Goal: Transaction & Acquisition: Obtain resource

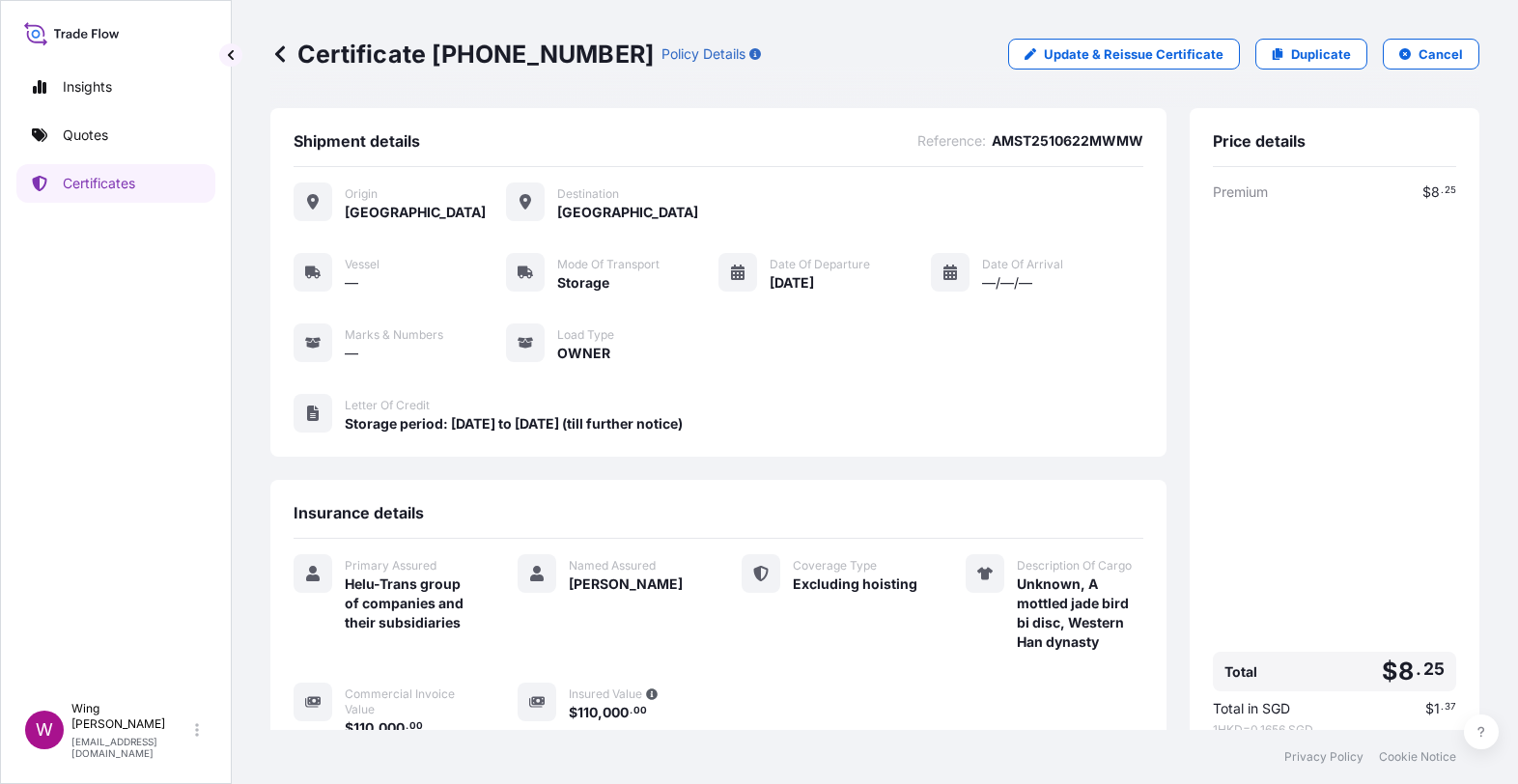
scroll to position [219, 0]
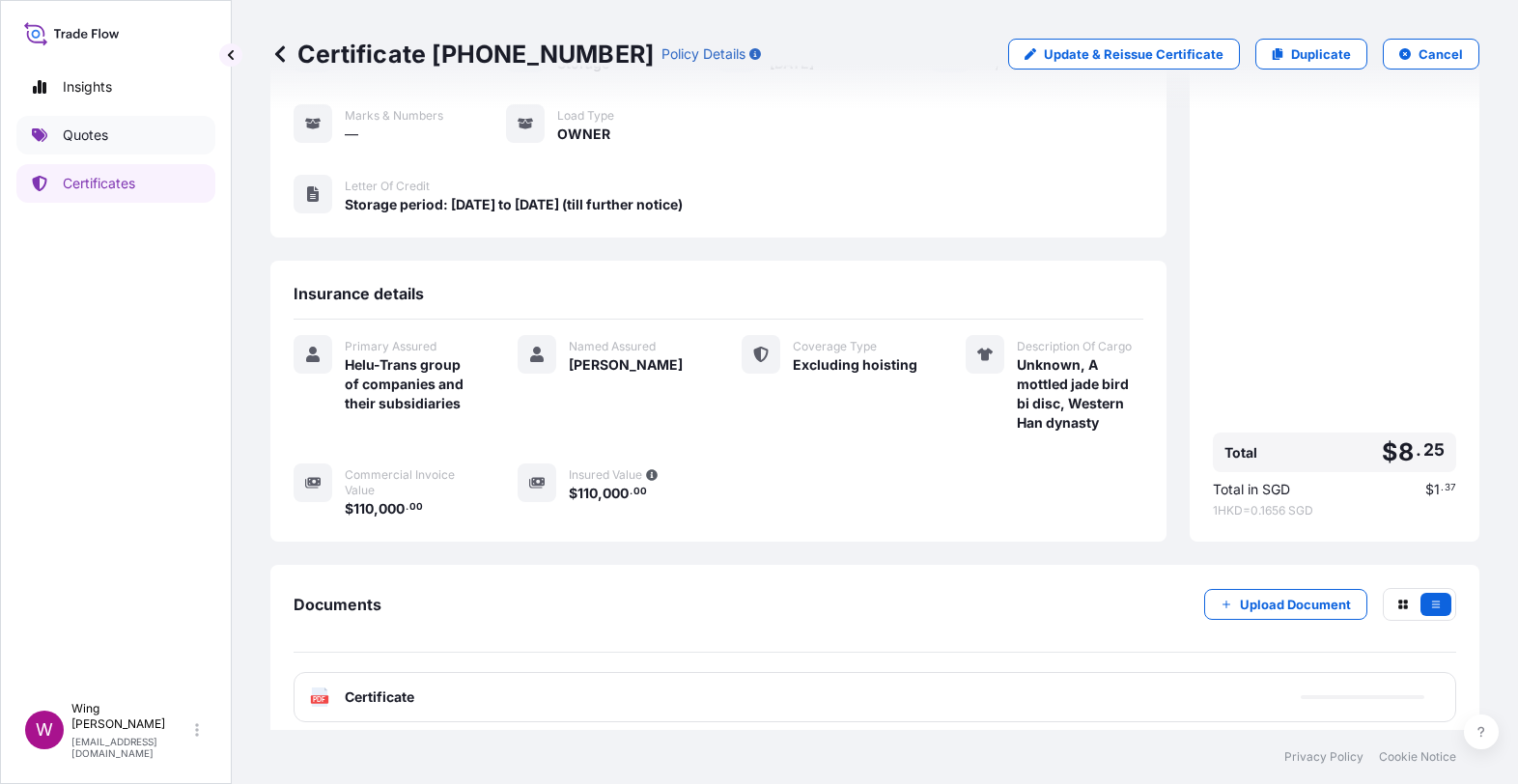
click at [121, 137] on link "Quotes" at bounding box center [115, 136] width 198 height 39
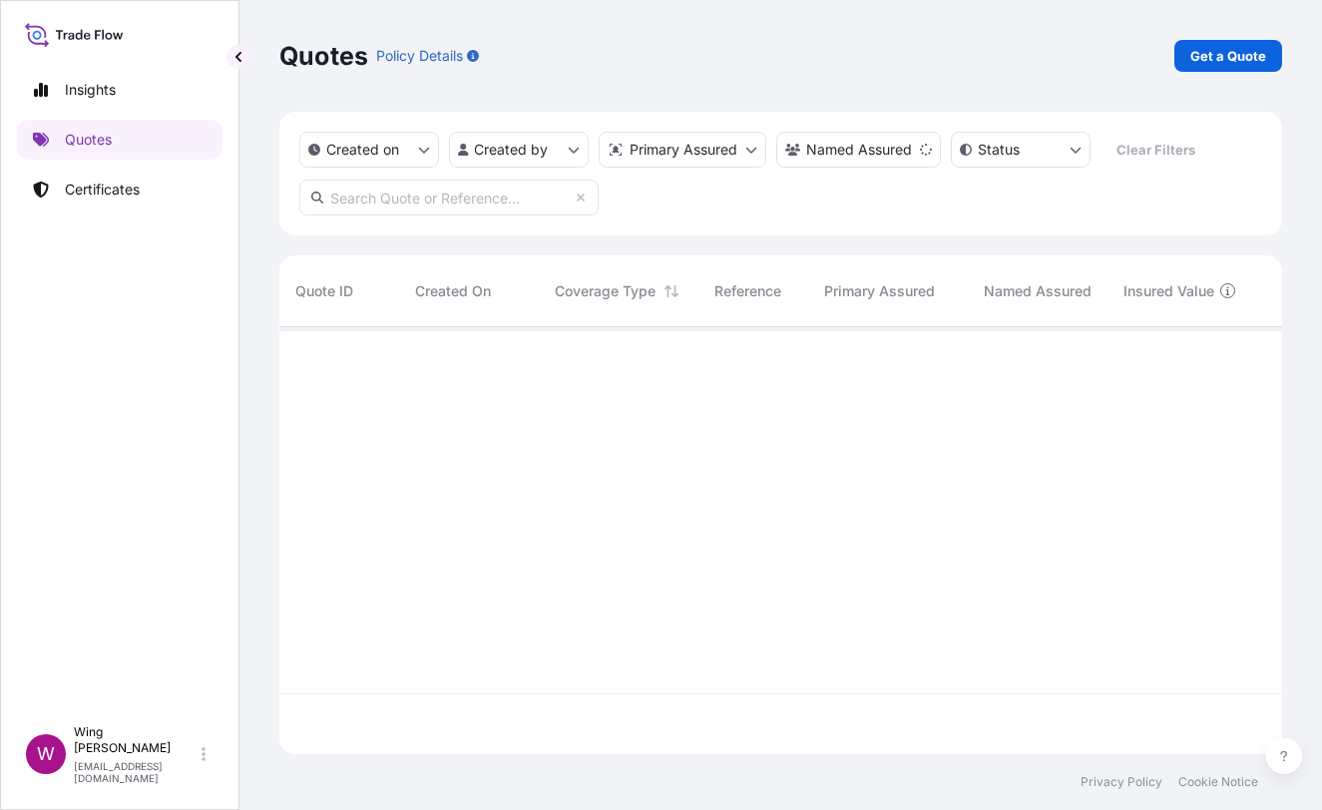
scroll to position [419, 982]
click at [1245, 56] on p "Get a Quote" at bounding box center [1228, 56] width 76 height 20
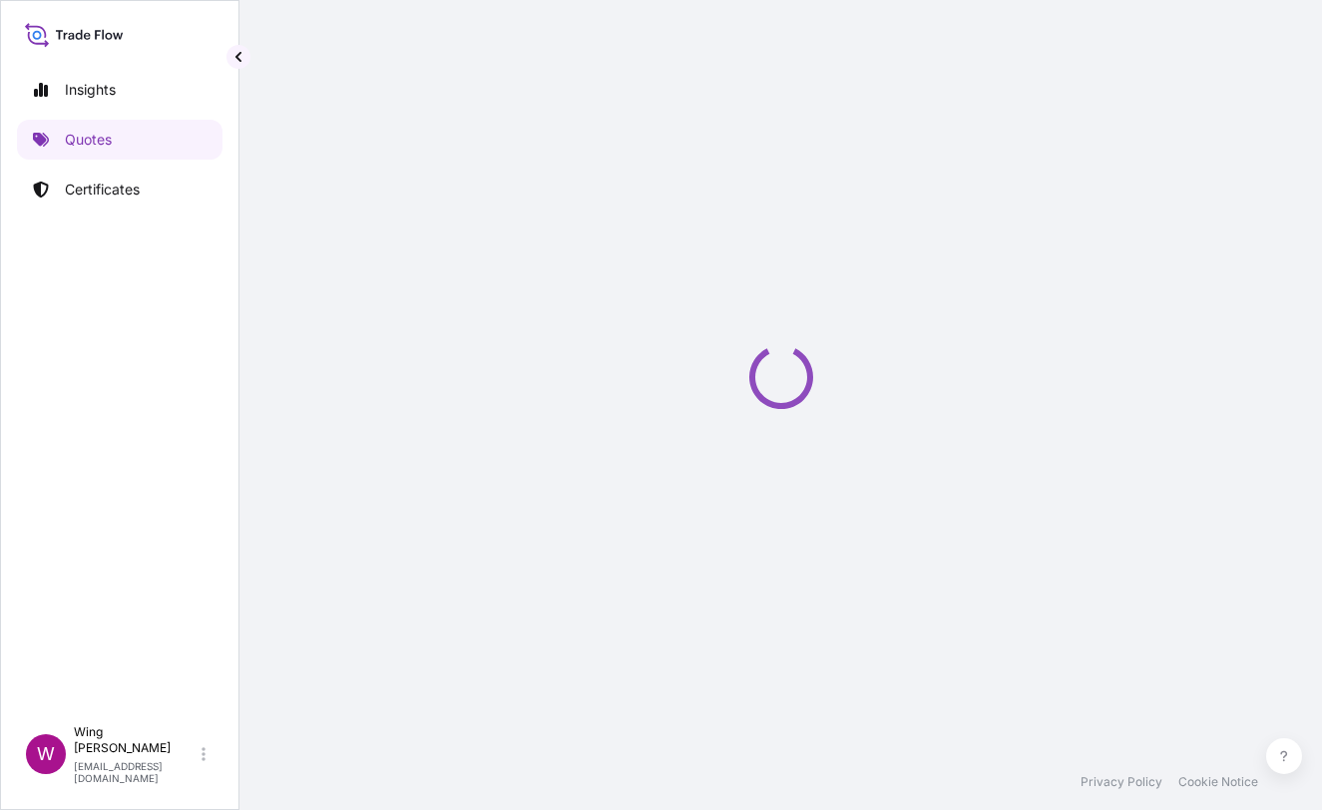
select select "AIR"
select select "27"
select select "Transit"
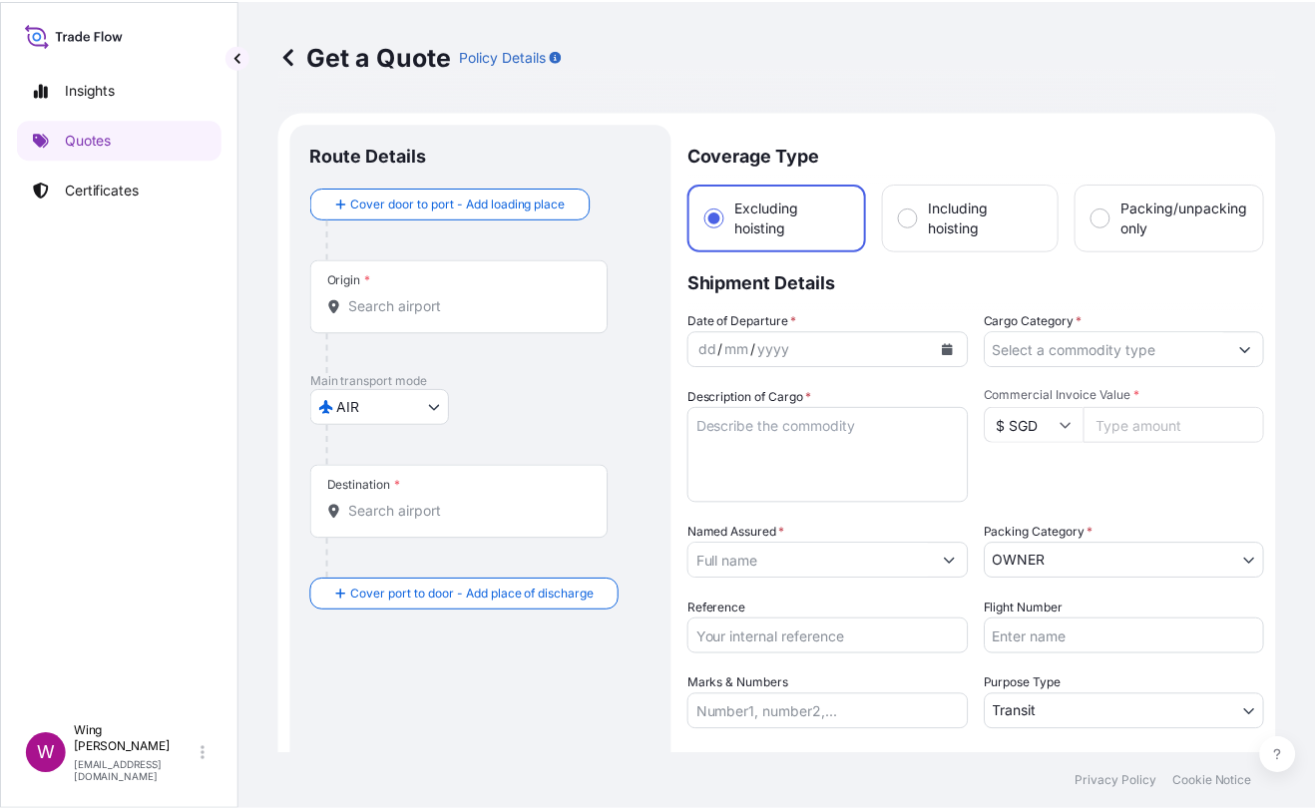
scroll to position [31, 0]
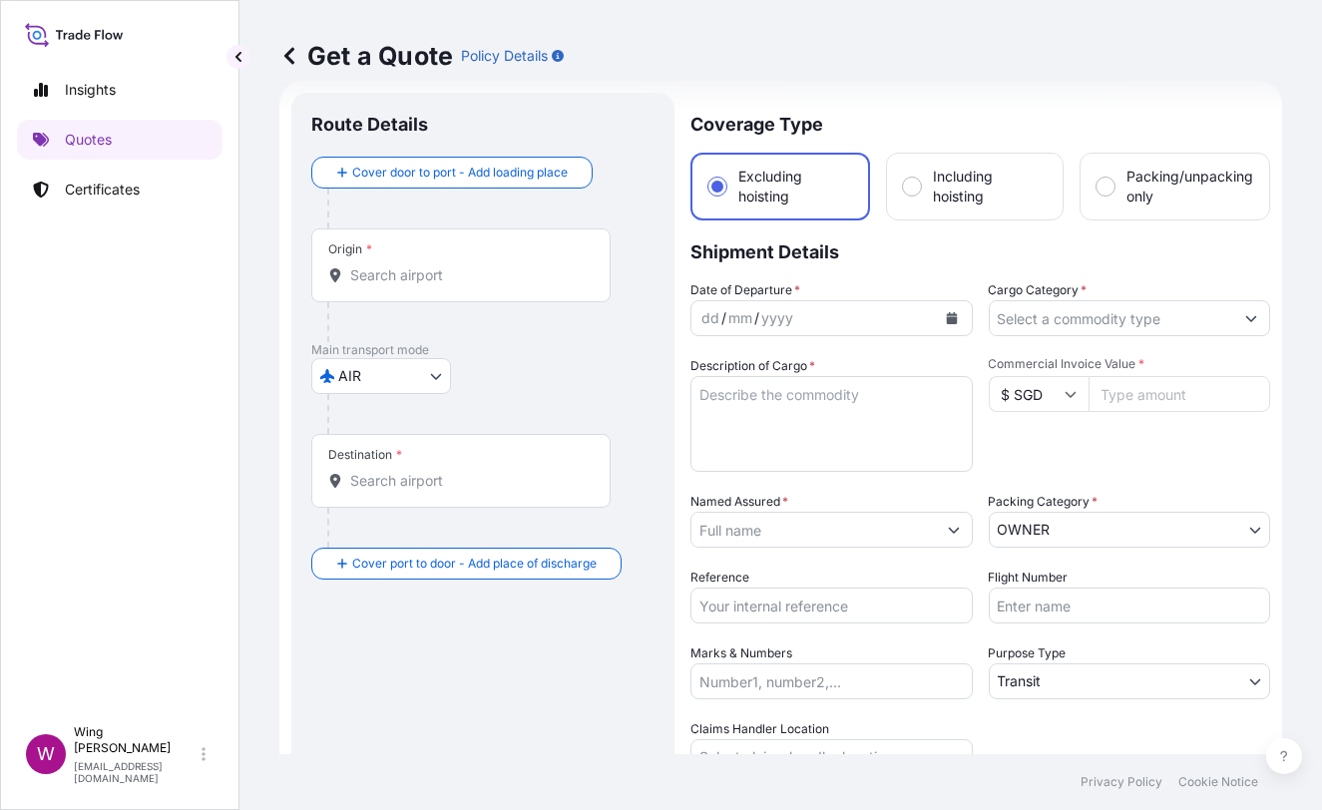
drag, startPoint x: 177, startPoint y: 361, endPoint x: 287, endPoint y: 280, distance: 137.1
click at [181, 352] on div "Insights Quotes Certificates" at bounding box center [119, 383] width 205 height 663
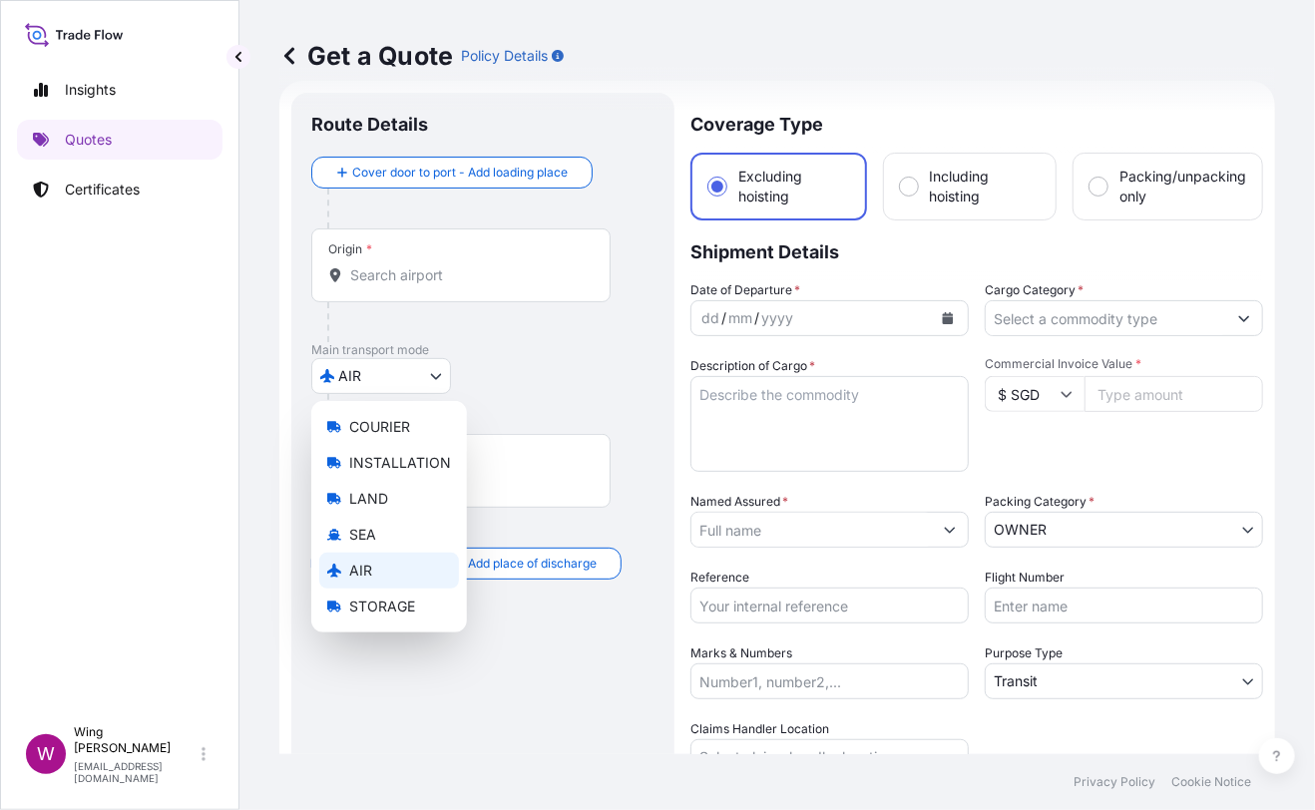
click at [401, 367] on body "Insights Quotes Certificates W Wing Lee [EMAIL_ADDRESS][DOMAIN_NAME] Get a Quot…" at bounding box center [657, 405] width 1315 height 810
click at [379, 608] on span "STORAGE" at bounding box center [382, 607] width 66 height 20
select select "STORAGE"
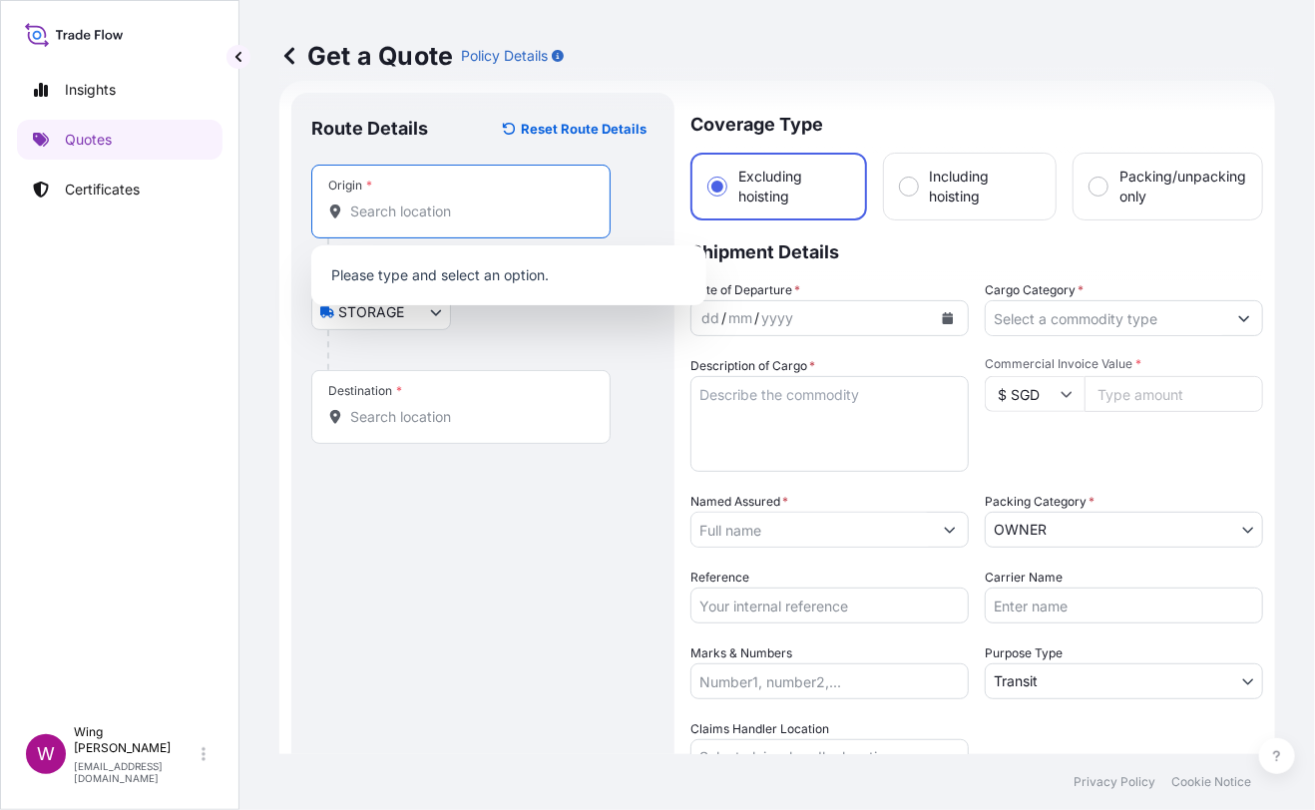
click at [410, 207] on input "Origin *" at bounding box center [467, 212] width 235 height 20
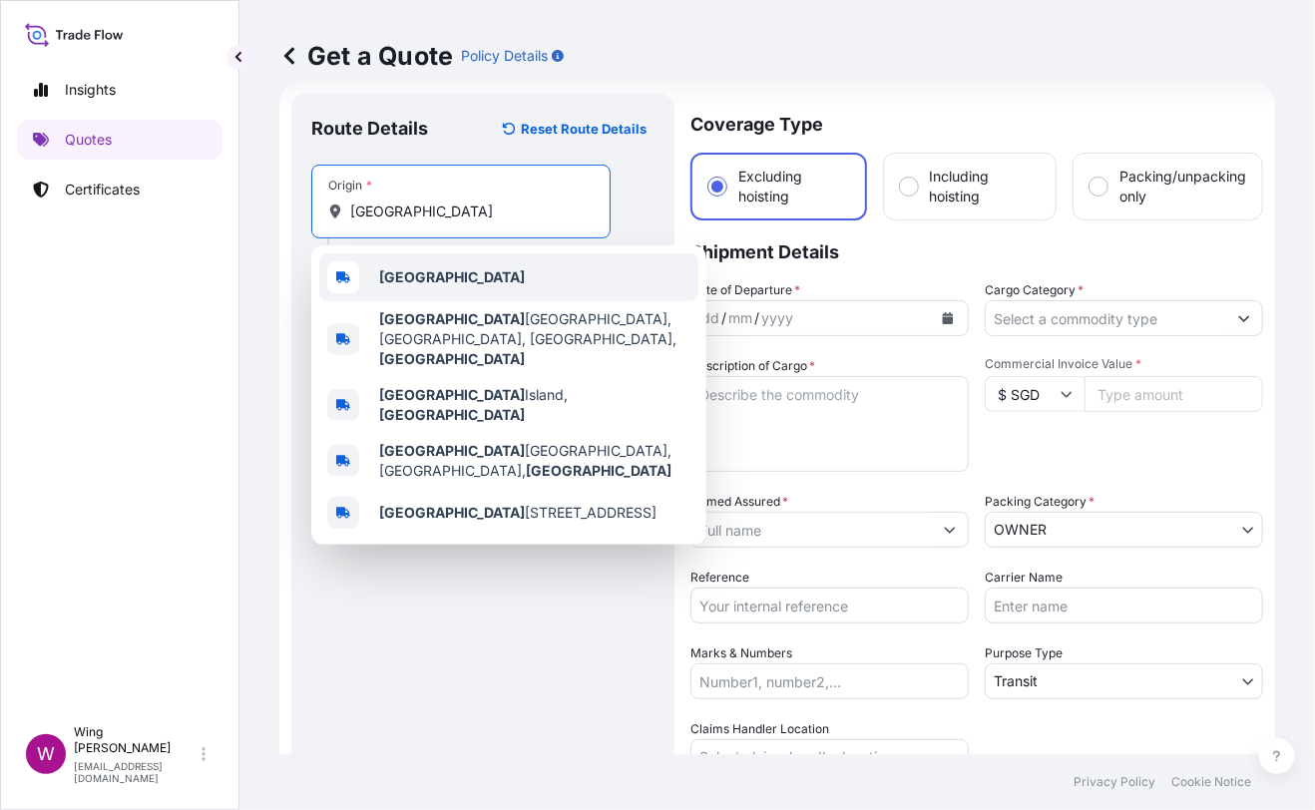
click at [397, 277] on b "[GEOGRAPHIC_DATA]" at bounding box center [452, 276] width 146 height 17
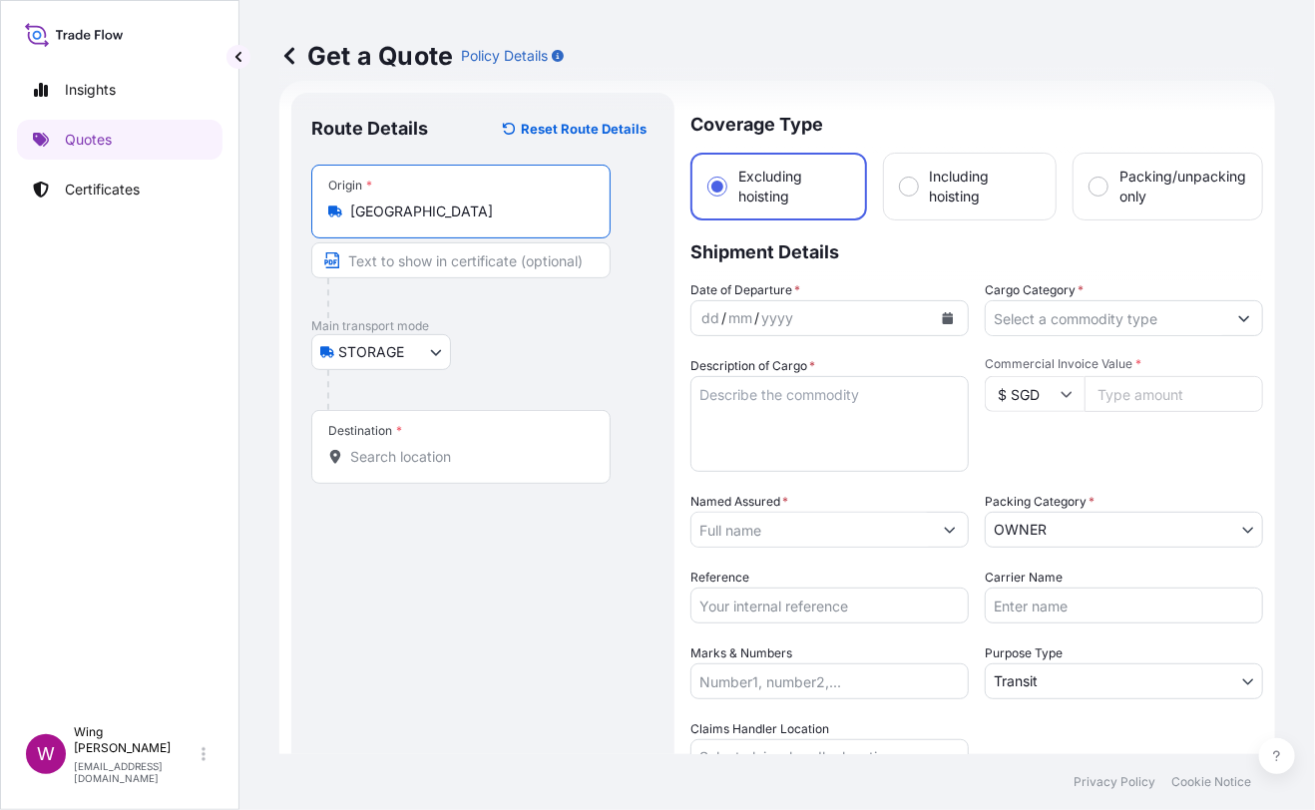
type input "[GEOGRAPHIC_DATA]"
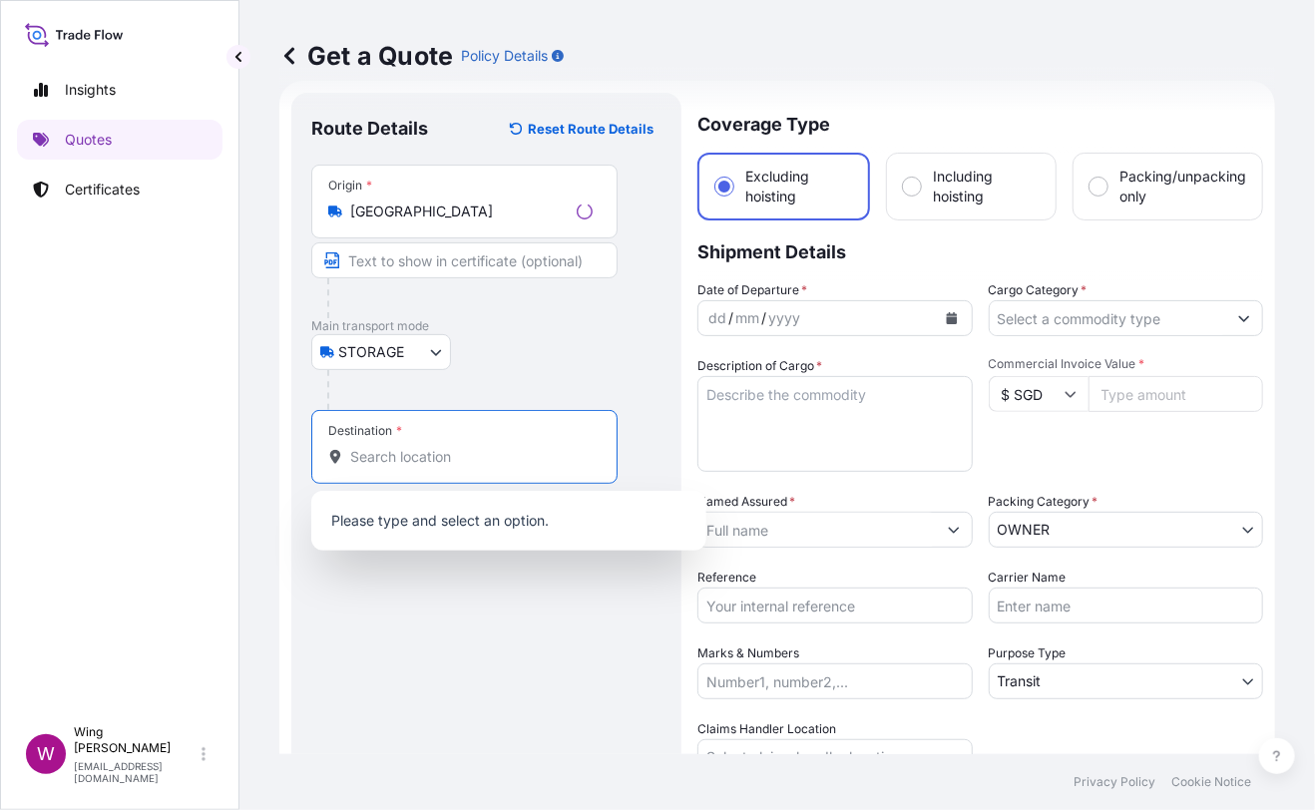
click at [418, 451] on input "Destination *" at bounding box center [471, 457] width 242 height 20
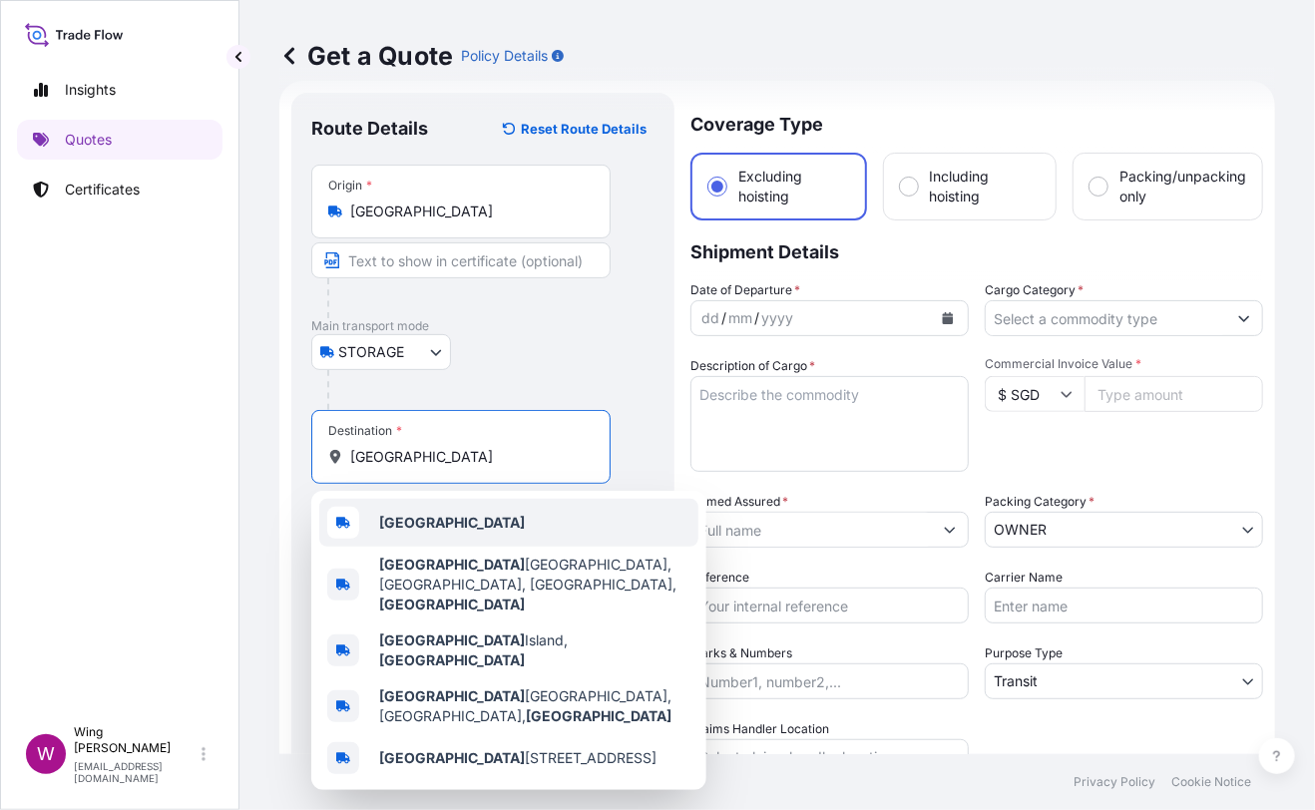
click at [399, 517] on b "[GEOGRAPHIC_DATA]" at bounding box center [452, 522] width 146 height 17
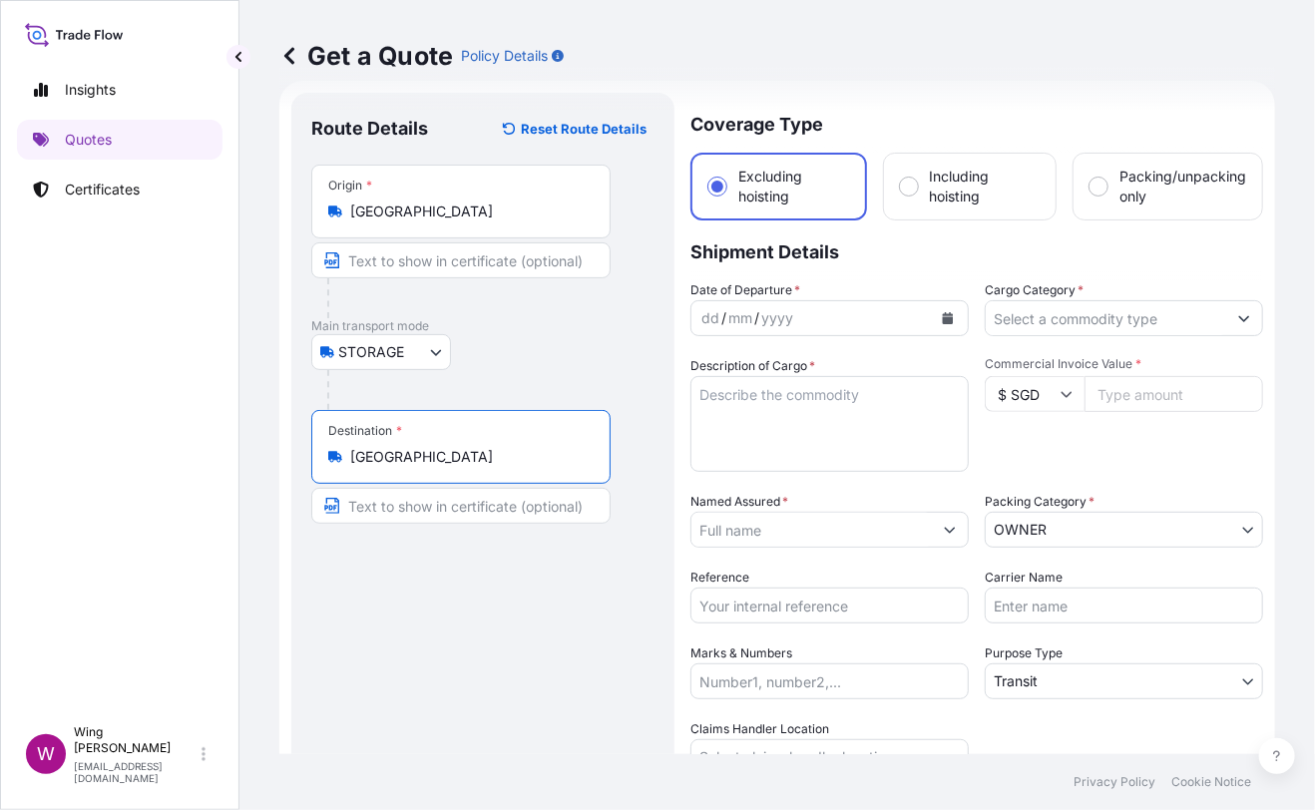
type input "[GEOGRAPHIC_DATA]"
click at [943, 320] on icon "Calendar" at bounding box center [948, 318] width 11 height 12
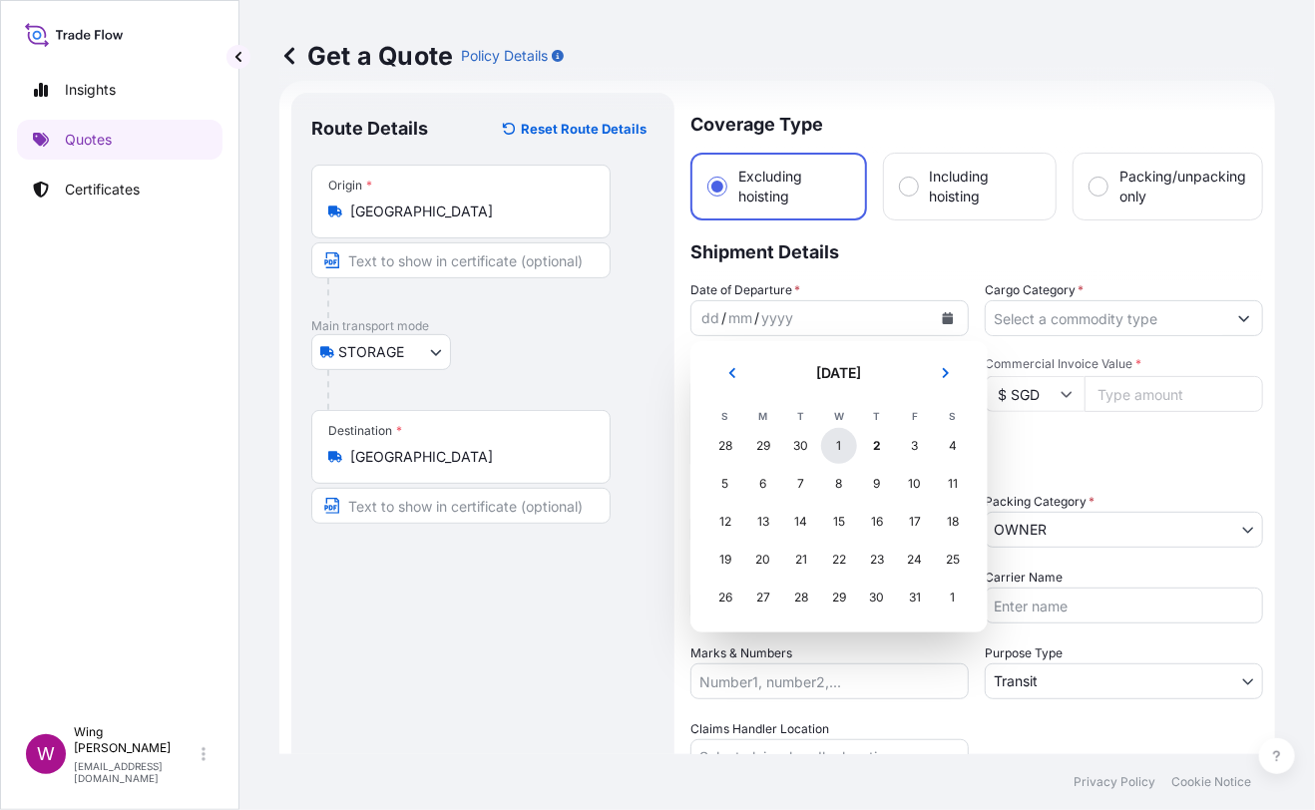
click at [836, 444] on div "1" at bounding box center [839, 446] width 36 height 36
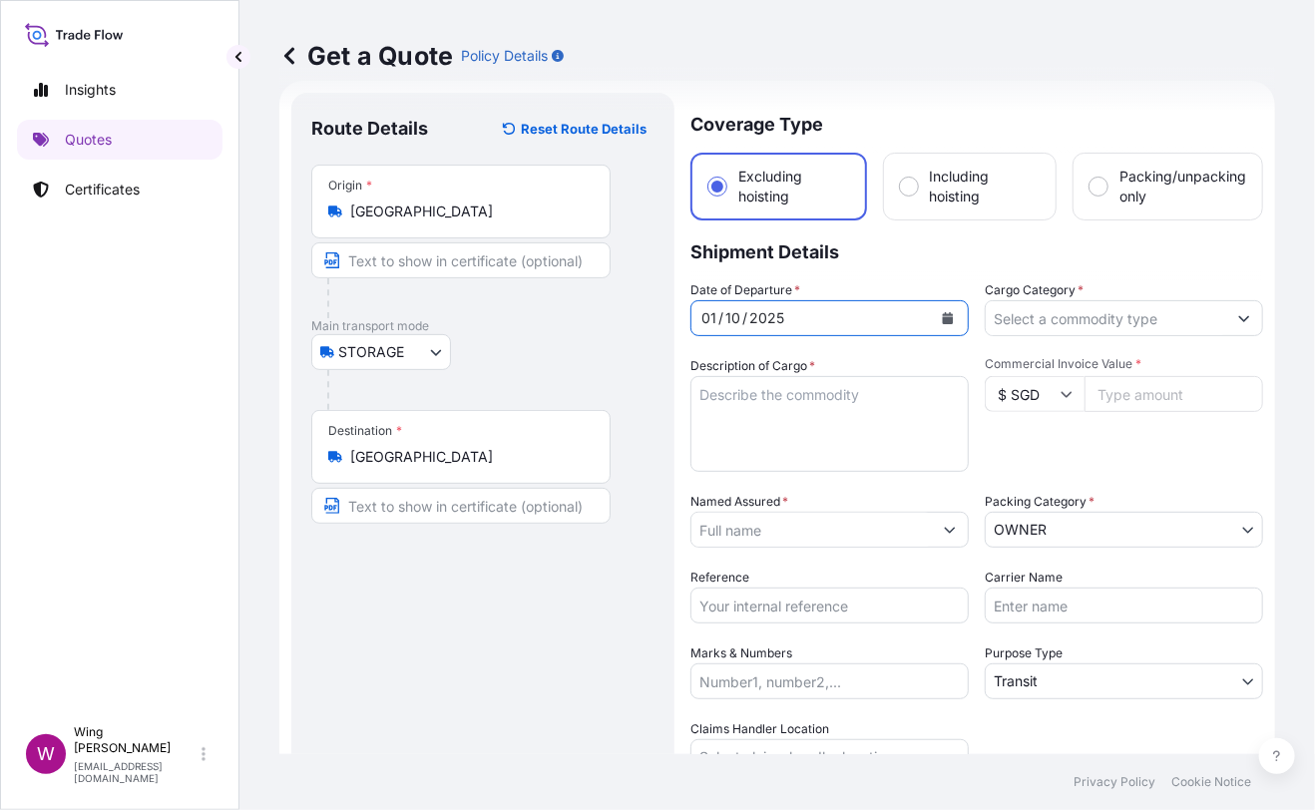
click at [1021, 322] on input "Cargo Category *" at bounding box center [1106, 318] width 240 height 36
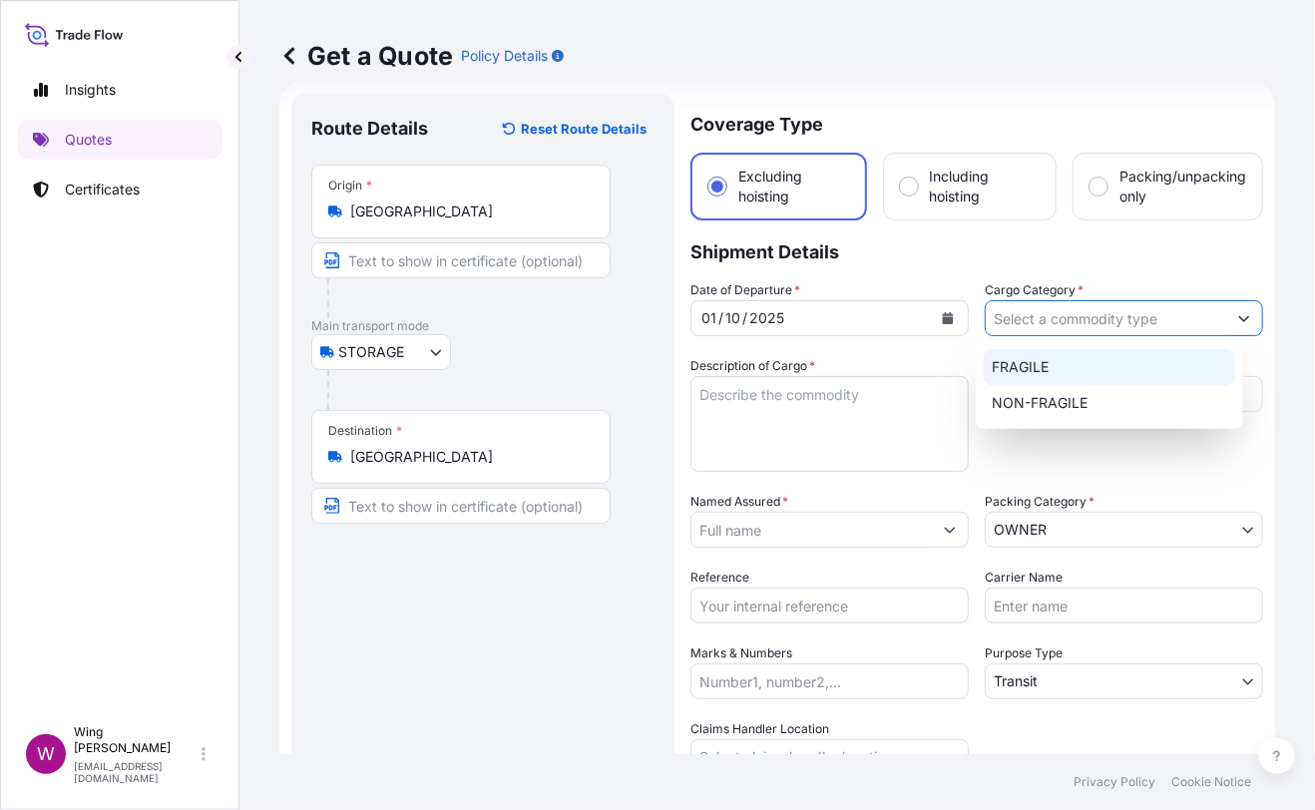
click at [1060, 383] on div "FRAGILE" at bounding box center [1109, 367] width 250 height 36
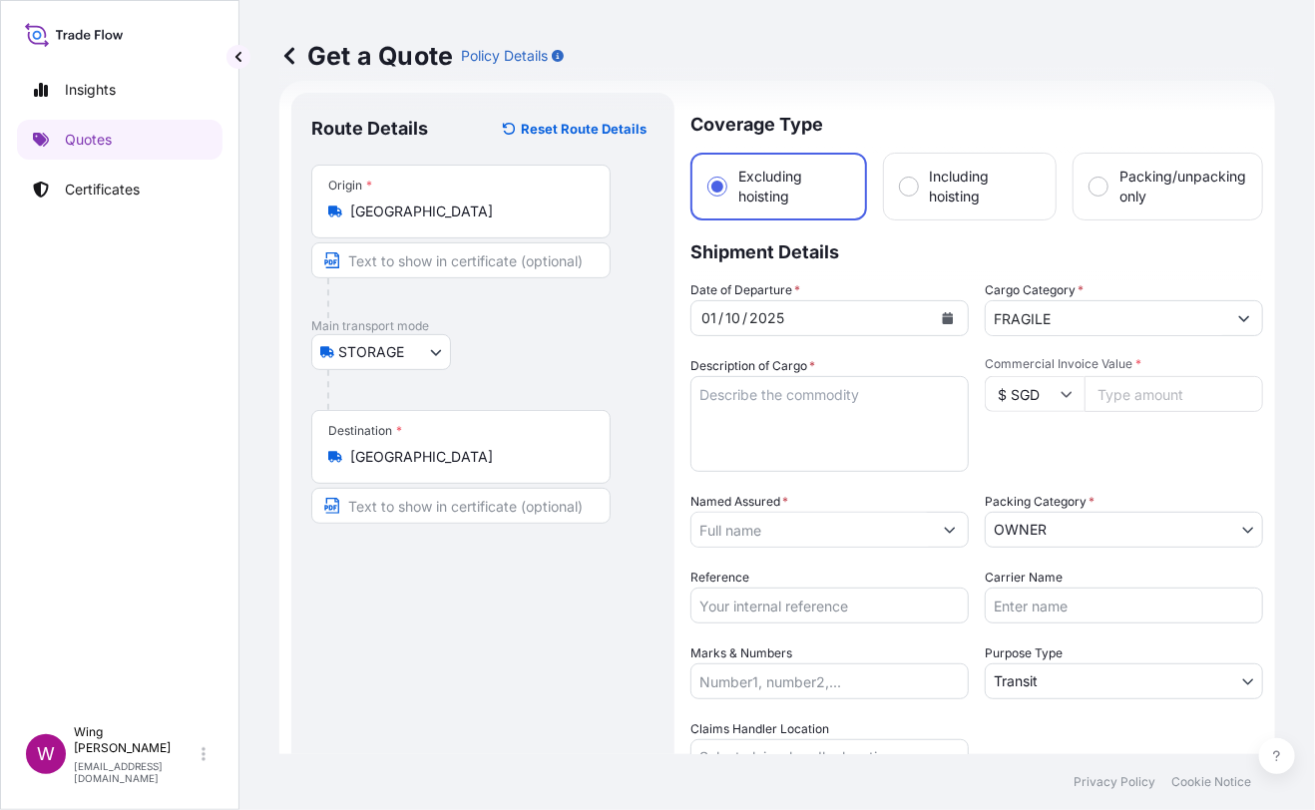
click at [1054, 300] on div "FRAGILE" at bounding box center [1124, 318] width 278 height 36
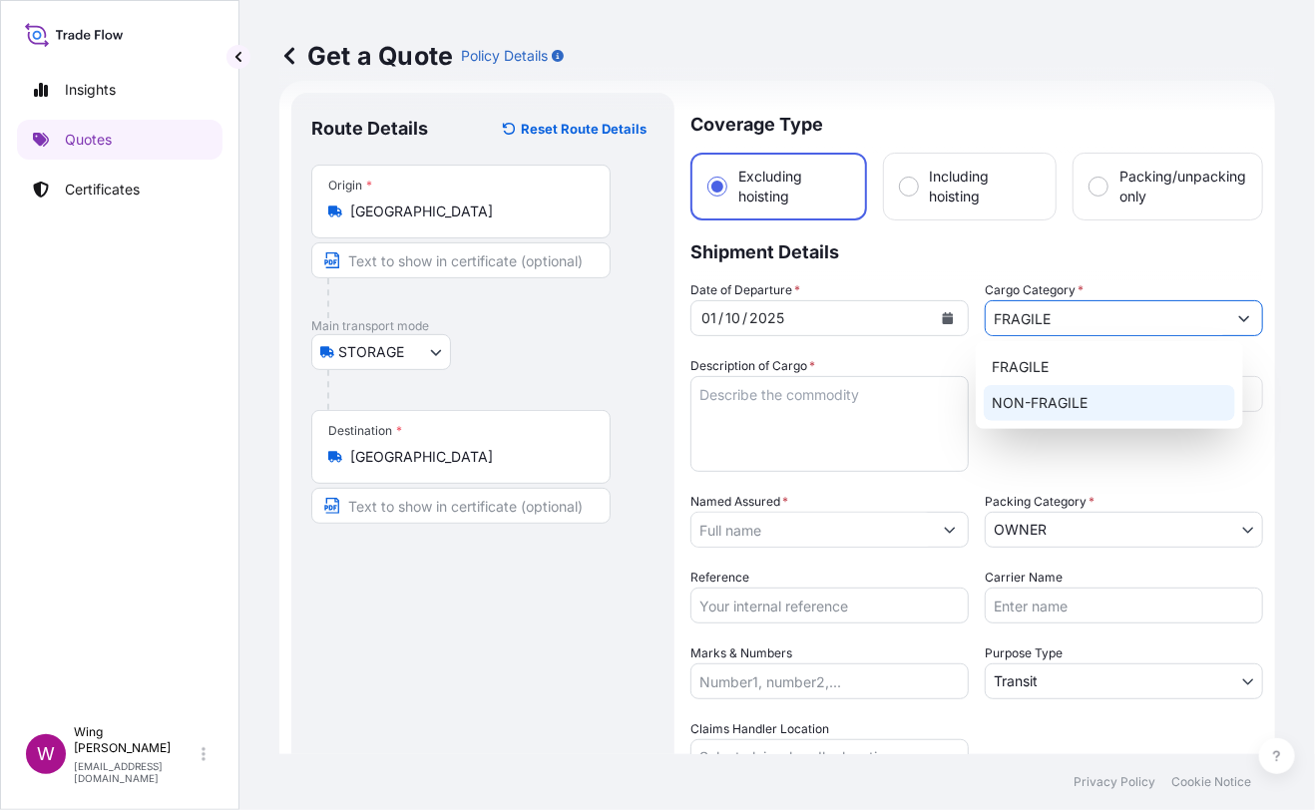
click at [1054, 310] on input "FRAGILE" at bounding box center [1106, 318] width 240 height 36
click at [1060, 392] on div "NON-FRAGILE" at bounding box center [1109, 403] width 250 height 36
type input "NON-FRAGILE"
click at [1049, 408] on div "NON-FRAGILE" at bounding box center [1109, 403] width 250 height 36
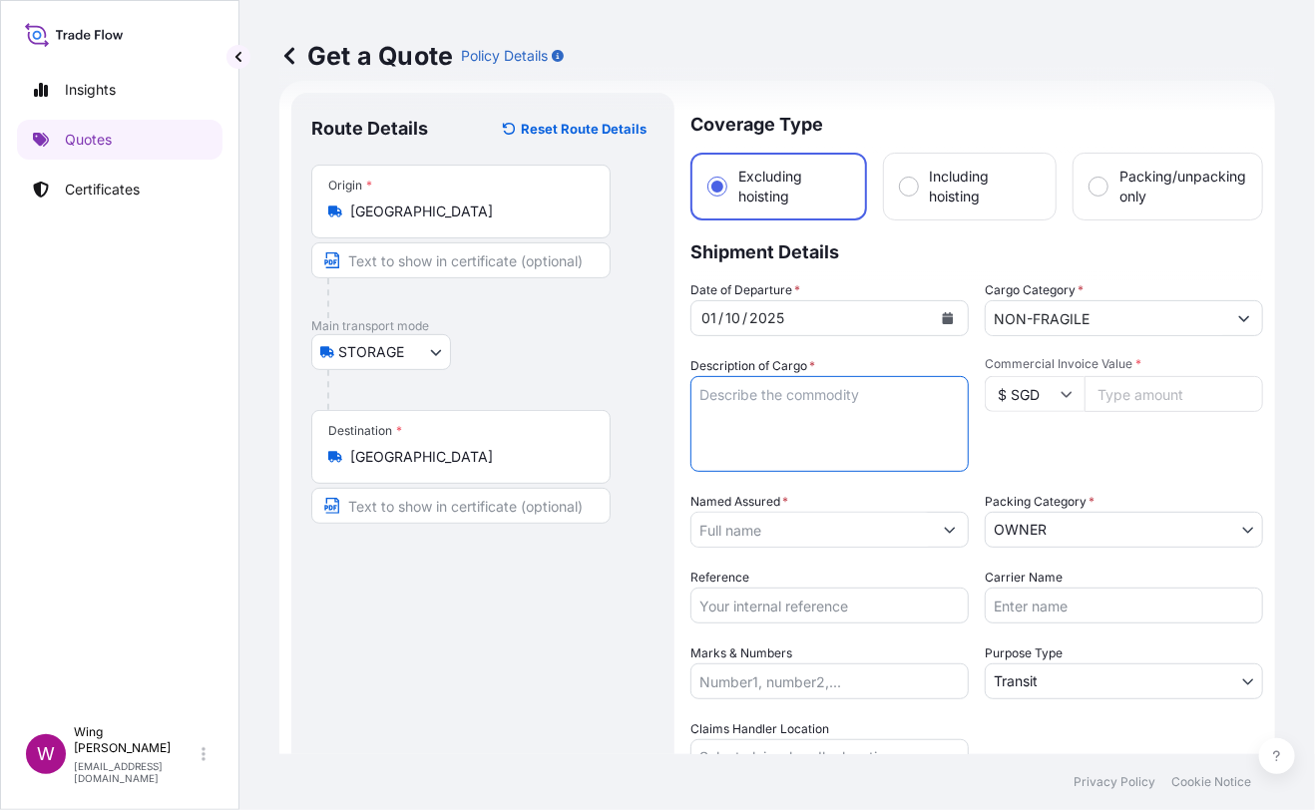
click at [832, 411] on textarea "Description of Cargo *" at bounding box center [829, 424] width 278 height 96
paste textarea "[PERSON_NAME] 1"
type textarea "[PERSON_NAME] 1"
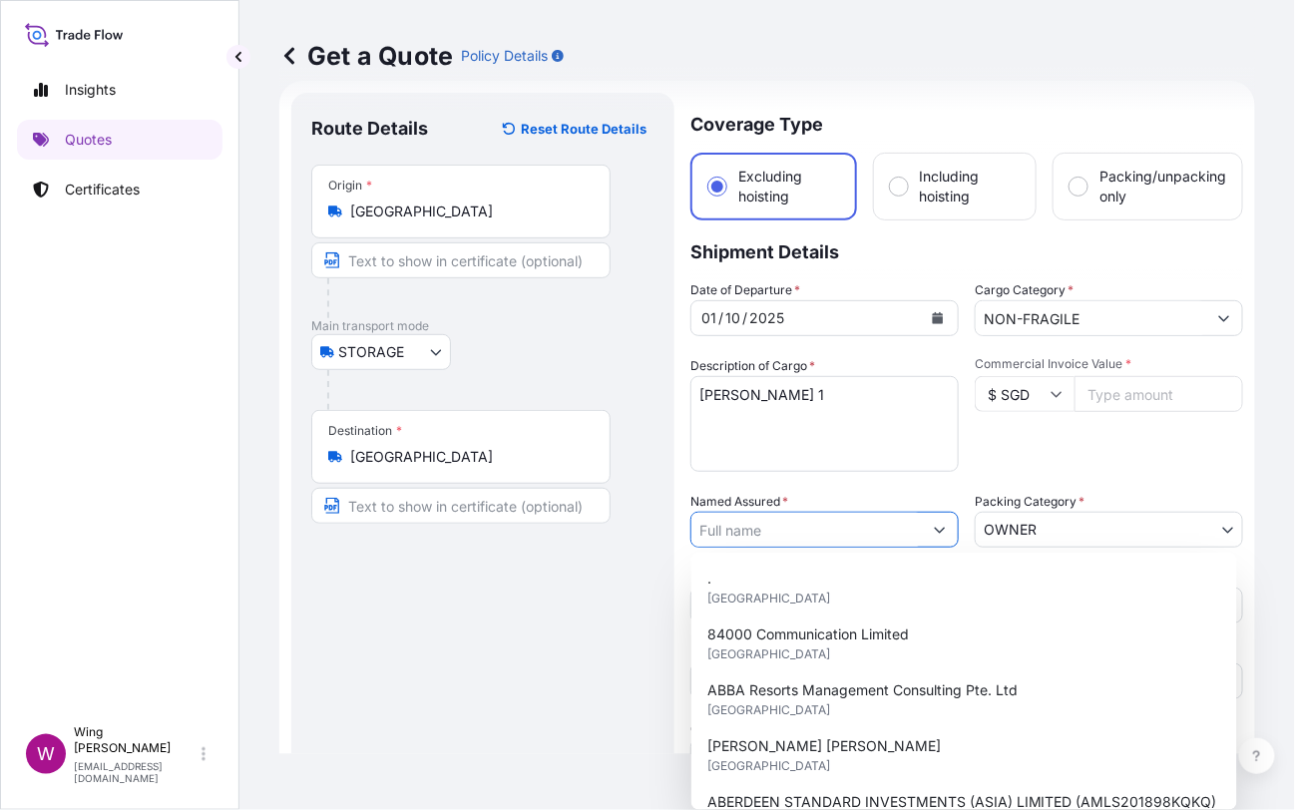
click at [787, 523] on input "Named Assured *" at bounding box center [806, 530] width 230 height 36
paste input "[PERSON_NAME] 1"
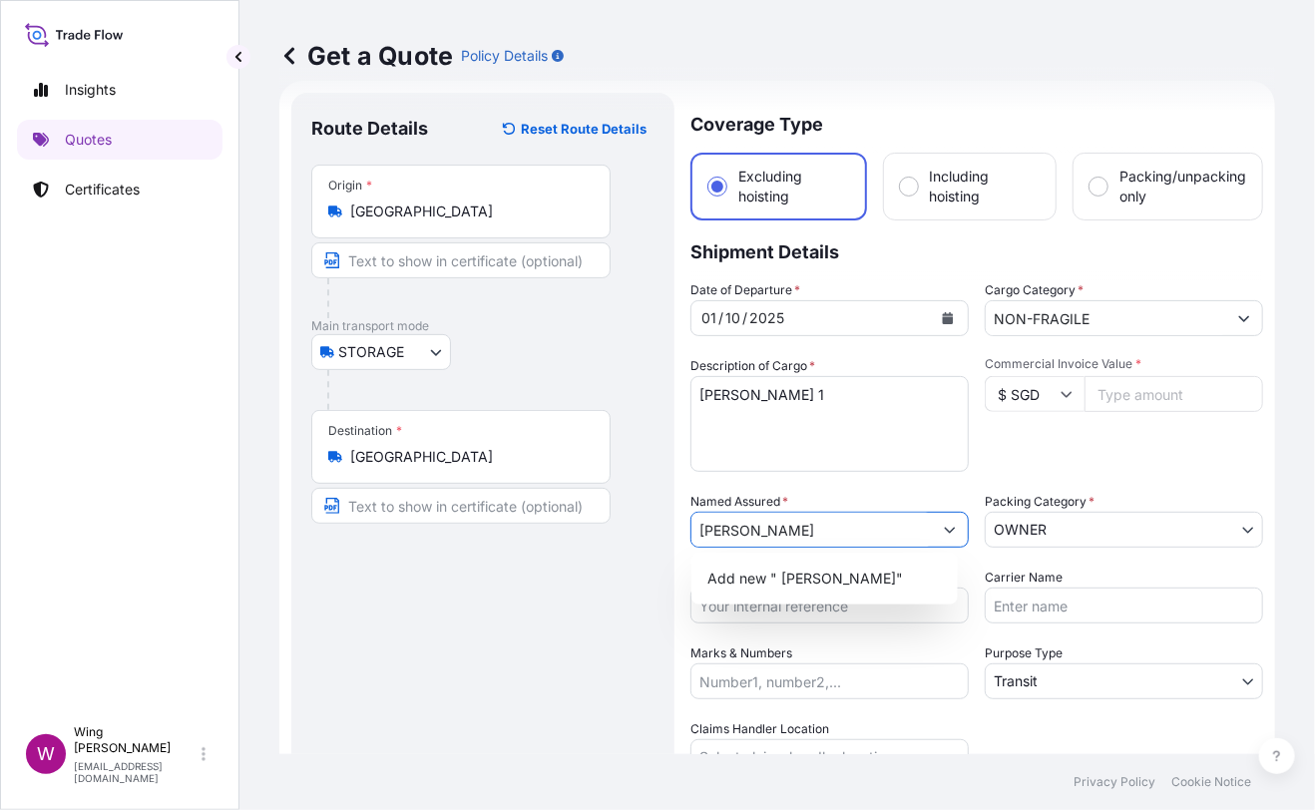
click at [698, 528] on input "[PERSON_NAME]" at bounding box center [811, 530] width 240 height 36
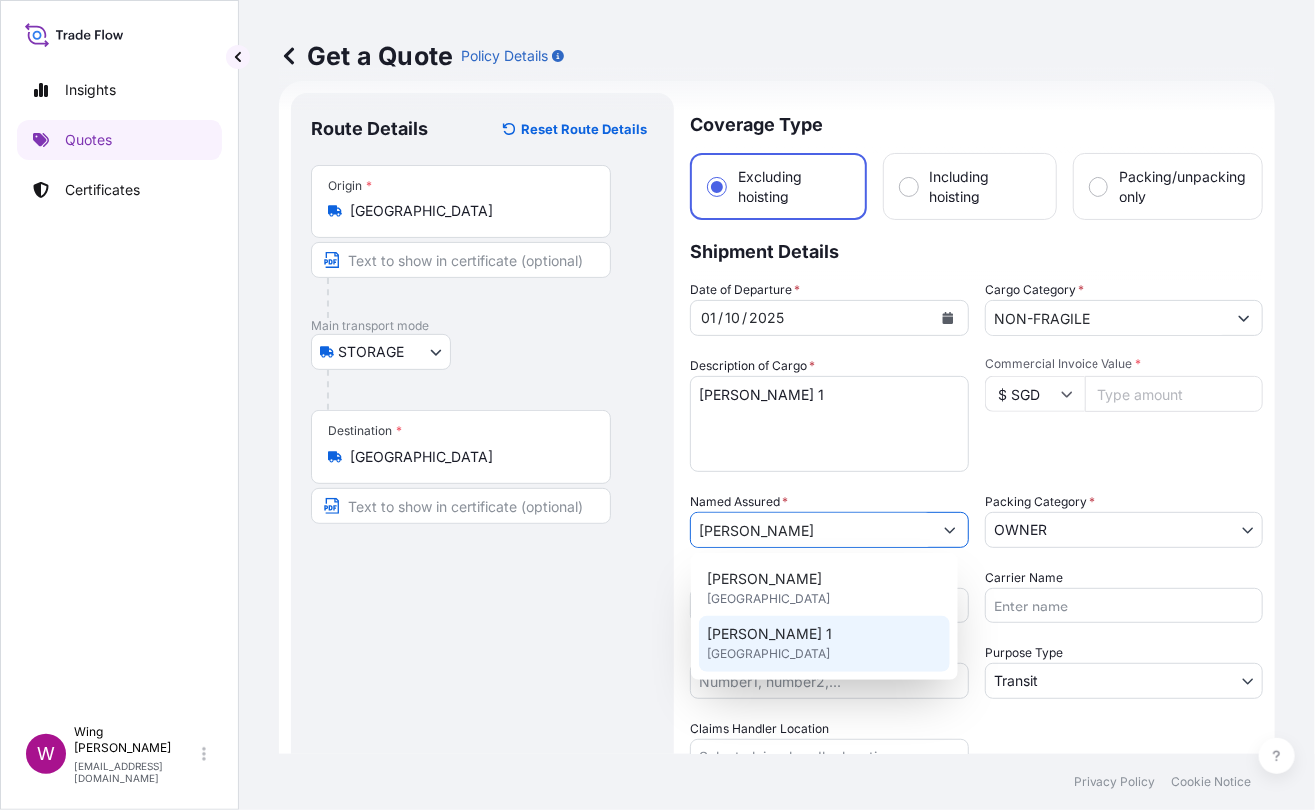
click at [762, 630] on span "[PERSON_NAME] 1" at bounding box center [769, 634] width 125 height 20
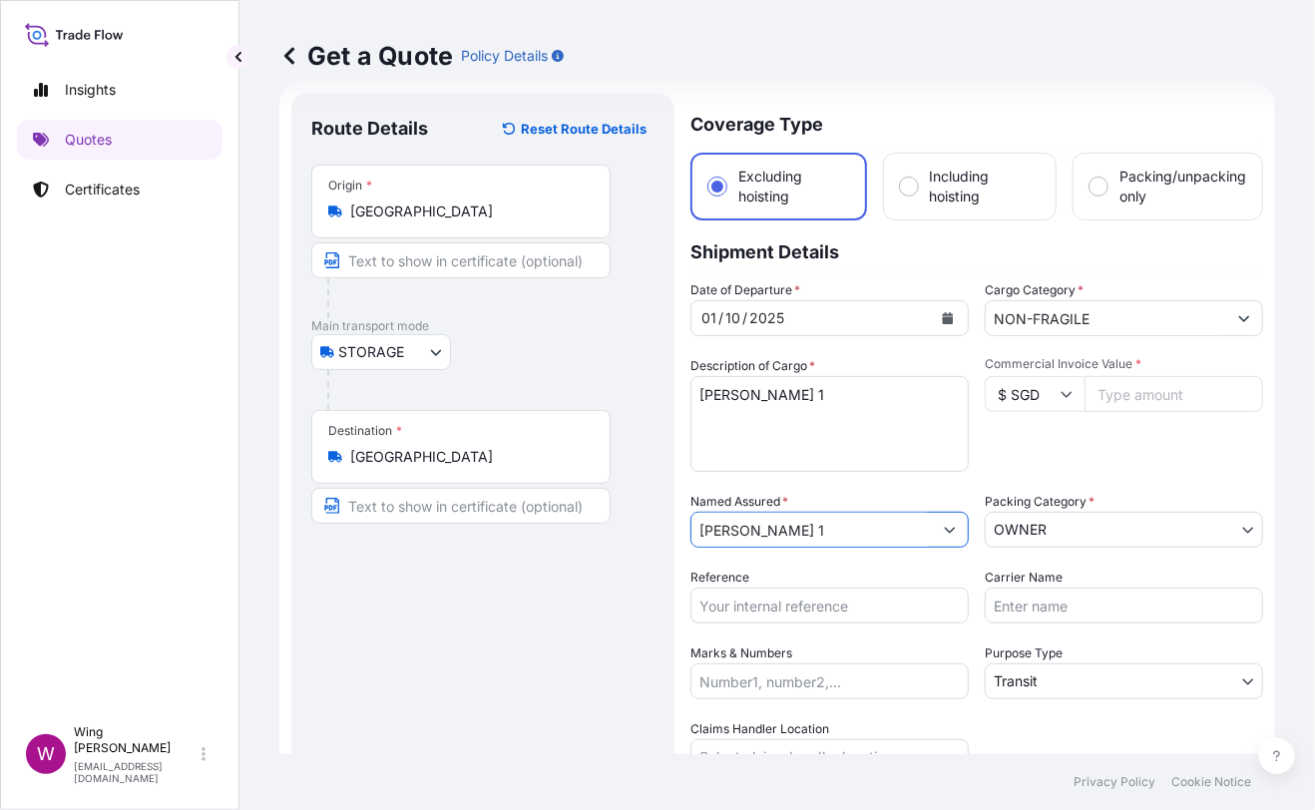
type input "[PERSON_NAME] 1"
click at [595, 601] on div "Route Details Reset Route Details Place of loading Road / [GEOGRAPHIC_DATA] / I…" at bounding box center [482, 508] width 343 height 791
click at [454, 644] on div "Route Details Reset Route Details Place of loading Road / [GEOGRAPHIC_DATA] / I…" at bounding box center [482, 508] width 343 height 791
drag, startPoint x: 794, startPoint y: 395, endPoint x: 623, endPoint y: 389, distance: 170.7
click at [623, 389] on form "Route Details Reset Route Details Place of loading Road / Inland Road / Inland …" at bounding box center [777, 508] width 996 height 855
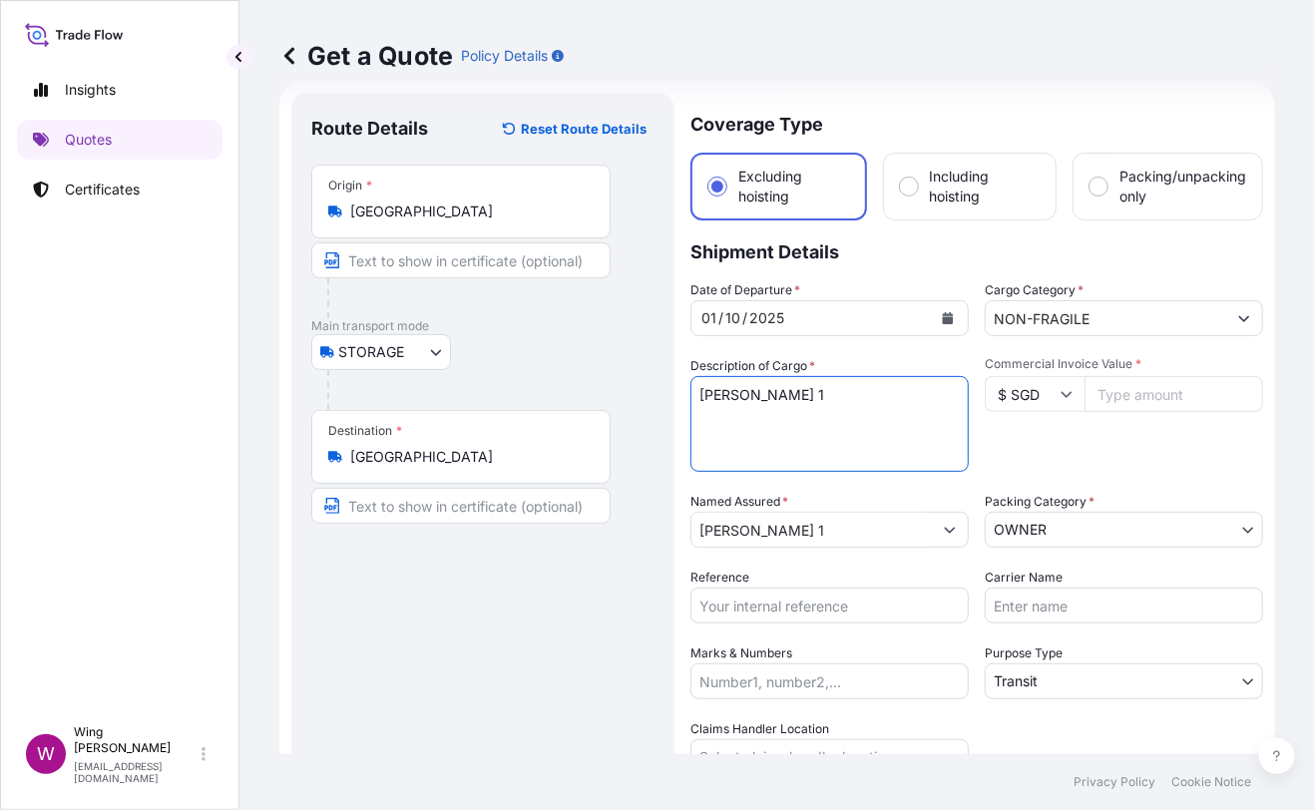
paste textarea "[PERSON_NAME], Agree For Your Mind To Be Free, Acrylic, ink, collage, enamel an…"
type textarea "[PERSON_NAME], Agree For Your Mind To Be Free, Acrylic, ink, collage, enamel an…"
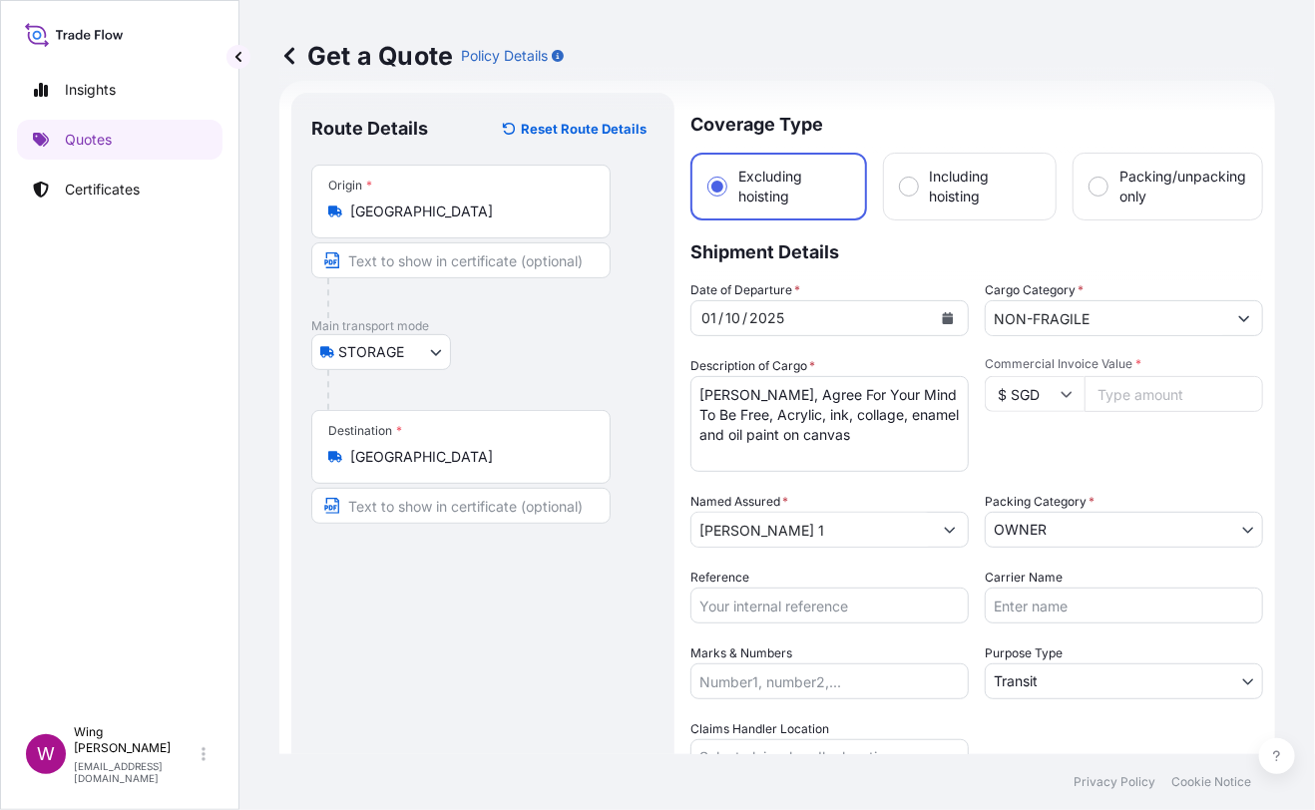
click at [415, 598] on div "Route Details Reset Route Details Place of loading Road / [GEOGRAPHIC_DATA] / I…" at bounding box center [482, 508] width 343 height 791
click at [398, 666] on div "Route Details Reset Route Details Place of loading Road / [GEOGRAPHIC_DATA] / I…" at bounding box center [482, 508] width 343 height 791
click at [424, 680] on div "Route Details Reset Route Details Place of loading Road / [GEOGRAPHIC_DATA] / I…" at bounding box center [482, 508] width 343 height 791
click at [1016, 393] on input "$ SGD" at bounding box center [1035, 394] width 100 height 36
click at [994, 549] on div "$ USD" at bounding box center [1025, 530] width 84 height 38
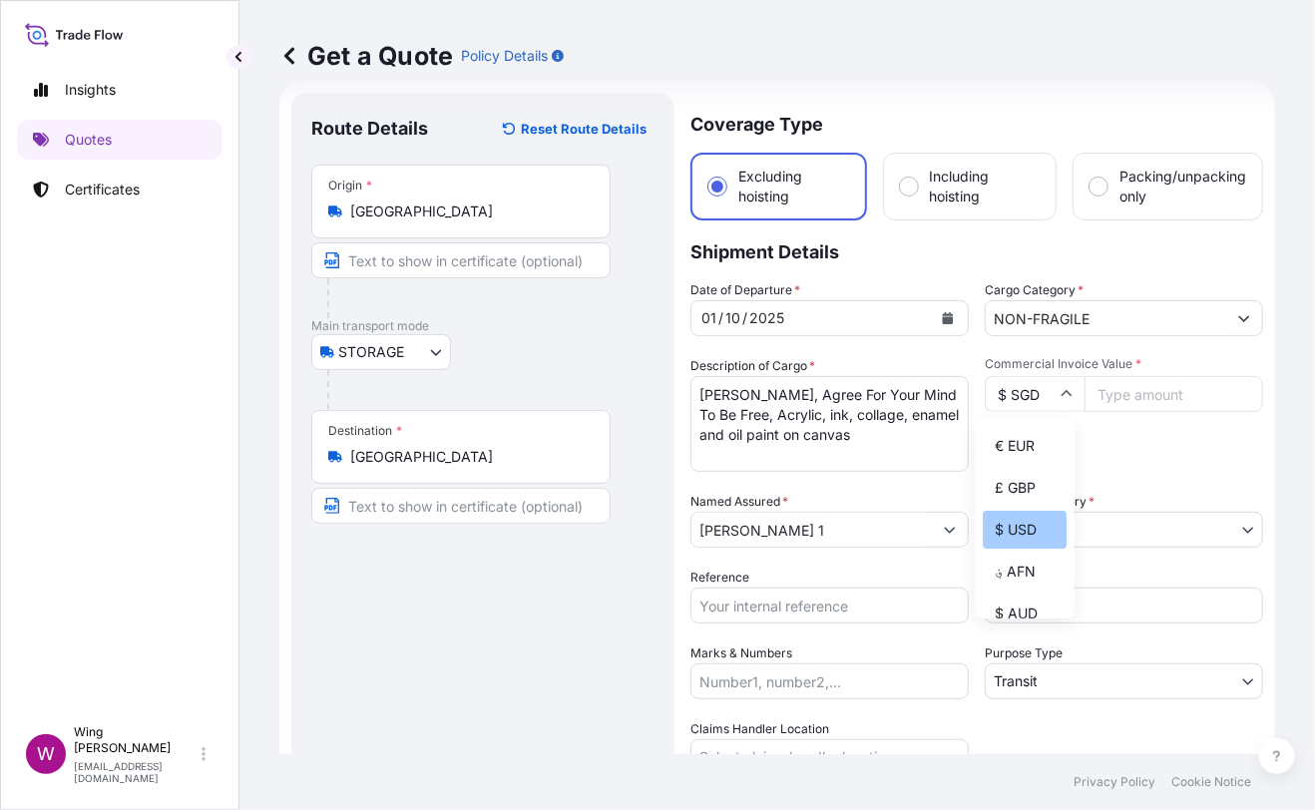
type input "$ USD"
click at [1122, 381] on input "Commercial Invoice Value *" at bounding box center [1173, 394] width 179 height 36
paste input "112500"
type input "112500"
click at [499, 667] on div "Route Details Reset Route Details Place of loading Road / [GEOGRAPHIC_DATA] / I…" at bounding box center [482, 508] width 343 height 791
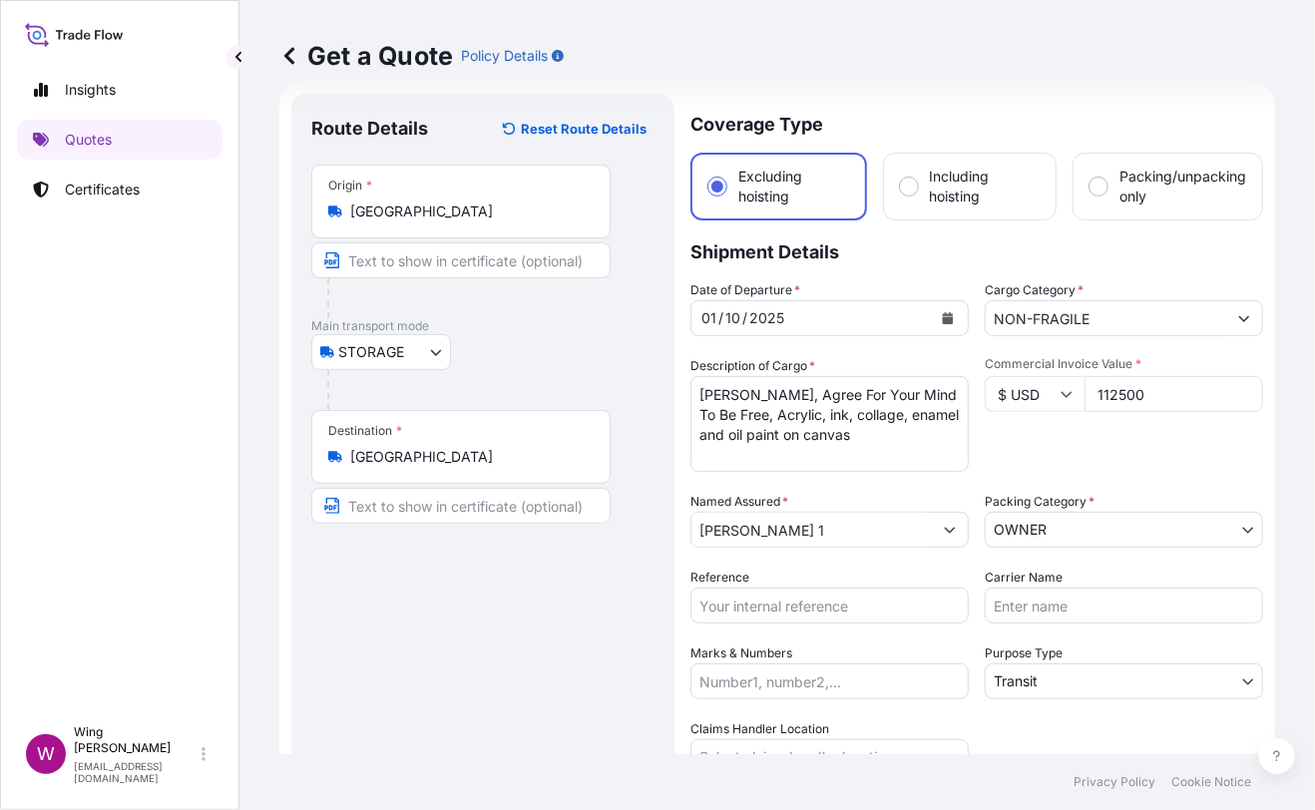
click at [655, 48] on div "Get a Quote Policy Details" at bounding box center [777, 56] width 996 height 32
click at [1098, 674] on body "Insights Quotes Certificates W Wing Lee [EMAIL_ADDRESS][DOMAIN_NAME] Get a Quot…" at bounding box center [657, 405] width 1315 height 810
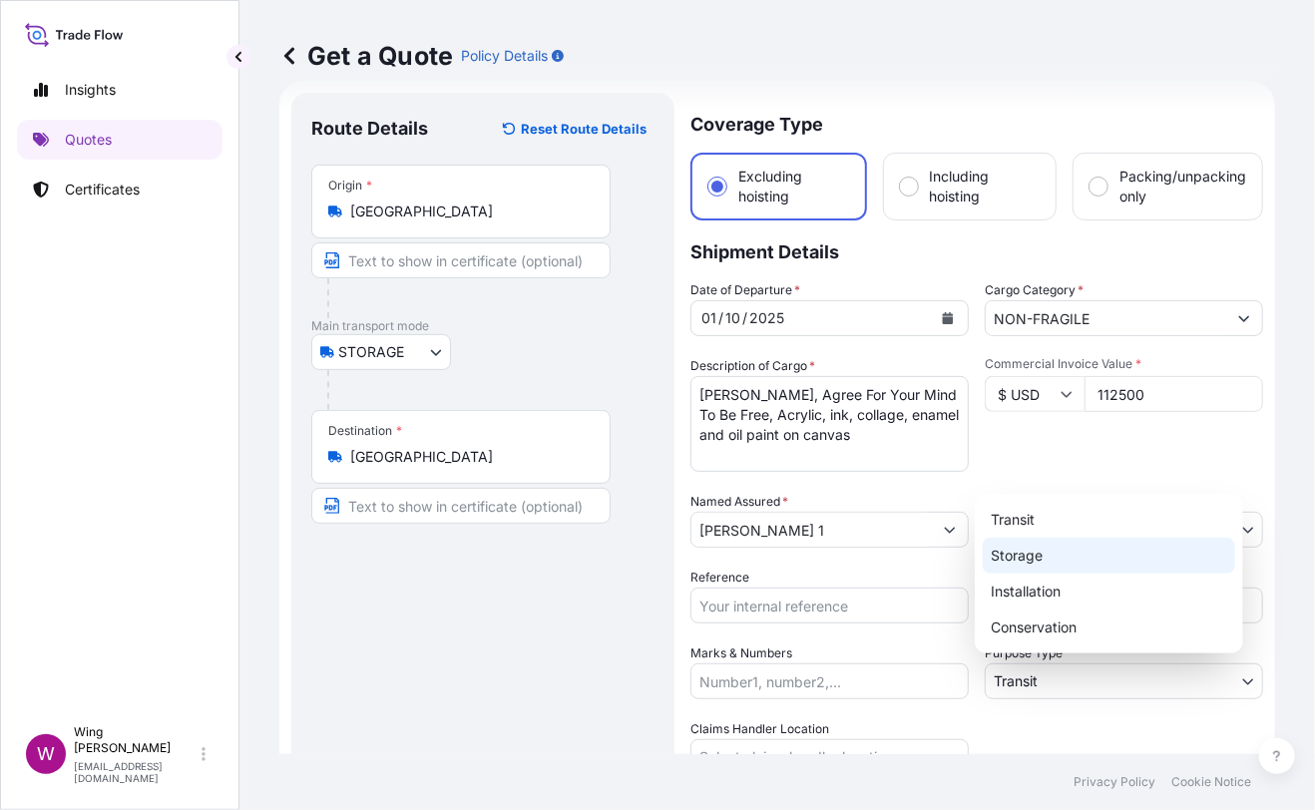
click at [1047, 558] on div "Storage" at bounding box center [1109, 556] width 252 height 36
select select "Storage"
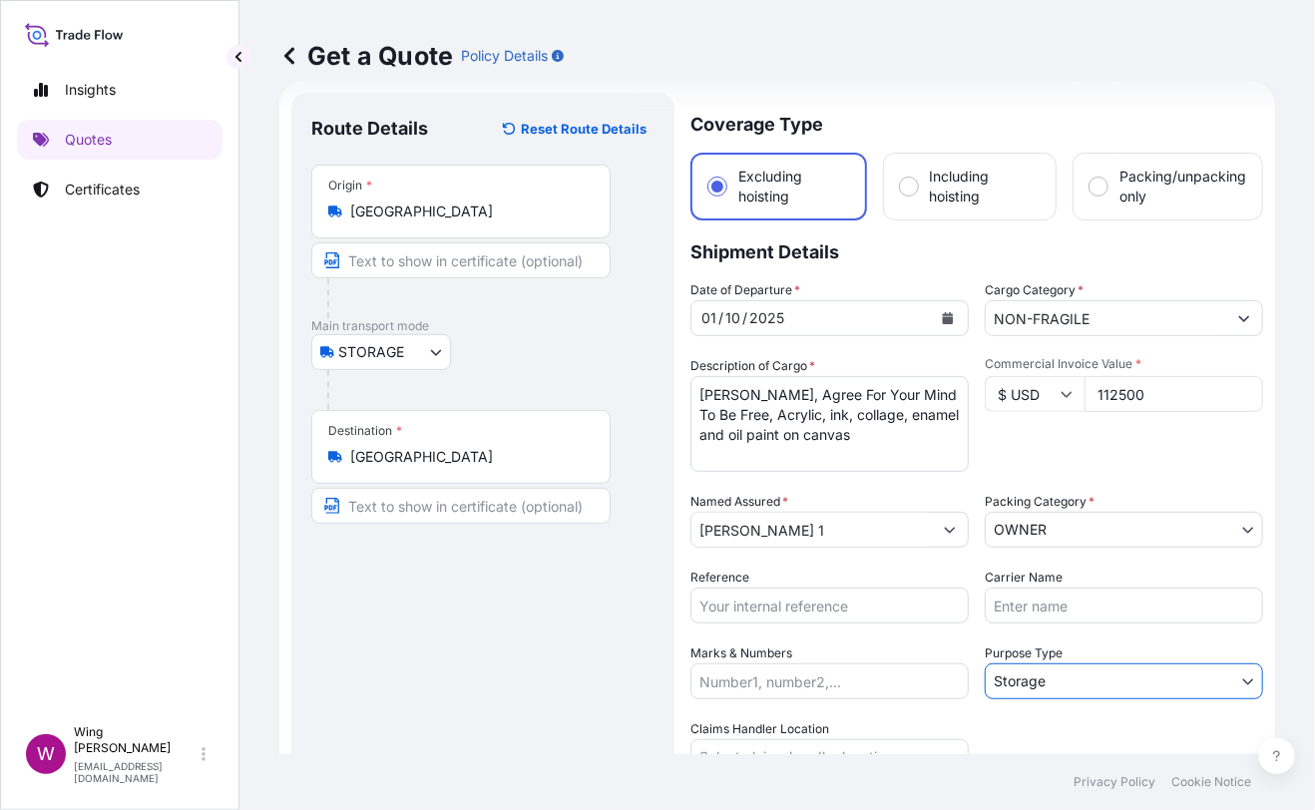
click at [434, 657] on div "Route Details Reset Route Details Place of loading Road / [GEOGRAPHIC_DATA] / I…" at bounding box center [482, 508] width 343 height 791
drag, startPoint x: 588, startPoint y: 622, endPoint x: 621, endPoint y: 616, distance: 34.4
click at [588, 622] on div "Route Details Reset Route Details Place of loading Road / [GEOGRAPHIC_DATA] / I…" at bounding box center [482, 508] width 343 height 791
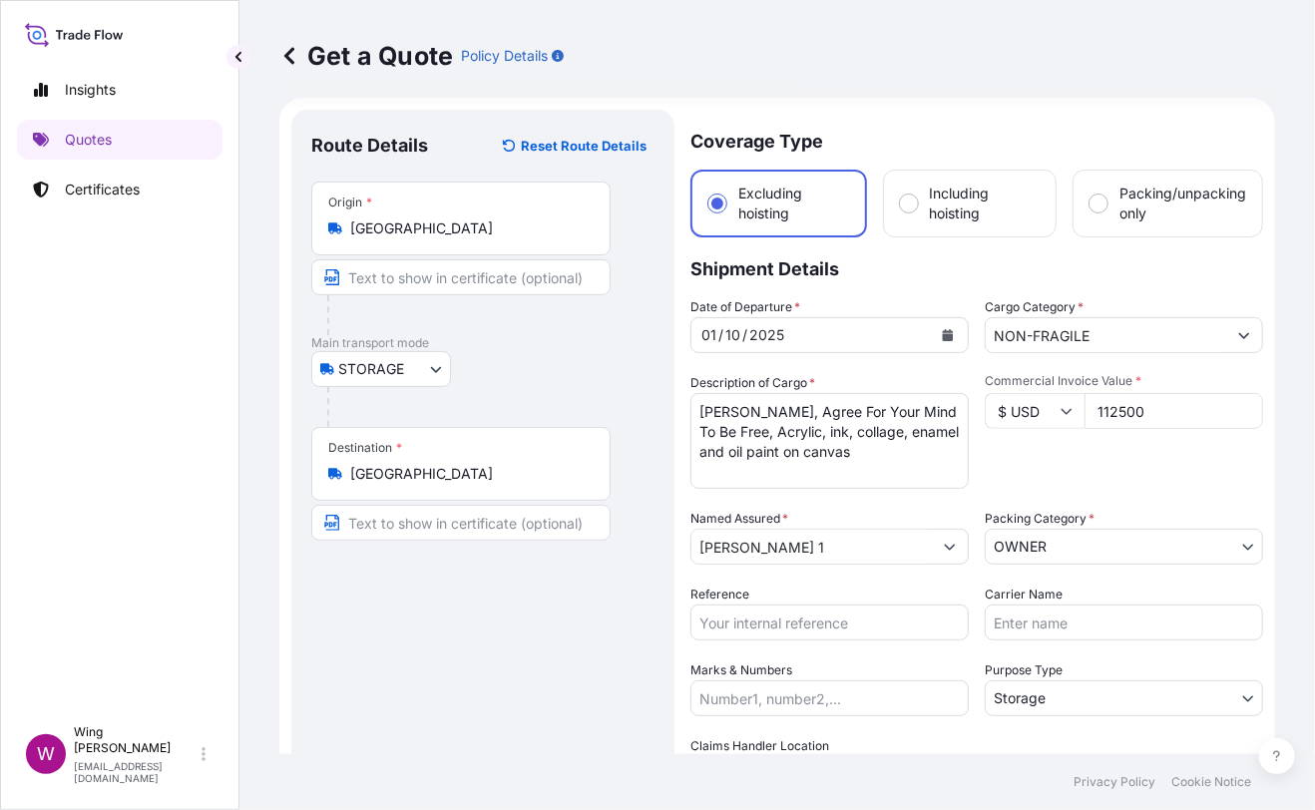
scroll to position [0, 0]
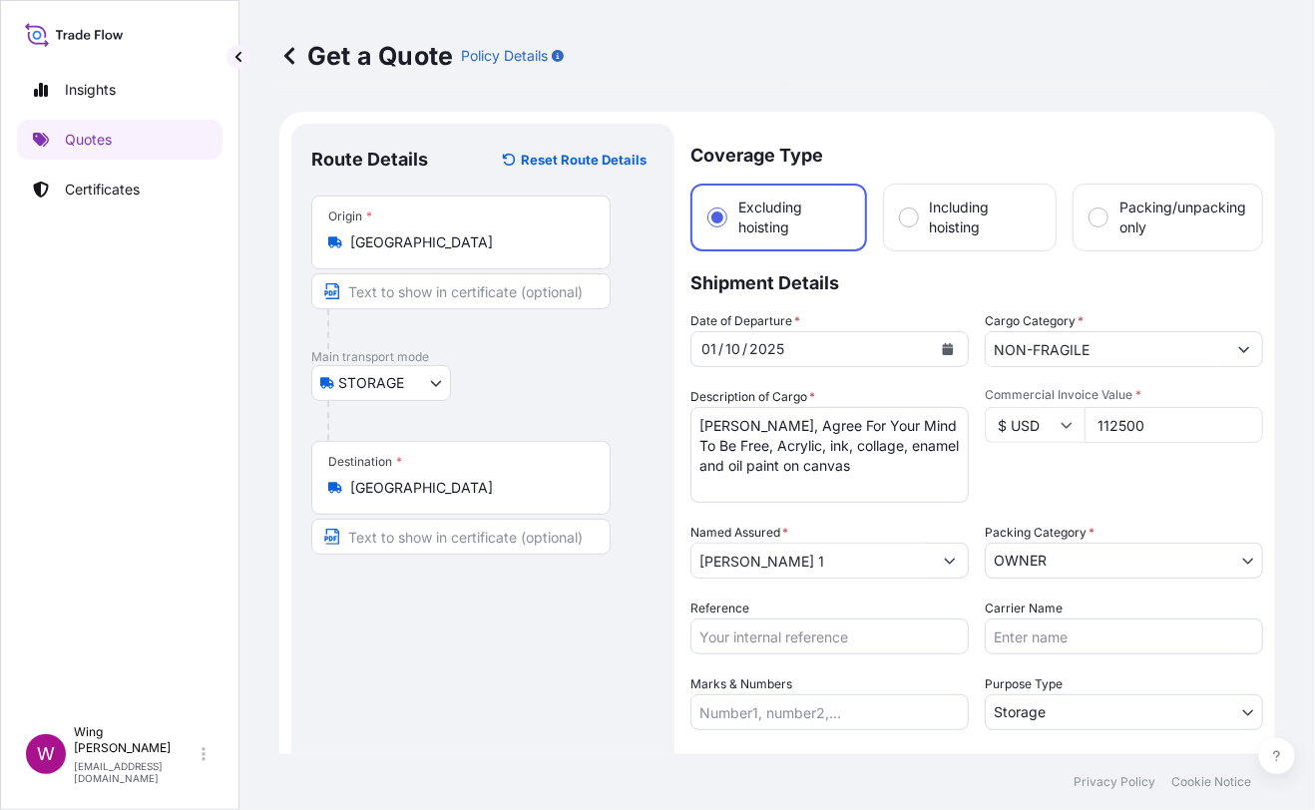
click at [752, 606] on div "Reference" at bounding box center [829, 627] width 278 height 56
click at [753, 631] on input "Reference" at bounding box center [829, 636] width 278 height 36
paste input "AMST218959HDHD"
type input "AMST218959HDHD"
click at [534, 634] on div "Route Details Reset Route Details Place of loading Road / [GEOGRAPHIC_DATA] / I…" at bounding box center [482, 539] width 343 height 791
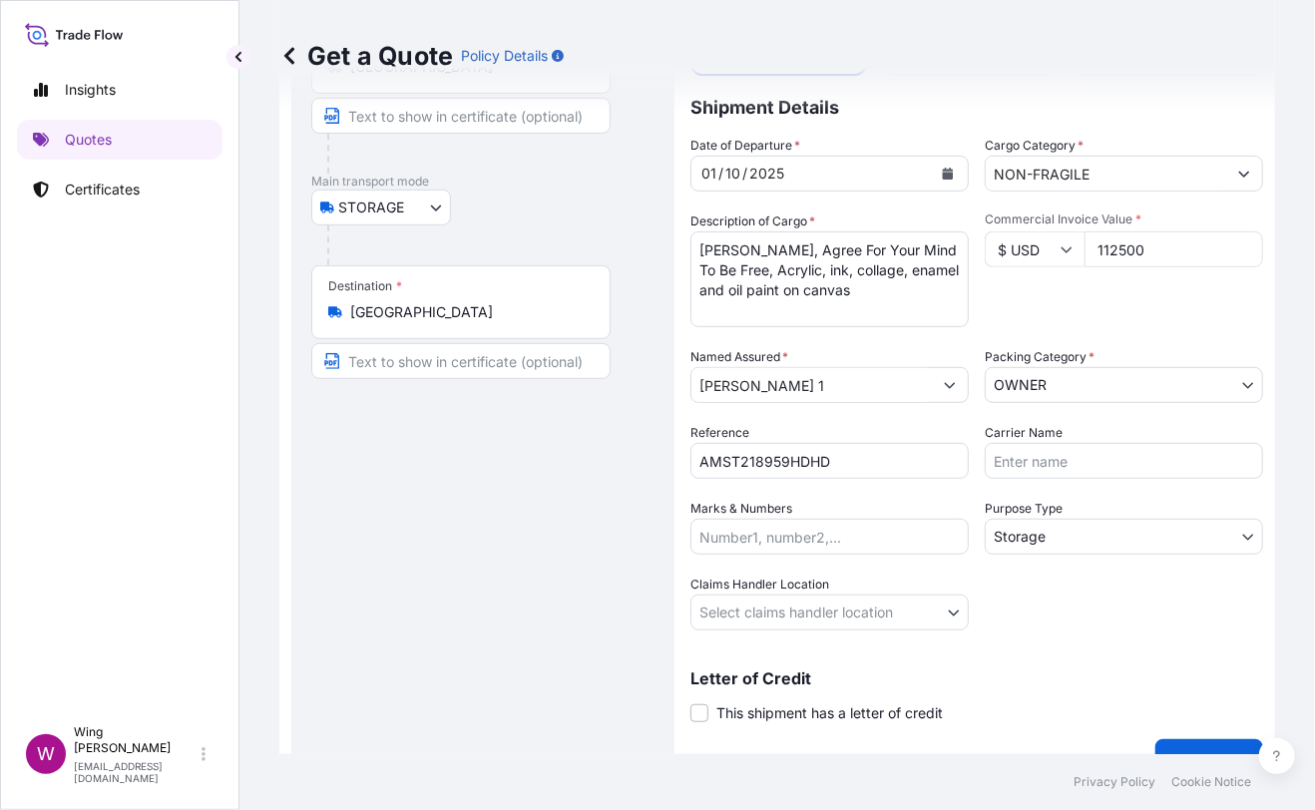
scroll to position [209, 0]
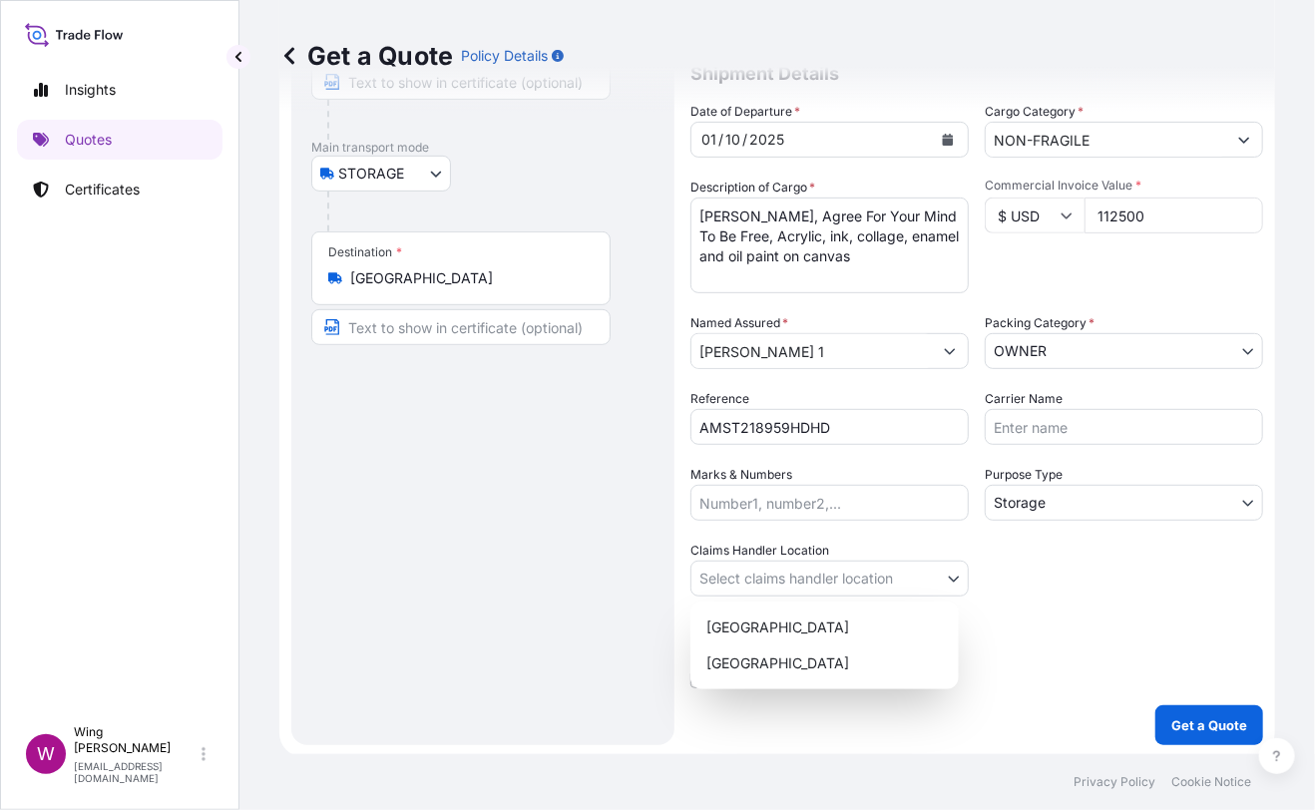
click at [763, 572] on body "Insights Quotes Certificates W Wing Lee [EMAIL_ADDRESS][DOMAIN_NAME] Get a Quot…" at bounding box center [657, 405] width 1315 height 810
click at [748, 619] on div "[GEOGRAPHIC_DATA]" at bounding box center [824, 628] width 252 height 36
select select "[GEOGRAPHIC_DATA]"
click at [546, 620] on div "Route Details Reset Route Details Place of loading Road / [GEOGRAPHIC_DATA] / I…" at bounding box center [482, 329] width 343 height 791
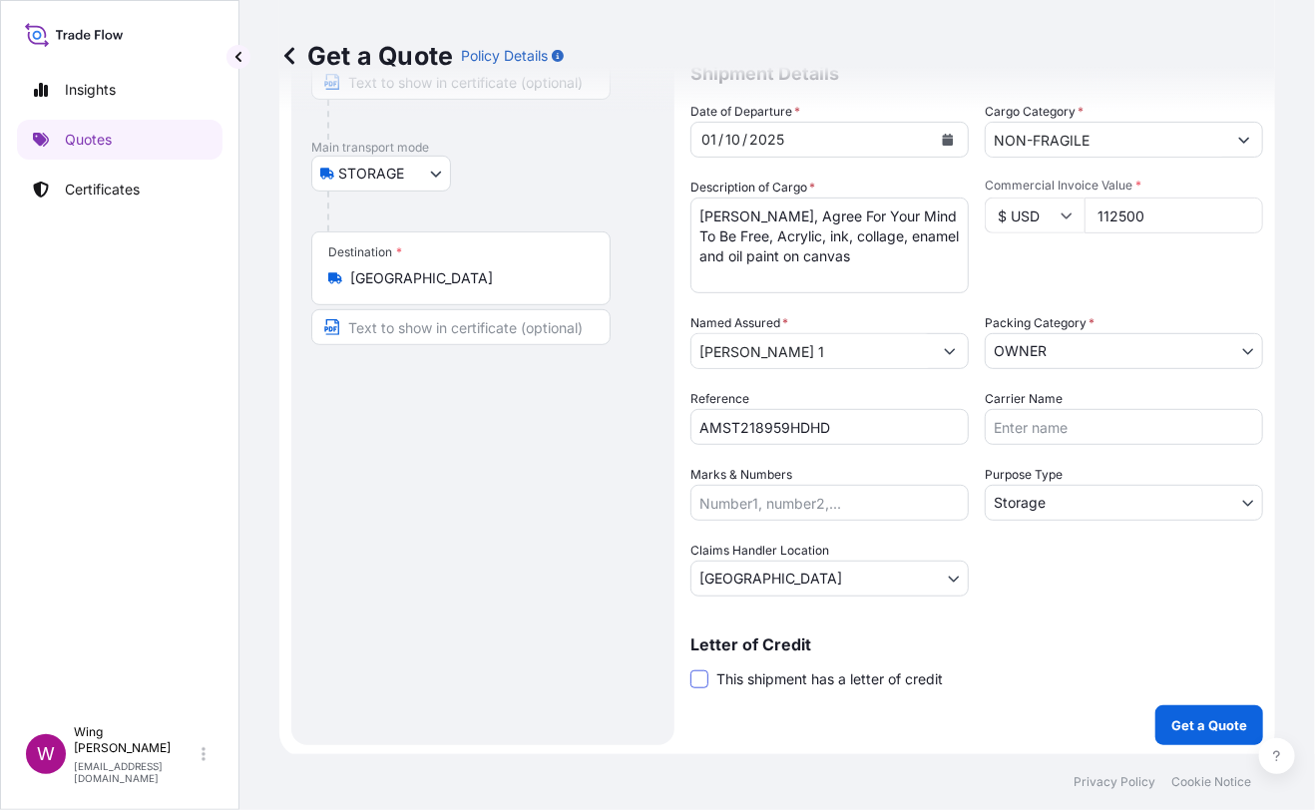
click at [707, 670] on span at bounding box center [699, 679] width 18 height 18
click at [690, 668] on input "This shipment has a letter of credit" at bounding box center [690, 668] width 0 height 0
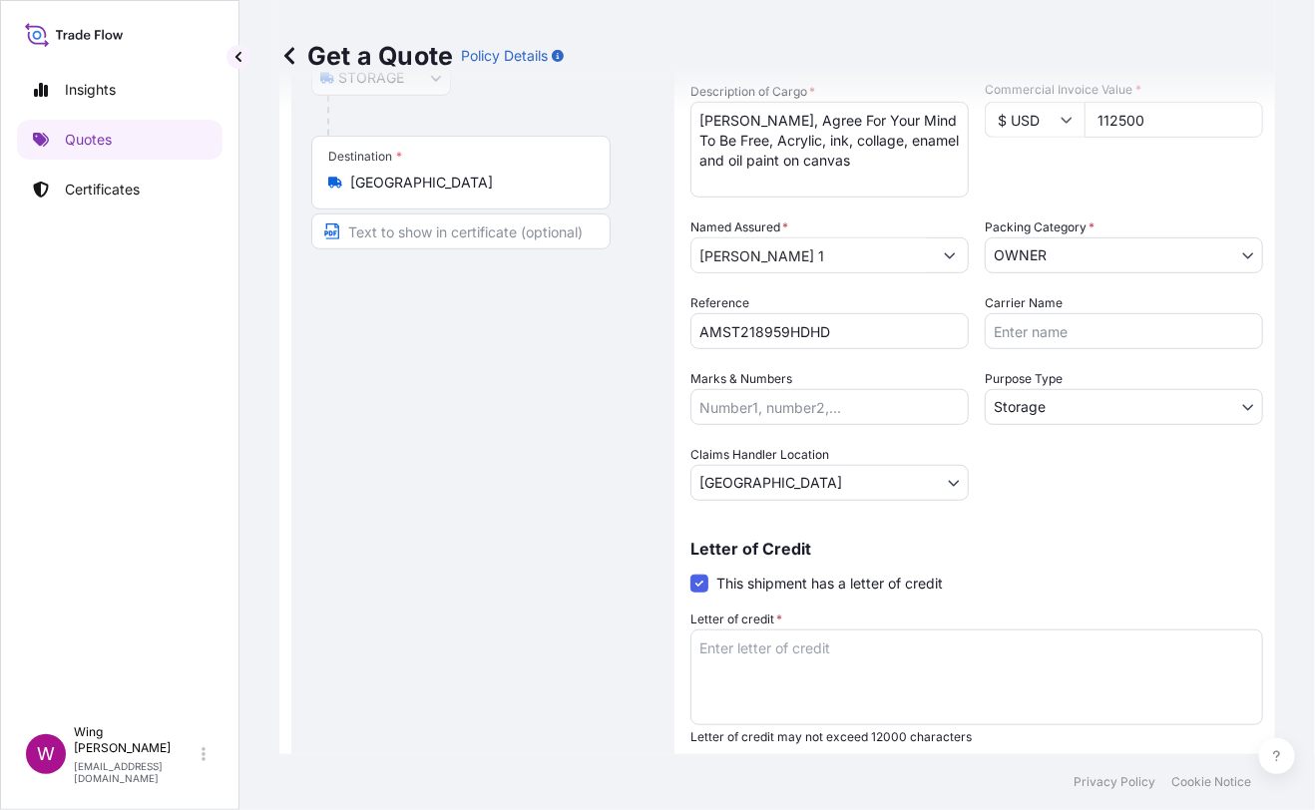
scroll to position [342, 0]
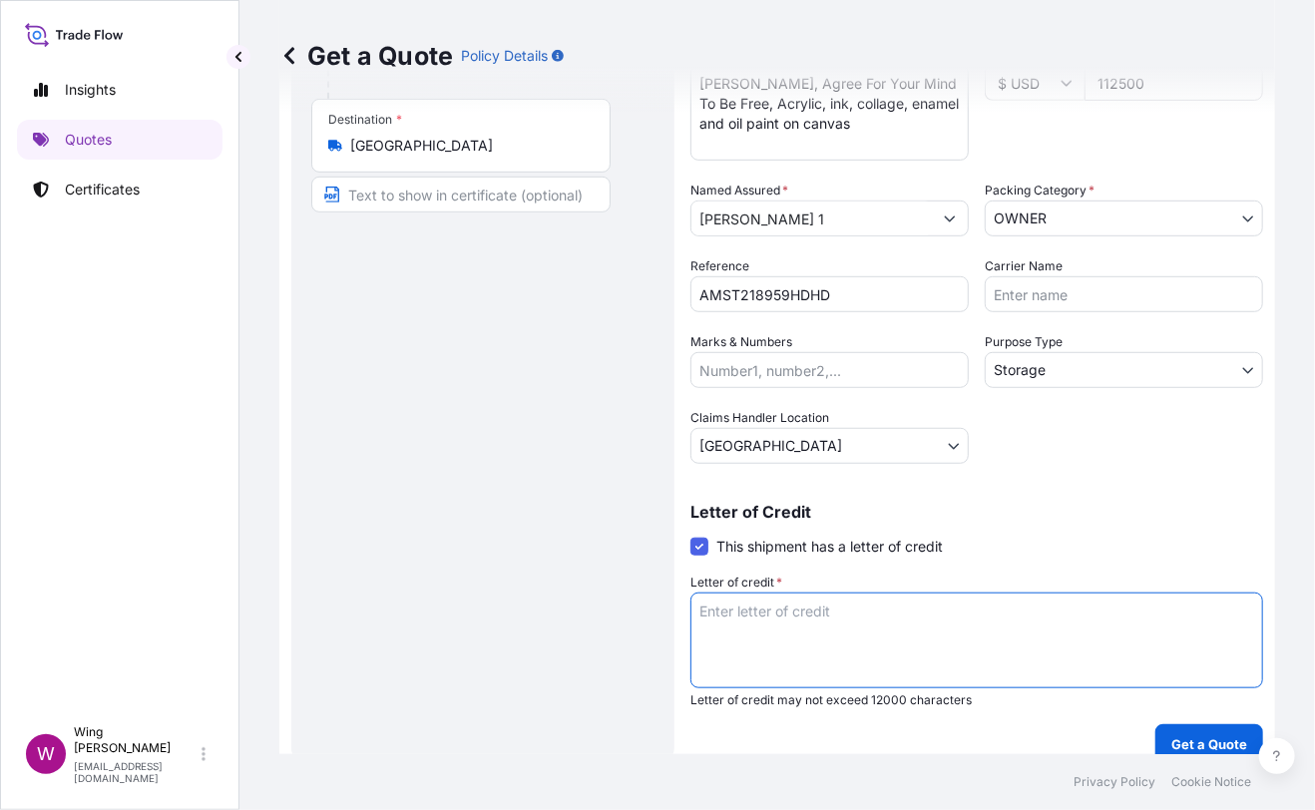
click at [1002, 612] on textarea "Letter of credit *" at bounding box center [976, 641] width 573 height 96
paste textarea "Storage period: [DATE] to [DATE] (till further notice)"
type textarea "Storage period: [DATE] to [DATE] (till further notice)"
click at [588, 574] on div "Route Details Reset Route Details Place of loading Road / [GEOGRAPHIC_DATA] / I…" at bounding box center [482, 272] width 343 height 943
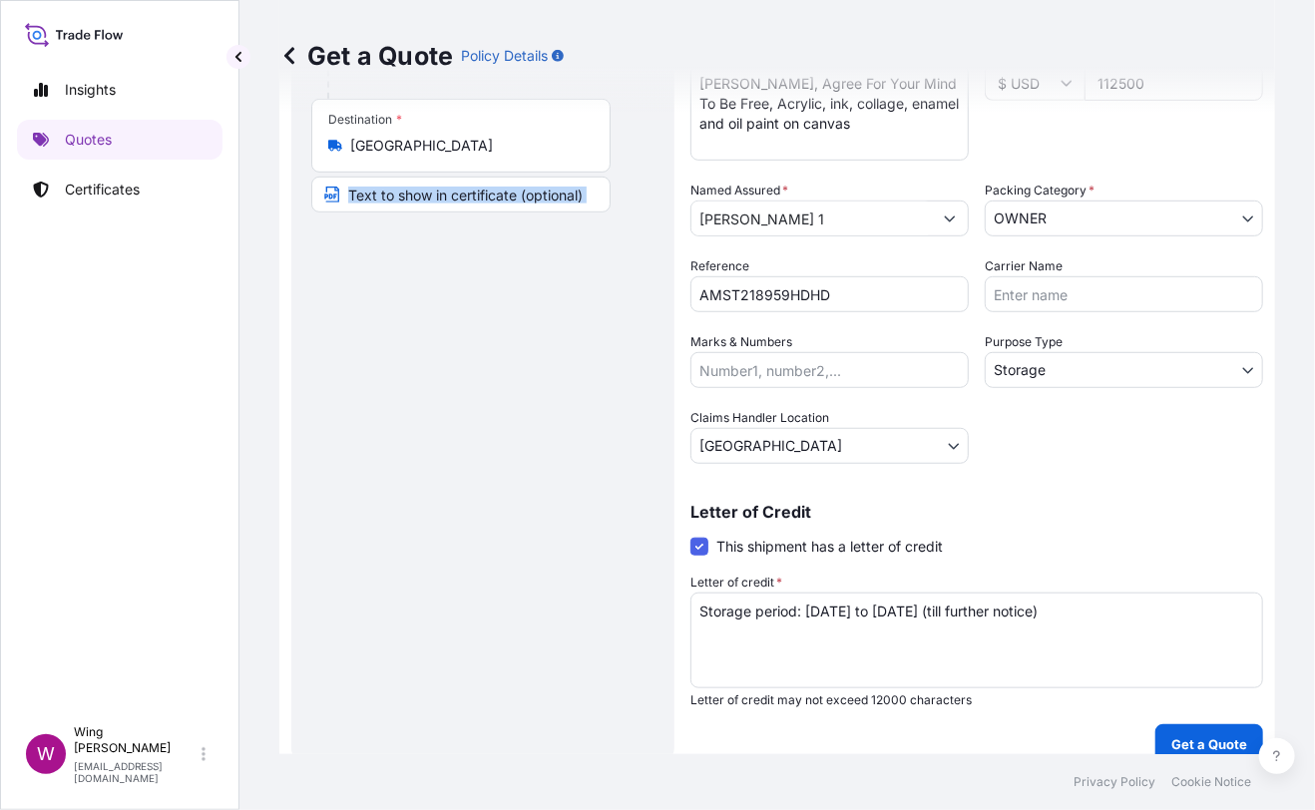
click at [588, 574] on div "Route Details Reset Route Details Place of loading Road / [GEOGRAPHIC_DATA] / I…" at bounding box center [482, 272] width 343 height 943
click at [1110, 553] on div "Letter of Credit This shipment has a letter of credit Letter of credit * Storag…" at bounding box center [976, 606] width 573 height 204
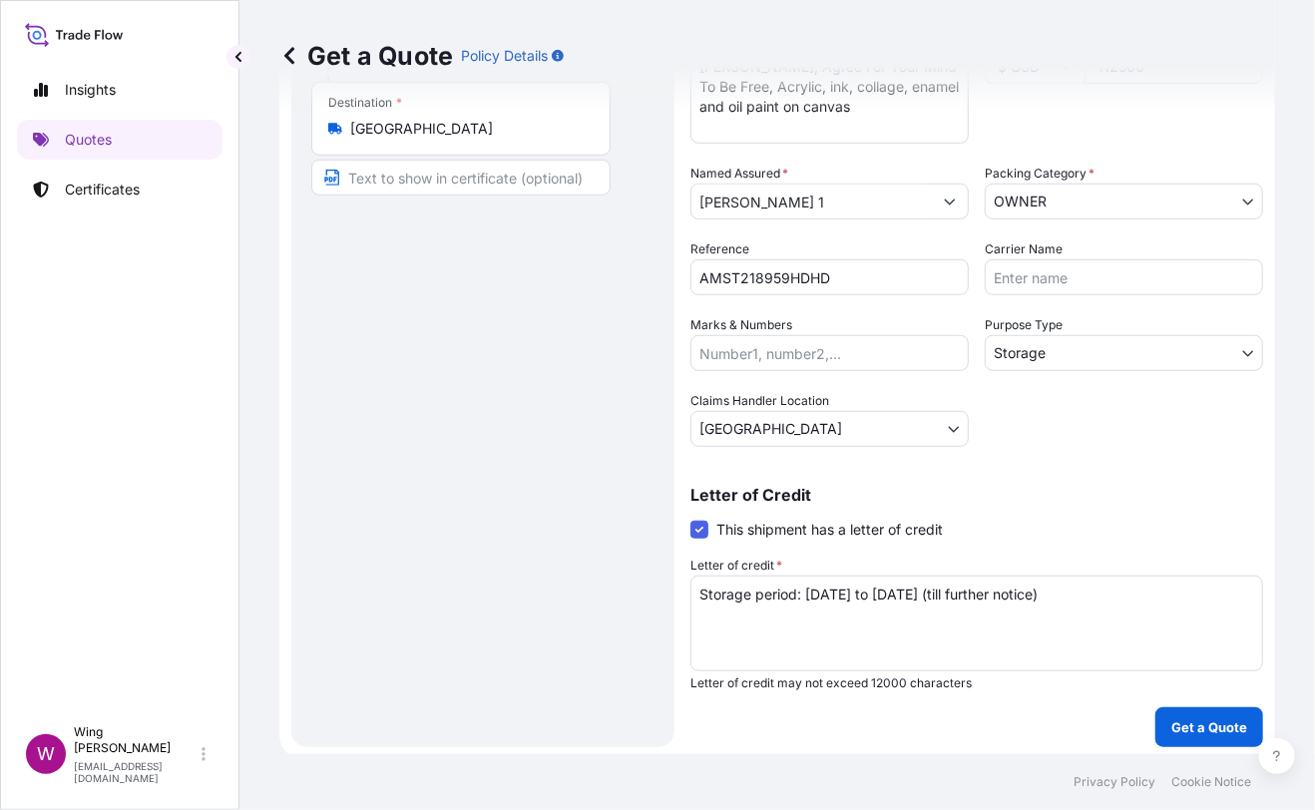
scroll to position [361, 0]
click at [450, 495] on form "Route Details Reset Route Details Place of loading Road / Inland Road / Inland …" at bounding box center [777, 254] width 996 height 1007
click at [1212, 732] on p "Get a Quote" at bounding box center [1209, 725] width 76 height 20
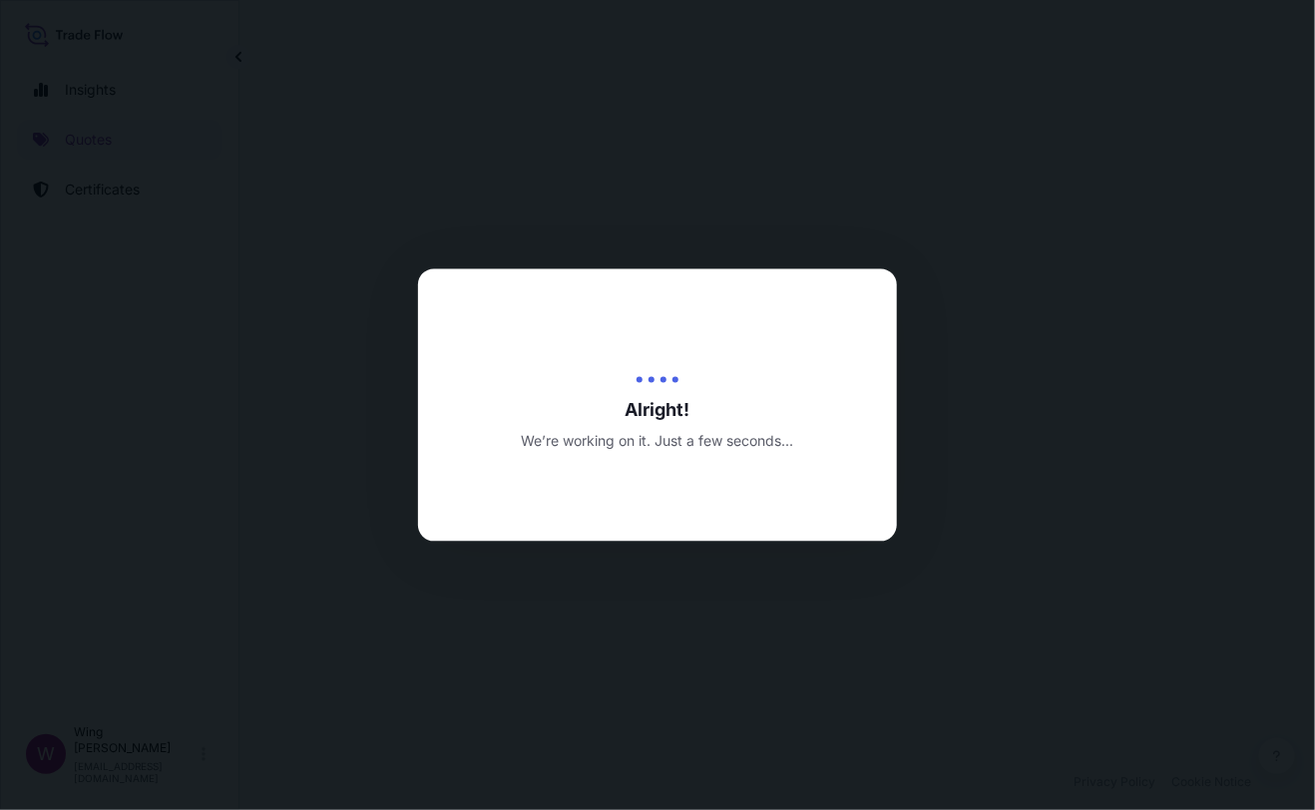
select select "STORAGE"
select select "Storage"
select select "[GEOGRAPHIC_DATA]"
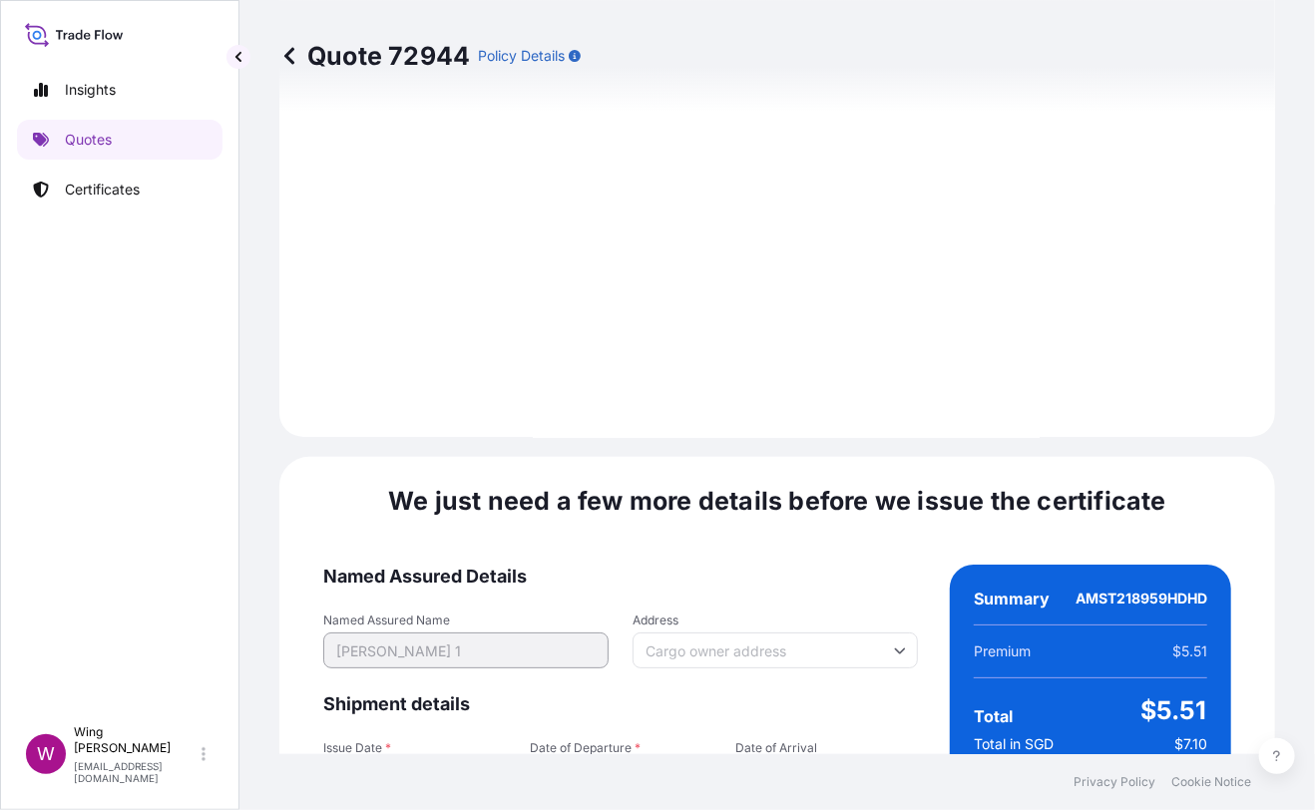
scroll to position [3150, 0]
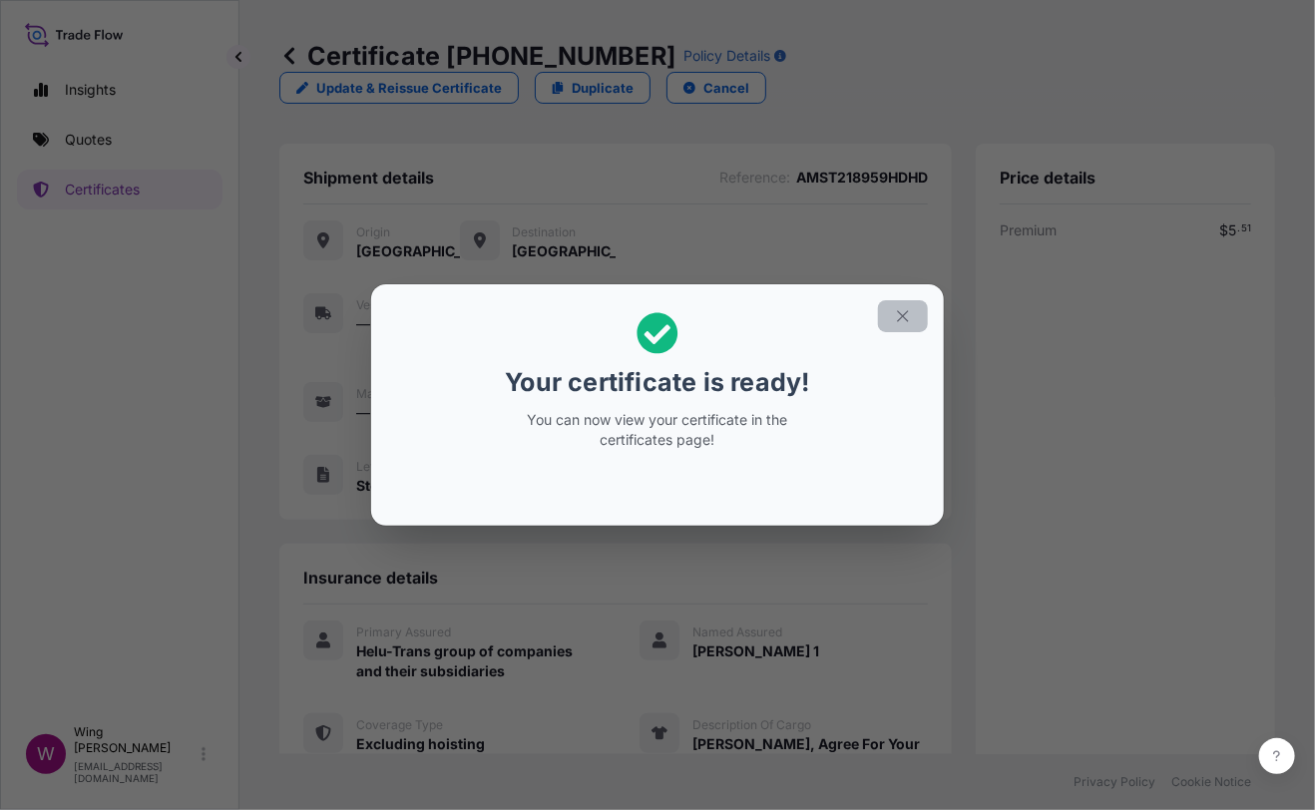
click at [902, 318] on icon "button" at bounding box center [903, 316] width 18 height 18
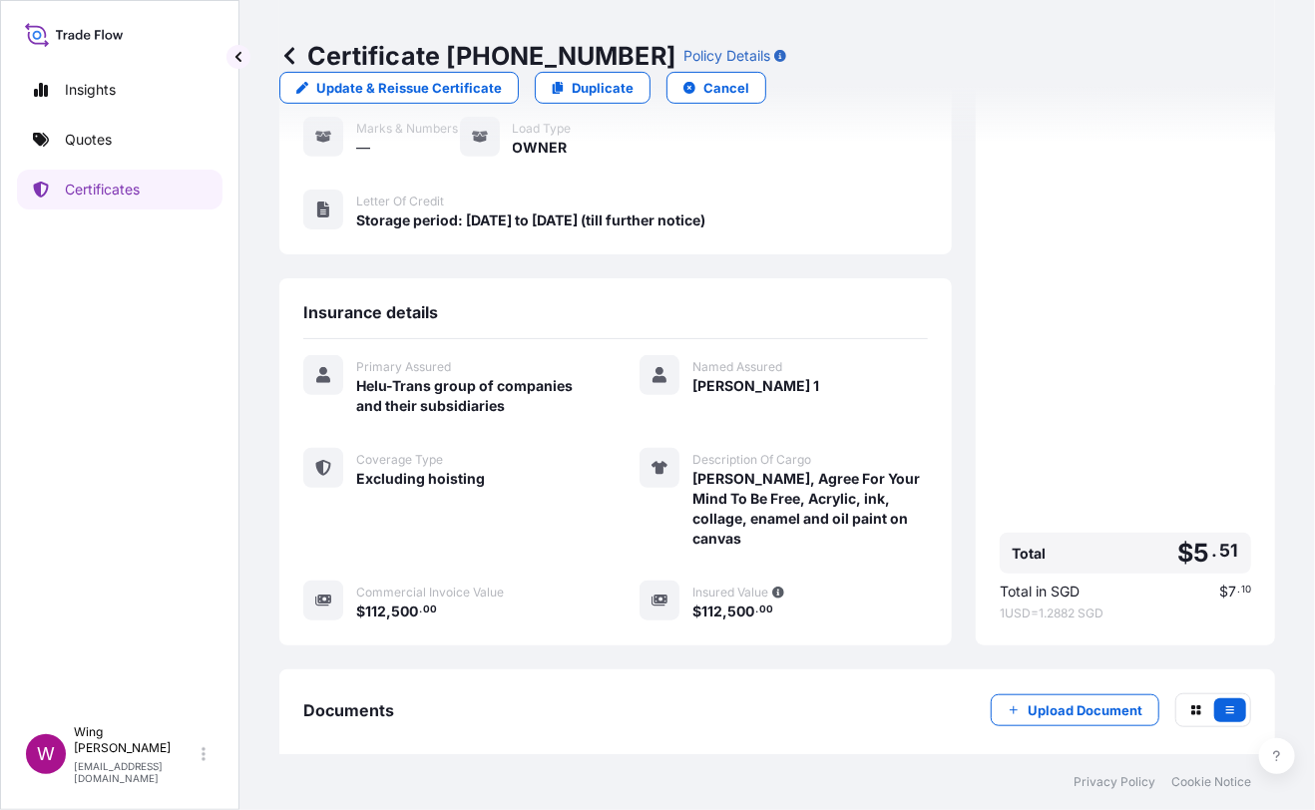
scroll to position [330, 0]
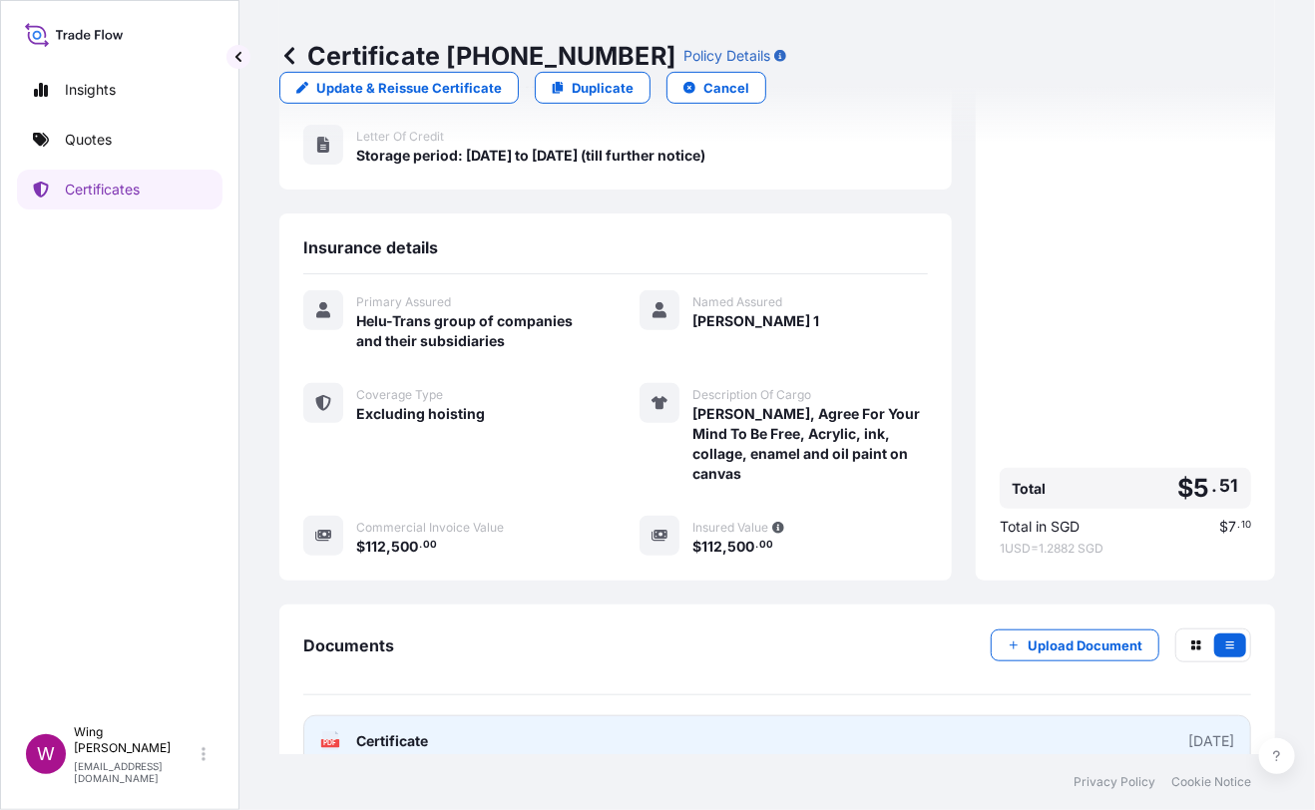
click at [333, 731] on icon at bounding box center [330, 741] width 17 height 20
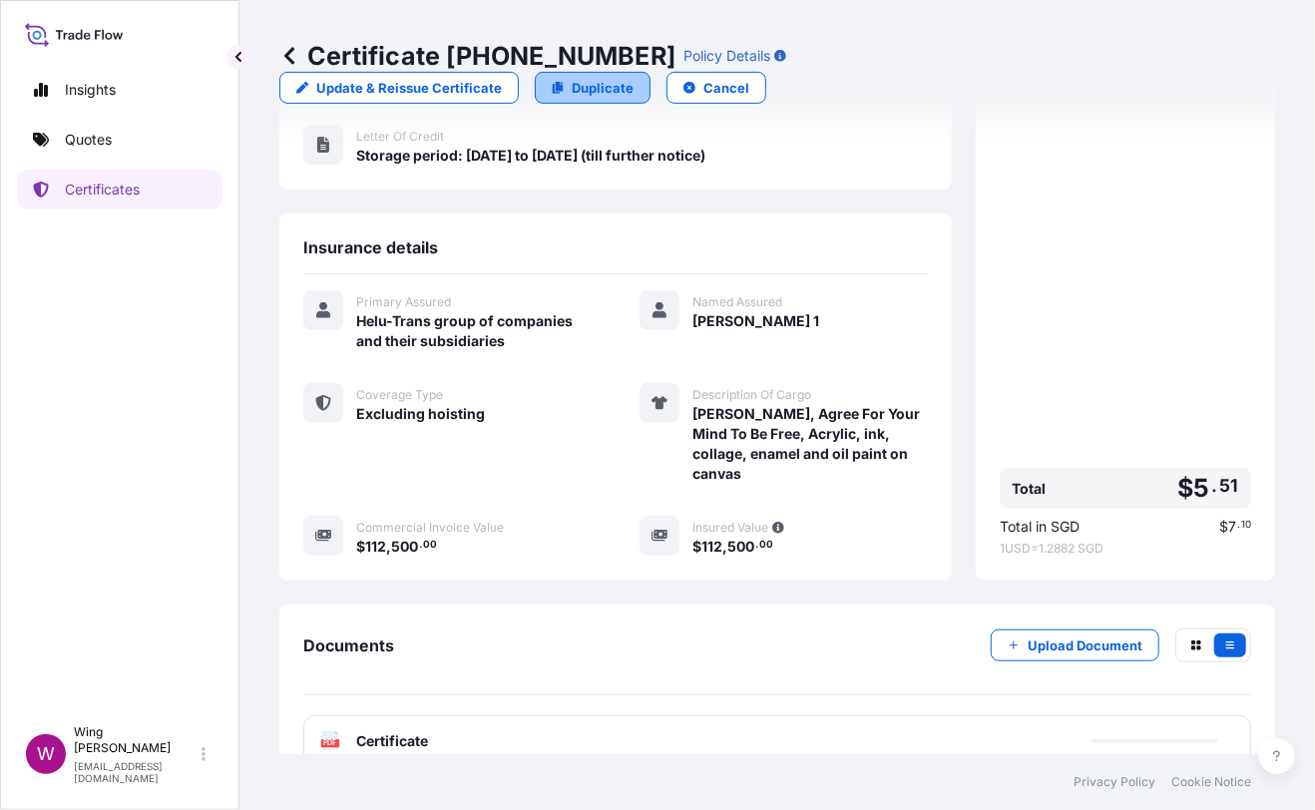
click at [633, 78] on p "Duplicate" at bounding box center [603, 88] width 62 height 20
select select "STORAGE"
select select "Storage"
select select "[GEOGRAPHIC_DATA]"
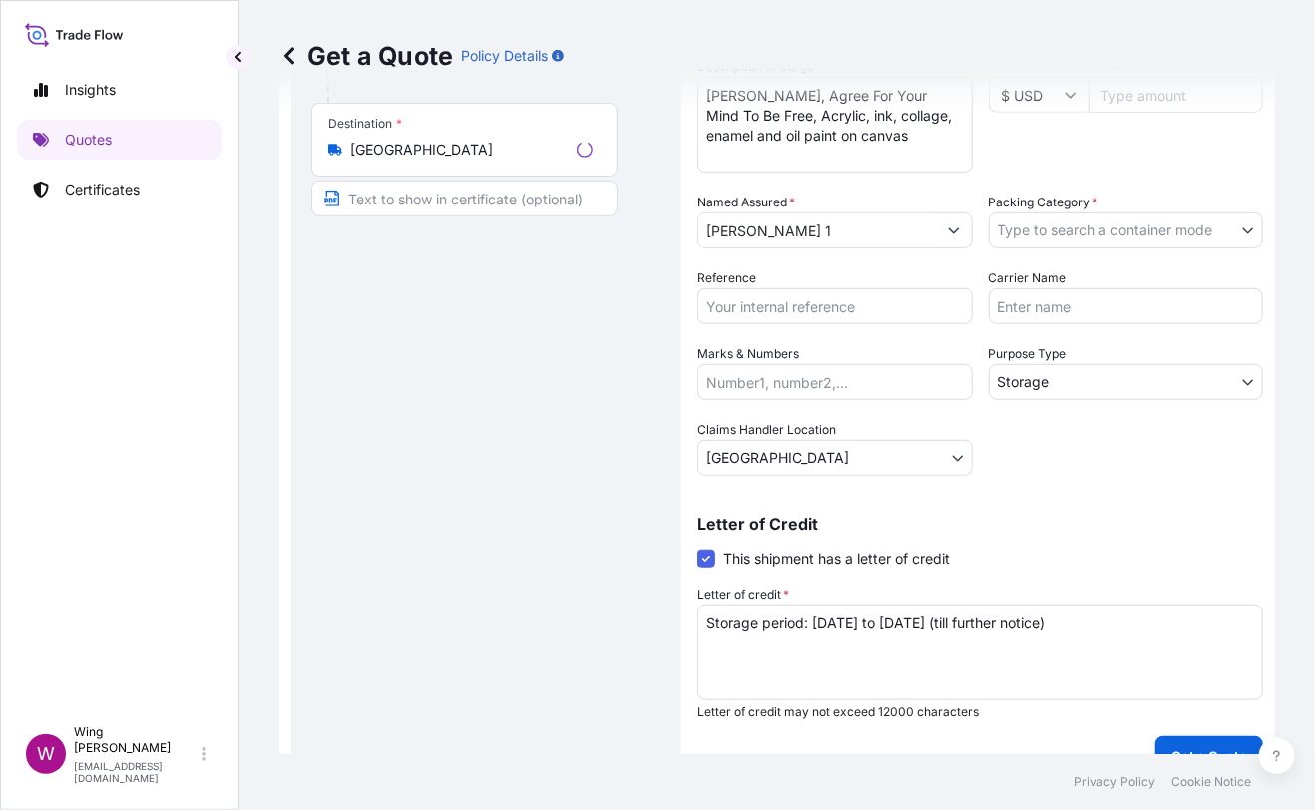
scroll to position [31, 0]
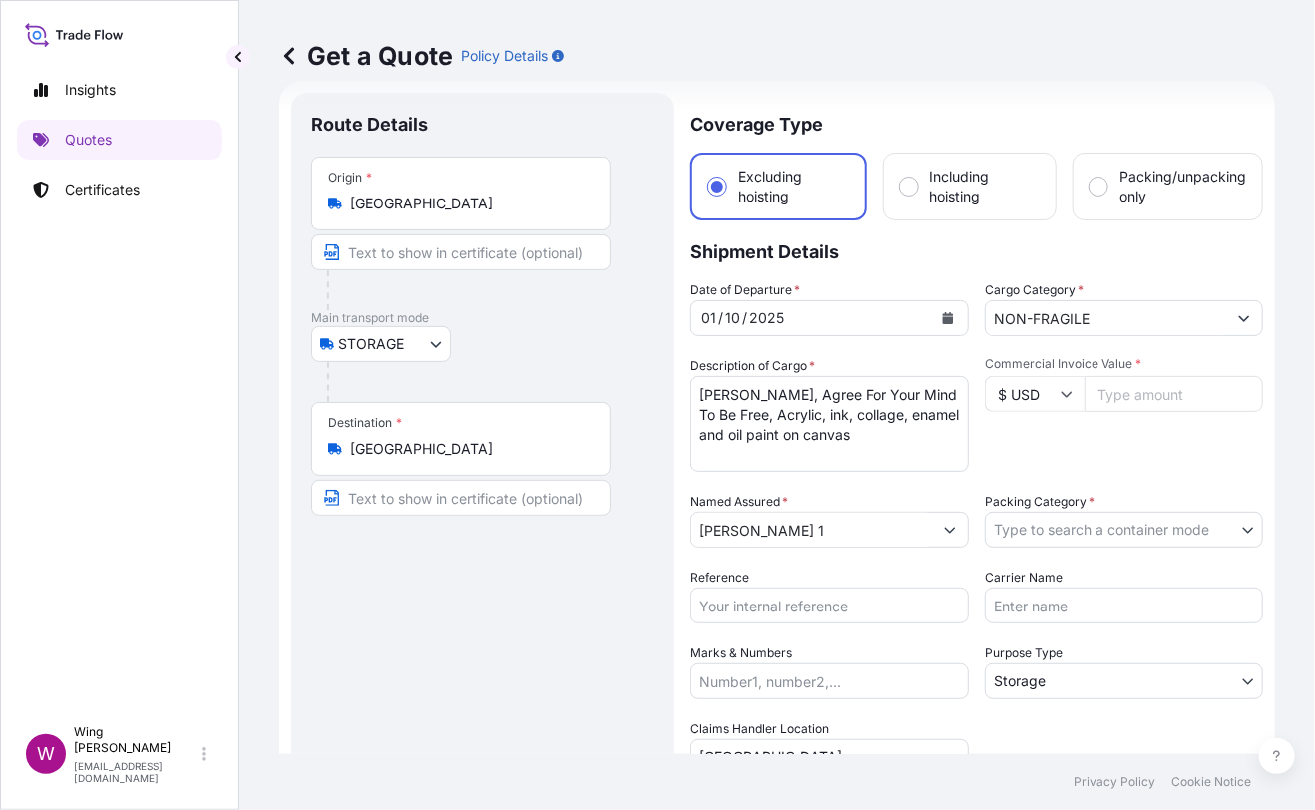
click at [624, 418] on div "Destination * [GEOGRAPHIC_DATA]" at bounding box center [482, 459] width 343 height 114
drag, startPoint x: 916, startPoint y: 428, endPoint x: 617, endPoint y: 341, distance: 310.6
click at [617, 341] on form "Route Details Place of loading Road / Inland Road / Inland Origin * [GEOGRAPHIC…" at bounding box center [777, 584] width 996 height 1007
paste textarea ""KAWS, TAKE, bronze, paint ""
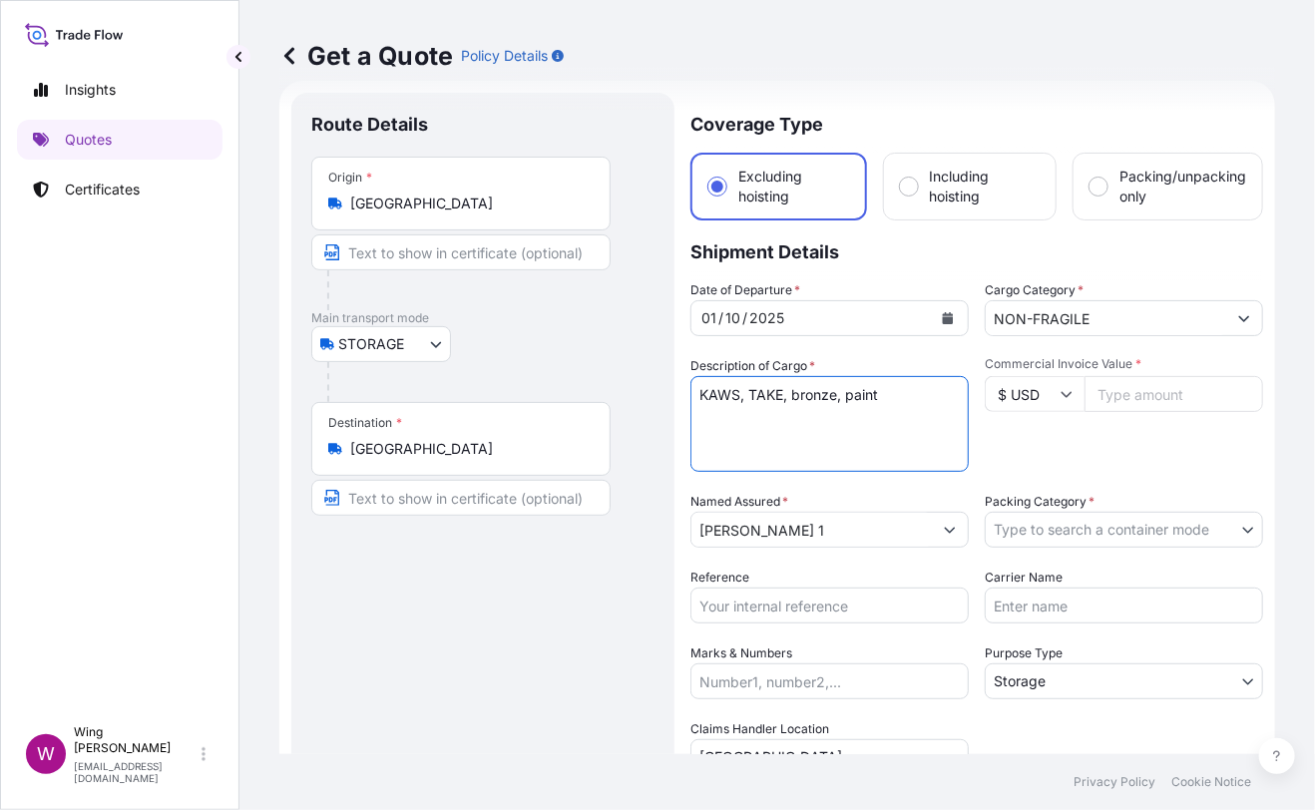
type textarea "KAWS, TAKE, bronze, paint"
drag, startPoint x: 592, startPoint y: 610, endPoint x: 639, endPoint y: 580, distance: 56.5
click at [592, 610] on div "Route Details Place of loading Road / [GEOGRAPHIC_DATA] / Inland Origin * [GEOG…" at bounding box center [482, 584] width 343 height 943
click at [1109, 387] on input "Commercial Invoice Value *" at bounding box center [1173, 394] width 179 height 36
paste input "400000"
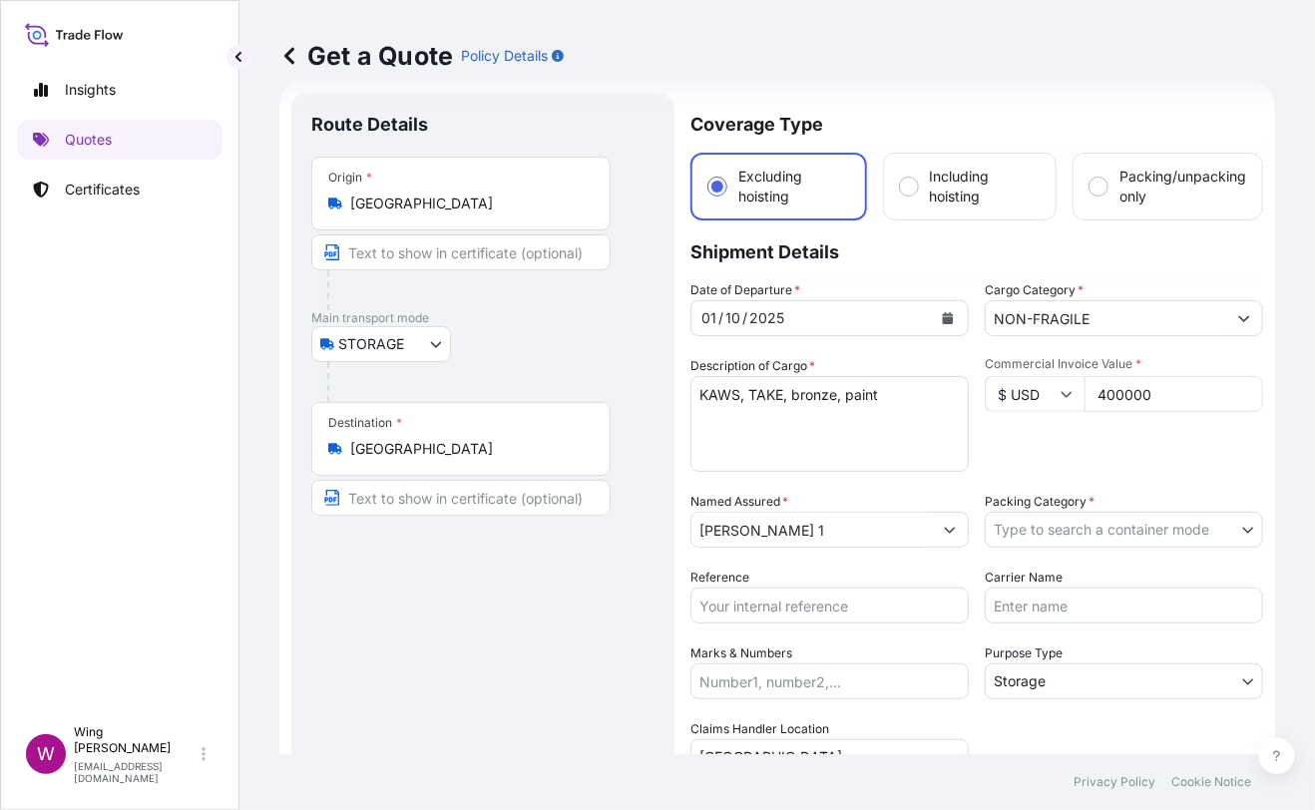
type input "400000"
click at [1073, 449] on div "Commercial Invoice Value * $ USD 400000" at bounding box center [1124, 414] width 278 height 116
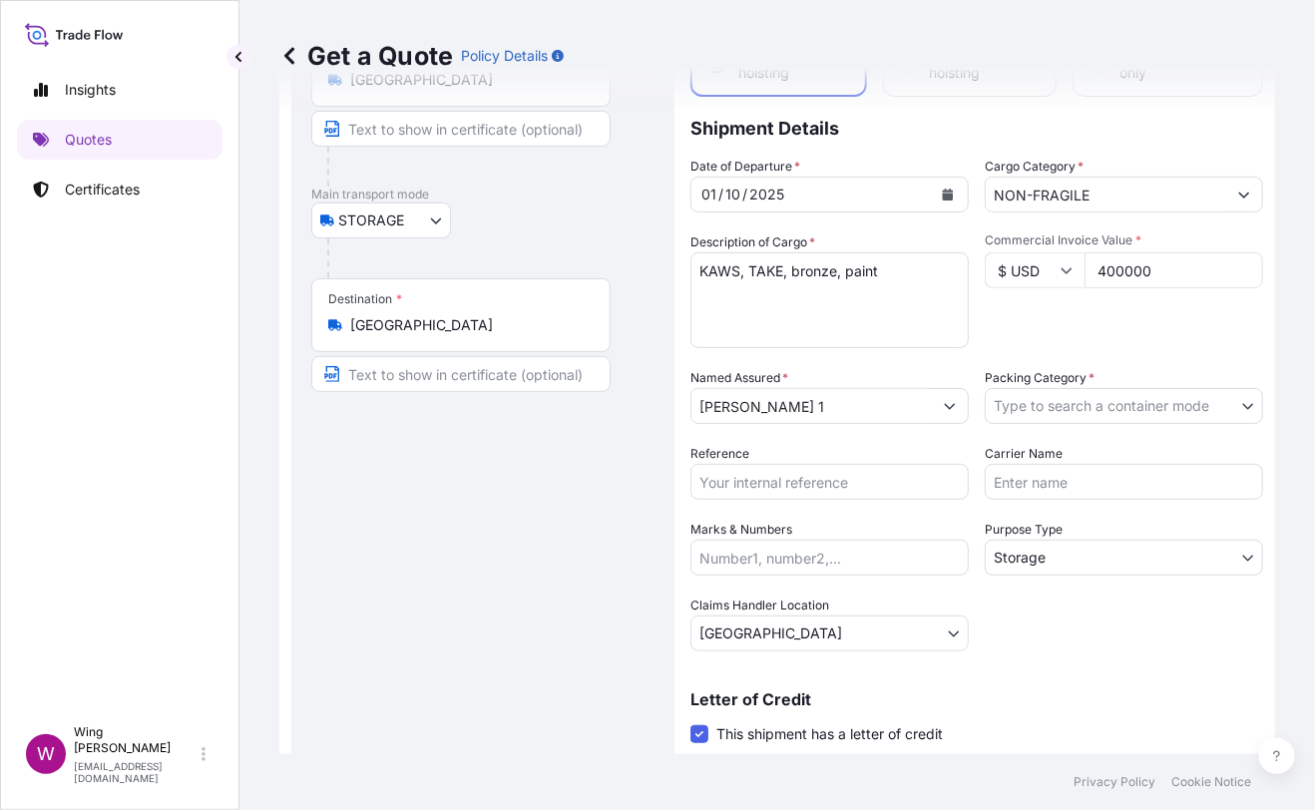
scroll to position [297, 0]
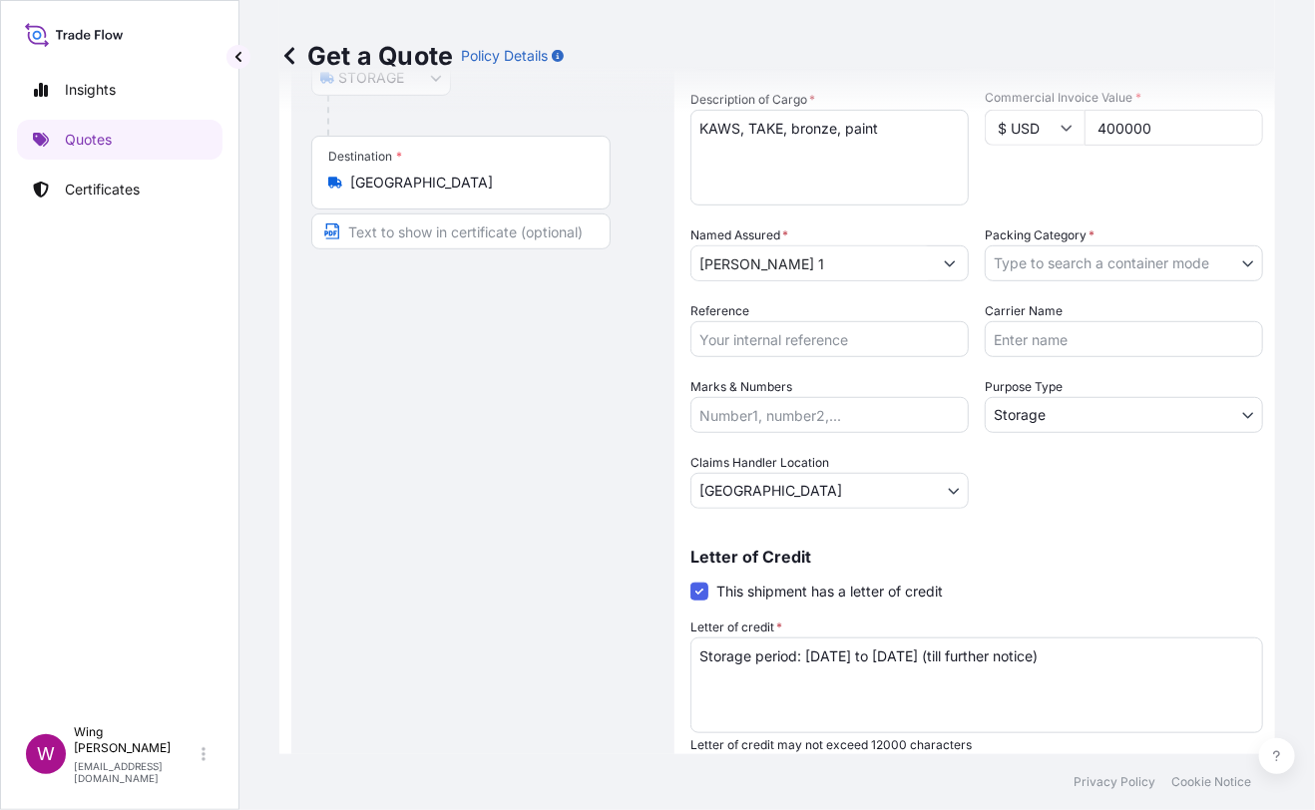
click at [1099, 267] on body "Insights Quotes Certificates W Wing Lee [EMAIL_ADDRESS][DOMAIN_NAME] Get a Quot…" at bounding box center [657, 405] width 1315 height 810
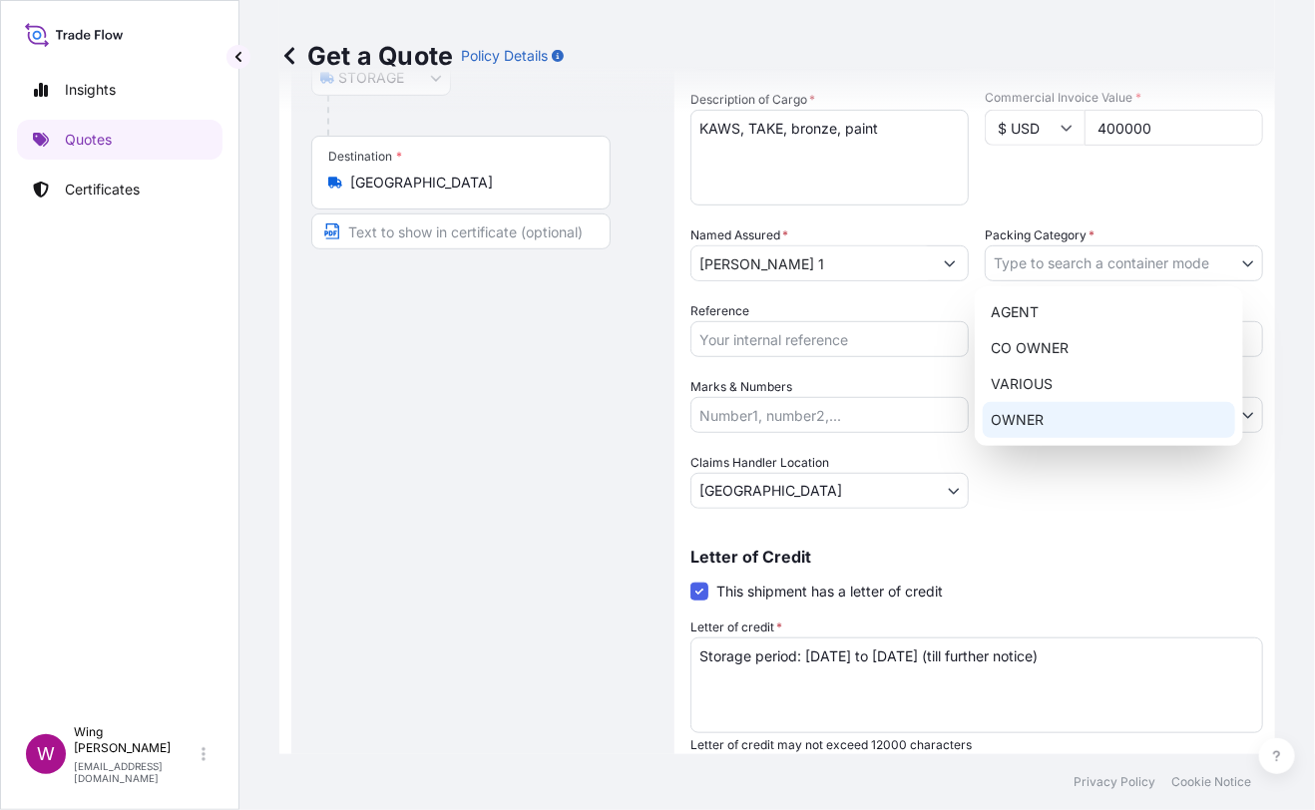
click at [1066, 411] on div "OWNER" at bounding box center [1109, 420] width 252 height 36
select select "27"
click at [1066, 411] on div "OWNER" at bounding box center [1109, 420] width 252 height 36
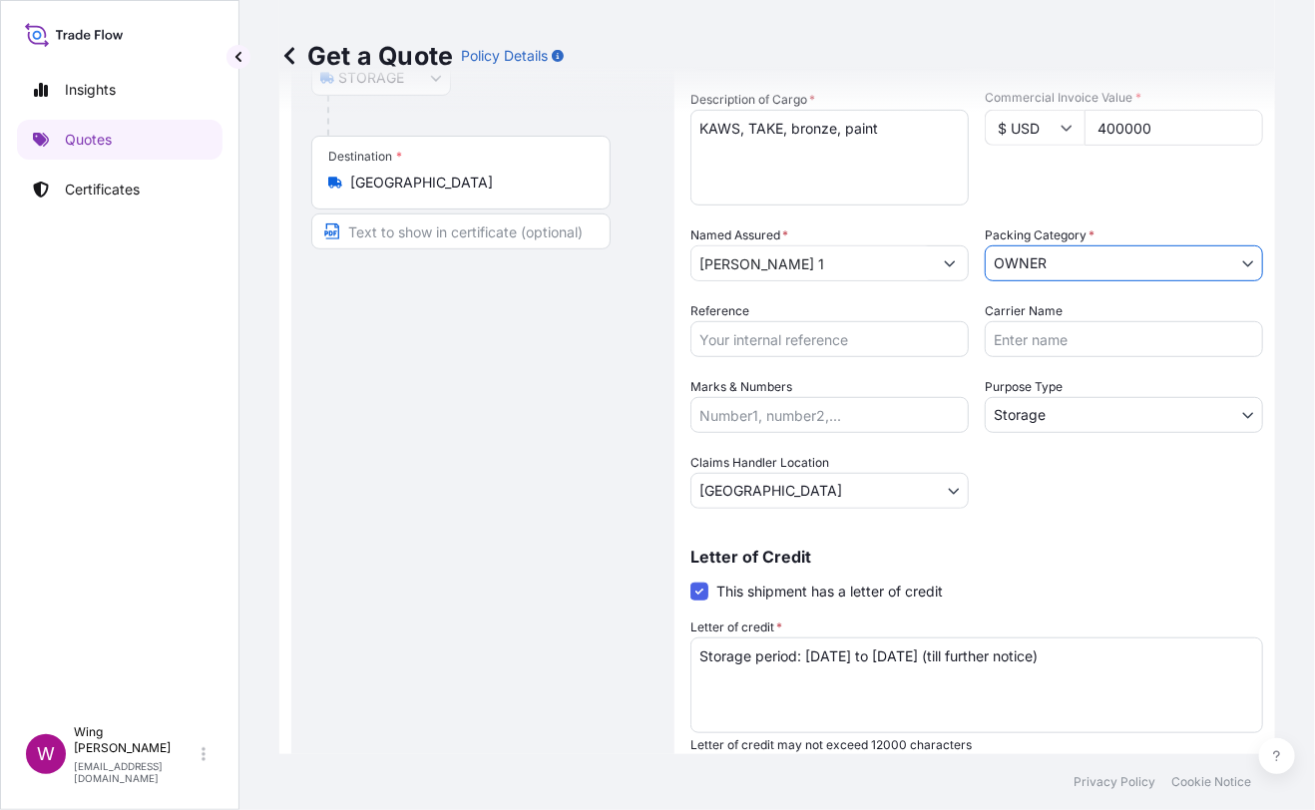
click at [596, 427] on div "Route Details Place of loading Road / [GEOGRAPHIC_DATA] / Inland Origin * [GEOG…" at bounding box center [482, 317] width 343 height 943
drag, startPoint x: 546, startPoint y: 577, endPoint x: 629, endPoint y: 527, distance: 97.5
click at [567, 568] on div "Route Details Place of loading Road / [GEOGRAPHIC_DATA] / Inland Origin * [GEOG…" at bounding box center [482, 317] width 343 height 943
click at [777, 345] on input "Reference" at bounding box center [829, 339] width 278 height 36
paste input "AMST218959HDHD"
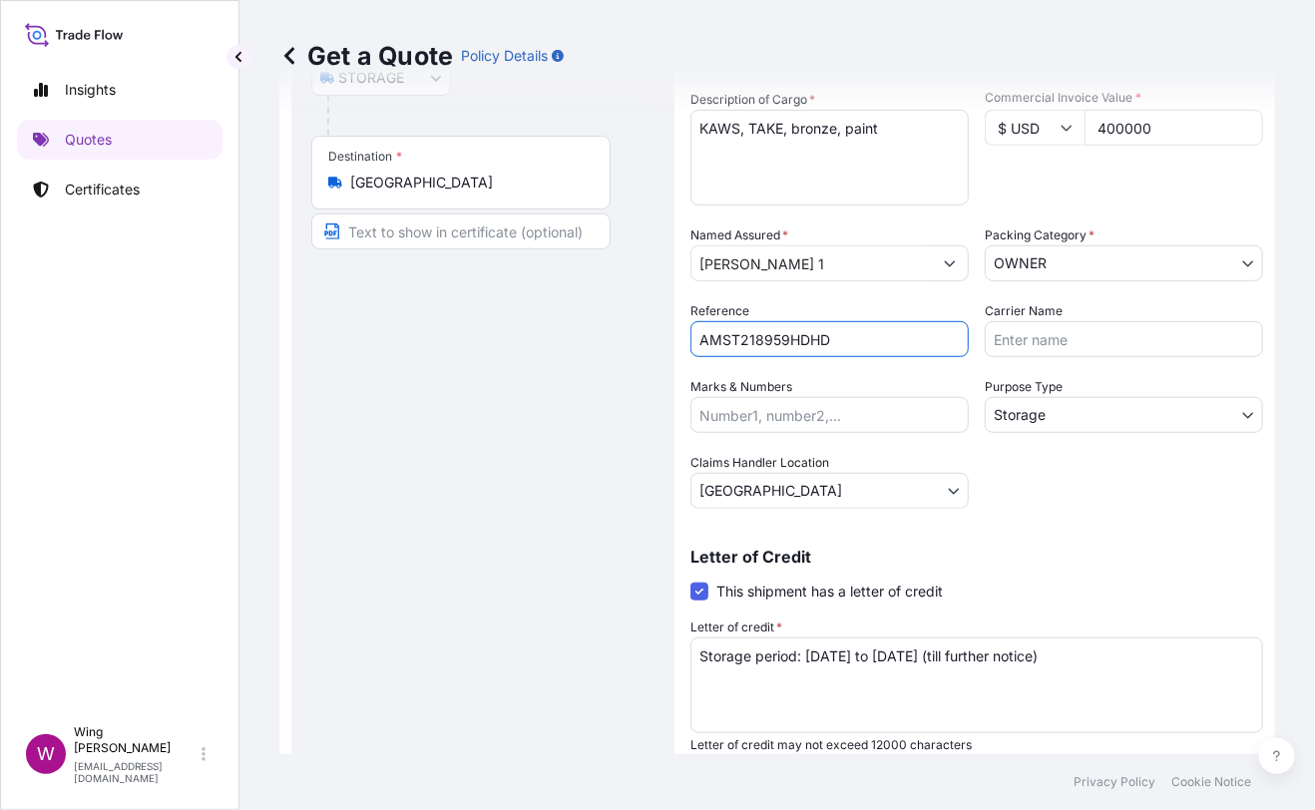
type input "AMST218959HDHD"
click at [501, 415] on div "Route Details Place of loading Road / [GEOGRAPHIC_DATA] / Inland Origin * [GEOG…" at bounding box center [482, 317] width 343 height 943
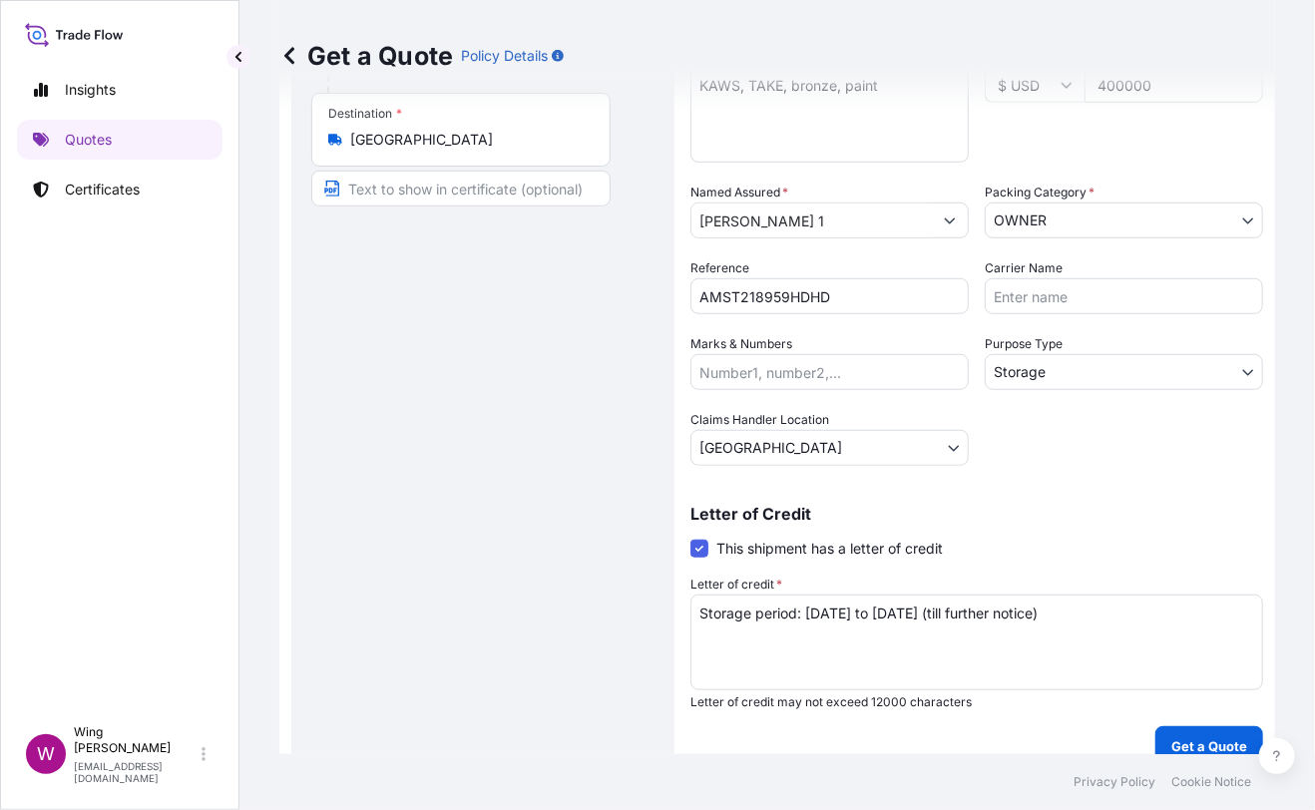
scroll to position [361, 0]
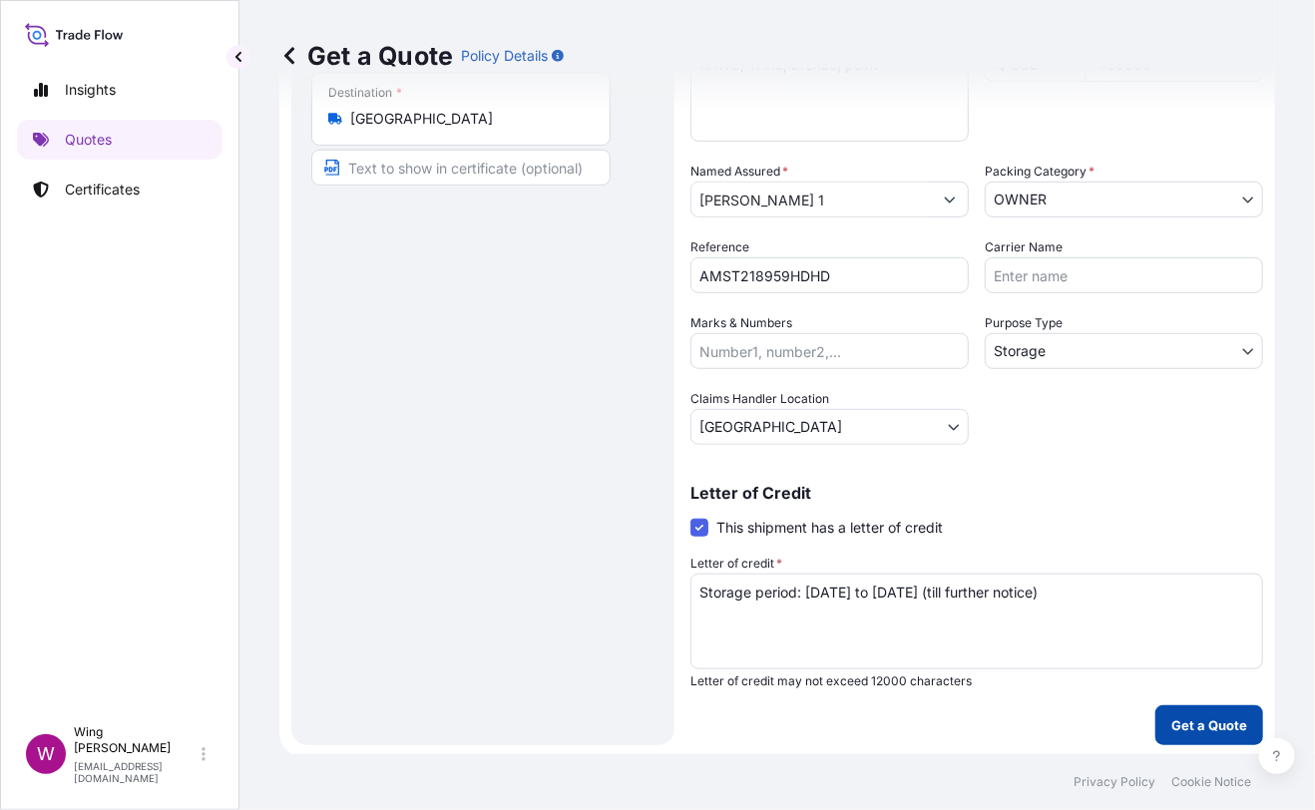
click at [1182, 709] on button "Get a Quote" at bounding box center [1209, 725] width 108 height 40
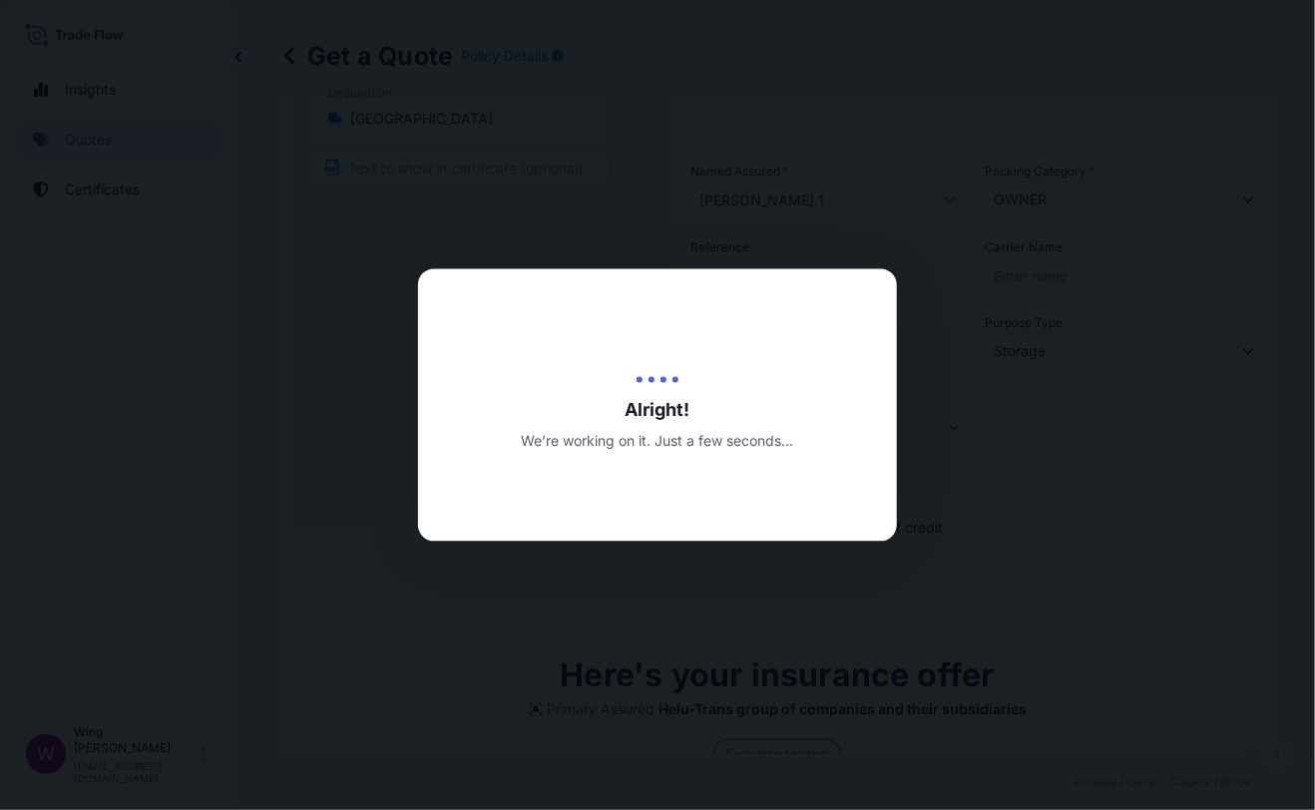
type input "[DATE]"
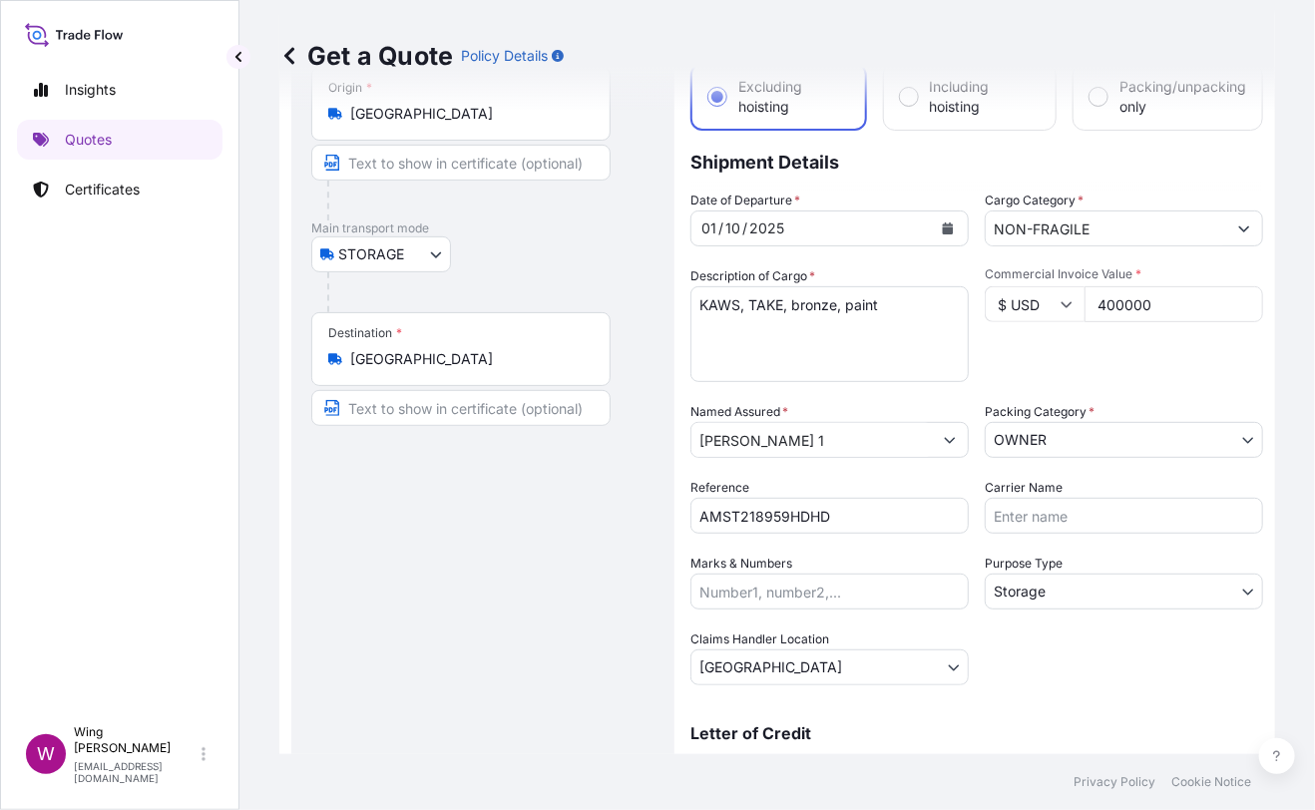
scroll to position [0, 0]
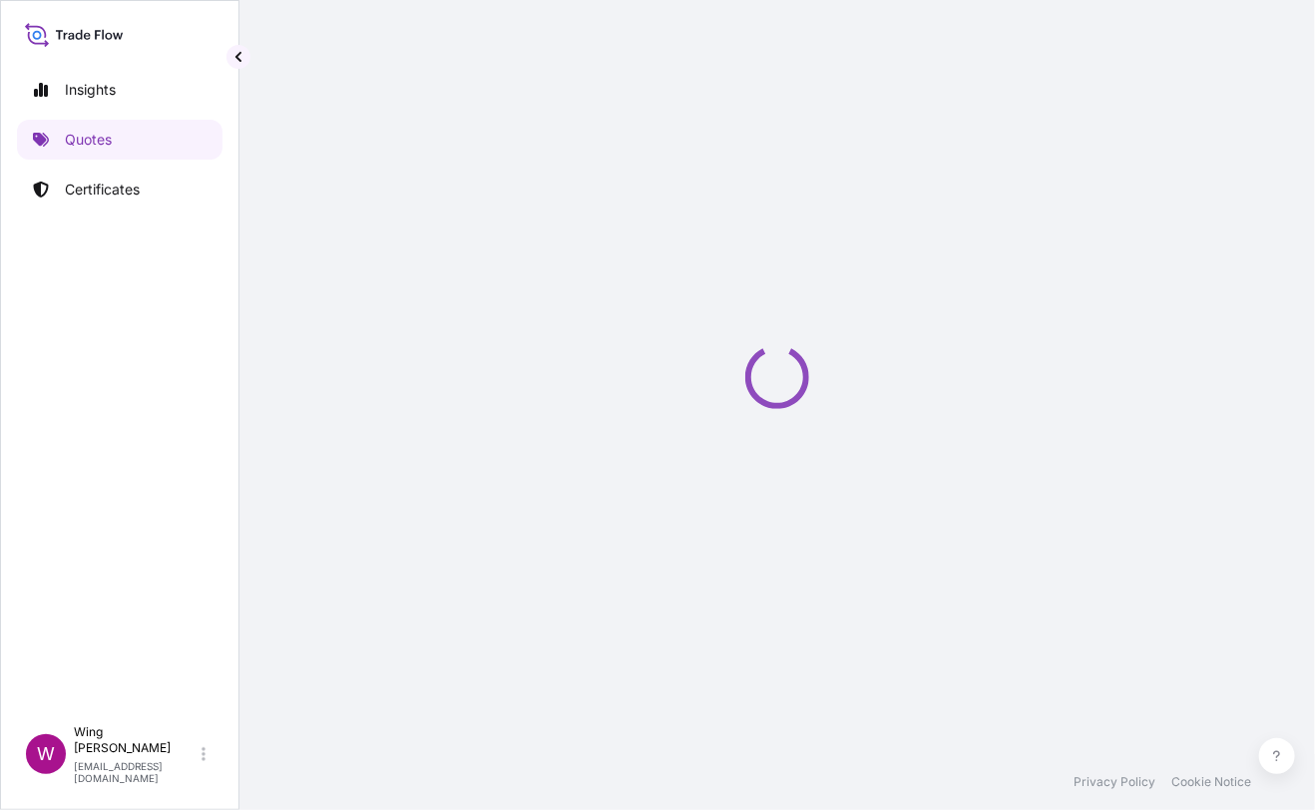
select select "STORAGE"
select select "Transit"
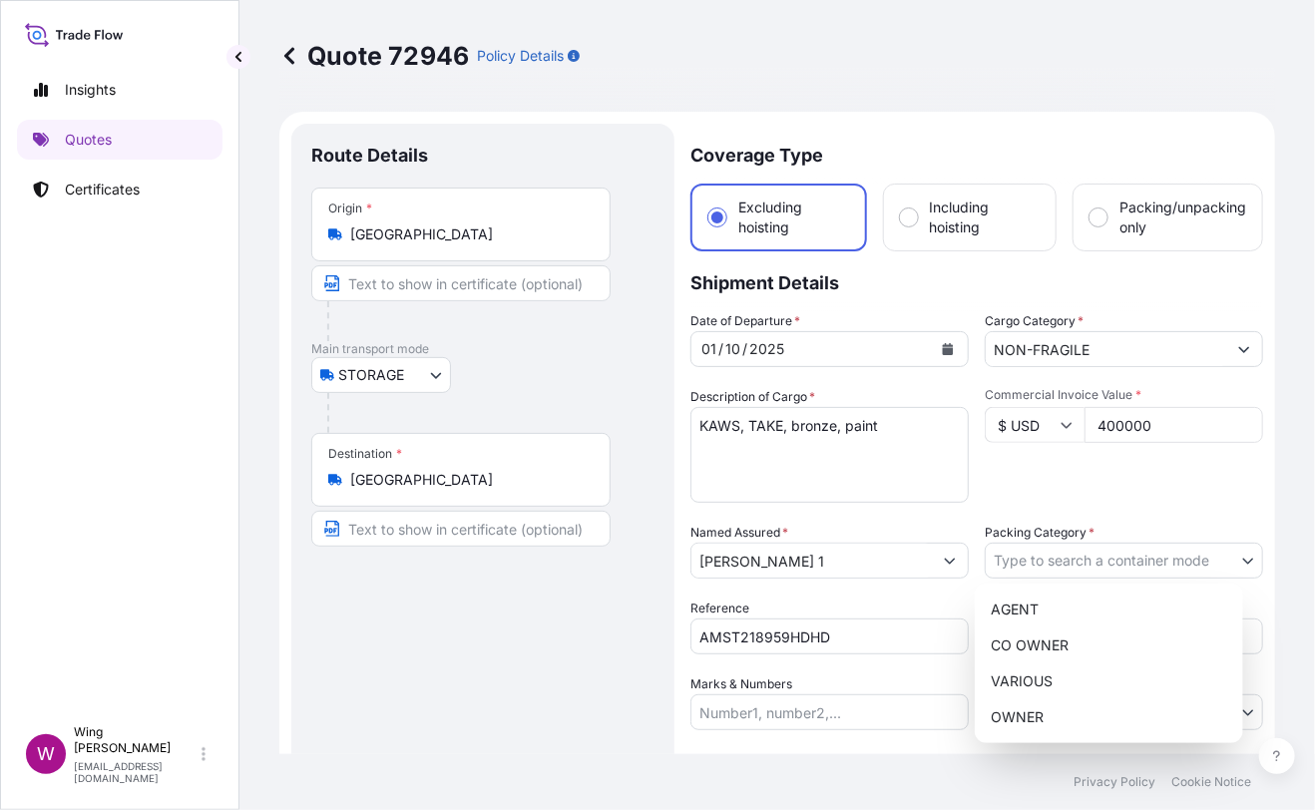
click at [1055, 562] on body "Insights Quotes Certificates W Wing Lee [EMAIL_ADDRESS][DOMAIN_NAME] Quote 7294…" at bounding box center [657, 405] width 1315 height 810
click at [1051, 710] on div "OWNER" at bounding box center [1109, 717] width 252 height 36
select select "27"
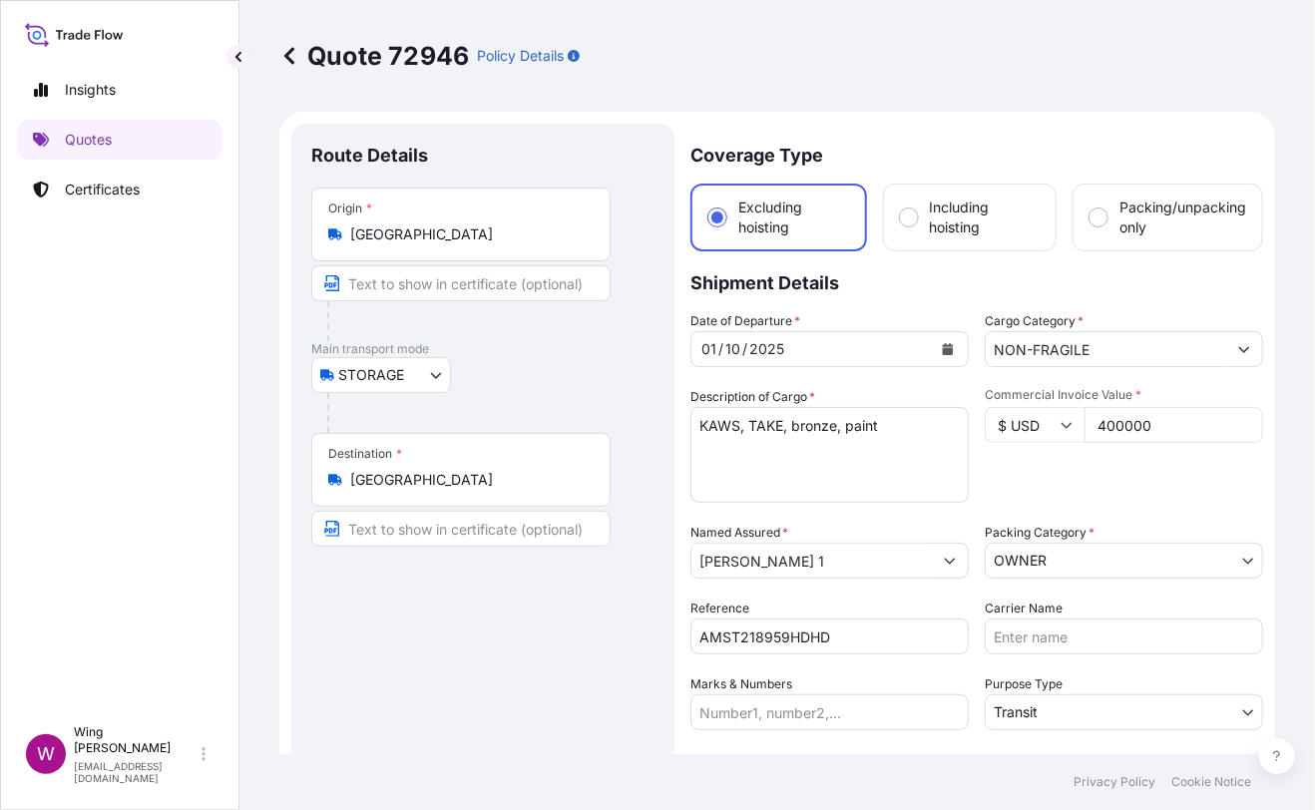
click at [491, 629] on div "Route Details Place of loading Road / [GEOGRAPHIC_DATA] / Inland Origin * [GEOG…" at bounding box center [482, 539] width 343 height 791
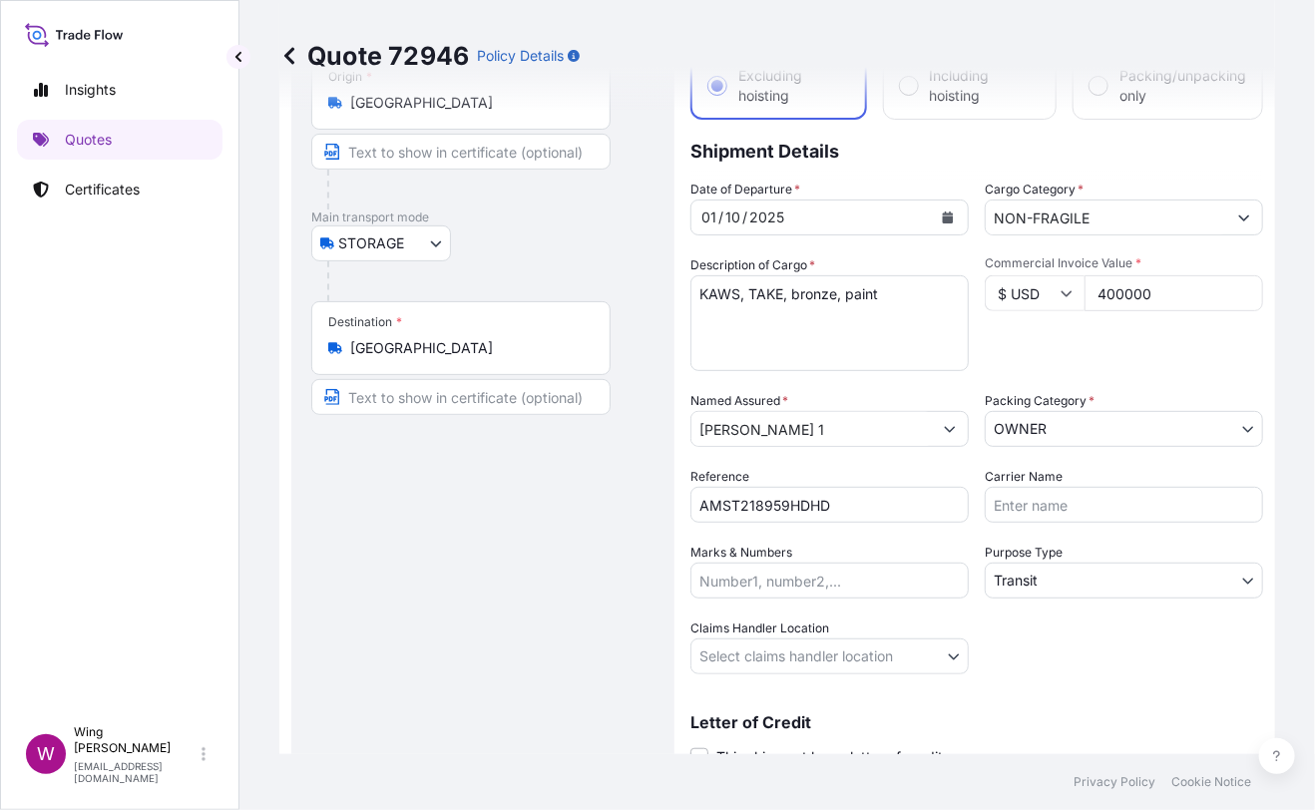
click at [1014, 591] on body "Insights Quotes Certificates W Wing Lee [EMAIL_ADDRESS][DOMAIN_NAME] Quote 7294…" at bounding box center [657, 405] width 1315 height 810
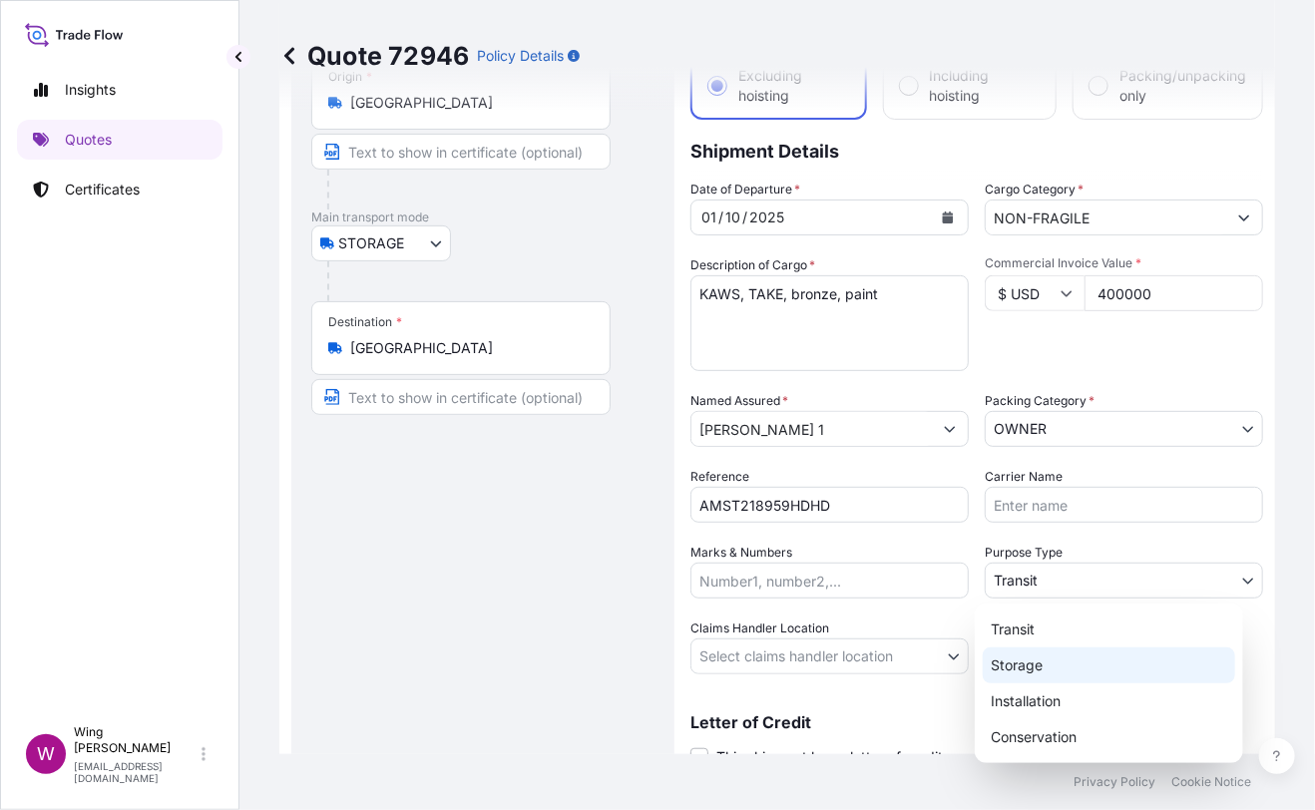
click at [1040, 664] on div "Storage" at bounding box center [1109, 665] width 252 height 36
select select "Storage"
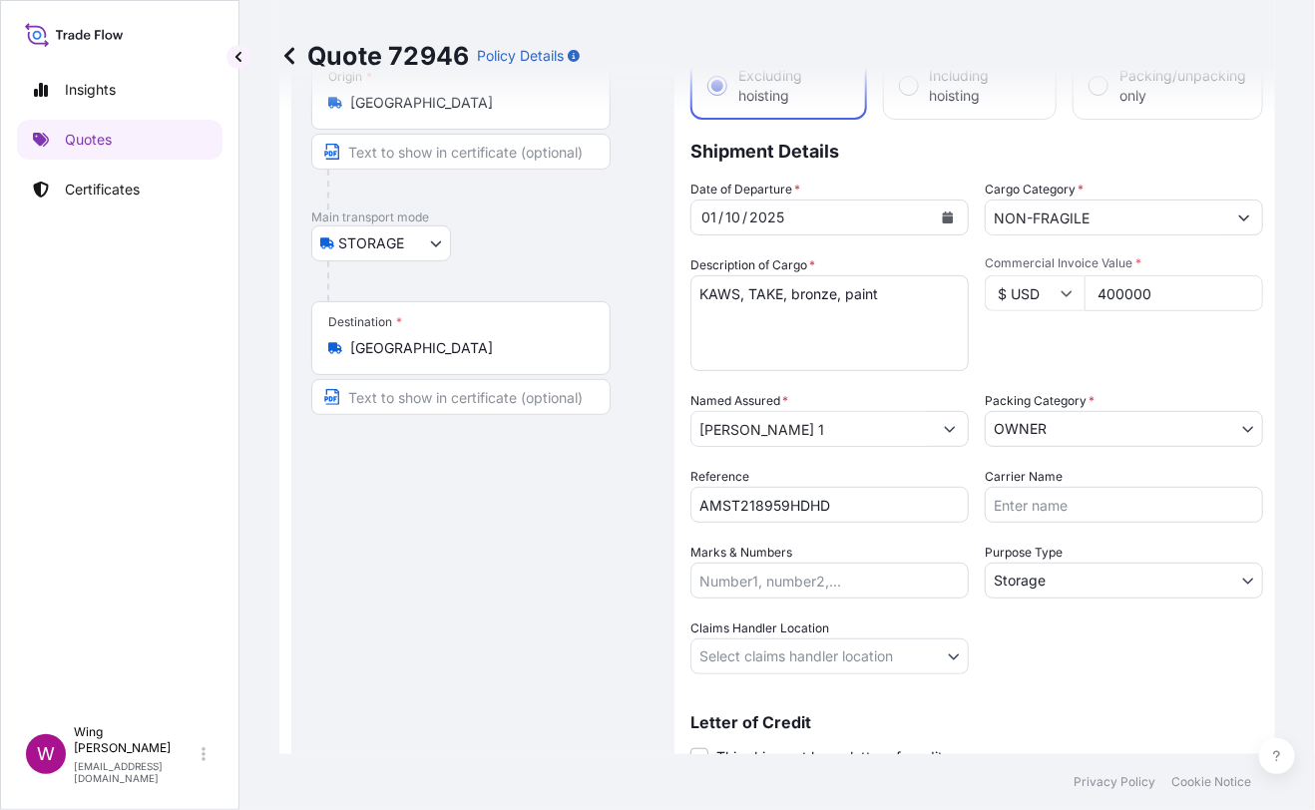
click at [489, 636] on div "Route Details Place of loading Road / [GEOGRAPHIC_DATA] / Inland Origin * [GEOG…" at bounding box center [482, 407] width 343 height 791
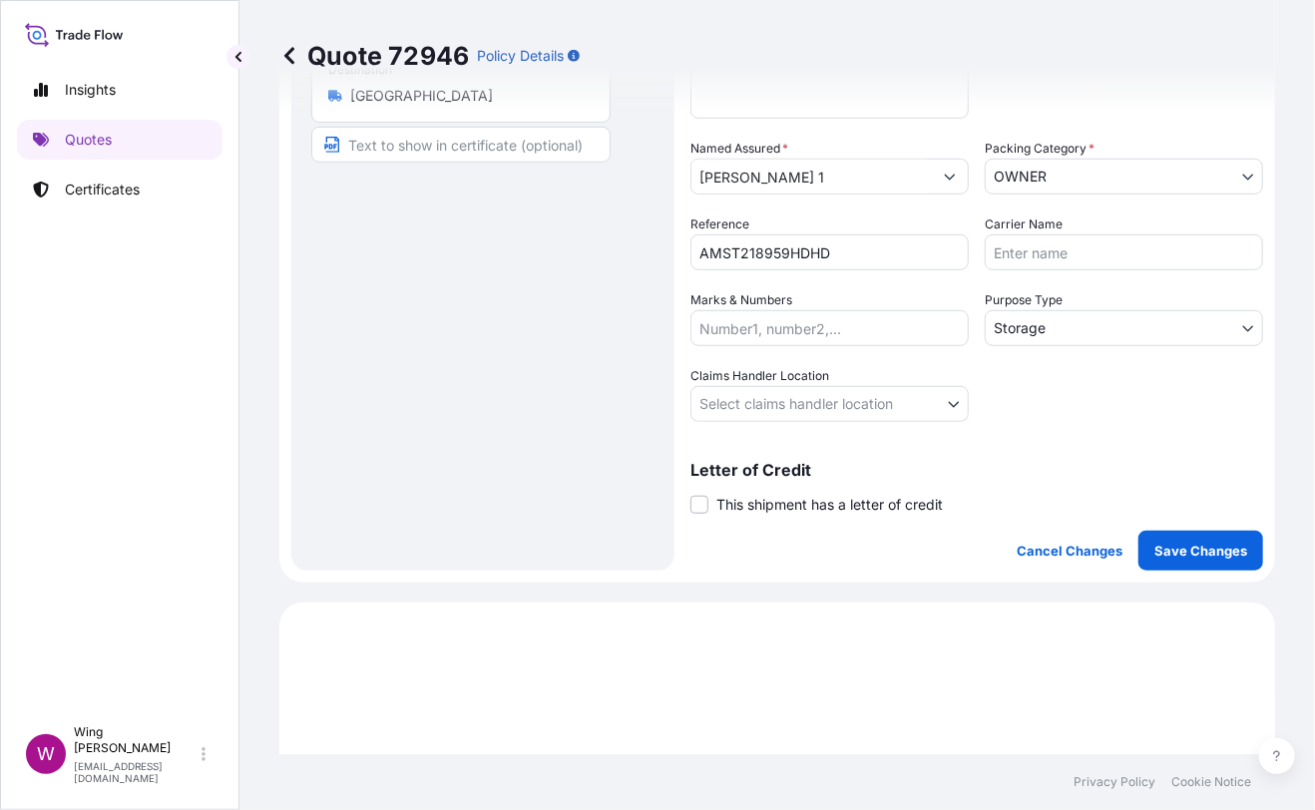
scroll to position [398, 0]
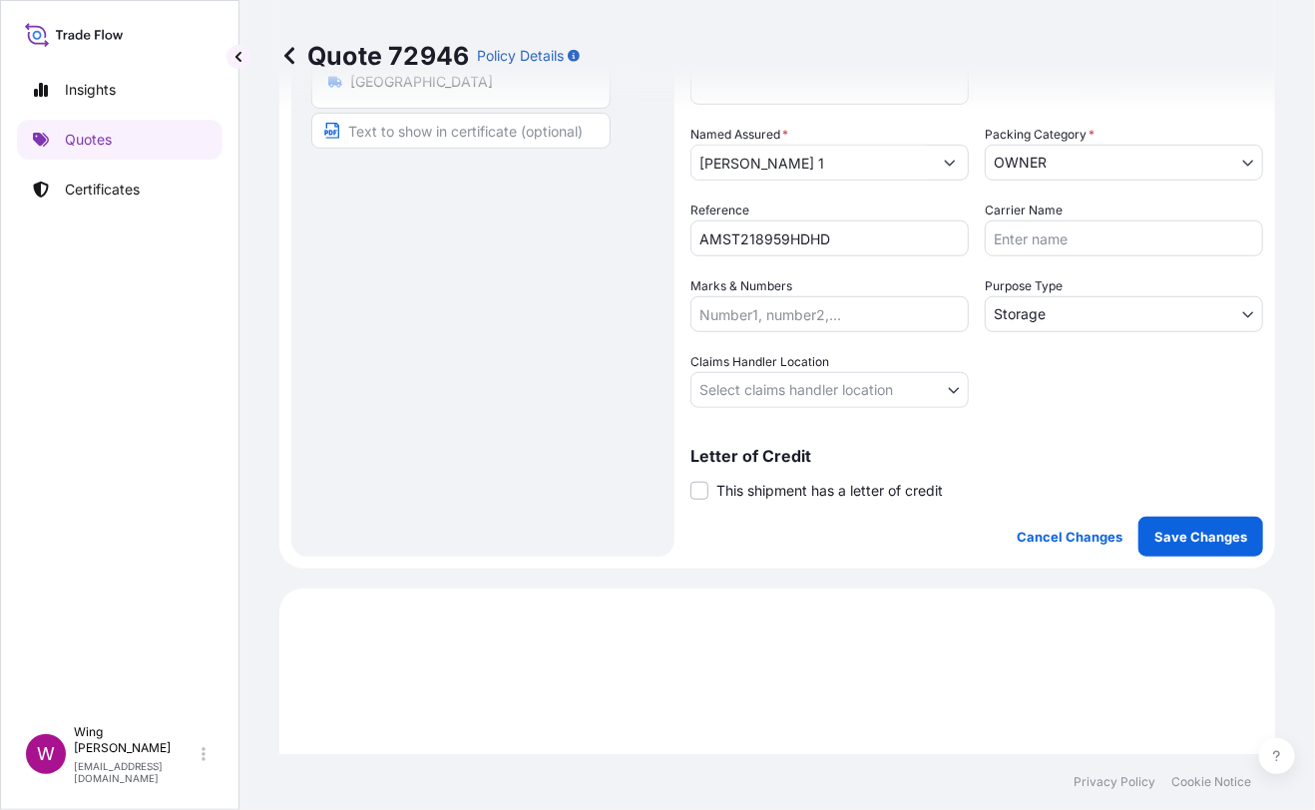
click at [712, 378] on body "Insights Quotes Certificates W Wing Lee [EMAIL_ADDRESS][DOMAIN_NAME] Quote 7294…" at bounding box center [657, 405] width 1315 height 810
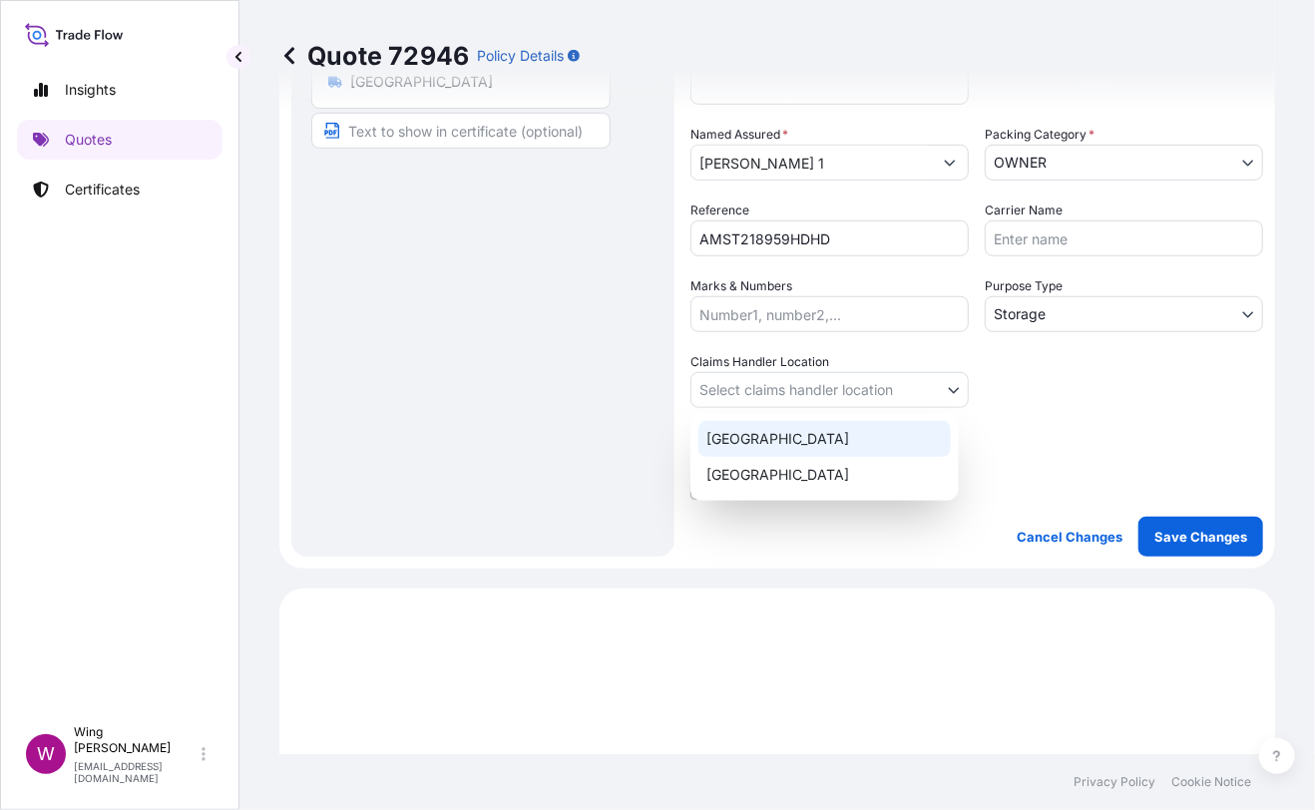
click at [729, 424] on div "[GEOGRAPHIC_DATA]" at bounding box center [824, 439] width 252 height 36
select select "[GEOGRAPHIC_DATA]"
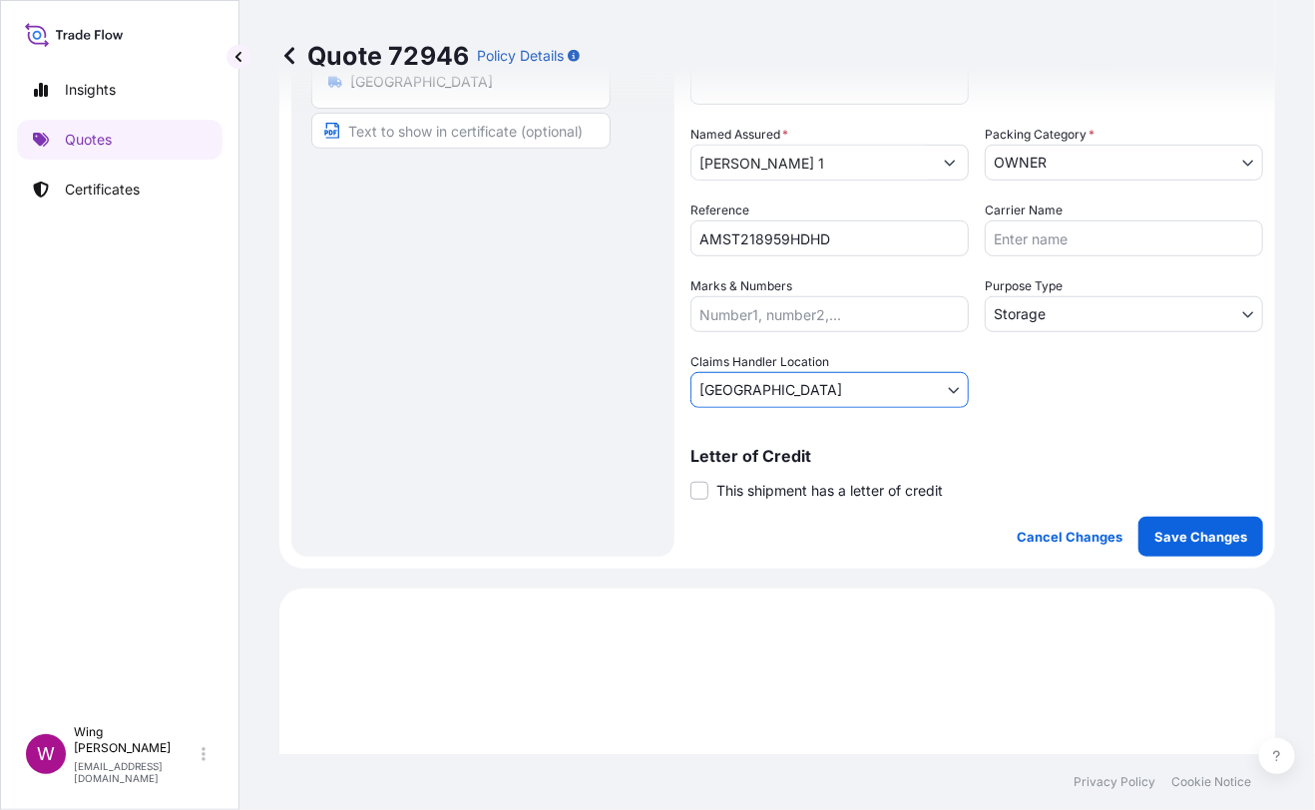
drag, startPoint x: 532, startPoint y: 456, endPoint x: 680, endPoint y: 478, distance: 150.2
click at [551, 457] on div "Route Details Place of loading Road / [GEOGRAPHIC_DATA] / Inland Origin * [GEOG…" at bounding box center [482, 141] width 343 height 791
click at [704, 487] on span at bounding box center [699, 491] width 18 height 18
click at [690, 480] on input "This shipment has a letter of credit" at bounding box center [690, 480] width 0 height 0
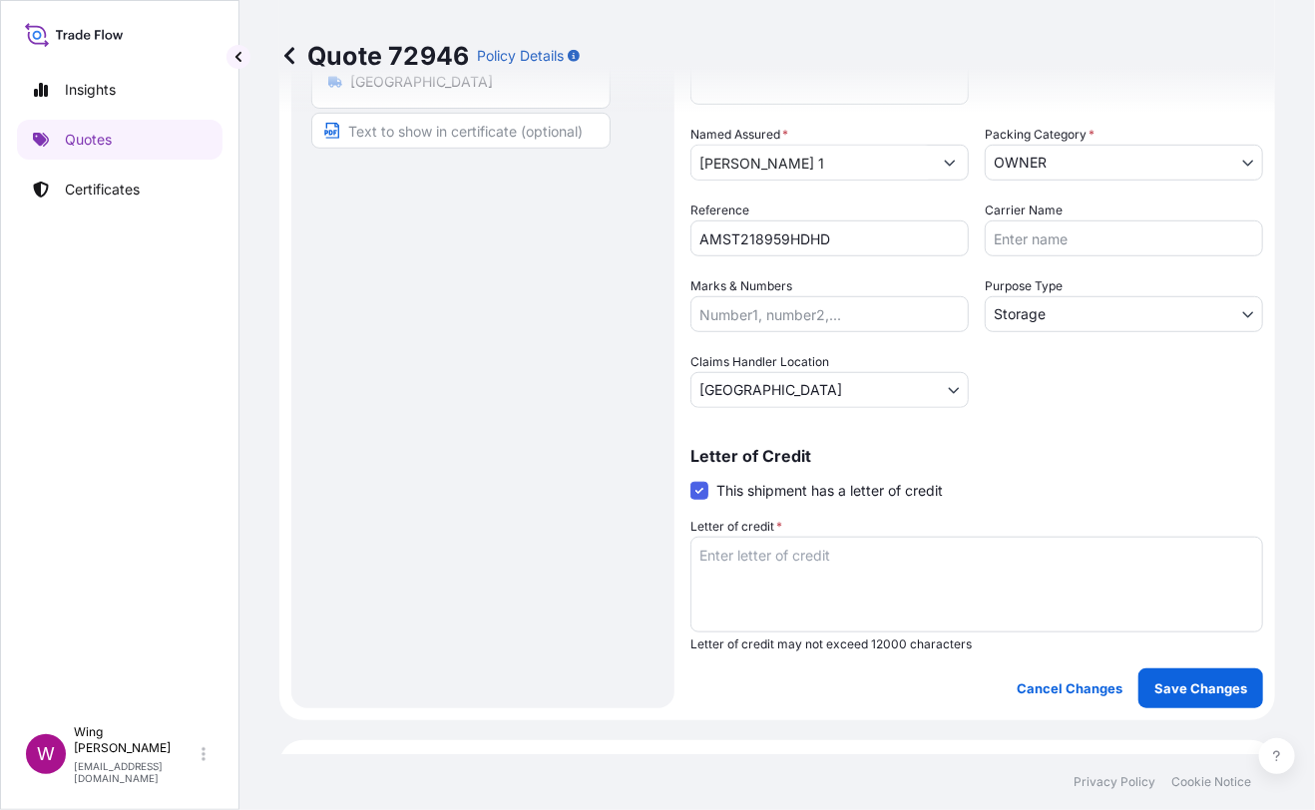
click at [899, 568] on textarea "Letter of credit *" at bounding box center [976, 585] width 573 height 96
paste textarea "Storage period: [DATE] to [DATE] (till further notice)"
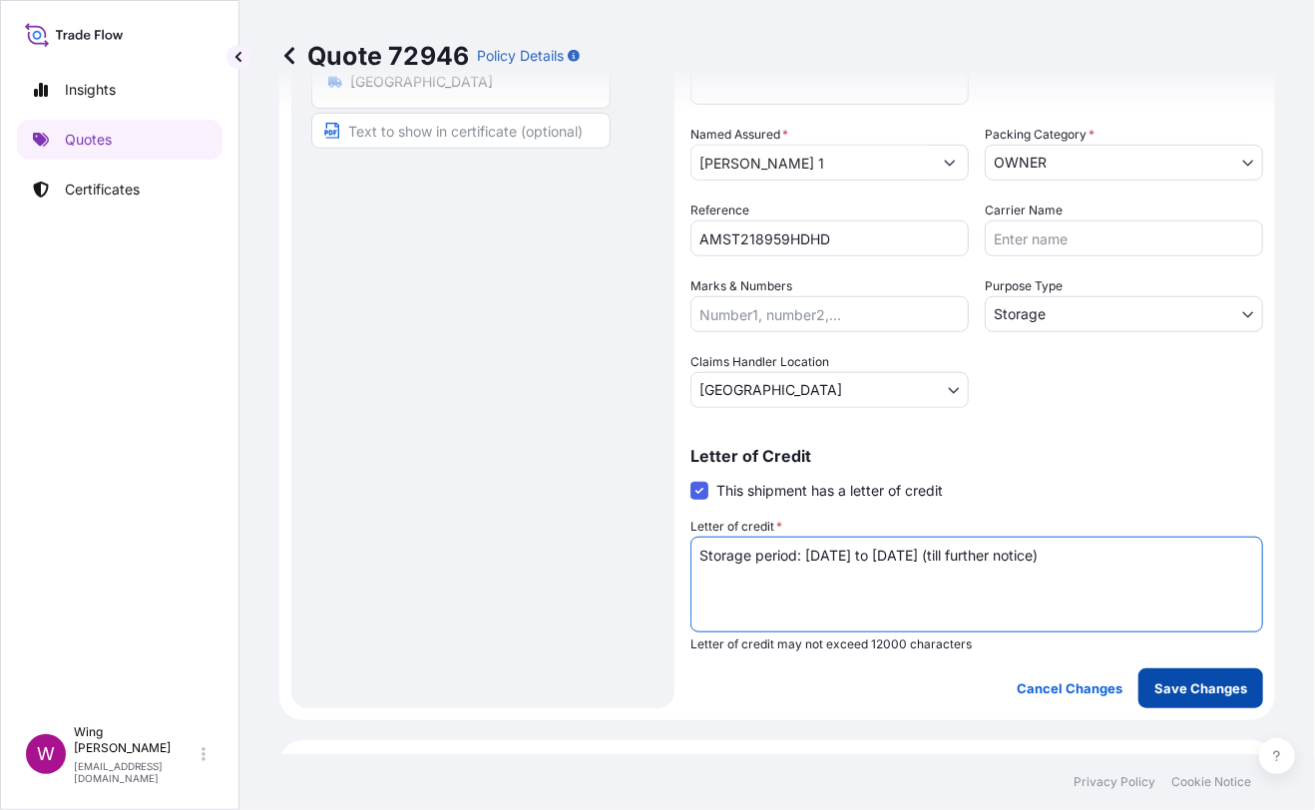
type textarea "Storage period: [DATE] to [DATE] (till further notice)"
click at [1197, 686] on p "Save Changes" at bounding box center [1200, 688] width 93 height 20
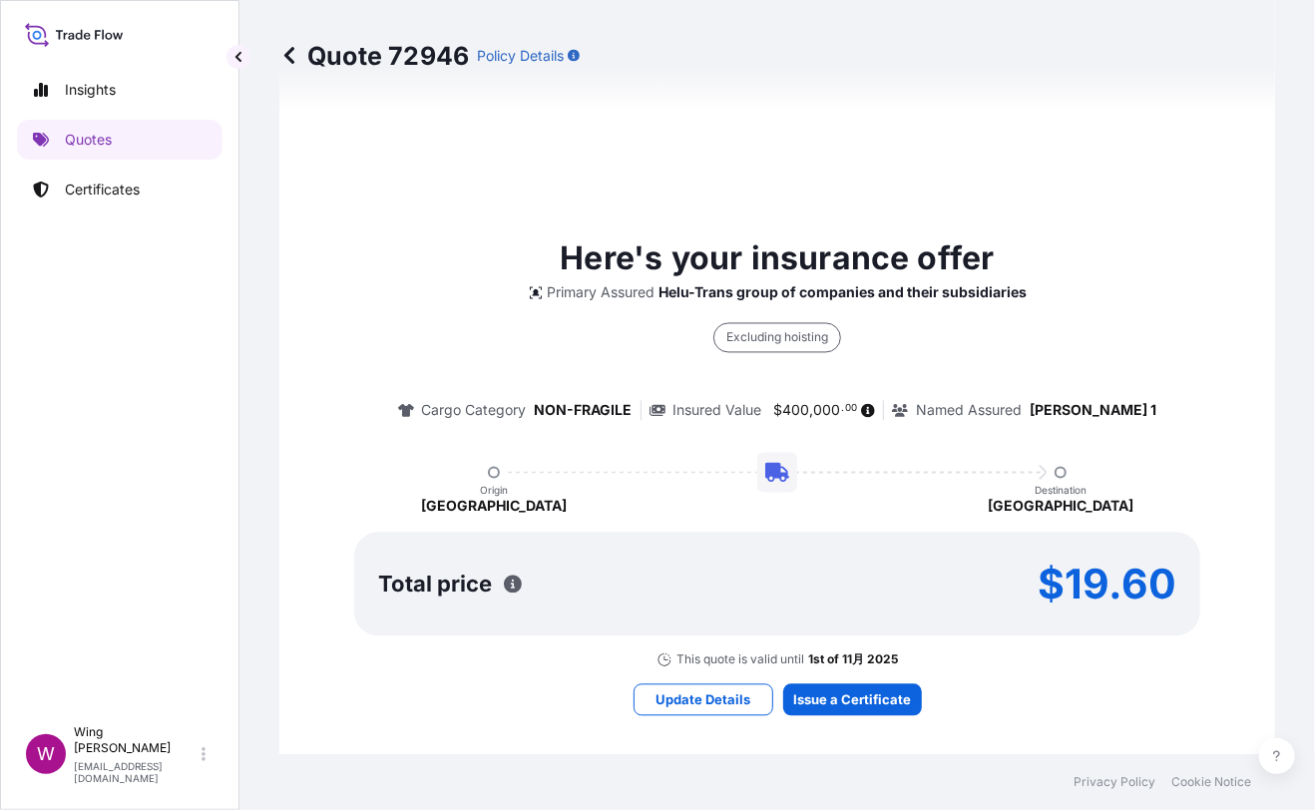
select select "STORAGE"
select select "Storage"
select select "[GEOGRAPHIC_DATA]"
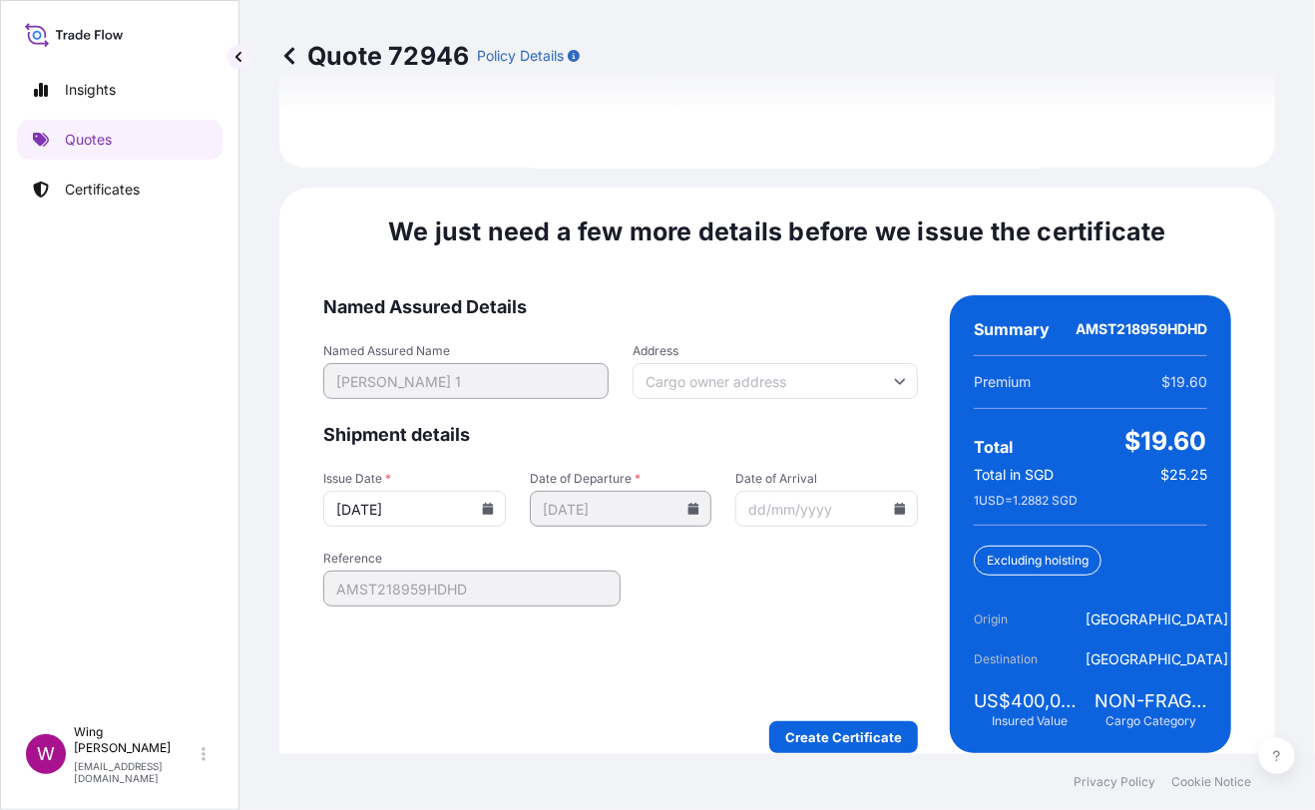
scroll to position [3150, 0]
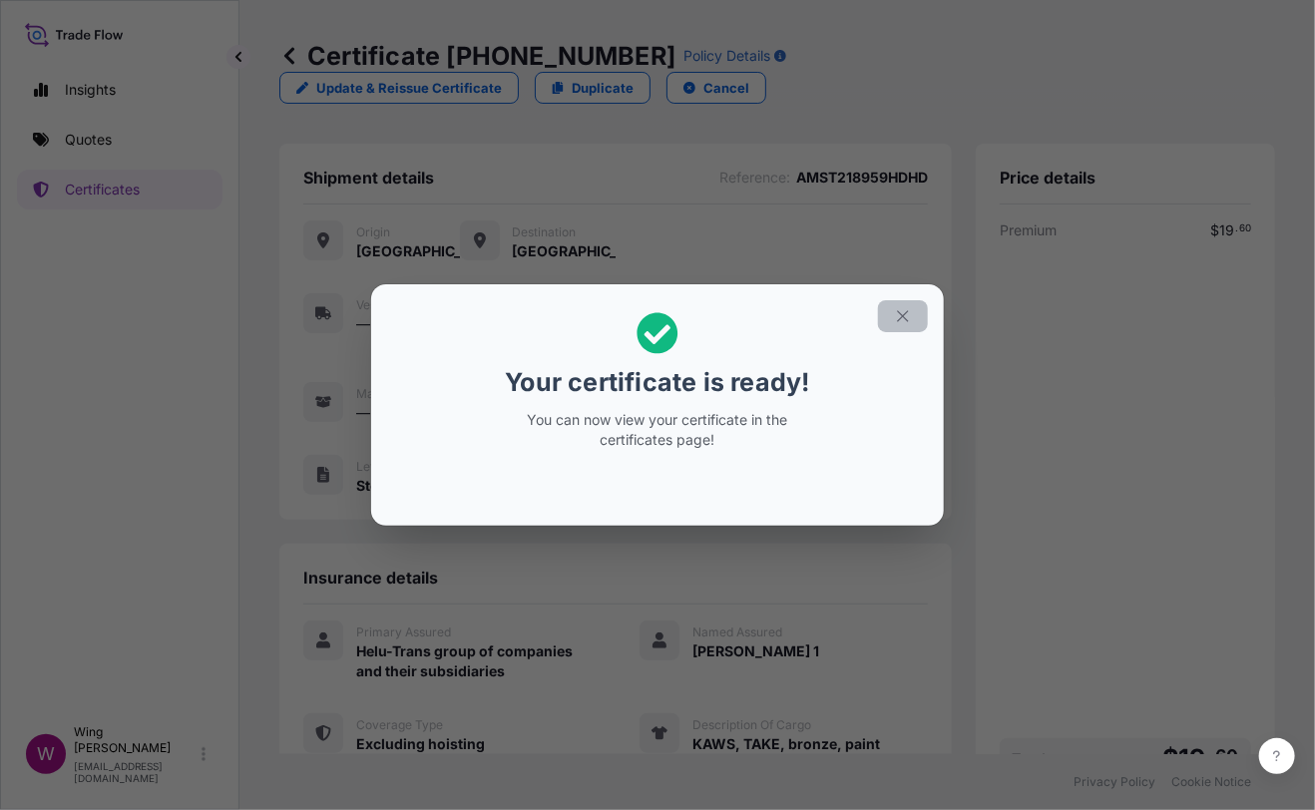
click at [900, 322] on icon "button" at bounding box center [903, 316] width 18 height 18
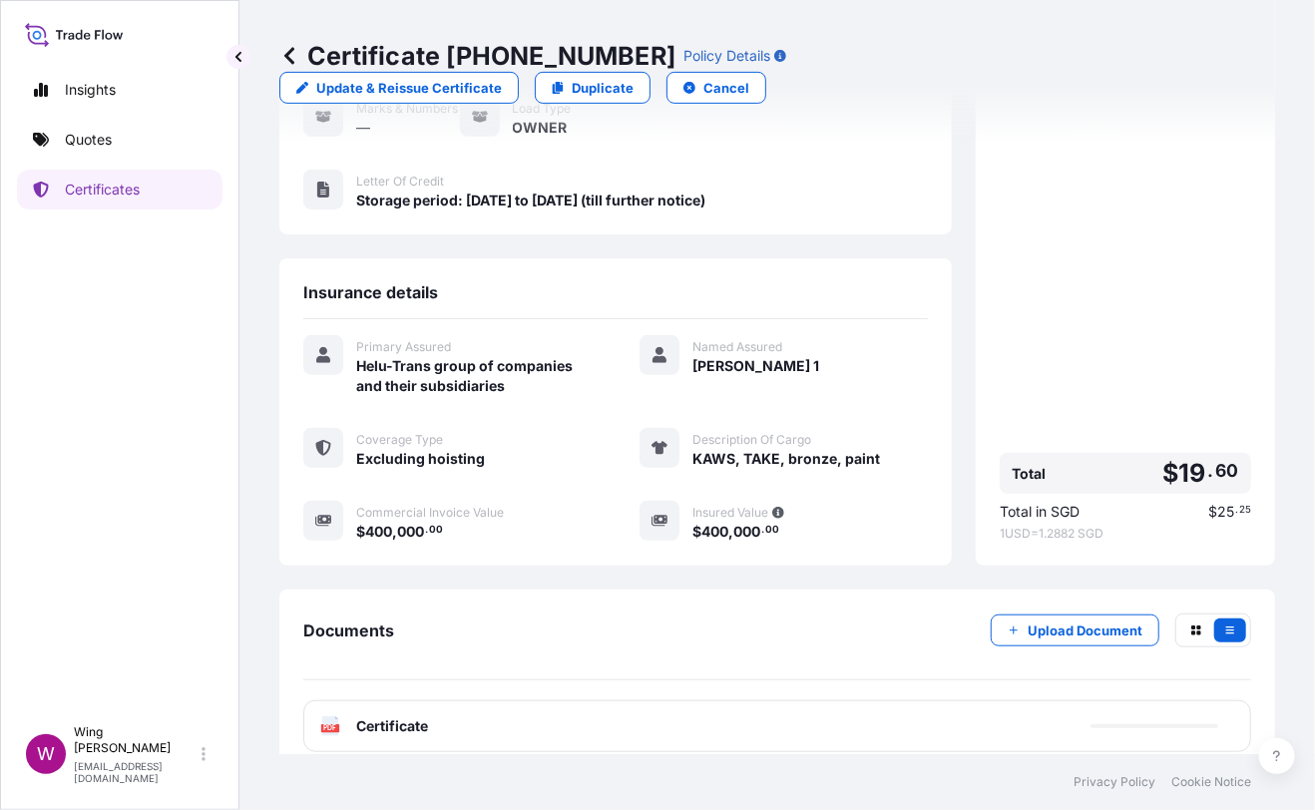
scroll to position [289, 0]
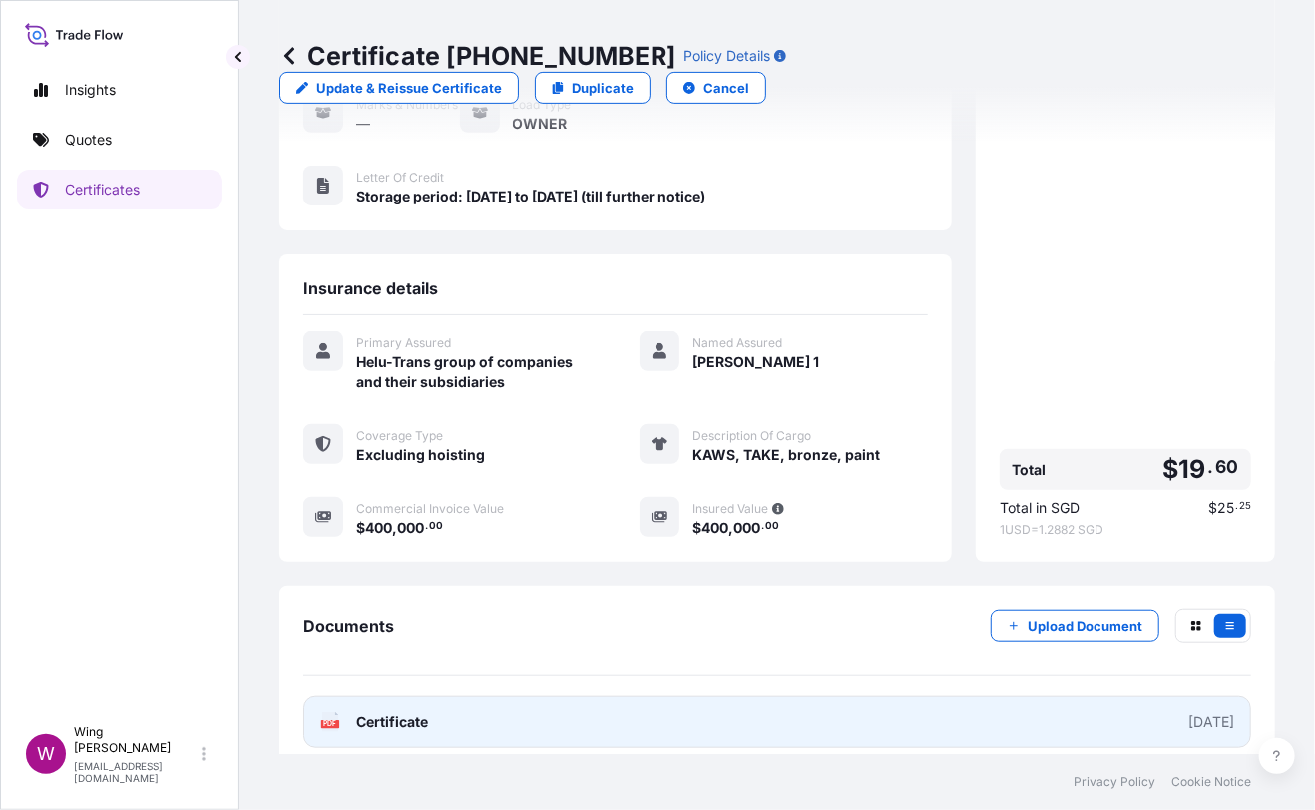
click at [332, 721] on text "PDF" at bounding box center [330, 724] width 13 height 7
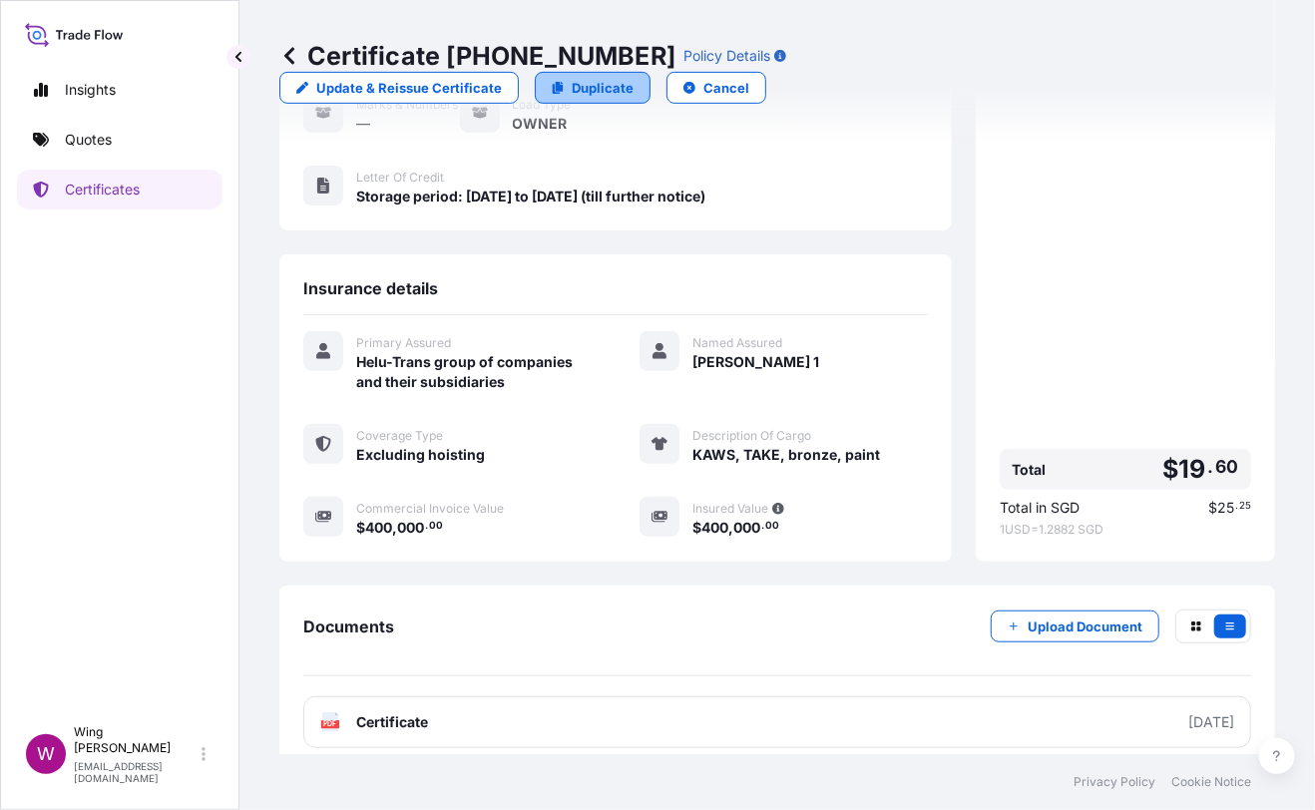
click at [633, 78] on p "Duplicate" at bounding box center [603, 88] width 62 height 20
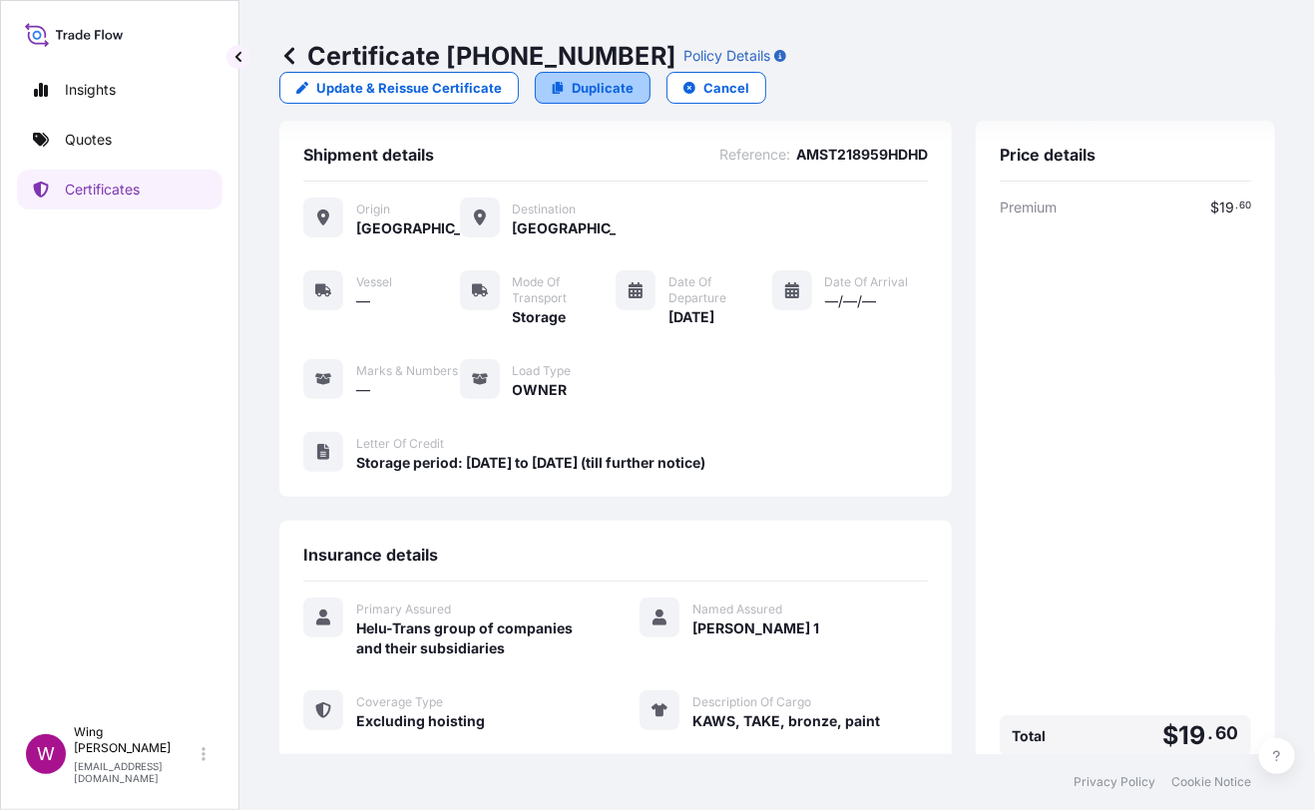
select select "STORAGE"
select select "Storage"
select select "[GEOGRAPHIC_DATA]"
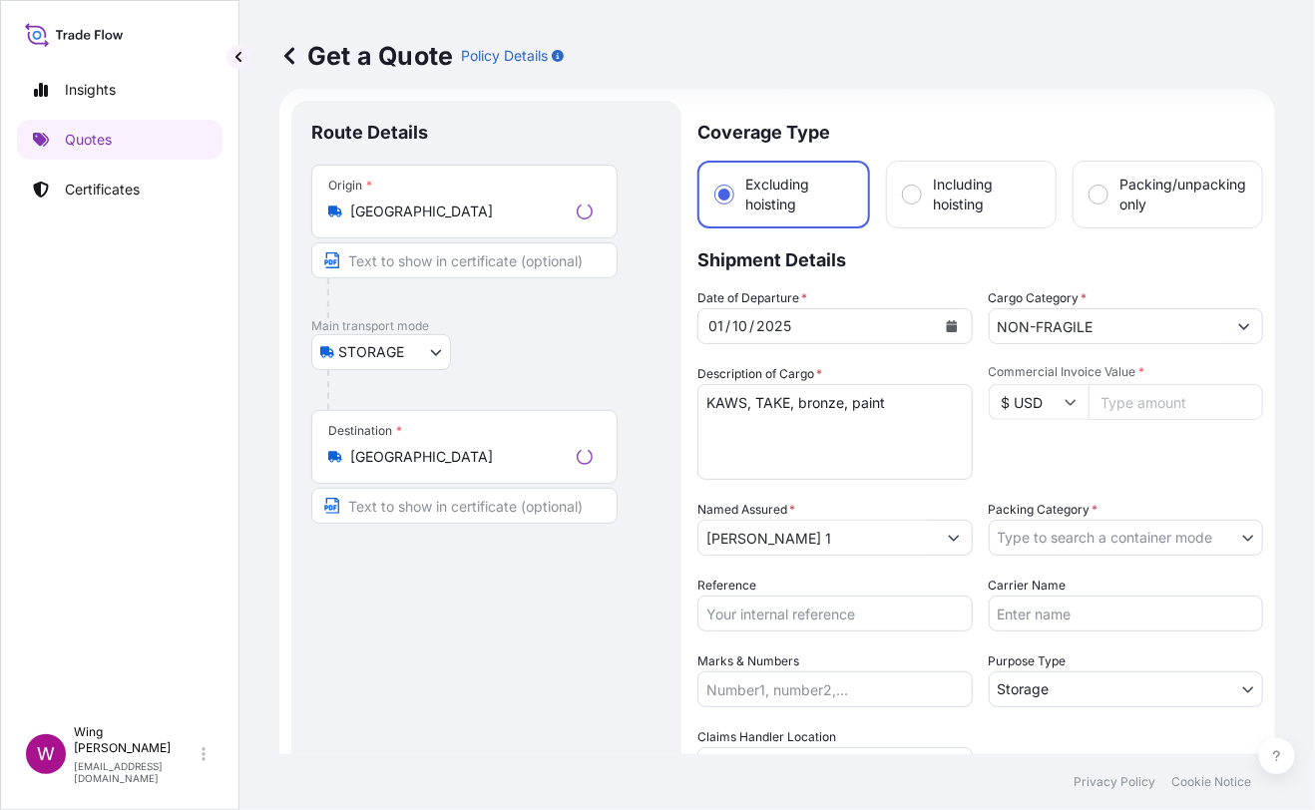
scroll to position [31, 0]
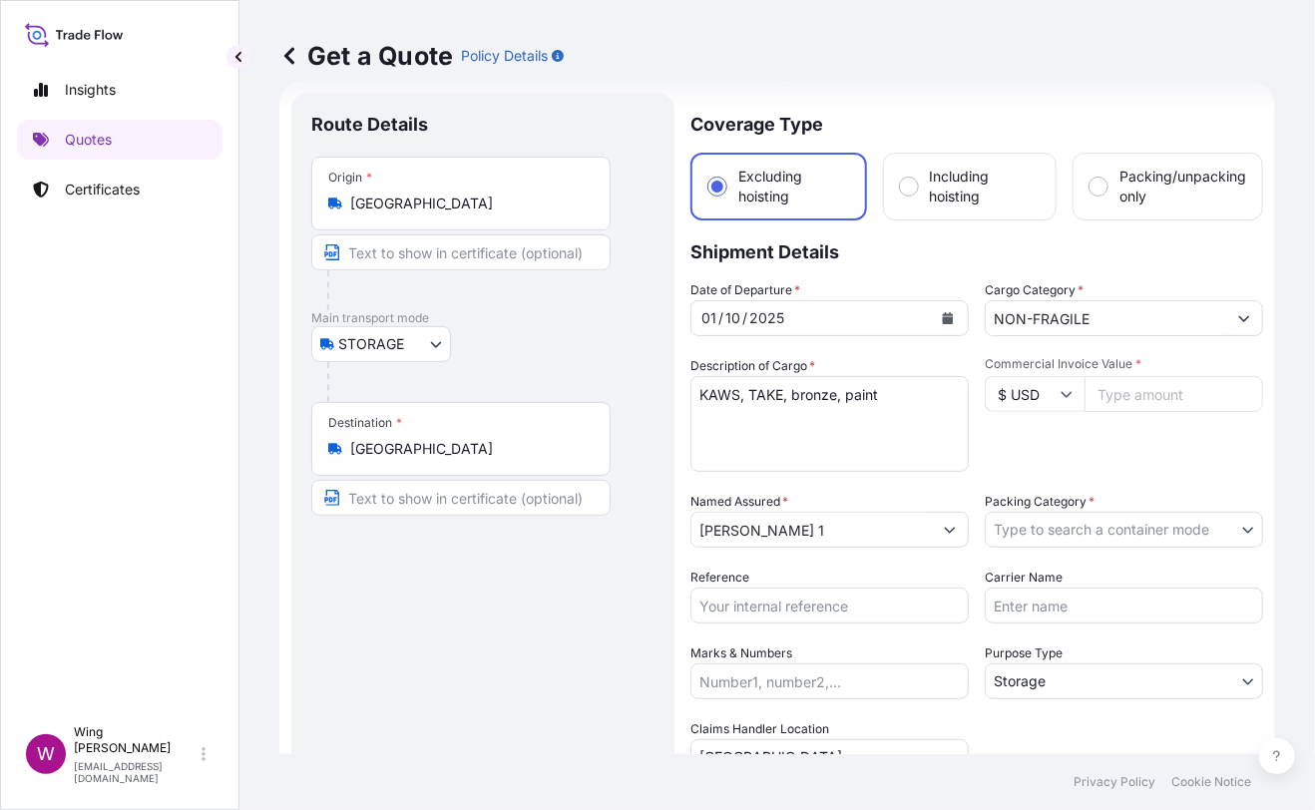
click at [608, 354] on div "STORAGE COURIER INSTALLATION LAND SEA AIR STORAGE" at bounding box center [482, 344] width 343 height 36
drag, startPoint x: 909, startPoint y: 392, endPoint x: 487, endPoint y: 360, distance: 423.2
click at [487, 360] on form "Route Details Place of loading Road / Inland Road / Inland Origin * [GEOGRAPHIC…" at bounding box center [777, 584] width 996 height 1007
paste textarea ""KAWS, WHAT PARTY (PINK), Medium :bronze, paint ""
type textarea "KAWS, WHAT PARTY (PINK), Medium :bronze, paint"
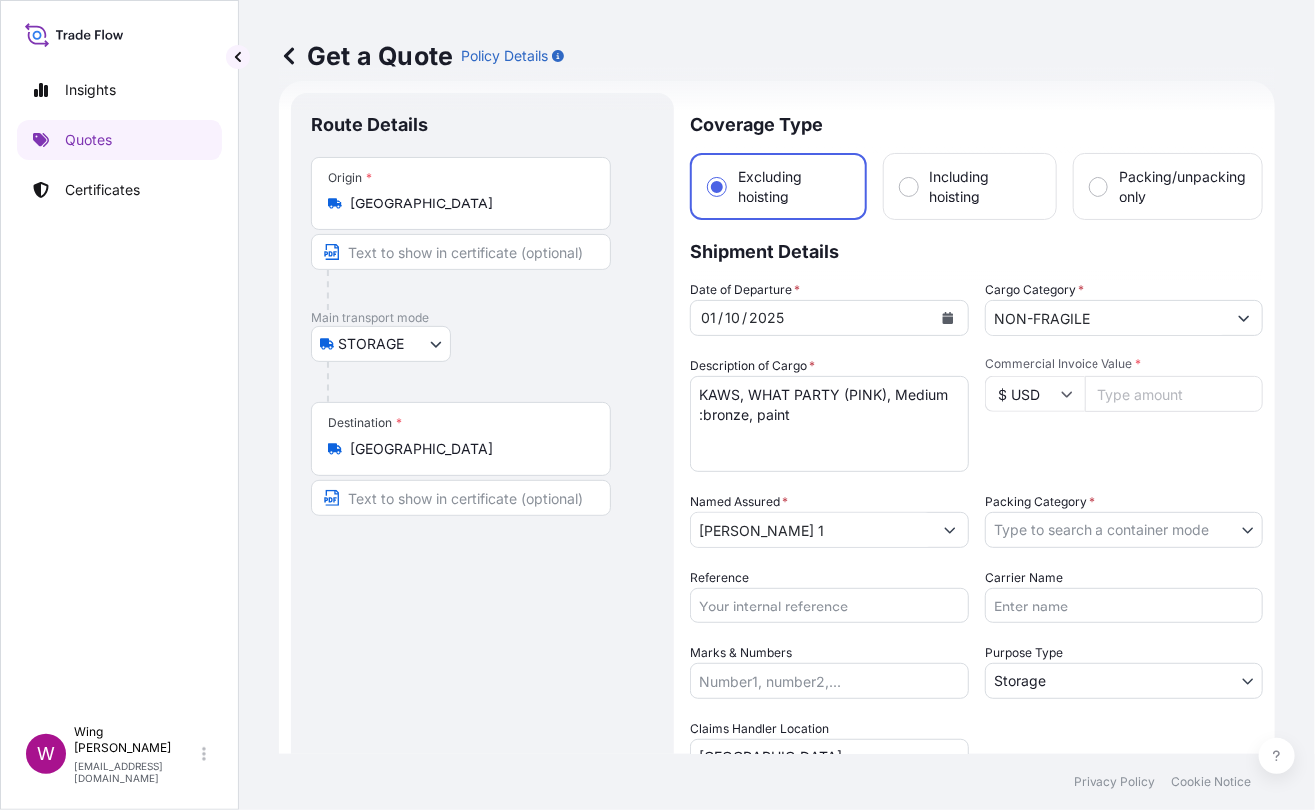
drag, startPoint x: 565, startPoint y: 616, endPoint x: 832, endPoint y: 529, distance: 281.4
click at [569, 616] on div "Route Details Place of loading Road / [GEOGRAPHIC_DATA] / Inland Origin * [GEOG…" at bounding box center [482, 584] width 343 height 943
click at [1149, 397] on input "Commercial Invoice Value *" at bounding box center [1173, 394] width 179 height 36
paste input "400000"
type input "400000"
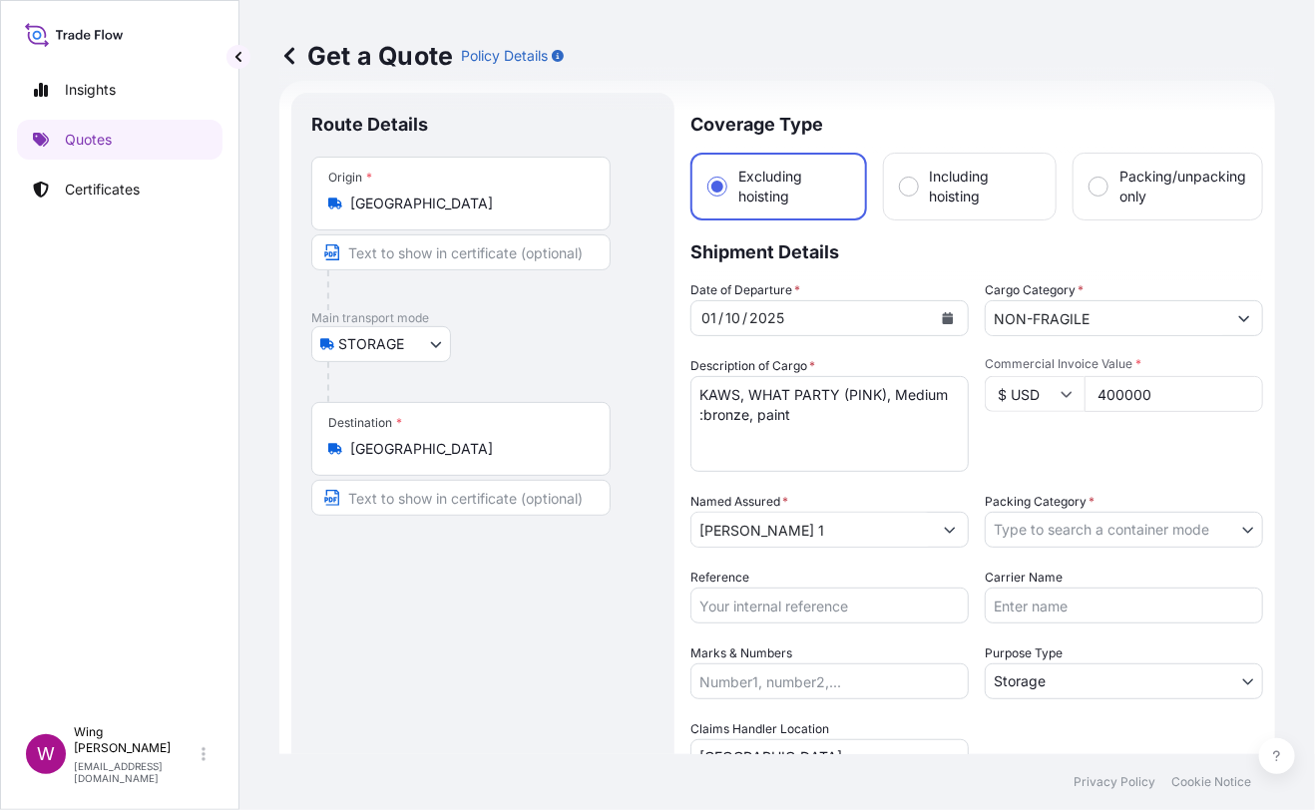
click at [1139, 463] on div "Commercial Invoice Value * $ USD 400000" at bounding box center [1124, 414] width 278 height 116
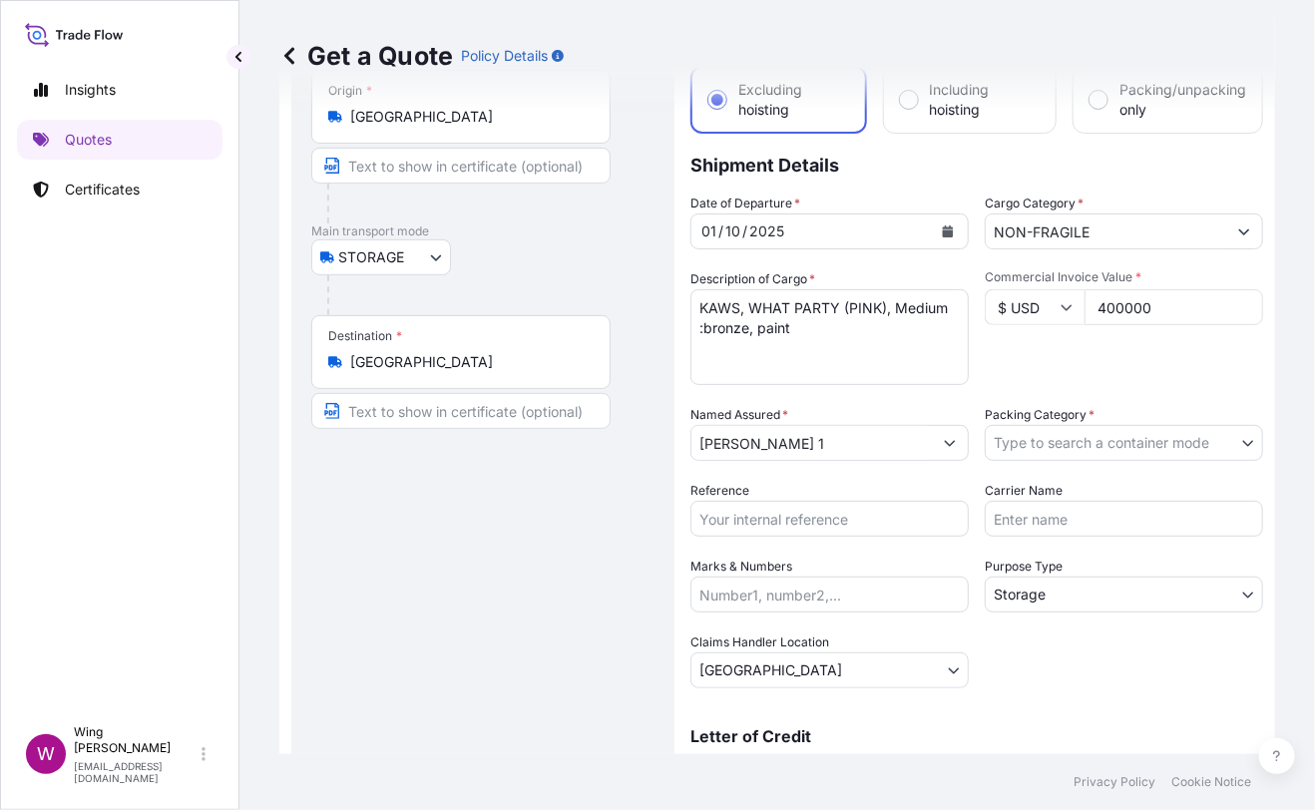
scroll to position [164, 0]
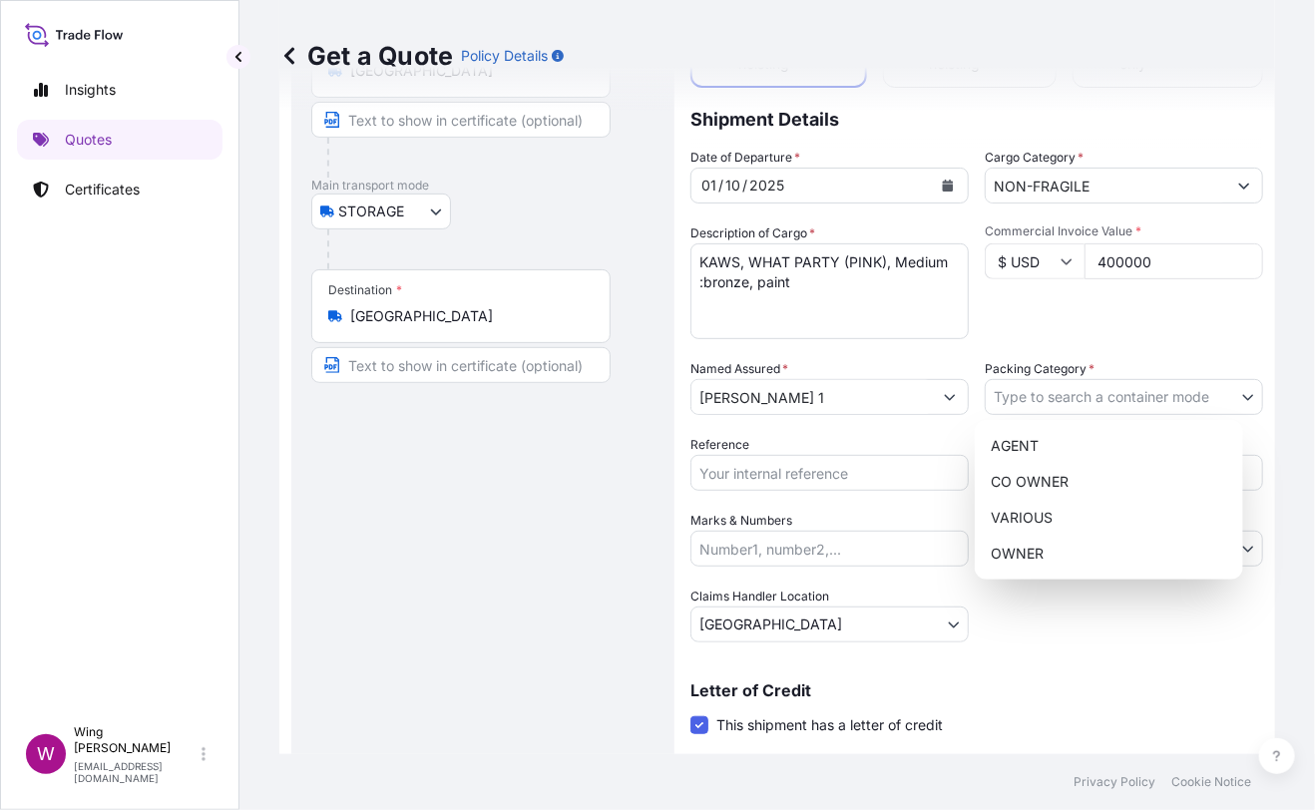
click at [1039, 394] on body "Insights Quotes Certificates W Wing Lee [EMAIL_ADDRESS][DOMAIN_NAME] Get a Quot…" at bounding box center [657, 405] width 1315 height 810
click at [1039, 542] on div "OWNER" at bounding box center [1109, 554] width 252 height 36
select select "27"
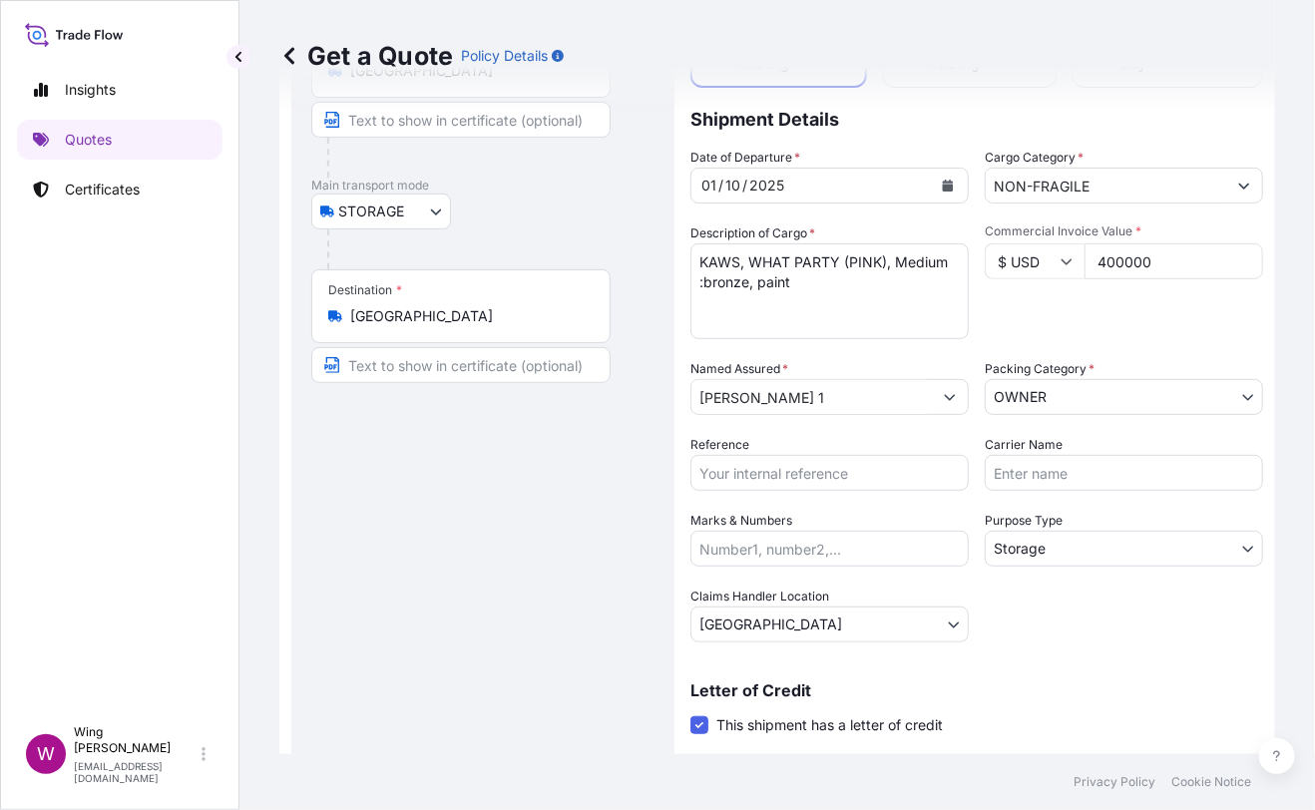
click at [559, 533] on div "Route Details Place of loading Road / [GEOGRAPHIC_DATA] / Inland Origin * [GEOG…" at bounding box center [482, 451] width 343 height 943
click at [723, 474] on input "Reference" at bounding box center [829, 473] width 278 height 36
paste input "AMST218959HDHD"
type input "AMST218959HDHD"
click at [532, 600] on div "Route Details Place of loading Road / [GEOGRAPHIC_DATA] / Inland Origin * [GEOG…" at bounding box center [482, 451] width 343 height 943
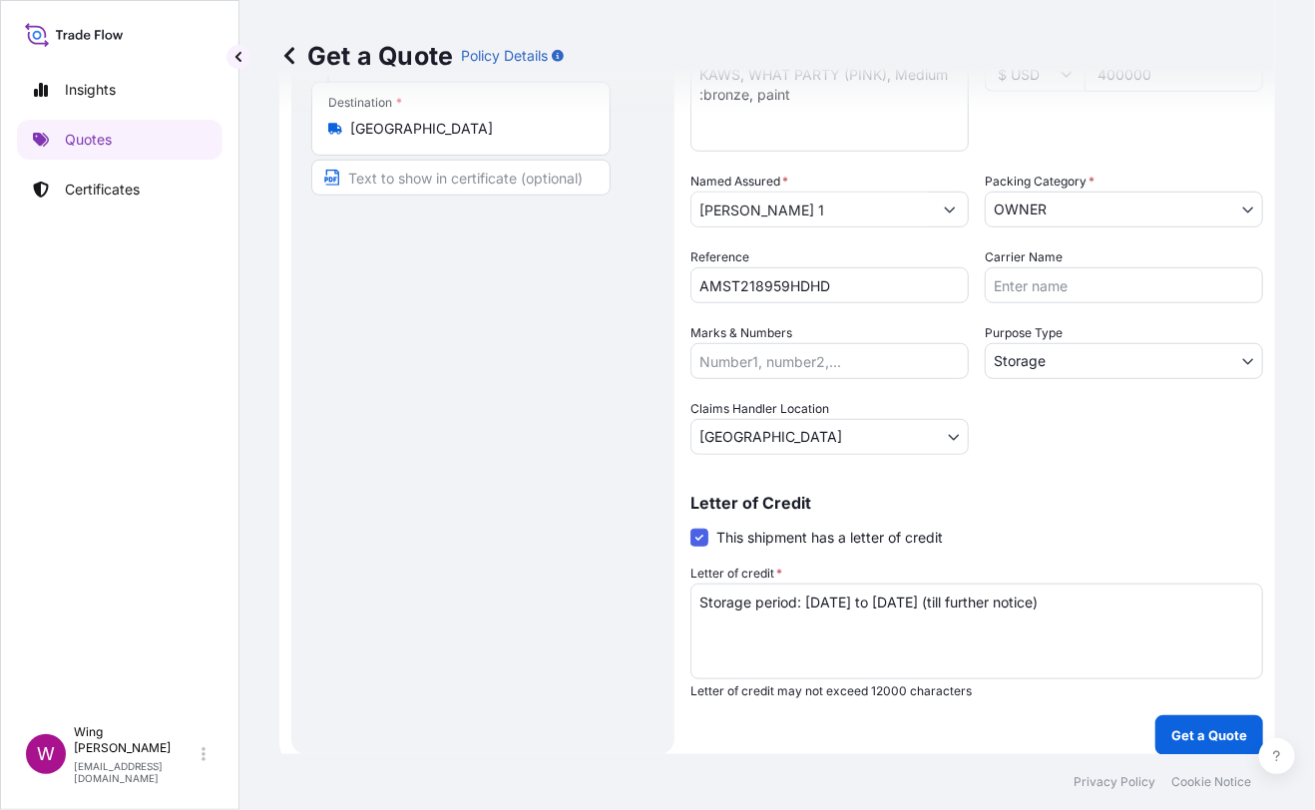
scroll to position [361, 0]
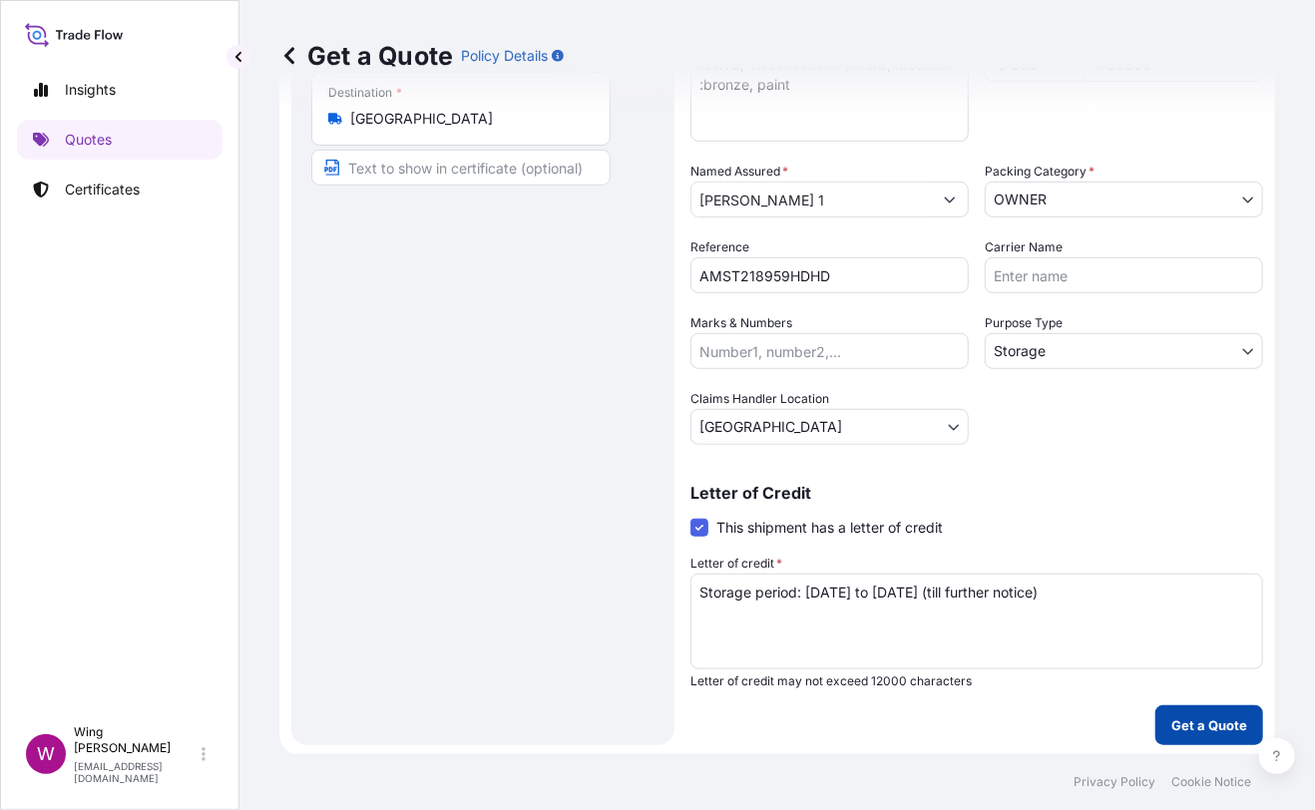
click at [1202, 718] on p "Get a Quote" at bounding box center [1209, 725] width 76 height 20
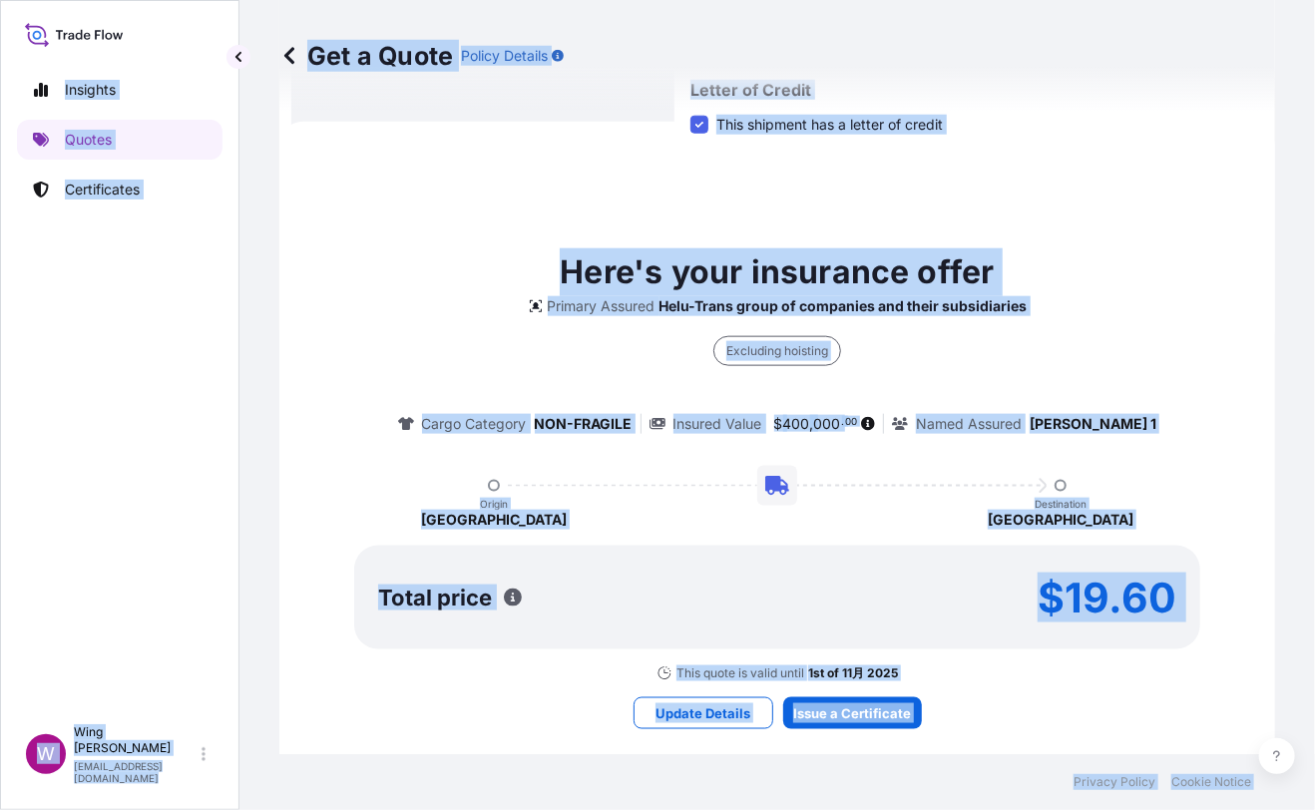
scroll to position [786, 0]
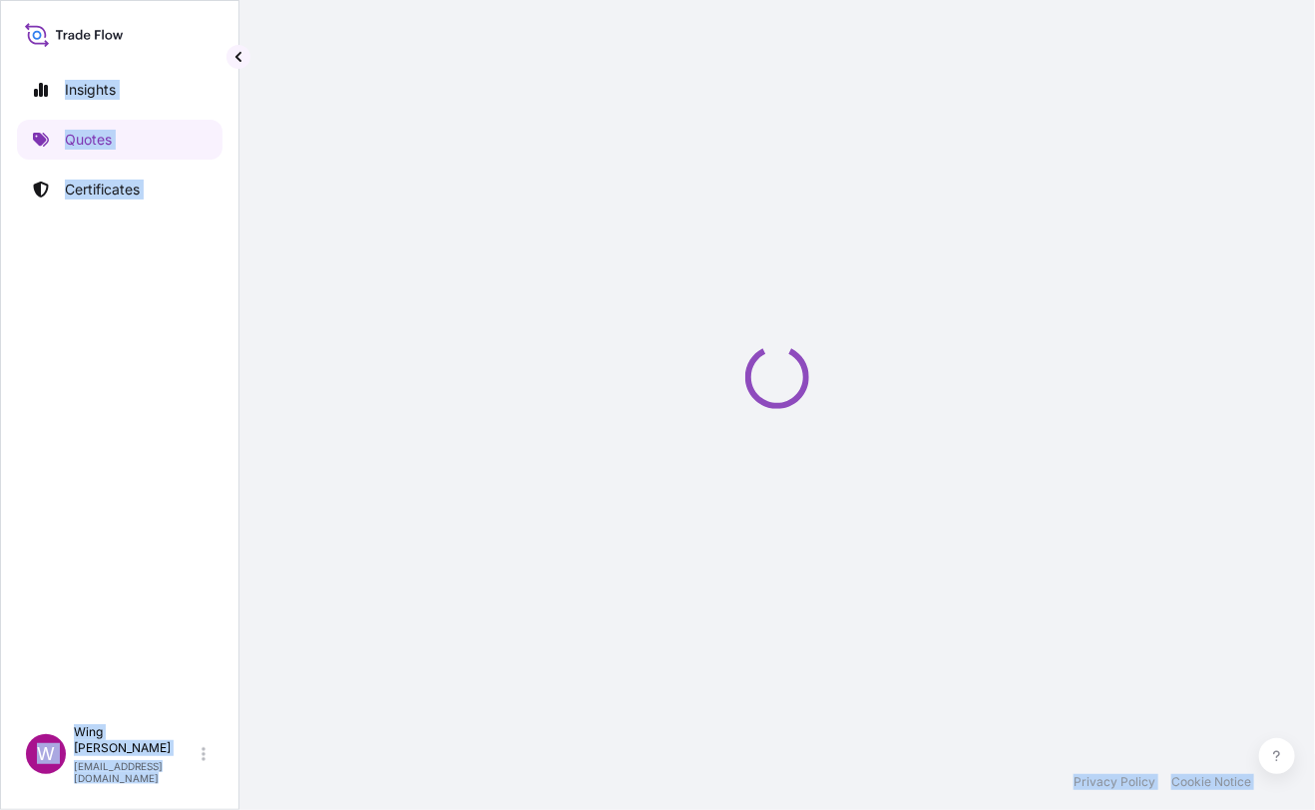
select select "STORAGE"
select select "Transit"
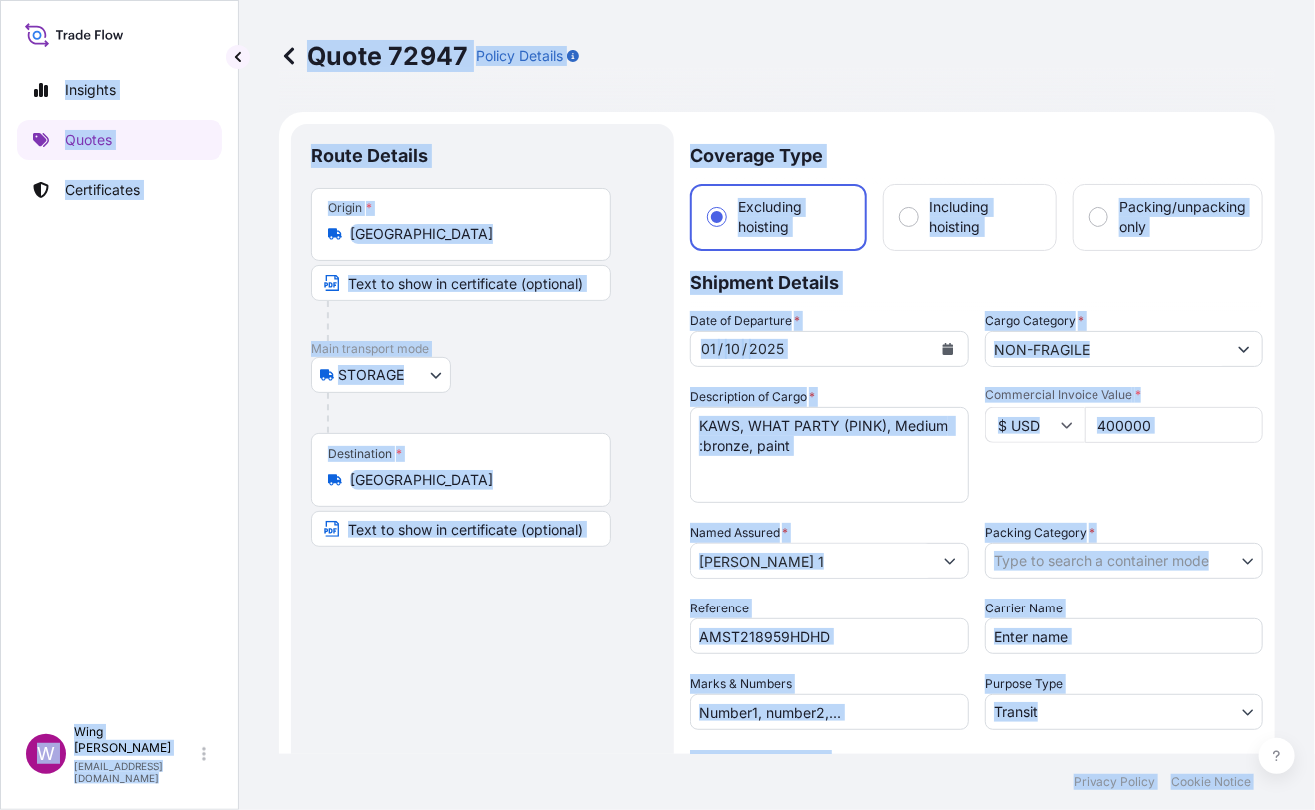
click at [1069, 566] on body "Insights Quotes Certificates W Wing Lee [EMAIL_ADDRESS][DOMAIN_NAME] Quote 7294…" at bounding box center [657, 405] width 1315 height 810
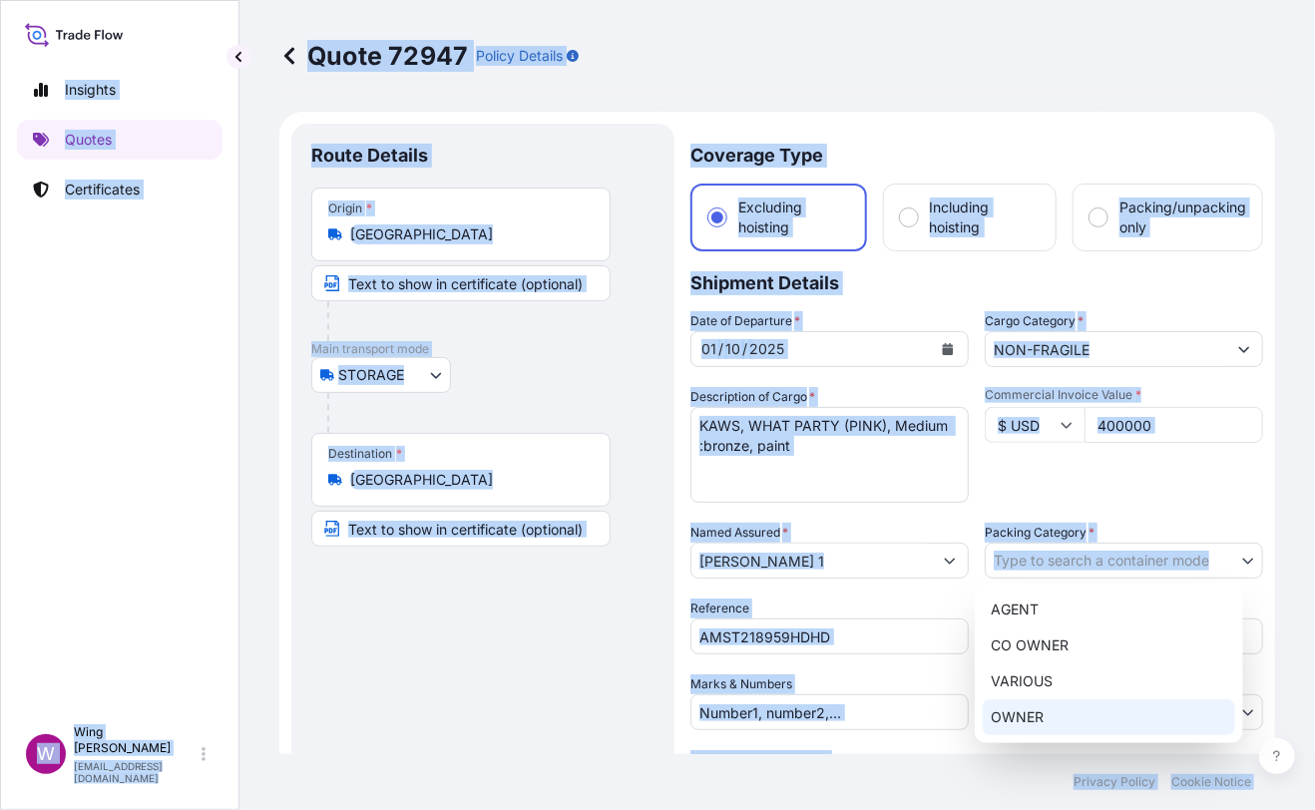
click at [1050, 708] on div "OWNER" at bounding box center [1109, 717] width 252 height 36
select select "27"
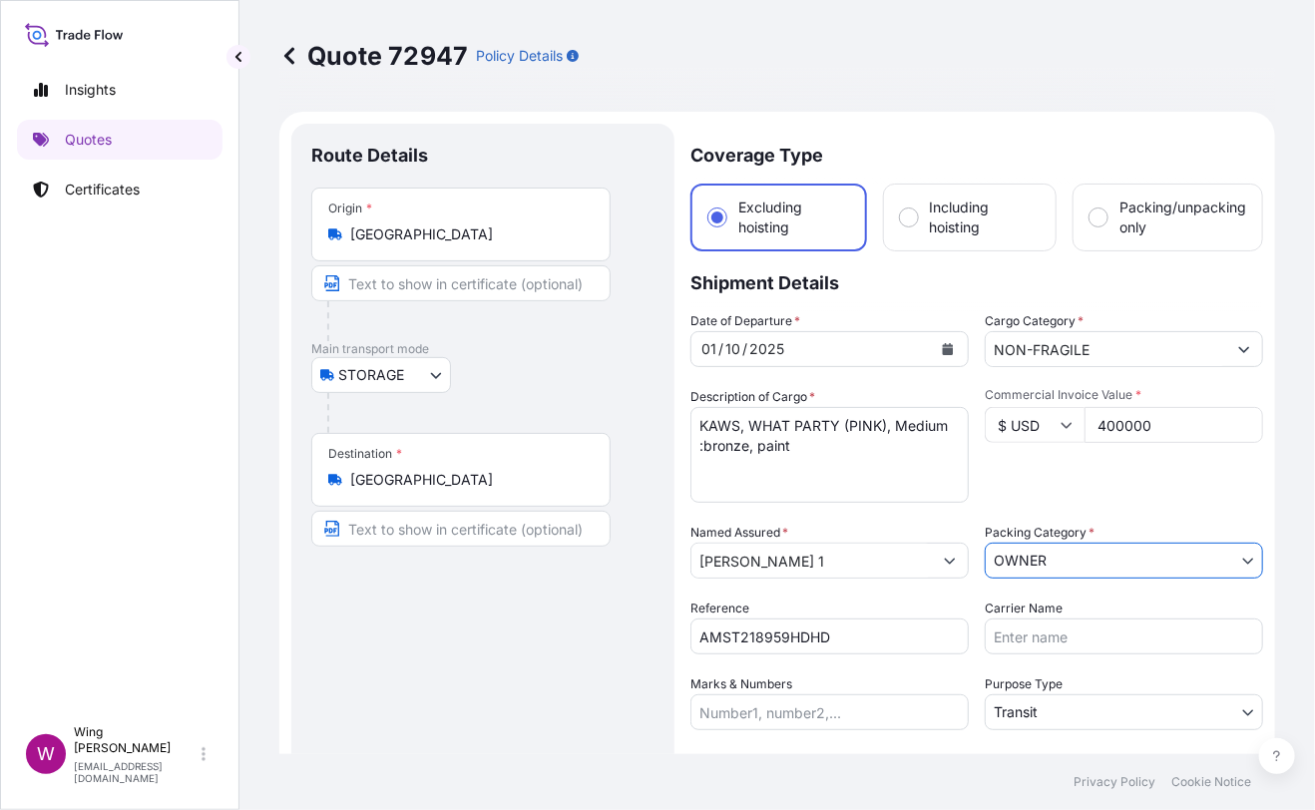
click at [533, 628] on div "Route Details Place of loading Road / [GEOGRAPHIC_DATA] / Inland Origin * [GEOG…" at bounding box center [482, 539] width 343 height 791
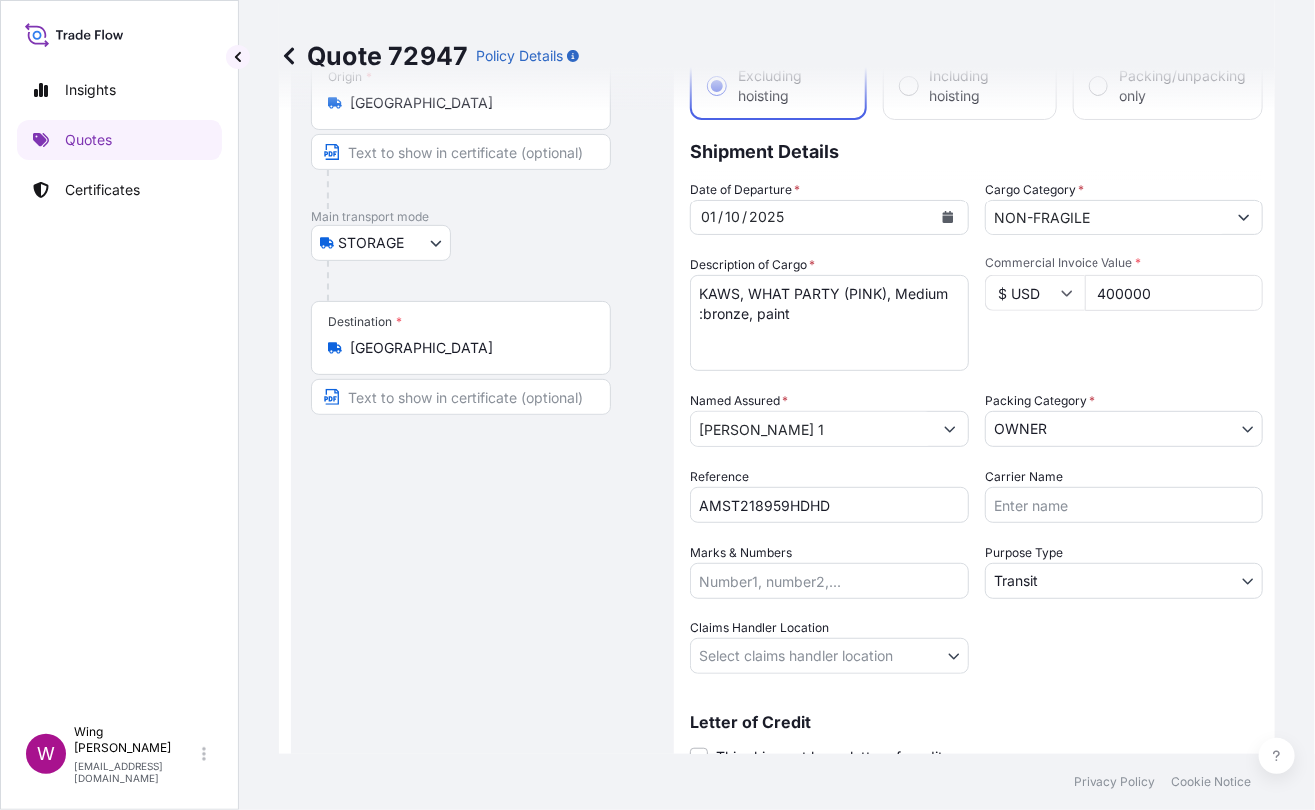
scroll to position [265, 0]
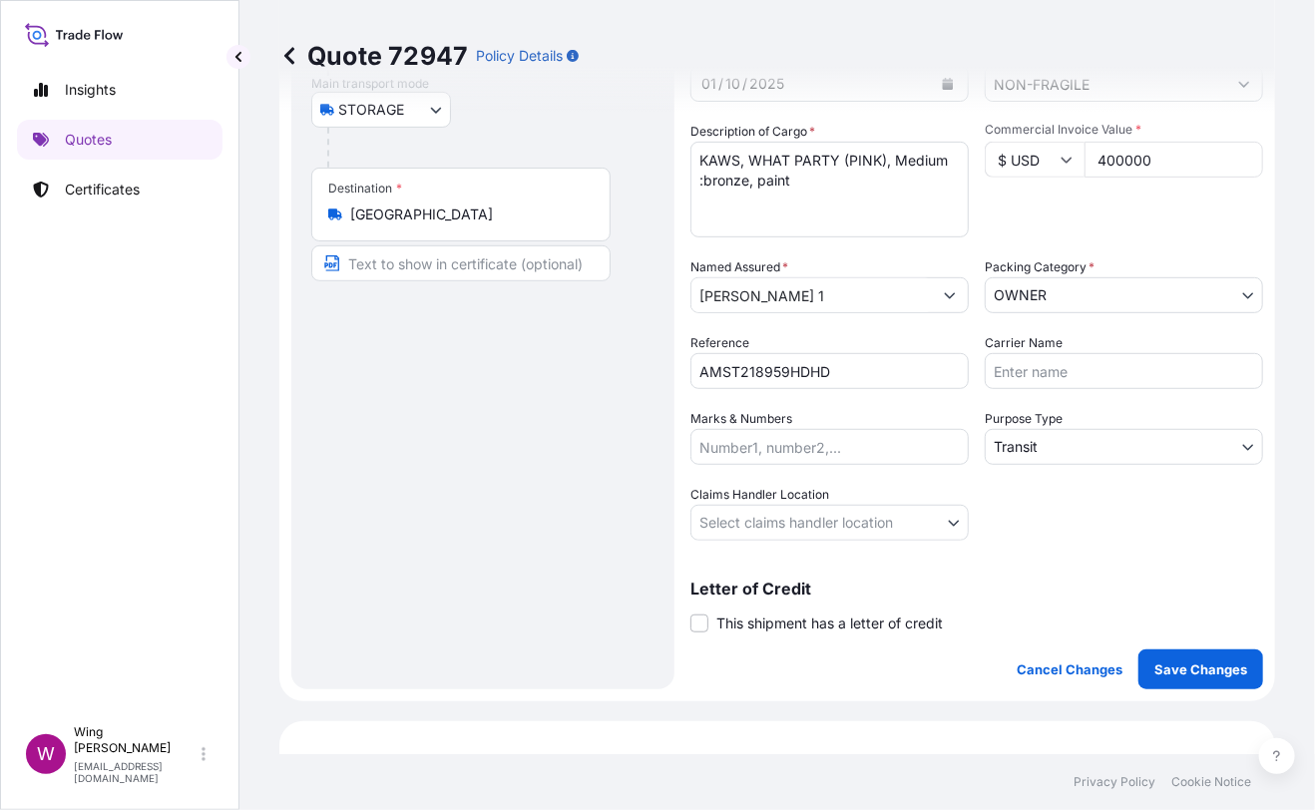
click at [1035, 457] on body "Insights Quotes Certificates W Wing Lee [EMAIL_ADDRESS][DOMAIN_NAME] Quote 7294…" at bounding box center [657, 405] width 1315 height 810
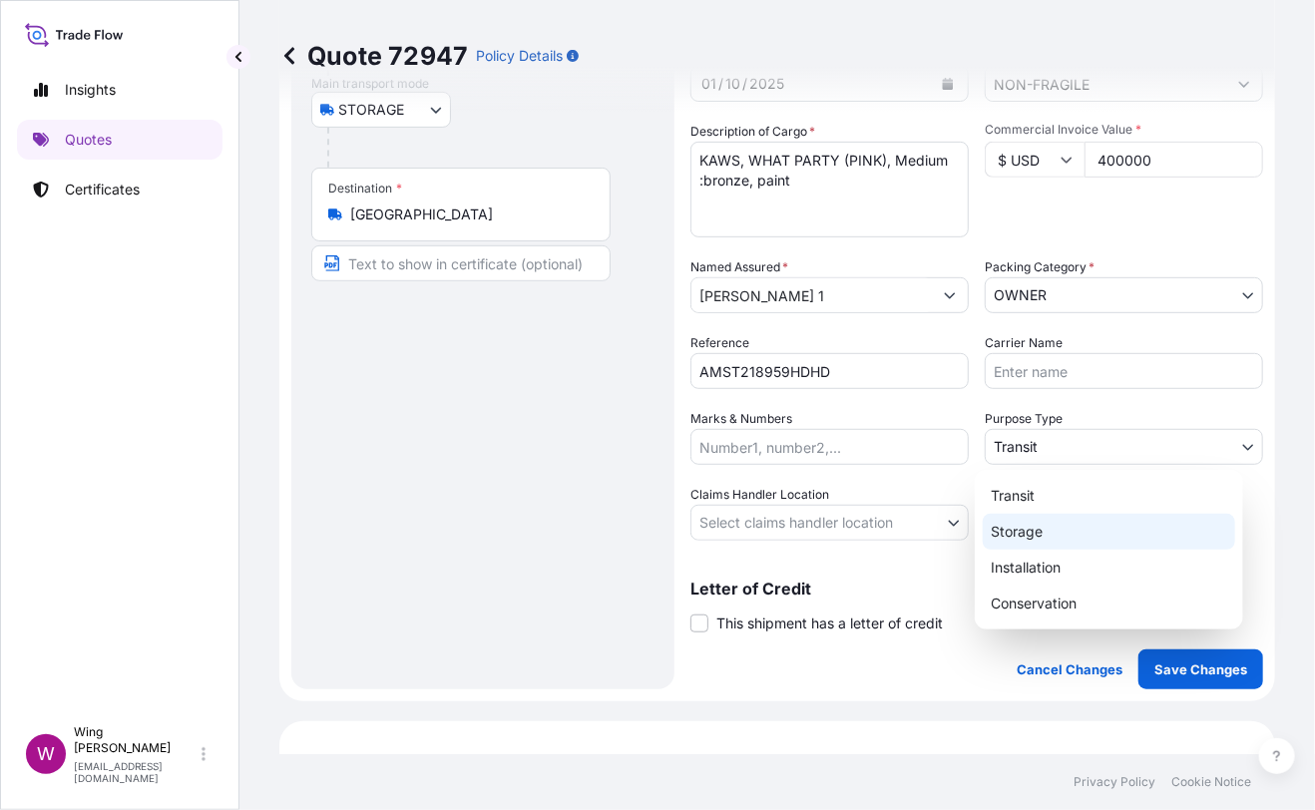
click at [1031, 524] on div "Storage" at bounding box center [1109, 532] width 252 height 36
select select "Storage"
click at [1031, 524] on div "Storage" at bounding box center [1109, 532] width 252 height 36
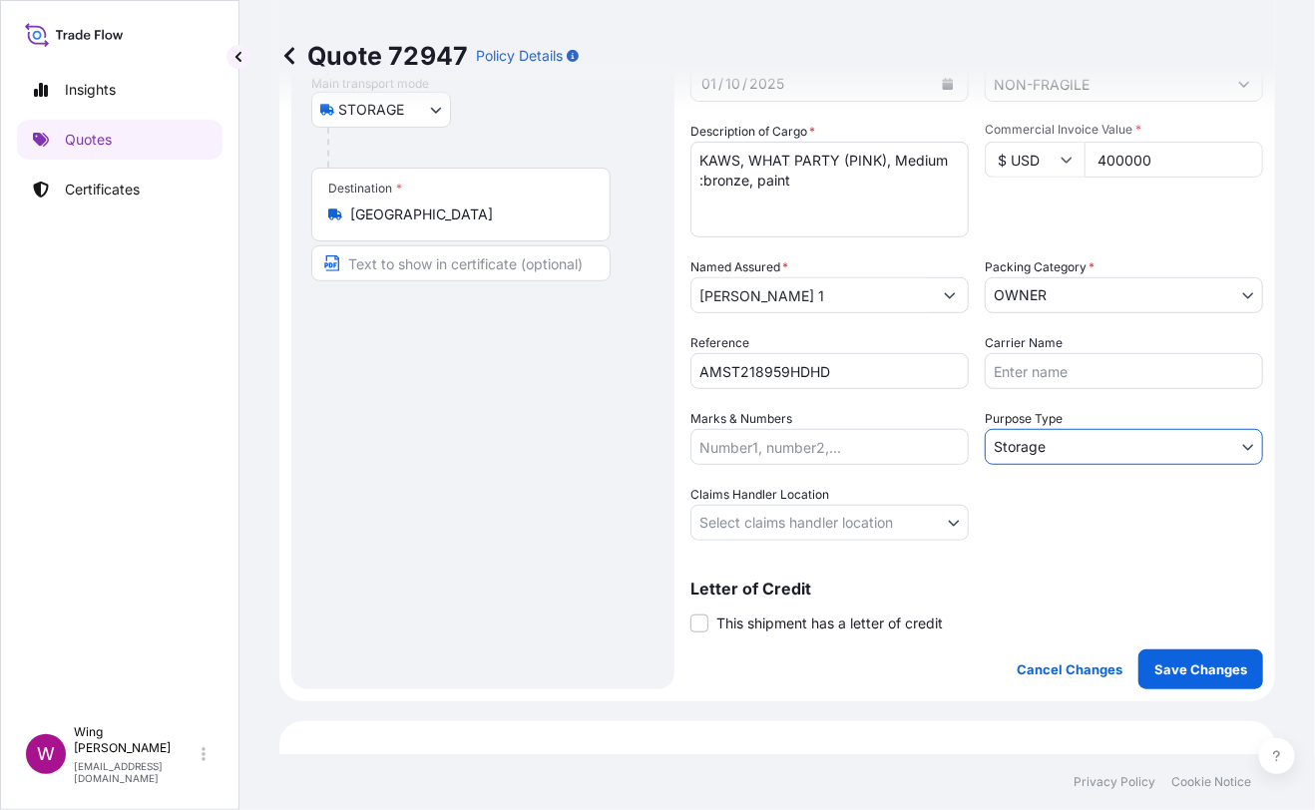
click at [800, 509] on body "Insights Quotes Certificates W Wing Lee [EMAIL_ADDRESS][DOMAIN_NAME] Quote 7294…" at bounding box center [657, 405] width 1315 height 810
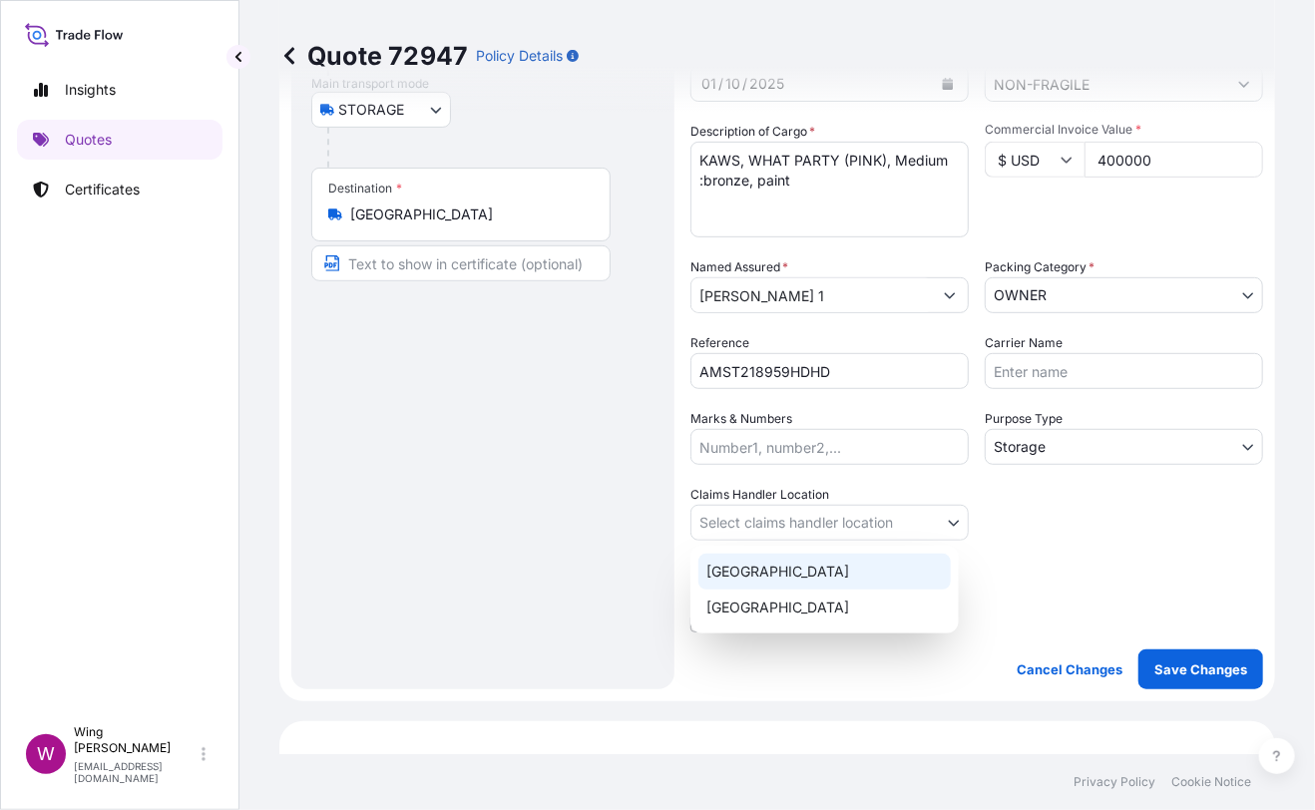
click at [755, 556] on div "[GEOGRAPHIC_DATA]" at bounding box center [824, 572] width 252 height 36
select select "[GEOGRAPHIC_DATA]"
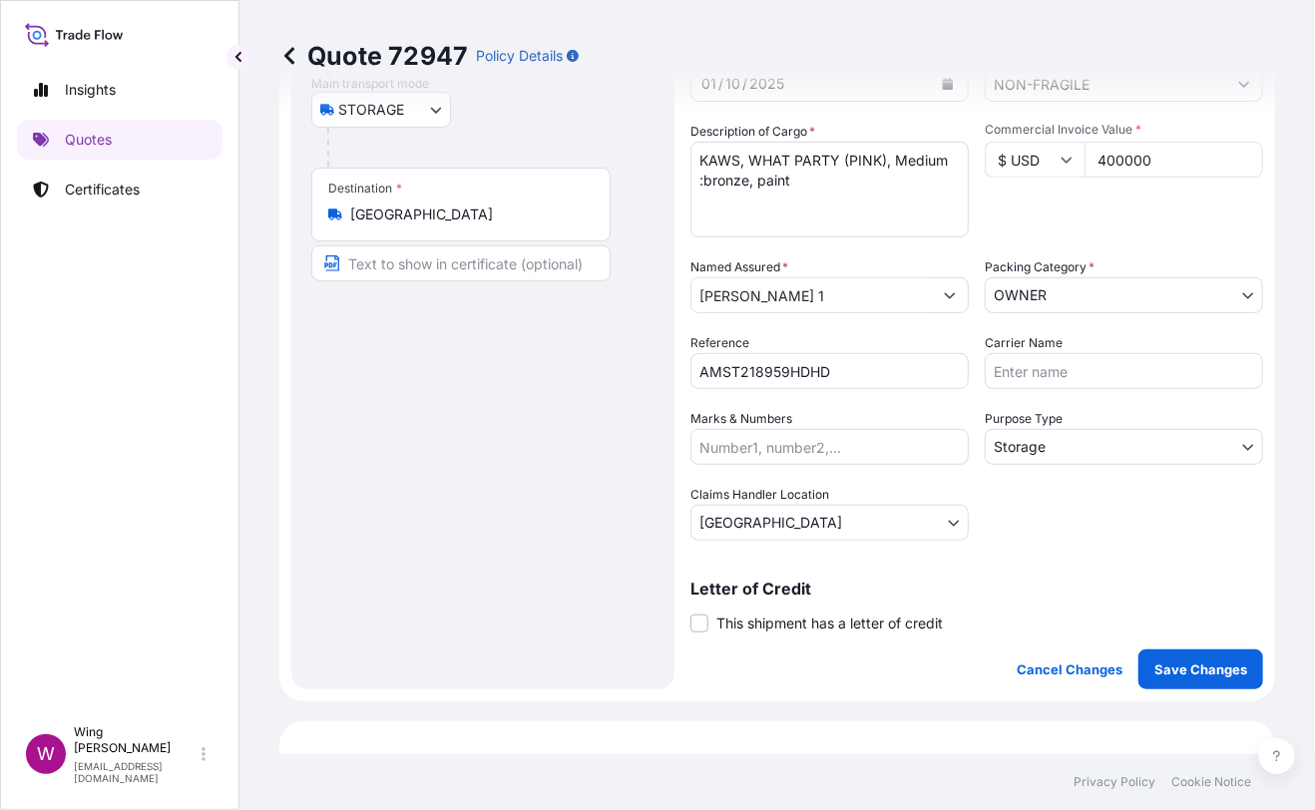
click at [552, 543] on div "Route Details Place of loading Road / [GEOGRAPHIC_DATA] / Inland Origin * [GEOG…" at bounding box center [482, 273] width 343 height 791
click at [711, 628] on label "This shipment has a letter of credit" at bounding box center [816, 622] width 252 height 21
click at [690, 612] on input "This shipment has a letter of credit" at bounding box center [690, 612] width 0 height 0
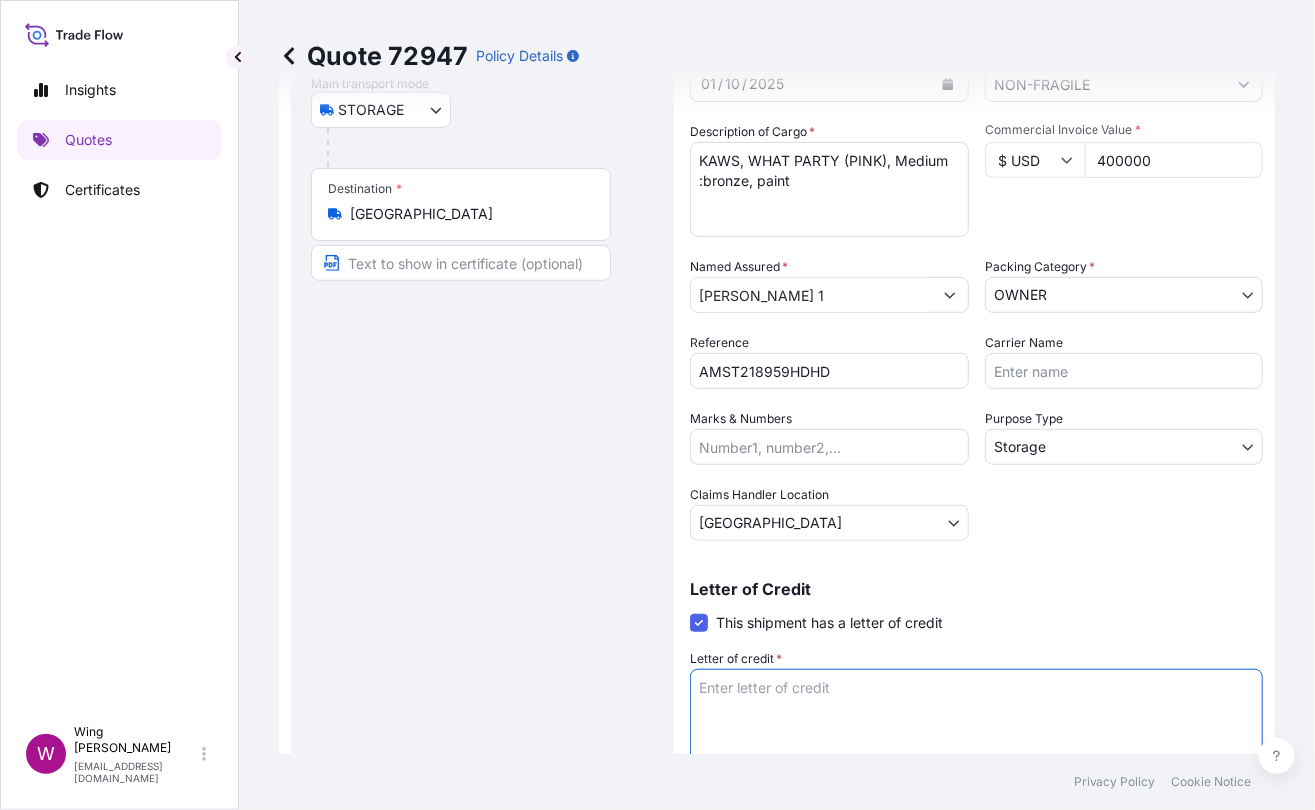
click at [825, 706] on textarea "Letter of credit *" at bounding box center [976, 717] width 573 height 96
paste textarea "Storage period: [DATE] to [DATE] (till further notice)"
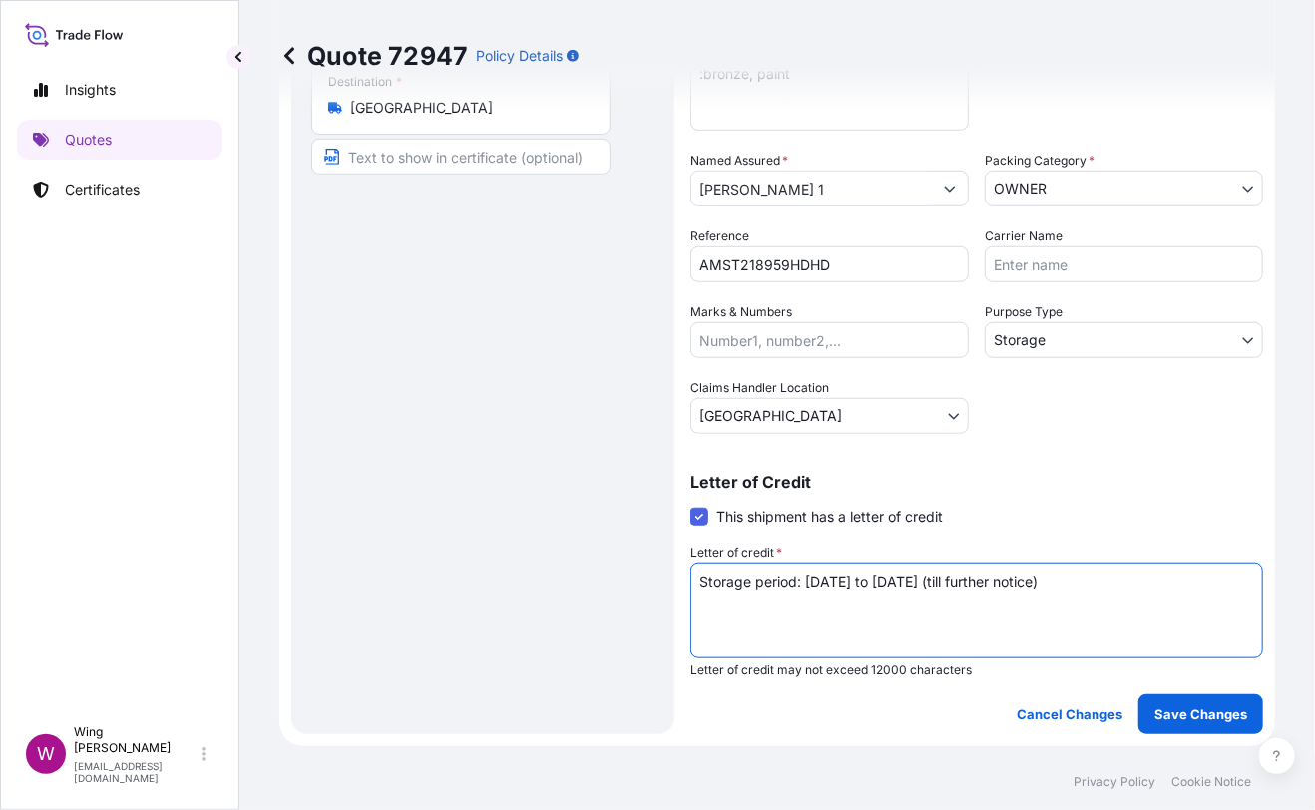
scroll to position [532, 0]
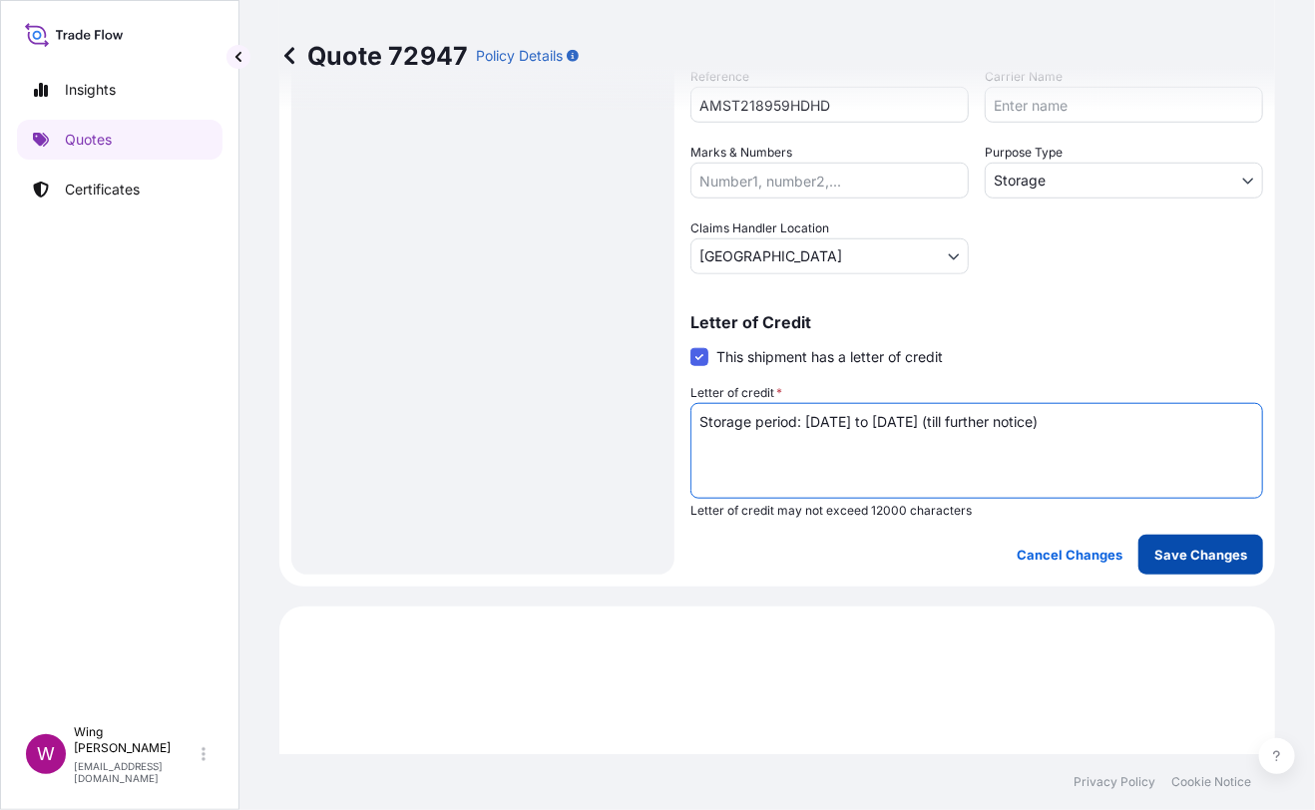
type textarea "Storage period: [DATE] to [DATE] (till further notice)"
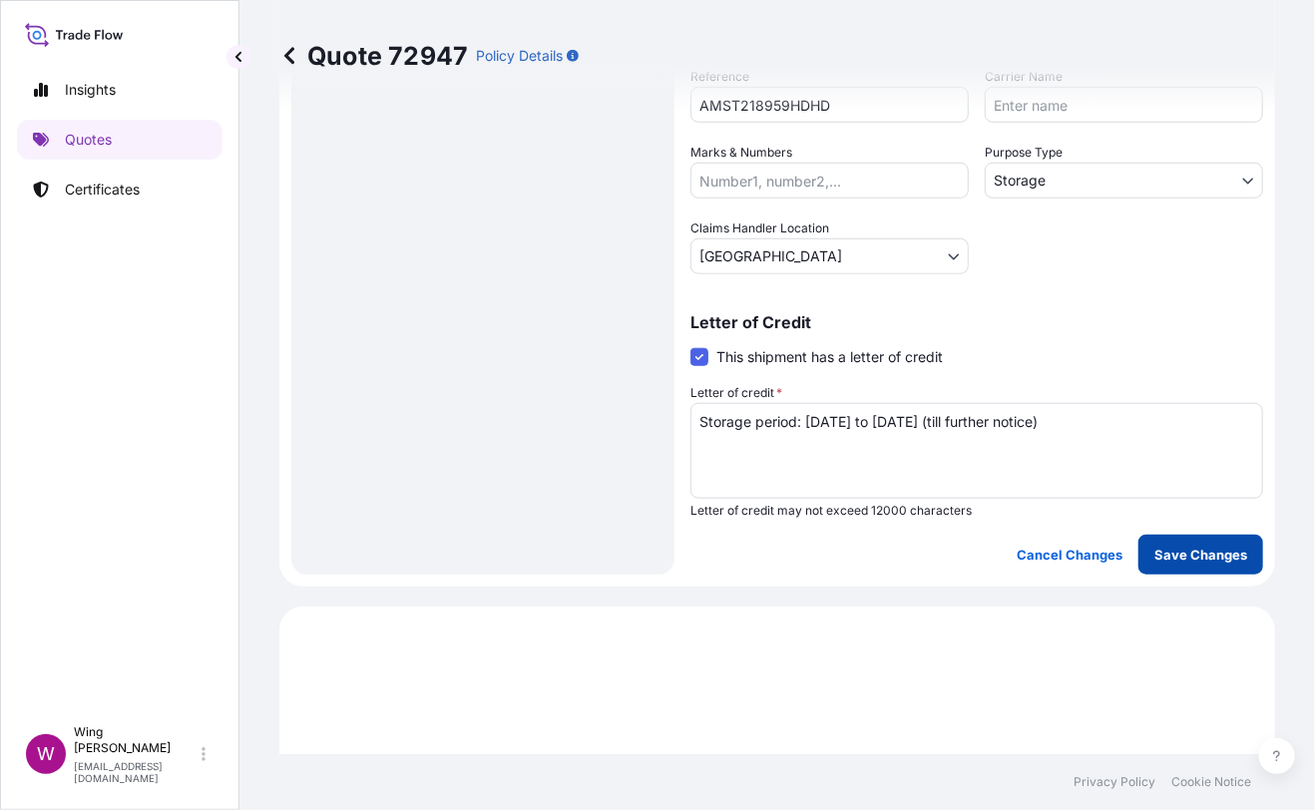
click at [1176, 545] on p "Save Changes" at bounding box center [1200, 555] width 93 height 20
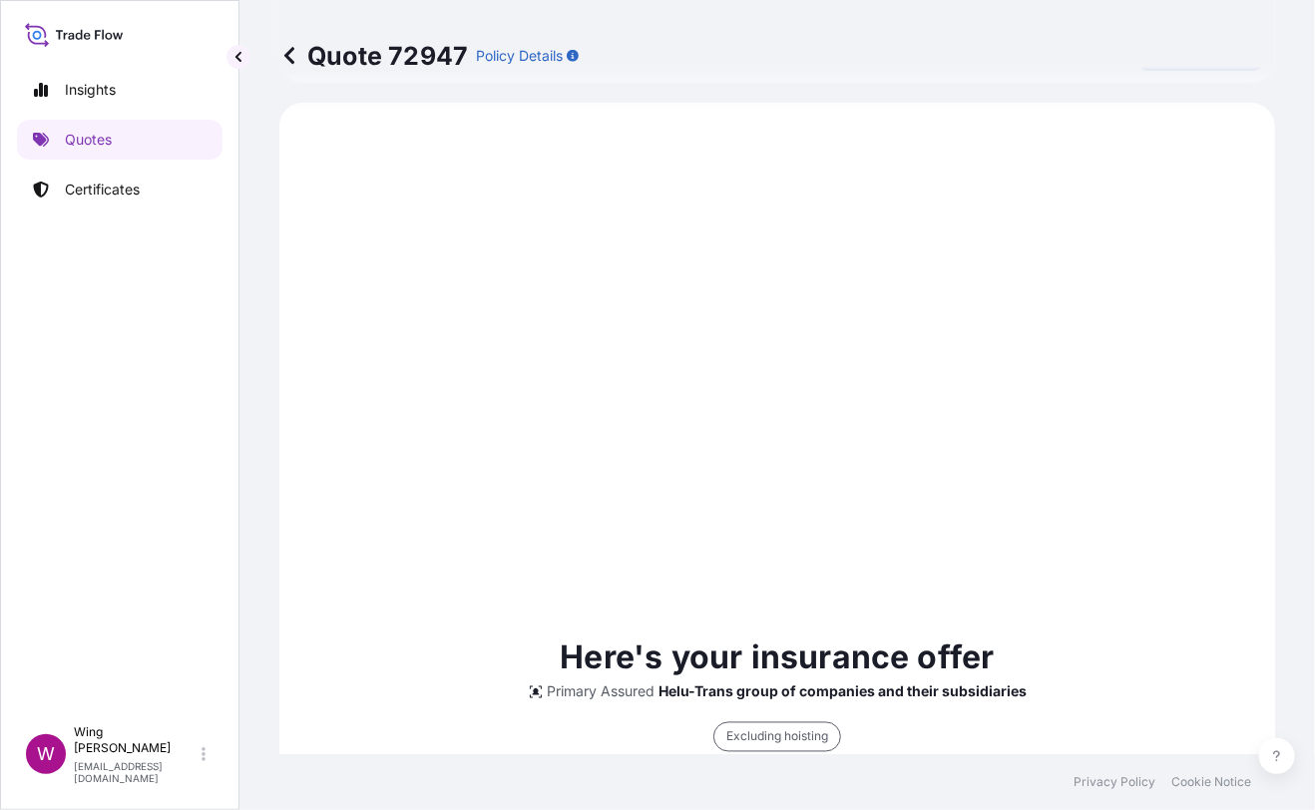
select select "STORAGE"
select select "Storage"
select select "[GEOGRAPHIC_DATA]"
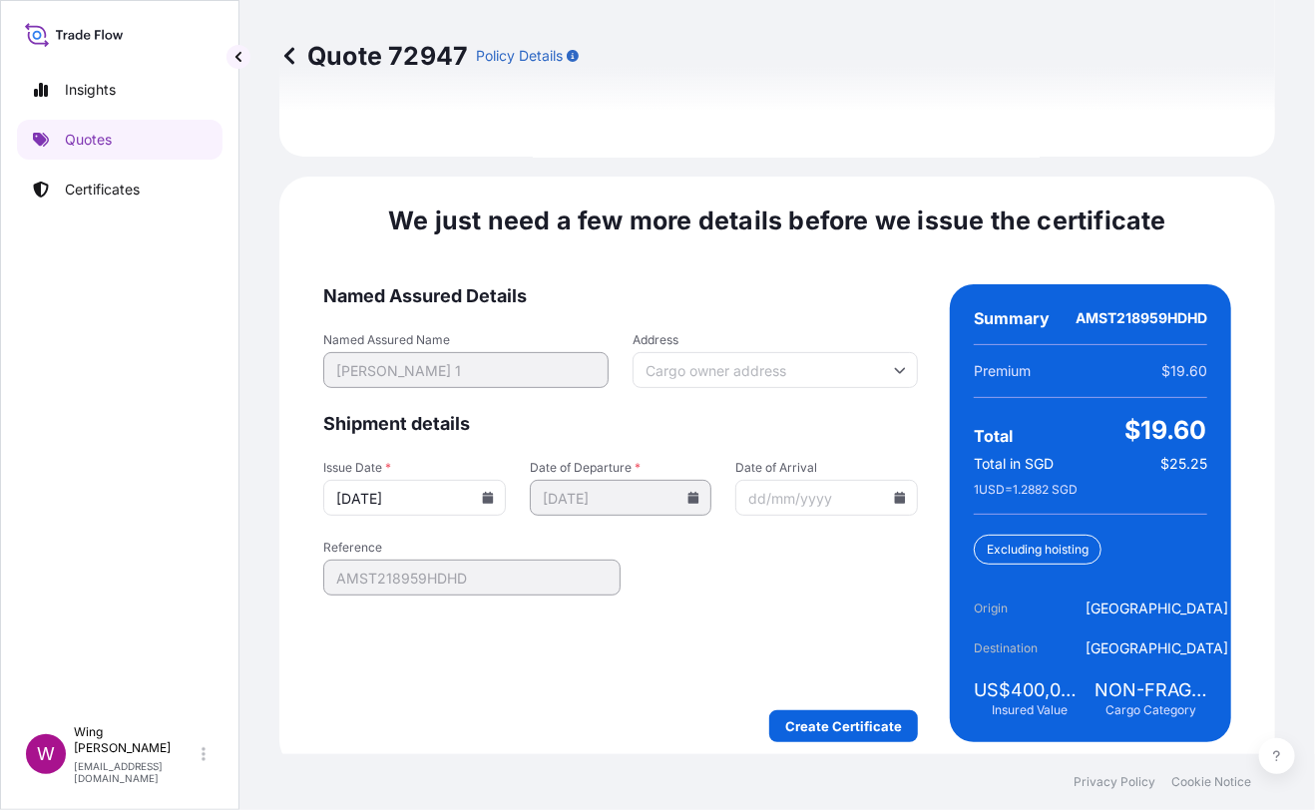
scroll to position [3150, 0]
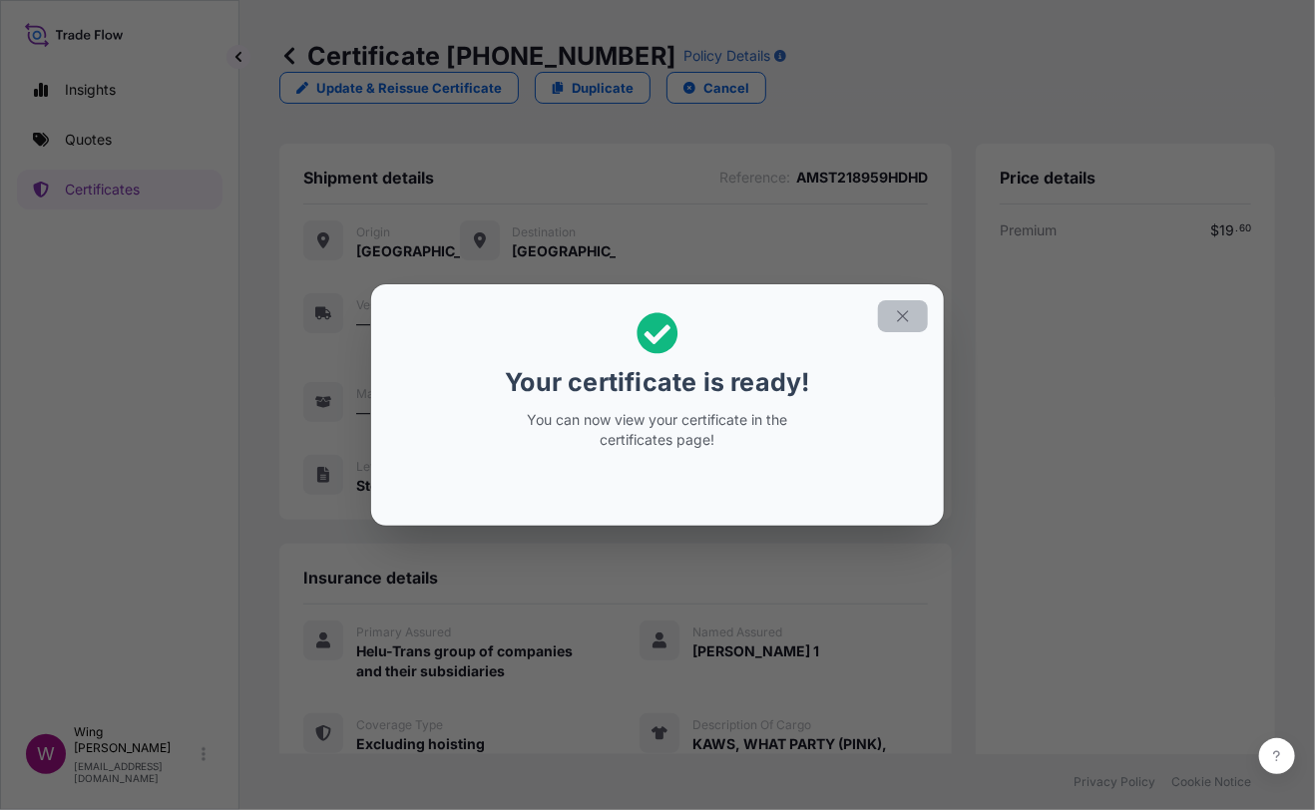
click at [910, 326] on button "button" at bounding box center [903, 316] width 50 height 32
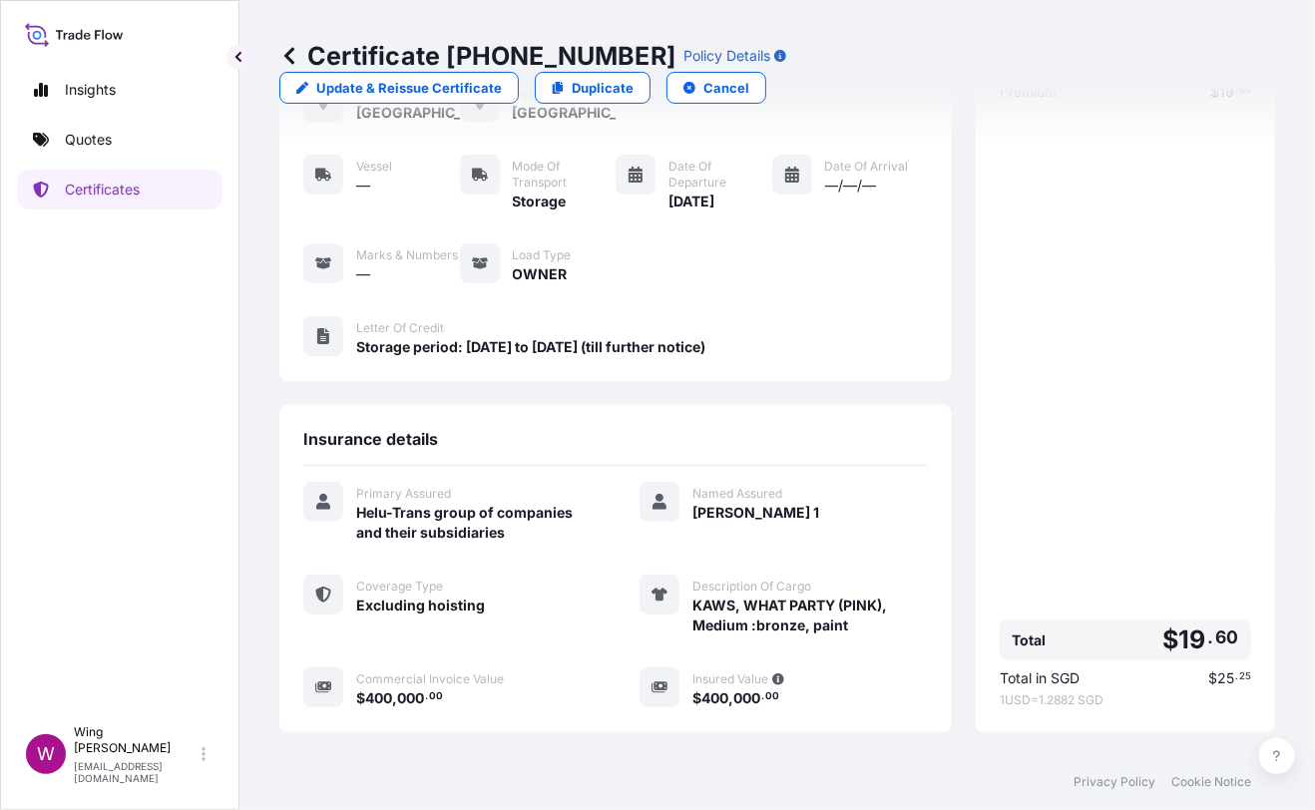
scroll to position [309, 0]
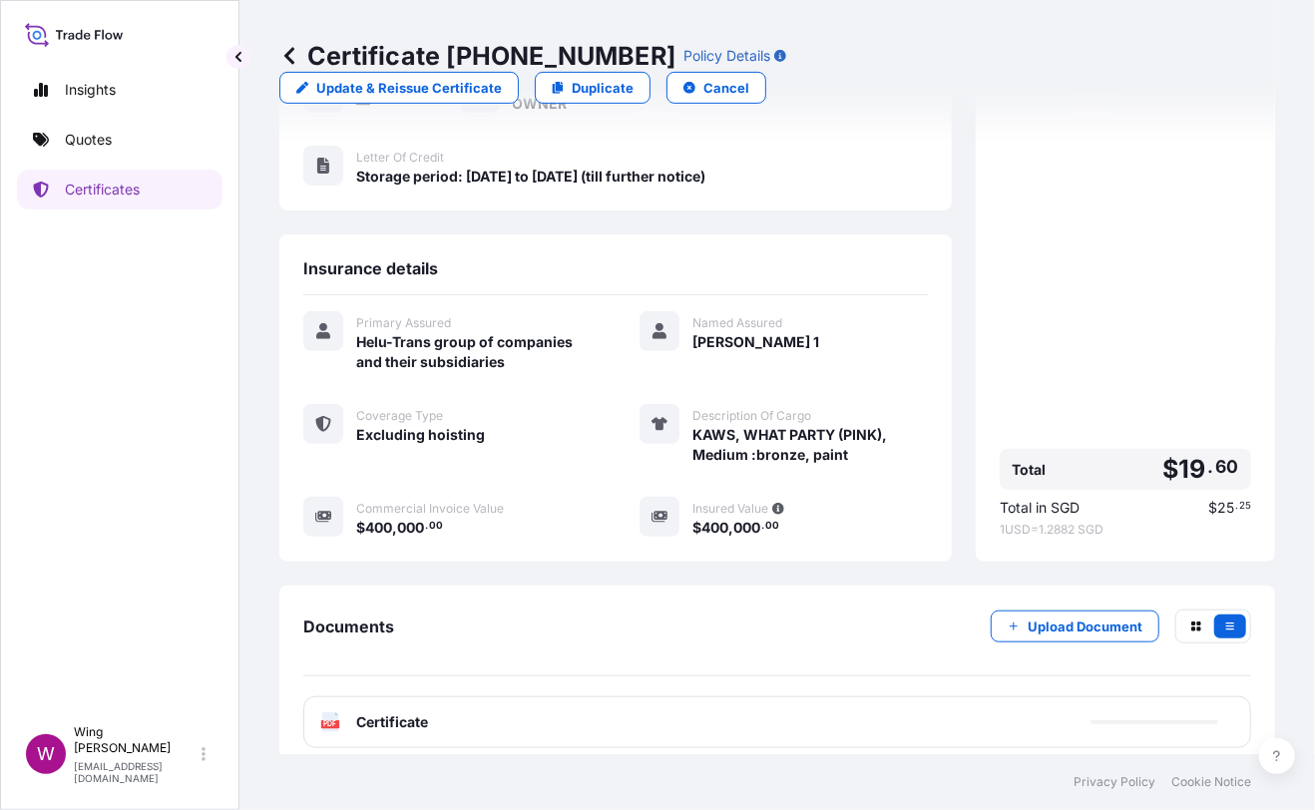
click at [326, 721] on text "PDF" at bounding box center [330, 724] width 13 height 7
click at [329, 721] on text "PDF" at bounding box center [330, 724] width 13 height 7
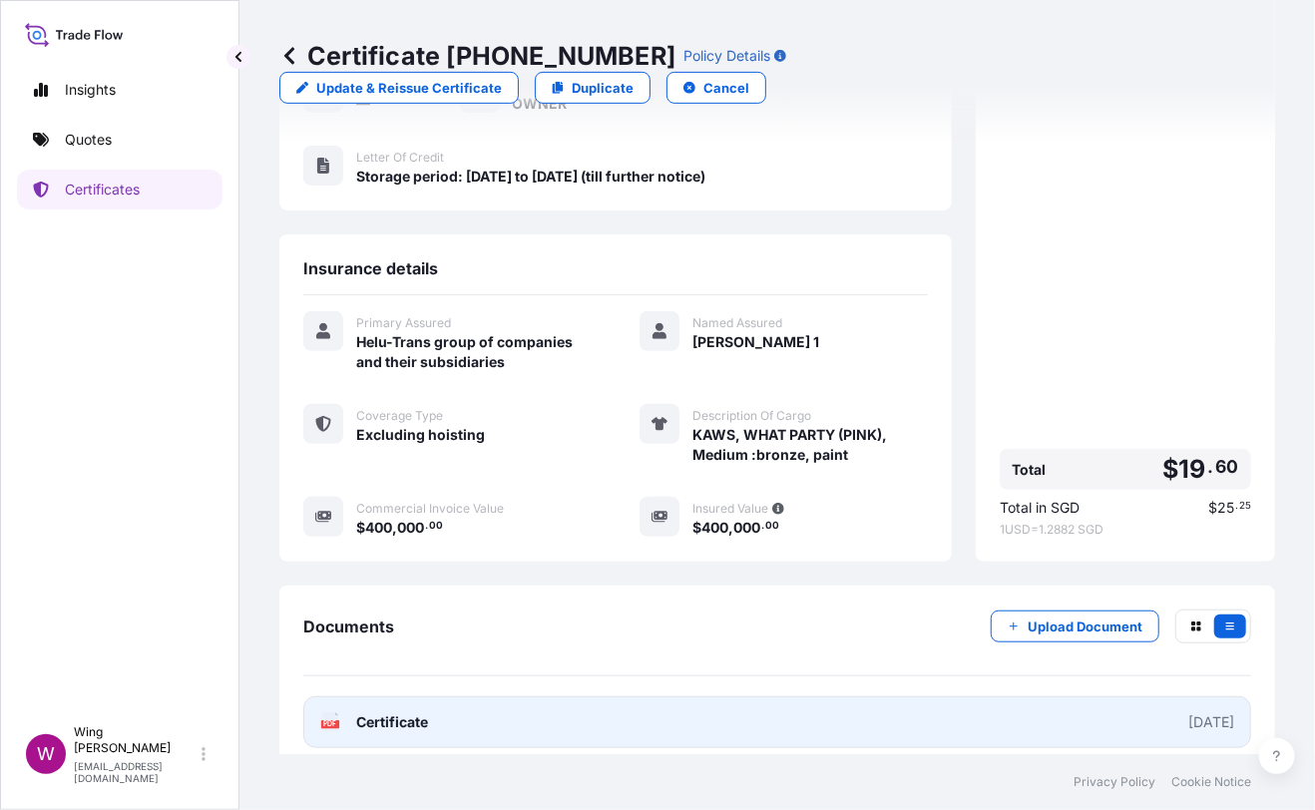
click at [329, 721] on text "PDF" at bounding box center [330, 724] width 13 height 7
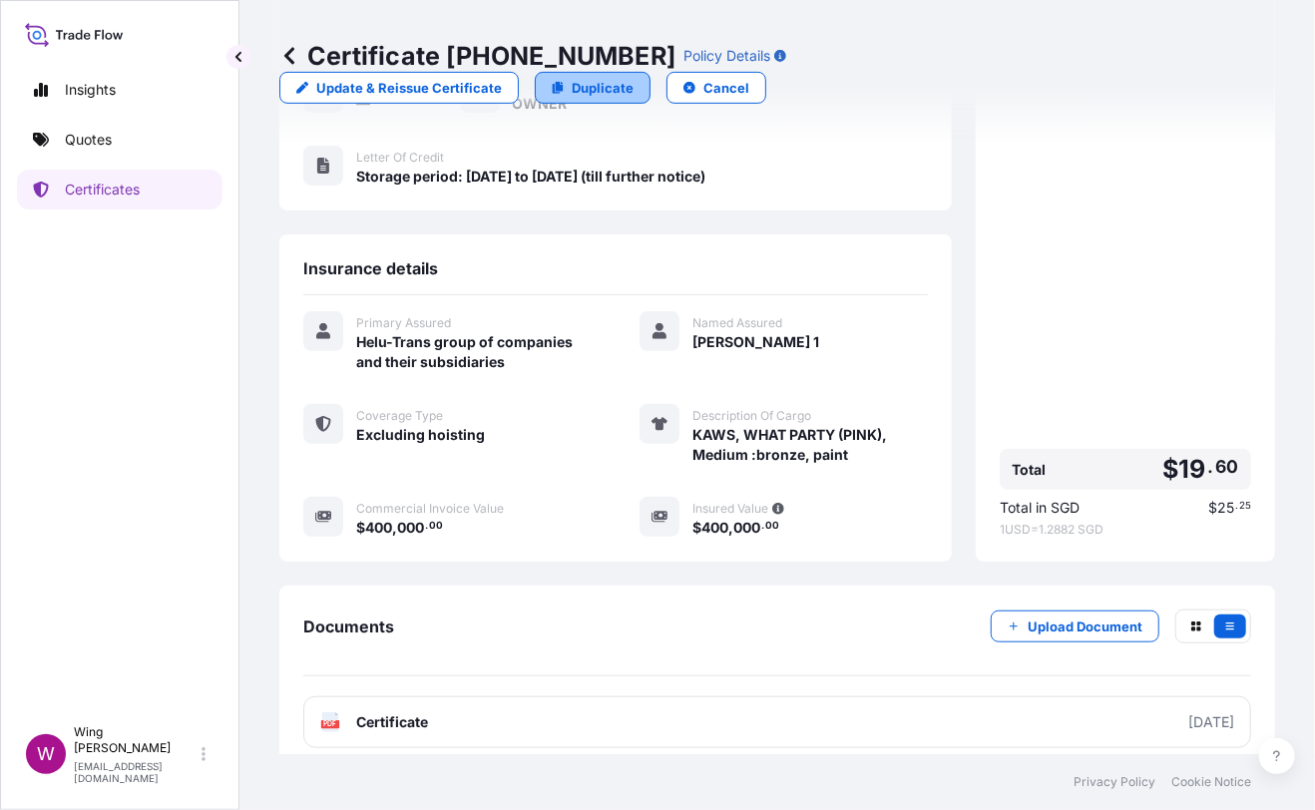
click at [633, 78] on p "Duplicate" at bounding box center [603, 88] width 62 height 20
select select "STORAGE"
select select "Storage"
select select "[GEOGRAPHIC_DATA]"
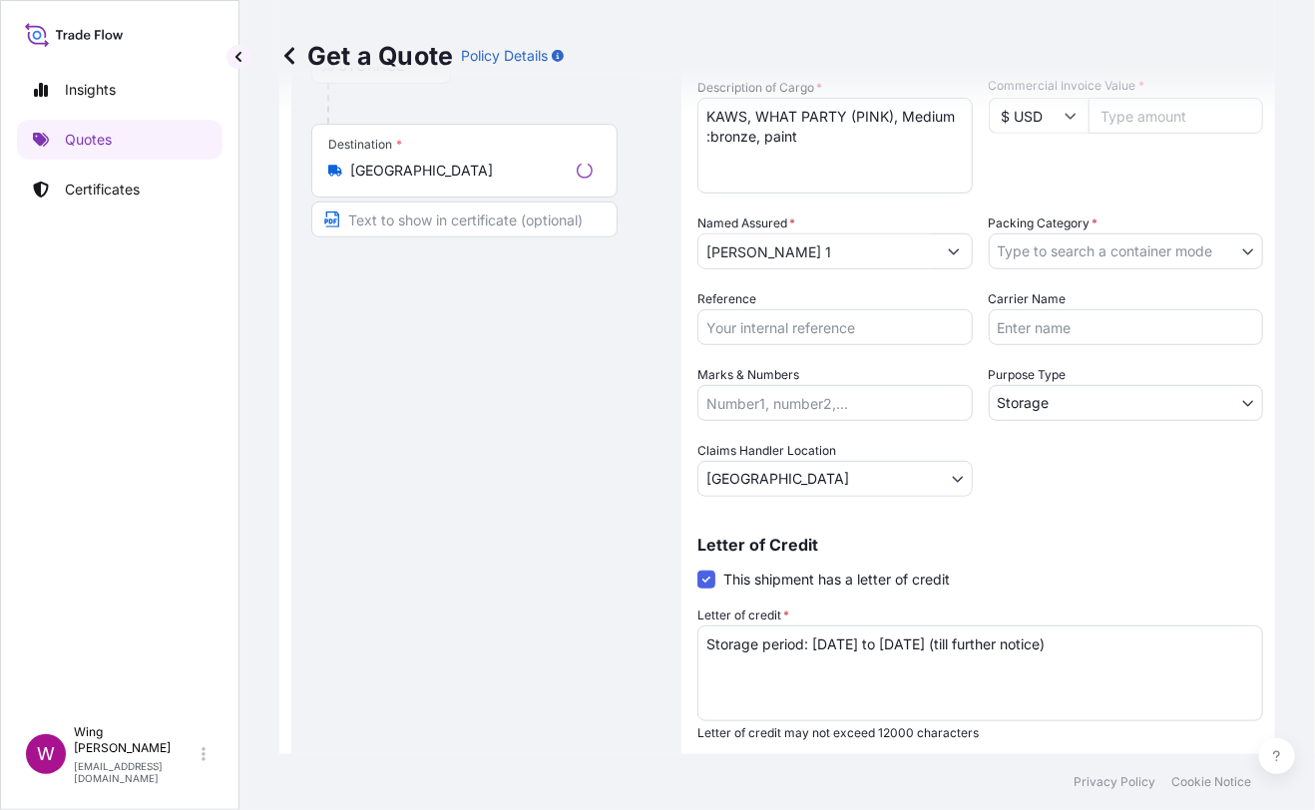
scroll to position [31, 0]
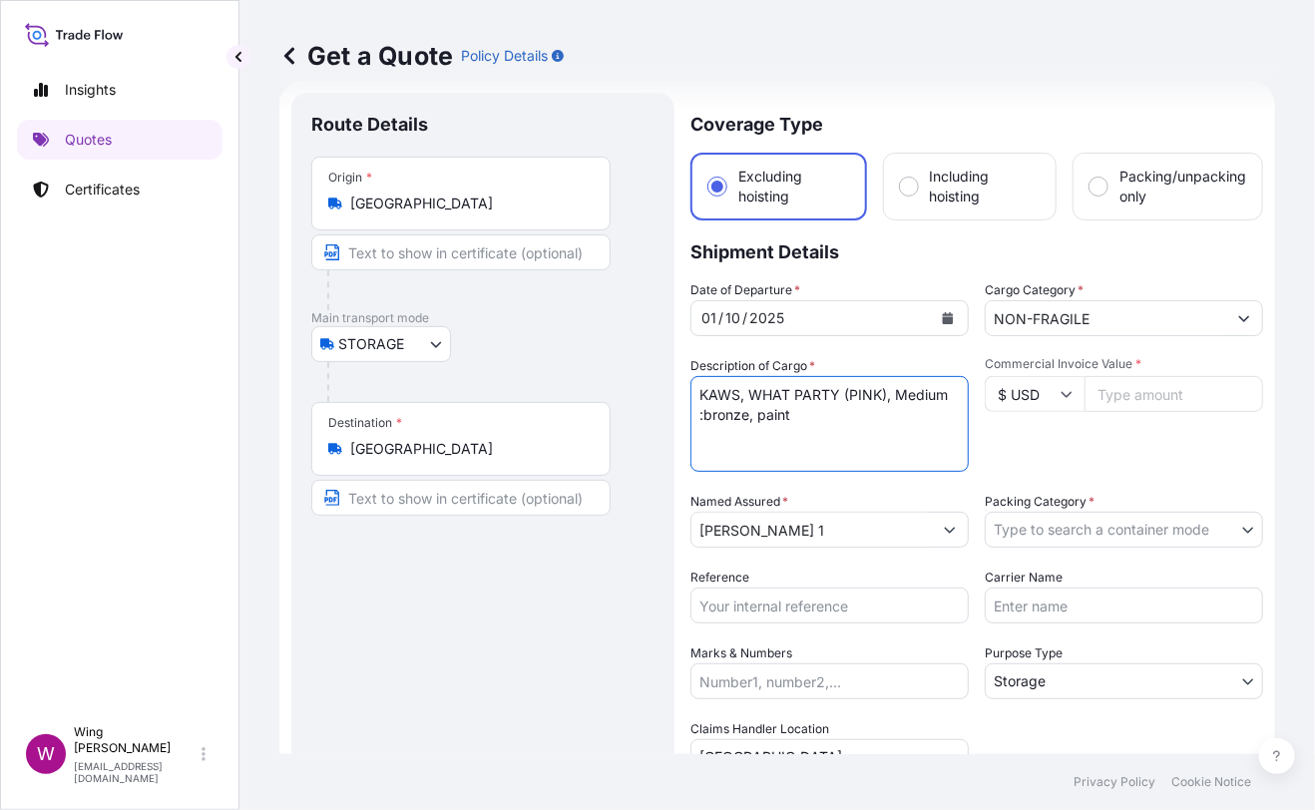
click at [733, 437] on textarea "KAWS, WHAT PARTY (PINK), Medium :bronze, paint" at bounding box center [829, 424] width 278 height 96
drag, startPoint x: 846, startPoint y: 416, endPoint x: 547, endPoint y: 355, distance: 305.4
click at [547, 355] on form "Route Details Place of loading Road / Inland Road / Inland Origin * [GEOGRAPHIC…" at bounding box center [777, 584] width 996 height 1007
paste textarea ""[PERSON_NAME], Untitled (Abstraction), Oil paint, enamel and spray paint on ca…"
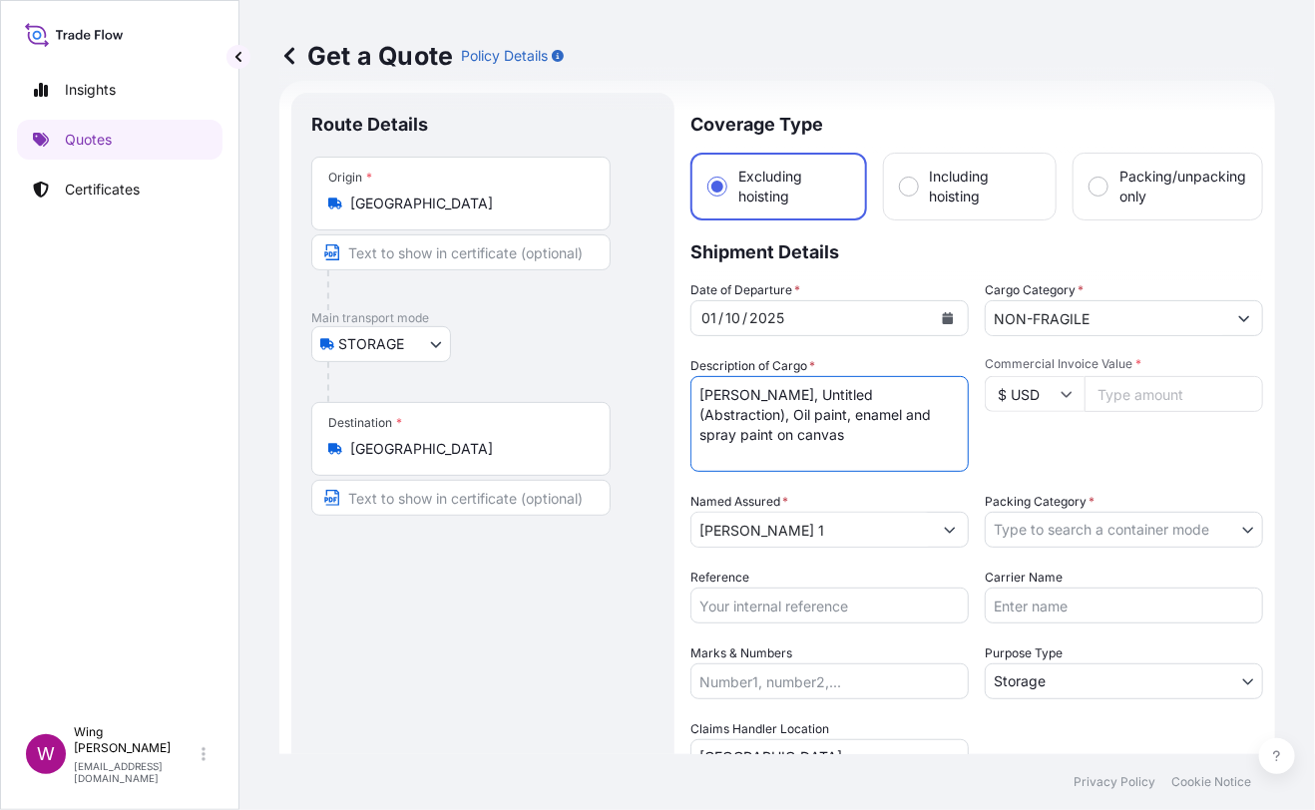
type textarea "[PERSON_NAME], Untitled (Abstraction), Oil paint, enamel and spray paint on can…"
click at [517, 611] on div "Route Details Place of loading Road / [GEOGRAPHIC_DATA] / Inland Origin * [GEOG…" at bounding box center [482, 584] width 343 height 943
click at [1146, 398] on input "Commercial Invoice Value *" at bounding box center [1173, 394] width 179 height 36
paste input "825000"
type input "825000"
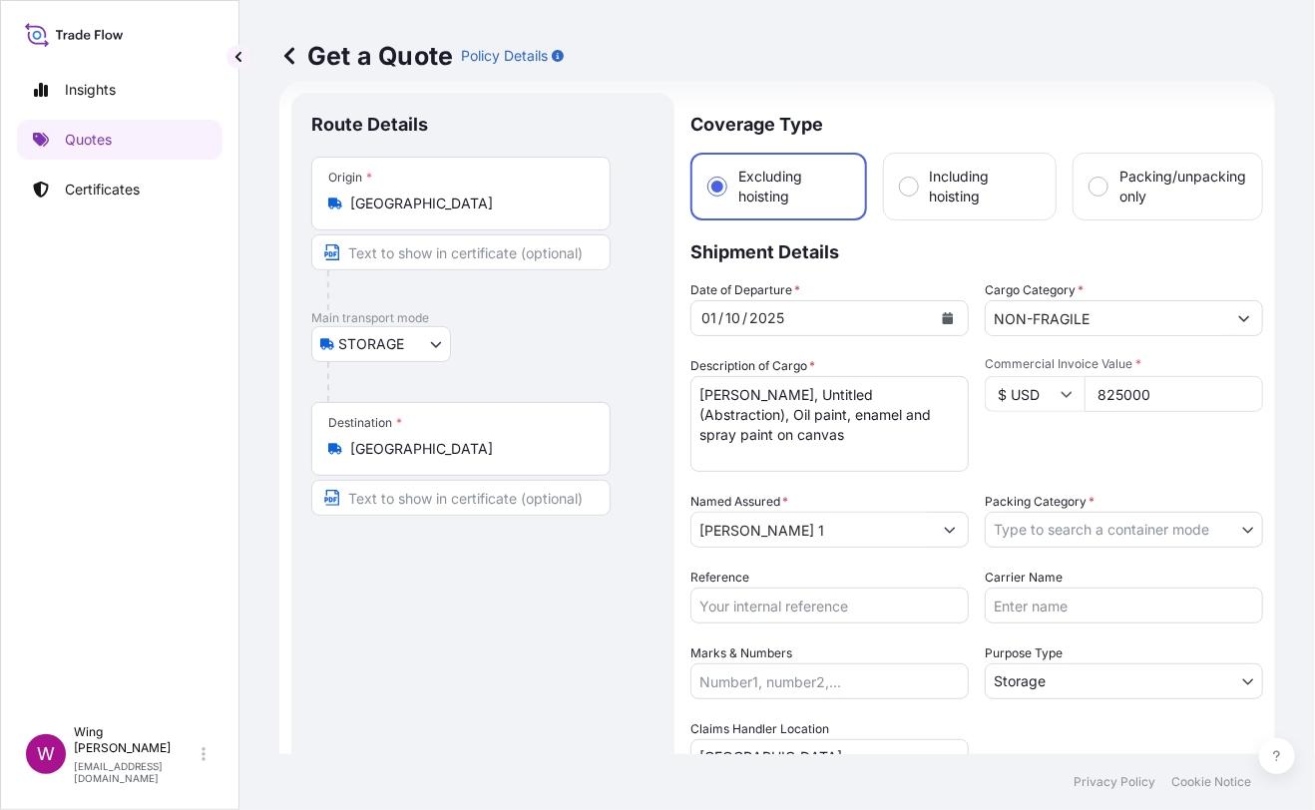
click at [1121, 453] on div "Commercial Invoice Value * $ USD 825000" at bounding box center [1124, 414] width 278 height 116
click at [1104, 538] on body "Insights Quotes Certificates W Wing Lee [EMAIL_ADDRESS][DOMAIN_NAME] Get a Quot…" at bounding box center [657, 405] width 1315 height 810
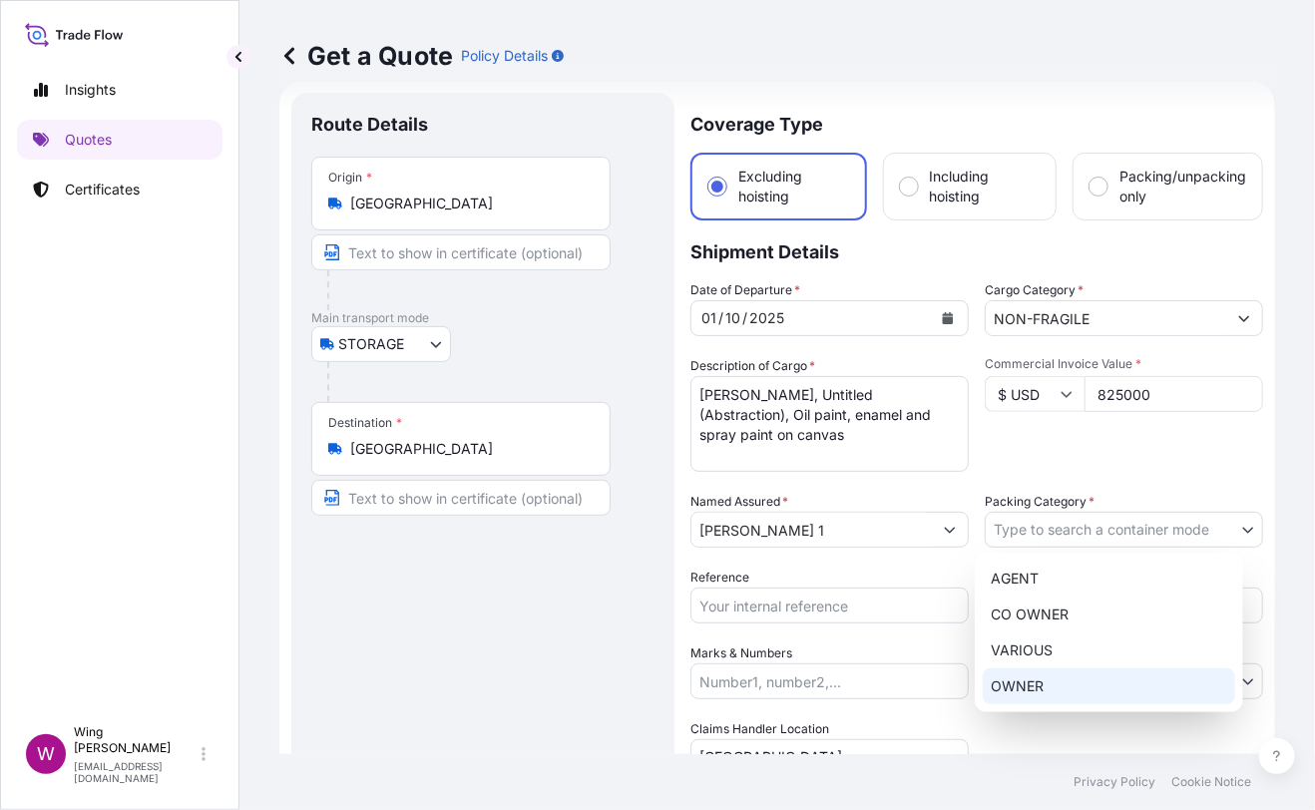
click at [1065, 677] on div "OWNER" at bounding box center [1109, 686] width 252 height 36
select select "27"
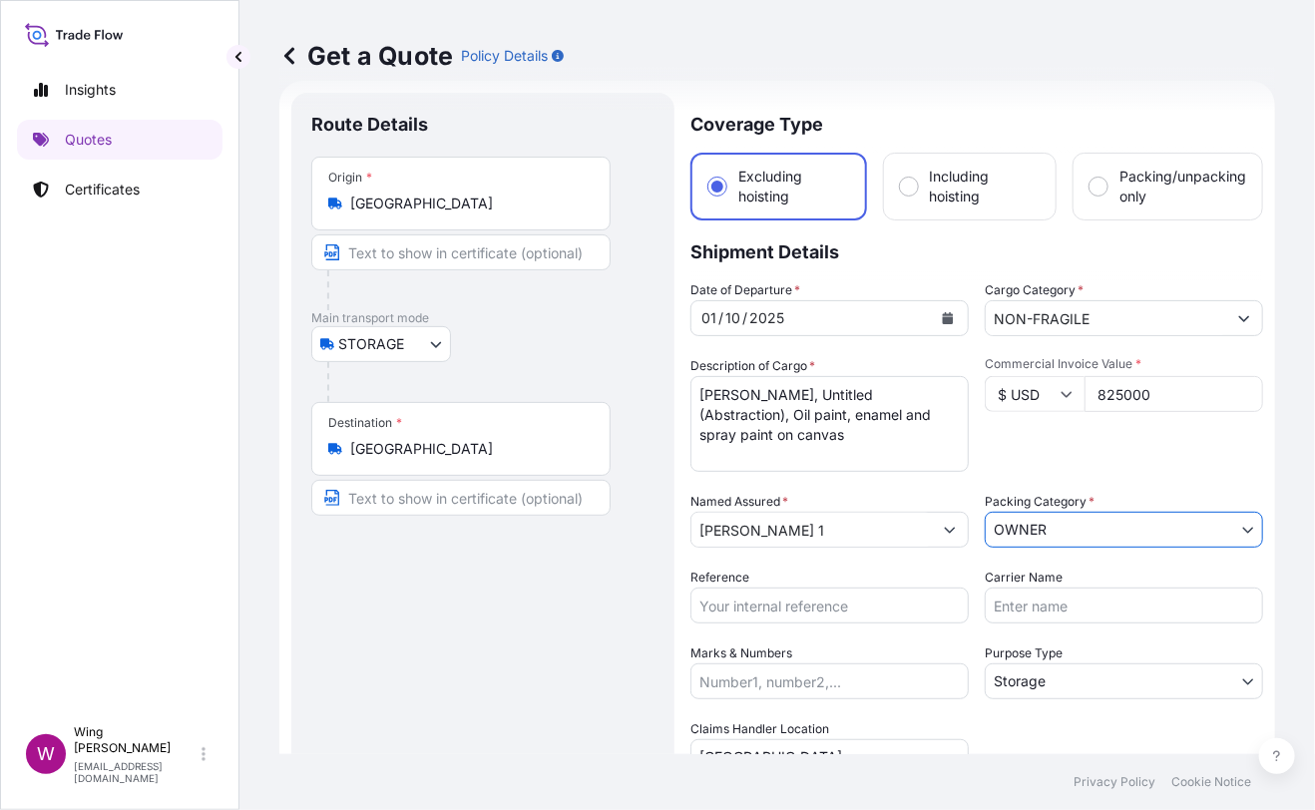
click at [508, 636] on div "Route Details Place of loading Road / [GEOGRAPHIC_DATA] / Inland Origin * [GEOG…" at bounding box center [482, 584] width 343 height 943
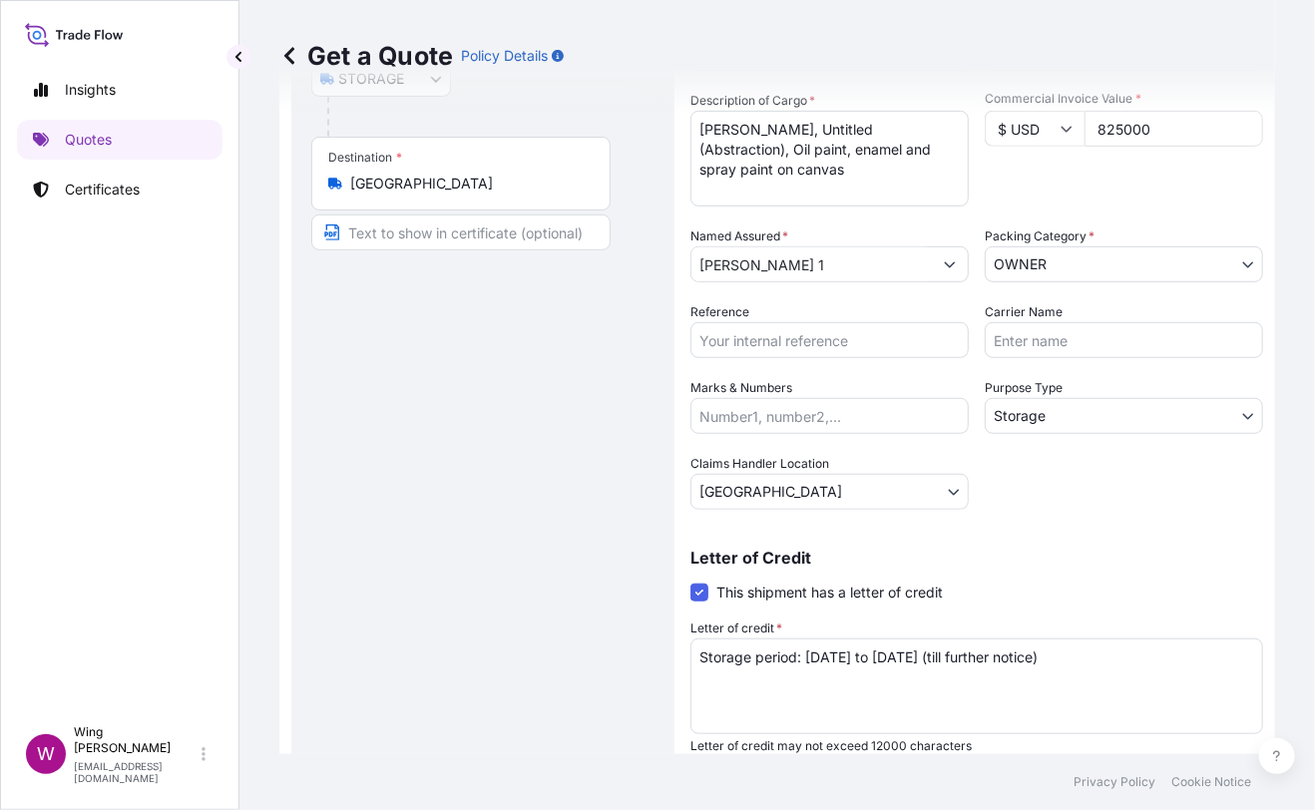
scroll to position [297, 0]
click at [387, 543] on div "Route Details Place of loading Road / [GEOGRAPHIC_DATA] / Inland Origin * [GEOG…" at bounding box center [482, 317] width 343 height 943
click at [765, 351] on input "Reference" at bounding box center [829, 339] width 278 height 36
paste input "AMST218959HDHD"
type input "AMST218959HDHD"
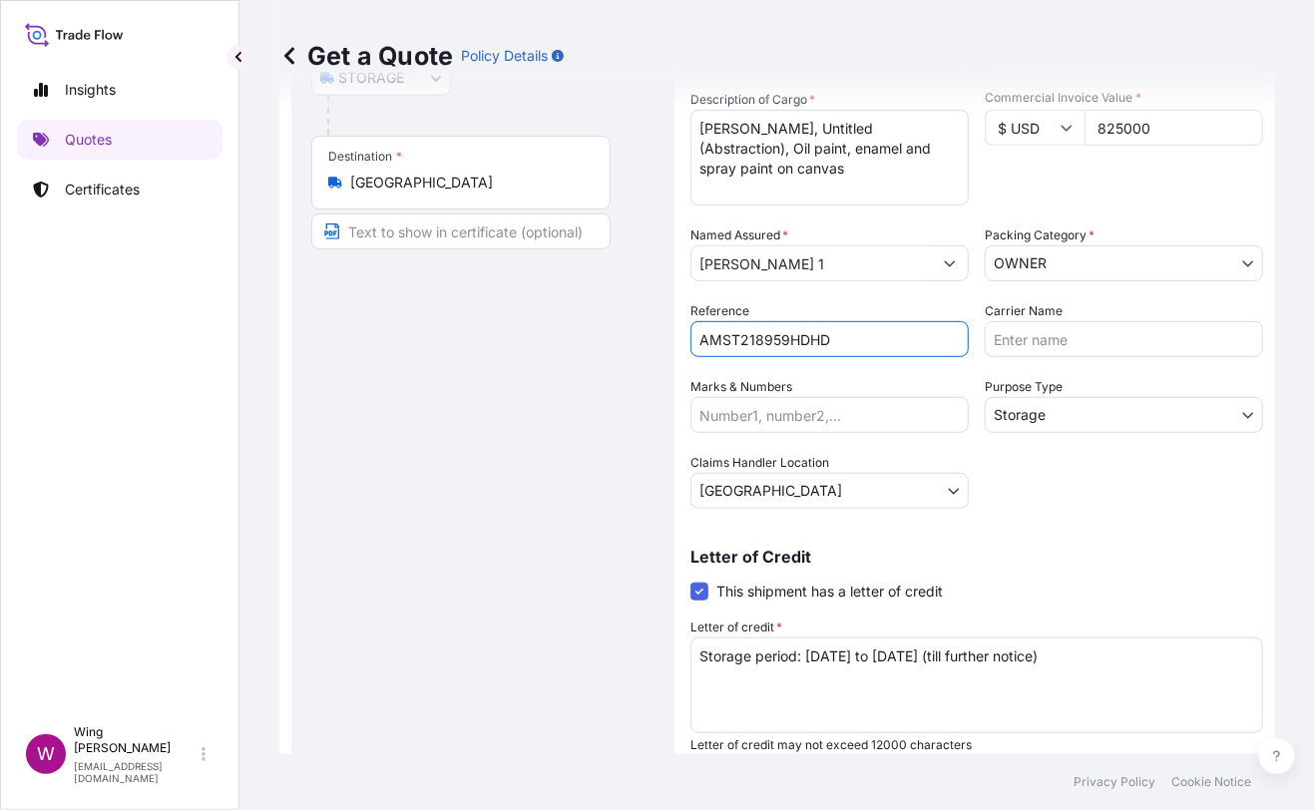
click at [409, 439] on div "Route Details Place of loading Road / [GEOGRAPHIC_DATA] / Inland Origin * [GEOG…" at bounding box center [482, 317] width 343 height 943
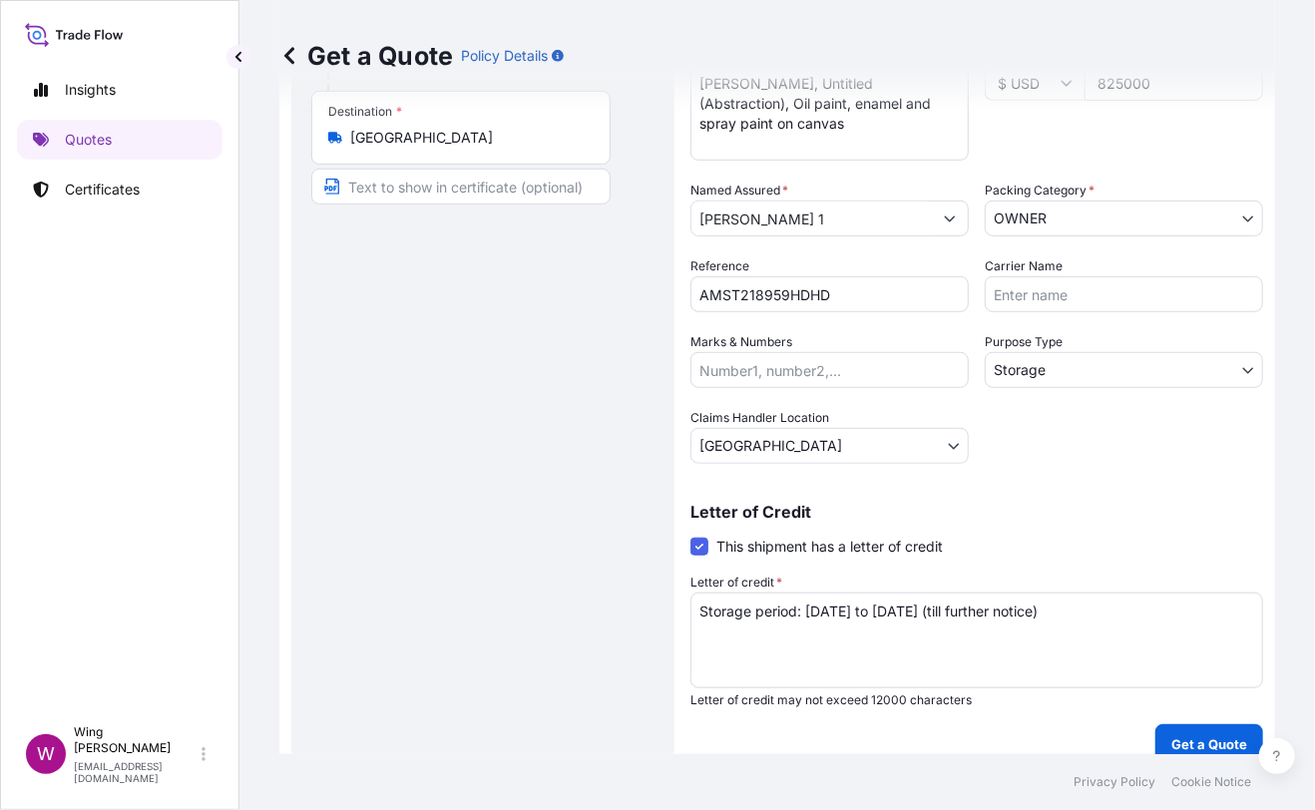
scroll to position [361, 0]
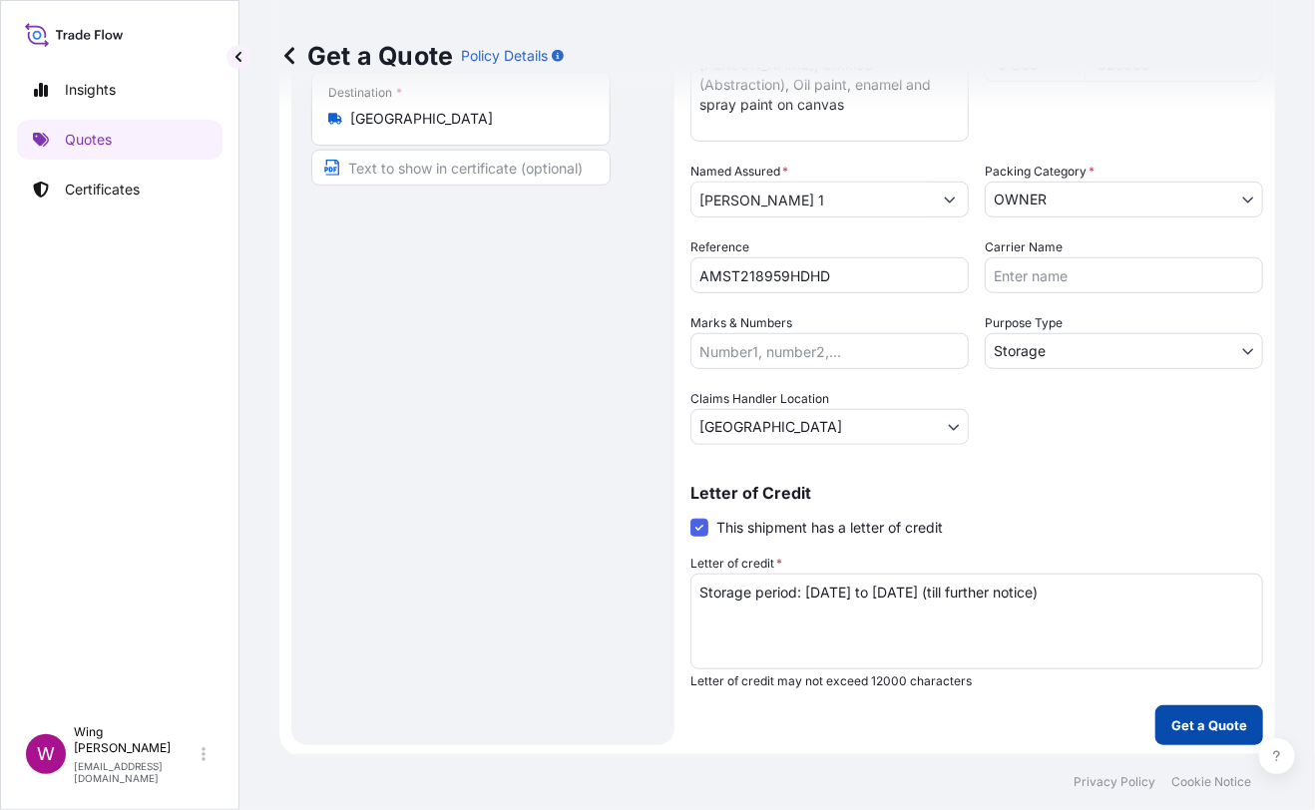
click at [1171, 724] on p "Get a Quote" at bounding box center [1209, 725] width 76 height 20
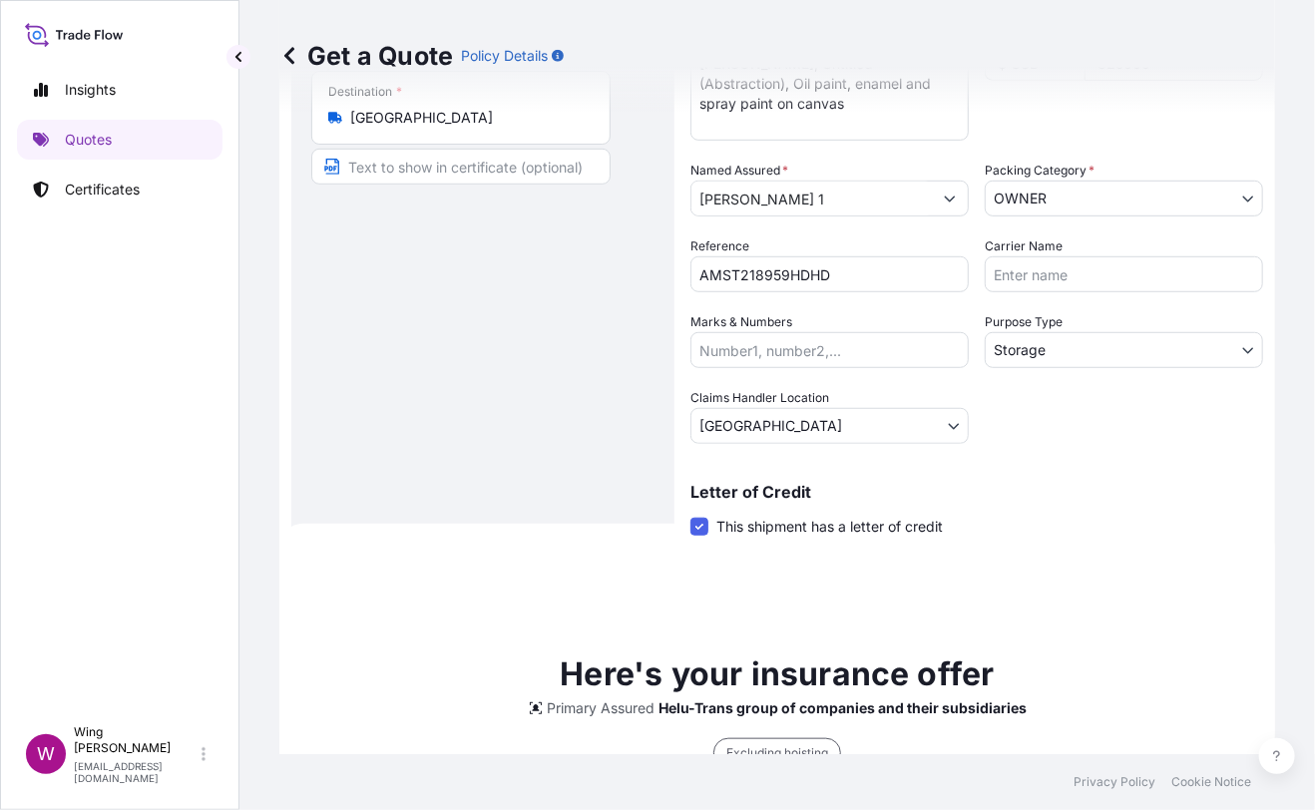
scroll to position [121, 0]
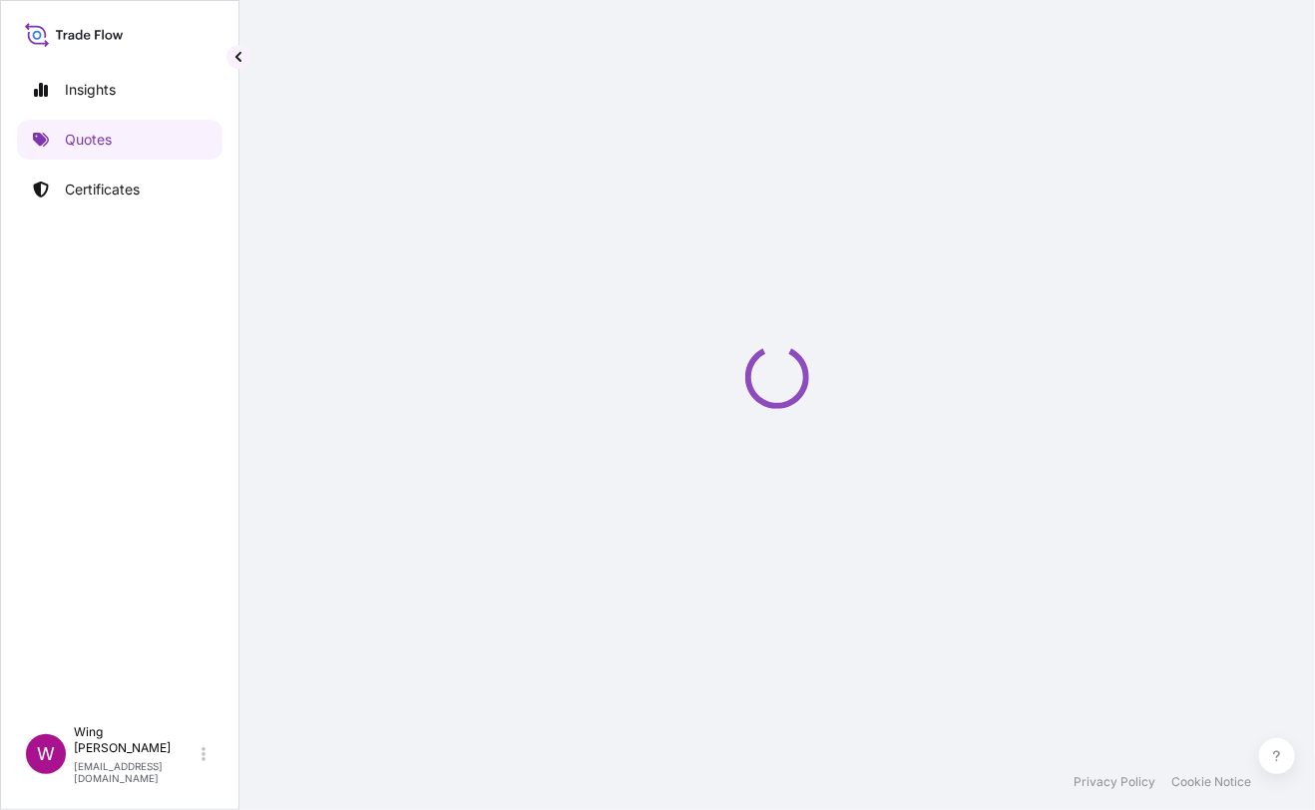
select select "STORAGE"
select select "Transit"
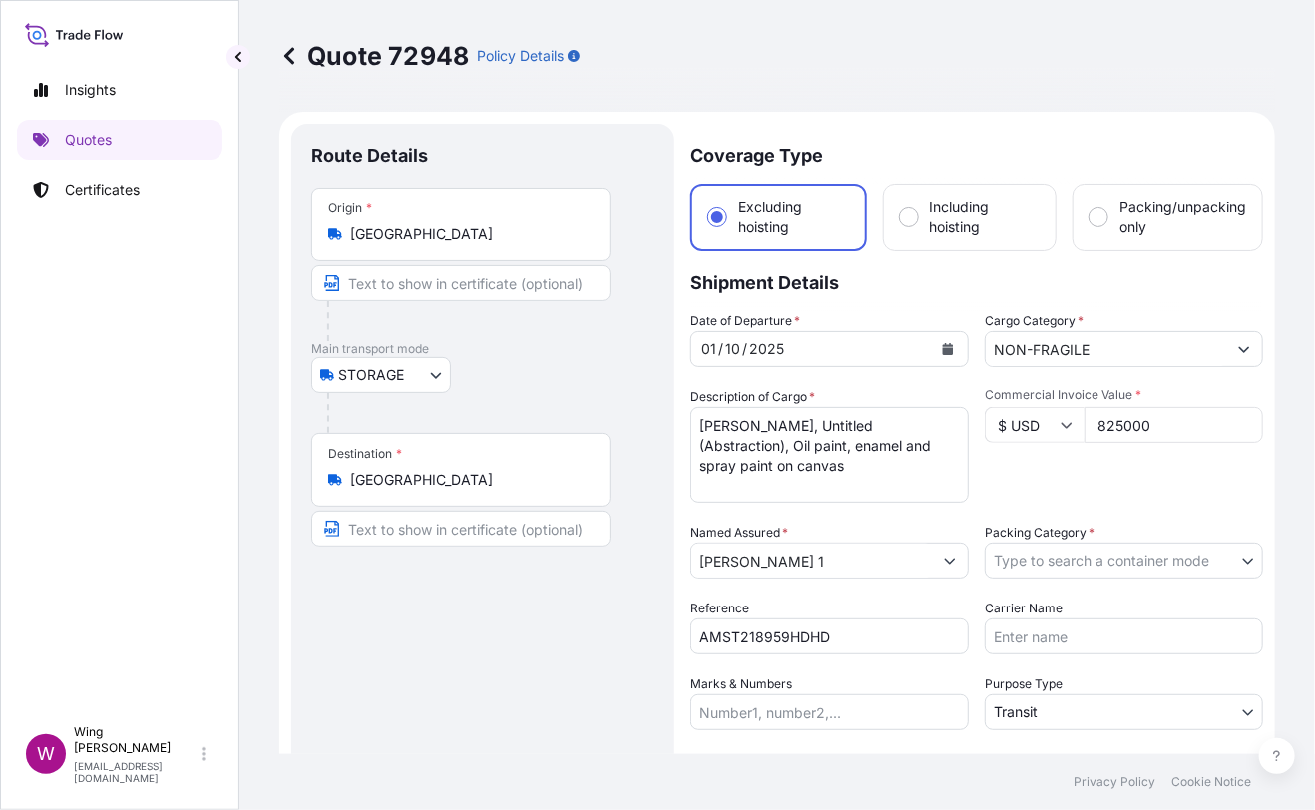
click at [629, 624] on div "Route Details Place of loading Road / [GEOGRAPHIC_DATA] / Inland Origin * [GEOG…" at bounding box center [482, 539] width 343 height 791
click at [1024, 567] on body "Insights Quotes Certificates W Wing Lee [EMAIL_ADDRESS][DOMAIN_NAME] Quote 7294…" at bounding box center [657, 405] width 1315 height 810
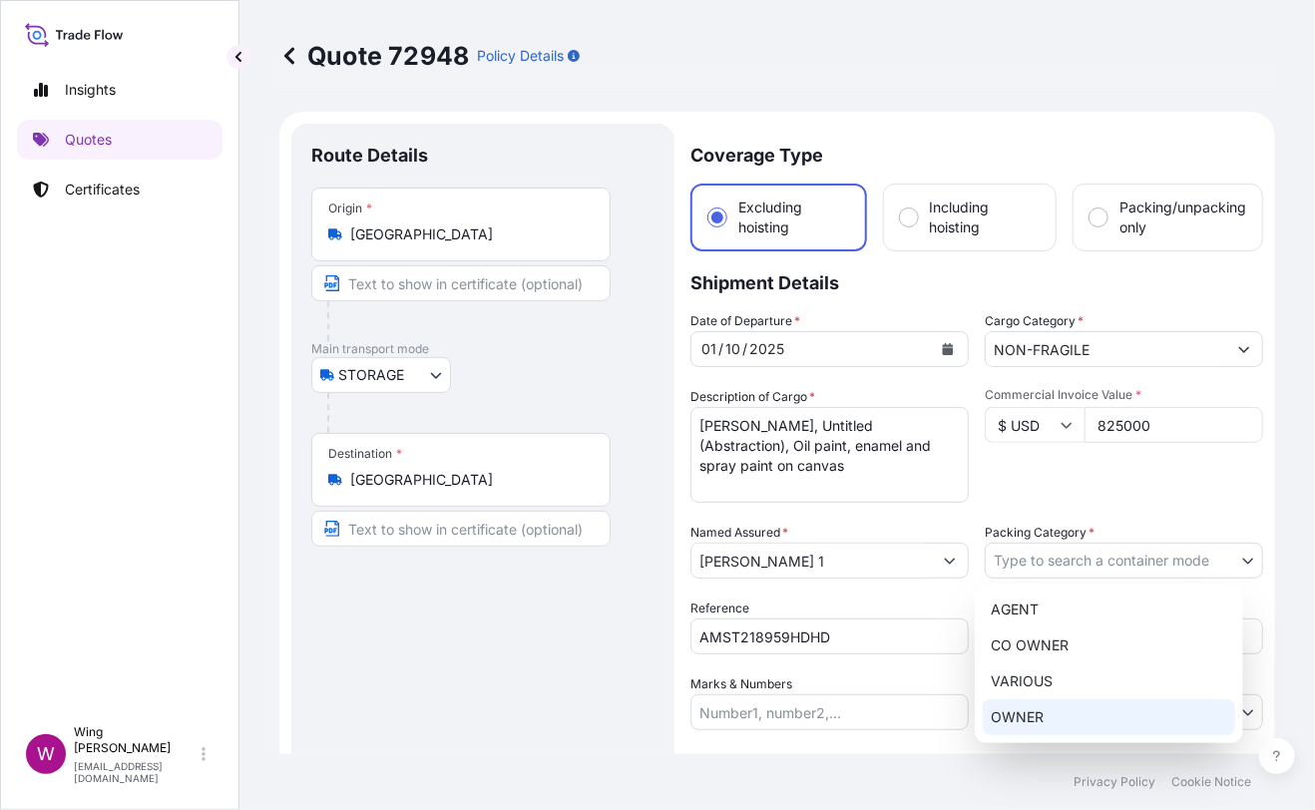
click at [1013, 707] on div "OWNER" at bounding box center [1109, 717] width 252 height 36
select select "27"
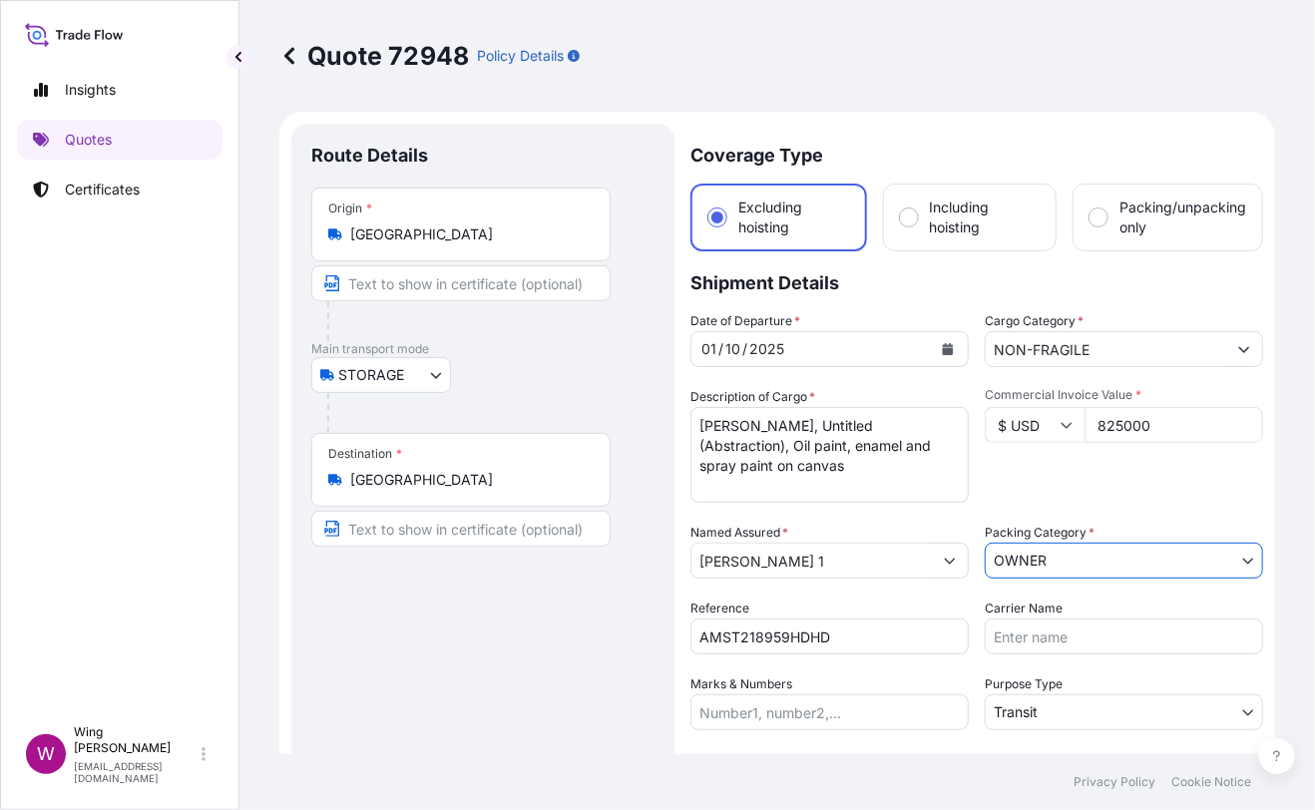
drag, startPoint x: 589, startPoint y: 679, endPoint x: 610, endPoint y: 661, distance: 28.4
click at [590, 679] on div "Route Details Place of loading Road / [GEOGRAPHIC_DATA] / Inland Origin * [GEOG…" at bounding box center [482, 539] width 343 height 791
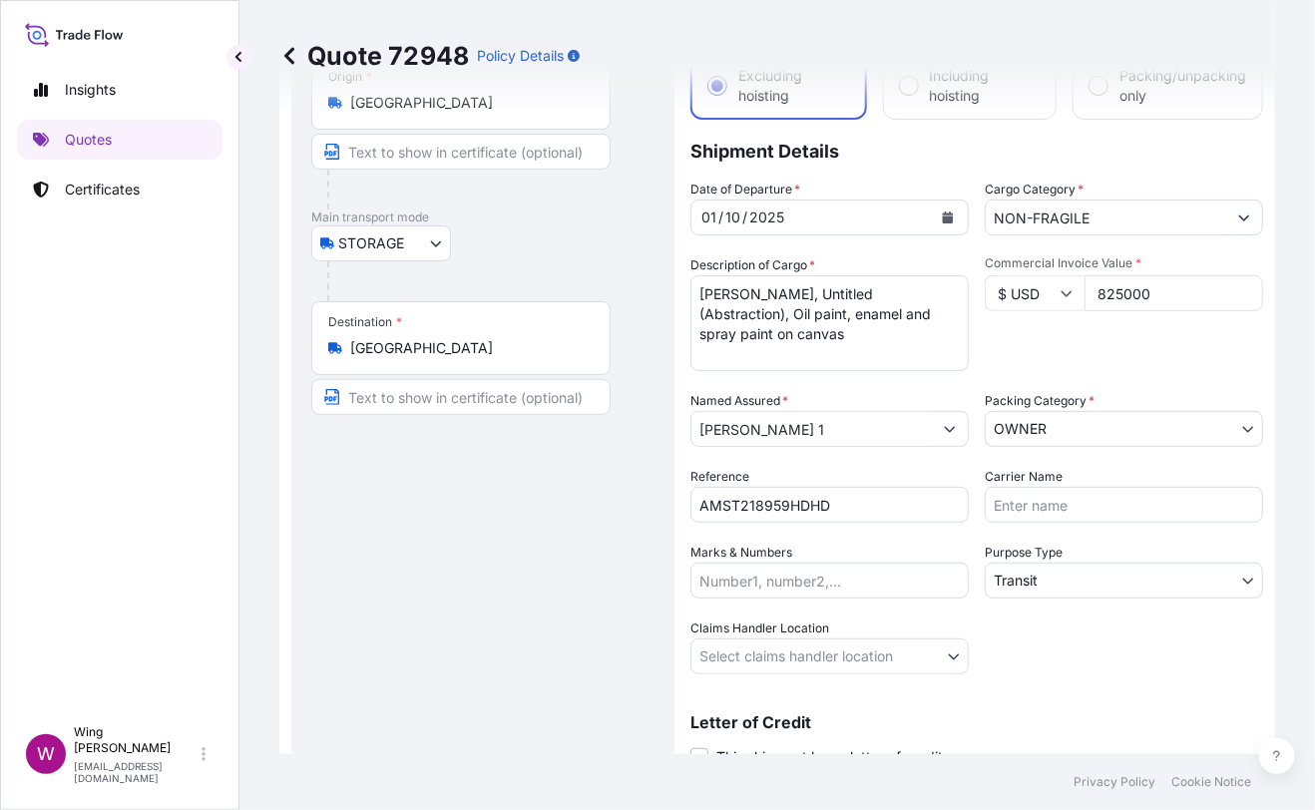
scroll to position [265, 0]
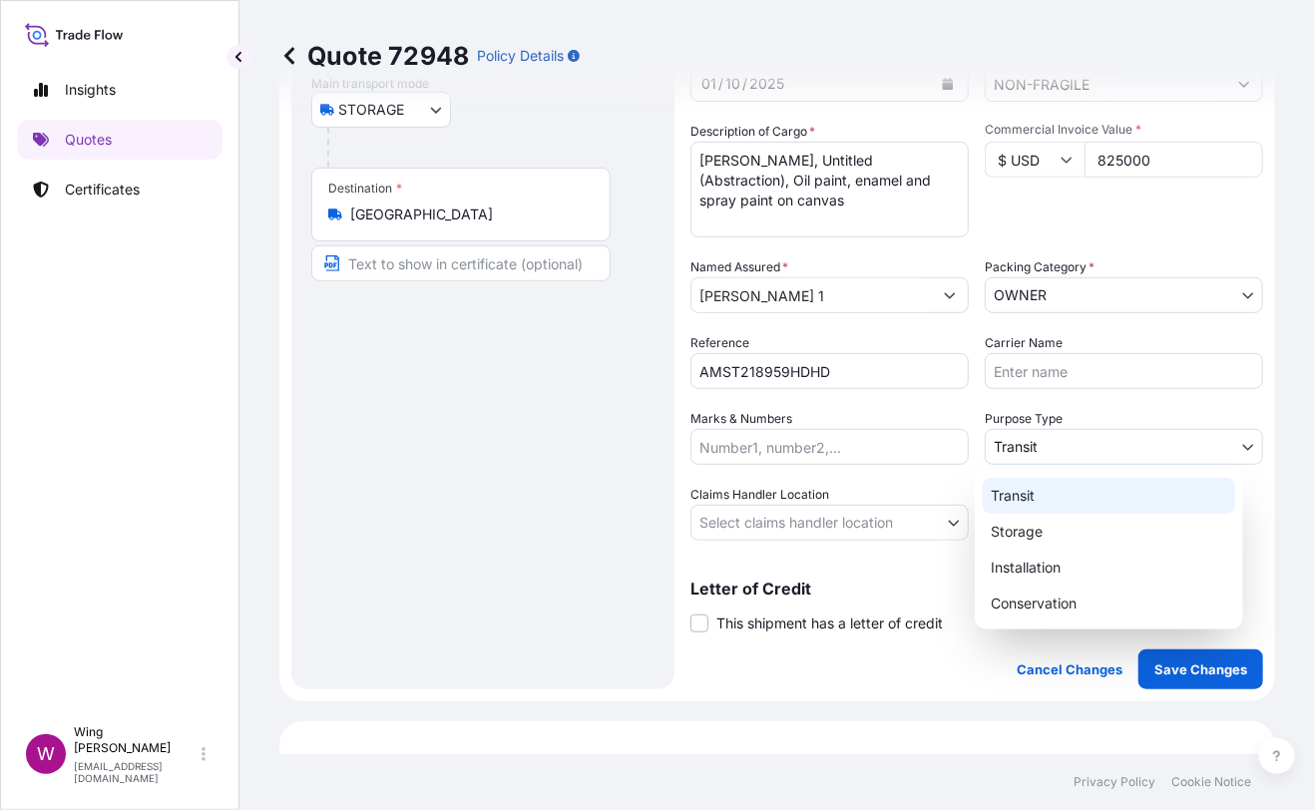
click at [1072, 451] on body "Insights Quotes Certificates W Wing Lee [EMAIL_ADDRESS][DOMAIN_NAME] Quote 7294…" at bounding box center [657, 405] width 1315 height 810
click at [1044, 530] on div "Storage" at bounding box center [1109, 532] width 252 height 36
select select "Storage"
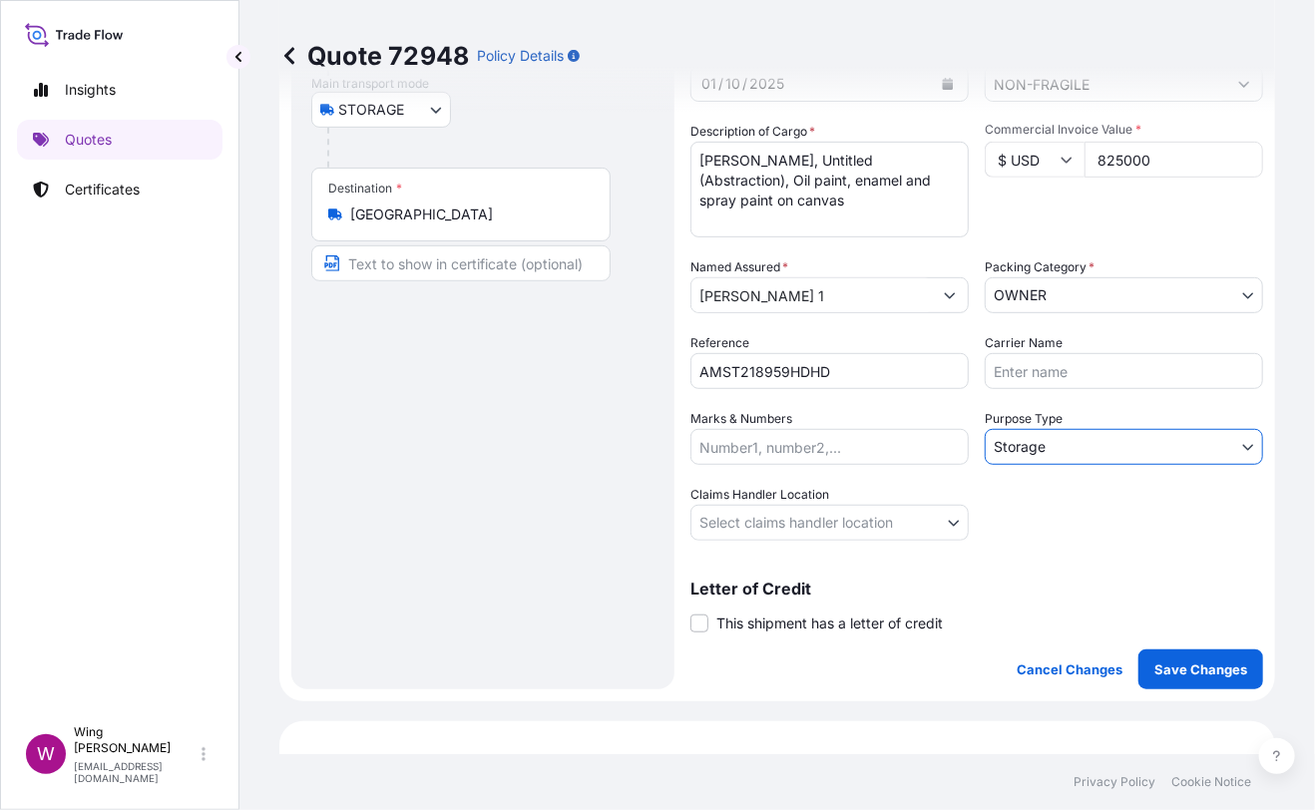
click at [735, 504] on body "Insights Quotes Certificates W Wing Lee [EMAIL_ADDRESS][DOMAIN_NAME] Quote 7294…" at bounding box center [657, 405] width 1315 height 810
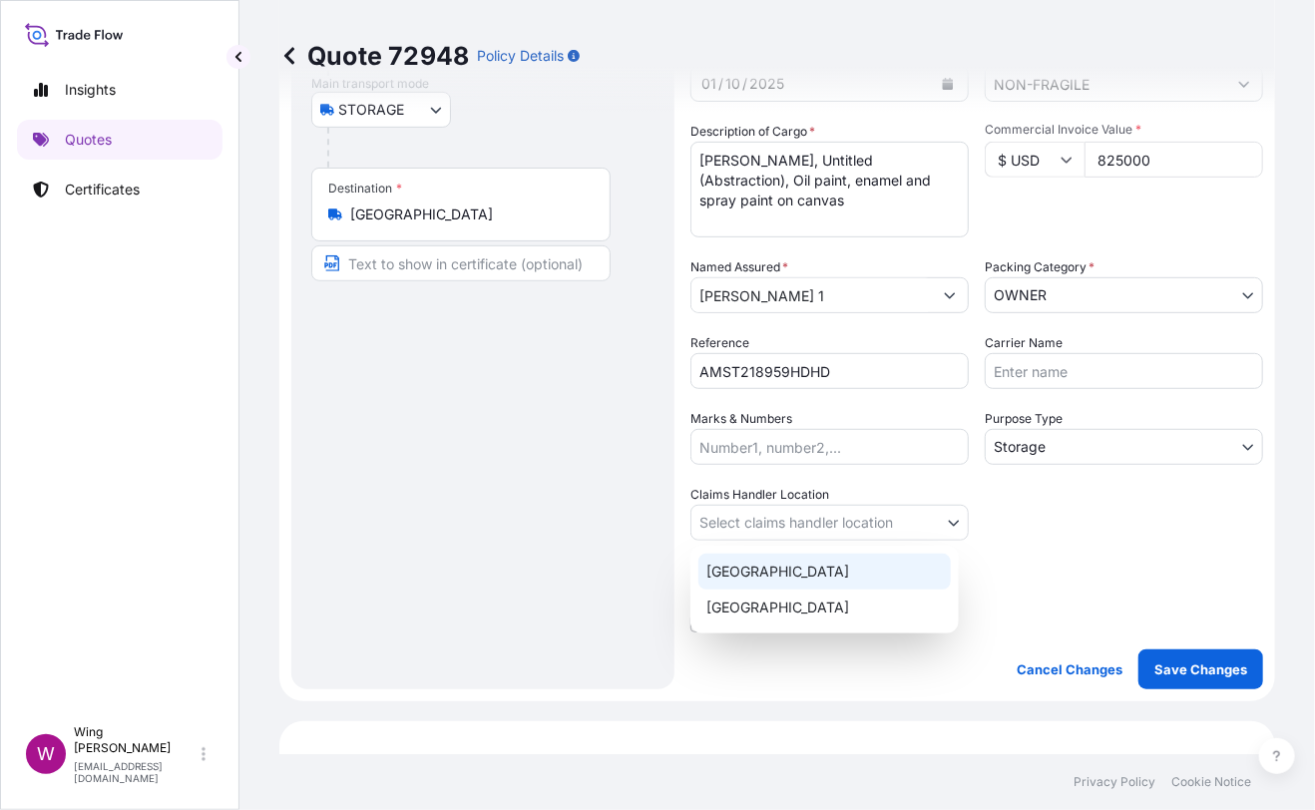
click at [735, 564] on div "[GEOGRAPHIC_DATA]" at bounding box center [824, 572] width 252 height 36
select select "[GEOGRAPHIC_DATA]"
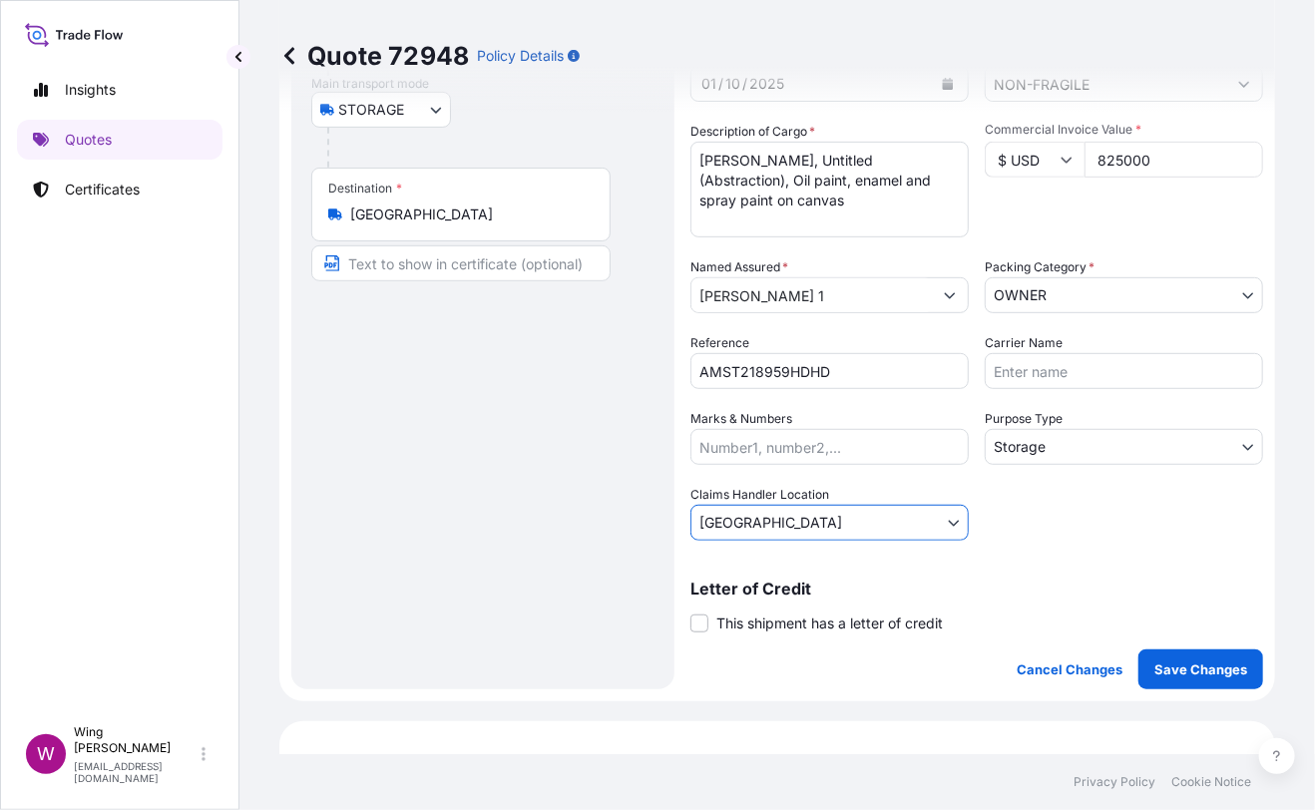
click at [546, 564] on div "Route Details Place of loading Road / [GEOGRAPHIC_DATA] / Inland Origin * [GEOG…" at bounding box center [482, 273] width 343 height 791
click at [700, 617] on span at bounding box center [699, 623] width 18 height 18
click at [690, 612] on input "This shipment has a letter of credit" at bounding box center [690, 612] width 0 height 0
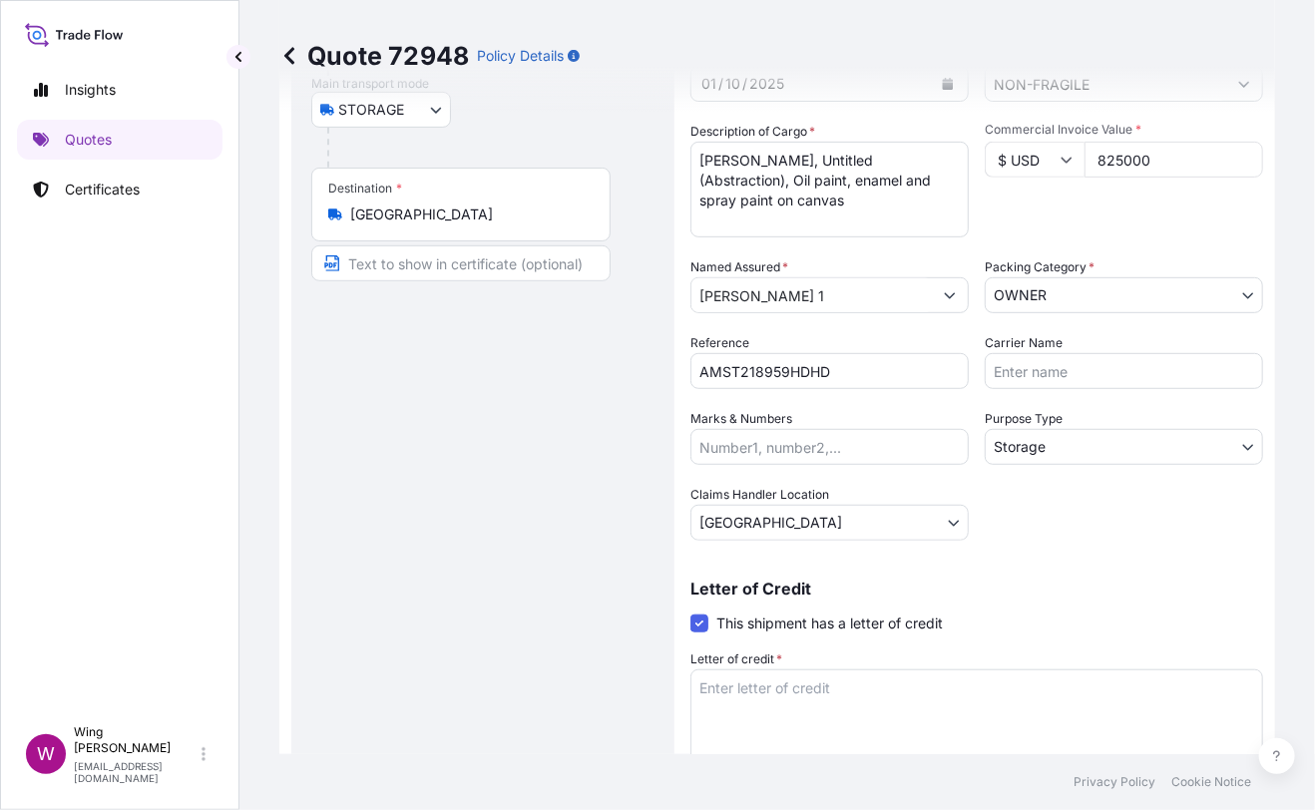
click at [871, 701] on textarea "Letter of credit *" at bounding box center [976, 717] width 573 height 96
paste textarea "Storage period: [DATE] to [DATE] (till further notice)"
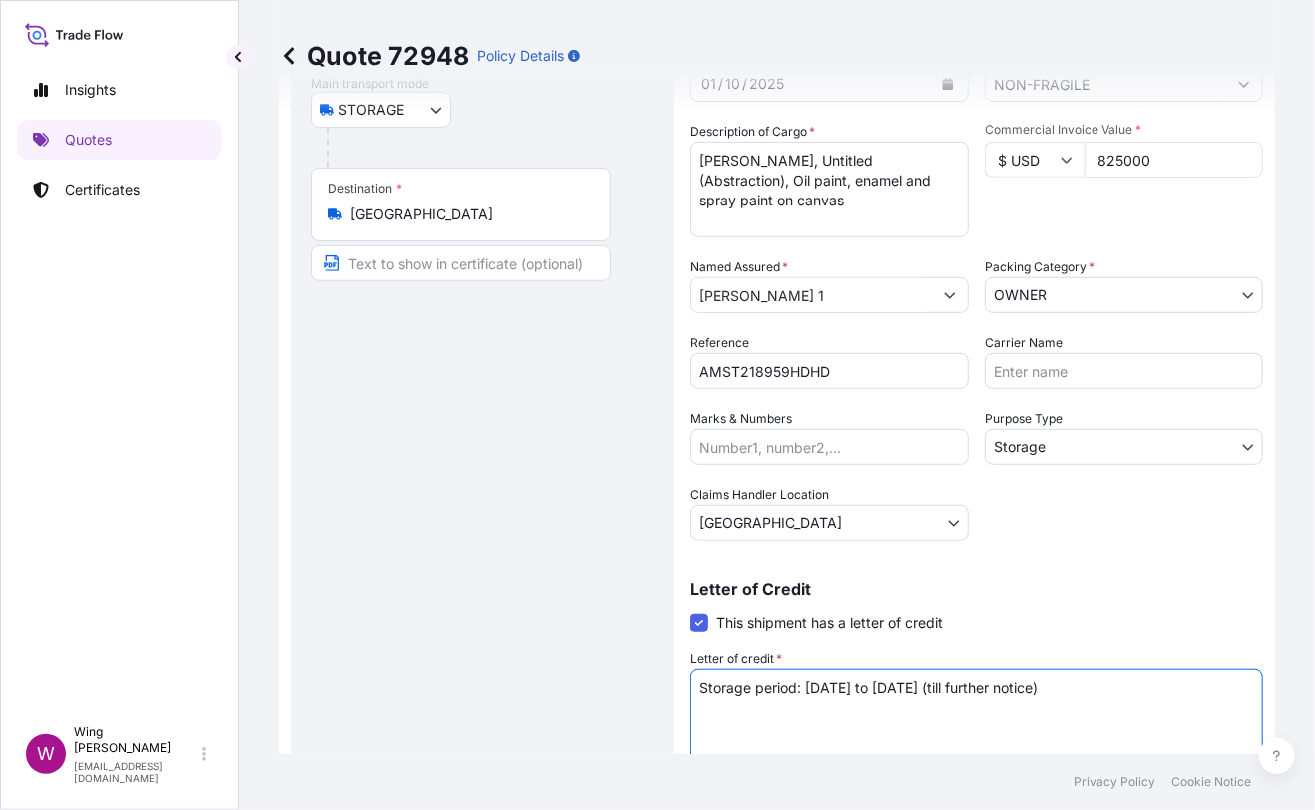
scroll to position [532, 0]
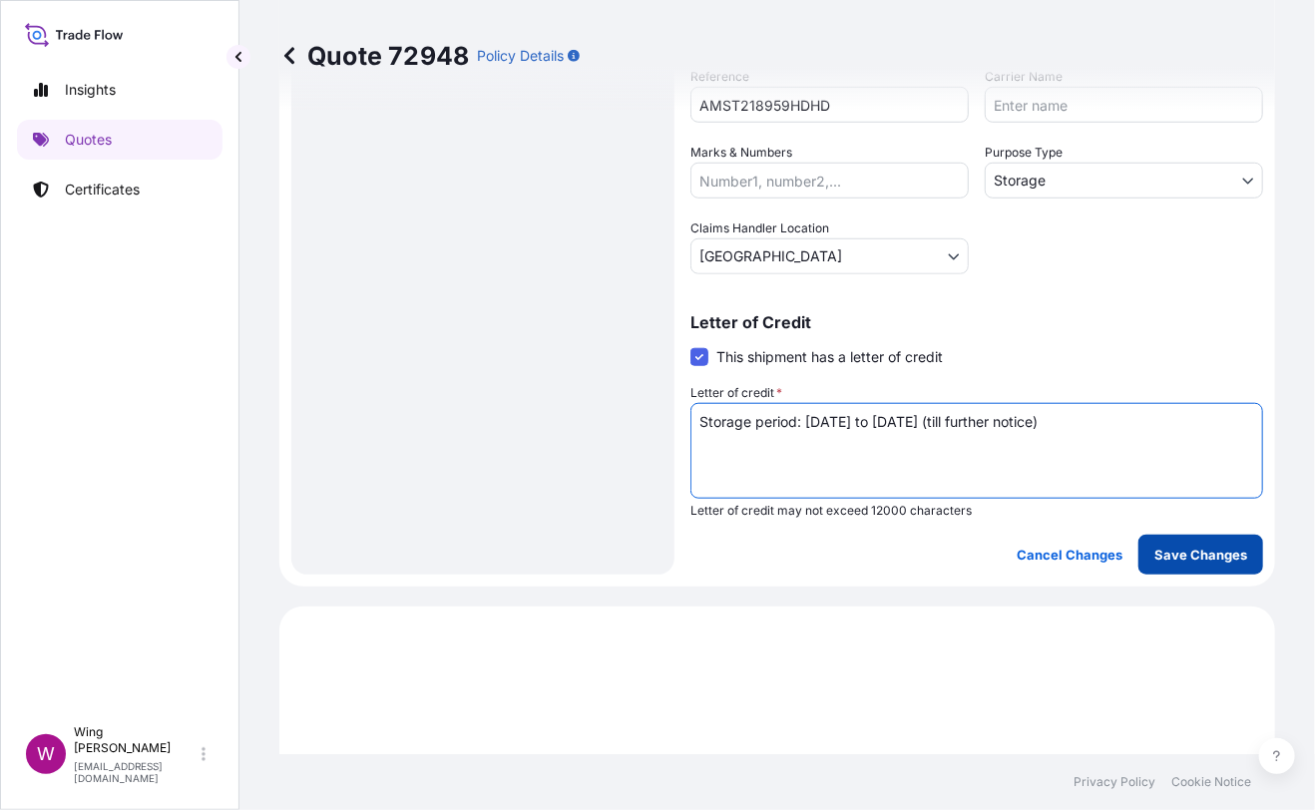
type textarea "Storage period: [DATE] to [DATE] (till further notice)"
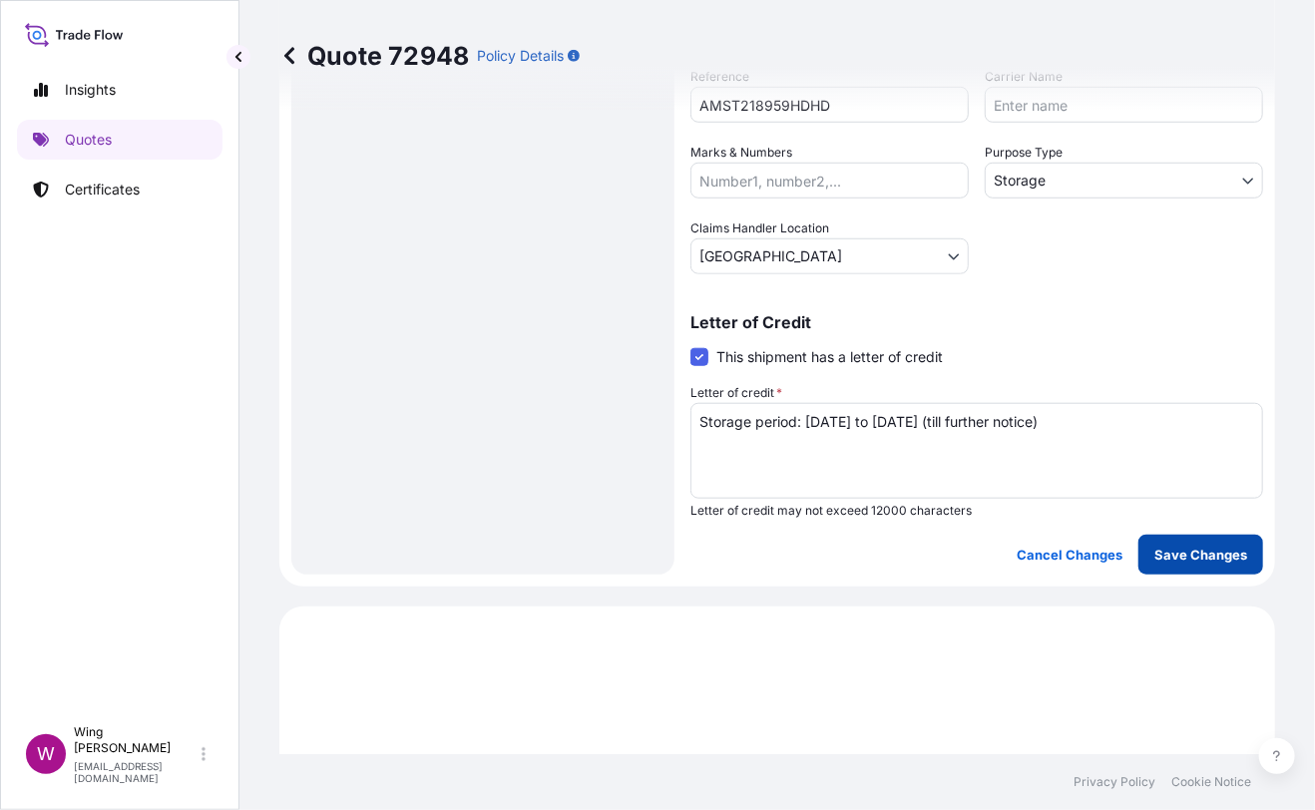
click at [1165, 554] on p "Save Changes" at bounding box center [1200, 555] width 93 height 20
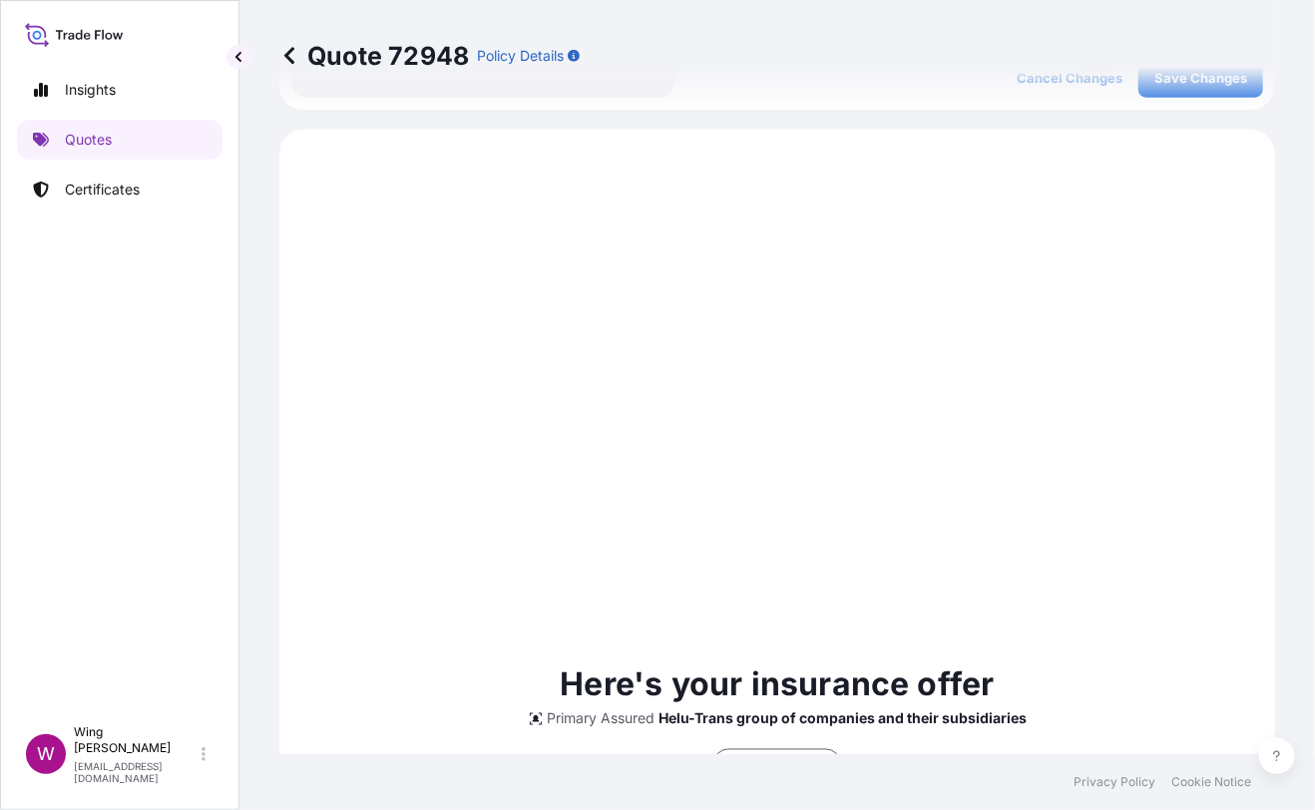
scroll to position [1035, 0]
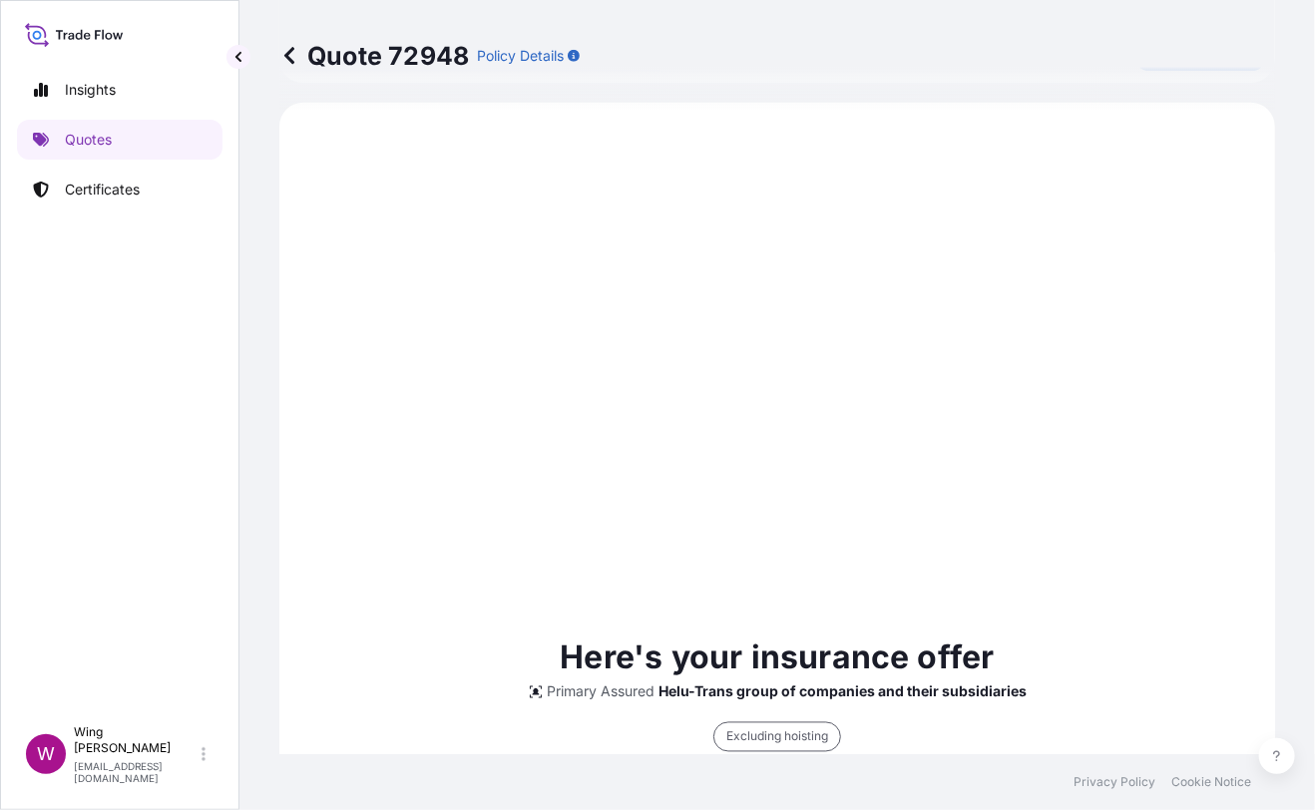
select select "STORAGE"
select select "Storage"
select select "[GEOGRAPHIC_DATA]"
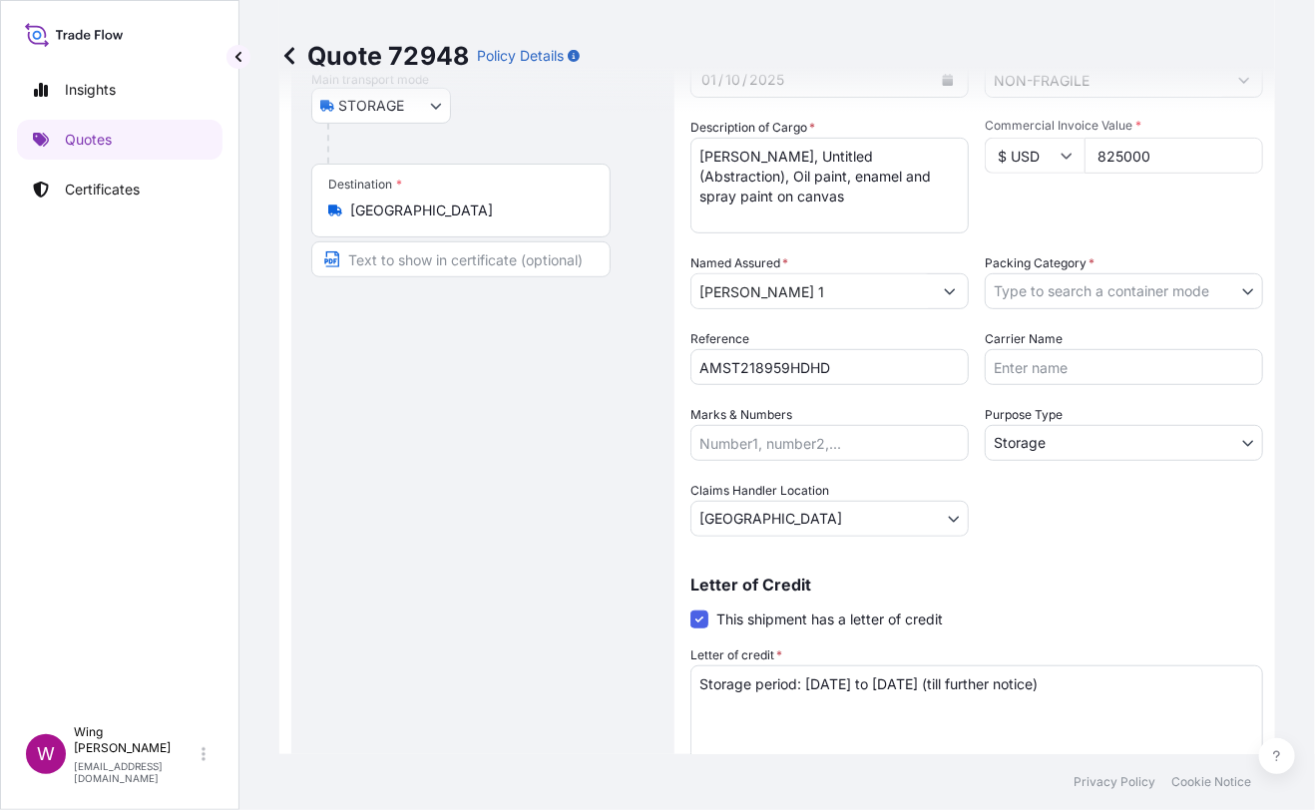
scroll to position [237, 0]
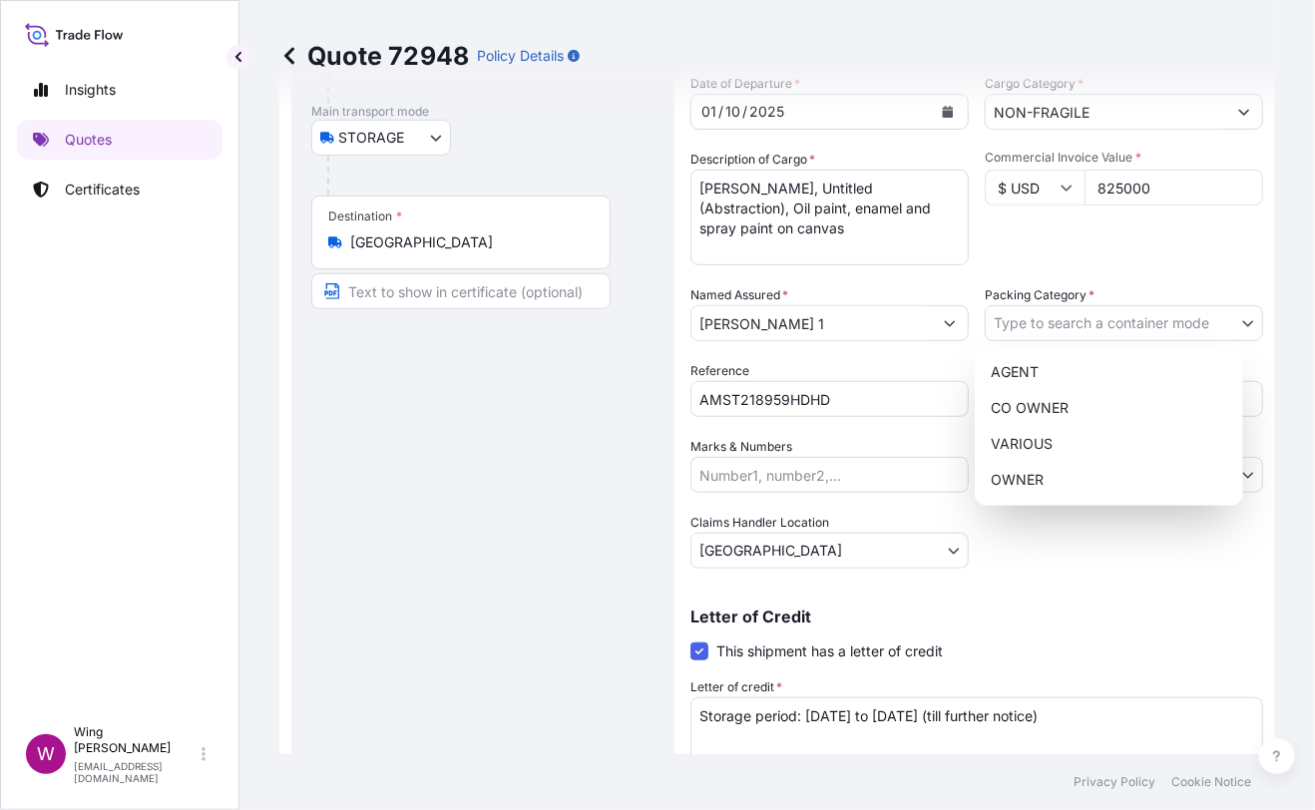
click at [1065, 313] on body "Insights Quotes Certificates W Wing Lee [EMAIL_ADDRESS][DOMAIN_NAME] Quote 7294…" at bounding box center [657, 405] width 1315 height 810
click at [1027, 466] on div "OWNER" at bounding box center [1109, 480] width 252 height 36
select select "27"
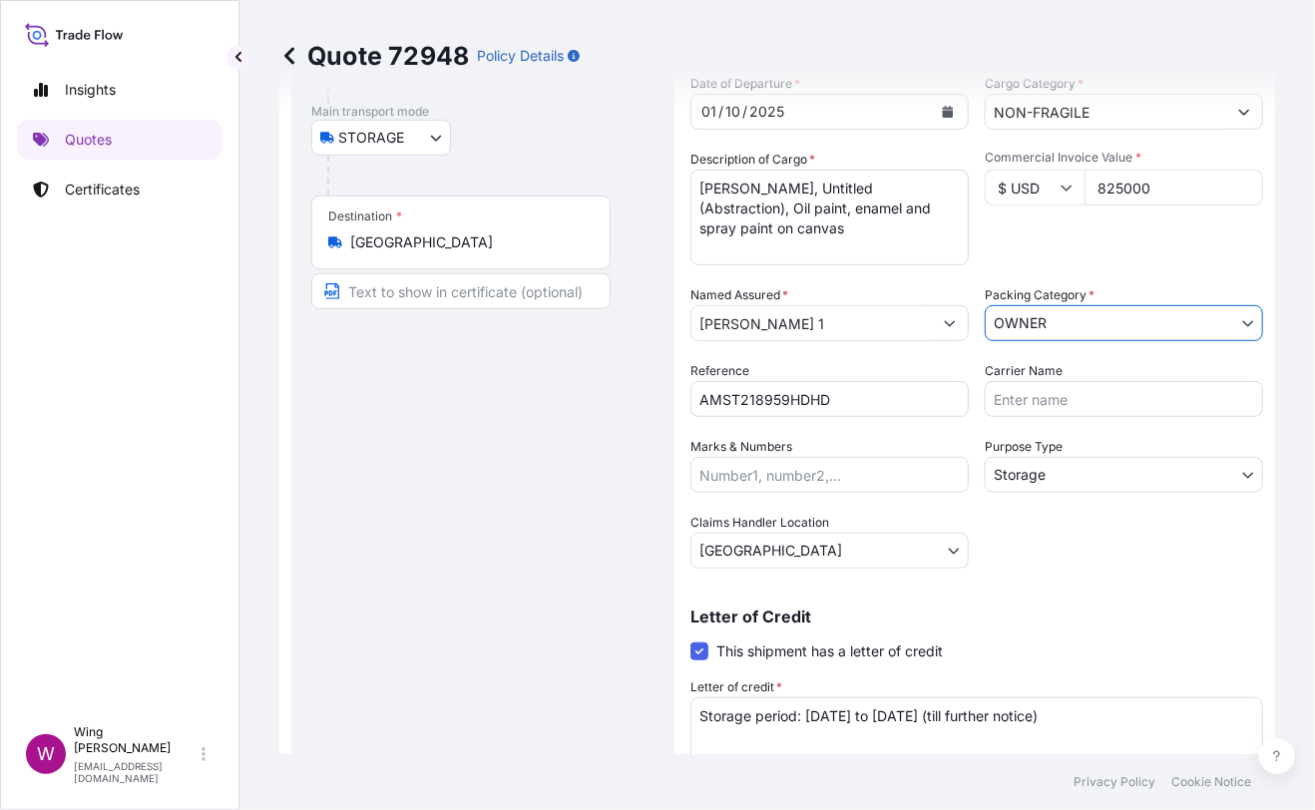
click at [532, 441] on div "Route Details Place of loading Road / [GEOGRAPHIC_DATA] / Inland Origin * [GEOG…" at bounding box center [482, 377] width 343 height 943
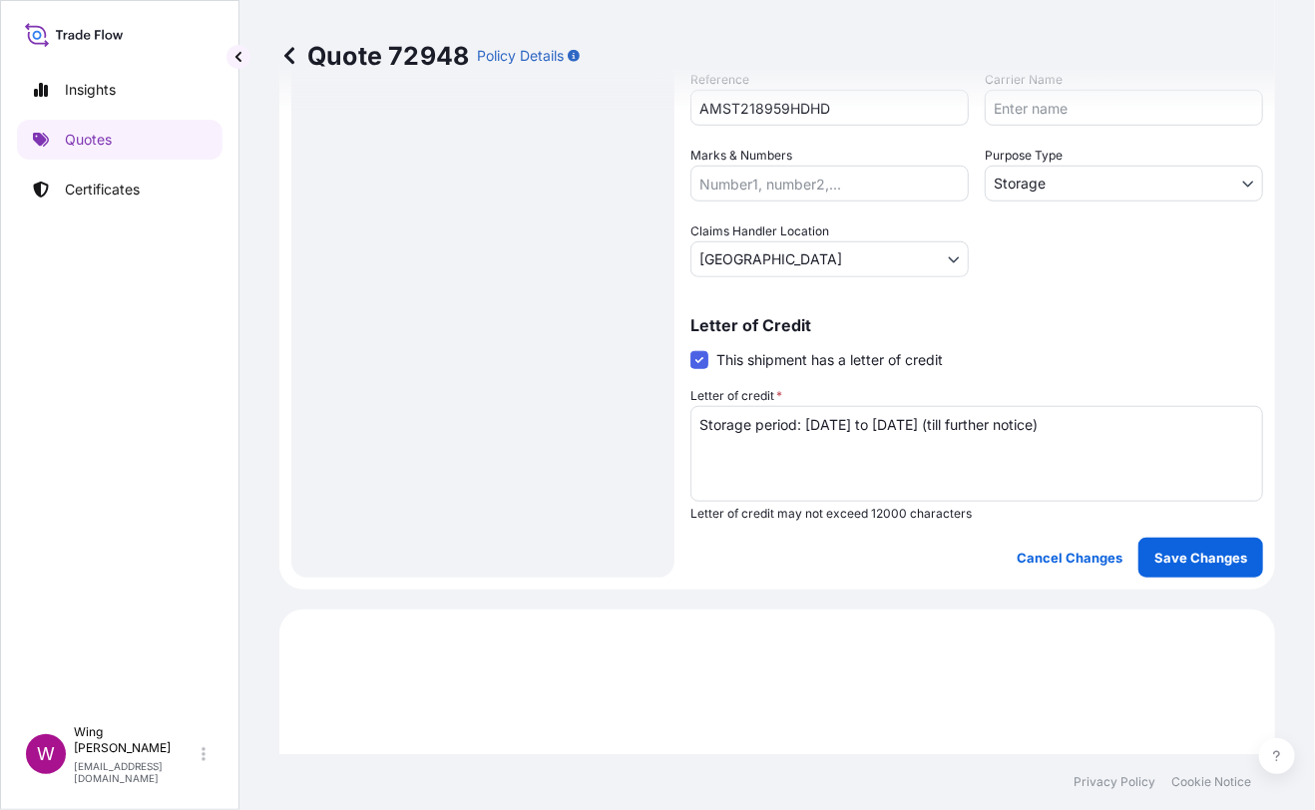
scroll to position [532, 0]
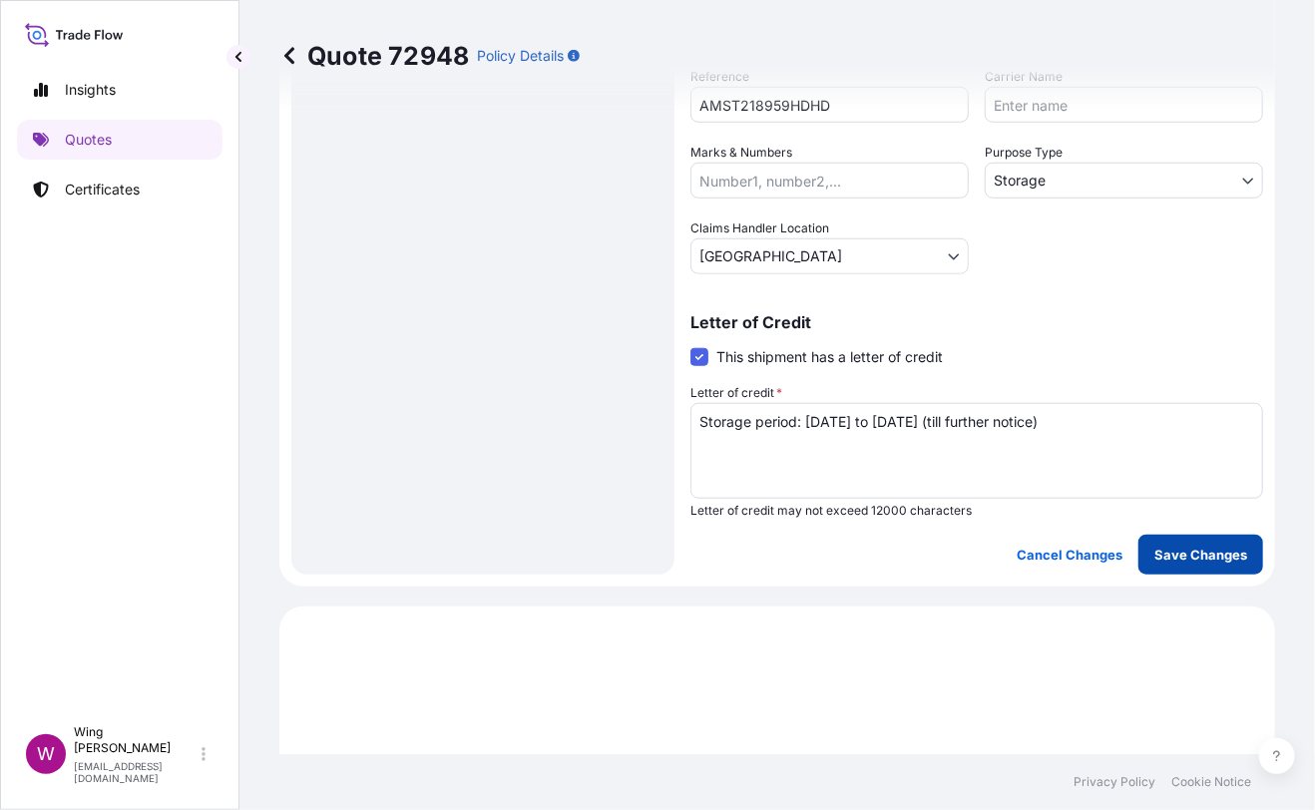
click at [1177, 547] on p "Save Changes" at bounding box center [1200, 555] width 93 height 20
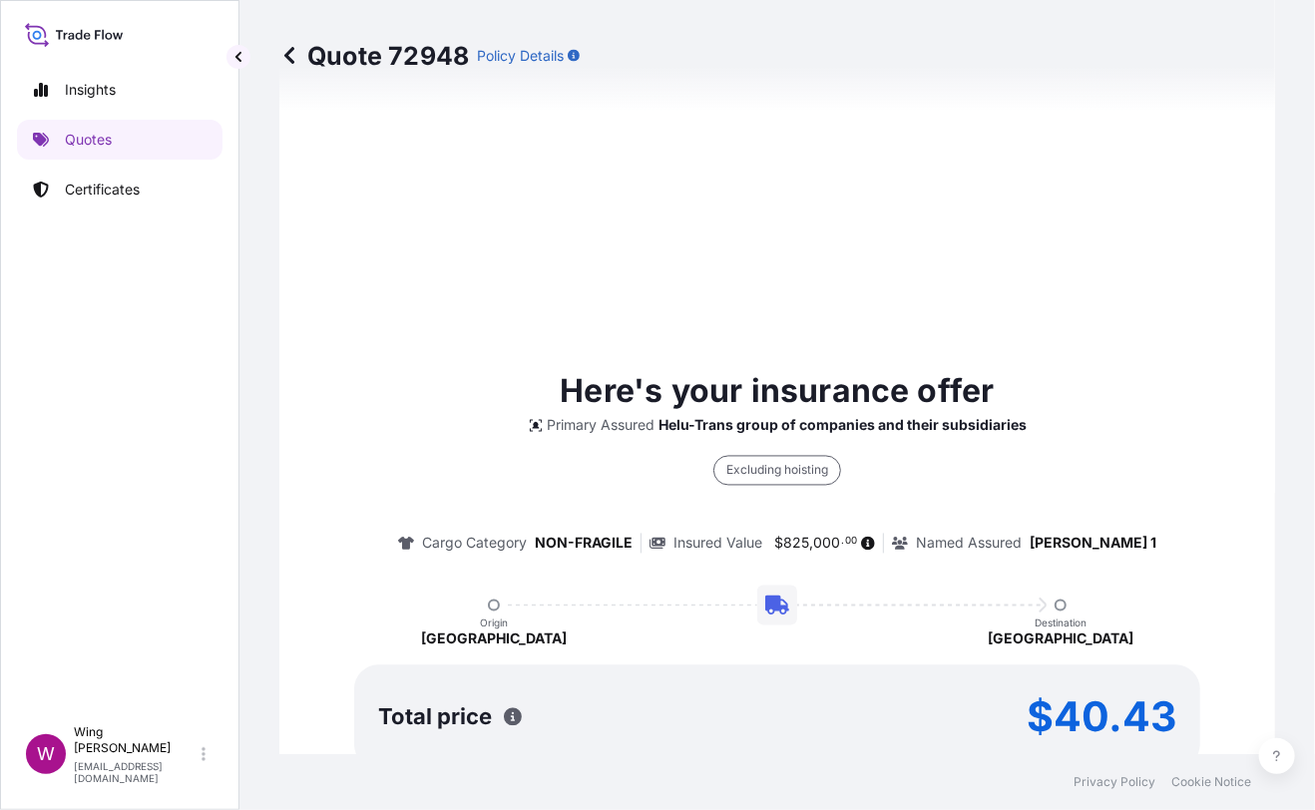
select select "STORAGE"
select select "Storage"
select select "[GEOGRAPHIC_DATA]"
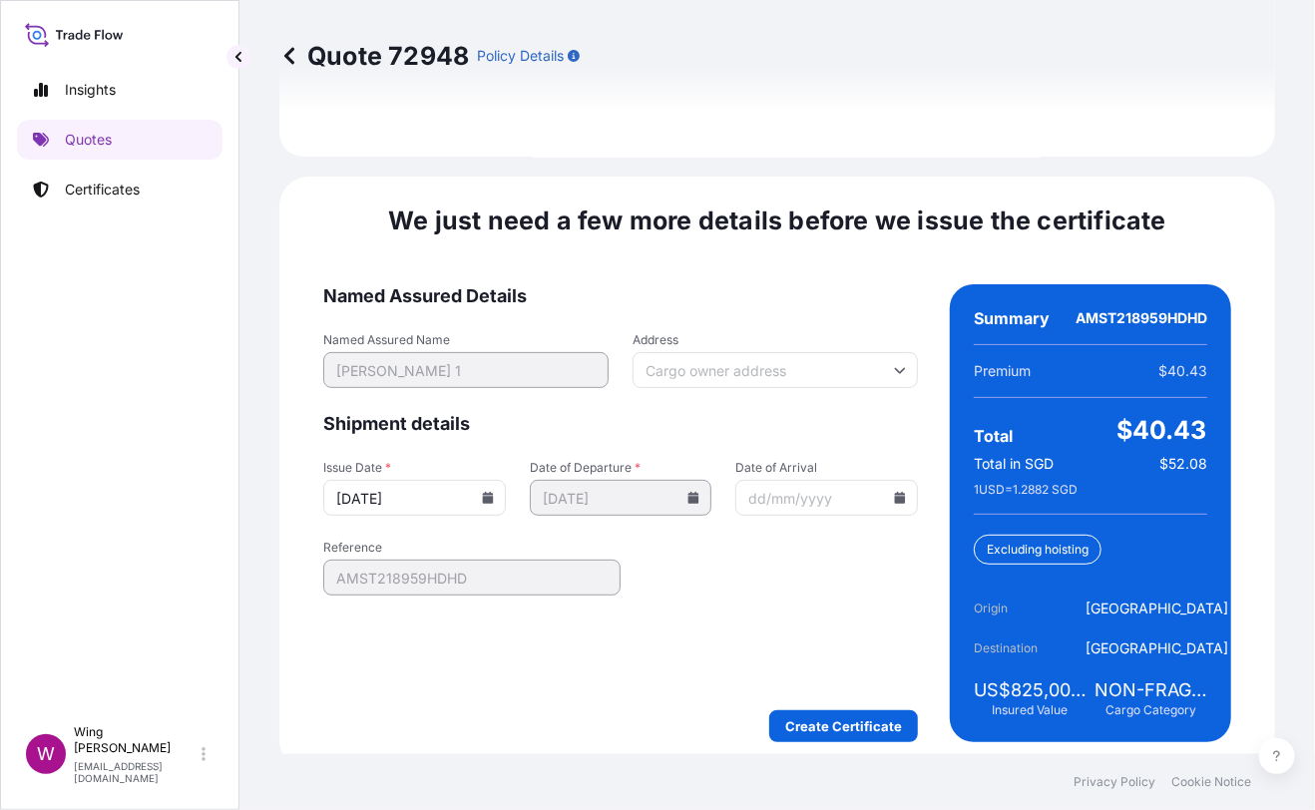
scroll to position [3150, 0]
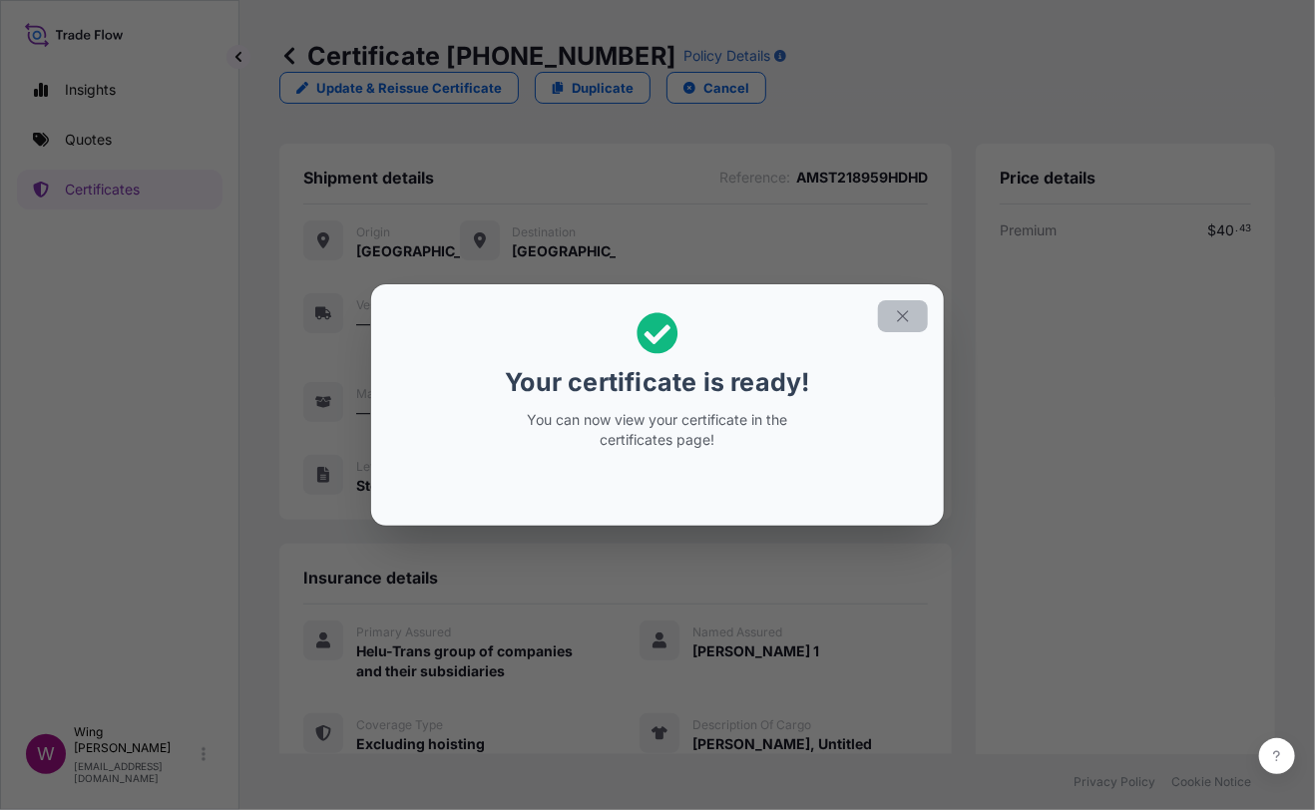
click at [908, 319] on icon "button" at bounding box center [903, 316] width 18 height 18
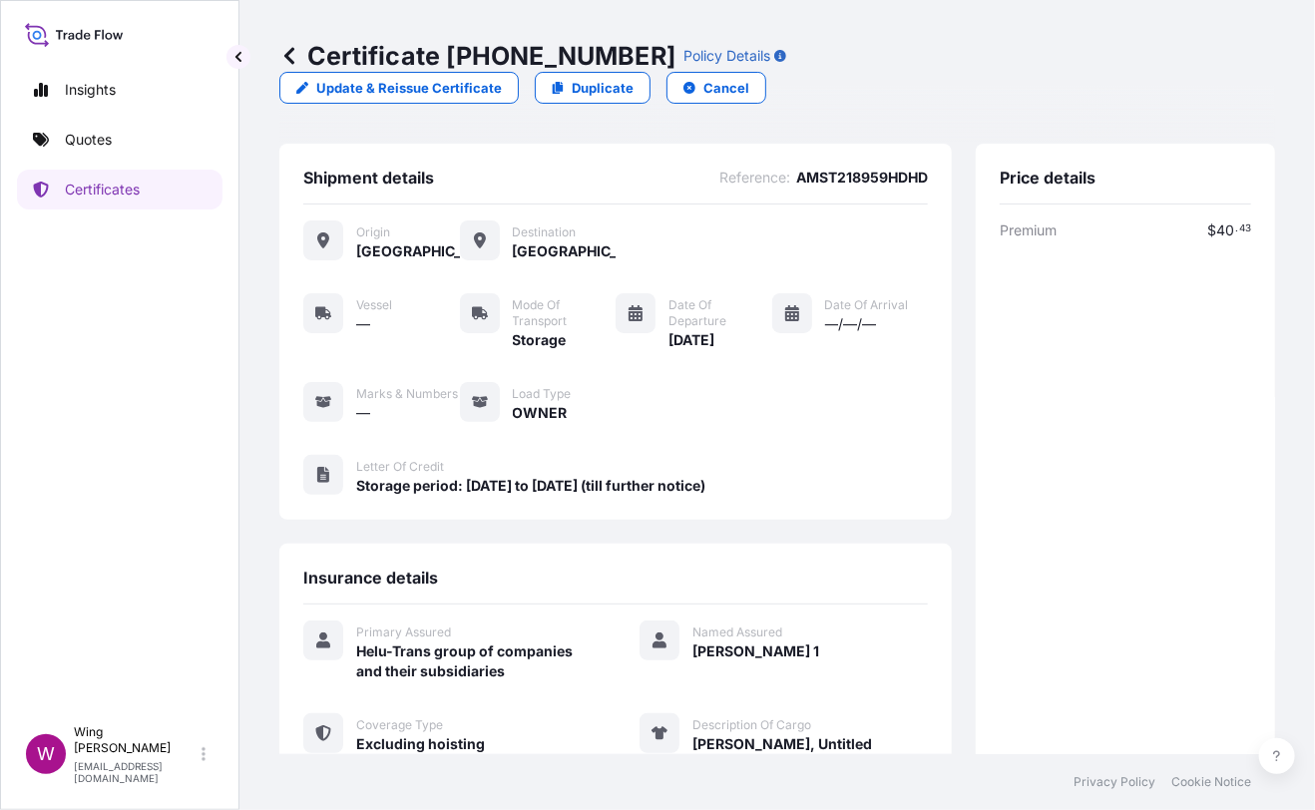
click at [607, 384] on div "Vessel — Mode of Transport Storage Date of Departure [DATE] Date of Arrival —/—…" at bounding box center [615, 358] width 624 height 130
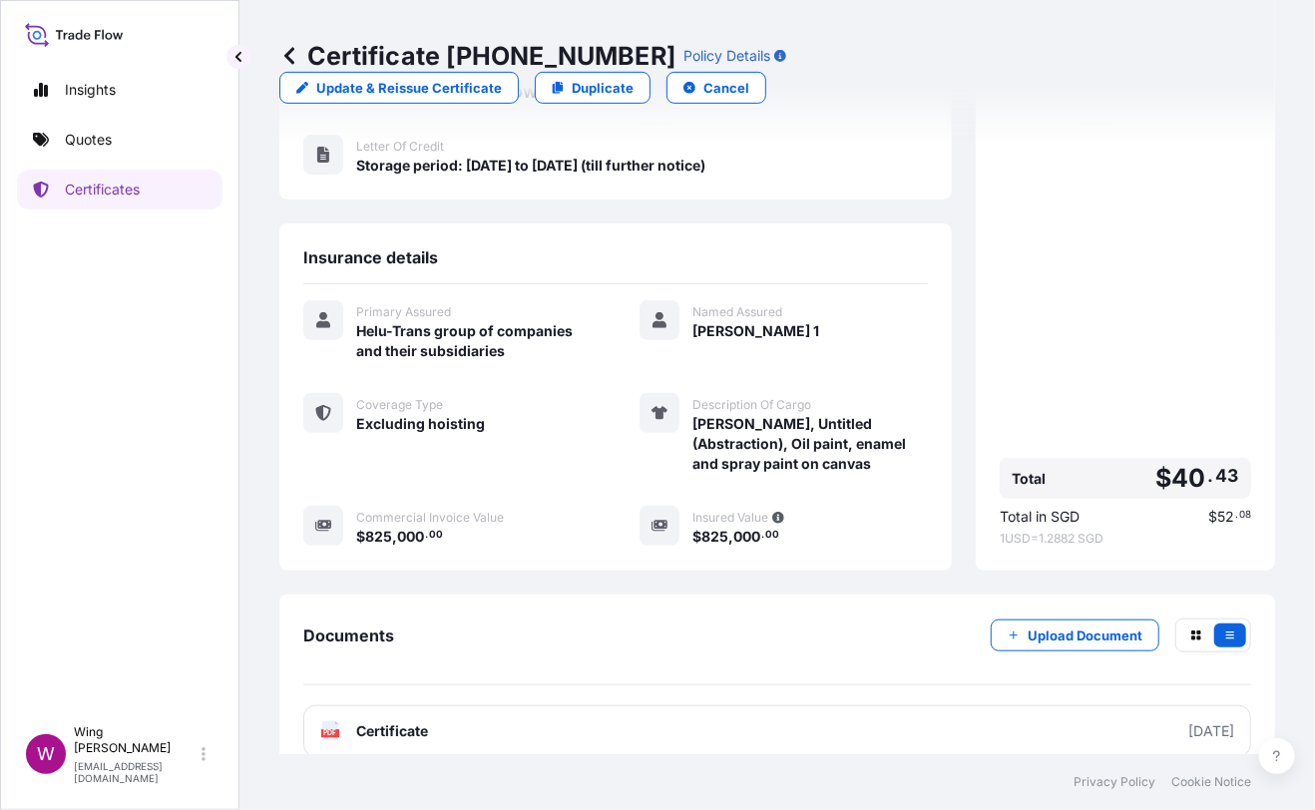
scroll to position [330, 0]
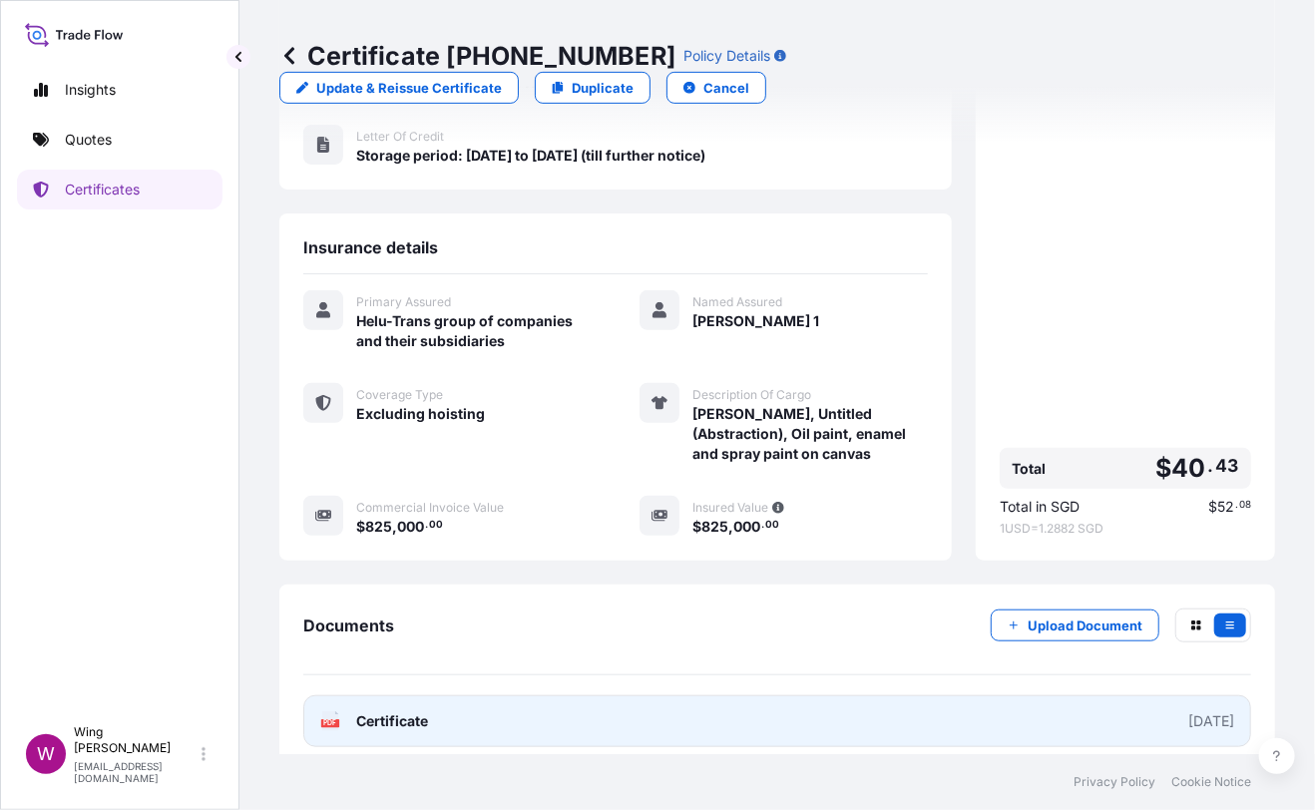
click at [331, 720] on text "PDF" at bounding box center [330, 723] width 13 height 7
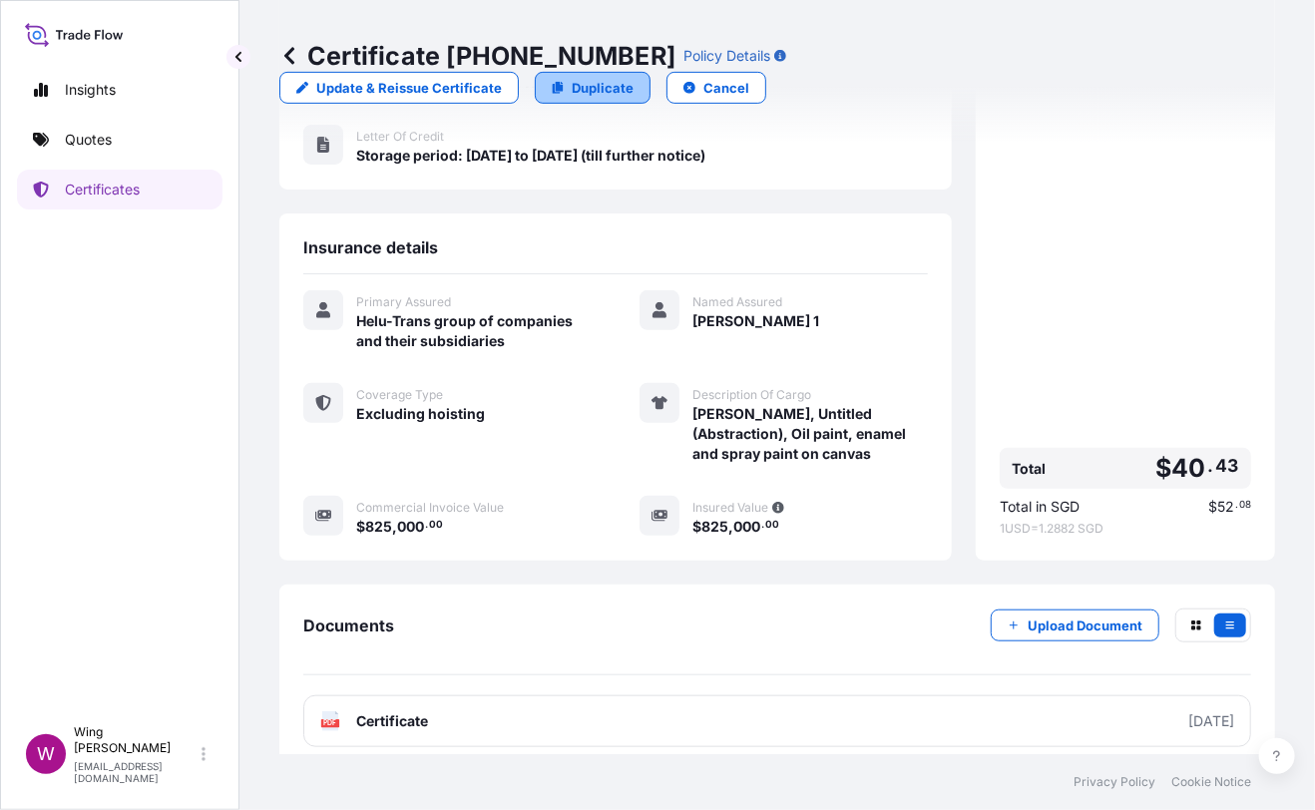
click at [633, 78] on p "Duplicate" at bounding box center [603, 88] width 62 height 20
select select "STORAGE"
select select "Storage"
select select "[GEOGRAPHIC_DATA]"
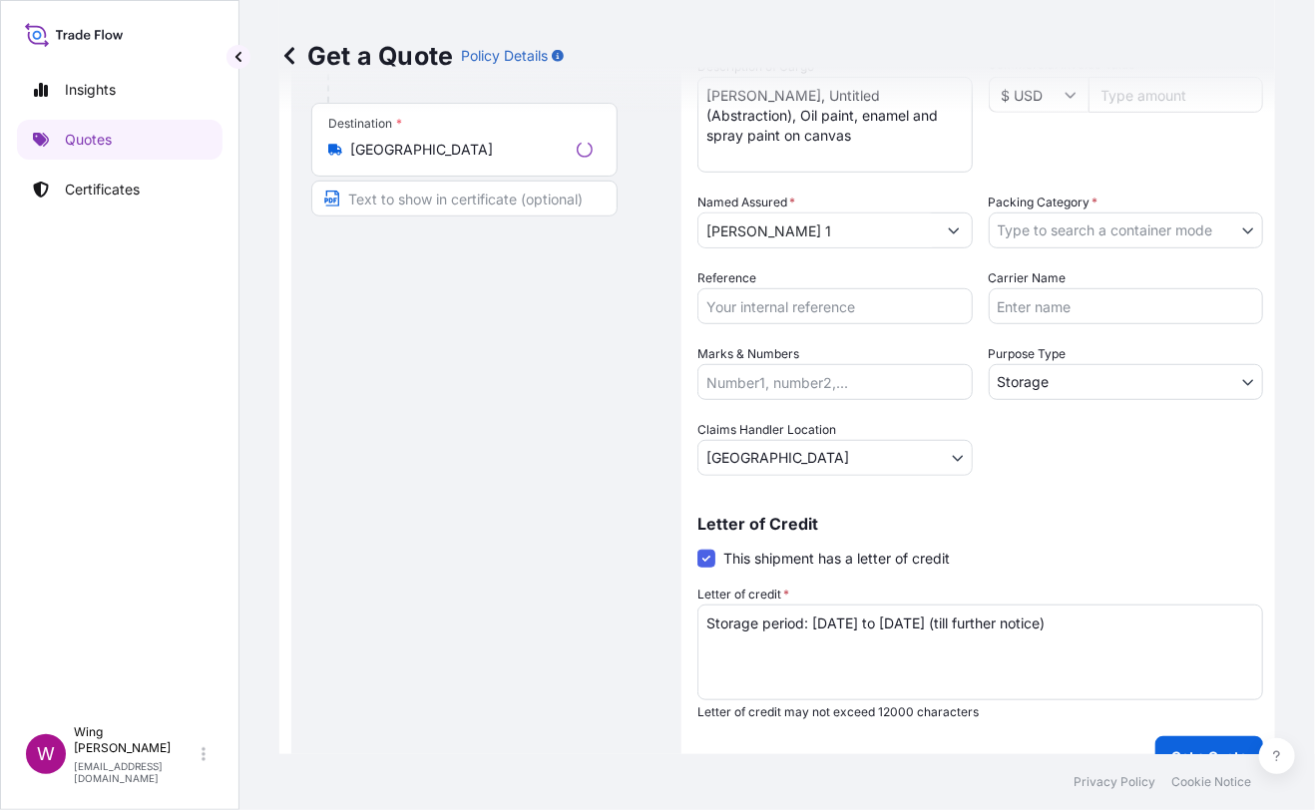
scroll to position [31, 0]
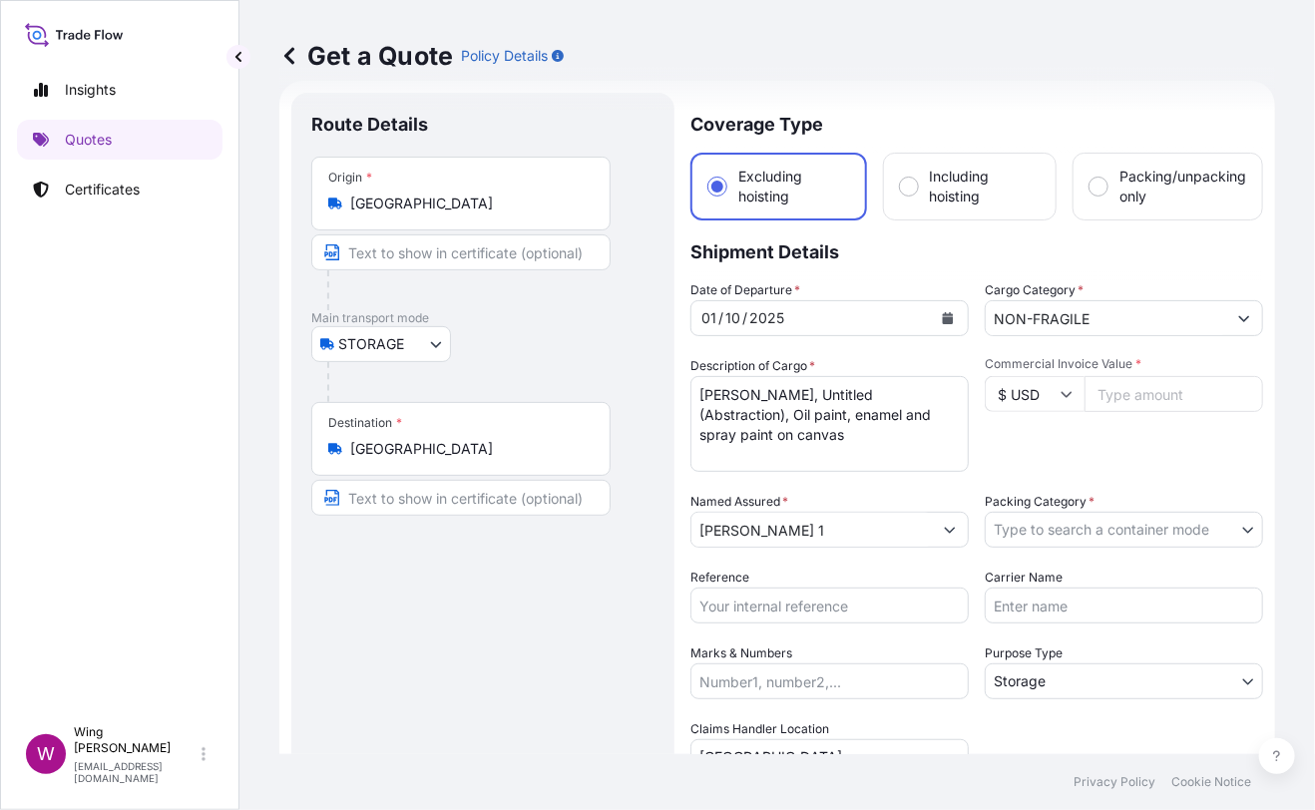
click at [721, 443] on textarea "[PERSON_NAME], Untitled (Abstraction), Oil paint, enamel and spray paint on can…" at bounding box center [829, 424] width 278 height 96
drag, startPoint x: 882, startPoint y: 427, endPoint x: 676, endPoint y: 361, distance: 215.8
click at [676, 361] on form "Route Details Place of loading Road / Inland Road / Inland Origin * [GEOGRAPHIC…" at bounding box center [777, 584] width 996 height 1007
paste textarea ""Europa, After [PERSON_NAME], Acrylic on canvas ""
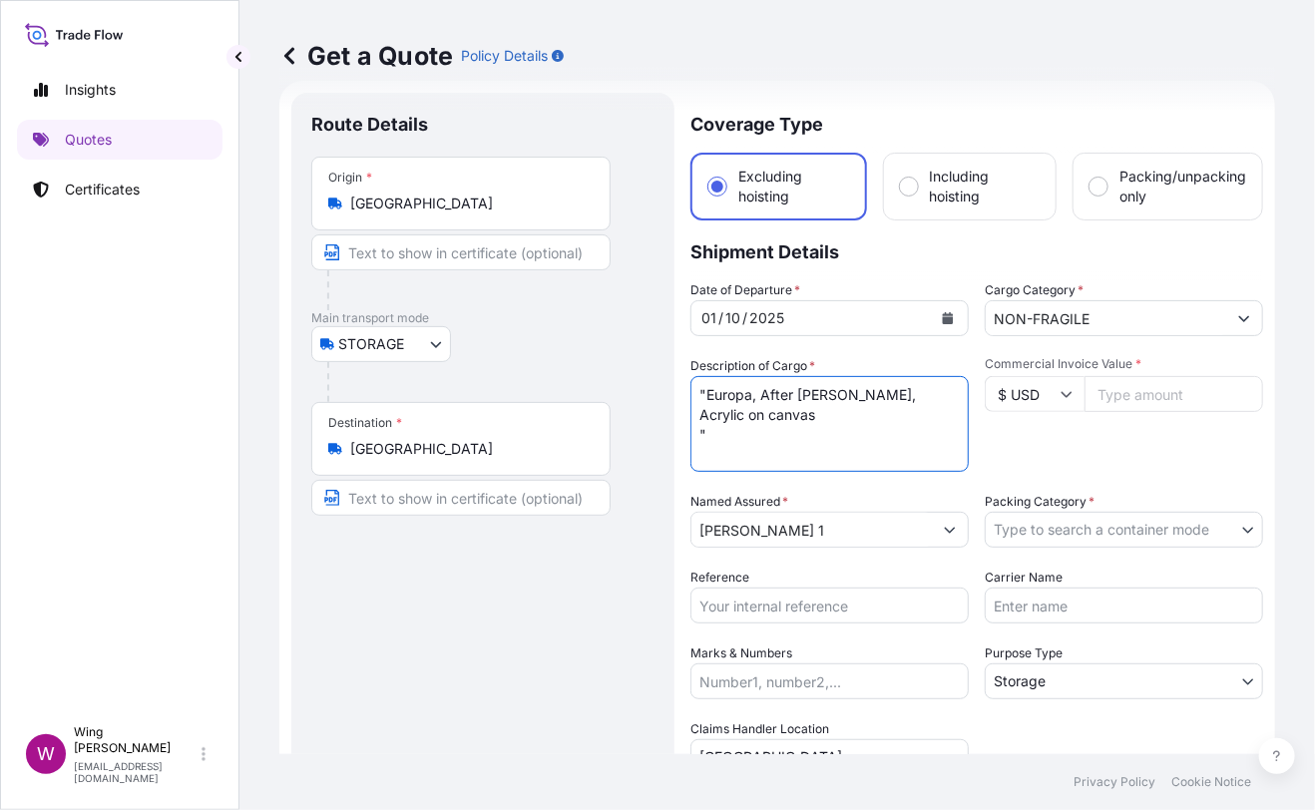
click at [709, 386] on textarea "[PERSON_NAME], Untitled (Abstraction), Oil paint, enamel and spray paint on can…" at bounding box center [829, 424] width 278 height 96
click at [760, 409] on textarea "[PERSON_NAME], Untitled (Abstraction), Oil paint, enamel and spray paint on can…" at bounding box center [829, 424] width 278 height 96
type textarea "Europa, After [PERSON_NAME], Acrylic on canvas"
drag, startPoint x: 573, startPoint y: 665, endPoint x: 631, endPoint y: 624, distance: 71.7
click at [574, 665] on div "Route Details Place of loading Road / [GEOGRAPHIC_DATA] / Inland Origin * [GEOG…" at bounding box center [482, 584] width 343 height 943
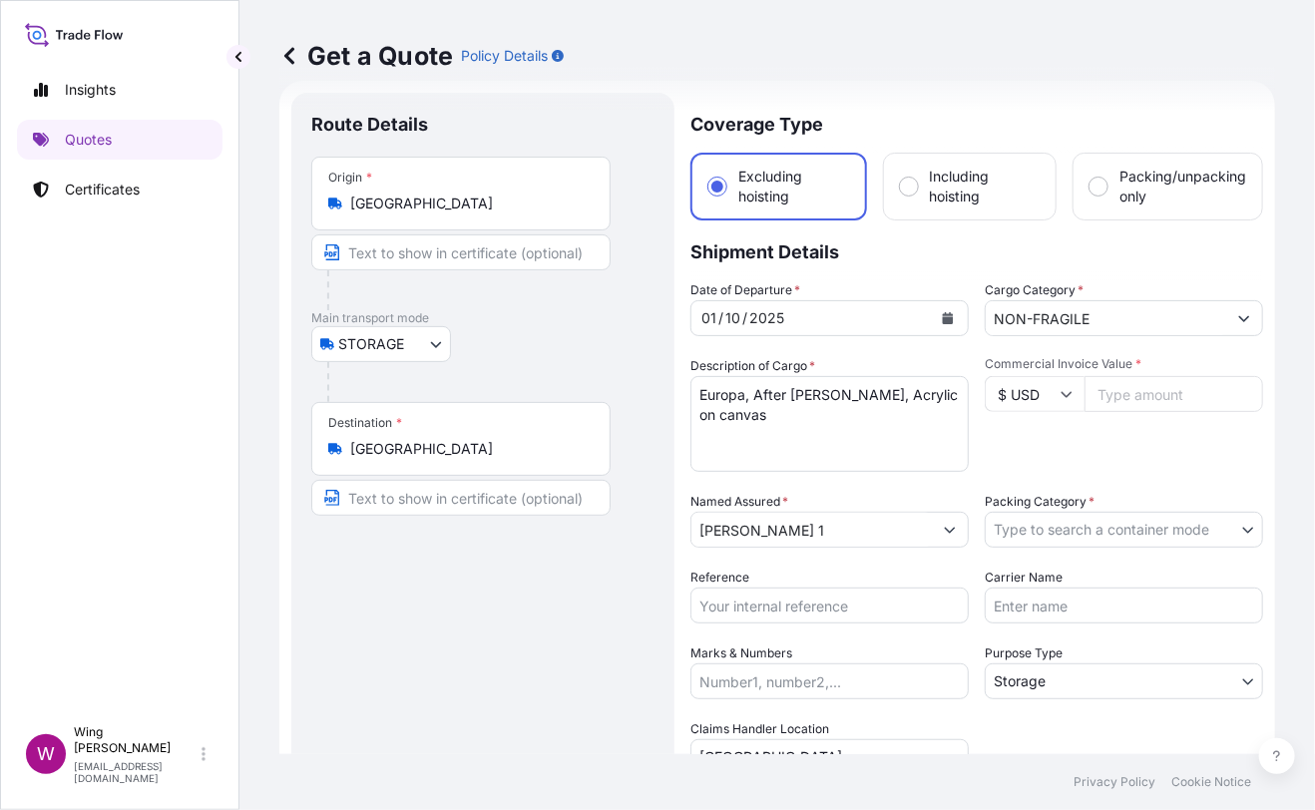
click at [1087, 376] on input "Commercial Invoice Value *" at bounding box center [1173, 394] width 179 height 36
paste input "19800"
type input "19800"
click at [1067, 460] on div "Commercial Invoice Value * $ USD 19800" at bounding box center [1124, 414] width 278 height 116
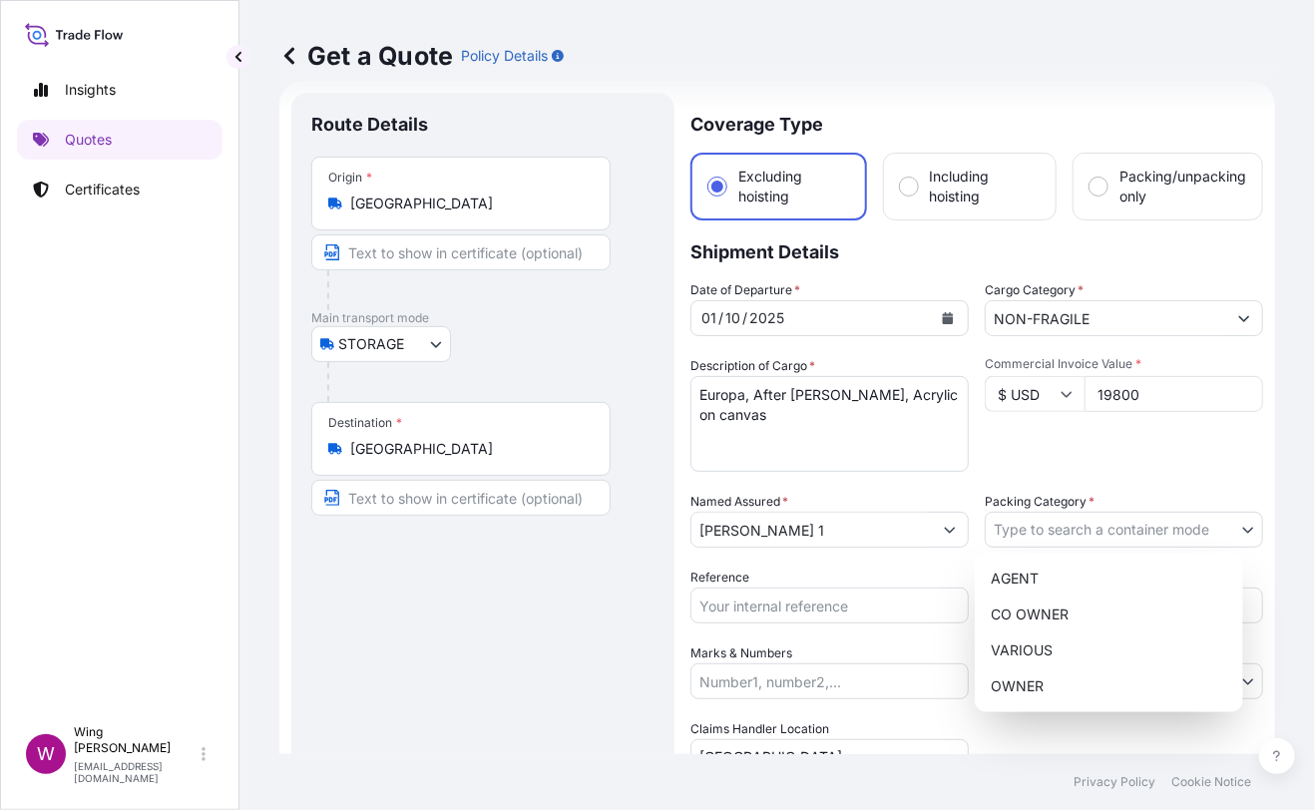
click at [1065, 513] on body "Insights Quotes Certificates W Wing Lee [EMAIL_ADDRESS][DOMAIN_NAME] Get a Quot…" at bounding box center [657, 405] width 1315 height 810
click at [1042, 676] on div "OWNER" at bounding box center [1109, 686] width 252 height 36
select select "27"
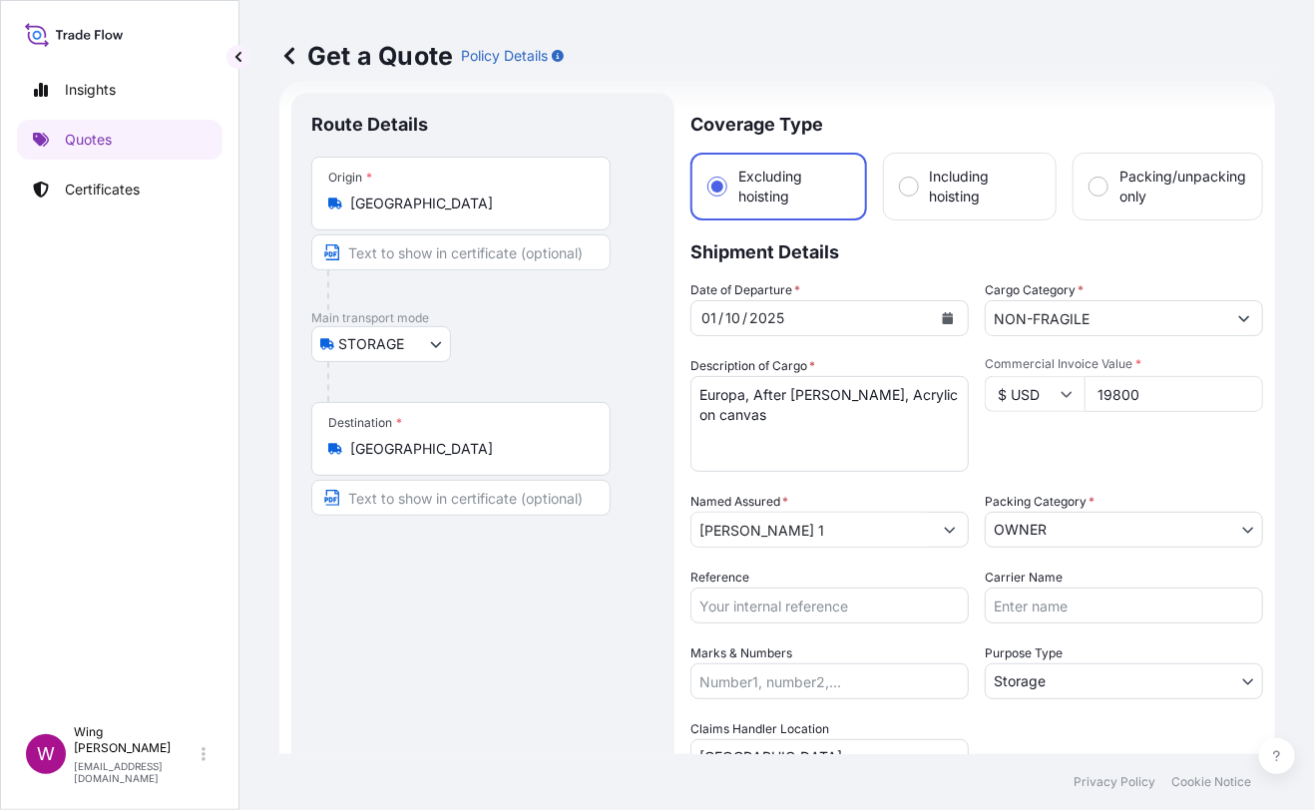
click at [577, 650] on div "Route Details Place of loading Road / [GEOGRAPHIC_DATA] / Inland Origin * [GEOG…" at bounding box center [482, 584] width 343 height 943
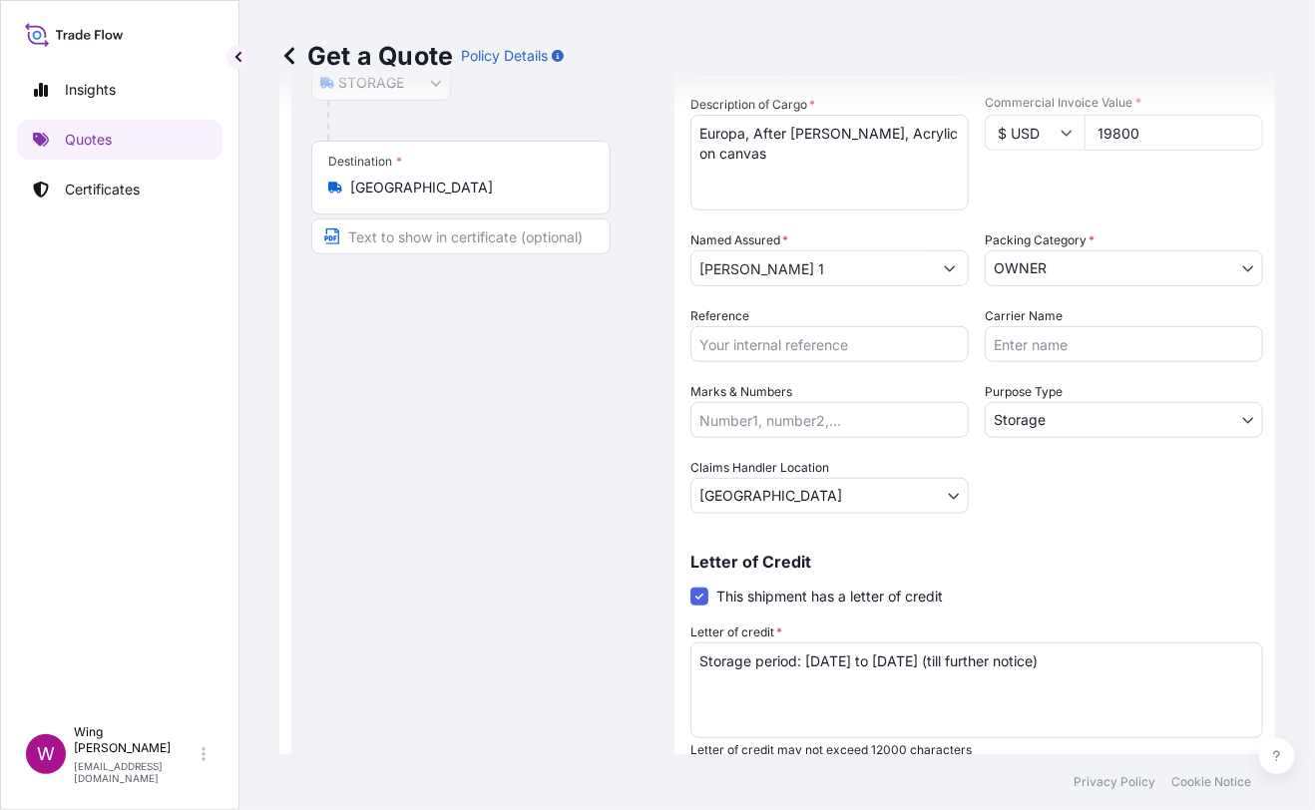
scroll to position [297, 0]
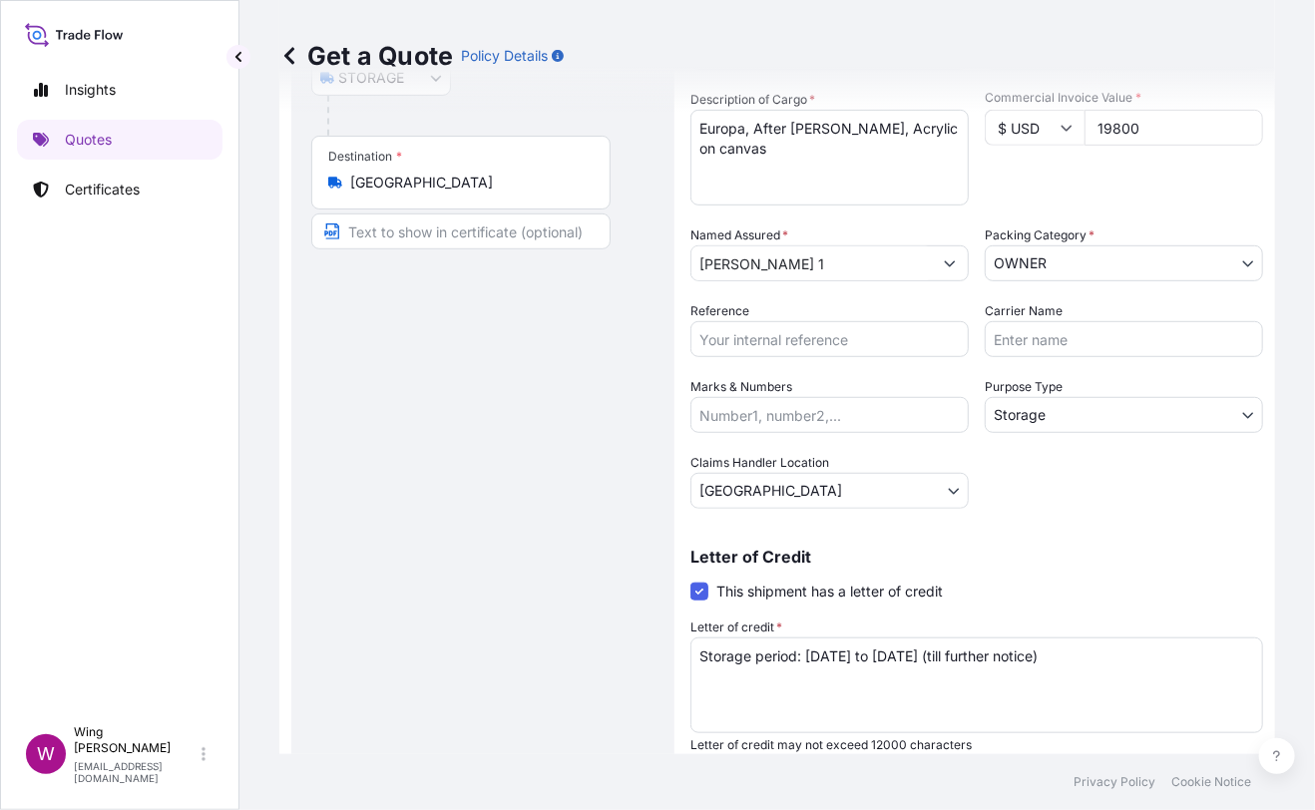
click at [570, 489] on div "Route Details Place of loading Road / [GEOGRAPHIC_DATA] / Inland Origin * [GEOG…" at bounding box center [482, 317] width 343 height 943
click at [769, 327] on input "Reference" at bounding box center [829, 339] width 278 height 36
paste input "AMST218959HDHD"
type input "AMST218959HDHD"
click at [490, 428] on div "Route Details Place of loading Road / [GEOGRAPHIC_DATA] / Inland Origin * [GEOG…" at bounding box center [482, 317] width 343 height 943
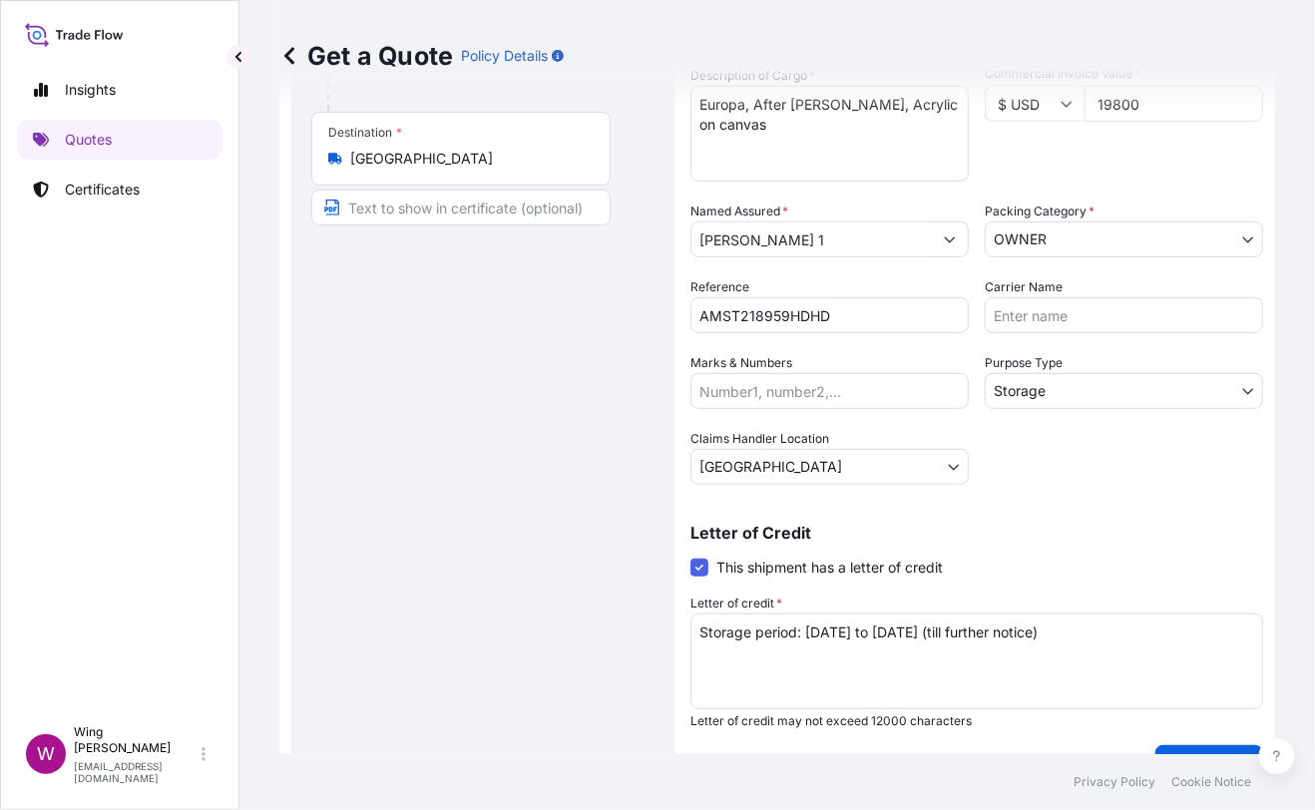
scroll to position [361, 0]
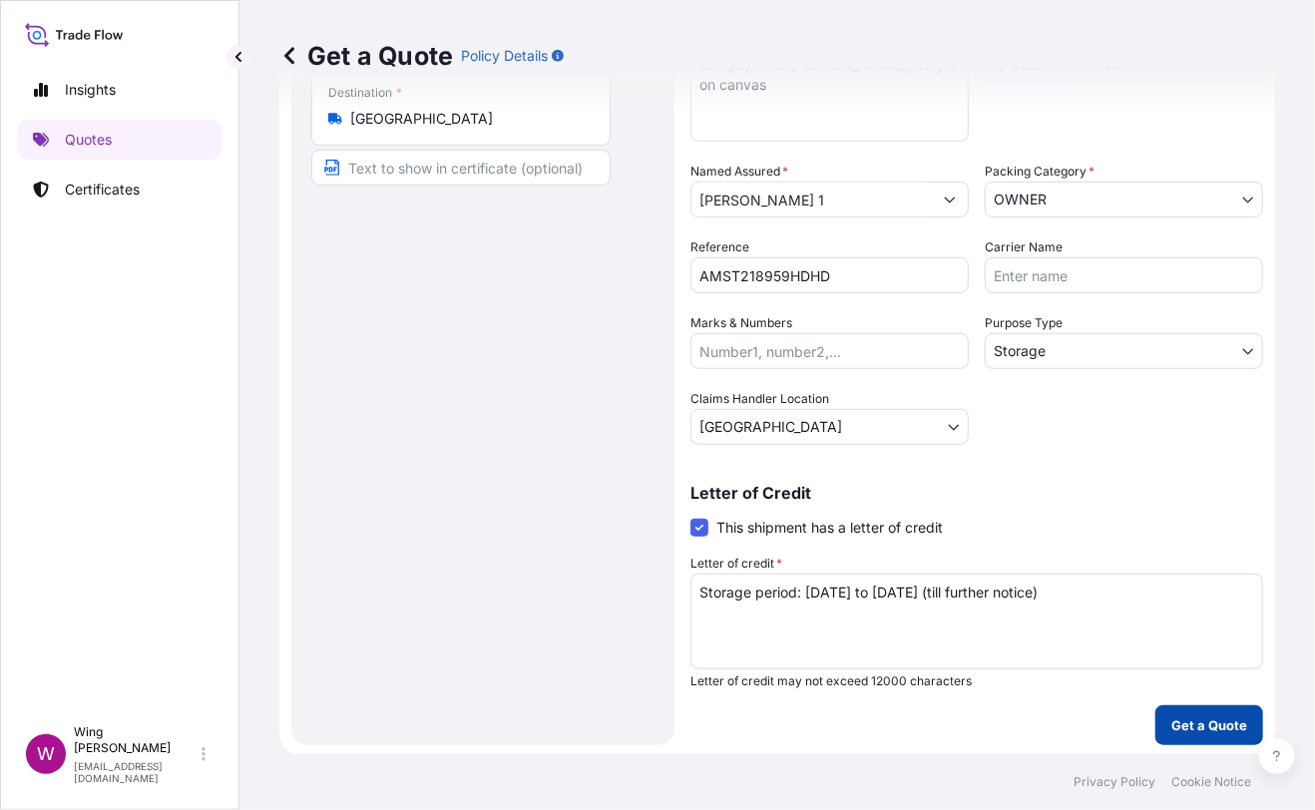
click at [1182, 729] on p "Get a Quote" at bounding box center [1209, 725] width 76 height 20
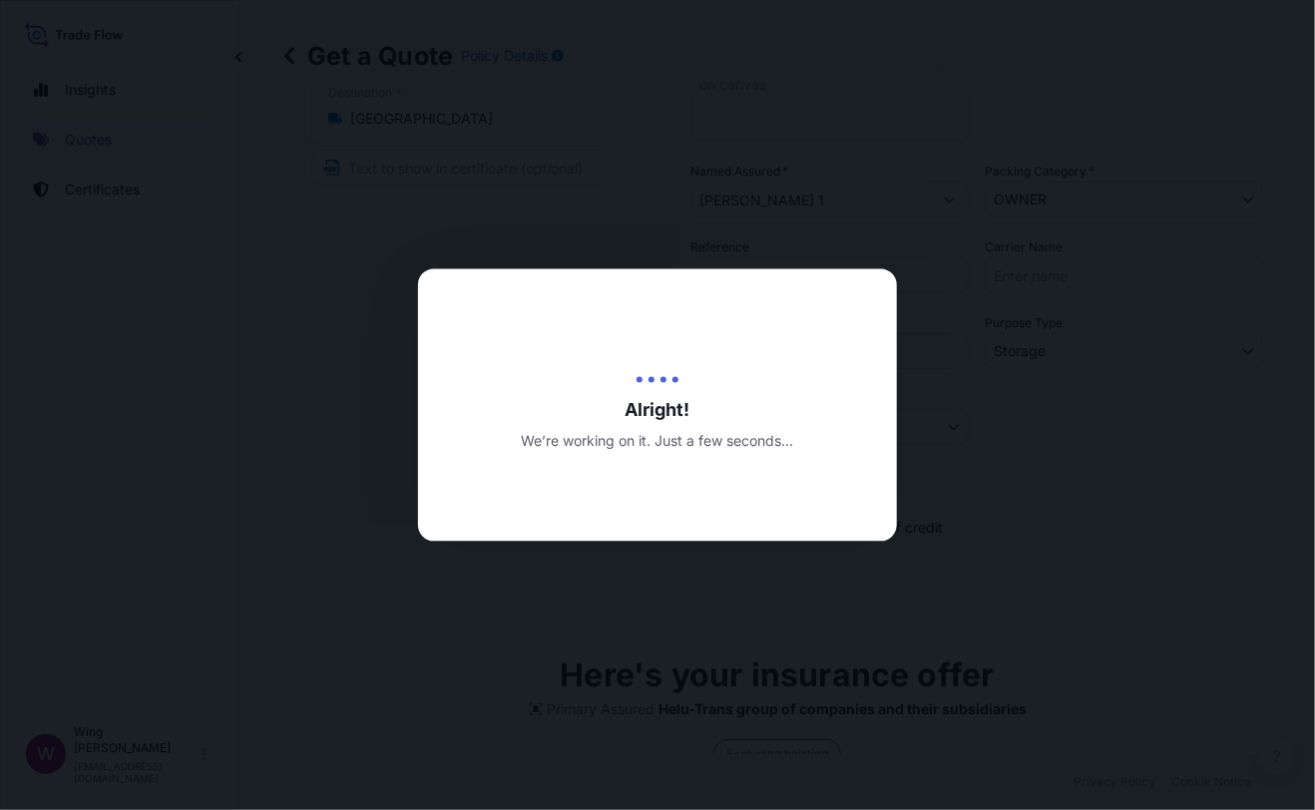
type input "[DATE]"
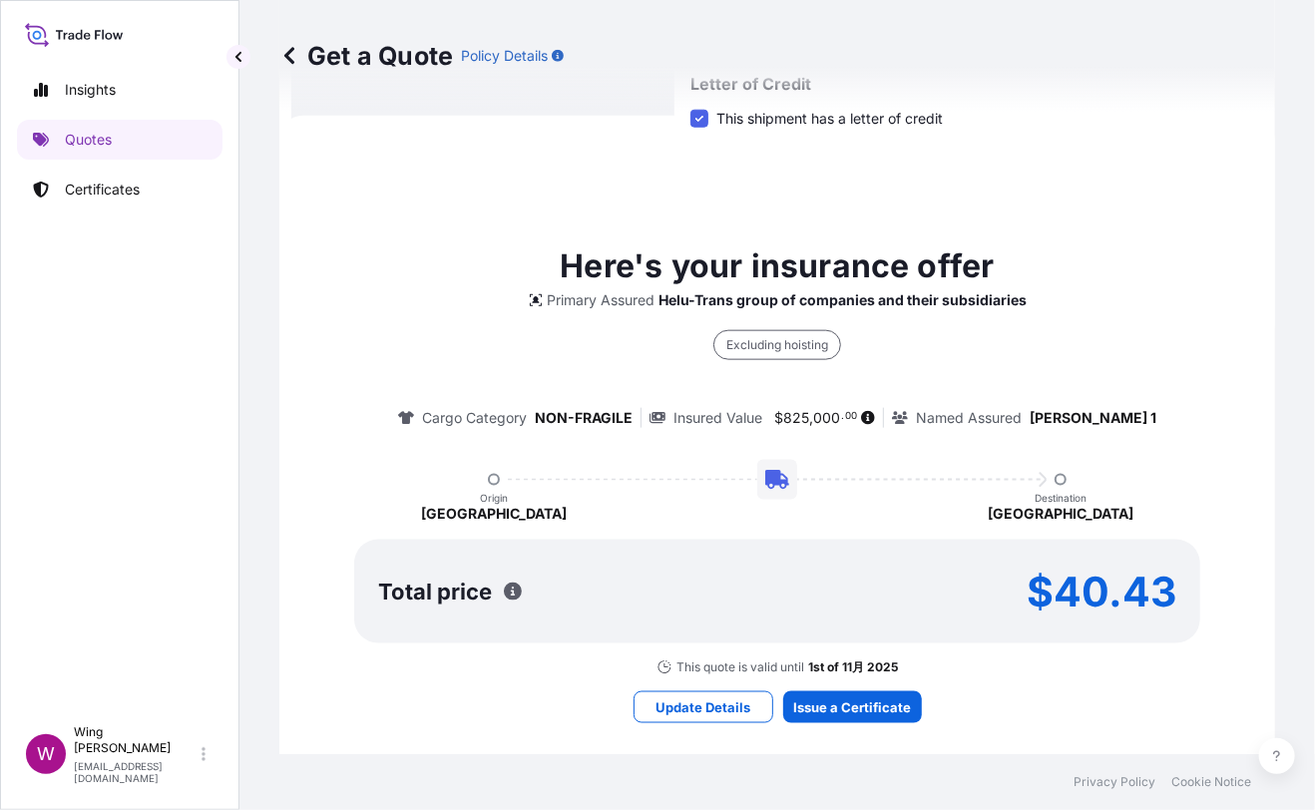
scroll to position [786, 0]
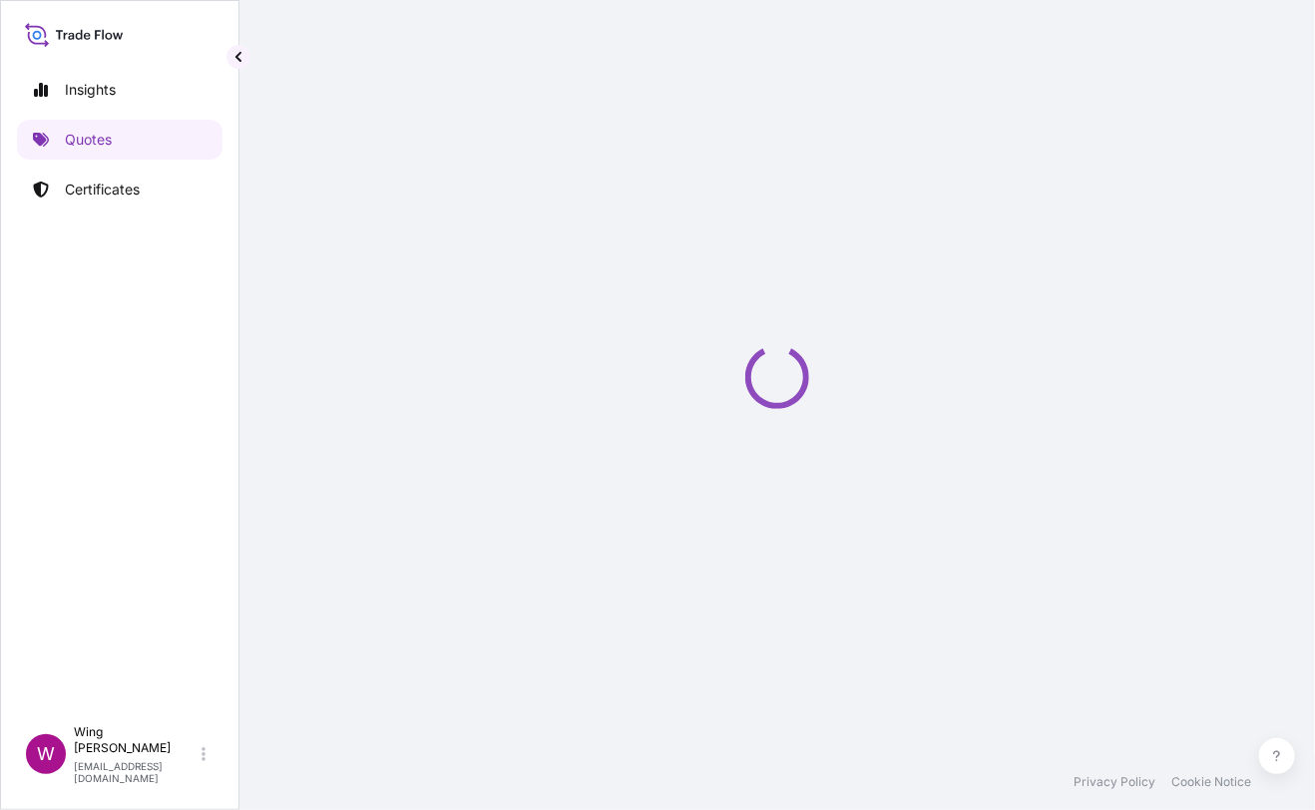
select select "STORAGE"
select select "Transit"
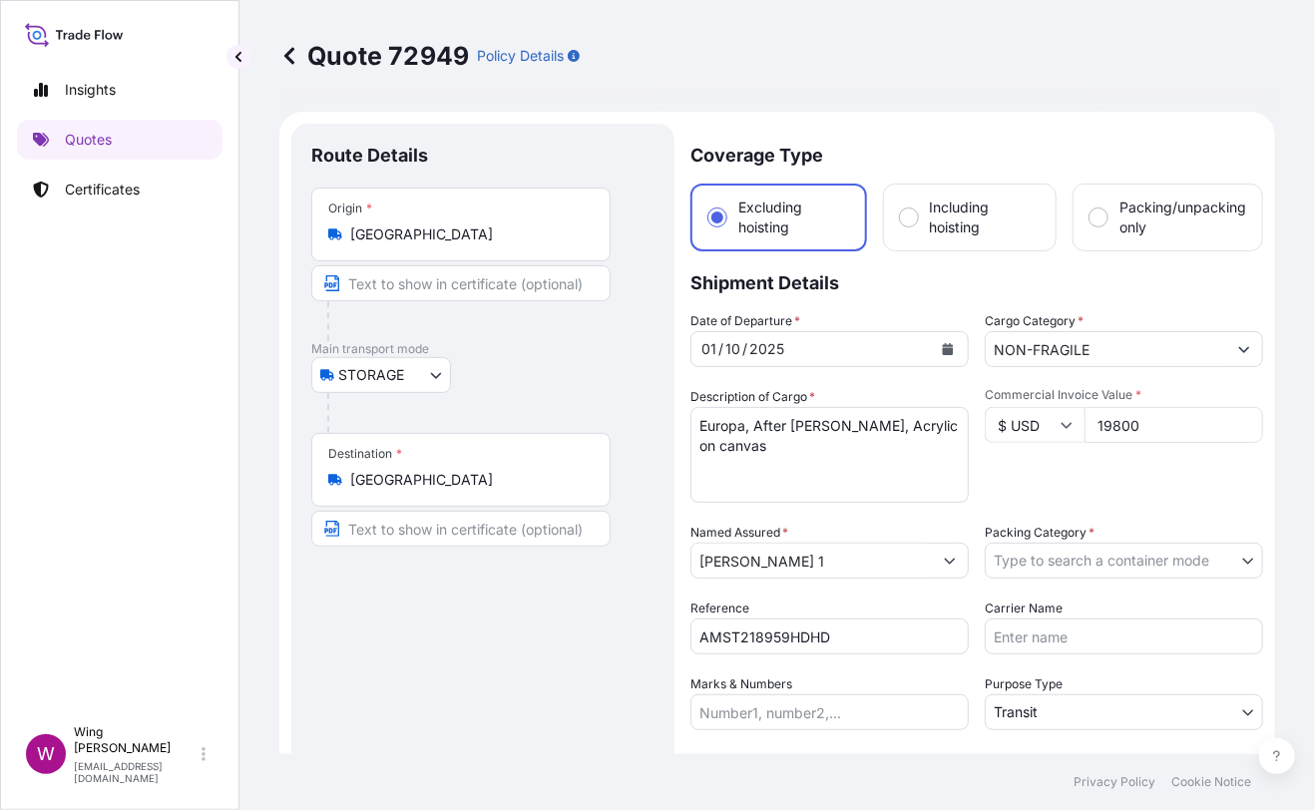
click at [1073, 566] on body "Insights Quotes Certificates W Wing Lee [EMAIL_ADDRESS][DOMAIN_NAME] Quote 7294…" at bounding box center [657, 405] width 1315 height 810
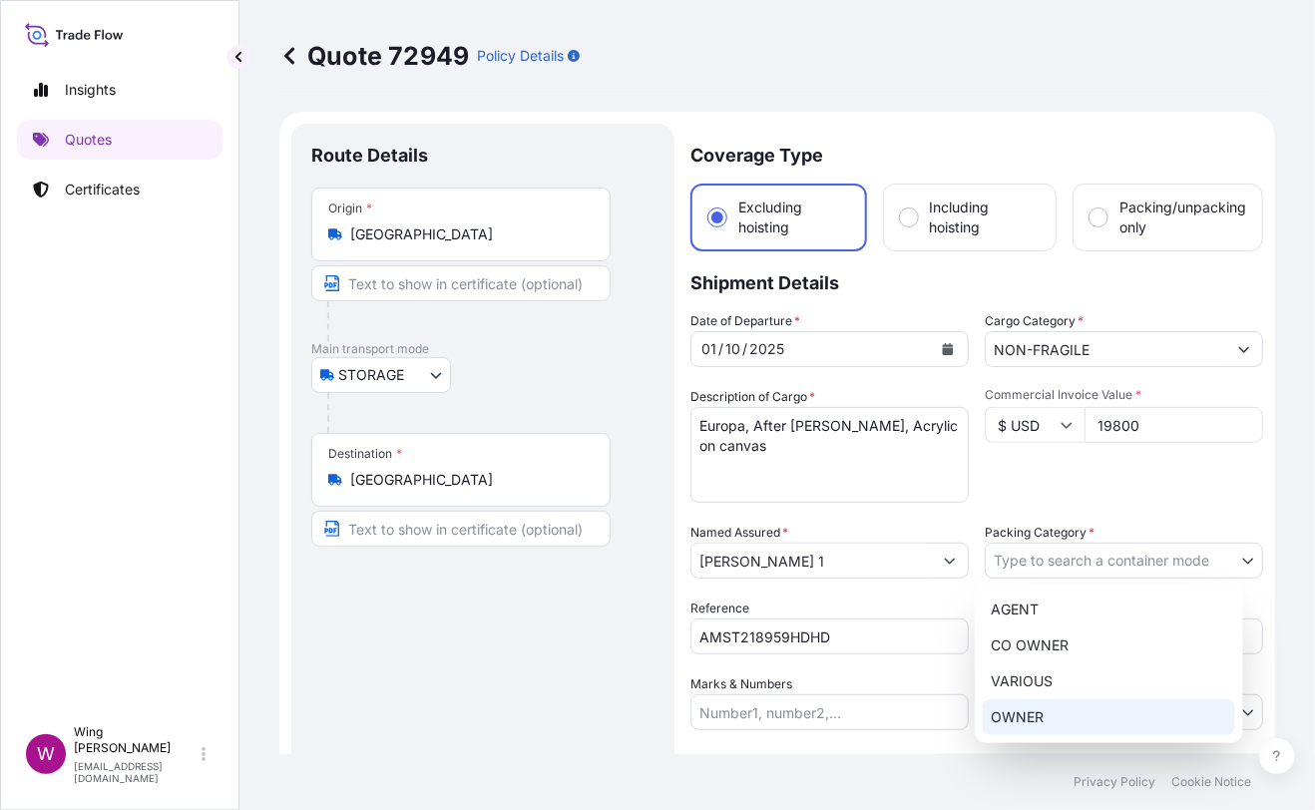
click at [1049, 711] on div "OWNER" at bounding box center [1109, 717] width 252 height 36
select select "27"
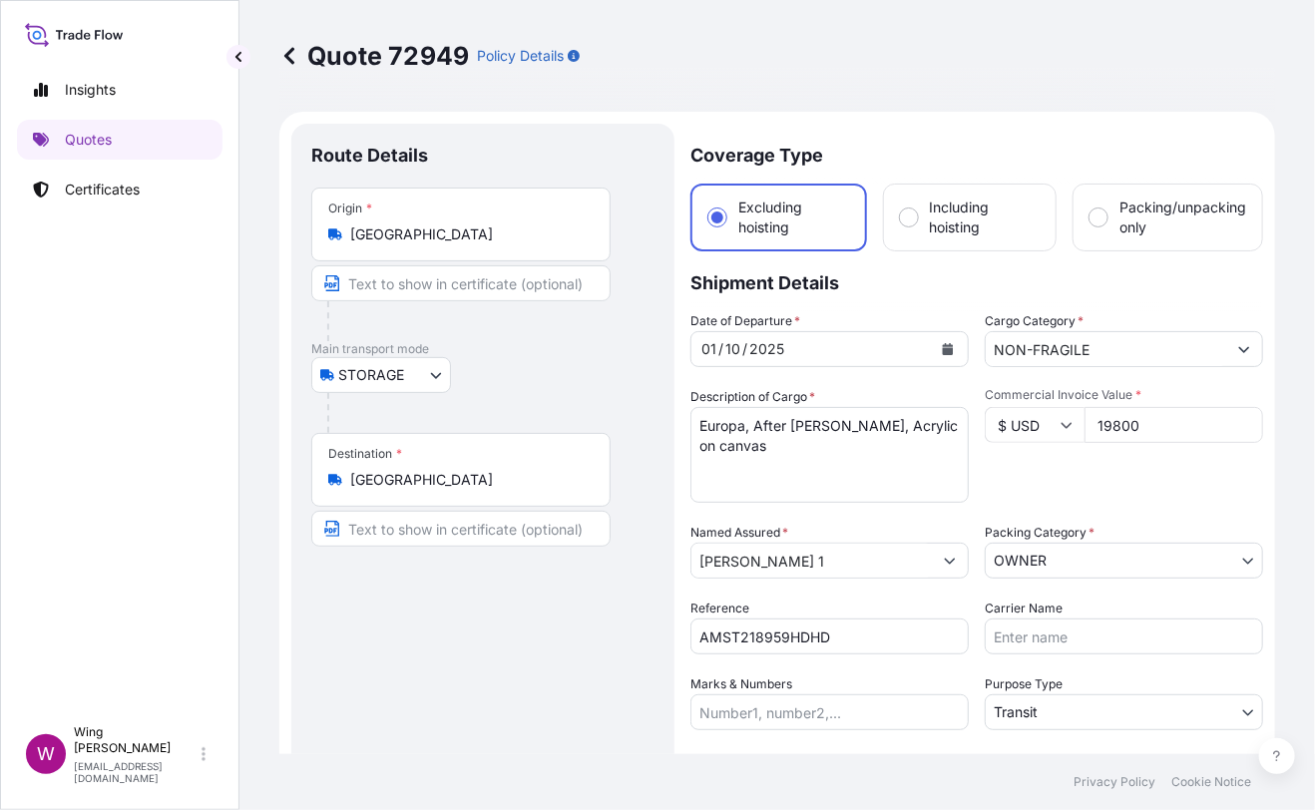
click at [593, 627] on div "Route Details Place of loading Road / [GEOGRAPHIC_DATA] / Inland Origin * [GEOG…" at bounding box center [482, 539] width 343 height 791
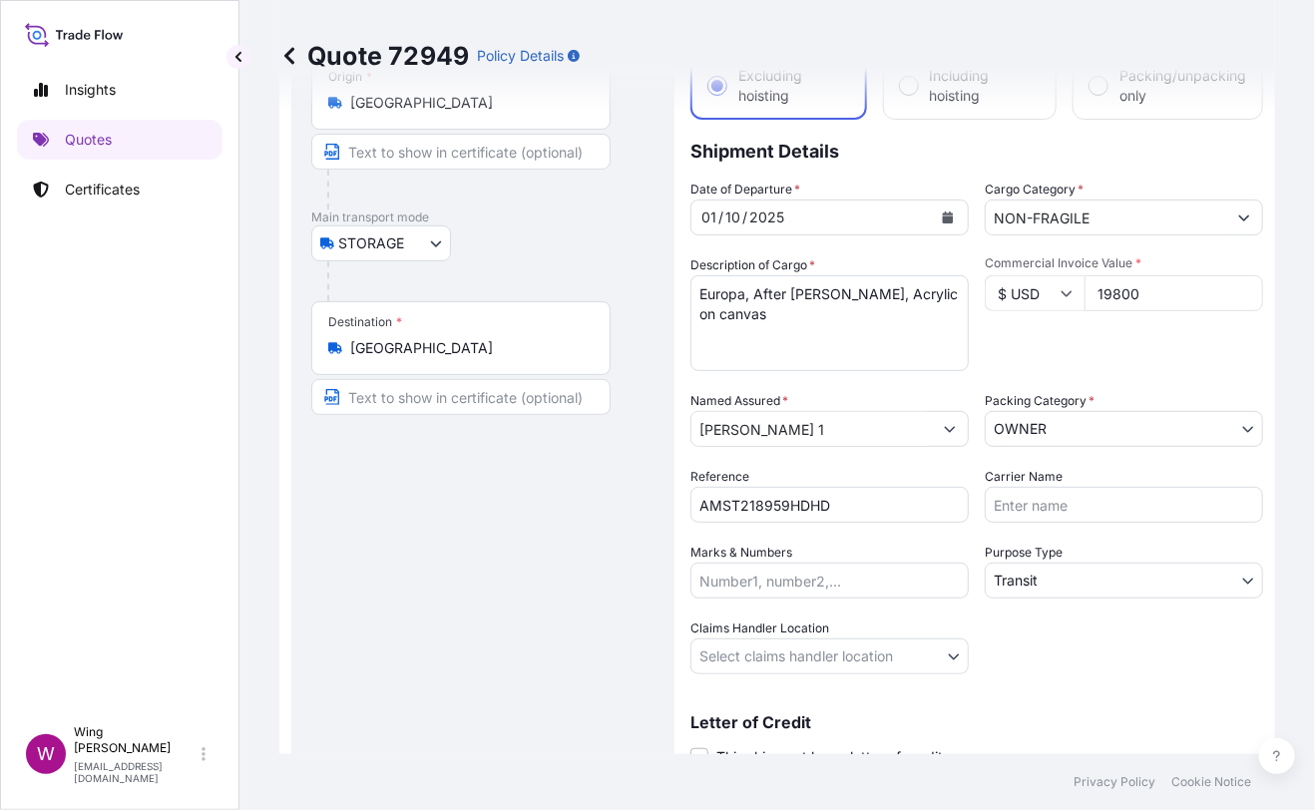
scroll to position [265, 0]
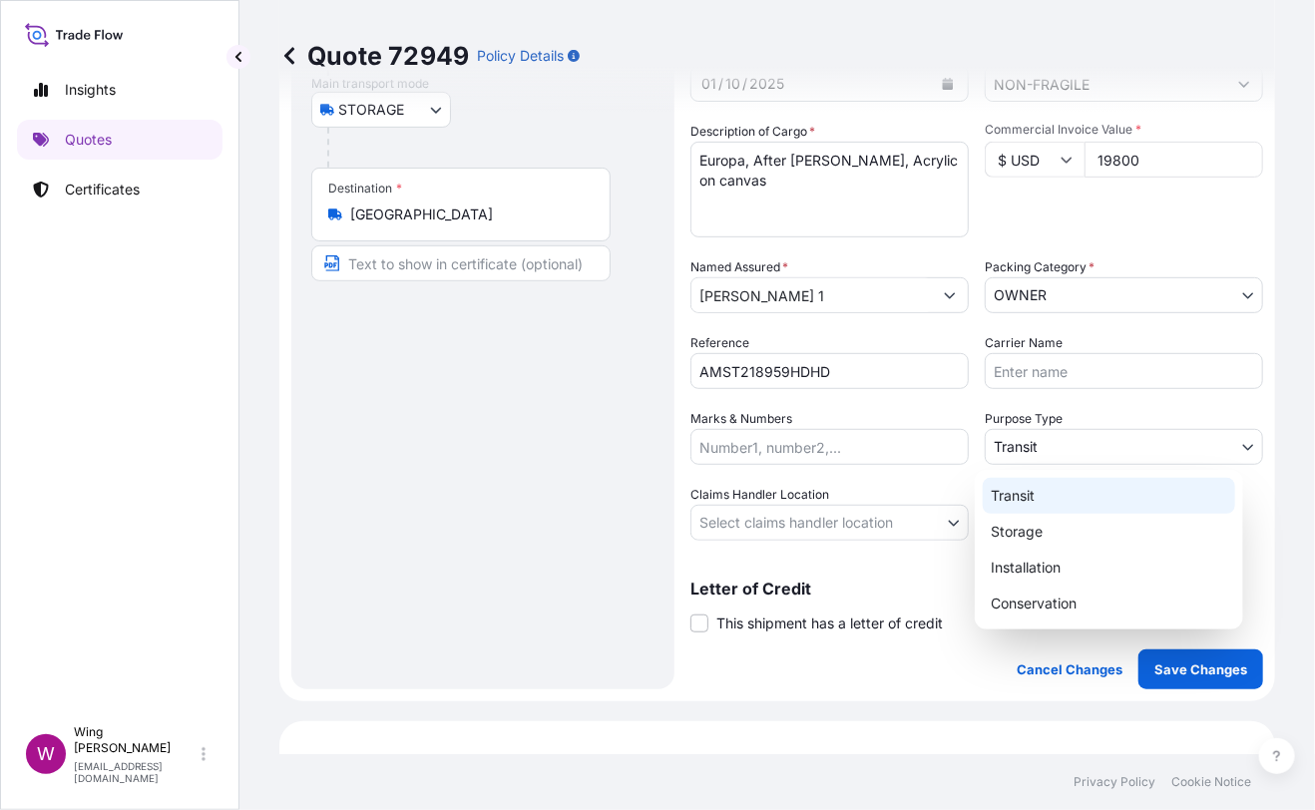
click at [1036, 439] on body "Insights Quotes Certificates W Wing Lee [EMAIL_ADDRESS][DOMAIN_NAME] Quote 7294…" at bounding box center [657, 405] width 1315 height 810
click at [1025, 539] on div "Storage" at bounding box center [1109, 532] width 252 height 36
select select "Storage"
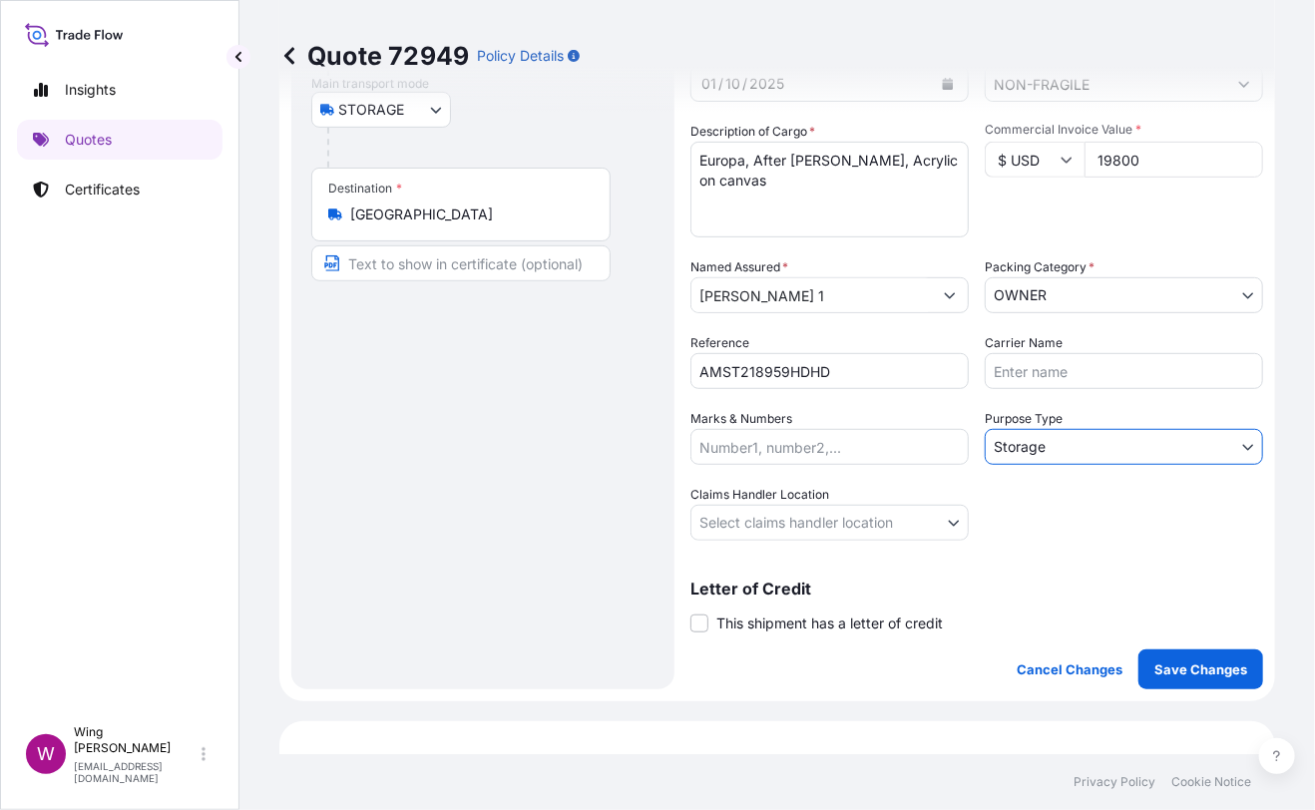
click at [780, 506] on body "Insights Quotes Certificates W Wing Lee [EMAIL_ADDRESS][DOMAIN_NAME] Quote 7294…" at bounding box center [657, 405] width 1315 height 810
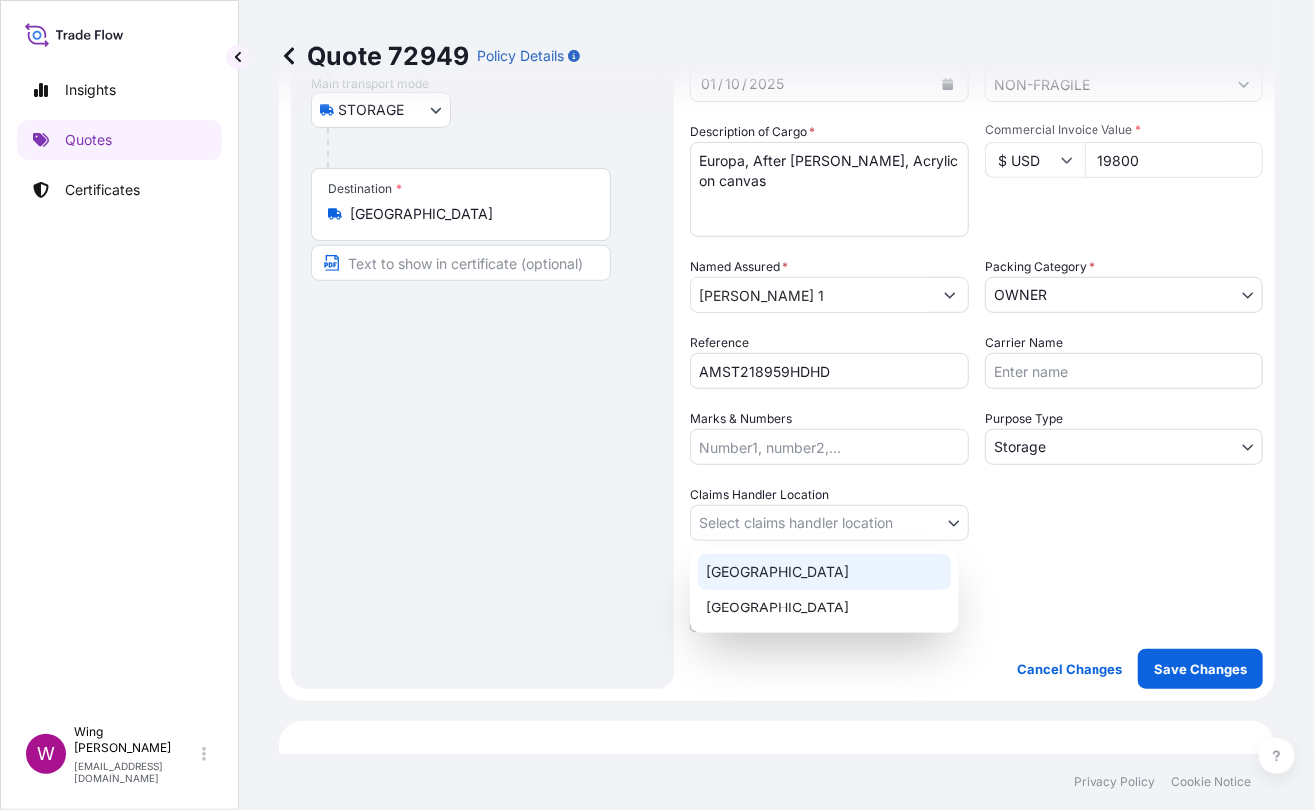
click at [781, 579] on div "[GEOGRAPHIC_DATA]" at bounding box center [824, 572] width 252 height 36
select select "[GEOGRAPHIC_DATA]"
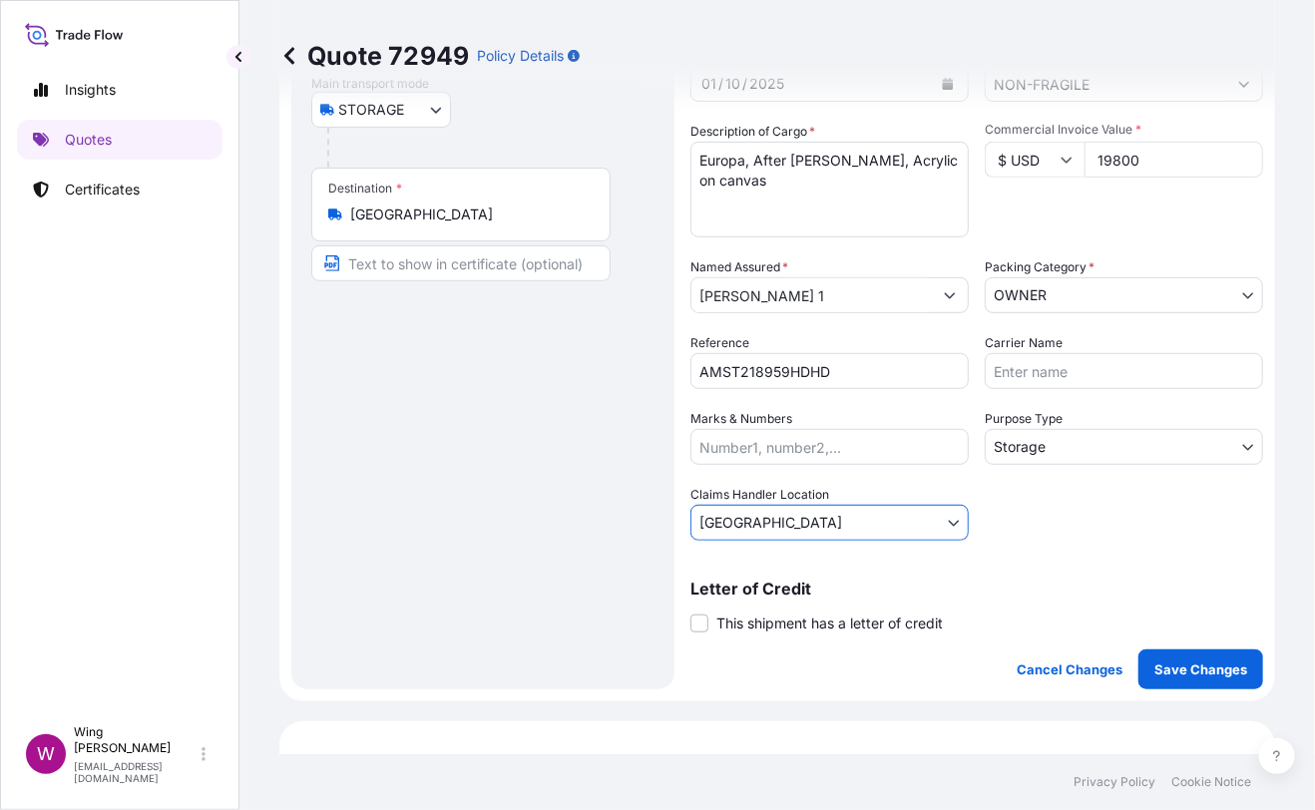
click at [711, 620] on label "This shipment has a letter of credit" at bounding box center [816, 622] width 252 height 21
click at [690, 612] on input "This shipment has a letter of credit" at bounding box center [690, 612] width 0 height 0
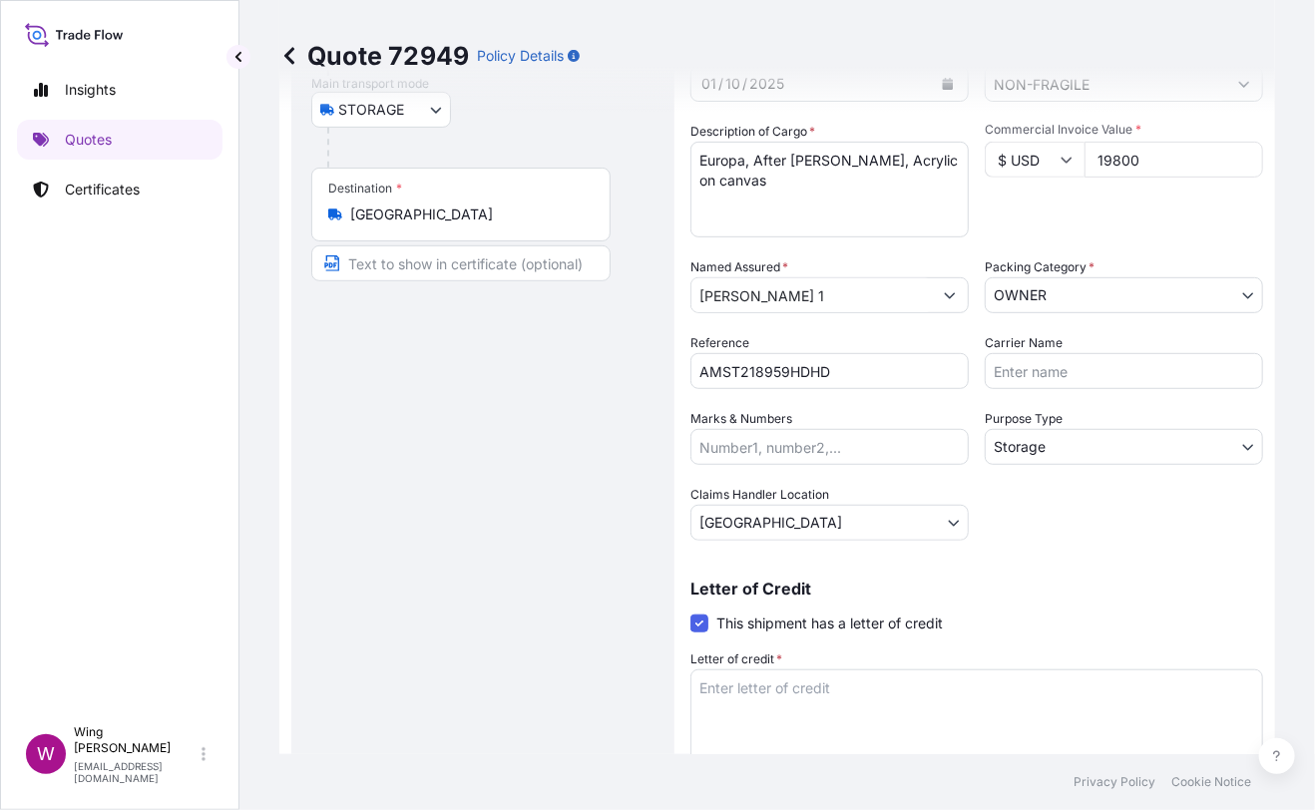
click at [876, 717] on textarea "Letter of credit *" at bounding box center [976, 717] width 573 height 96
paste textarea "Storage period: [DATE] to [DATE] (till further notice)"
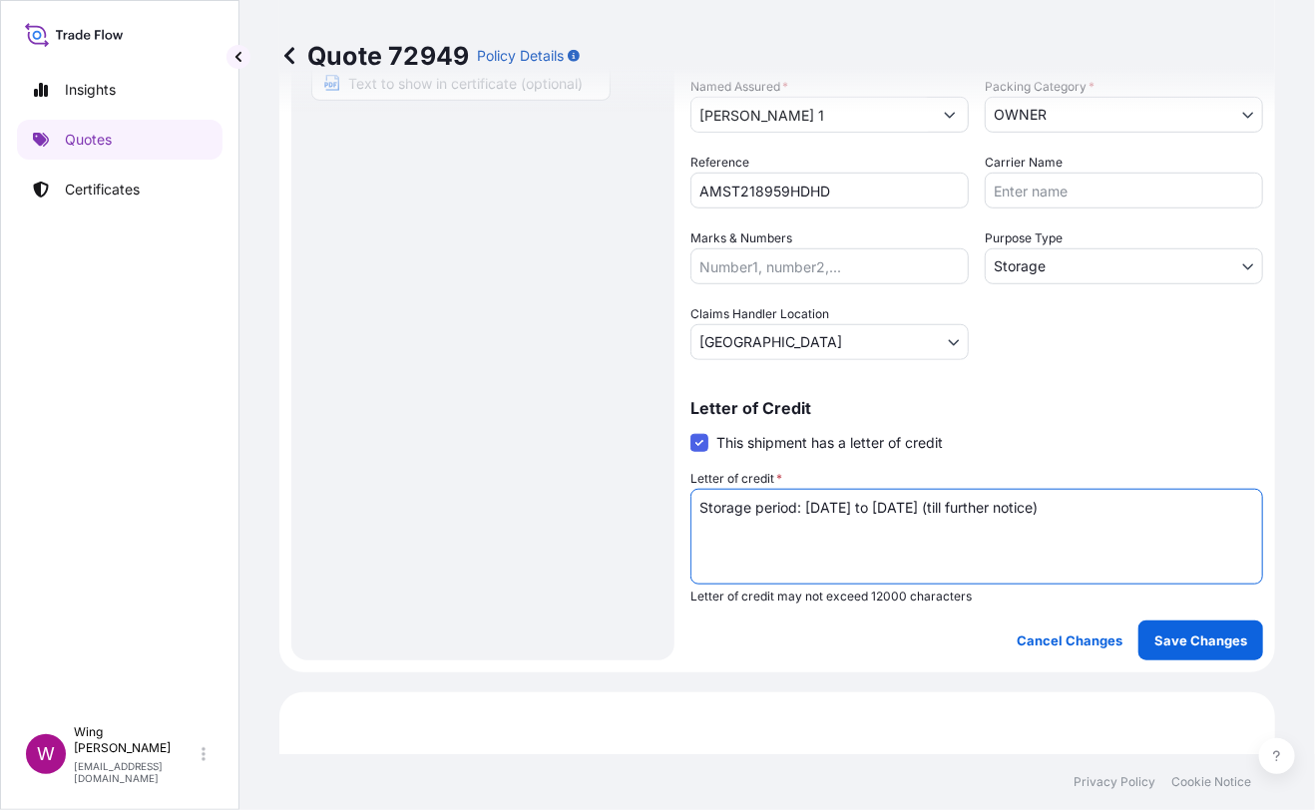
scroll to position [532, 0]
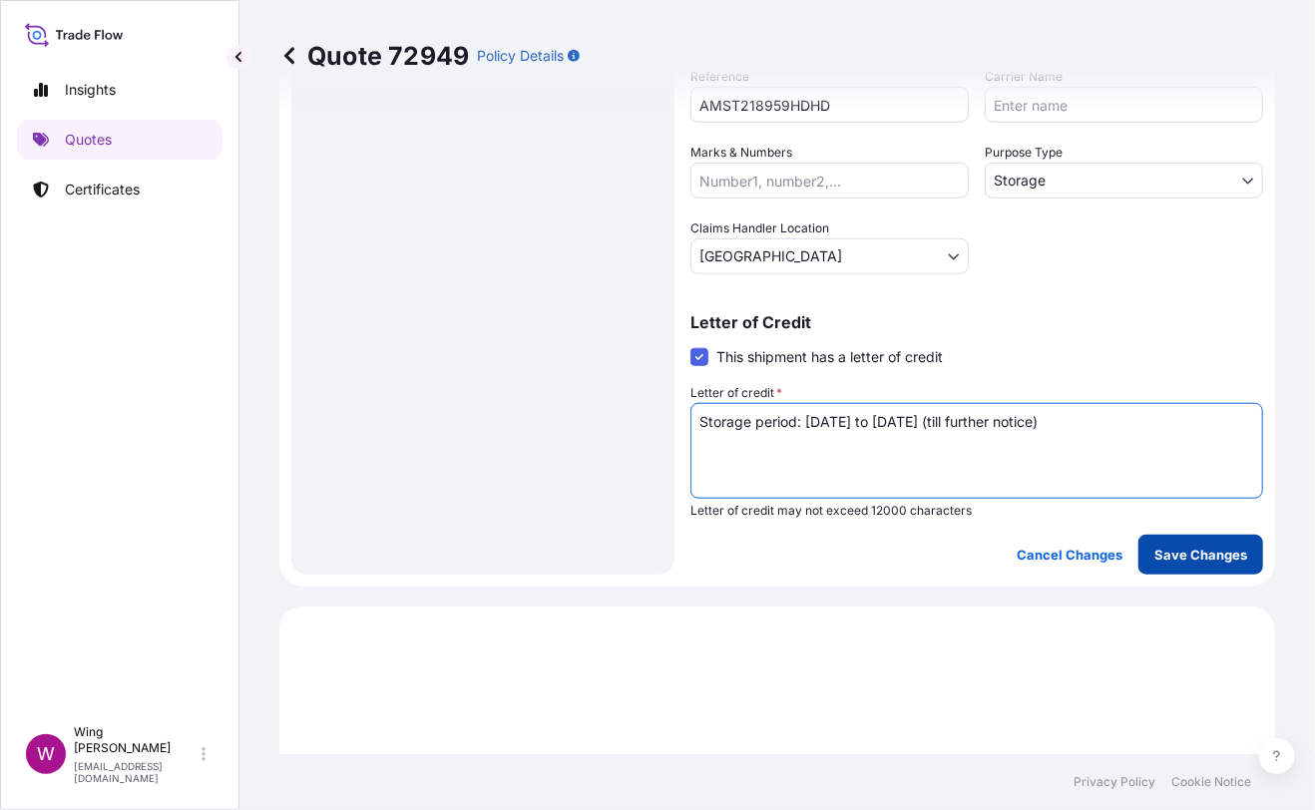
type textarea "Storage period: [DATE] to [DATE] (till further notice)"
click at [1169, 563] on button "Save Changes" at bounding box center [1200, 555] width 125 height 40
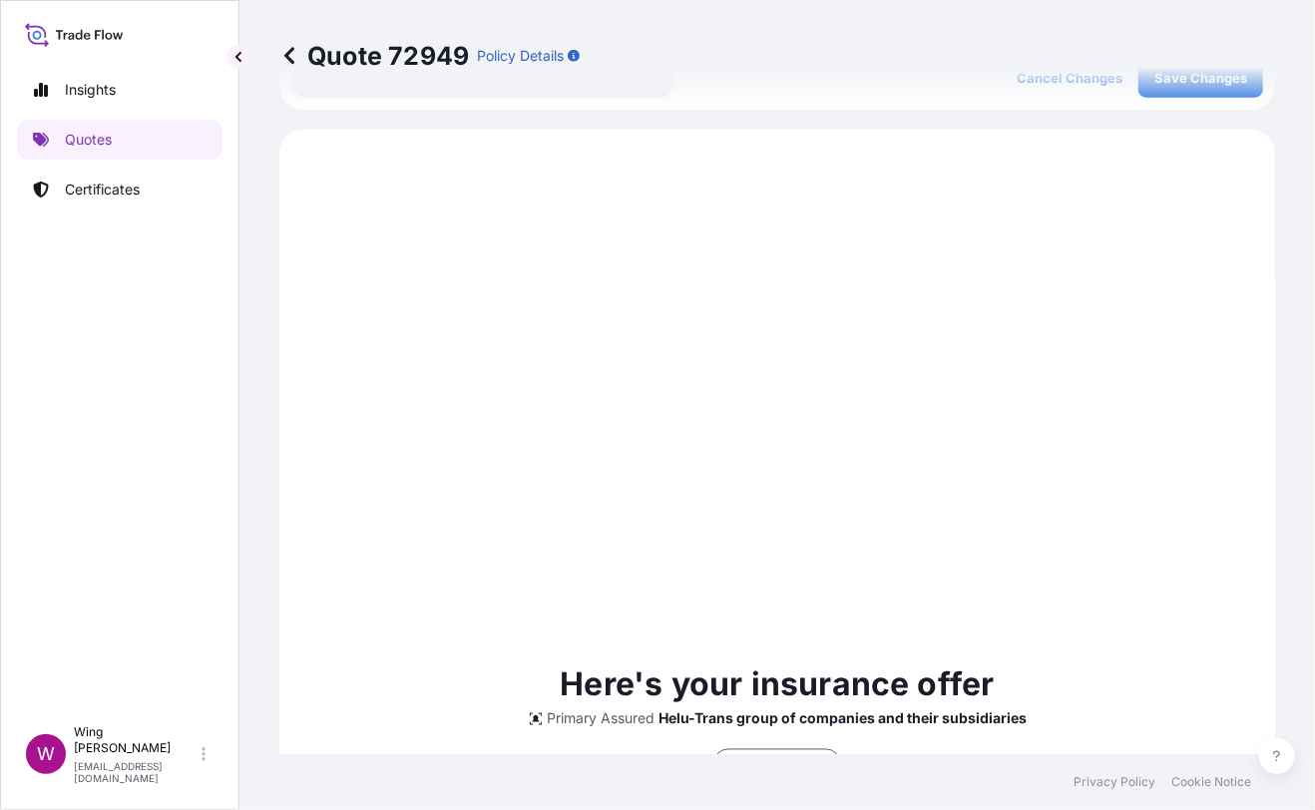
scroll to position [1035, 0]
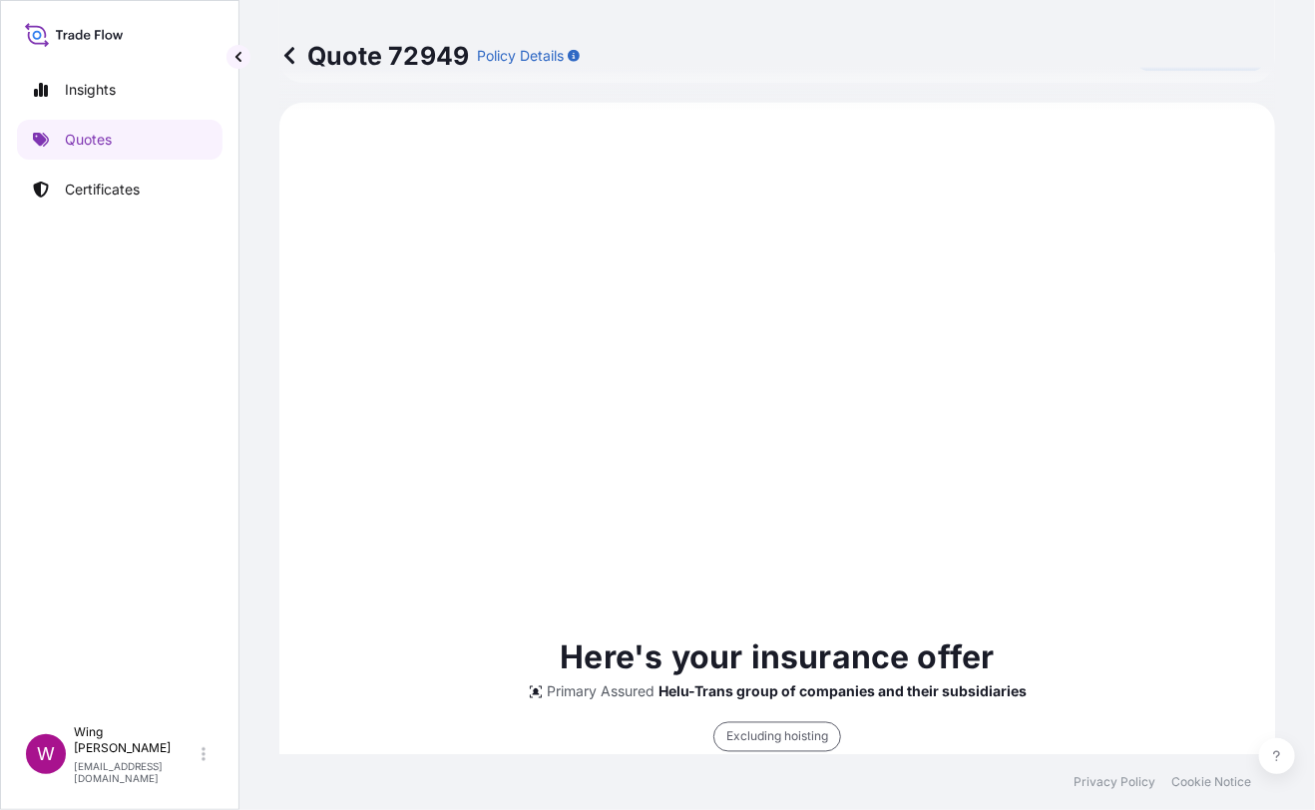
select select "STORAGE"
select select "Storage"
select select "[GEOGRAPHIC_DATA]"
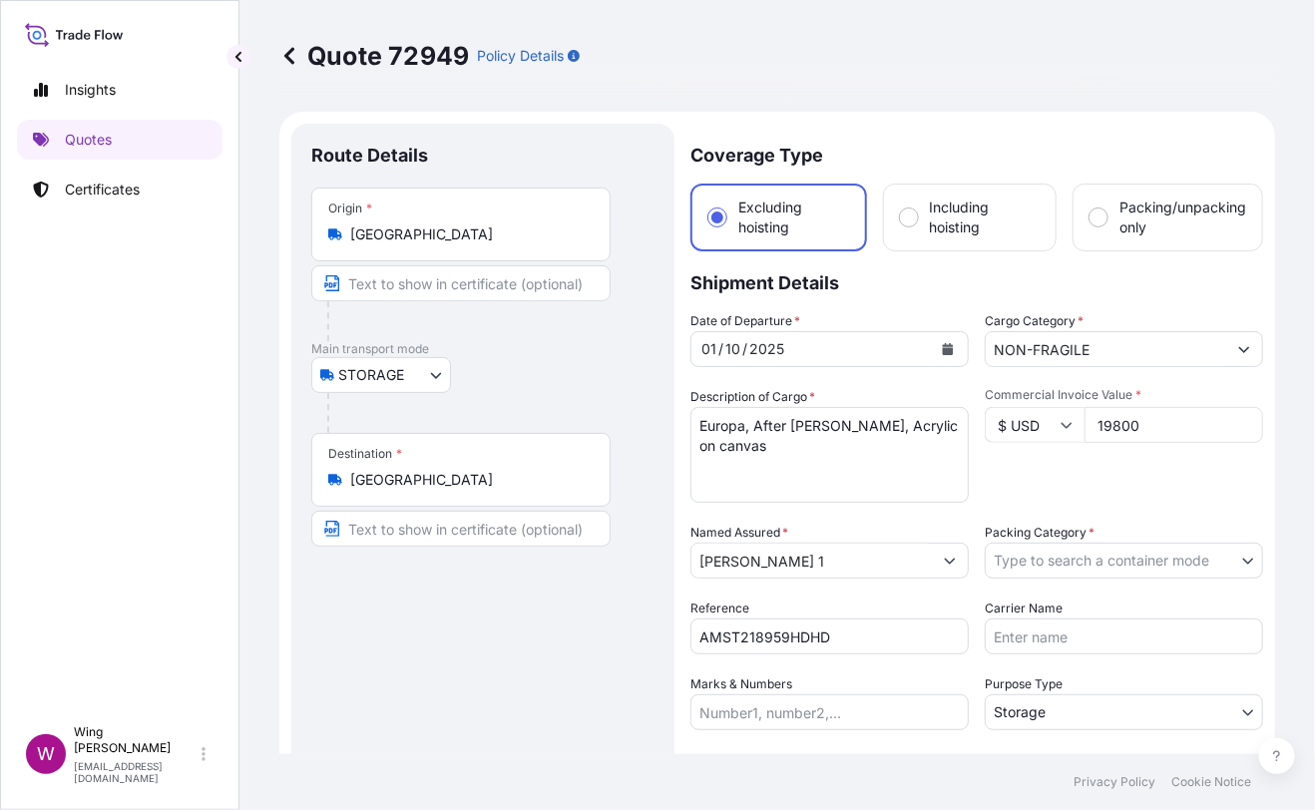
scroll to position [132, 0]
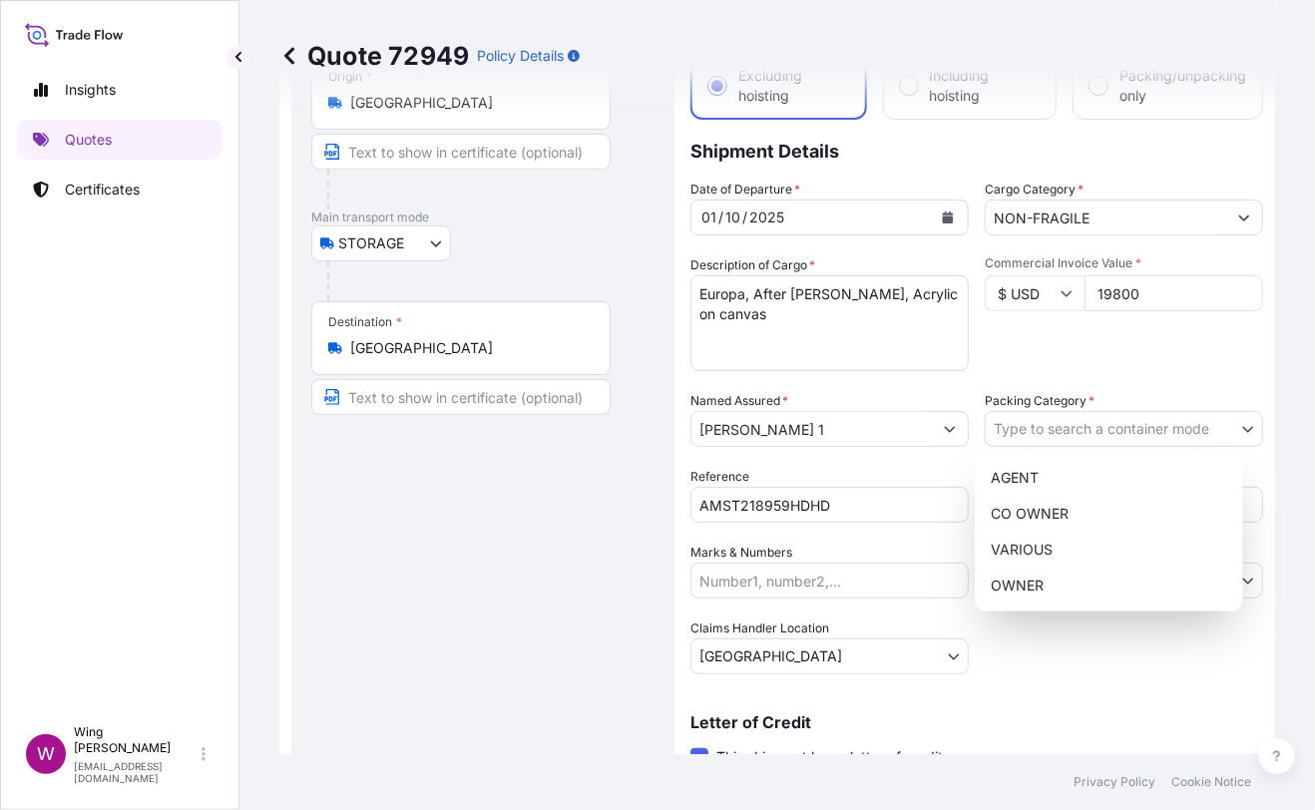
click at [1045, 416] on body "Insights Quotes Certificates W Wing Lee [EMAIL_ADDRESS][DOMAIN_NAME] Quote 7294…" at bounding box center [657, 405] width 1315 height 810
click at [1028, 581] on div "OWNER" at bounding box center [1109, 586] width 252 height 36
select select "27"
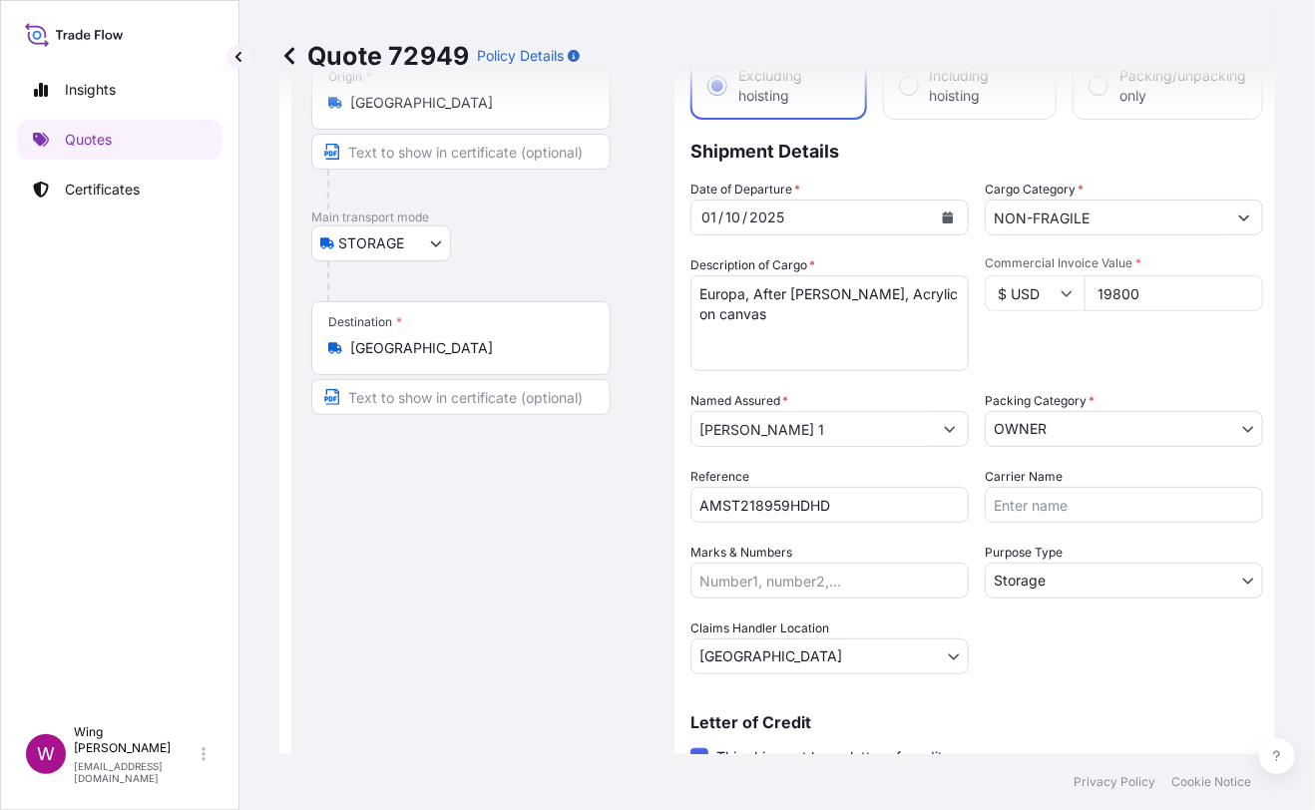
click at [538, 586] on div "Route Details Place of loading Road / [GEOGRAPHIC_DATA] / Inland Origin * [GEOG…" at bounding box center [482, 483] width 343 height 943
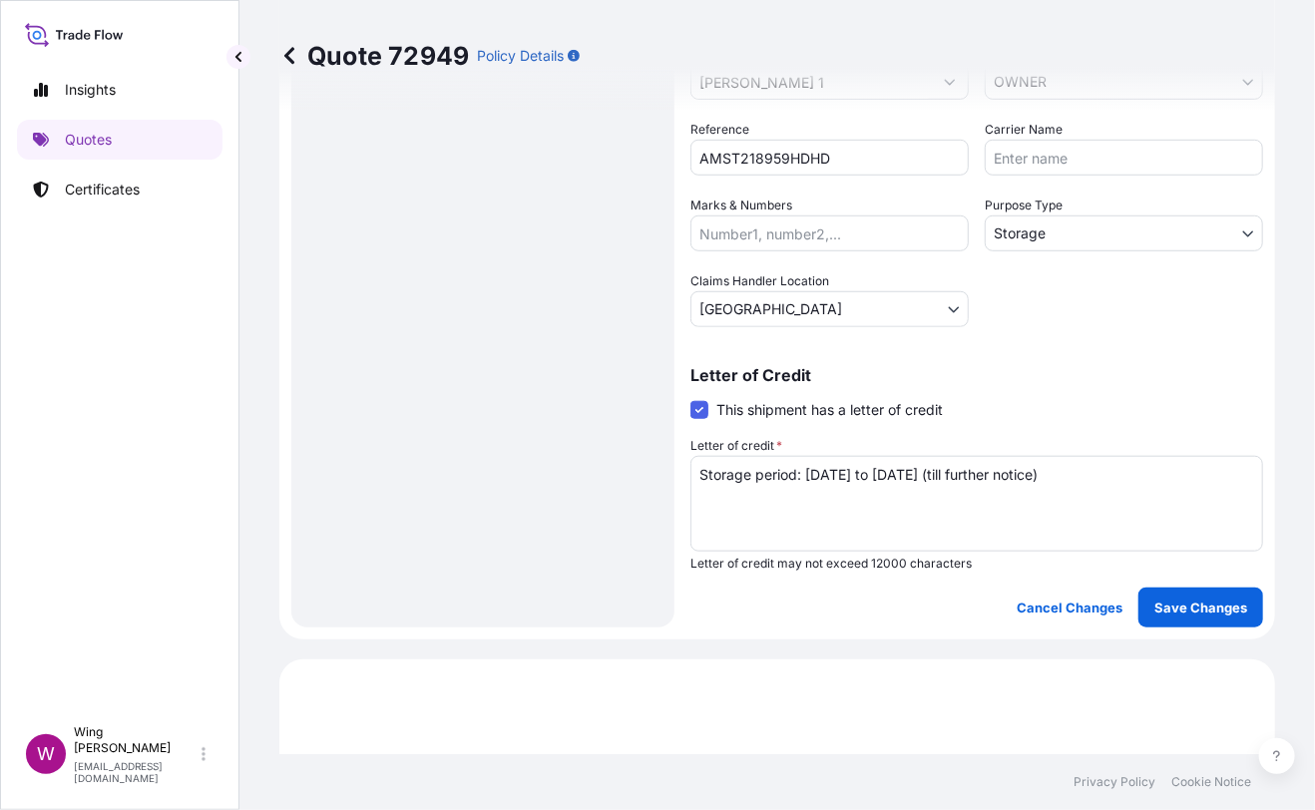
scroll to position [664, 0]
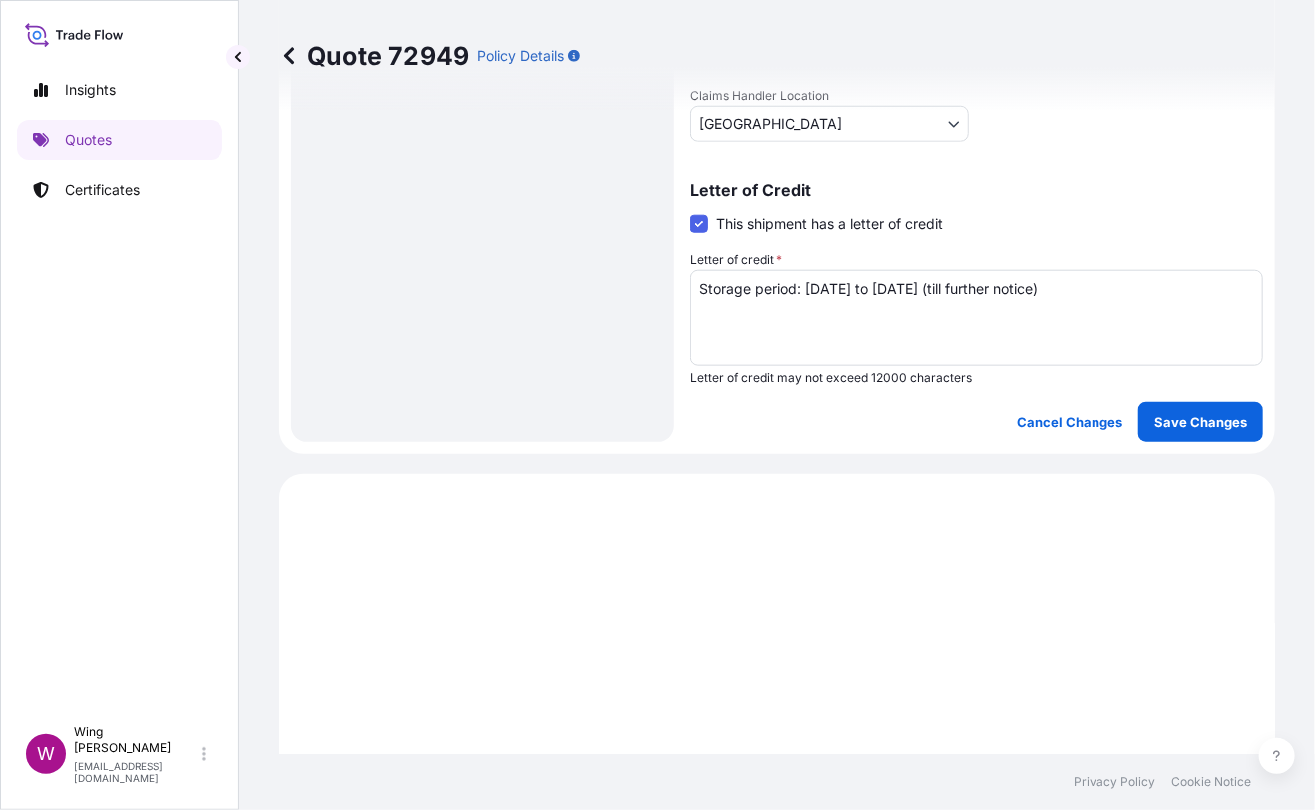
click at [1166, 437] on button "Save Changes" at bounding box center [1200, 422] width 125 height 40
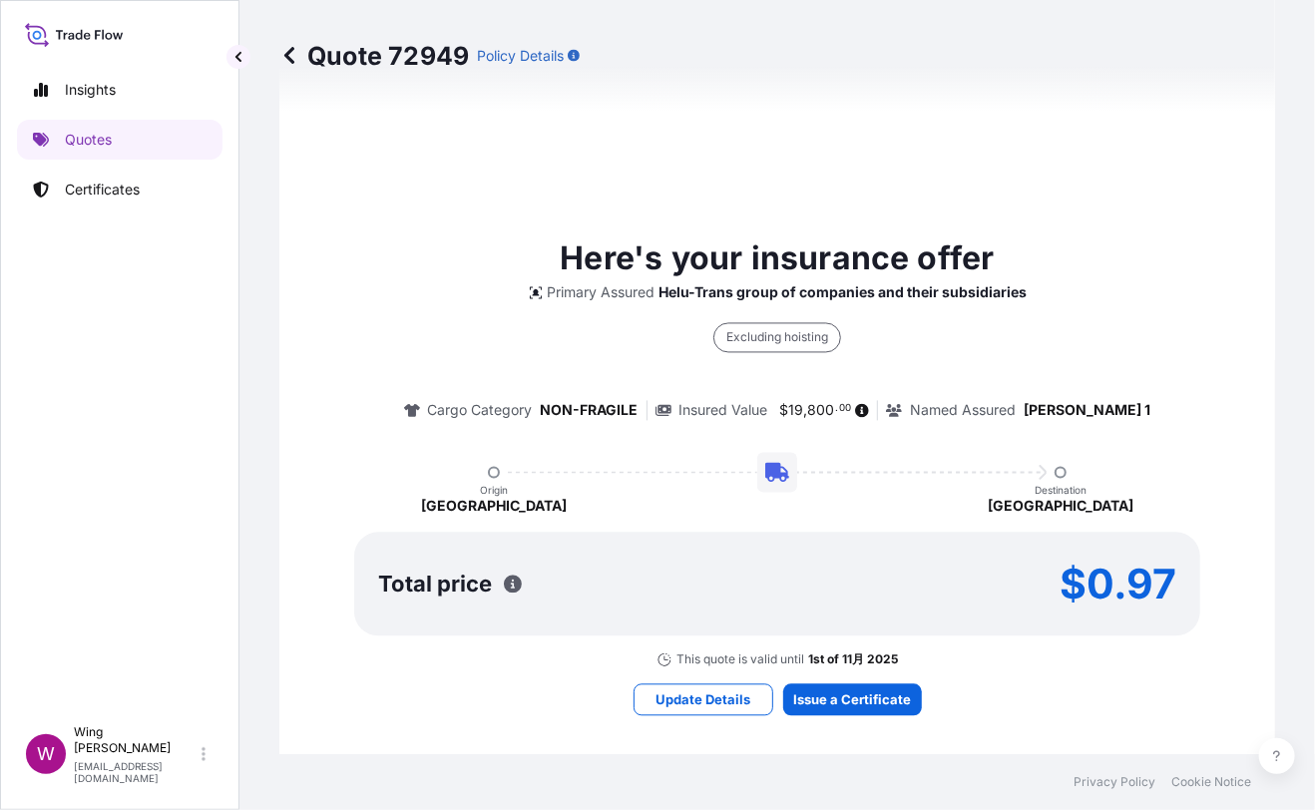
select select "STORAGE"
select select "Storage"
select select "[GEOGRAPHIC_DATA]"
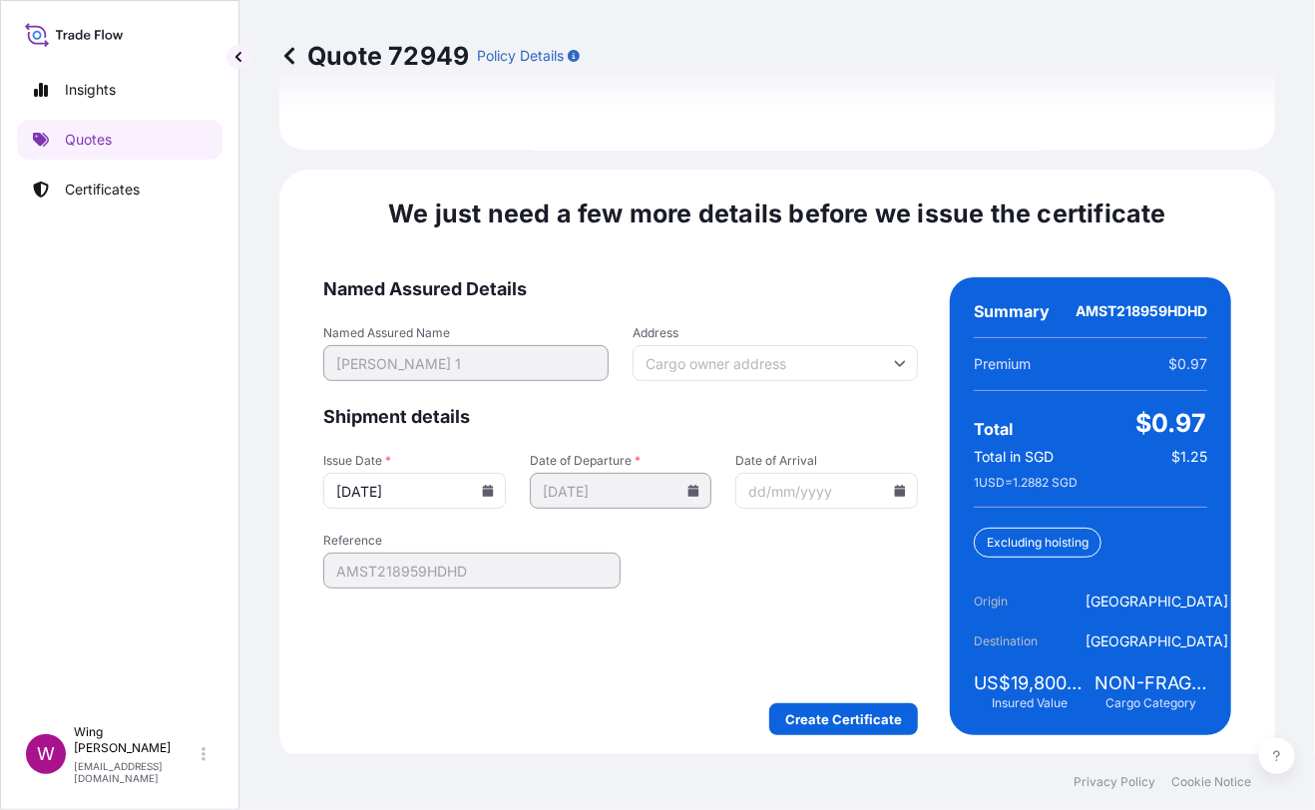
scroll to position [3150, 0]
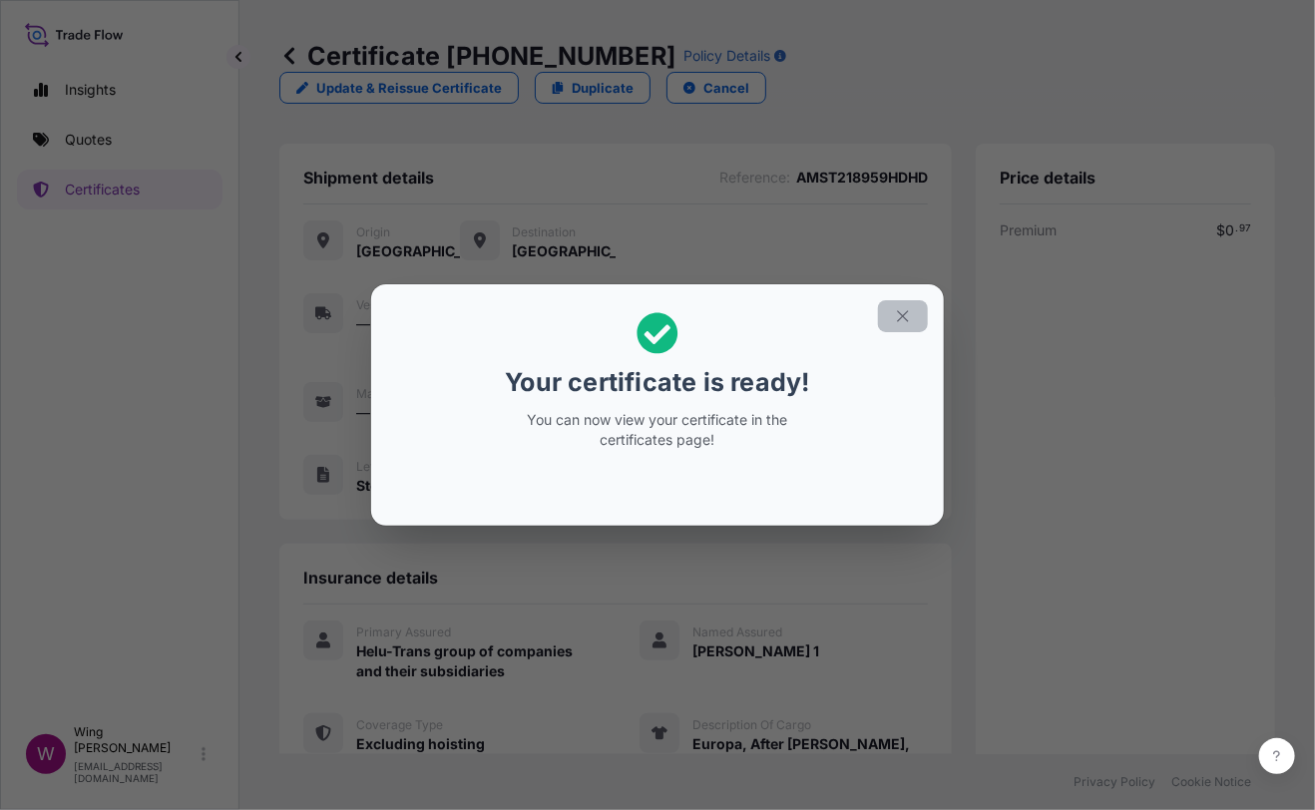
click at [898, 313] on icon "button" at bounding box center [903, 316] width 18 height 18
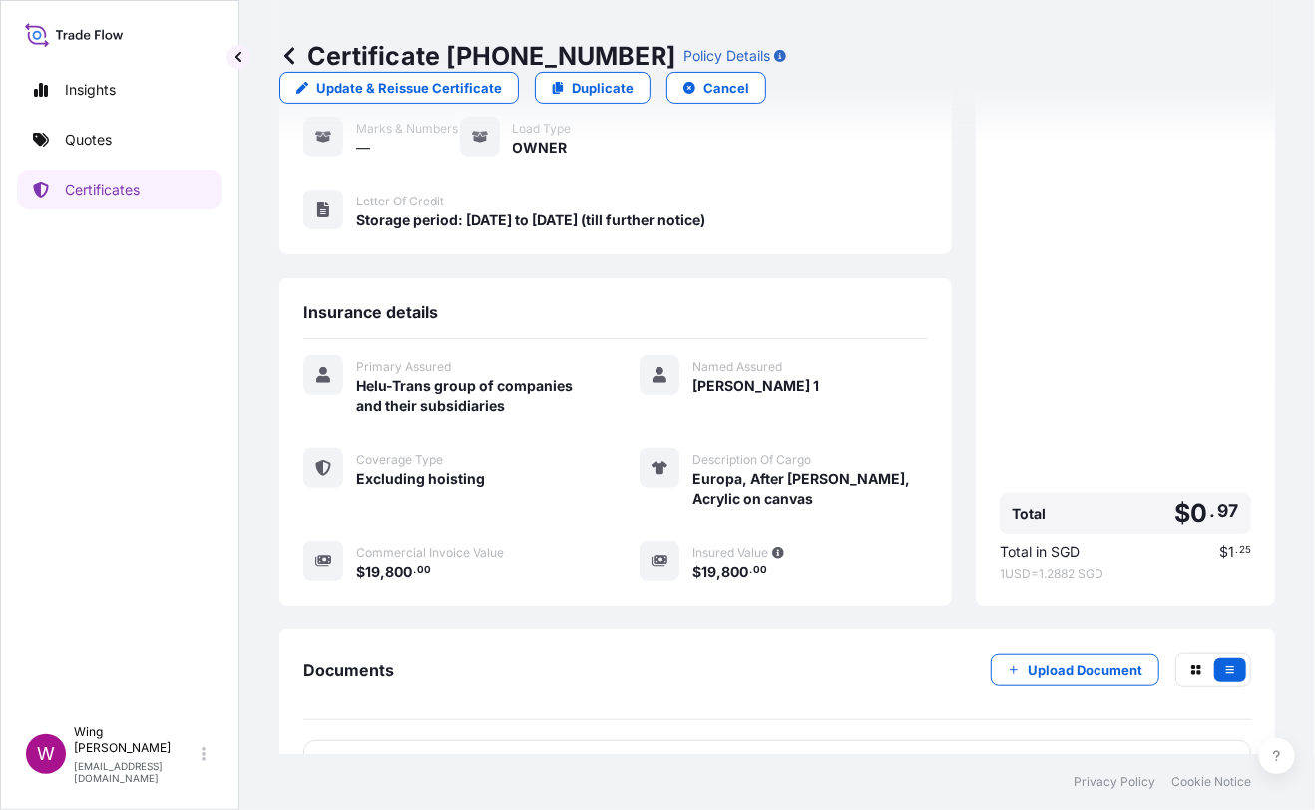
scroll to position [330, 0]
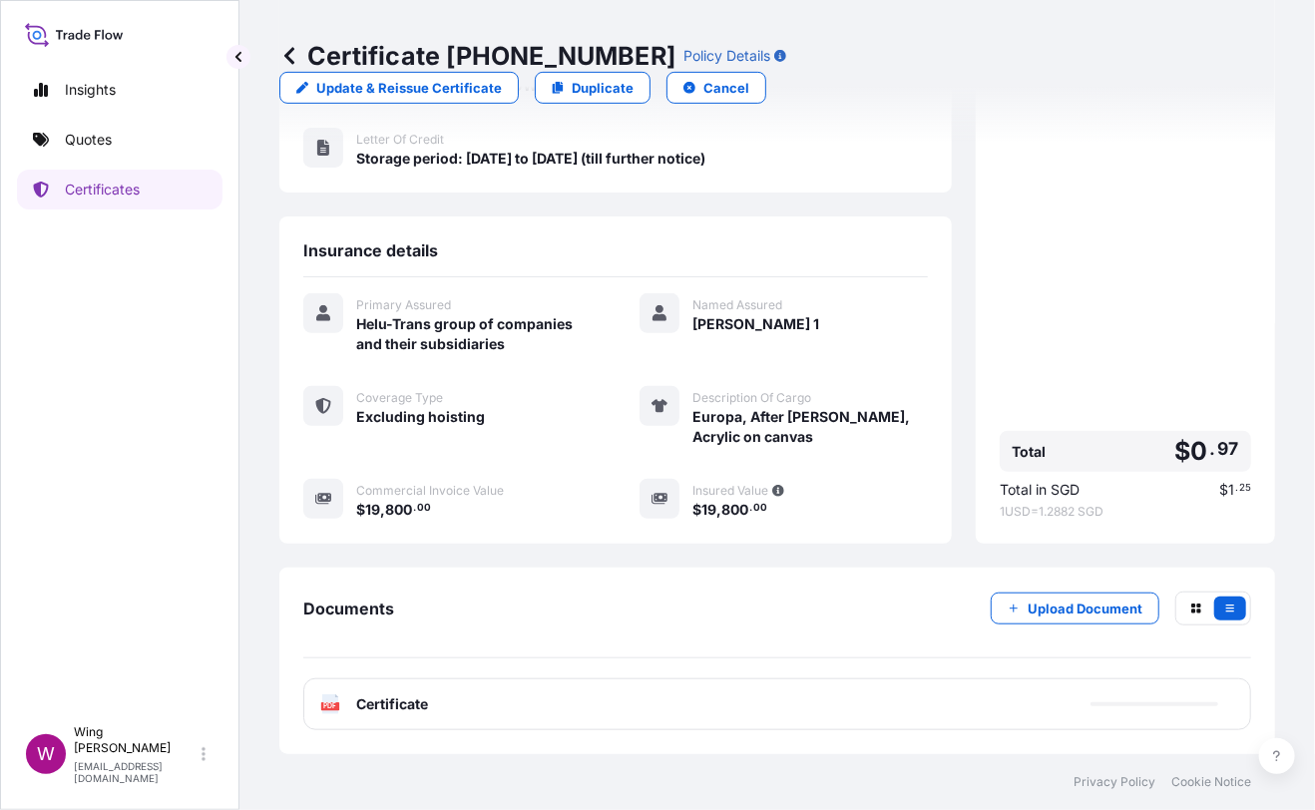
click at [318, 701] on div "PDF Certificate" at bounding box center [777, 704] width 948 height 52
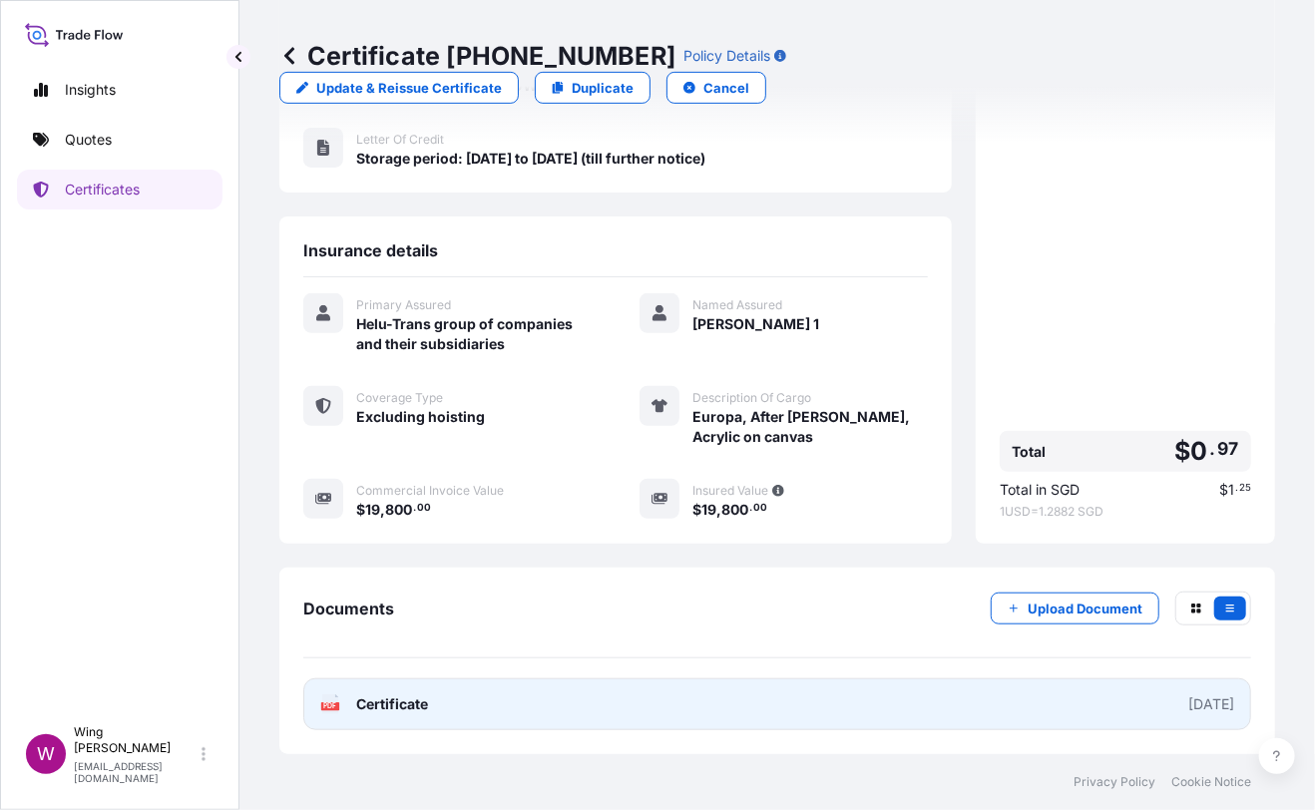
click at [332, 701] on icon at bounding box center [330, 704] width 17 height 20
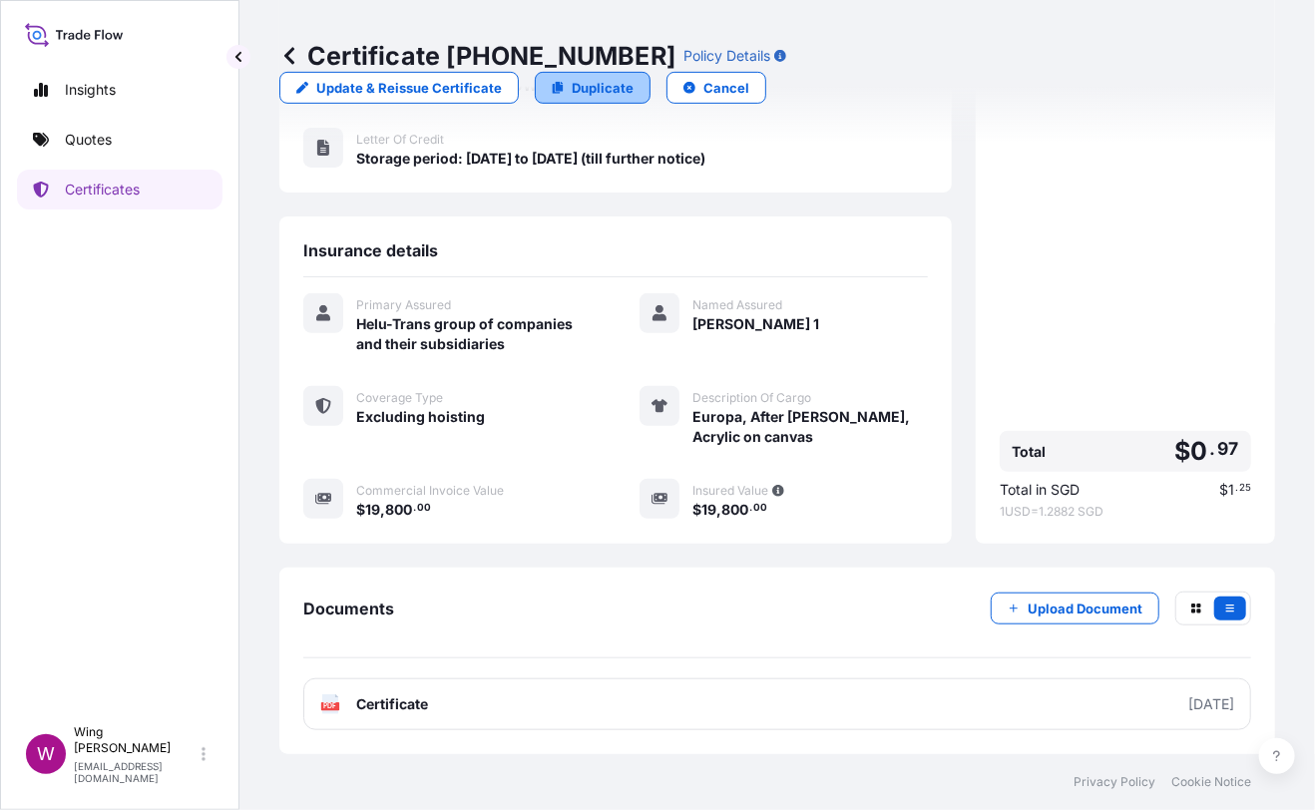
click at [633, 78] on p "Duplicate" at bounding box center [603, 88] width 62 height 20
select select "STORAGE"
select select "Storage"
select select "[GEOGRAPHIC_DATA]"
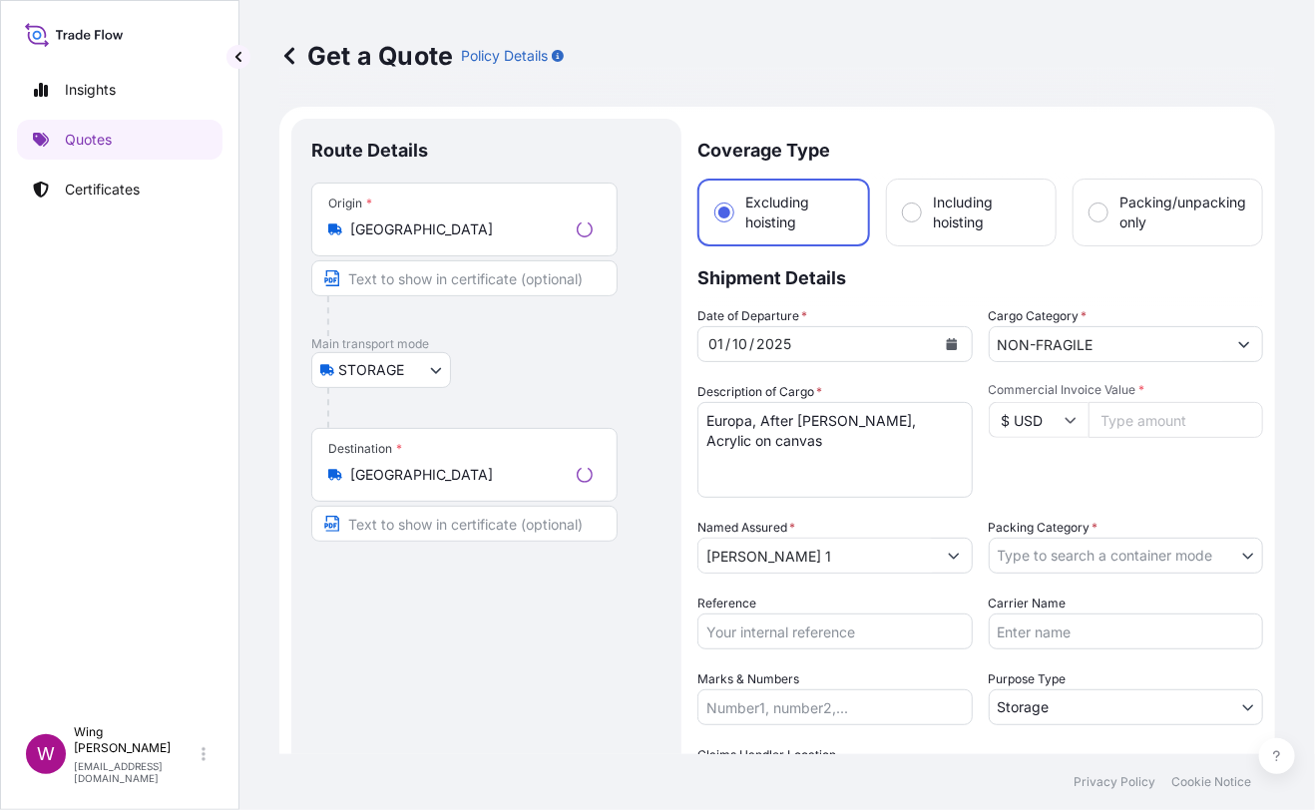
scroll to position [31, 0]
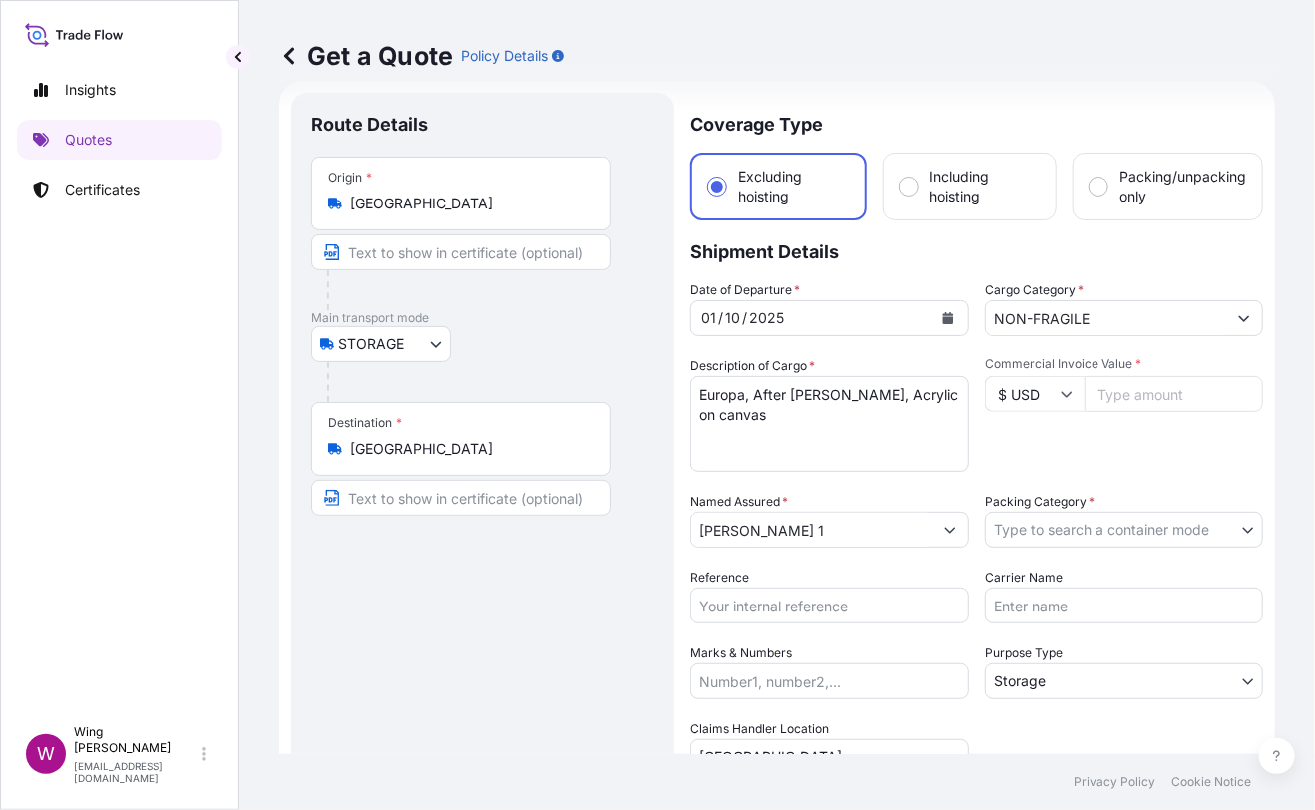
drag, startPoint x: 370, startPoint y: 634, endPoint x: 385, endPoint y: 633, distance: 15.0
click at [377, 634] on div "Route Details Place of loading Road / [GEOGRAPHIC_DATA] / Inland Origin * [GEOG…" at bounding box center [482, 584] width 343 height 943
drag, startPoint x: 764, startPoint y: 415, endPoint x: 596, endPoint y: 365, distance: 175.8
click at [596, 365] on form "Route Details Place of loading Road / Inland Road / Inland Origin * [GEOGRAPHIC…" at bounding box center [777, 584] width 996 height 1007
paste textarea ""[PERSON_NAME], Flowers for Taiwan No.23 (Pink Nightmare), Oil paint, acrylic p…"
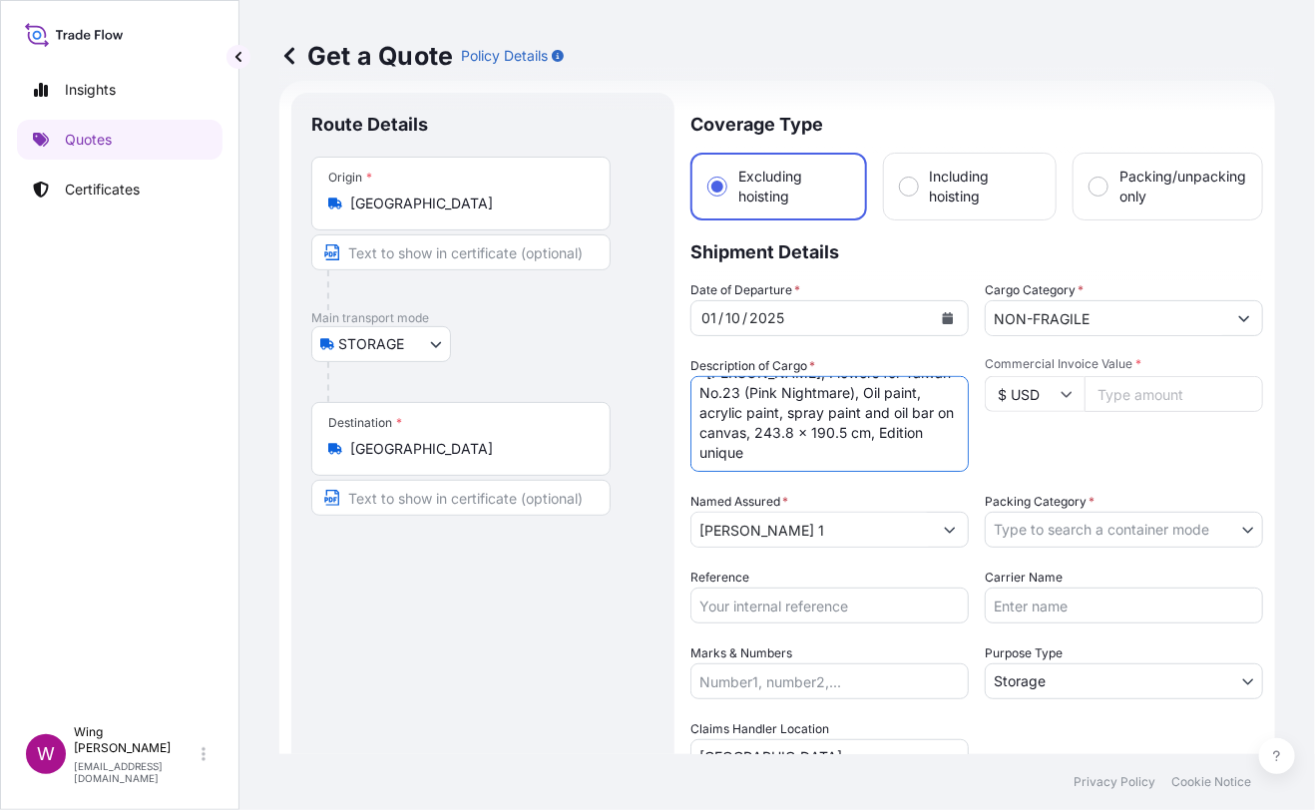
scroll to position [42, 0]
click at [699, 387] on textarea "Europa, After [PERSON_NAME], Acrylic on canvas" at bounding box center [829, 424] width 278 height 96
type textarea "[PERSON_NAME], Flowers for Taiwan No.23 (Pink Nightmare), Oil paint, acrylic pa…"
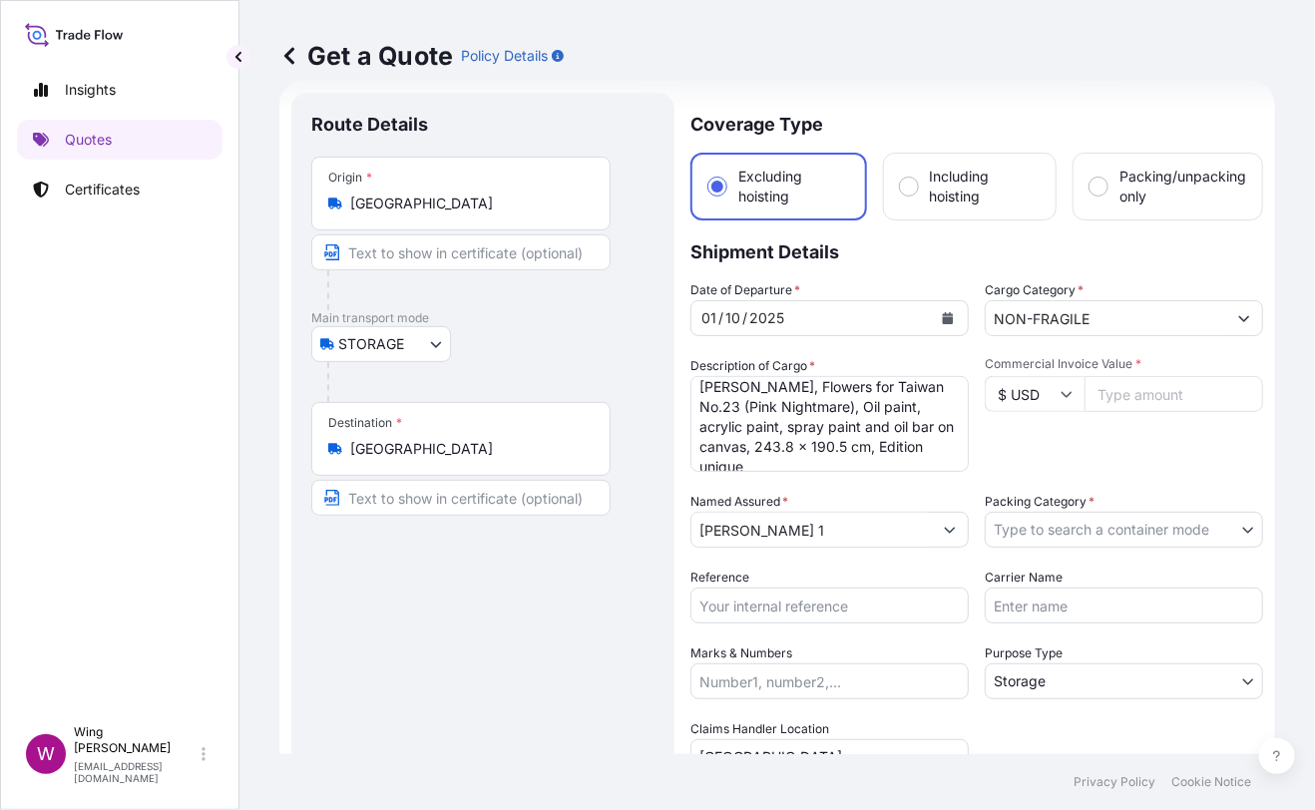
click at [529, 633] on div "Route Details Place of loading Road / [GEOGRAPHIC_DATA] / Inland Origin * [GEOG…" at bounding box center [482, 584] width 343 height 943
click at [1165, 400] on input "Commercial Invoice Value *" at bounding box center [1173, 394] width 179 height 36
paste input "180000"
type input "180000"
click at [1139, 439] on div "Commercial Invoice Value * $ USD 180000" at bounding box center [1124, 414] width 278 height 116
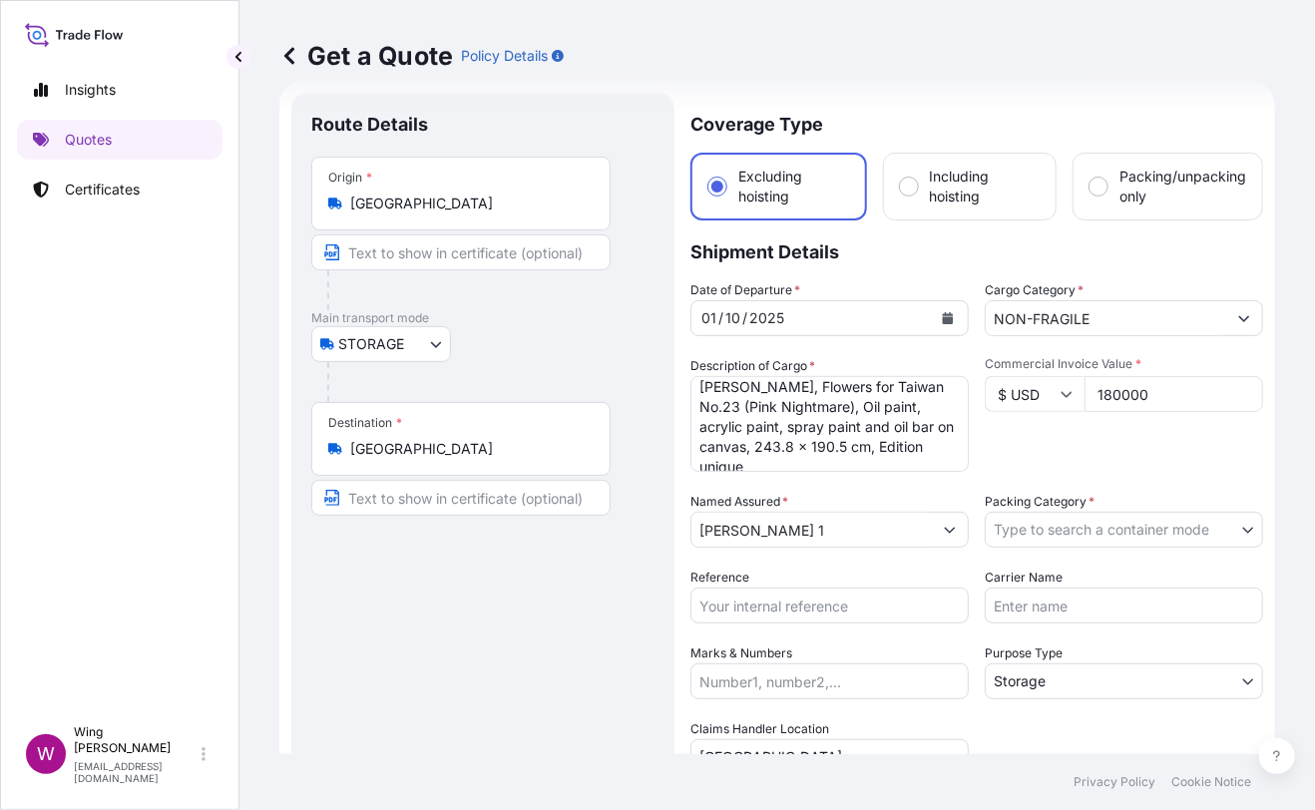
click at [1155, 521] on body "Insights Quotes Certificates W Wing Lee [EMAIL_ADDRESS][DOMAIN_NAME] Get a Quot…" at bounding box center [657, 405] width 1315 height 810
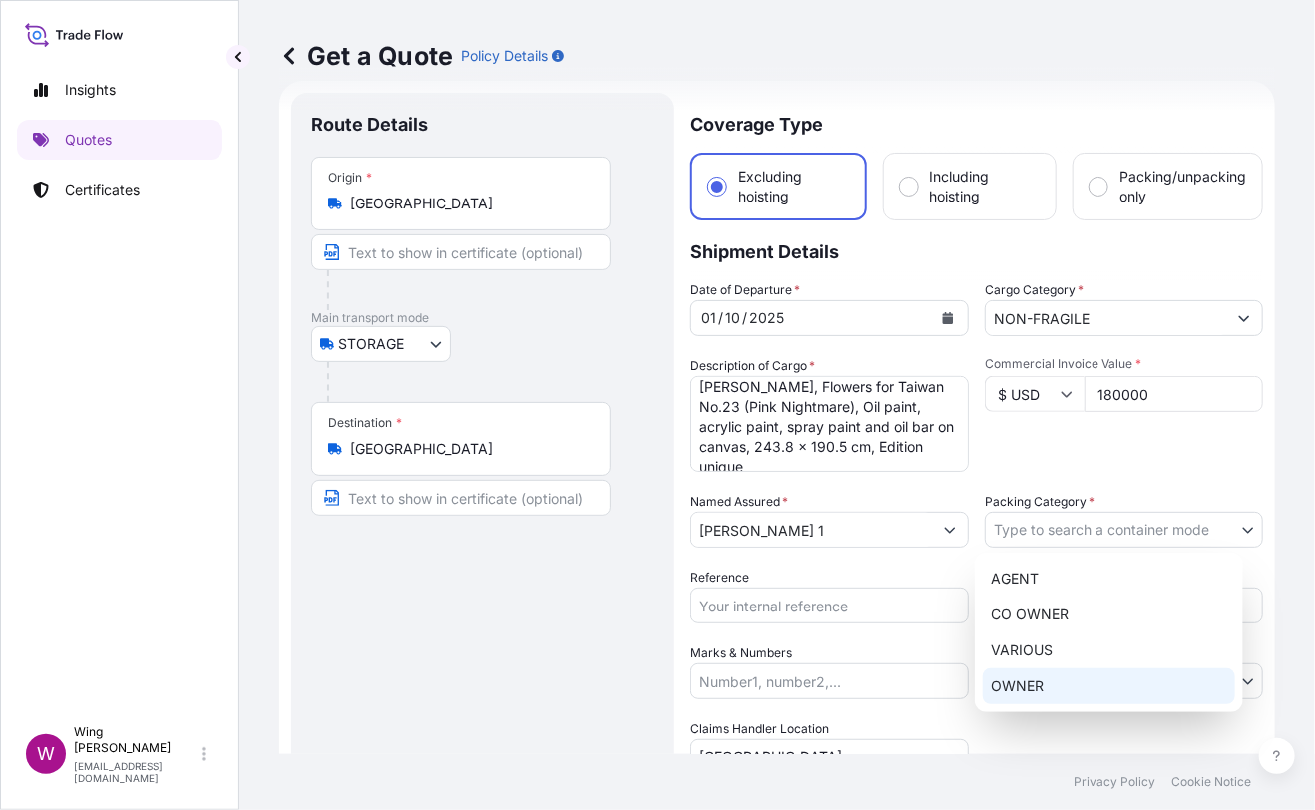
click at [1060, 680] on div "OWNER" at bounding box center [1109, 686] width 252 height 36
select select "27"
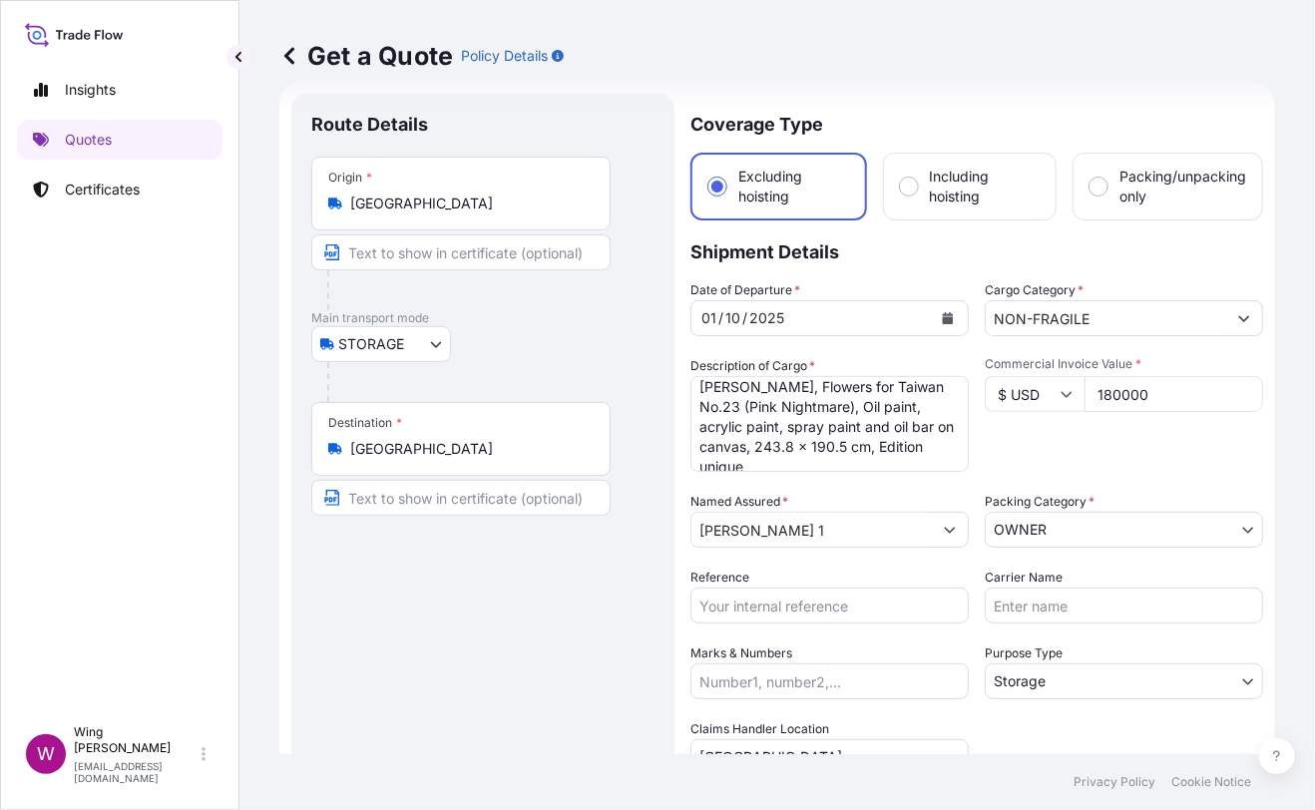
click at [499, 689] on div "Route Details Place of loading Road / [GEOGRAPHIC_DATA] / Inland Origin * [GEOG…" at bounding box center [482, 584] width 343 height 943
click at [629, 606] on div "Route Details Place of loading Road / [GEOGRAPHIC_DATA] / Inland Origin * [GEOG…" at bounding box center [482, 584] width 343 height 943
click at [719, 596] on input "Reference" at bounding box center [829, 606] width 278 height 36
paste input "AMST218959HDHD"
type input "AMST218959HDHD"
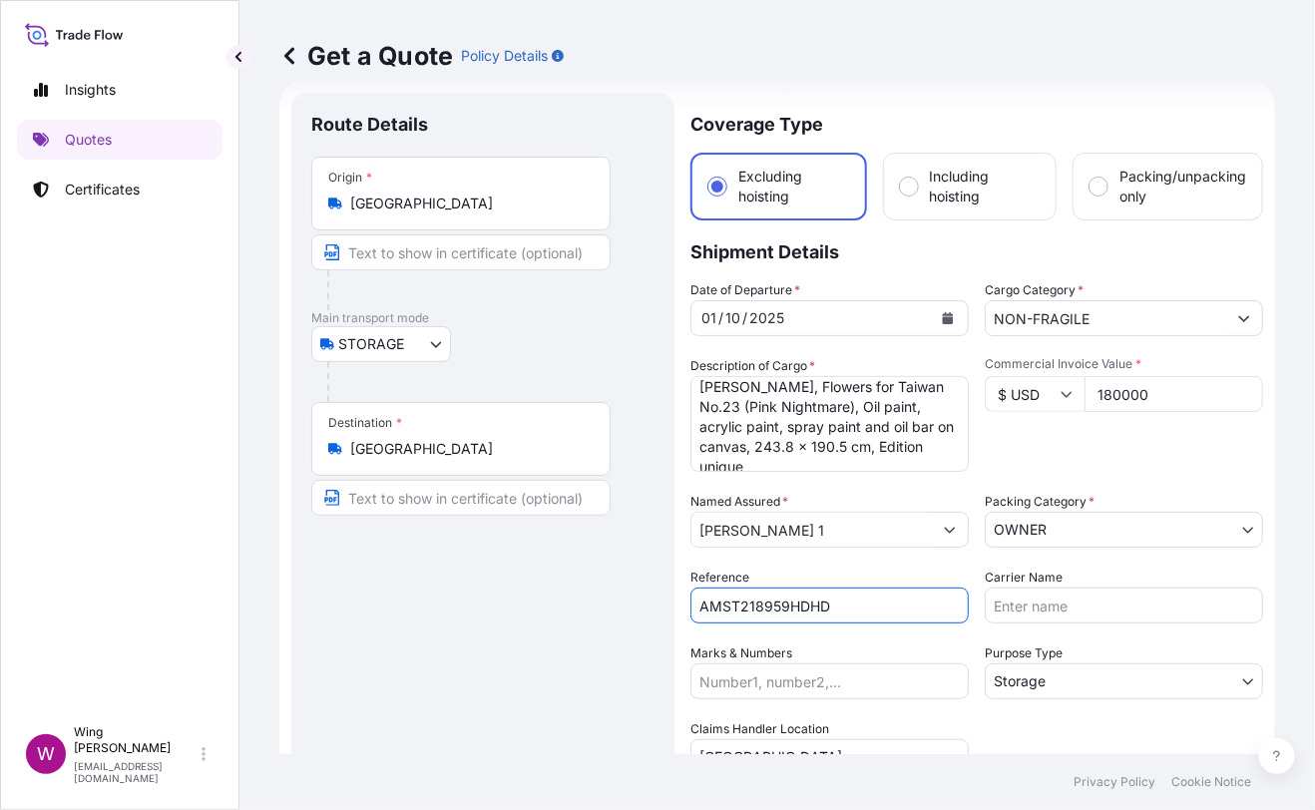
click at [519, 629] on div "Route Details Place of loading Road / [GEOGRAPHIC_DATA] / Inland Origin * [GEOG…" at bounding box center [482, 584] width 343 height 943
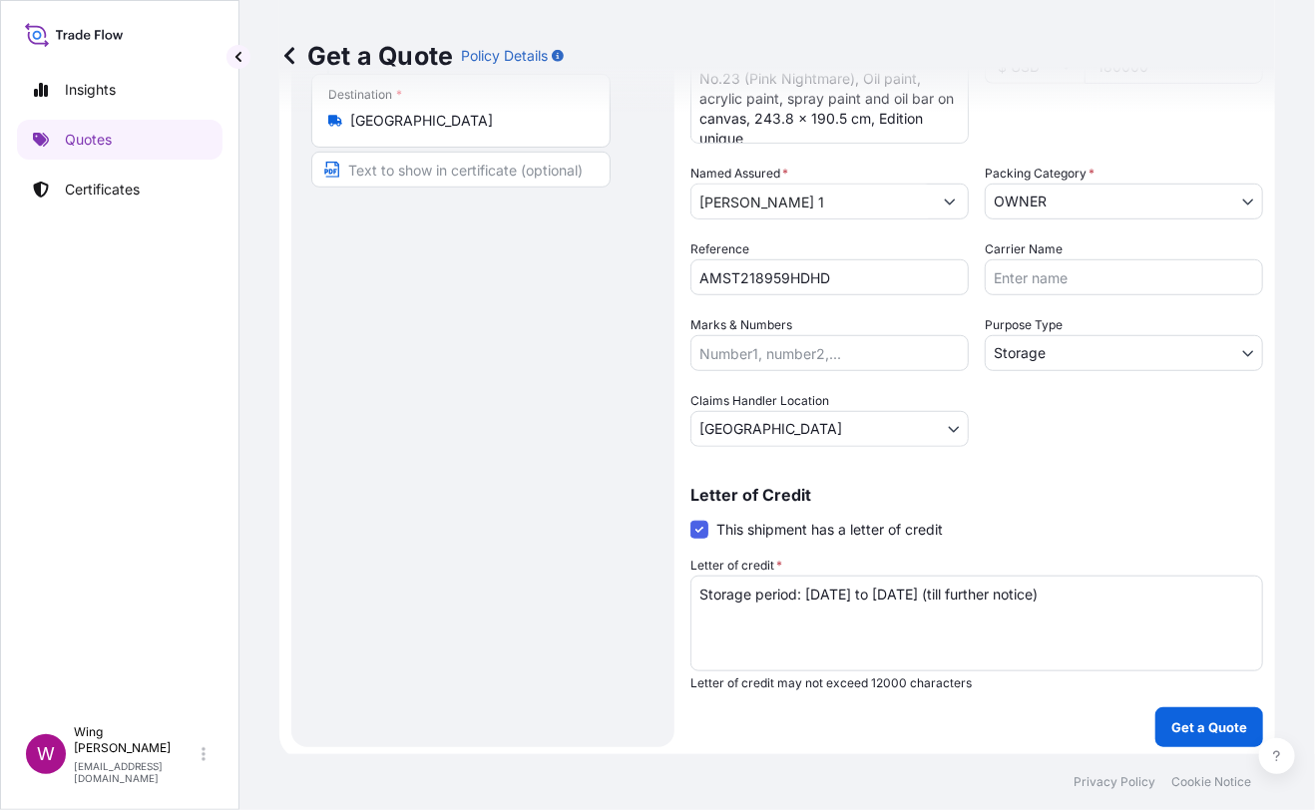
scroll to position [361, 0]
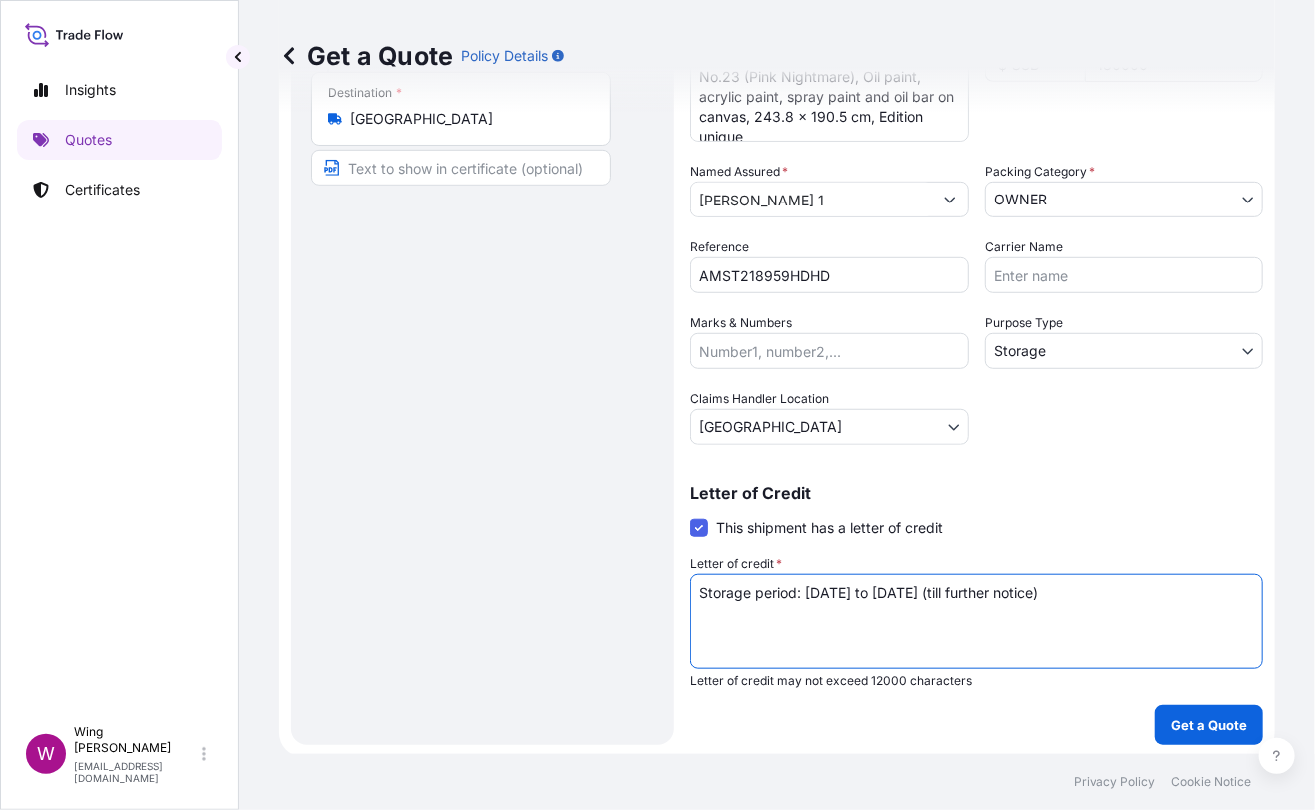
drag, startPoint x: 1146, startPoint y: 587, endPoint x: 462, endPoint y: 565, distance: 684.7
click at [457, 567] on form "Route Details Place of loading Road / Inland Road / Inland Origin * [GEOGRAPHIC…" at bounding box center [777, 254] width 996 height 1007
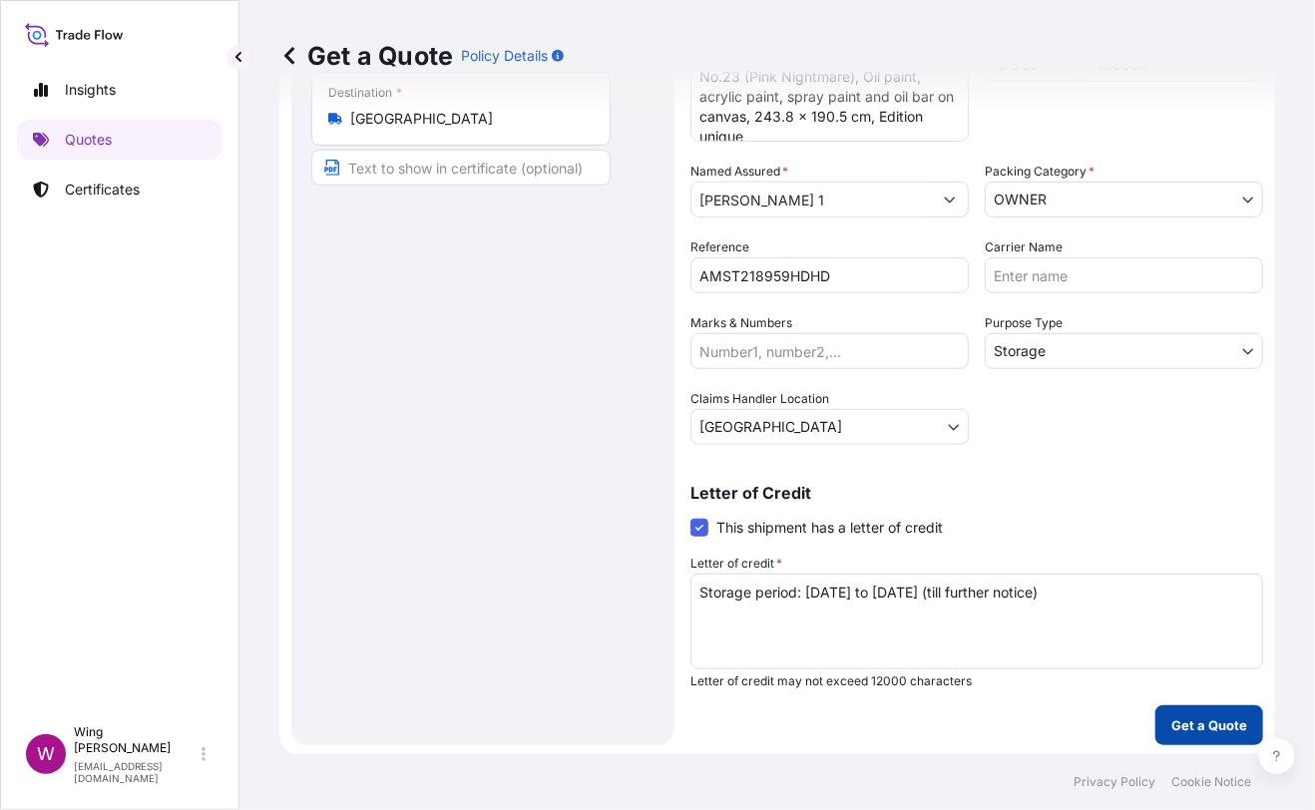
click at [1181, 715] on p "Get a Quote" at bounding box center [1209, 725] width 76 height 20
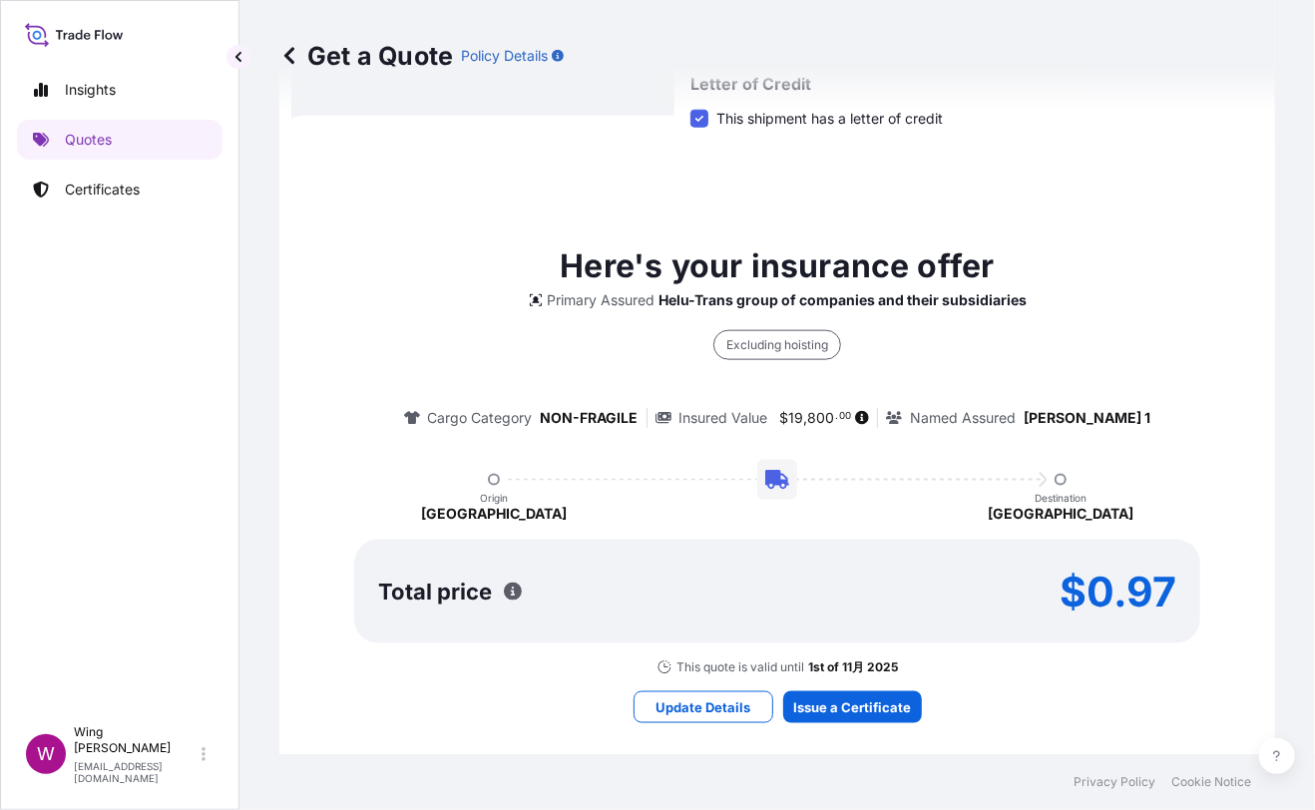
scroll to position [786, 0]
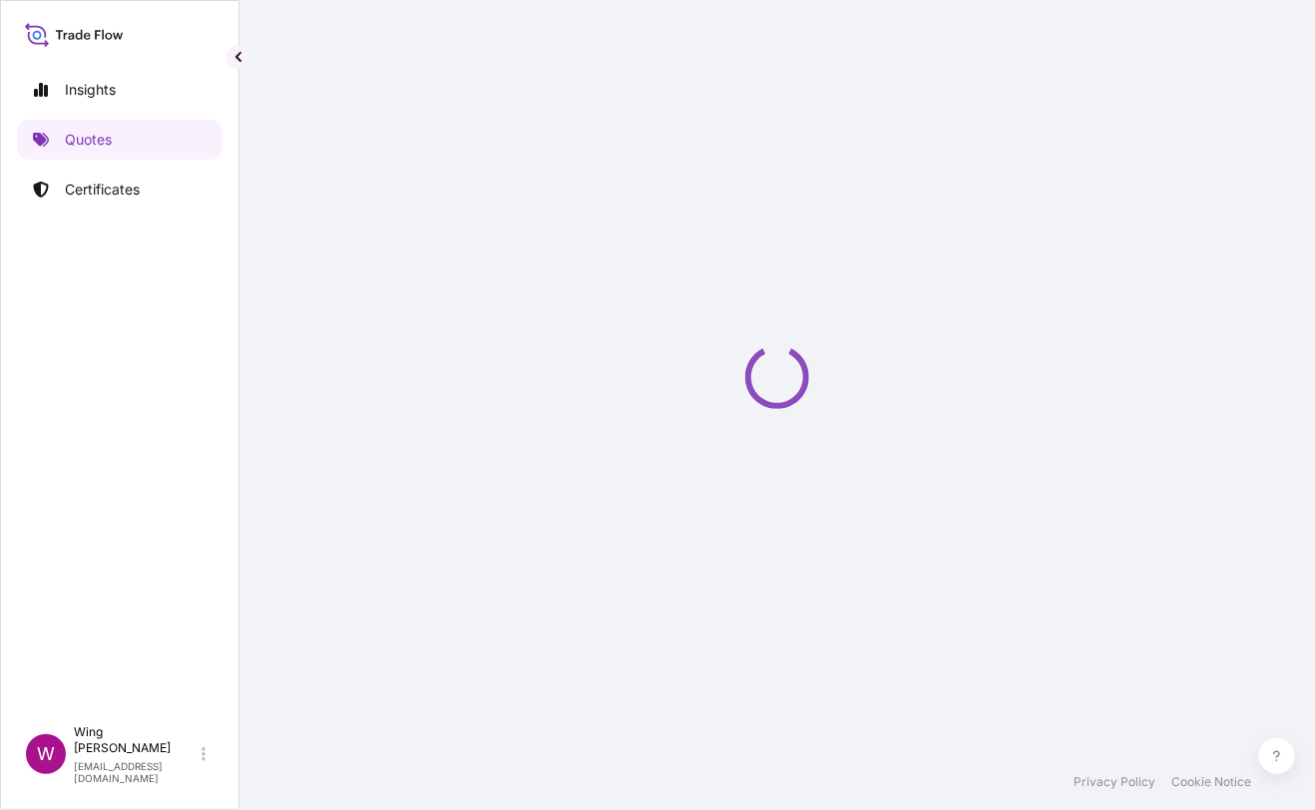
select select "STORAGE"
select select "Transit"
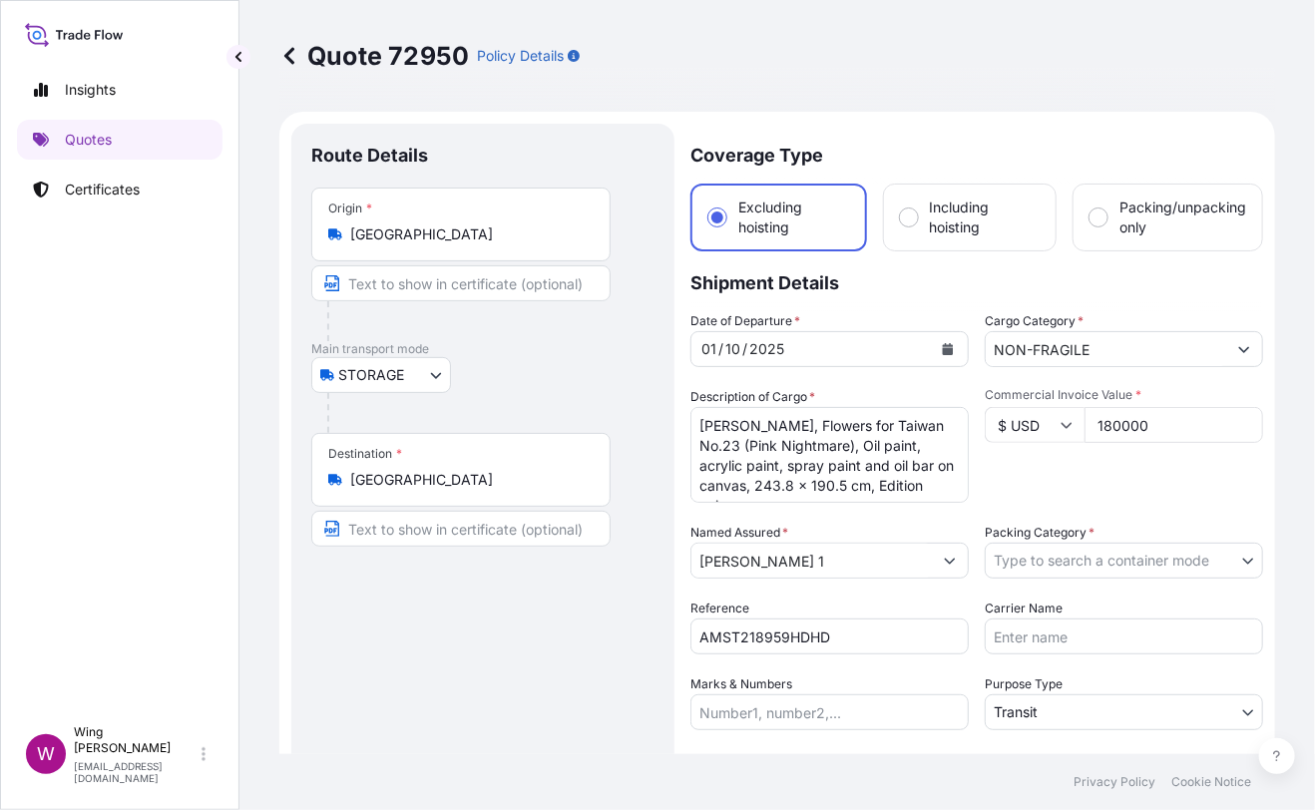
scroll to position [132, 0]
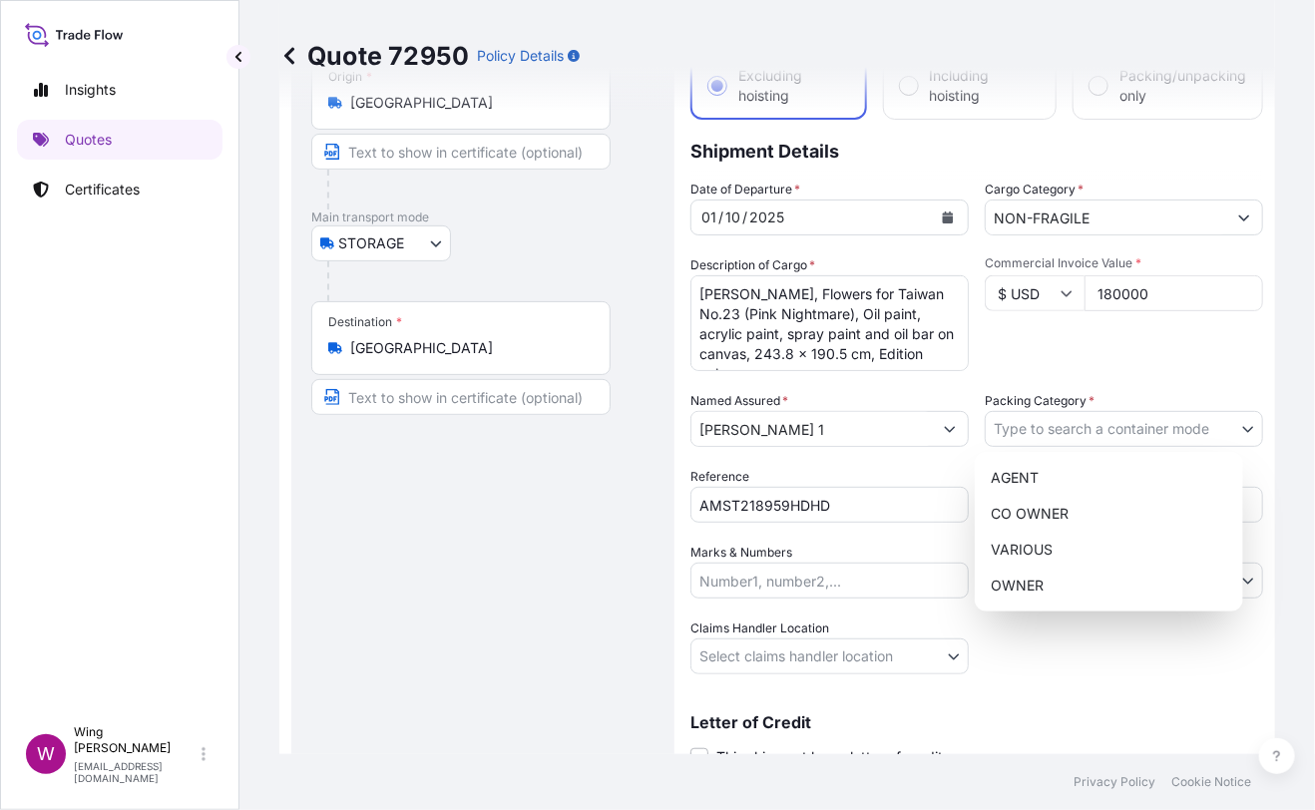
click at [1030, 430] on body "Insights Quotes Certificates W Wing Lee [EMAIL_ADDRESS][DOMAIN_NAME] Quote 7295…" at bounding box center [657, 405] width 1315 height 810
click at [1024, 587] on div "OWNER" at bounding box center [1109, 586] width 252 height 36
select select "27"
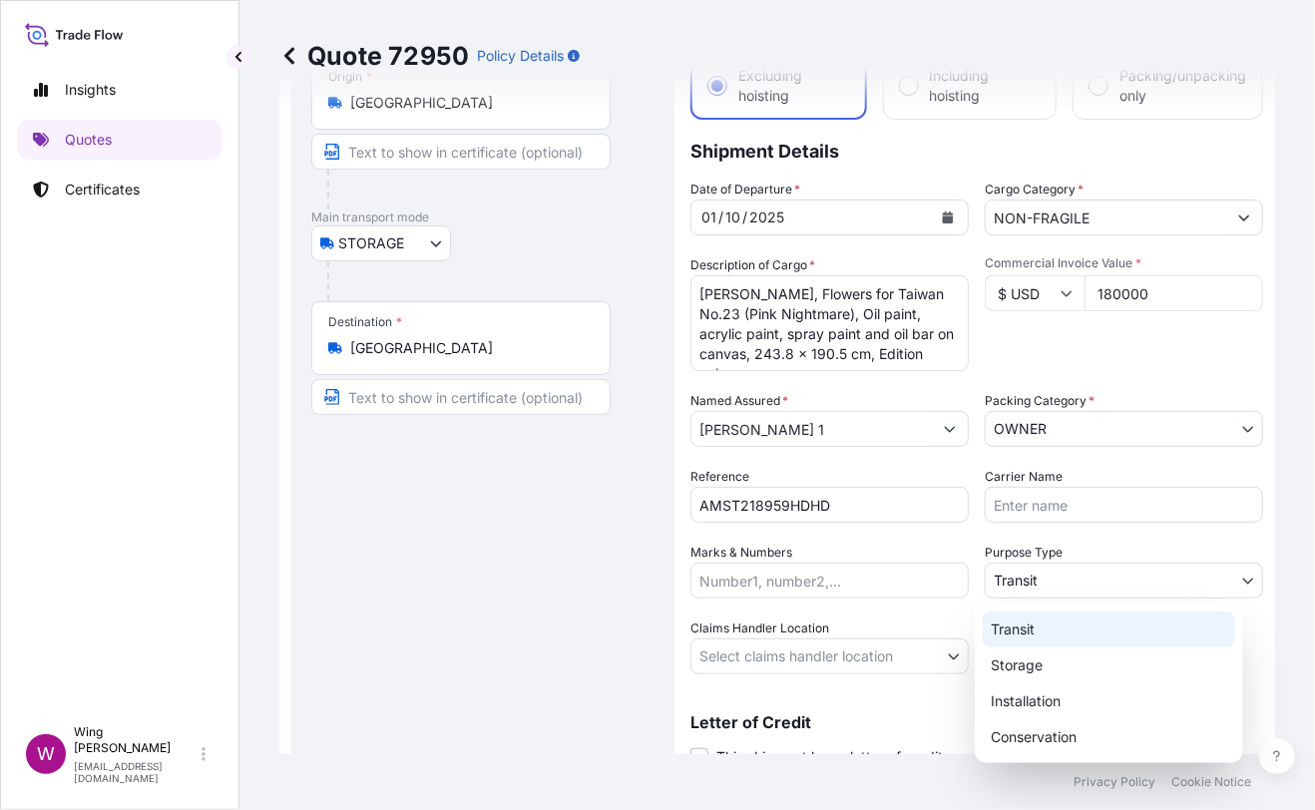
click at [1045, 572] on body "Insights Quotes Certificates W Wing Lee [EMAIL_ADDRESS][DOMAIN_NAME] Quote 7295…" at bounding box center [657, 405] width 1315 height 810
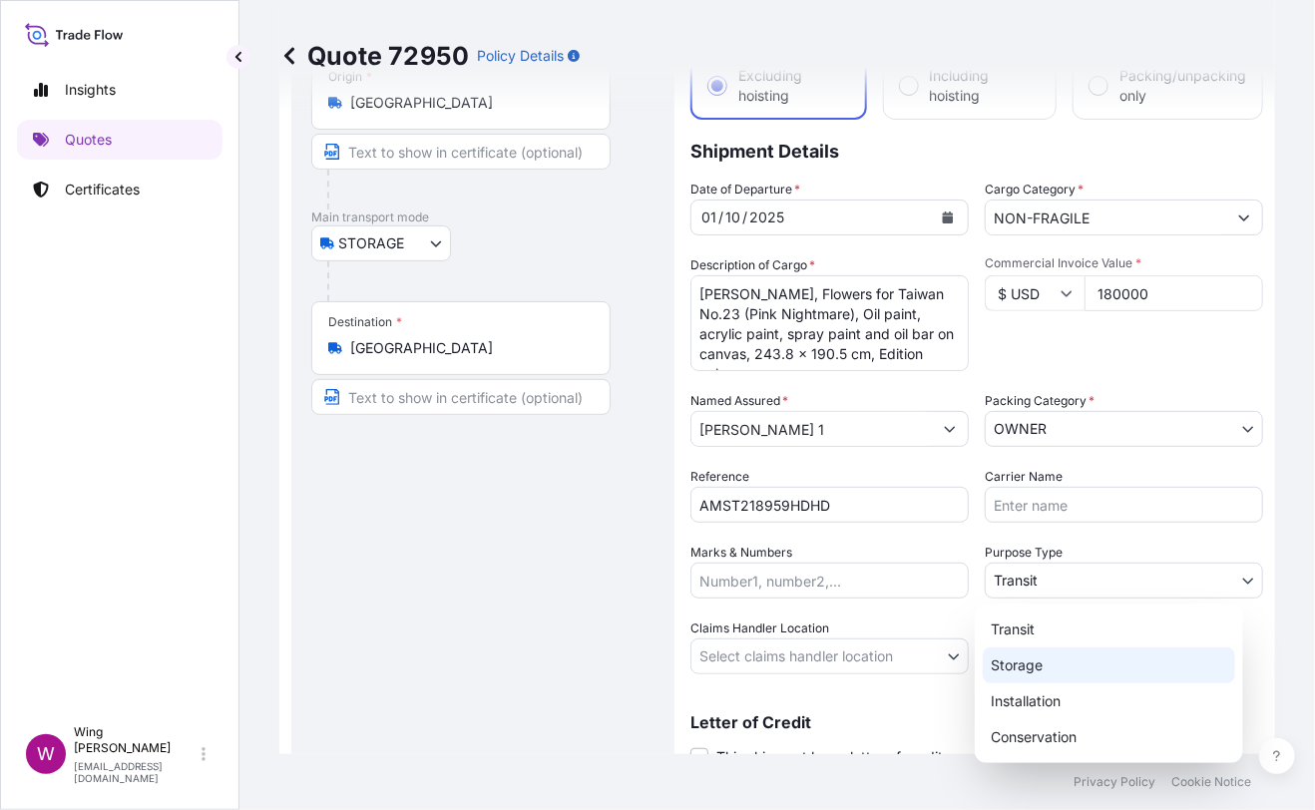
click at [1025, 665] on div "Storage" at bounding box center [1109, 665] width 252 height 36
select select "Storage"
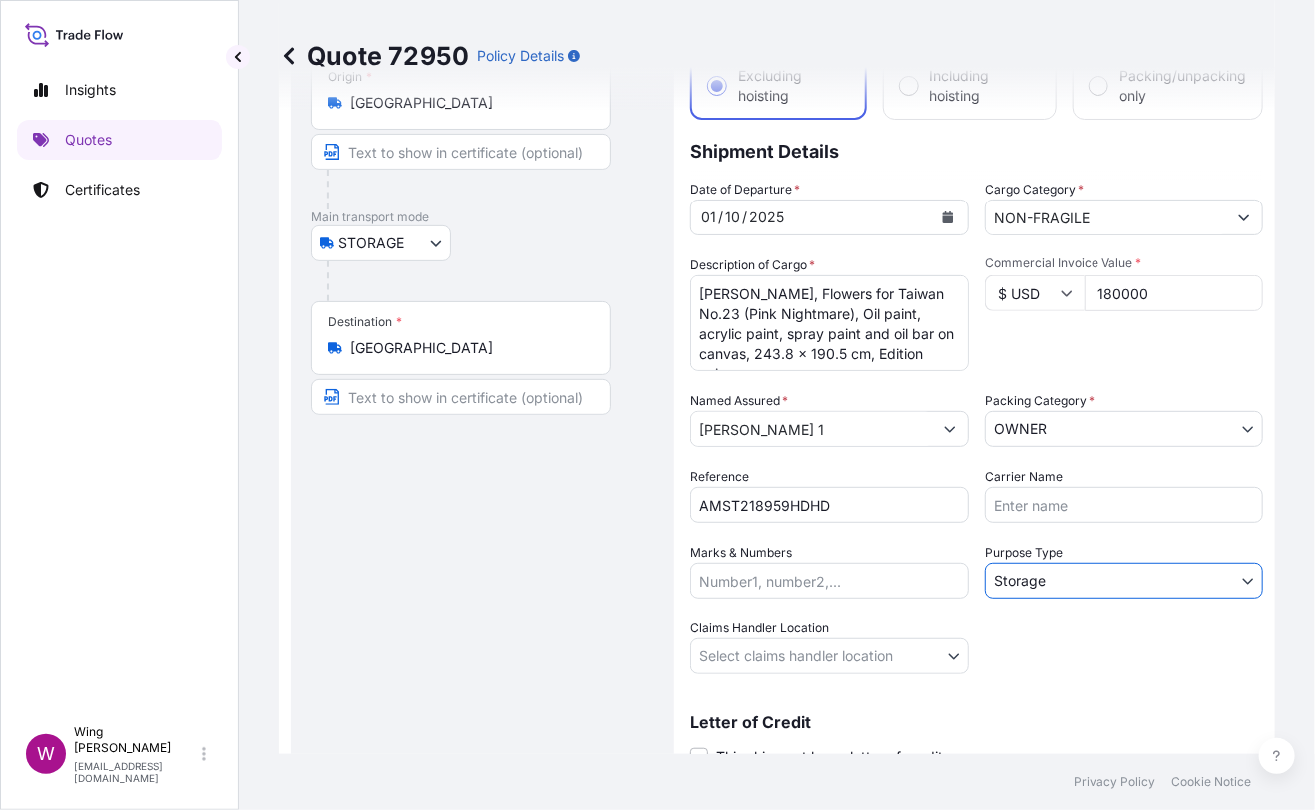
click at [706, 647] on body "Insights Quotes Certificates W Wing Lee [EMAIL_ADDRESS][DOMAIN_NAME] Quote 7295…" at bounding box center [657, 405] width 1315 height 810
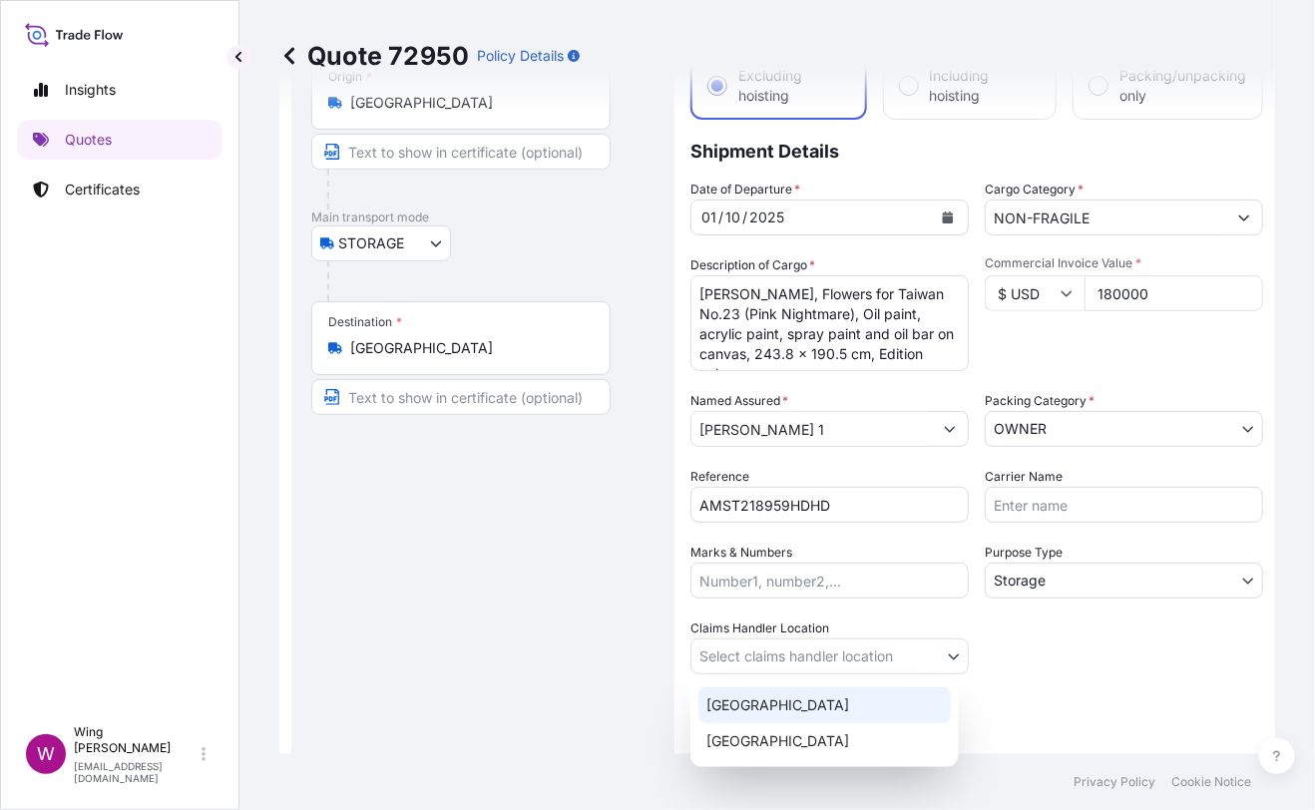
click at [725, 694] on div "[GEOGRAPHIC_DATA]" at bounding box center [824, 705] width 252 height 36
select select "[GEOGRAPHIC_DATA]"
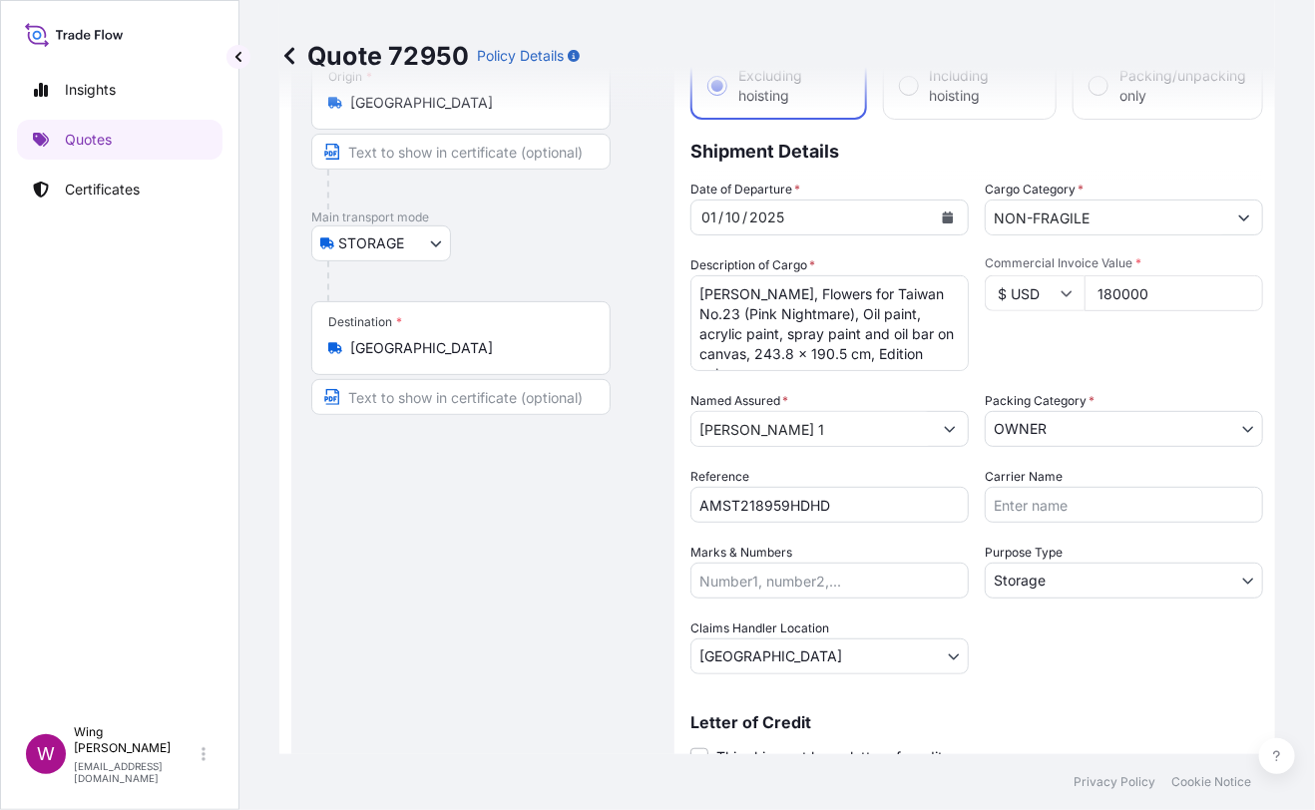
click at [563, 685] on div "Route Details Place of loading Road / [GEOGRAPHIC_DATA] / Inland Origin * [GEOG…" at bounding box center [482, 407] width 343 height 791
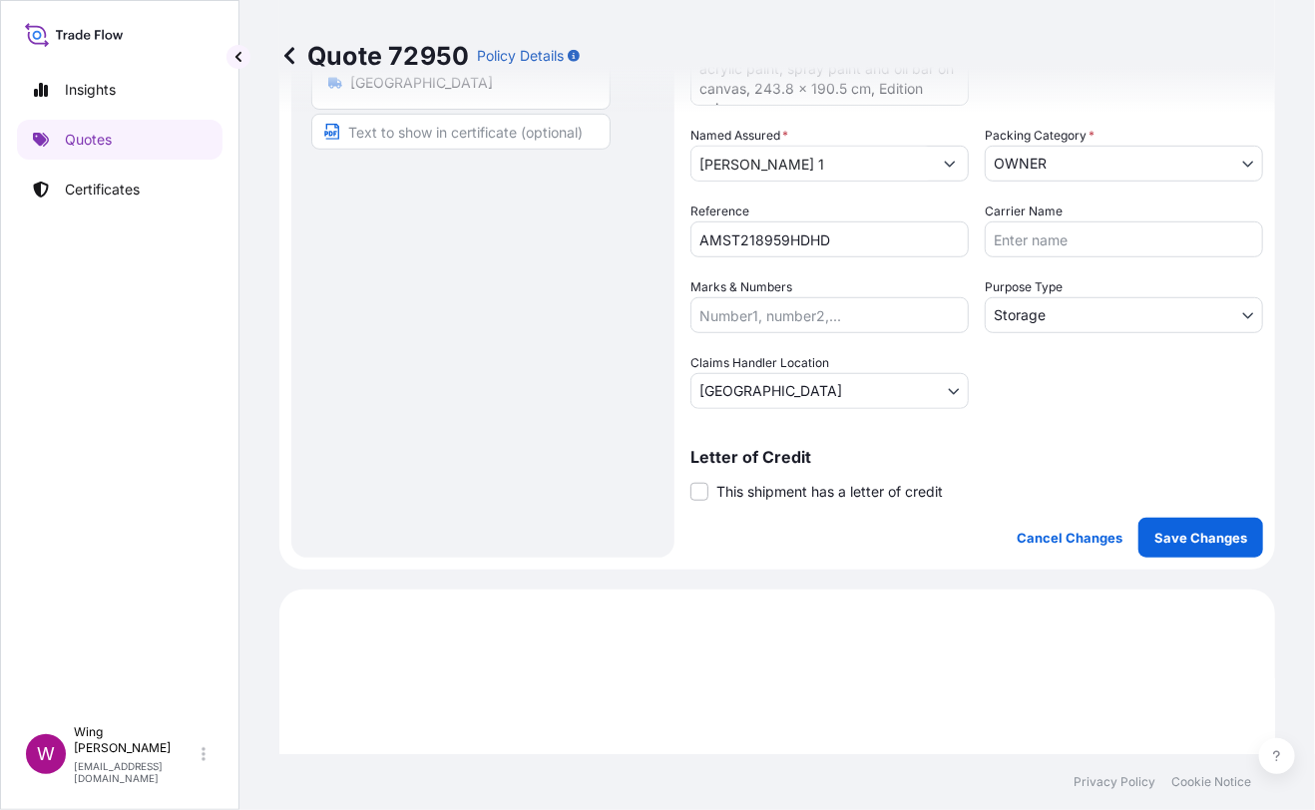
scroll to position [398, 0]
click at [691, 493] on span at bounding box center [699, 491] width 18 height 18
click at [690, 480] on input "This shipment has a letter of credit" at bounding box center [690, 480] width 0 height 0
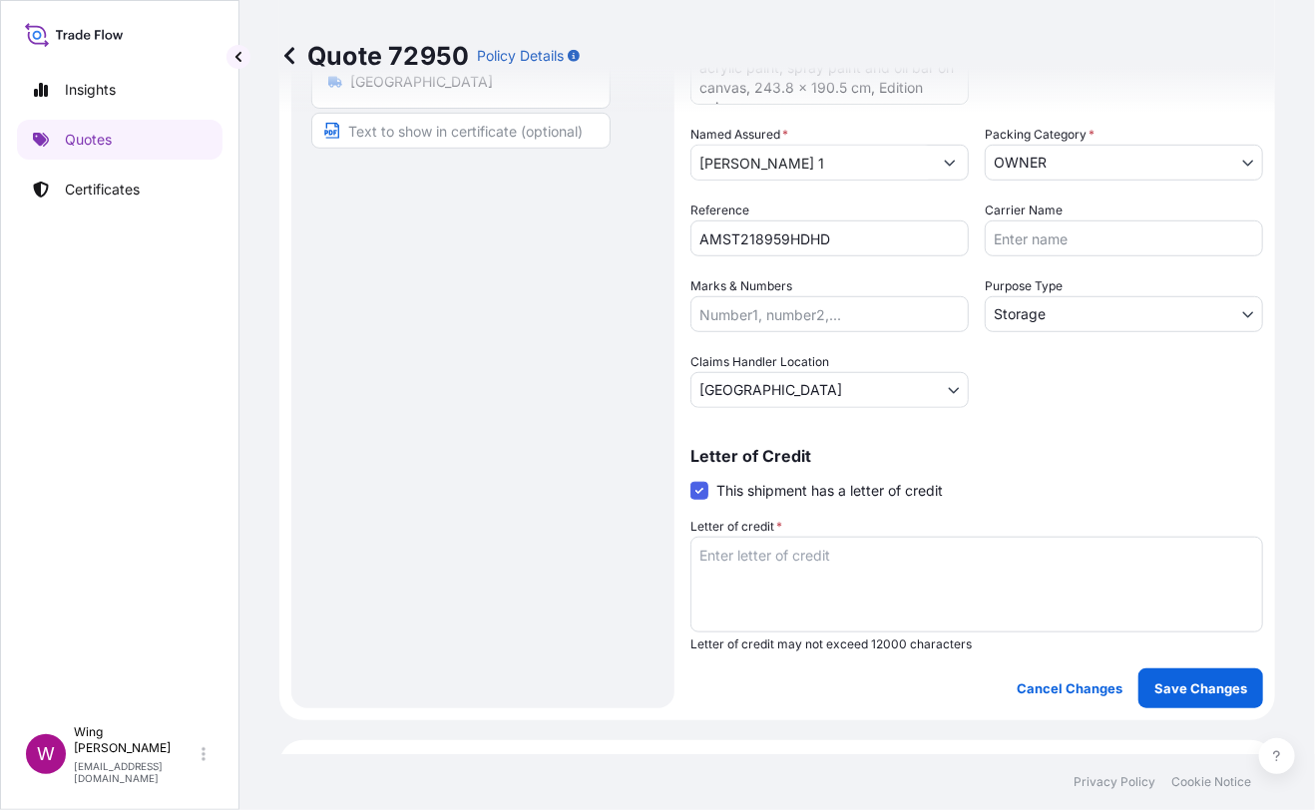
click at [747, 565] on textarea "Letter of credit *" at bounding box center [976, 585] width 573 height 96
paste textarea "Storage period: [DATE] to [DATE] (till further notice)"
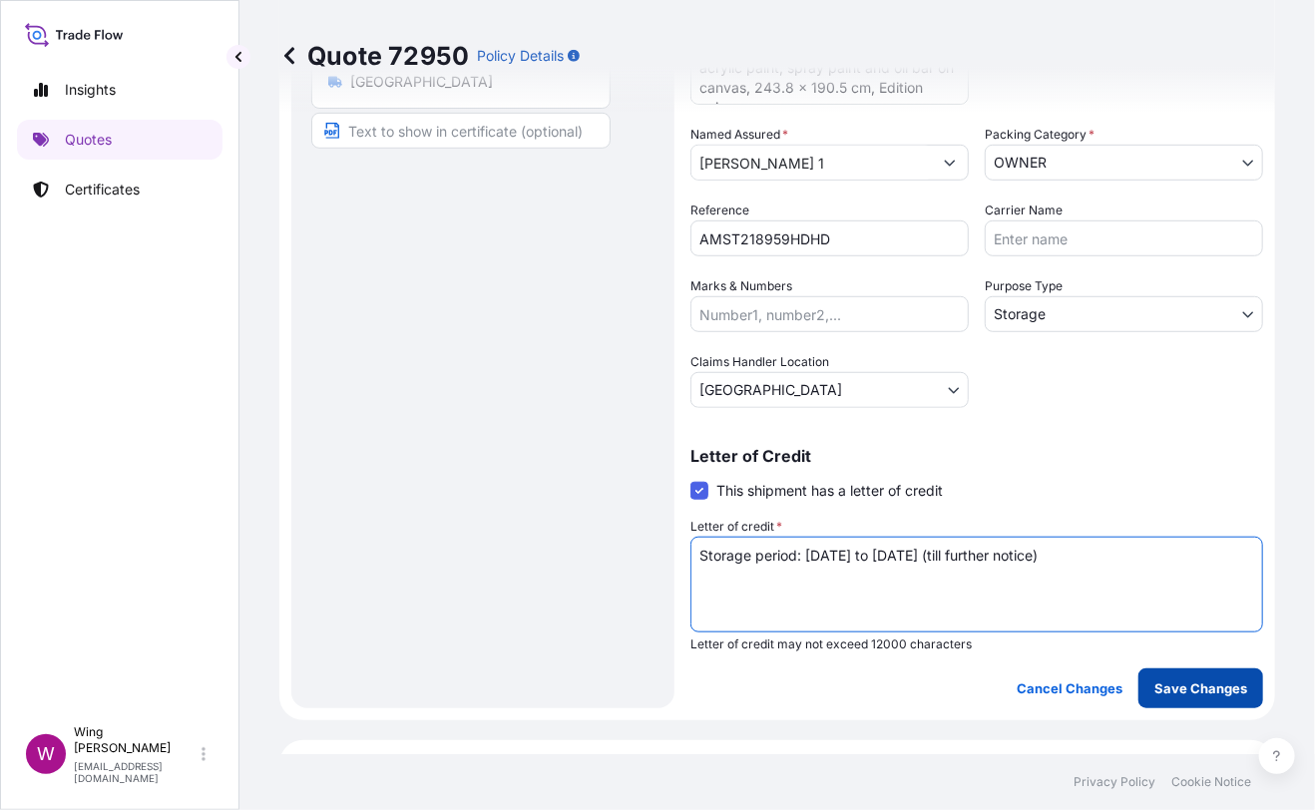
type textarea "Storage period: [DATE] to [DATE] (till further notice)"
click at [1192, 694] on p "Save Changes" at bounding box center [1200, 688] width 93 height 20
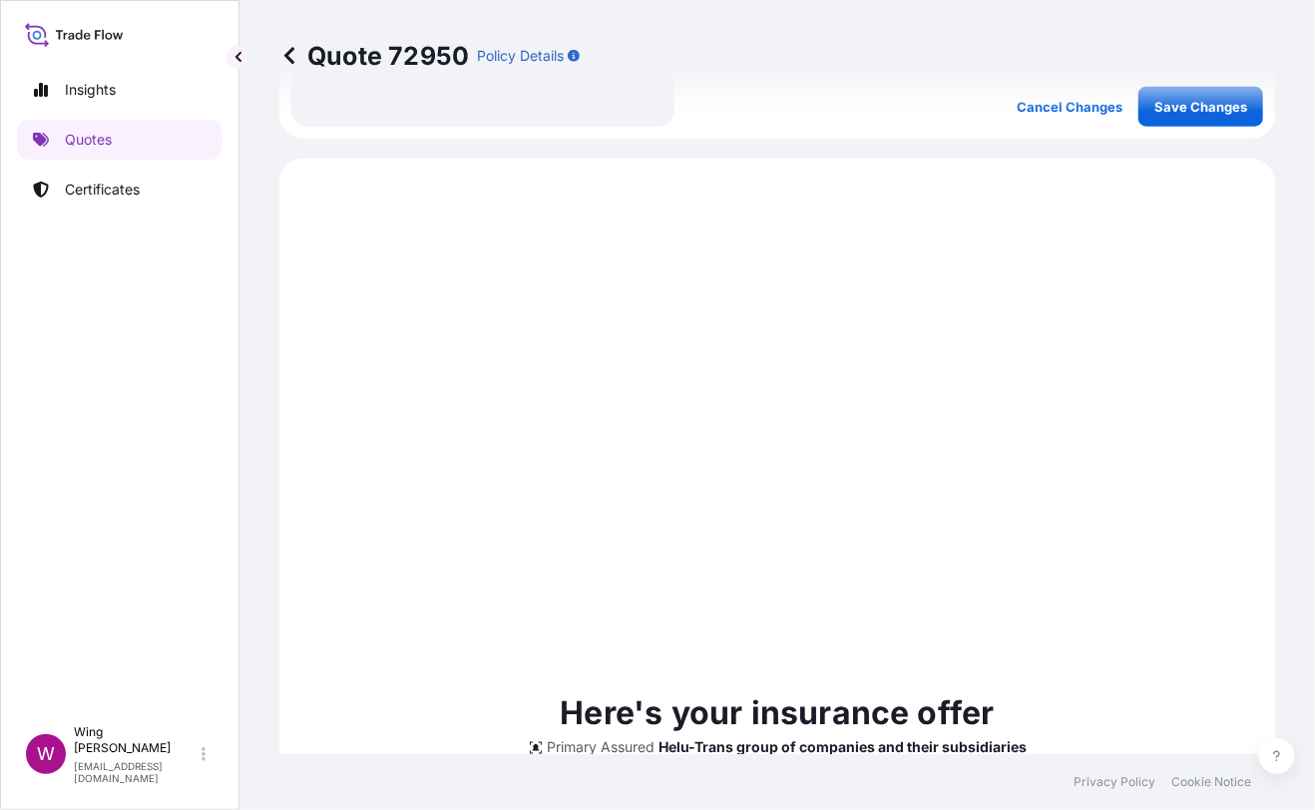
scroll to position [1035, 0]
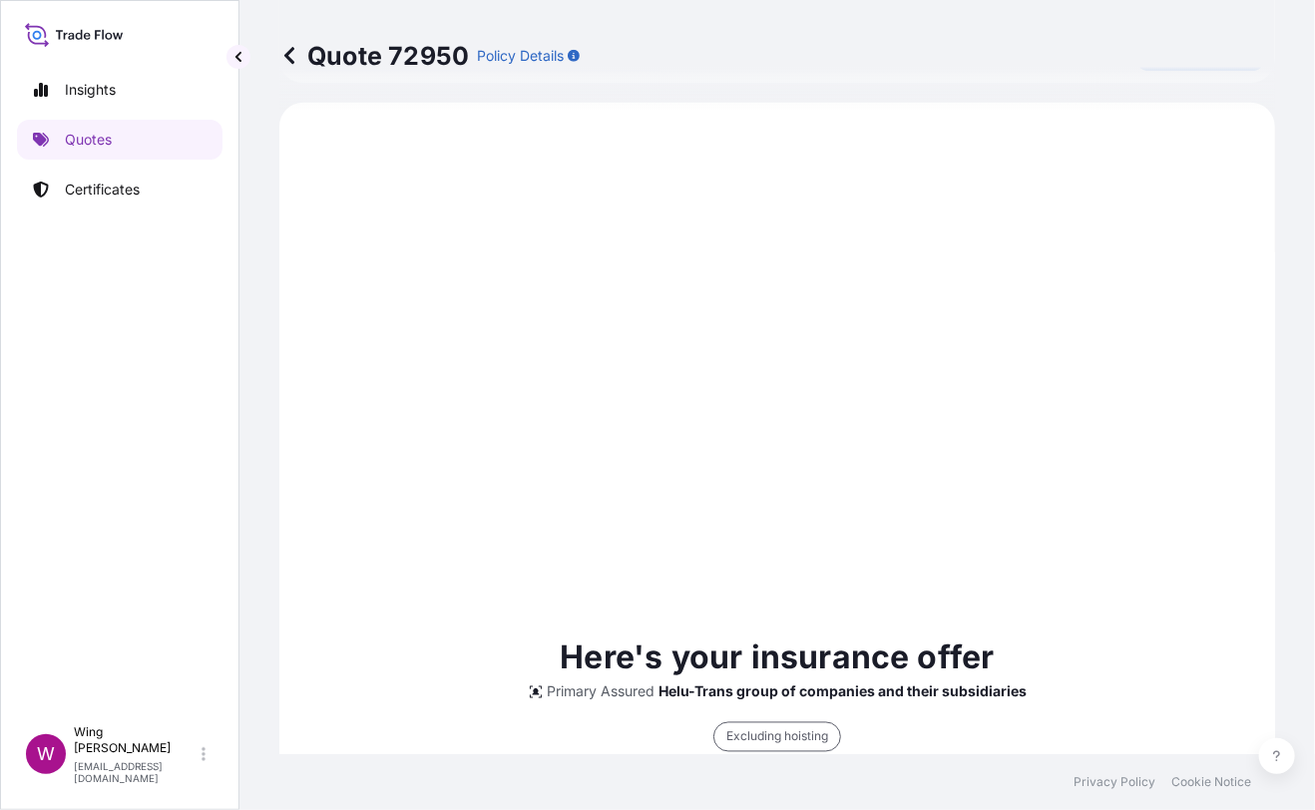
select select "STORAGE"
select select "Storage"
select select "[GEOGRAPHIC_DATA]"
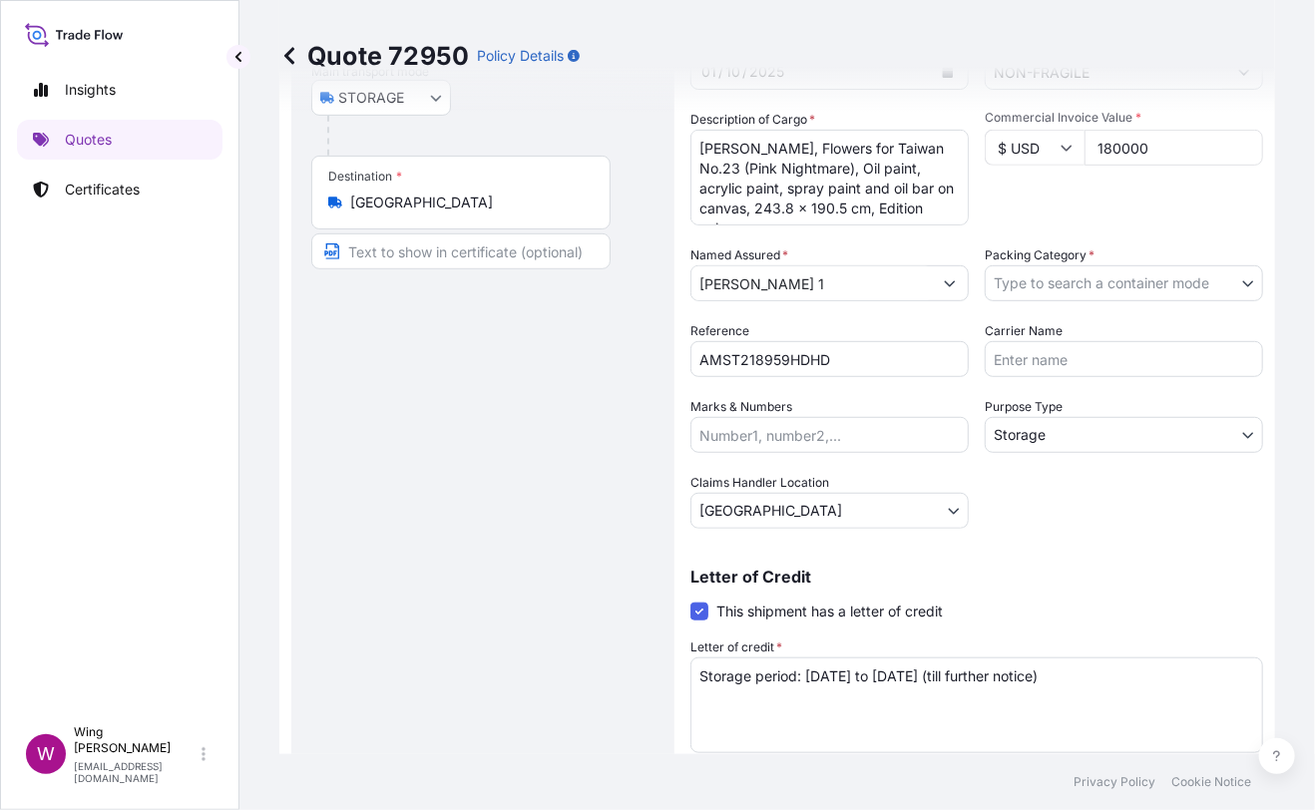
scroll to position [237, 0]
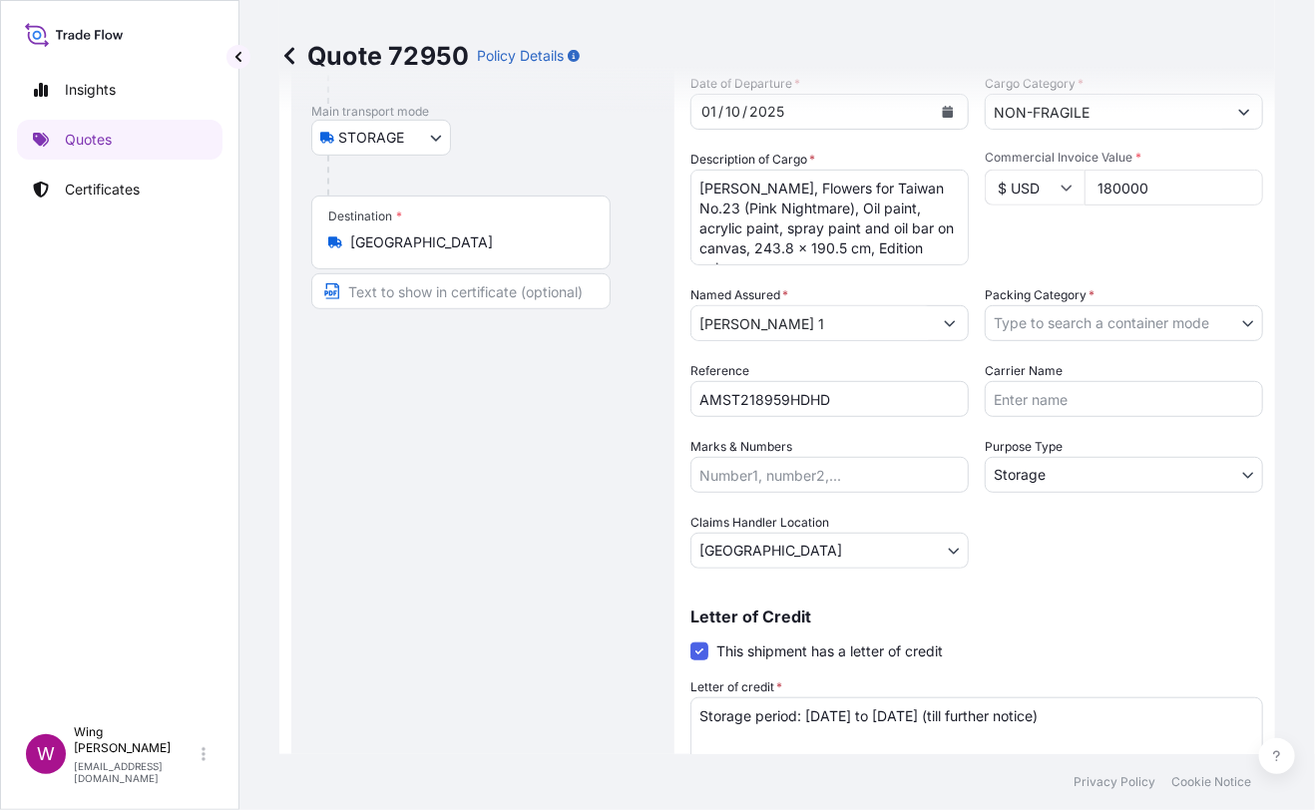
click at [1025, 328] on body "Insights Quotes Certificates W Wing Lee [EMAIL_ADDRESS][DOMAIN_NAME] Quote 7295…" at bounding box center [657, 405] width 1315 height 810
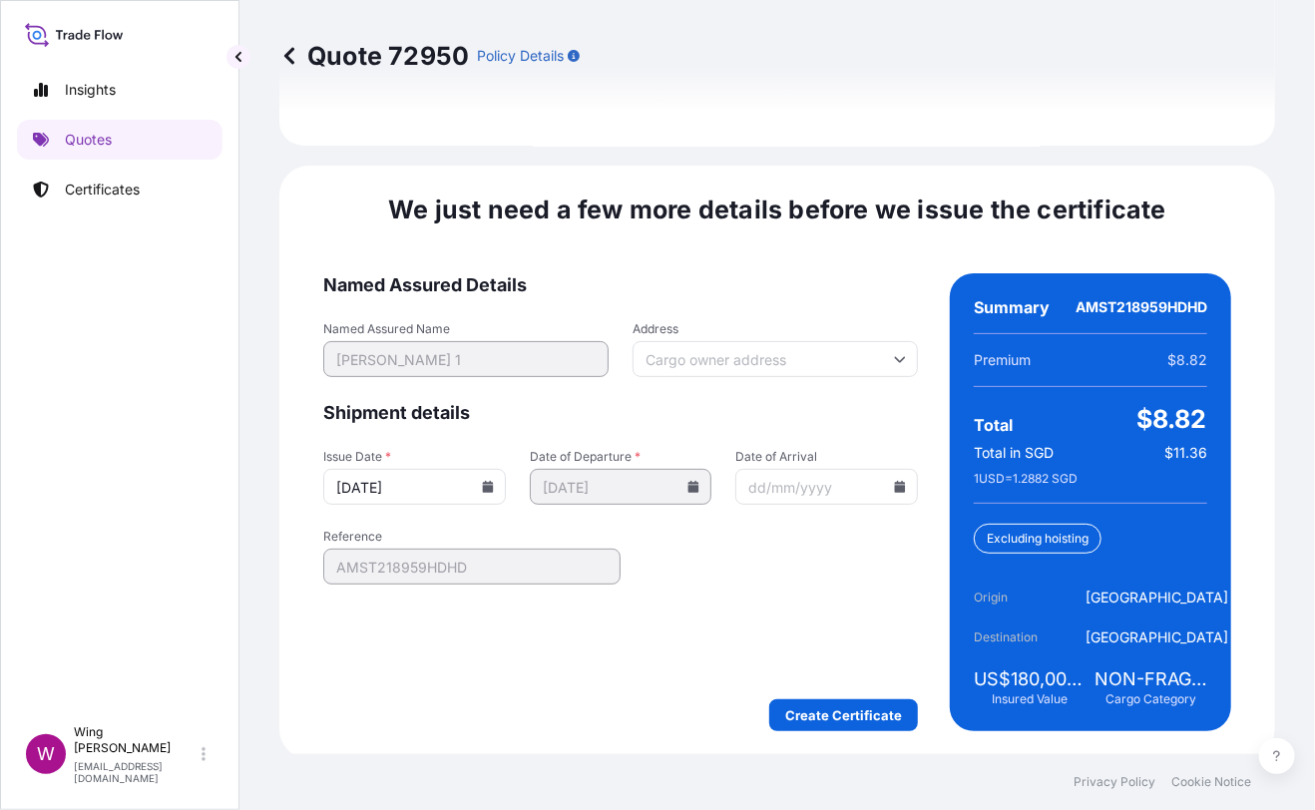
scroll to position [3150, 0]
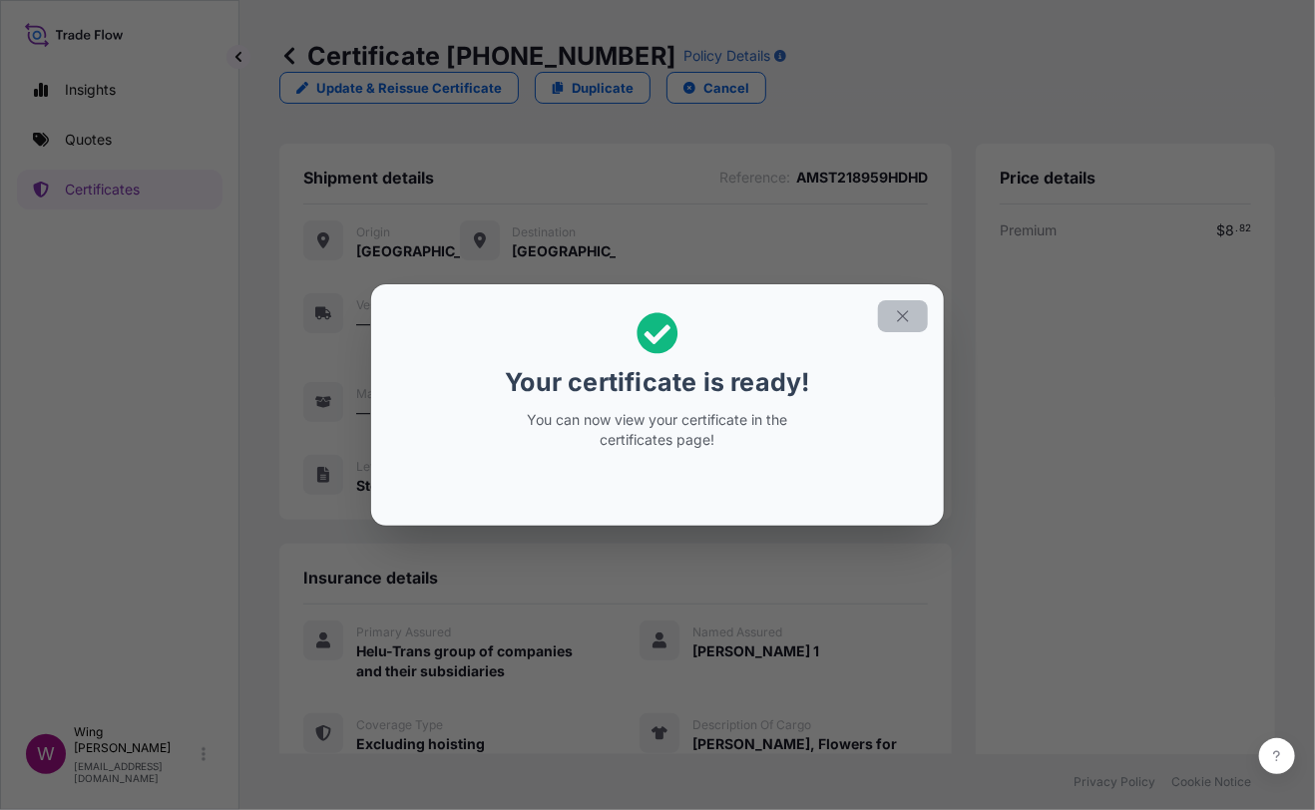
click at [901, 308] on icon "button" at bounding box center [903, 316] width 18 height 18
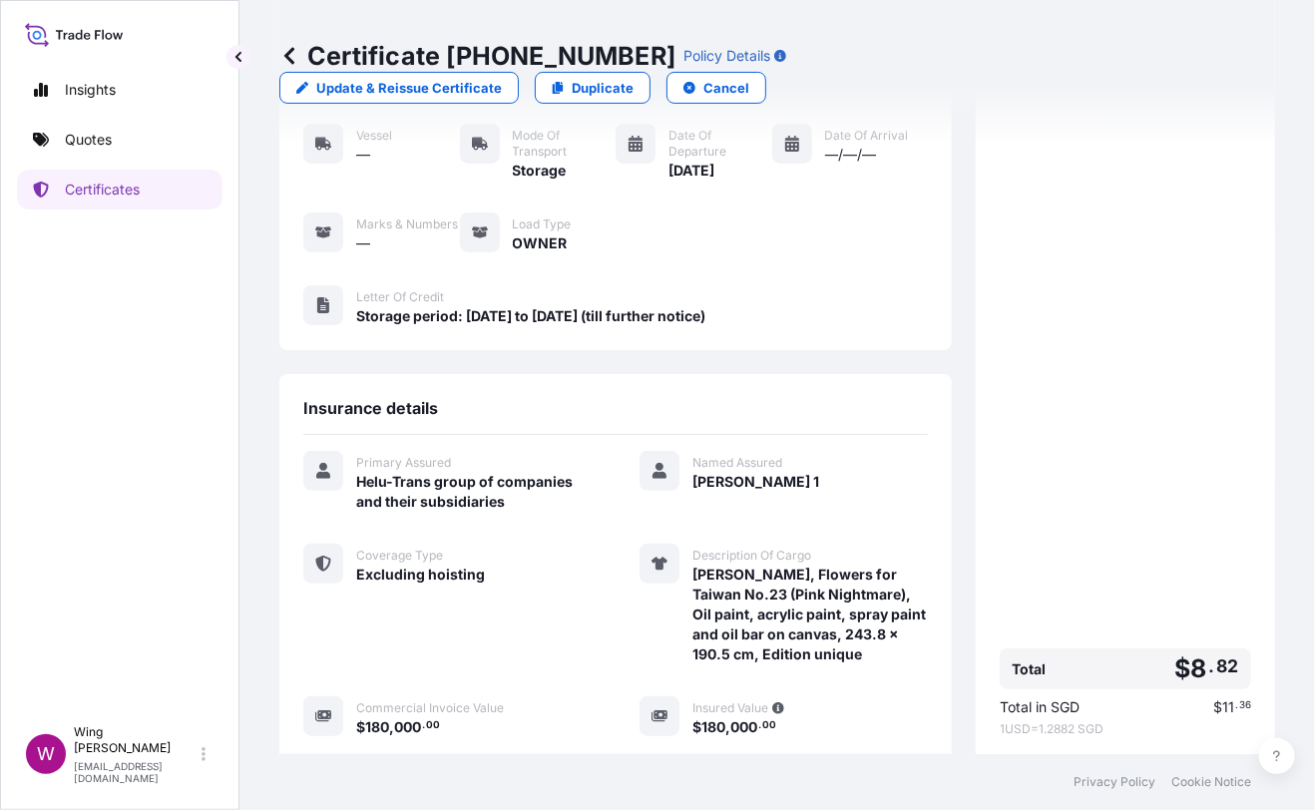
scroll to position [370, 0]
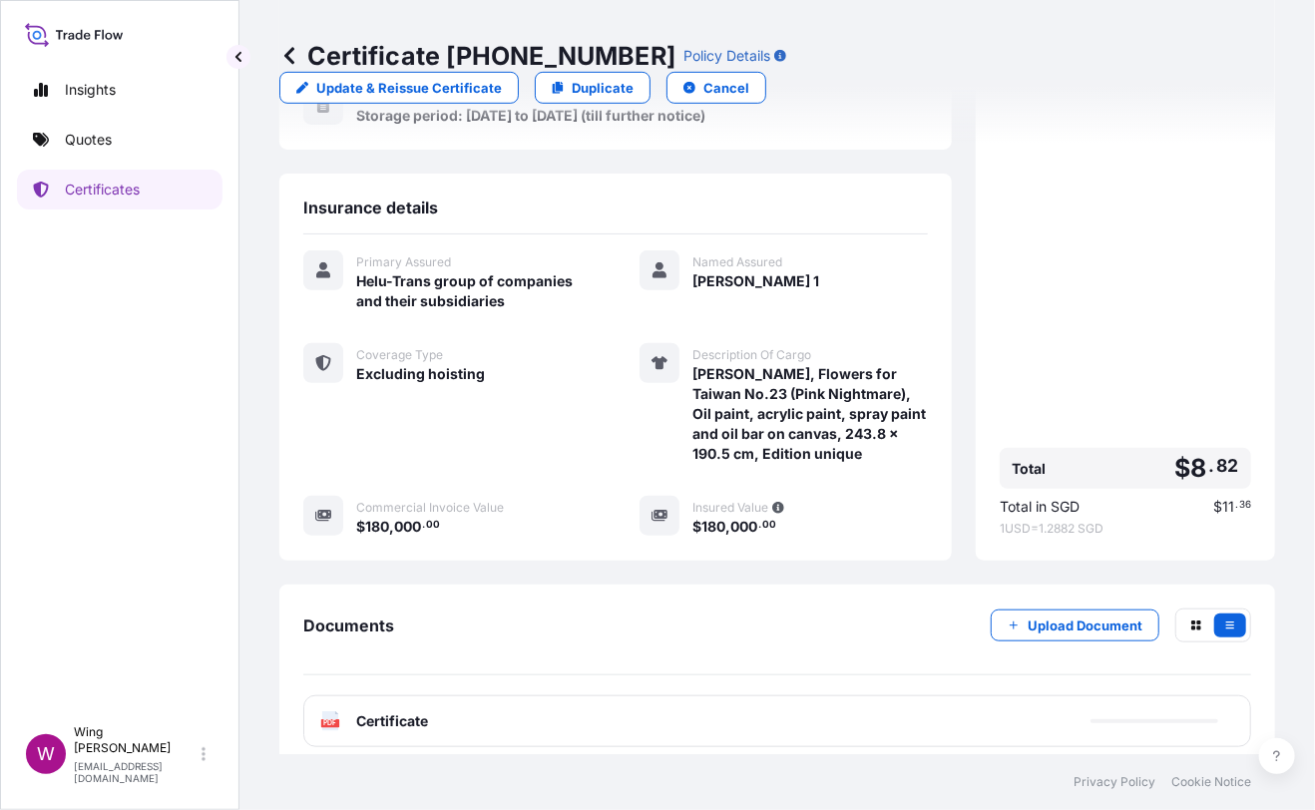
click at [331, 720] on text "PDF" at bounding box center [330, 723] width 13 height 7
click at [333, 720] on text "PDF" at bounding box center [330, 723] width 13 height 7
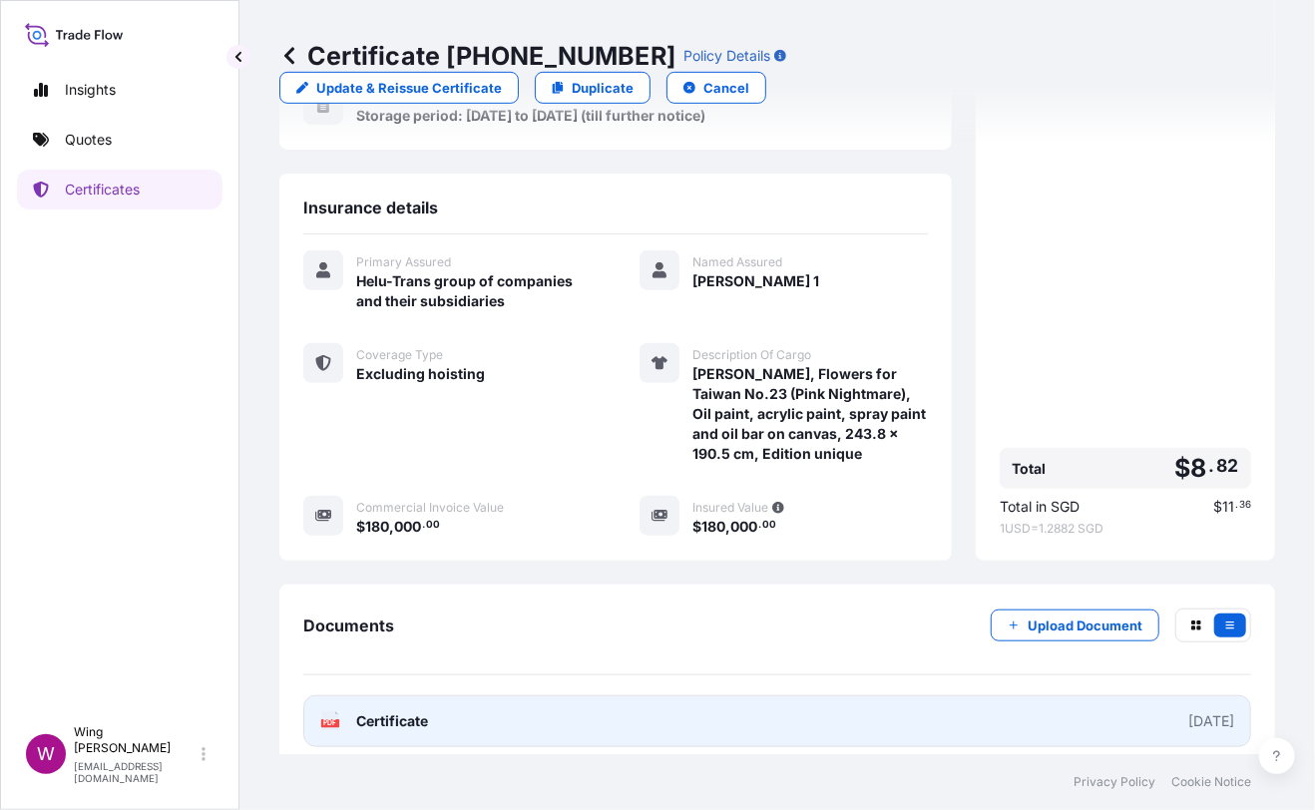
click at [333, 720] on text "PDF" at bounding box center [330, 723] width 13 height 7
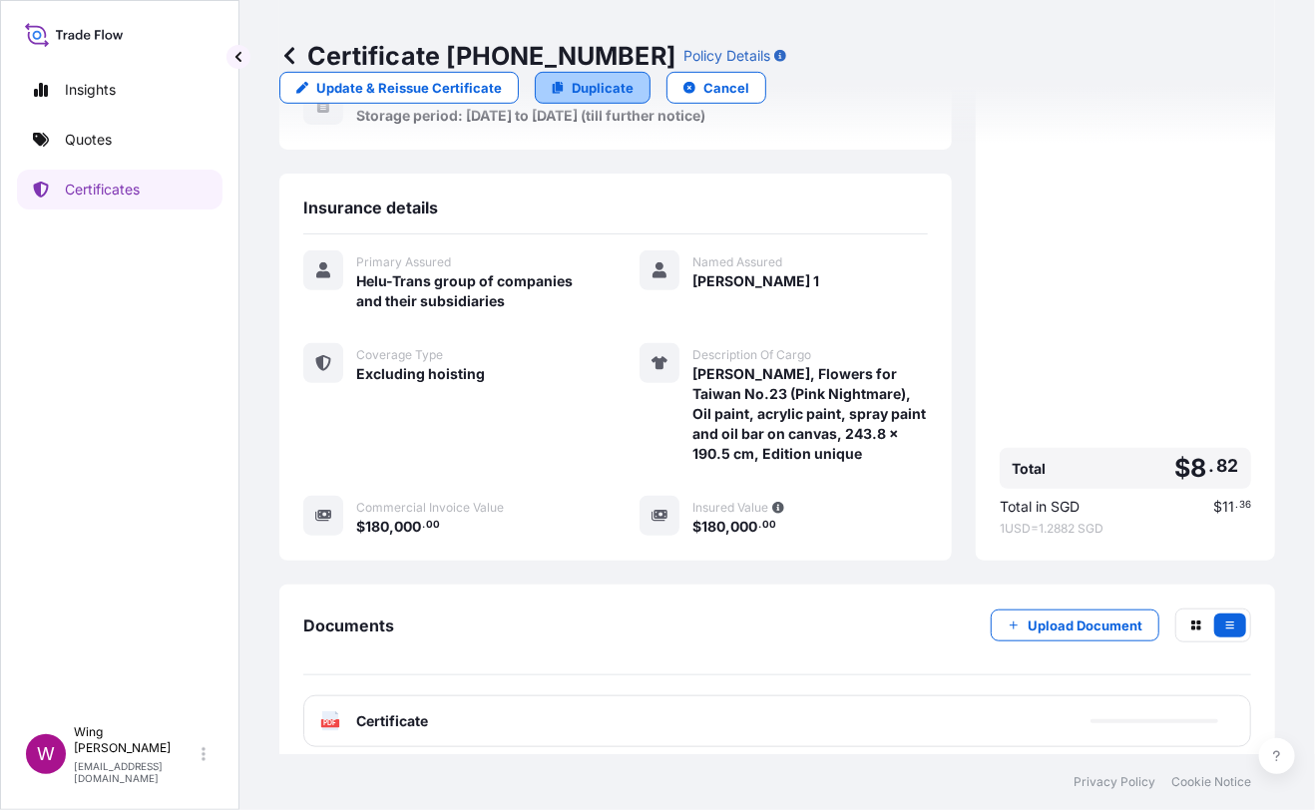
click at [633, 78] on p "Duplicate" at bounding box center [603, 88] width 62 height 20
select select "STORAGE"
select select "Storage"
select select "[GEOGRAPHIC_DATA]"
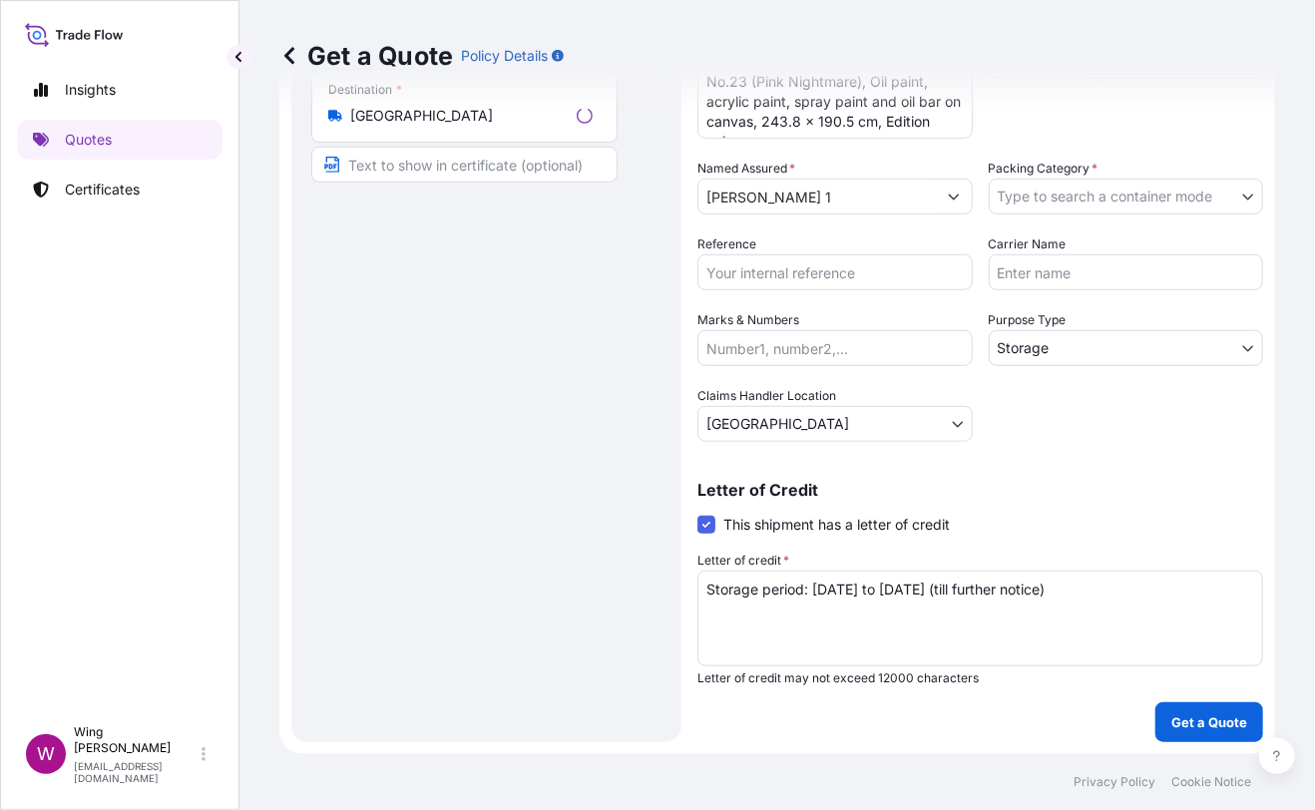
scroll to position [31, 0]
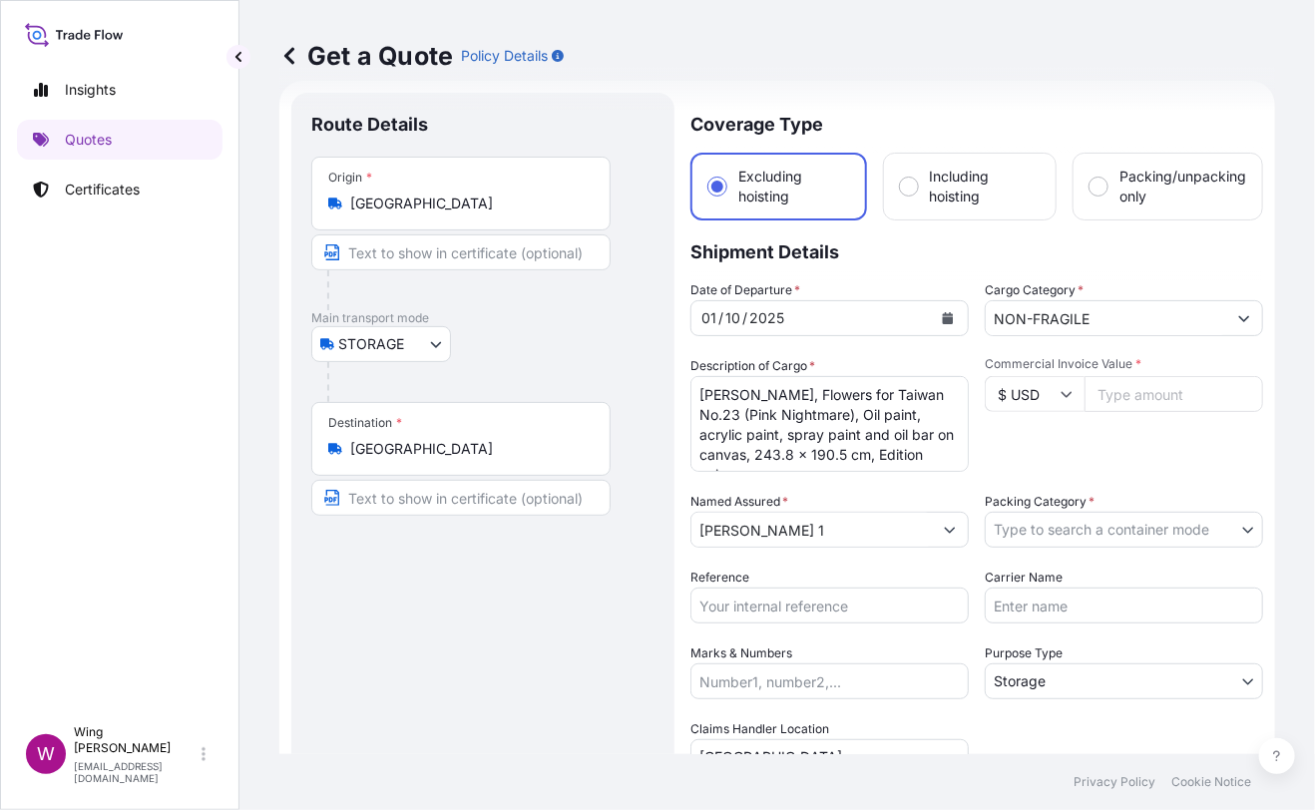
drag, startPoint x: 496, startPoint y: 670, endPoint x: 587, endPoint y: 616, distance: 105.6
click at [499, 669] on div "Route Details Place of loading Road / [GEOGRAPHIC_DATA] / Inland Origin * [GEOG…" at bounding box center [482, 584] width 343 height 943
click at [821, 422] on textarea "[PERSON_NAME], Flowers for Taiwan No.23 (Pink Nightmare), Oil paint, acrylic pa…" at bounding box center [829, 424] width 278 height 96
paste textarea ""[PERSON_NAME], Nocturne #2, cel-vinyl, lacquer spray over gessoed canvas, over…"
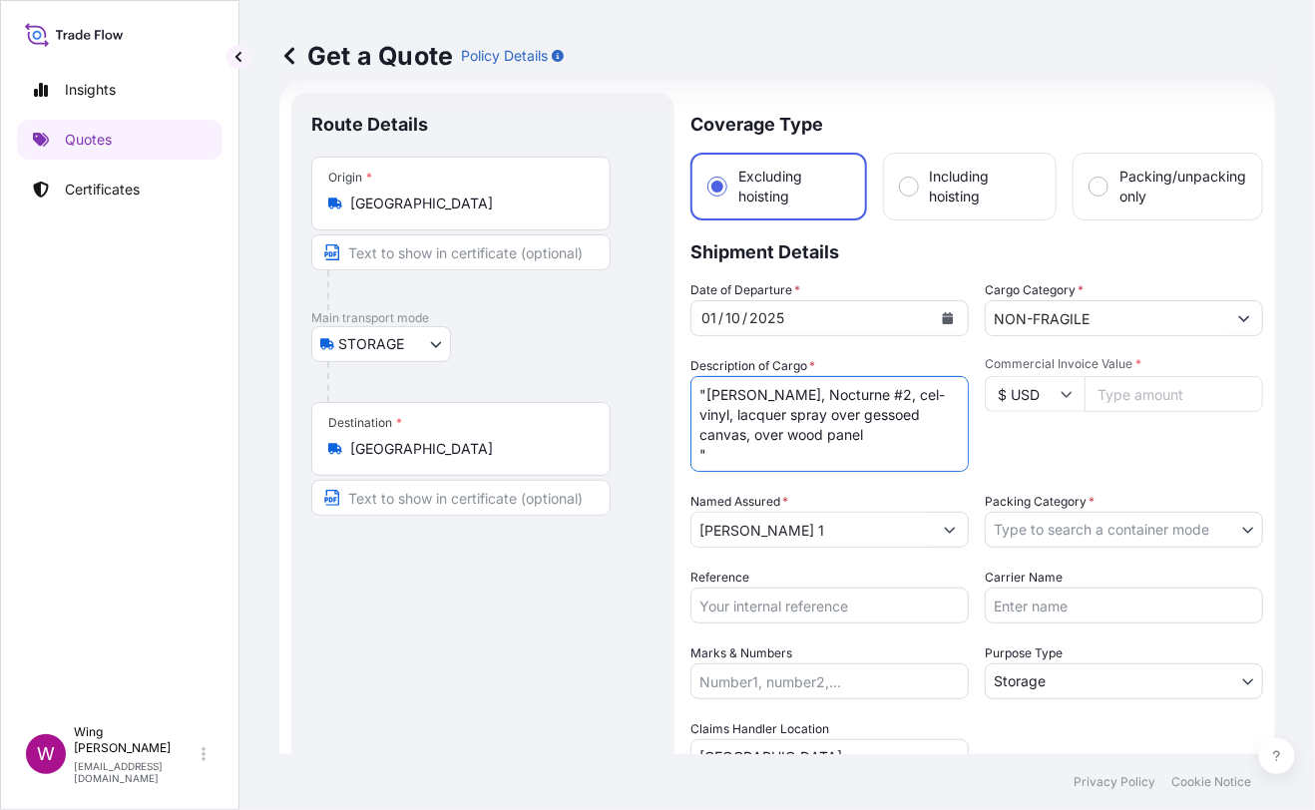
click at [808, 450] on textarea "[PERSON_NAME], Flowers for Taiwan No.23 (Pink Nightmare), Oil paint, acrylic pa…" at bounding box center [829, 424] width 278 height 96
click at [708, 392] on textarea "[PERSON_NAME], Flowers for Taiwan No.23 (Pink Nightmare), Oil paint, acrylic pa…" at bounding box center [829, 424] width 278 height 96
type textarea "[PERSON_NAME], Nocturne #2, cel-vinyl, lacquer spray over gessoed canvas, over …"
click at [588, 570] on div "Route Details Place of loading Road / [GEOGRAPHIC_DATA] / Inland Origin * [GEOG…" at bounding box center [482, 584] width 343 height 943
click at [1107, 398] on input "Commercial Invoice Value *" at bounding box center [1173, 394] width 179 height 36
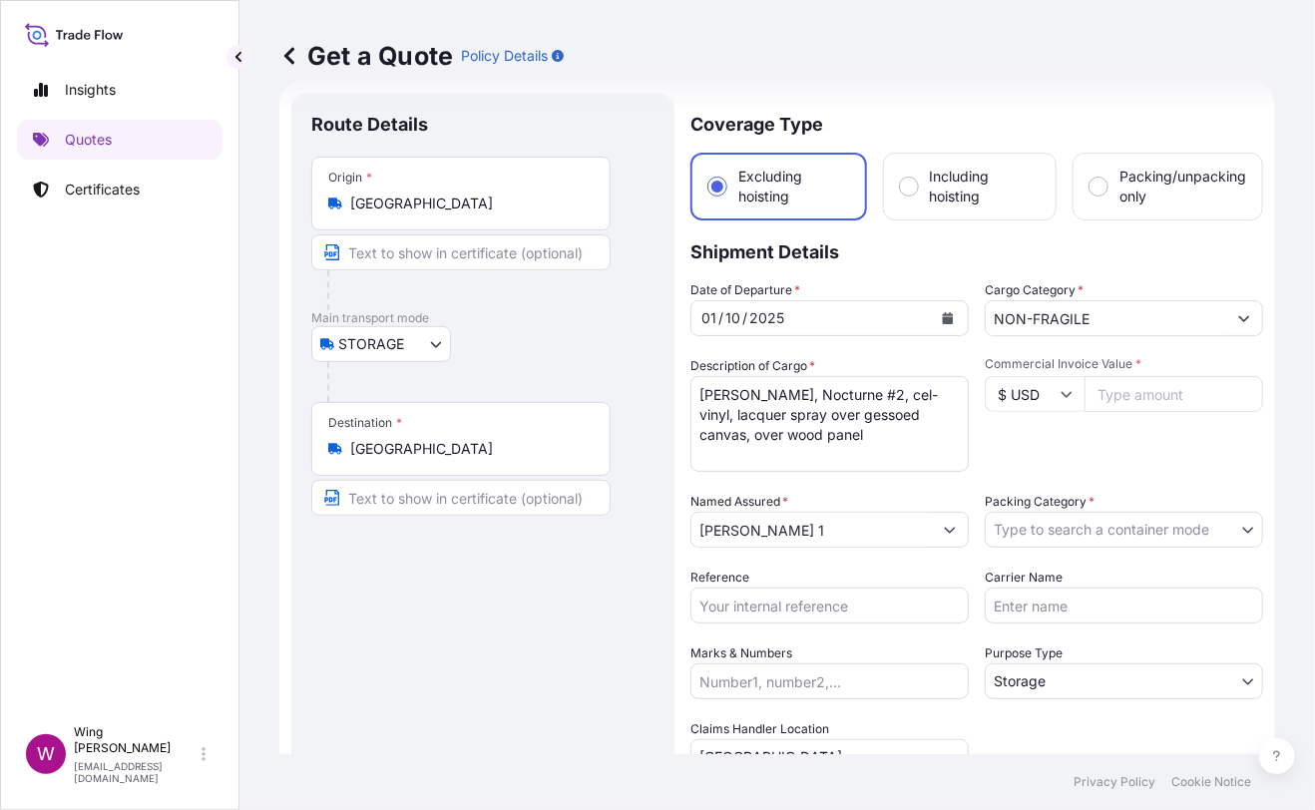
paste input "175000"
type input "175000"
click at [1084, 429] on div "Commercial Invoice Value * $ USD 175000" at bounding box center [1124, 414] width 278 height 116
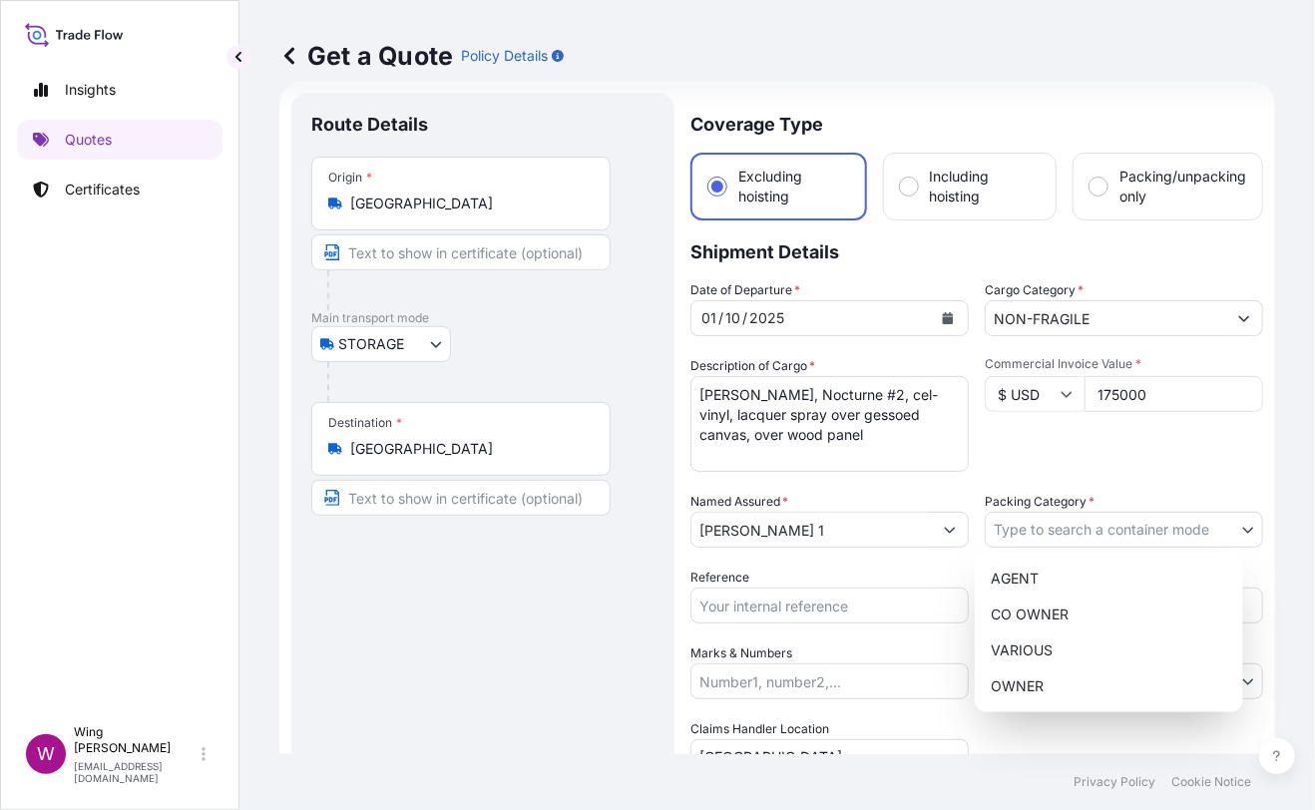
click at [1064, 527] on body "Insights Quotes Certificates W Wing Lee [EMAIL_ADDRESS][DOMAIN_NAME] Get a Quot…" at bounding box center [657, 405] width 1315 height 810
click at [1034, 678] on div "OWNER" at bounding box center [1109, 686] width 252 height 36
select select "27"
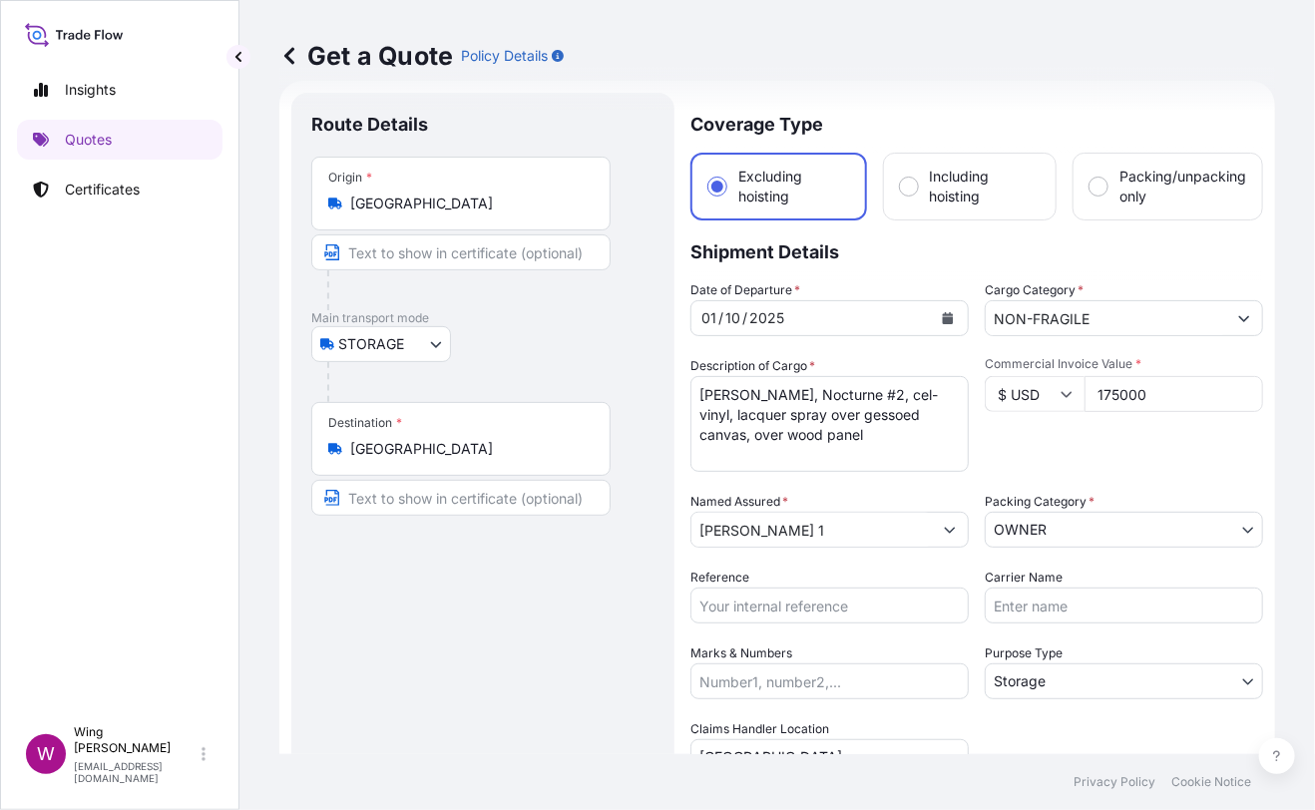
click at [555, 634] on div "Route Details Place of loading Road / [GEOGRAPHIC_DATA] / Inland Origin * [GEOG…" at bounding box center [482, 584] width 343 height 943
click at [621, 610] on div "Route Details Place of loading Road / [GEOGRAPHIC_DATA] / Inland Origin * [GEOG…" at bounding box center [482, 584] width 343 height 943
click at [730, 610] on input "Reference" at bounding box center [829, 606] width 278 height 36
paste input "AMST218959HDHD"
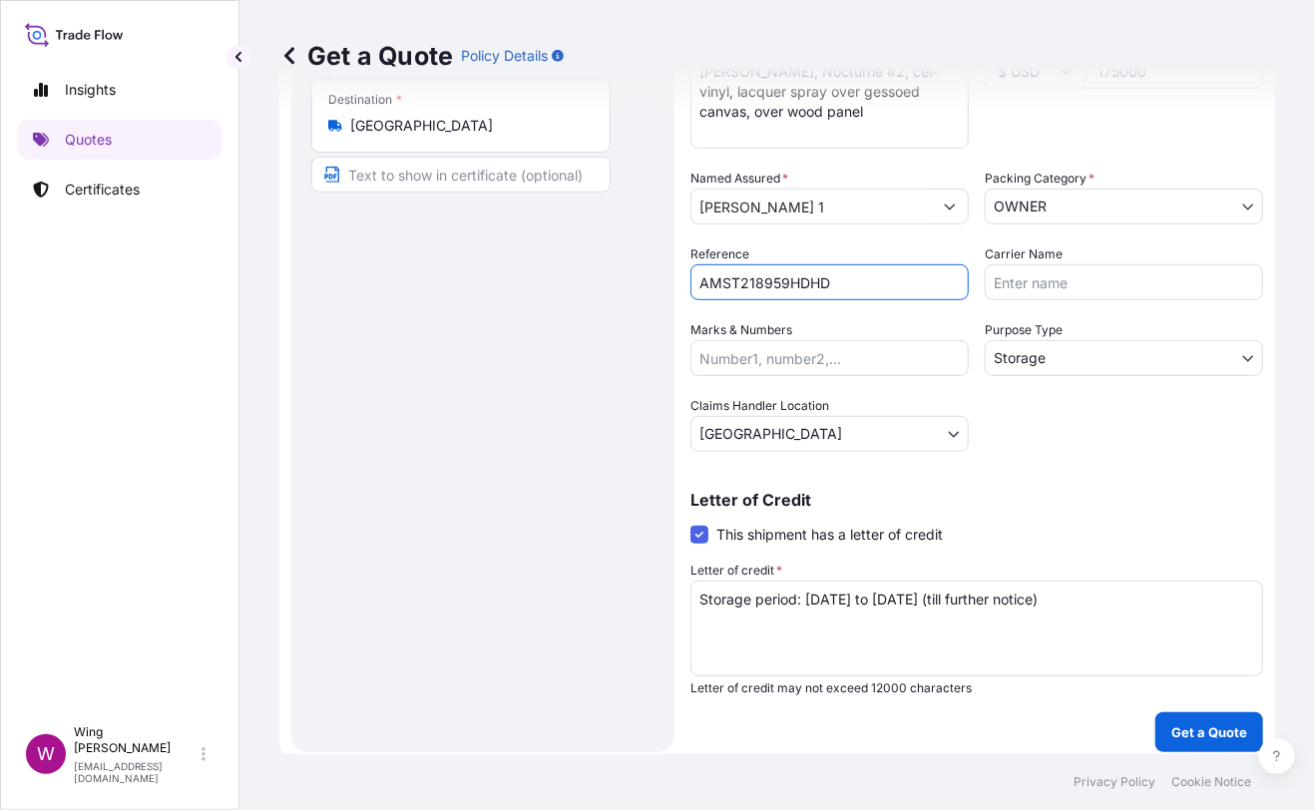
scroll to position [361, 0]
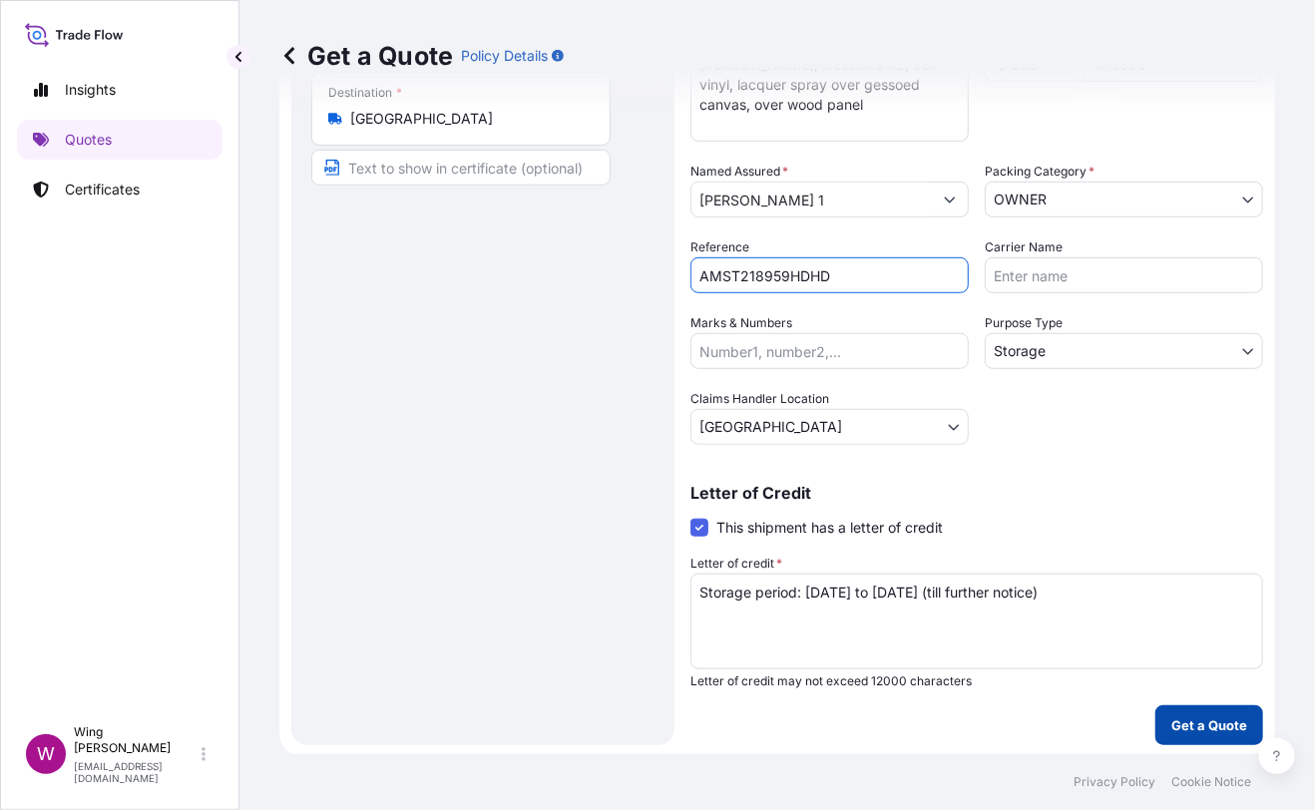
type input "AMST218959HDHD"
click at [1177, 732] on p "Get a Quote" at bounding box center [1209, 725] width 76 height 20
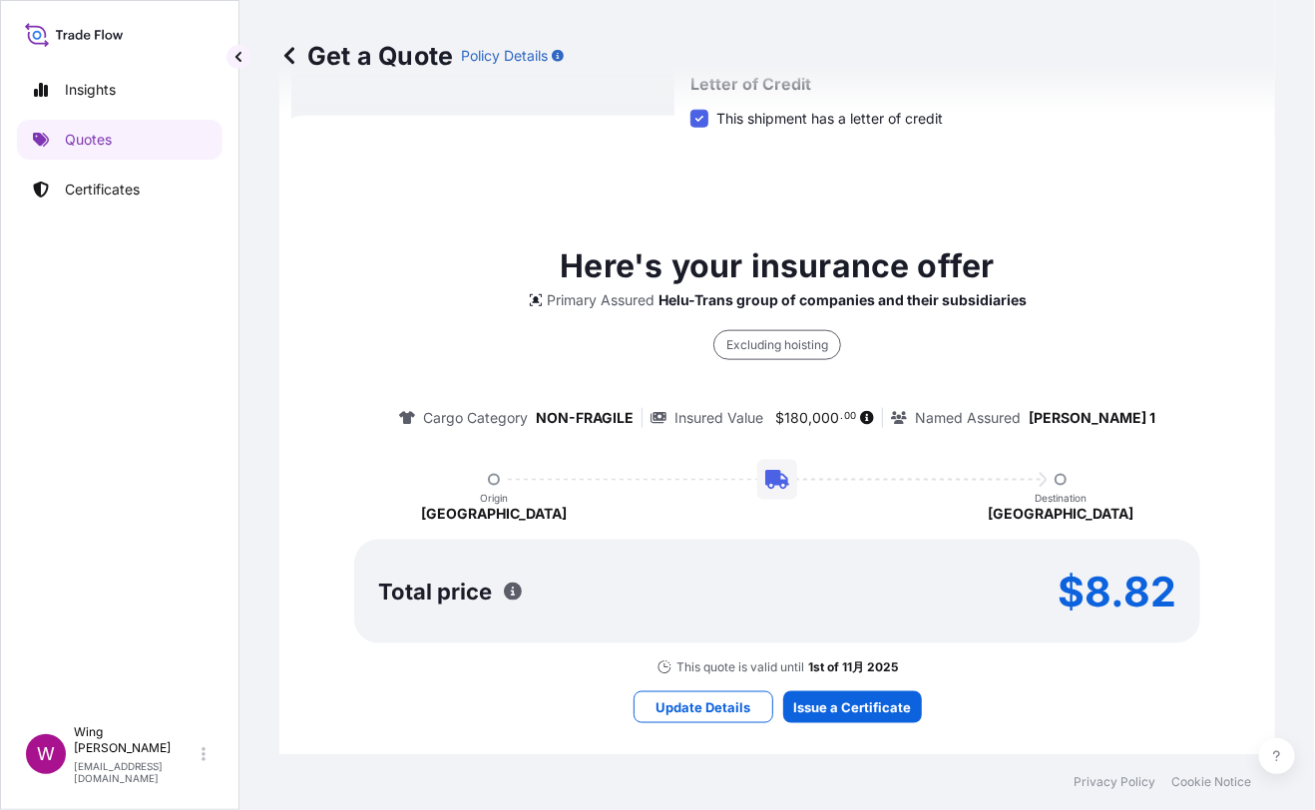
scroll to position [786, 0]
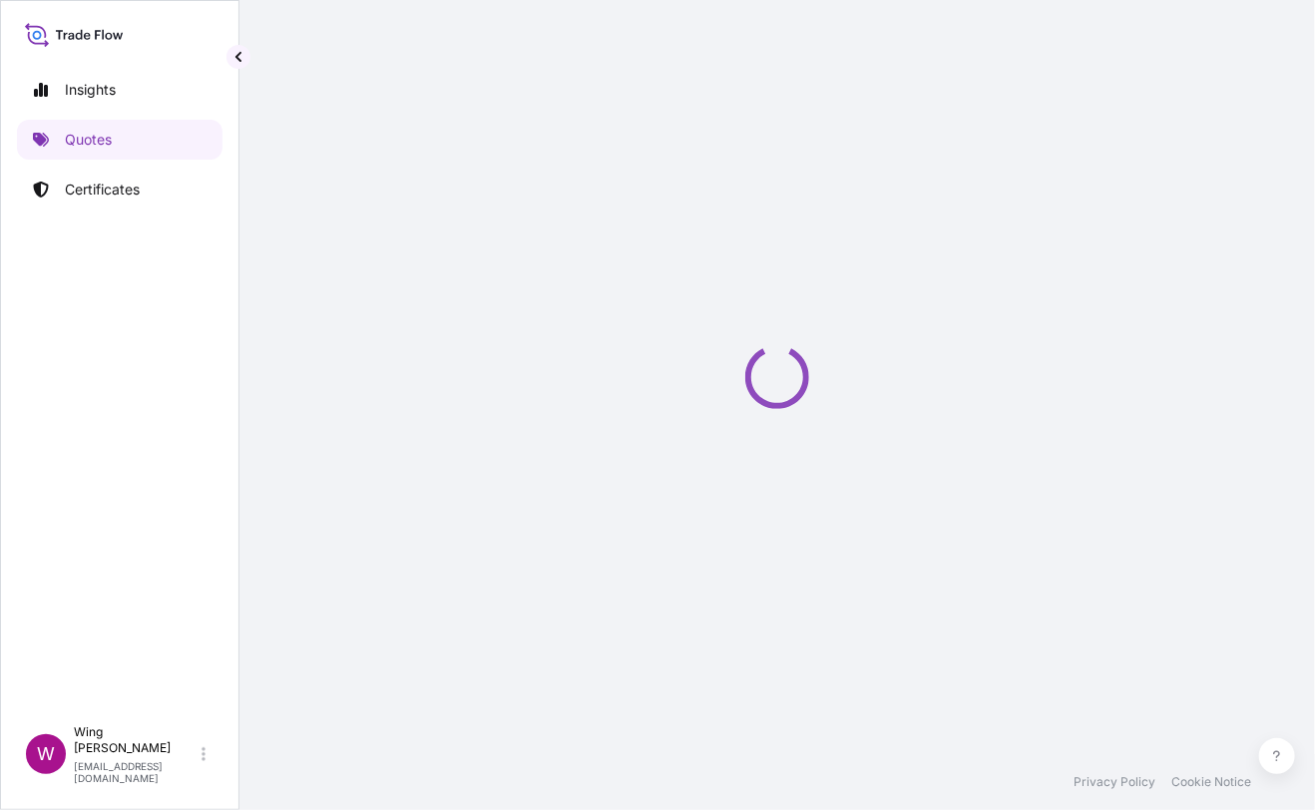
select select "STORAGE"
select select "Transit"
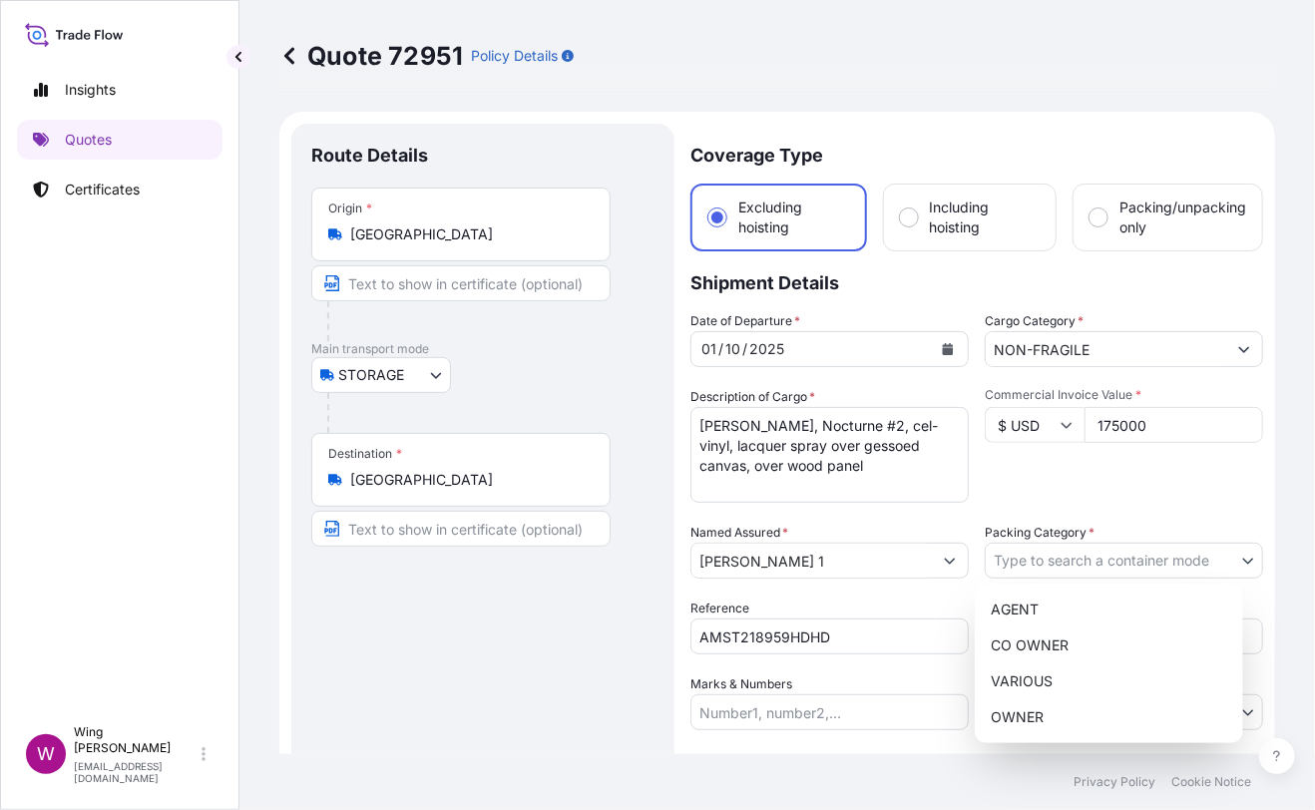
click at [994, 547] on body "Insights Quotes Certificates W Wing Lee [EMAIL_ADDRESS][DOMAIN_NAME] Quote 7295…" at bounding box center [657, 405] width 1315 height 810
click at [1016, 708] on div "OWNER" at bounding box center [1109, 717] width 252 height 36
select select "27"
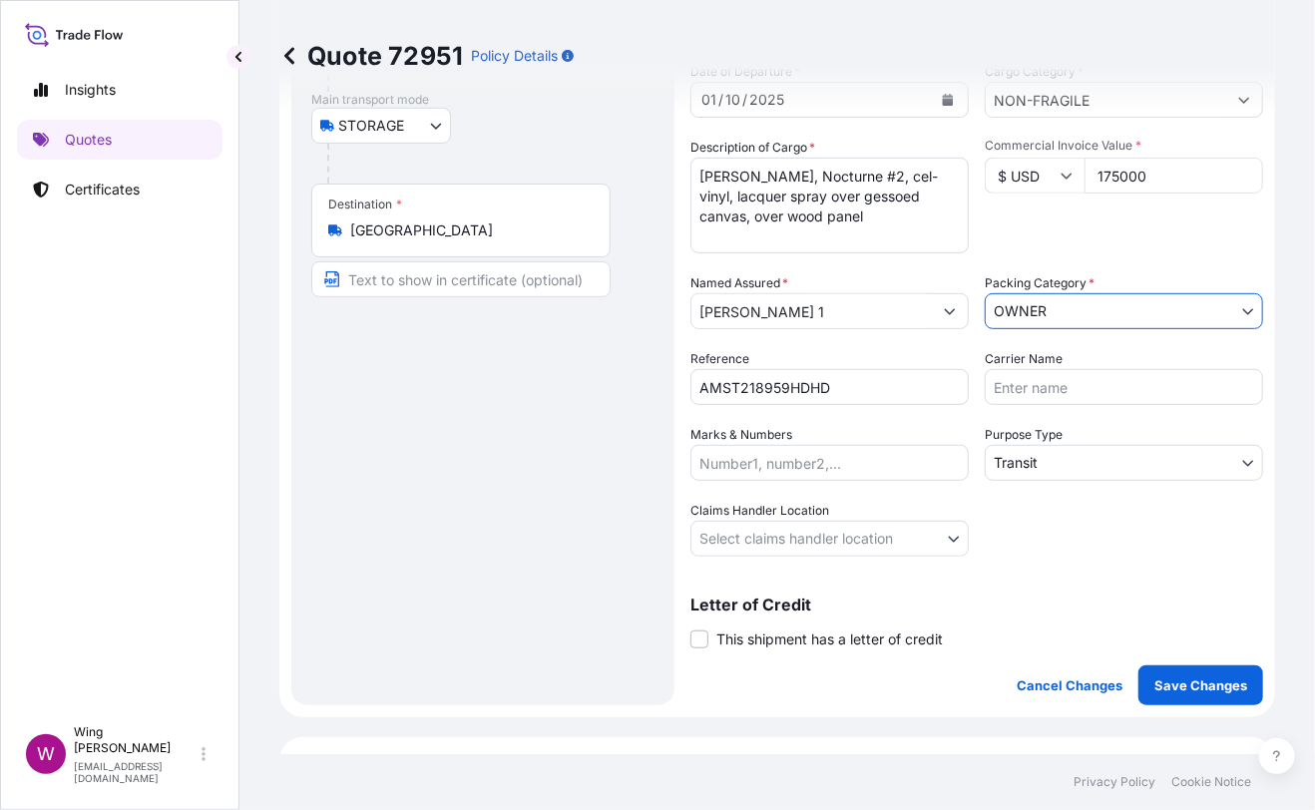
scroll to position [265, 0]
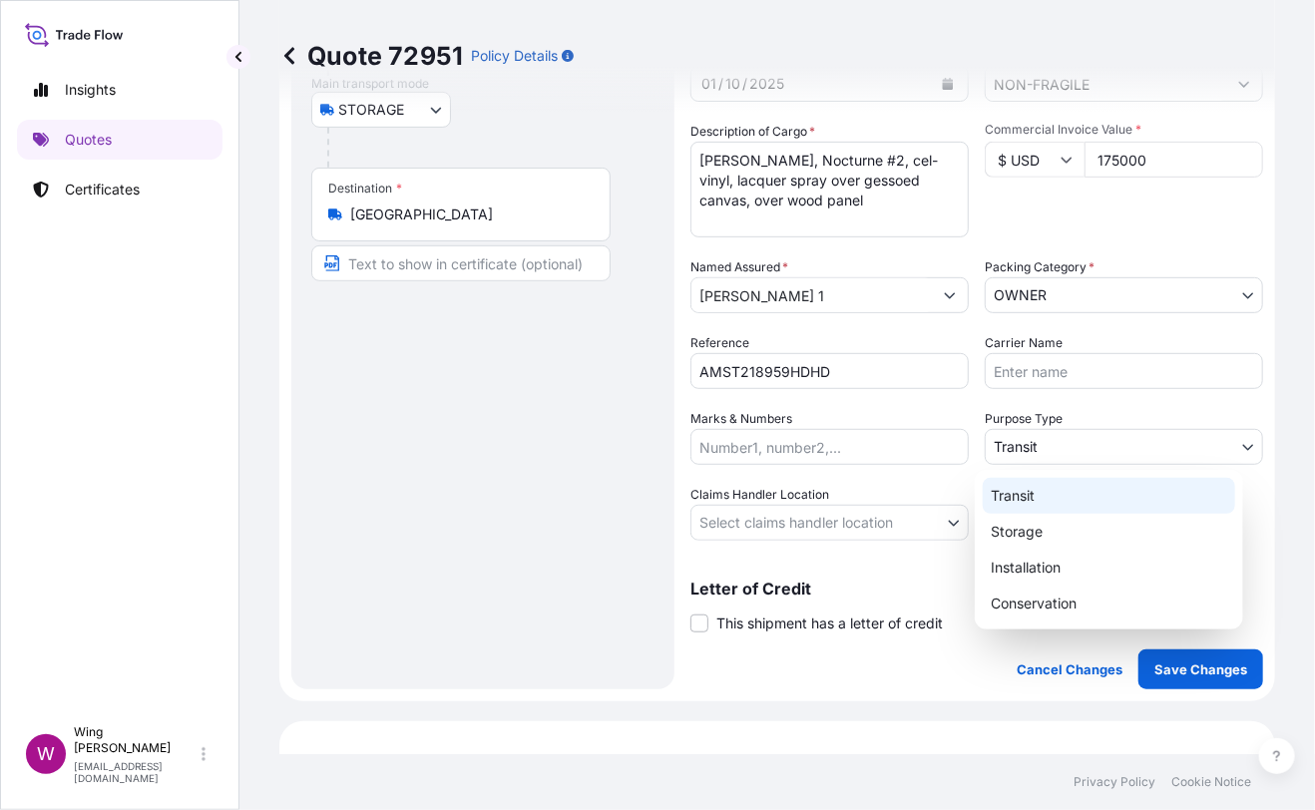
click at [1022, 440] on body "Insights Quotes Certificates W Wing Lee [EMAIL_ADDRESS][DOMAIN_NAME] Quote 7295…" at bounding box center [657, 405] width 1315 height 810
click at [1039, 528] on div "Storage" at bounding box center [1109, 532] width 252 height 36
select select "Storage"
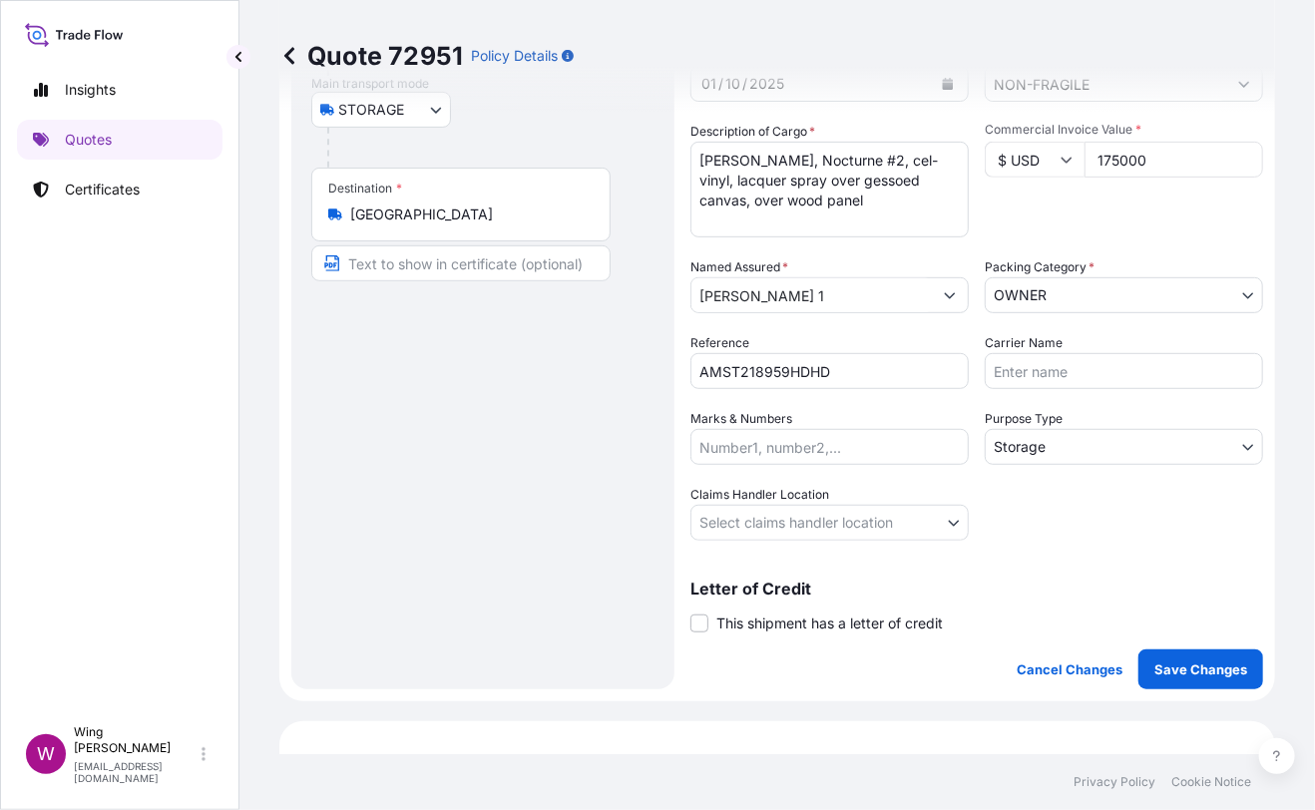
click at [708, 619] on label "This shipment has a letter of credit" at bounding box center [816, 622] width 252 height 21
click at [690, 612] on input "This shipment has a letter of credit" at bounding box center [690, 612] width 0 height 0
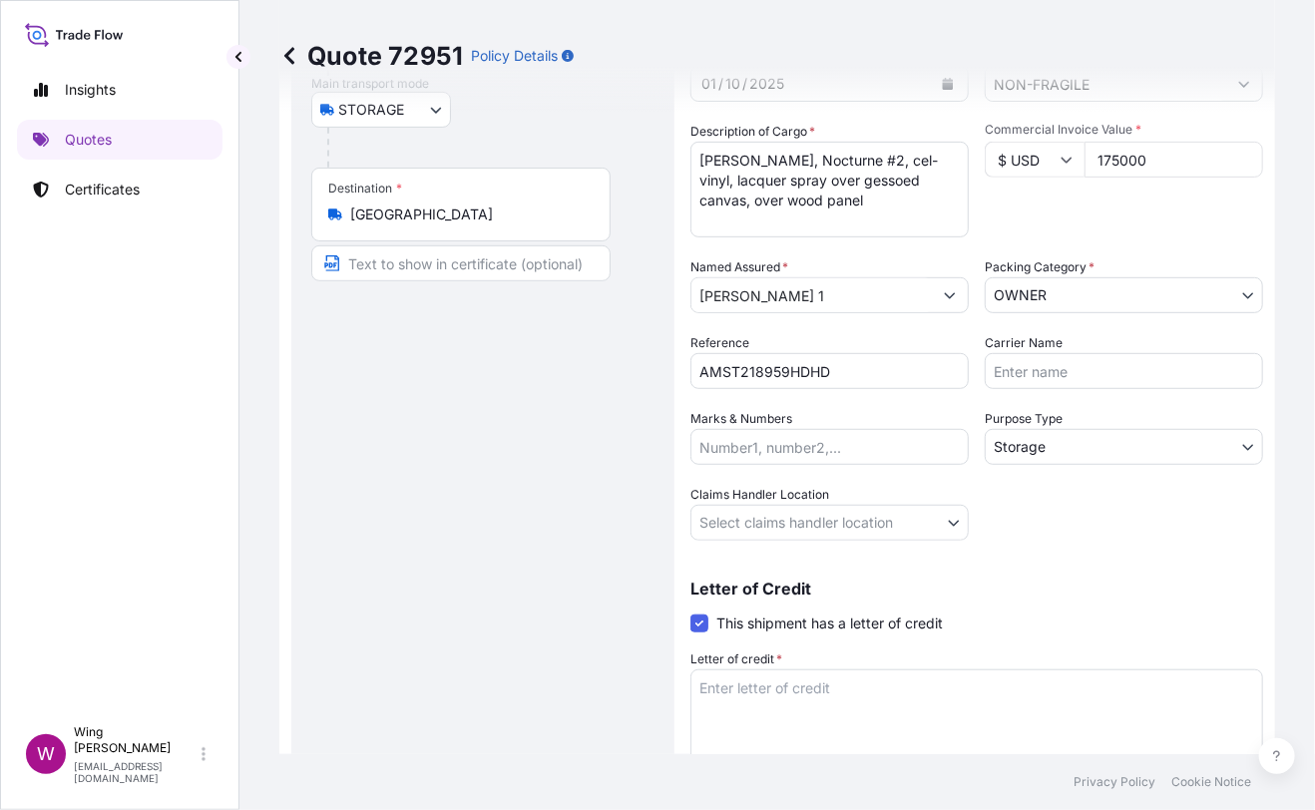
click at [652, 692] on div "Route Details Place of loading Road / [GEOGRAPHIC_DATA] / Inland Origin * [GEOG…" at bounding box center [482, 349] width 343 height 943
click at [729, 689] on textarea "Letter of credit *" at bounding box center [976, 717] width 573 height 96
paste textarea "Storage period: [DATE] to [DATE] (till further notice)"
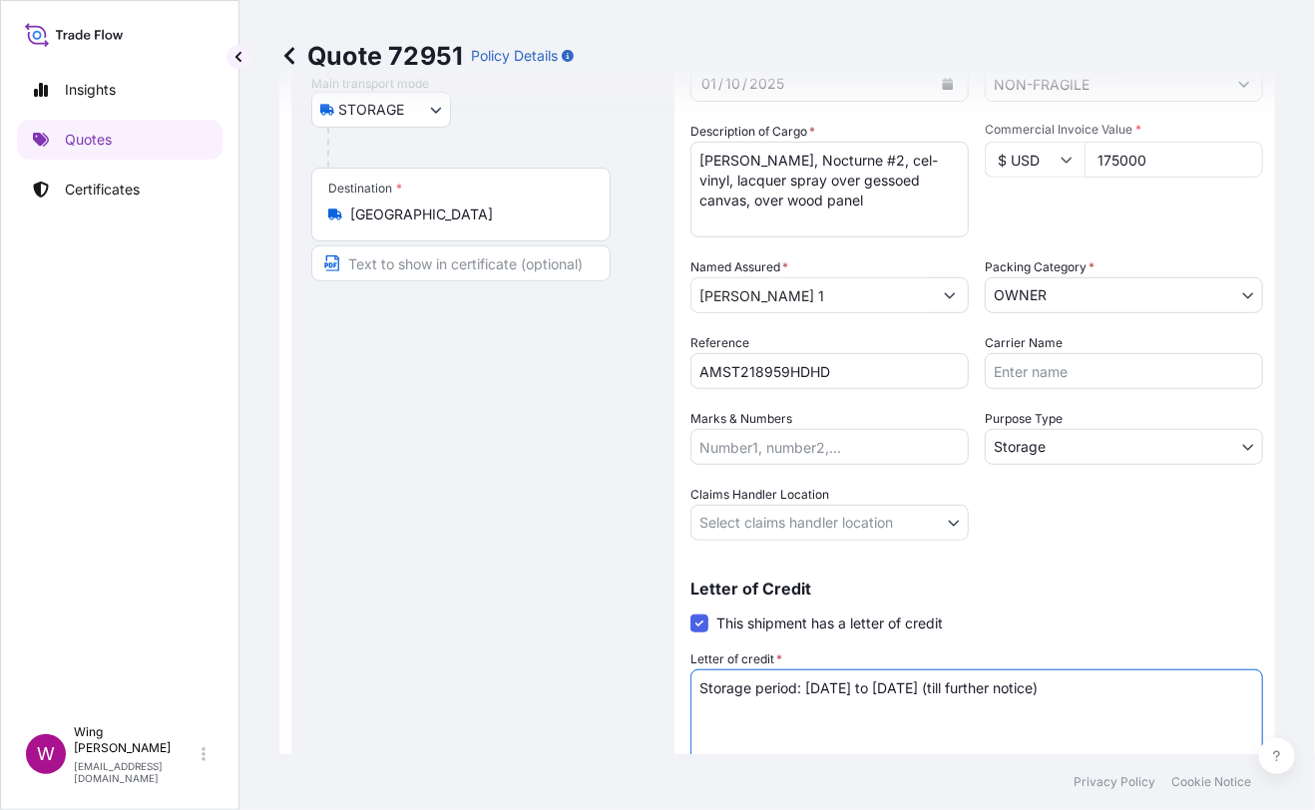
type textarea "Storage period: [DATE] to [DATE] (till further notice)"
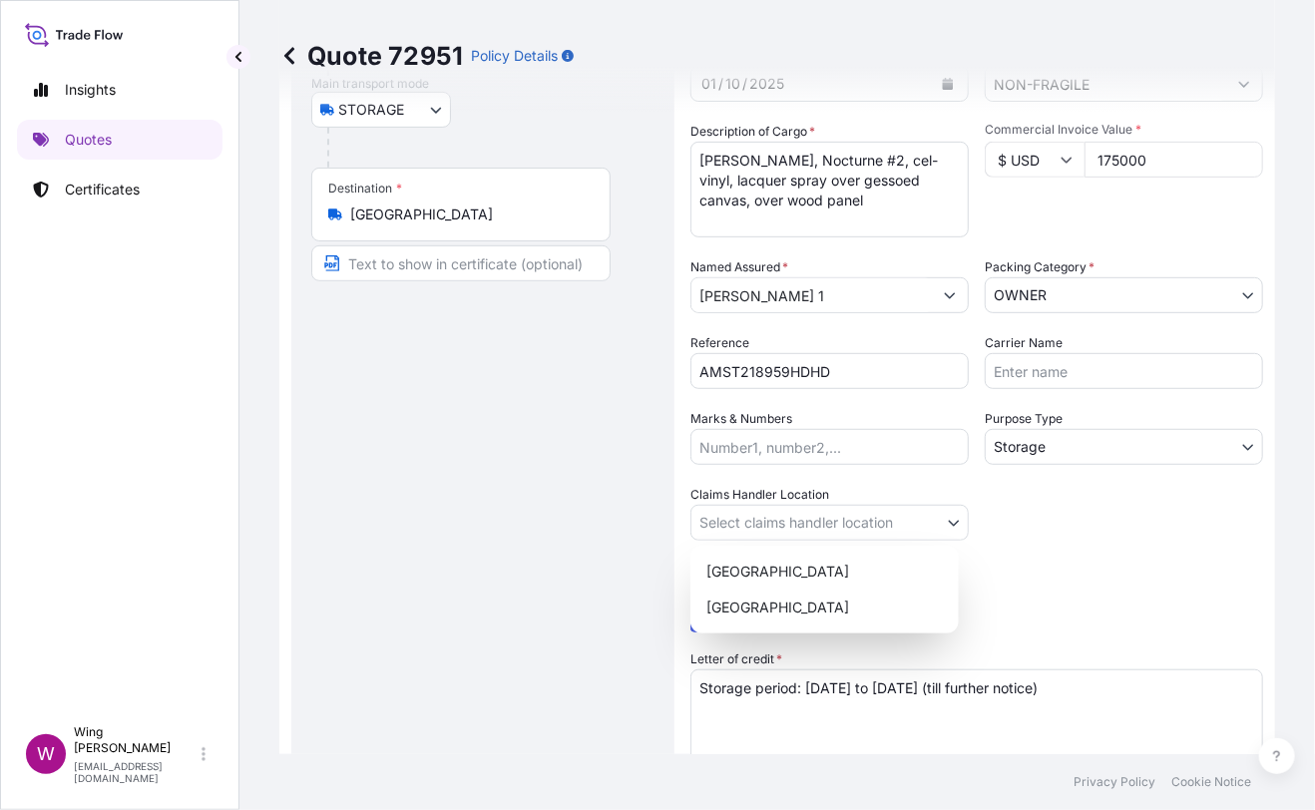
click at [852, 533] on body "Insights Quotes Certificates W Wing Lee [EMAIL_ADDRESS][DOMAIN_NAME] Quote 7295…" at bounding box center [657, 405] width 1315 height 810
click at [767, 575] on div "[GEOGRAPHIC_DATA]" at bounding box center [824, 572] width 252 height 36
select select "[GEOGRAPHIC_DATA]"
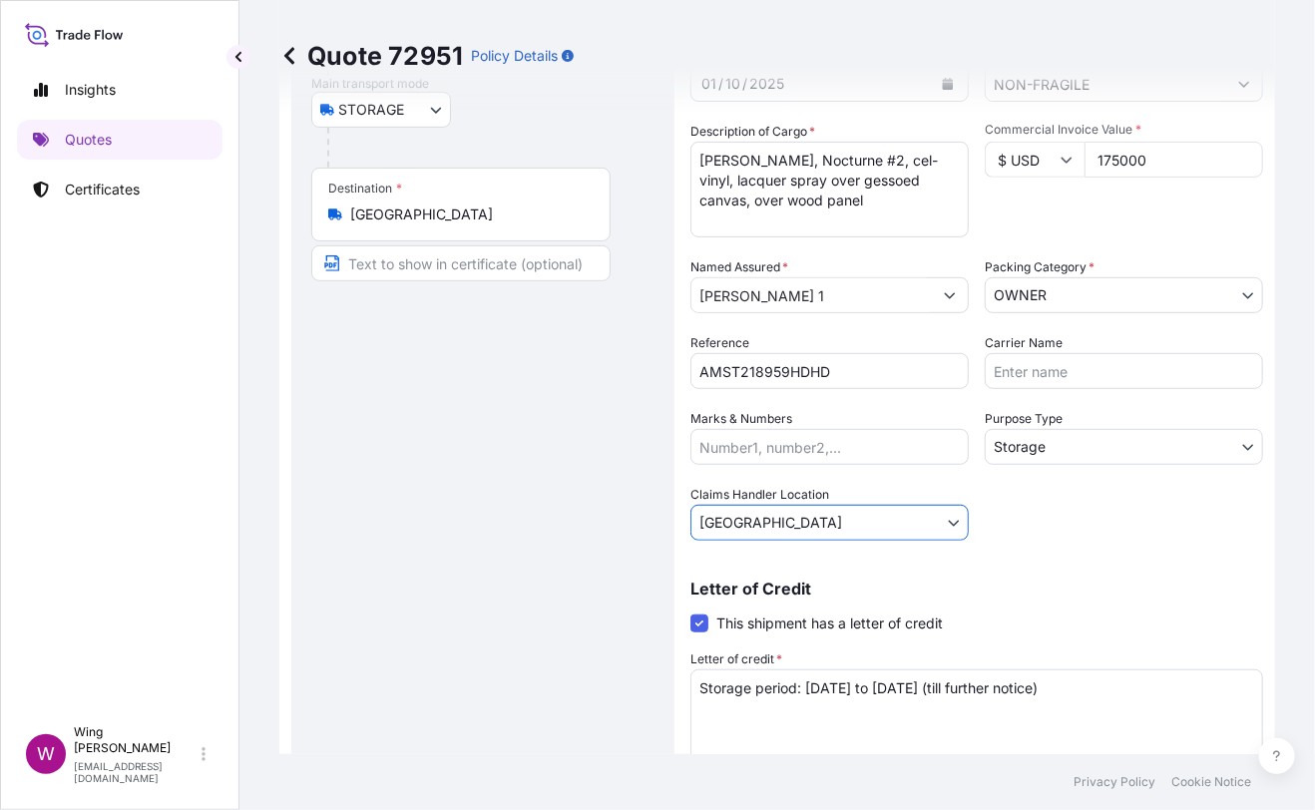
click at [484, 577] on div "Route Details Place of loading Road / [GEOGRAPHIC_DATA] / Inland Origin * [GEOG…" at bounding box center [482, 349] width 343 height 943
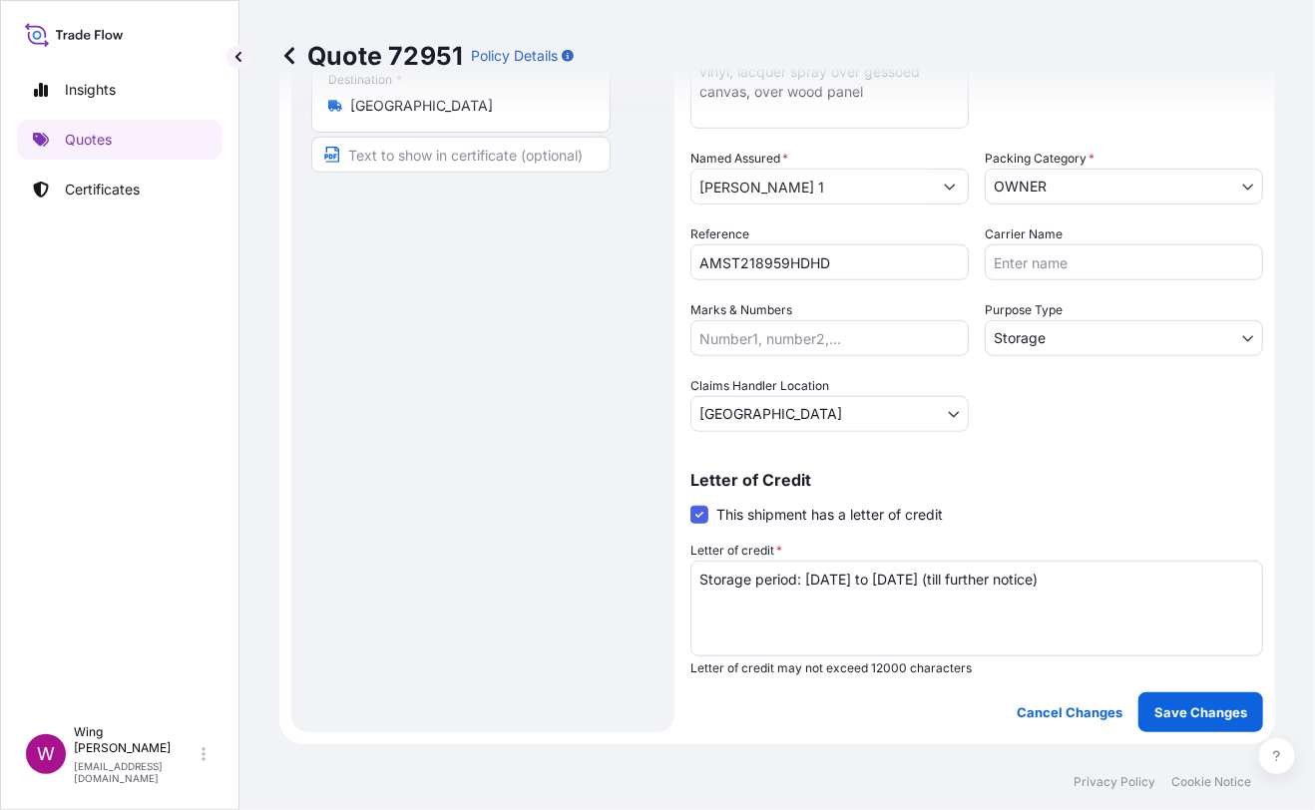
scroll to position [664, 0]
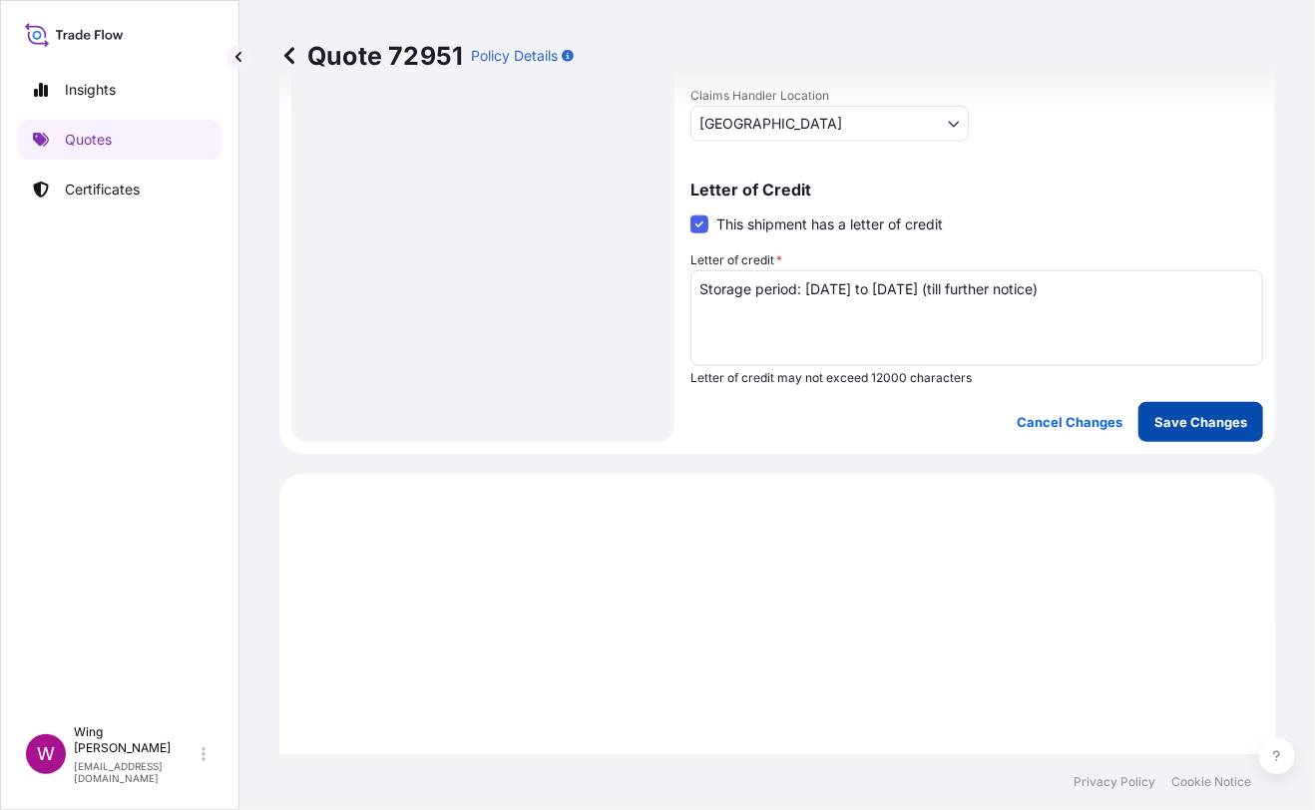
click at [1197, 435] on button "Save Changes" at bounding box center [1200, 422] width 125 height 40
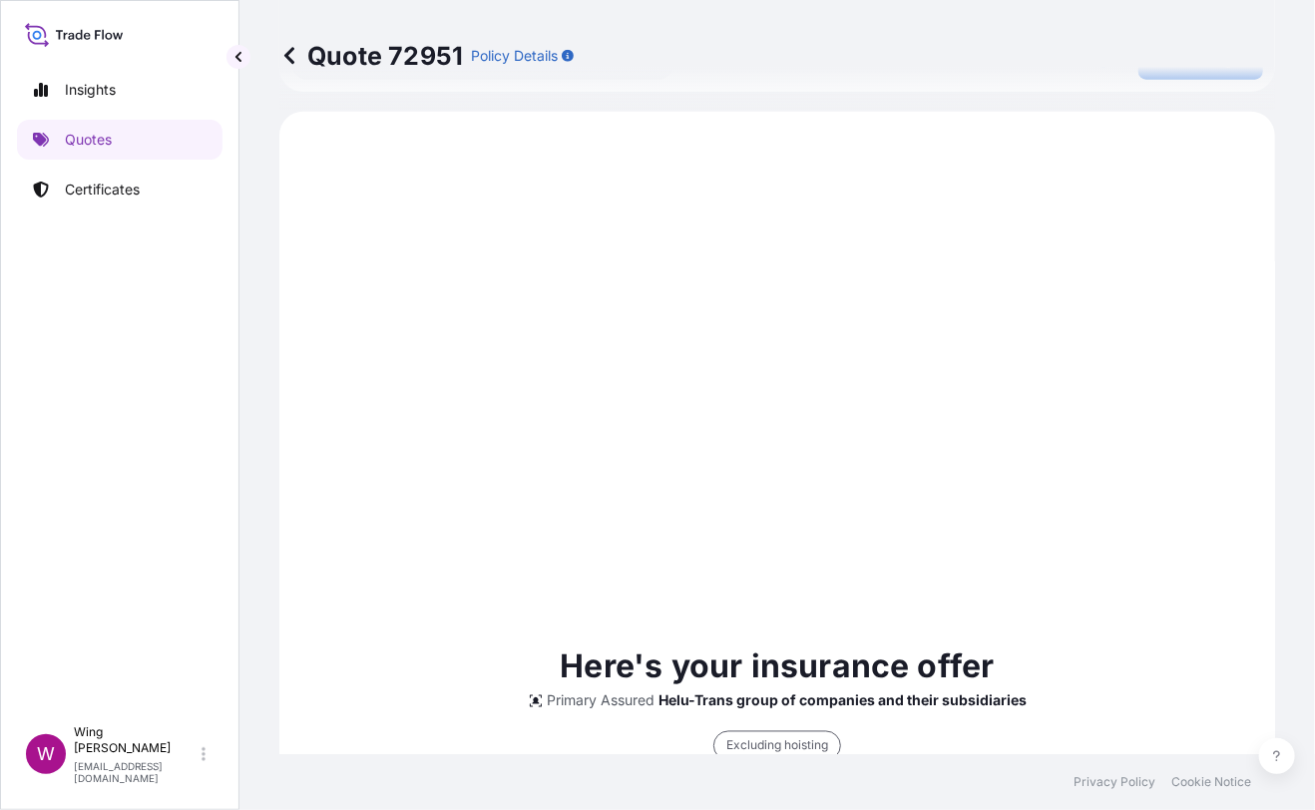
scroll to position [1035, 0]
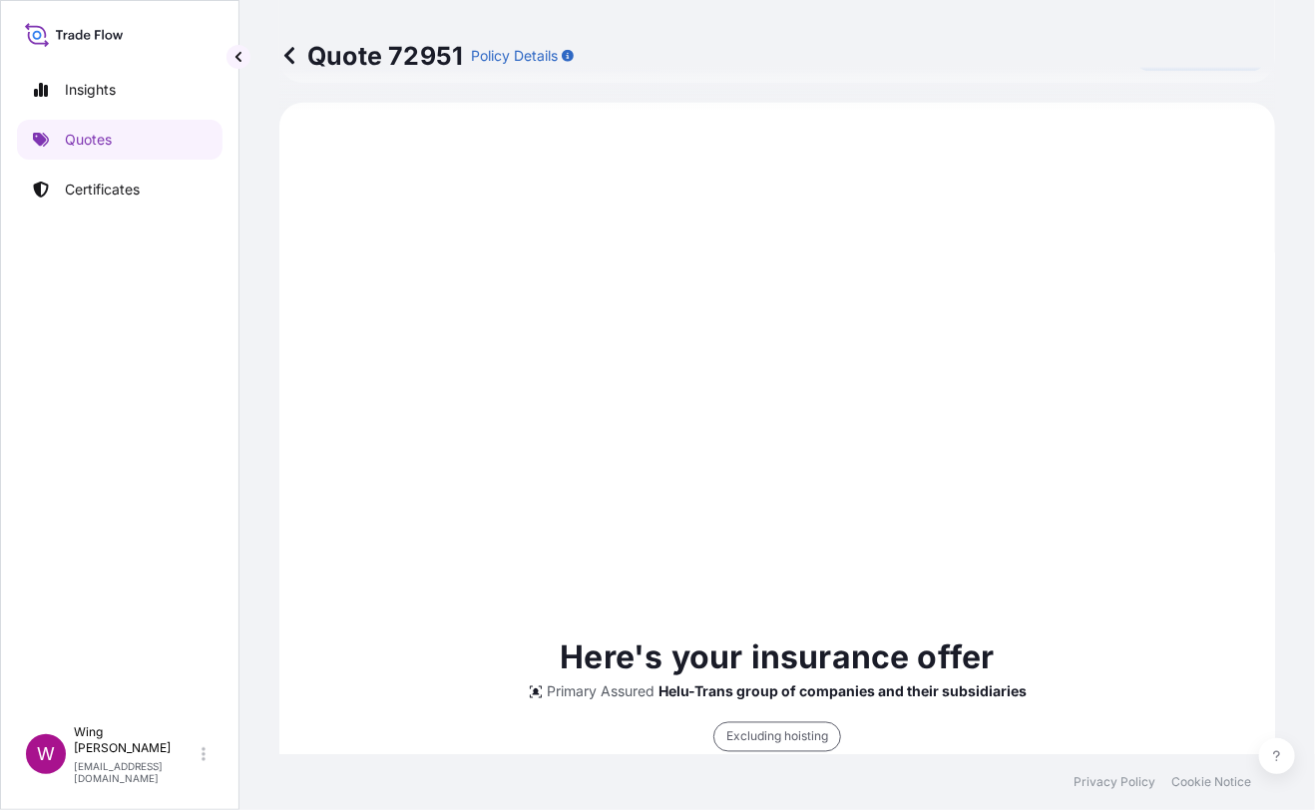
select select "STORAGE"
select select "Storage"
select select "[GEOGRAPHIC_DATA]"
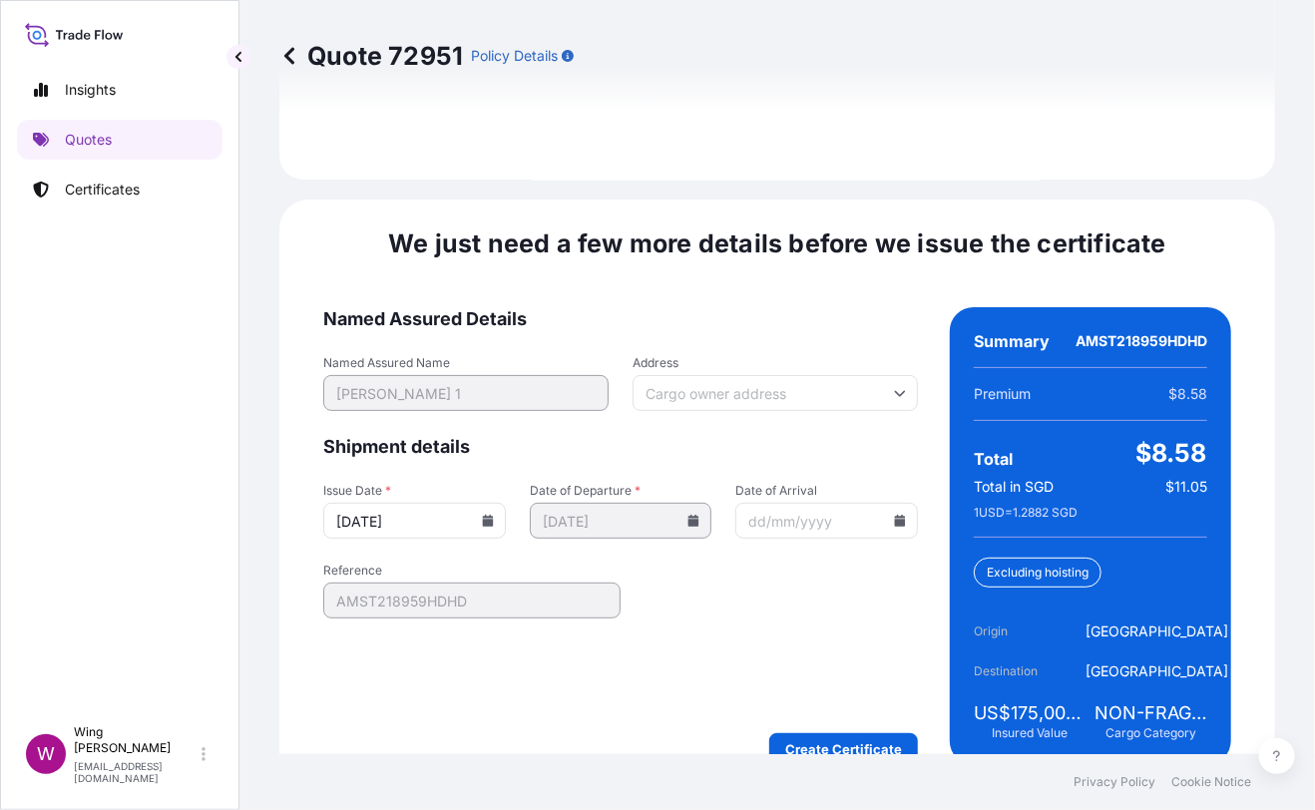
scroll to position [3150, 0]
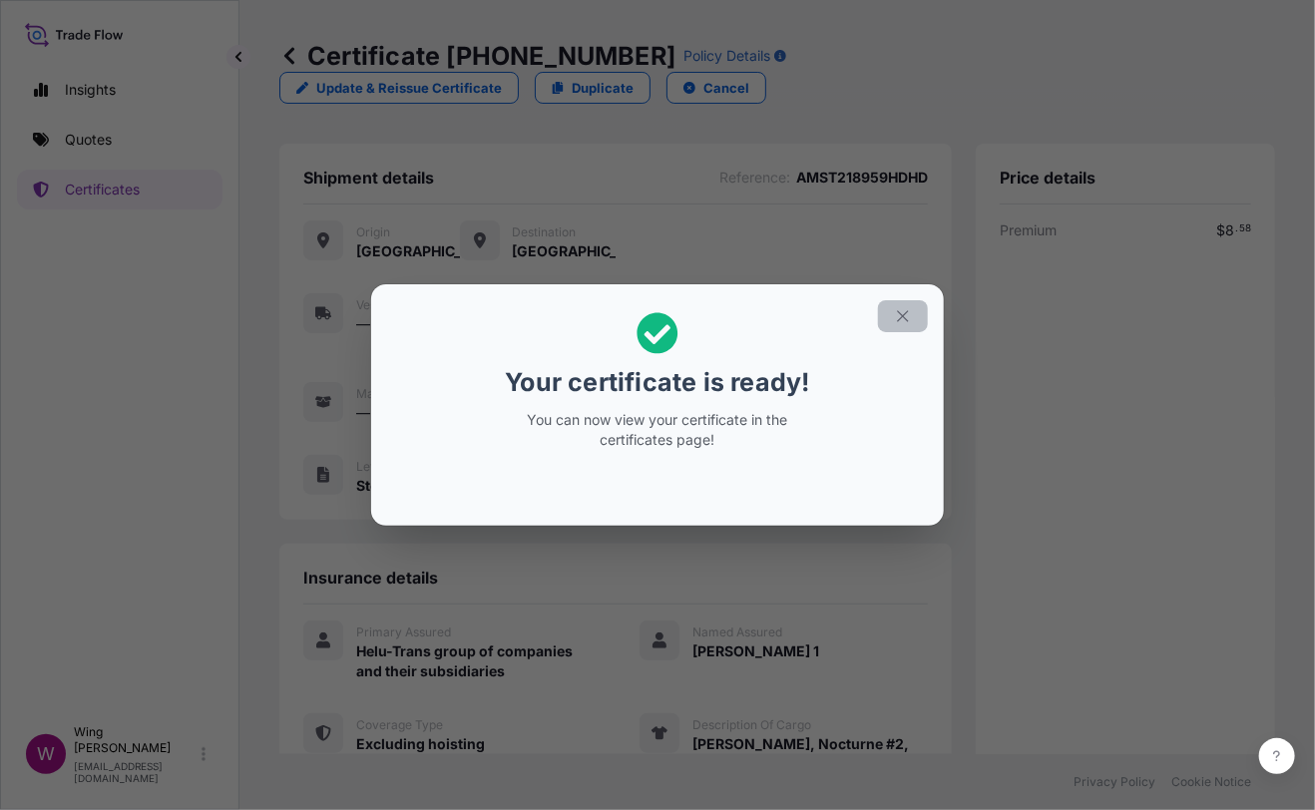
click at [909, 323] on icon "button" at bounding box center [903, 316] width 18 height 18
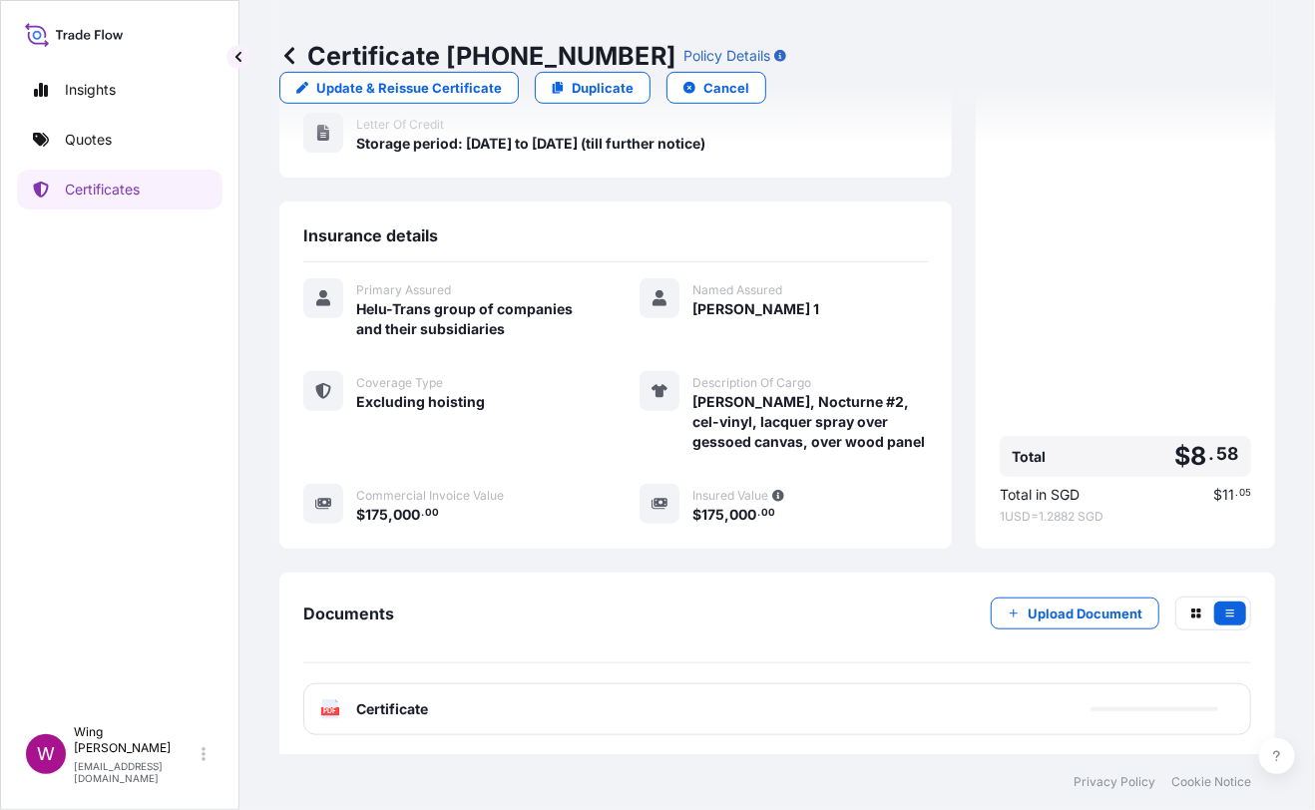
scroll to position [350, 0]
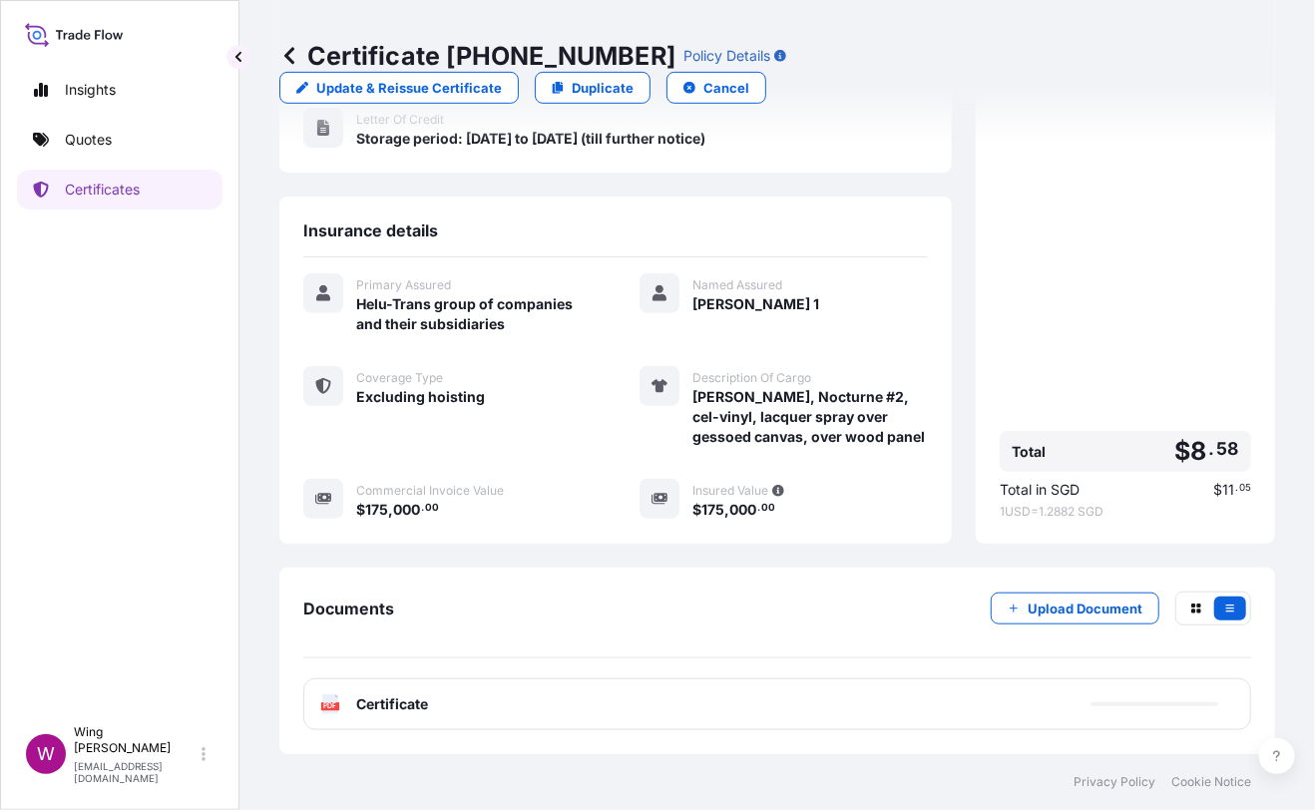
click at [320, 709] on icon "PDF" at bounding box center [330, 704] width 20 height 20
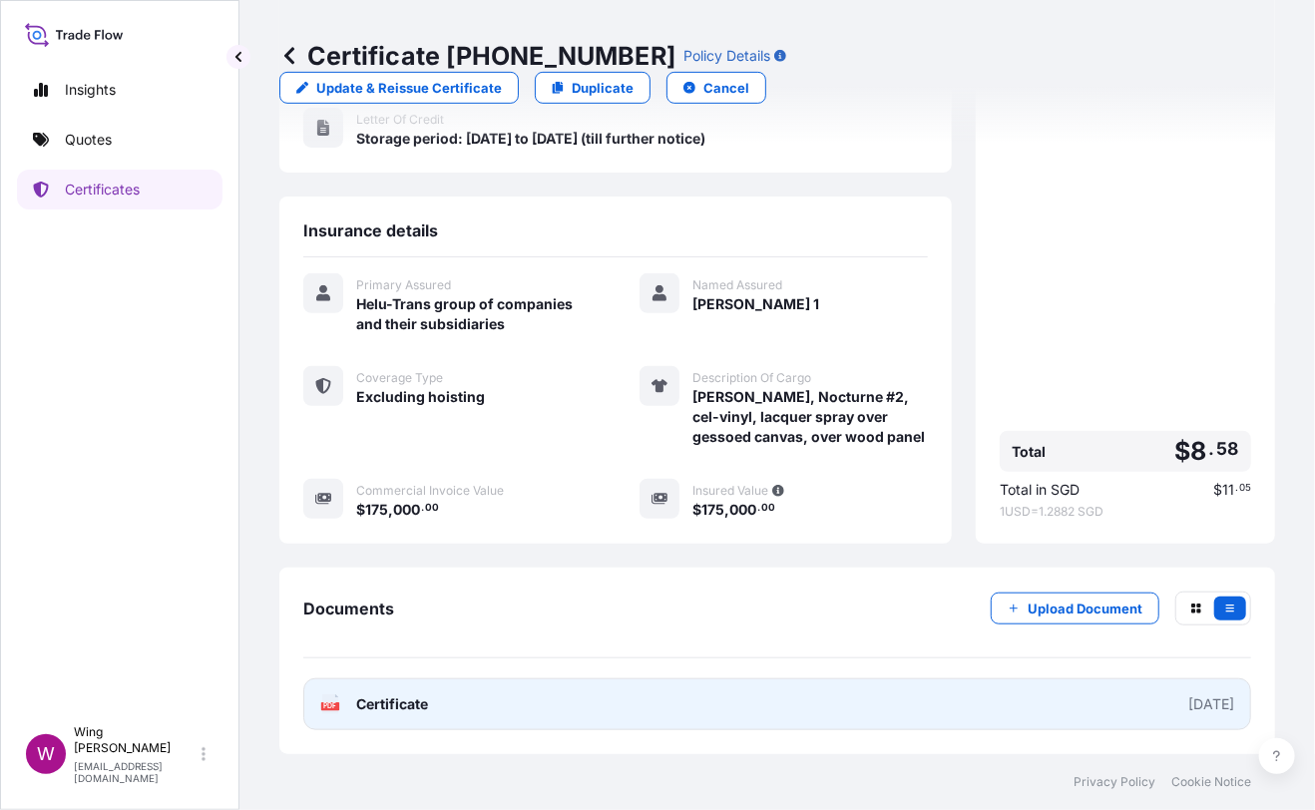
click at [330, 705] on text "PDF" at bounding box center [330, 706] width 13 height 7
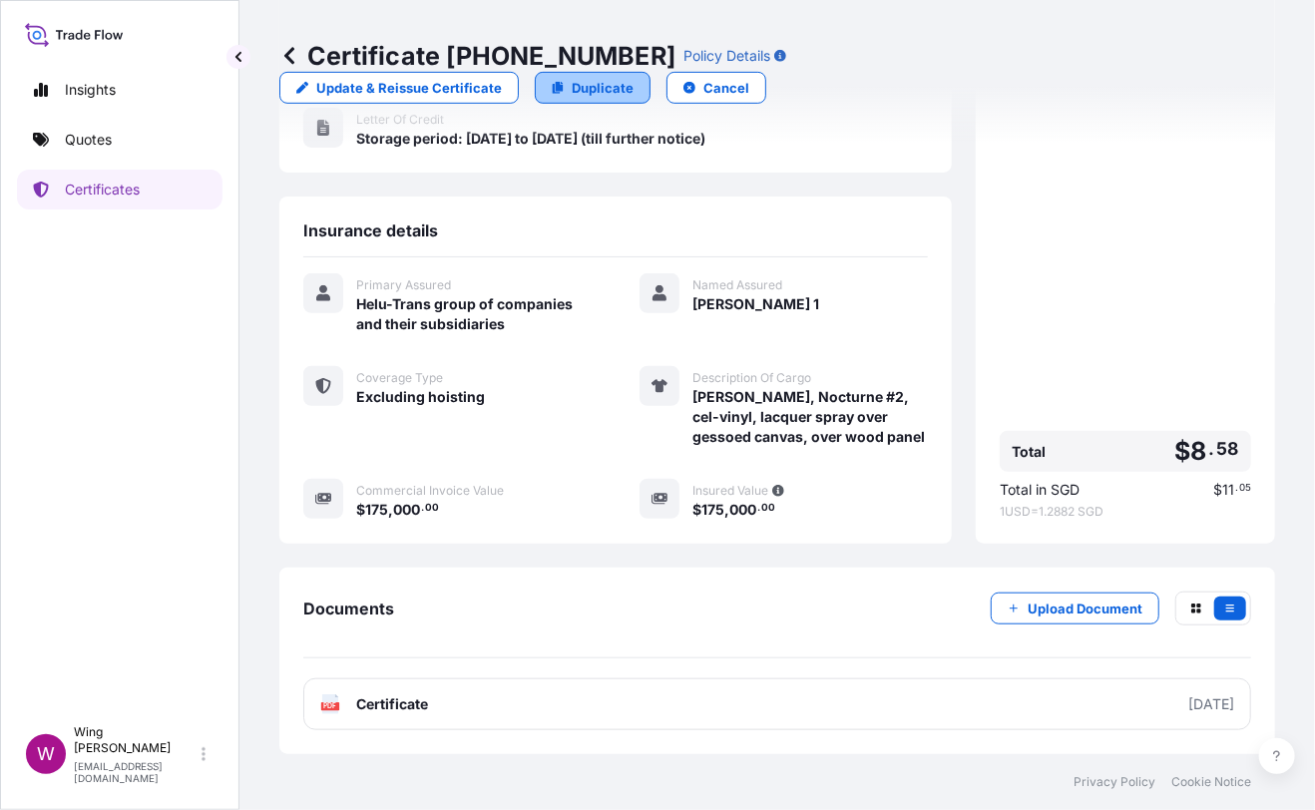
click at [633, 78] on p "Duplicate" at bounding box center [603, 88] width 62 height 20
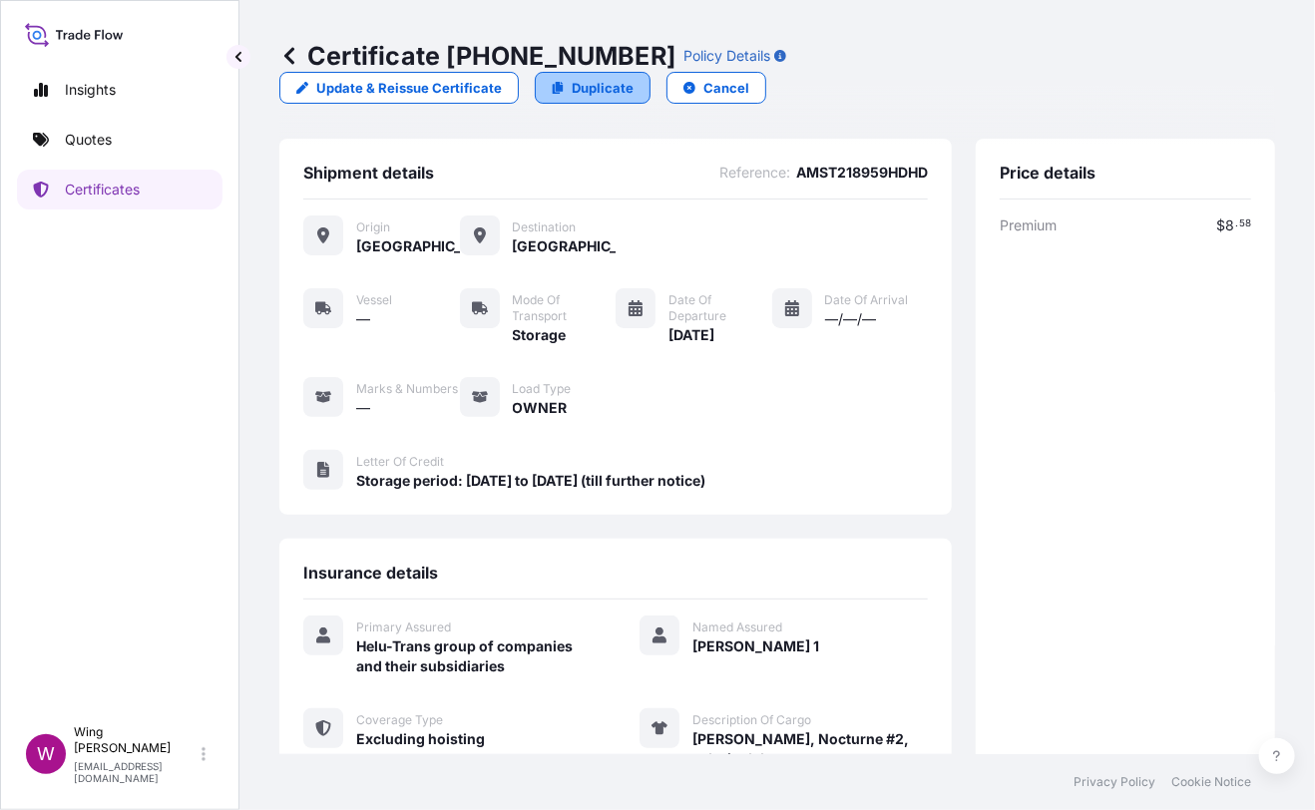
select select "STORAGE"
select select "Storage"
select select "[GEOGRAPHIC_DATA]"
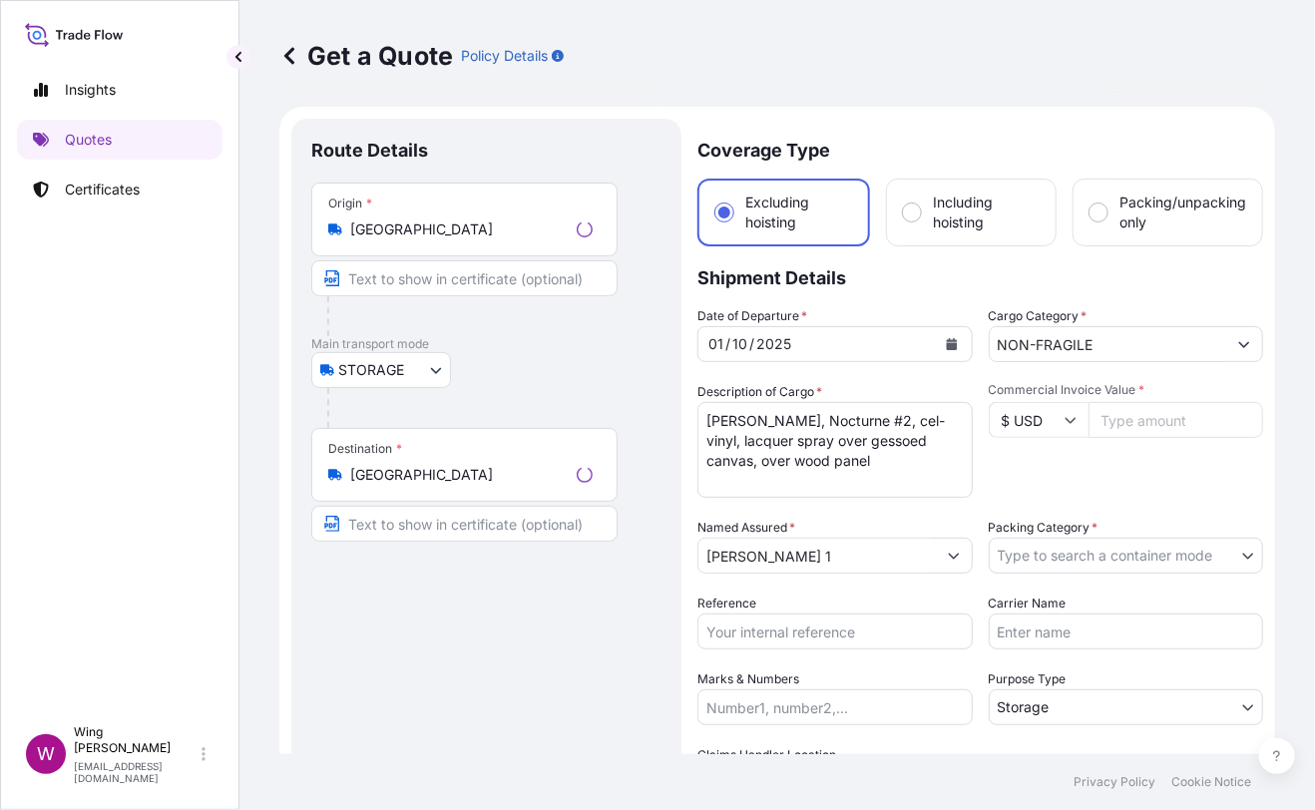
scroll to position [31, 0]
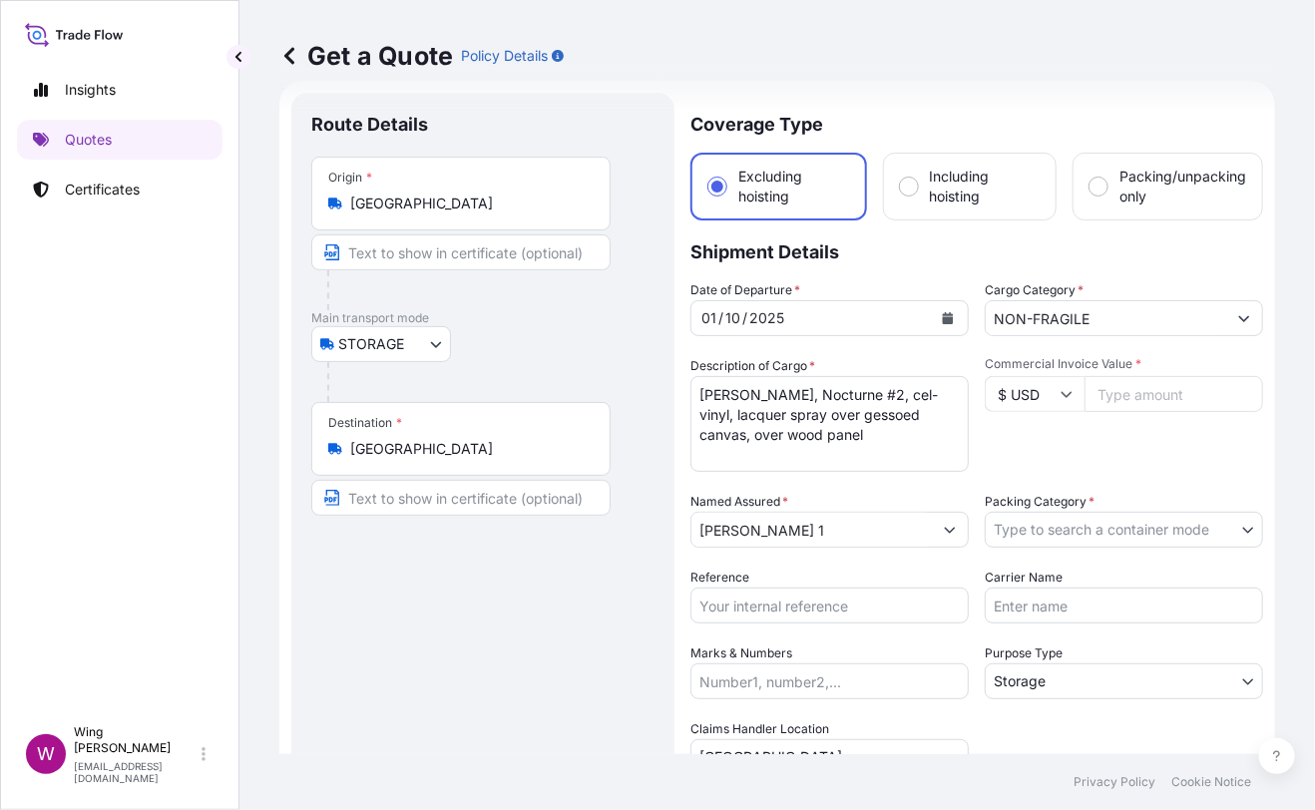
click at [553, 600] on div "Route Details Place of loading Road / [GEOGRAPHIC_DATA] / Inland Origin * [GEOG…" at bounding box center [482, 584] width 343 height 943
drag, startPoint x: 871, startPoint y: 434, endPoint x: 631, endPoint y: 384, distance: 244.6
click at [631, 384] on form "Route Details Place of loading Road / Inland Road / Inland Origin * [GEOGRAPHIC…" at bounding box center [777, 584] width 996 height 1007
paste textarea ""[PERSON_NAME], Boat in the Sky, Acrylic and spray paint on canvas ""
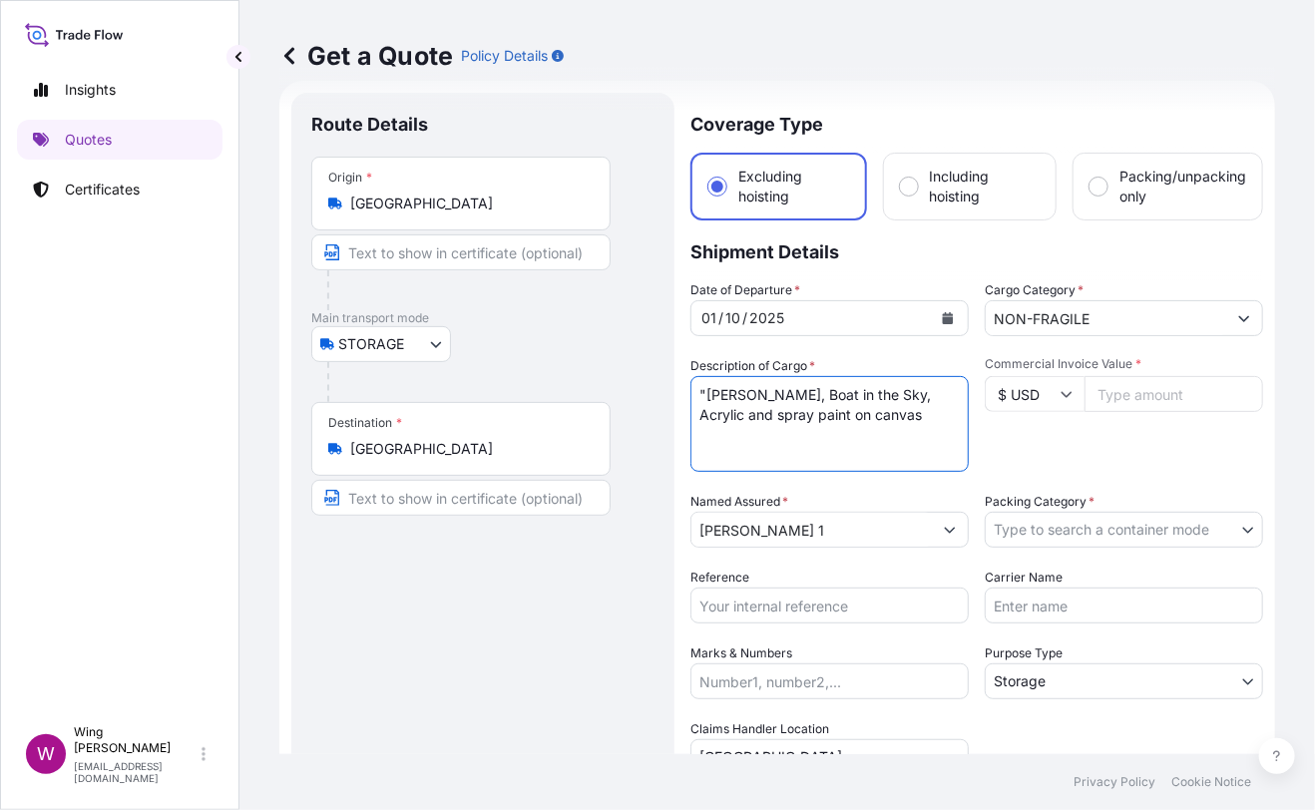
scroll to position [2, 0]
click at [706, 383] on textarea "[PERSON_NAME], Nocturne #2, cel-vinyl, lacquer spray over gessoed canvas, over …" at bounding box center [829, 424] width 278 height 96
type textarea "[PERSON_NAME], Boat in the Sky, Acrylic and spray paint on canvas"
drag, startPoint x: 444, startPoint y: 691, endPoint x: 511, endPoint y: 666, distance: 71.3
click at [457, 690] on div "Route Details Place of loading Road / [GEOGRAPHIC_DATA] / Inland Origin * [GEOG…" at bounding box center [482, 584] width 343 height 943
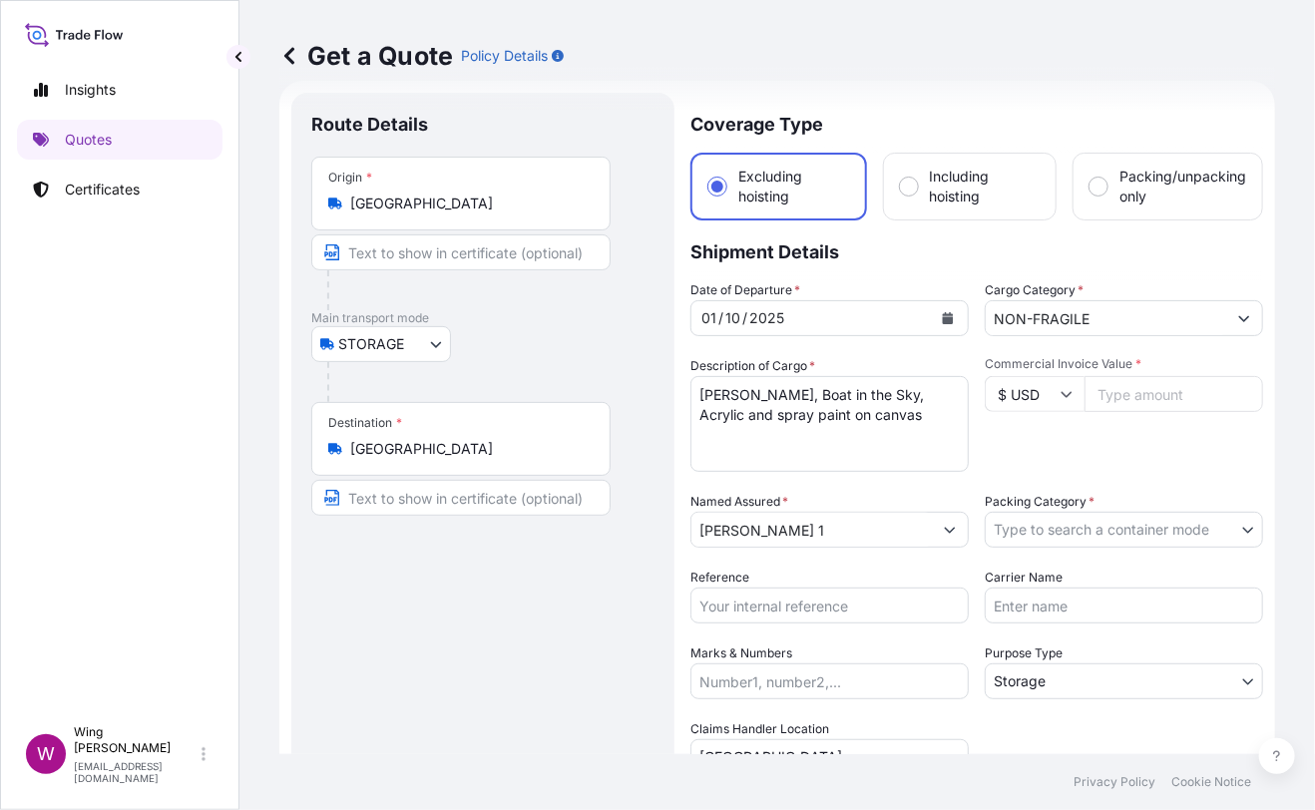
click at [1157, 386] on input "Commercial Invoice Value *" at bounding box center [1173, 394] width 179 height 36
paste input "90000"
type input "90000"
click at [1128, 444] on div "Commercial Invoice Value * $ USD 90000" at bounding box center [1124, 414] width 278 height 116
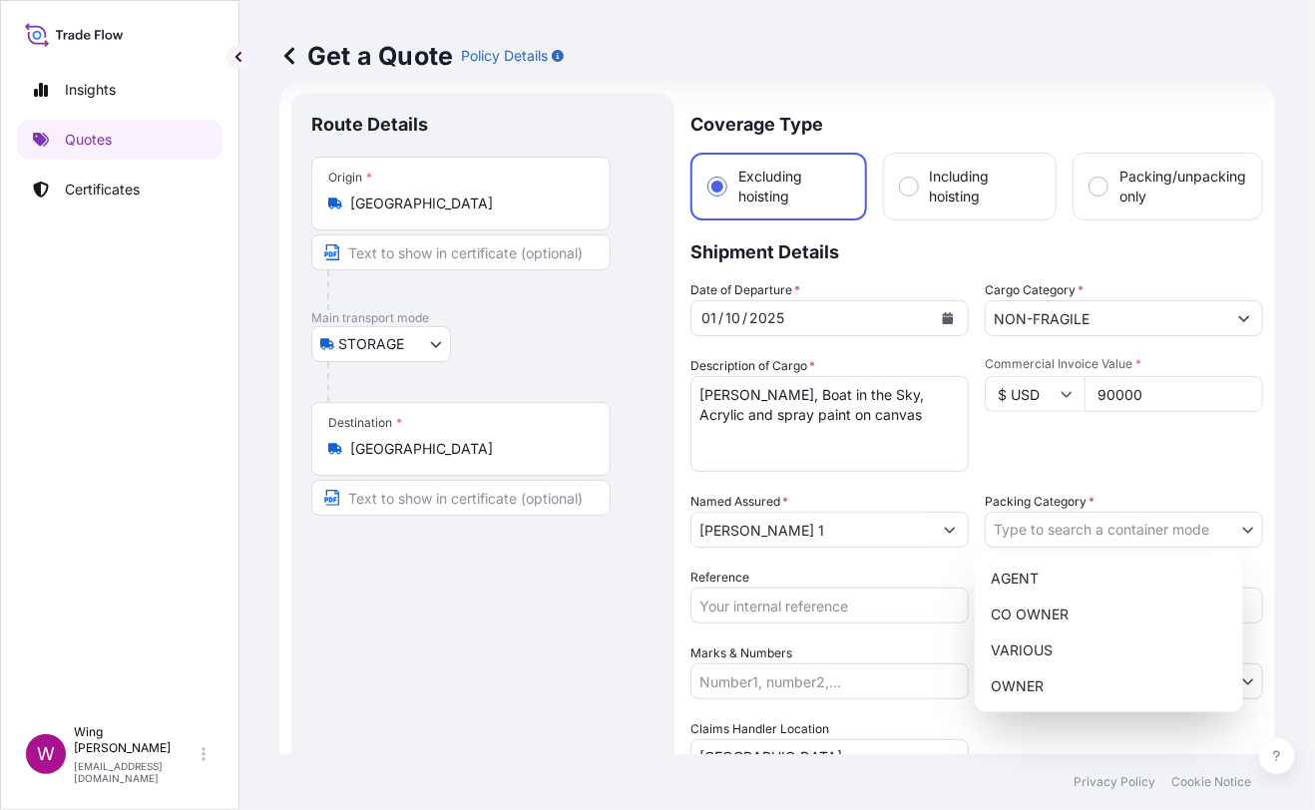
click at [1113, 521] on body "Insights Quotes Certificates W Wing Lee [EMAIL_ADDRESS][DOMAIN_NAME] Get a Quot…" at bounding box center [657, 405] width 1315 height 810
click at [1060, 688] on div "OWNER" at bounding box center [1109, 686] width 252 height 36
select select "27"
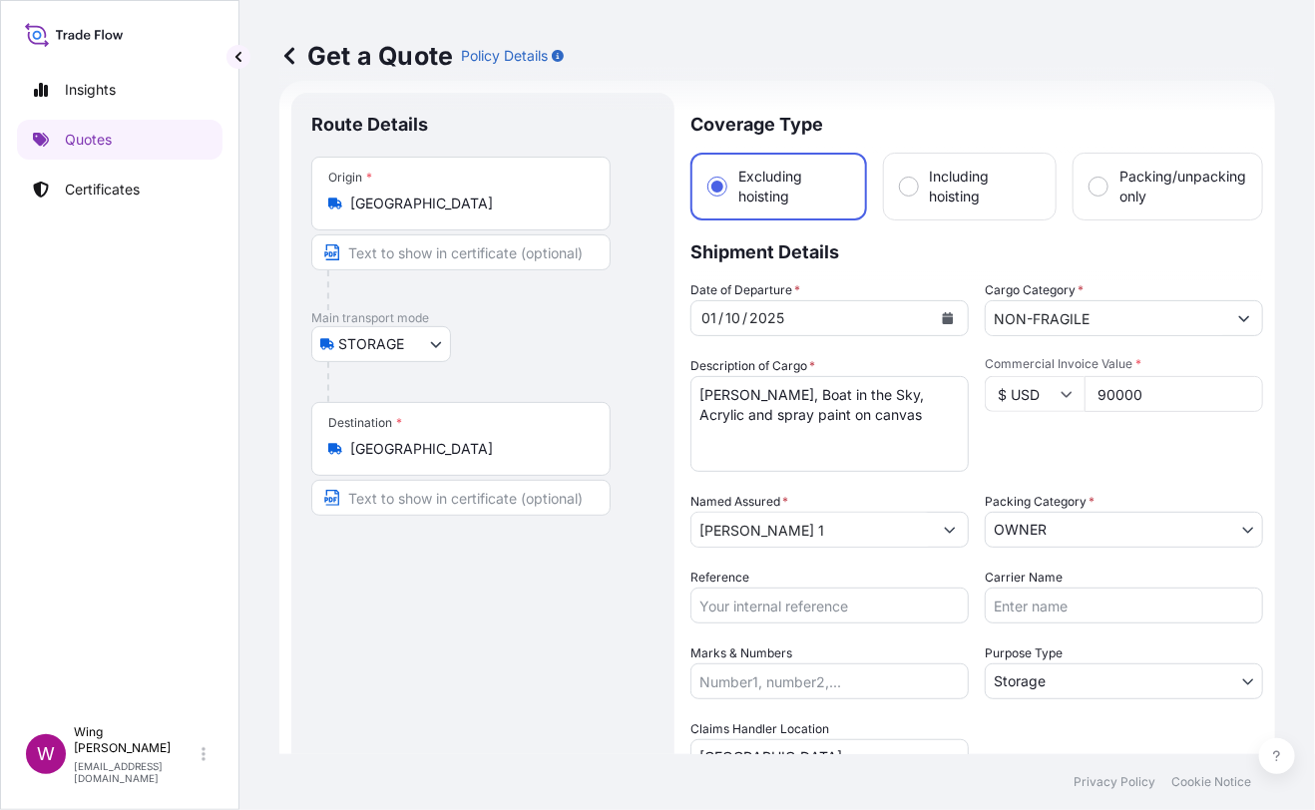
drag, startPoint x: 524, startPoint y: 641, endPoint x: 878, endPoint y: 592, distance: 357.6
click at [534, 638] on div "Route Details Place of loading Road / [GEOGRAPHIC_DATA] / Inland Origin * [GEOG…" at bounding box center [482, 584] width 343 height 943
drag, startPoint x: 584, startPoint y: 619, endPoint x: 634, endPoint y: 614, distance: 51.1
click at [597, 618] on div "Route Details Place of loading Road / [GEOGRAPHIC_DATA] / Inland Origin * [GEOG…" at bounding box center [482, 584] width 343 height 943
click at [733, 610] on input "Reference" at bounding box center [829, 606] width 278 height 36
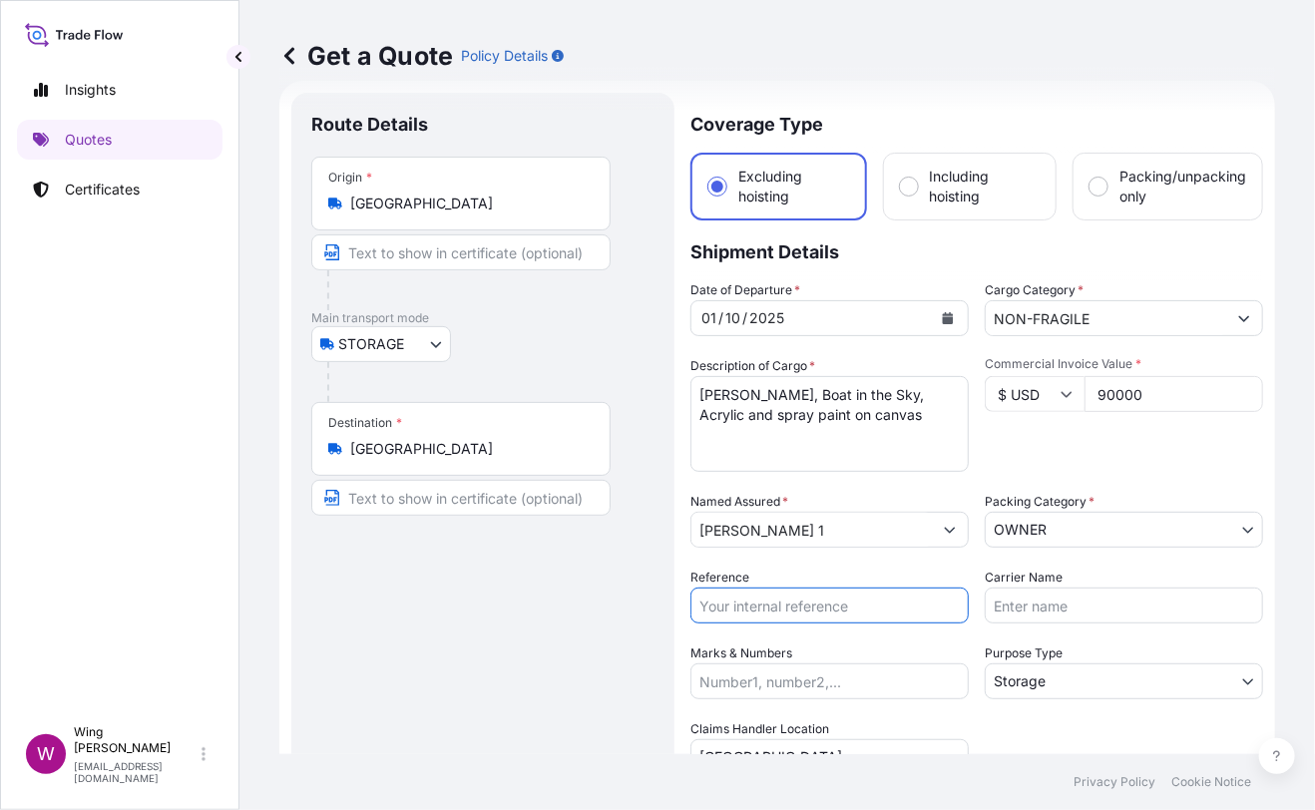
paste input "AMST218959HDHD"
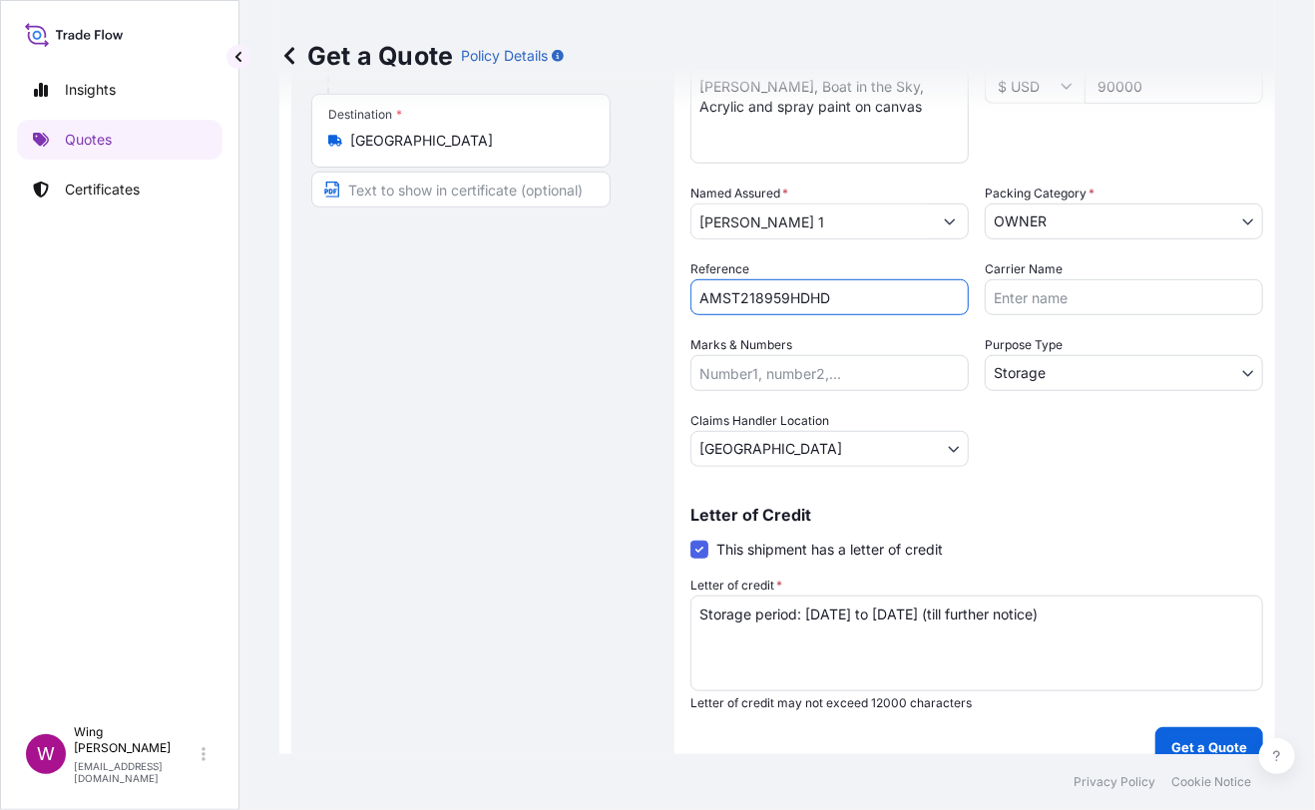
scroll to position [361, 0]
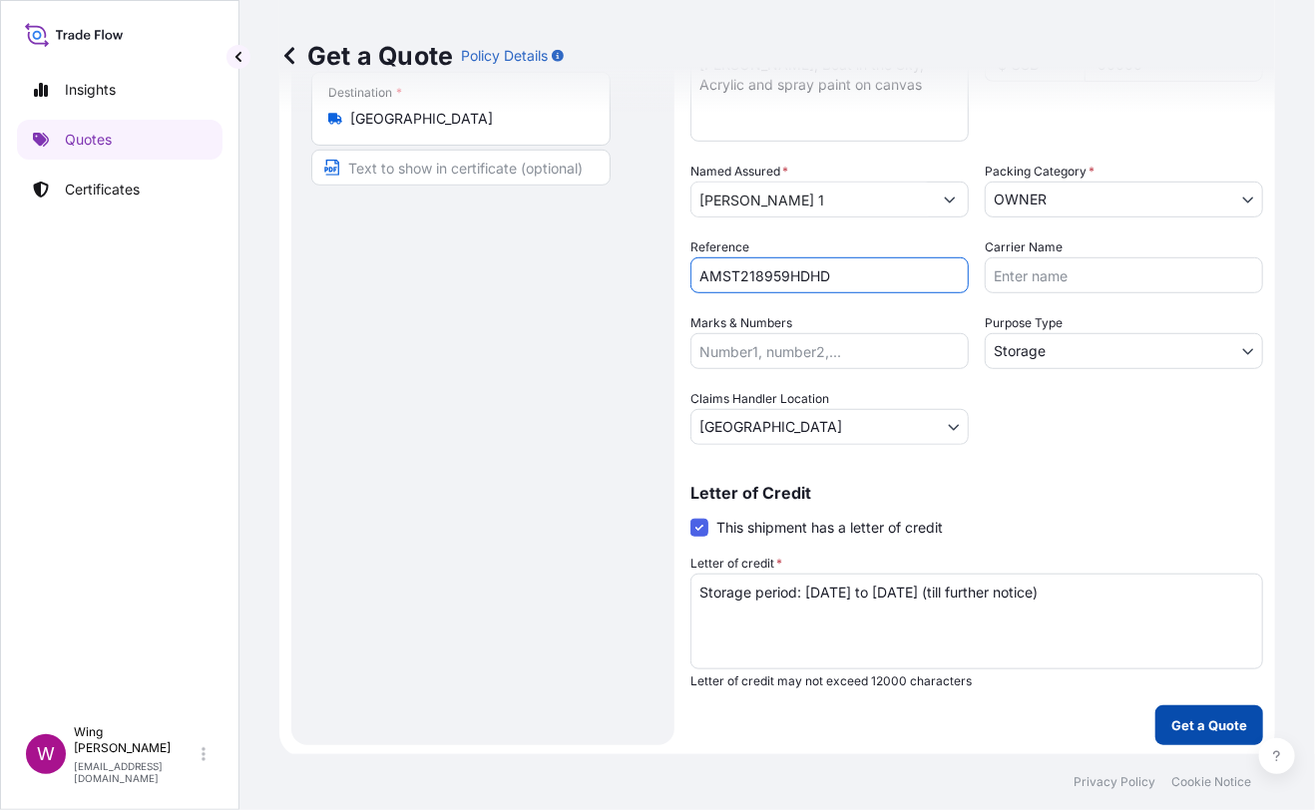
type input "AMST218959HDHD"
click at [1224, 729] on p "Get a Quote" at bounding box center [1209, 725] width 76 height 20
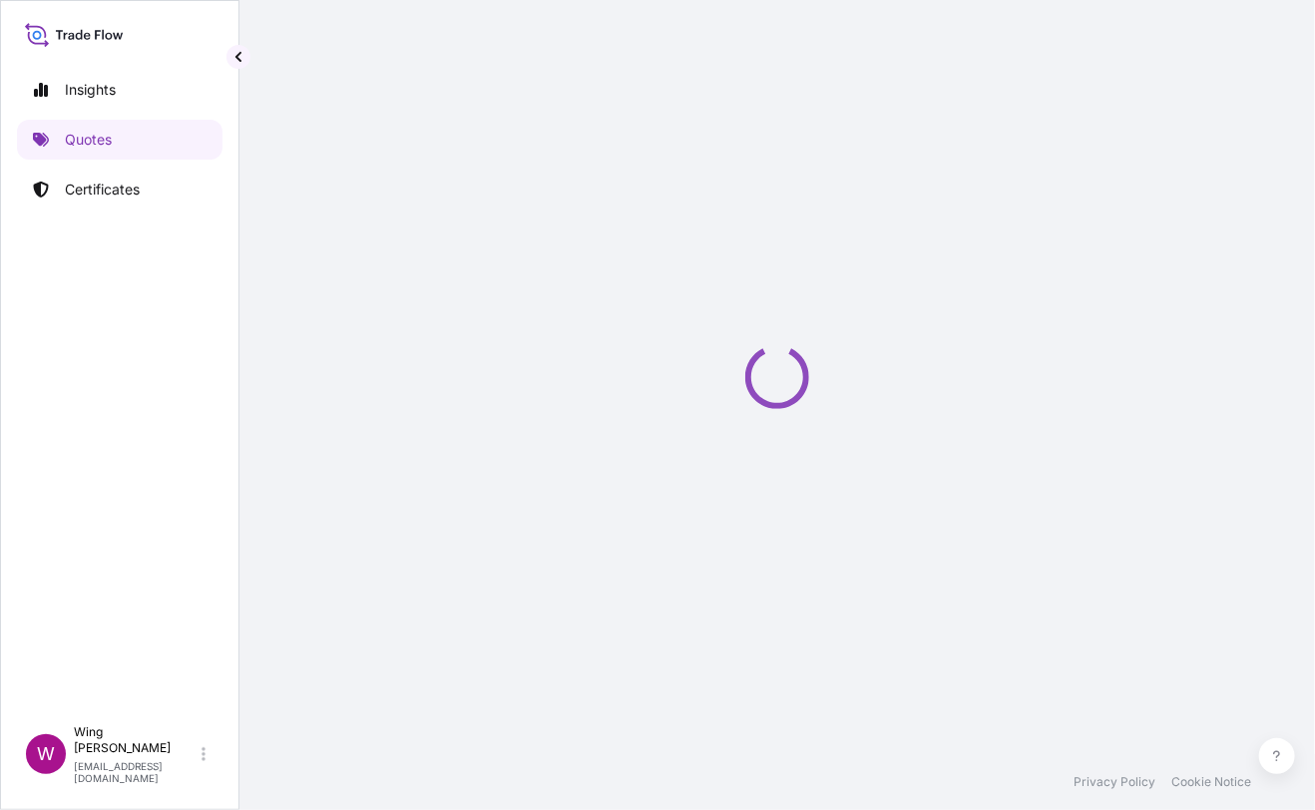
select select "STORAGE"
select select "Transit"
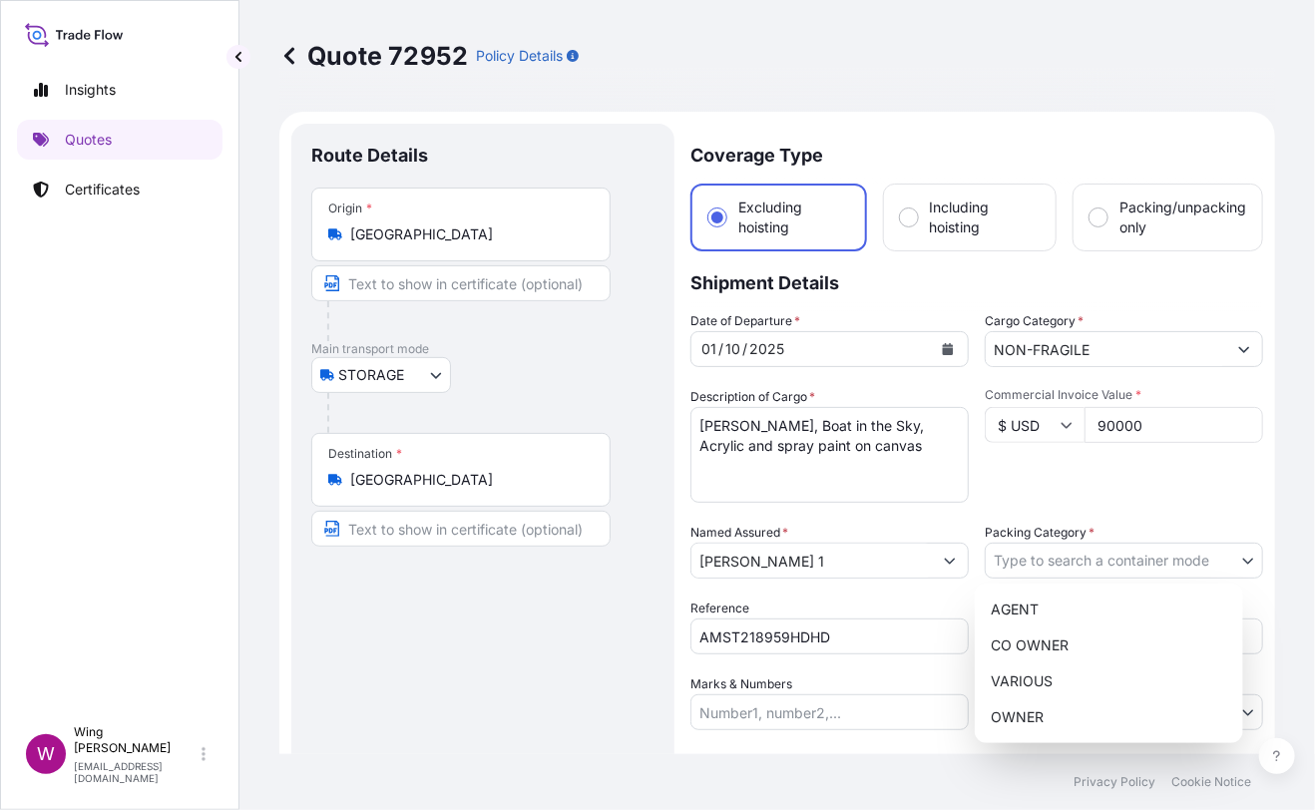
click at [1071, 561] on body "Insights Quotes Certificates W Wing Lee [EMAIL_ADDRESS][DOMAIN_NAME] Quote 7295…" at bounding box center [657, 405] width 1315 height 810
click at [1048, 702] on div "OWNER" at bounding box center [1109, 717] width 252 height 36
select select "27"
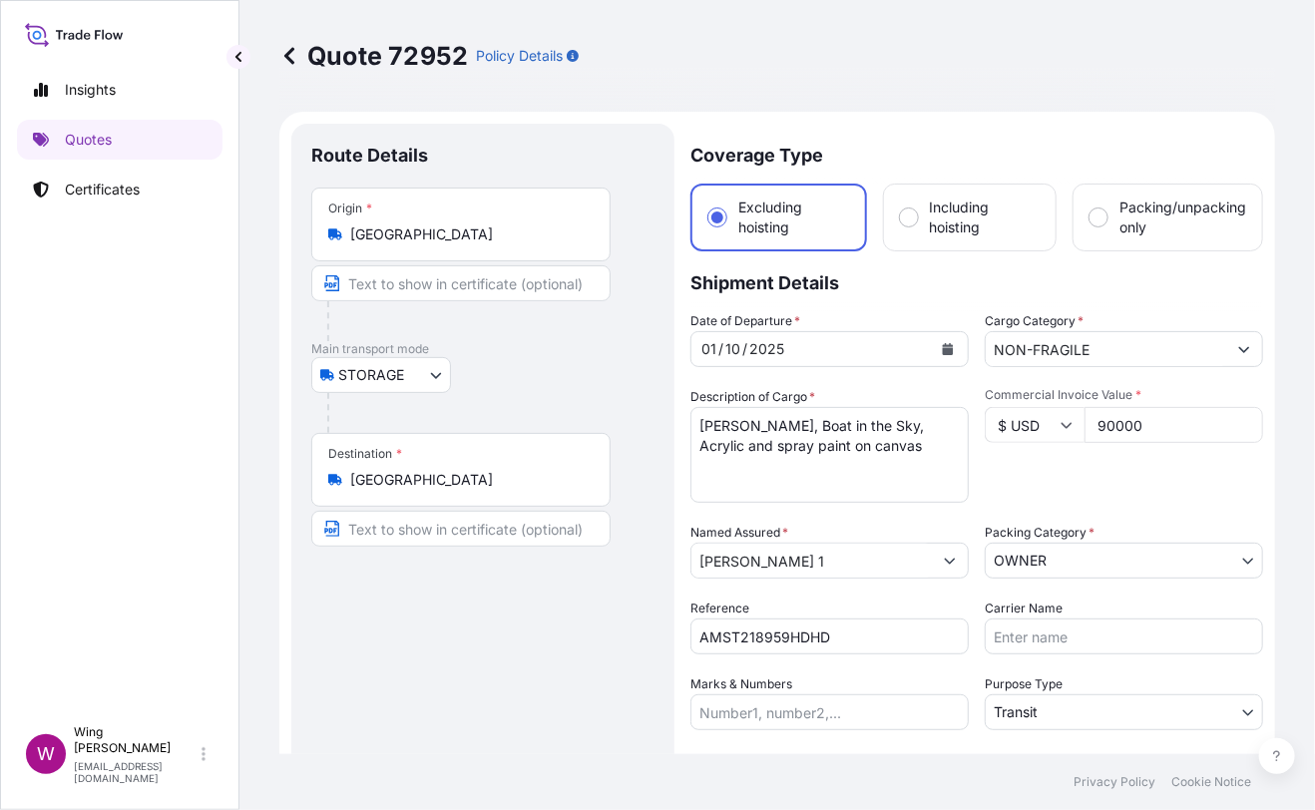
drag, startPoint x: 383, startPoint y: 673, endPoint x: 430, endPoint y: 641, distance: 56.7
click at [388, 672] on div "Route Details Place of loading Road / [GEOGRAPHIC_DATA] / Inland Origin * [GEOG…" at bounding box center [482, 539] width 343 height 791
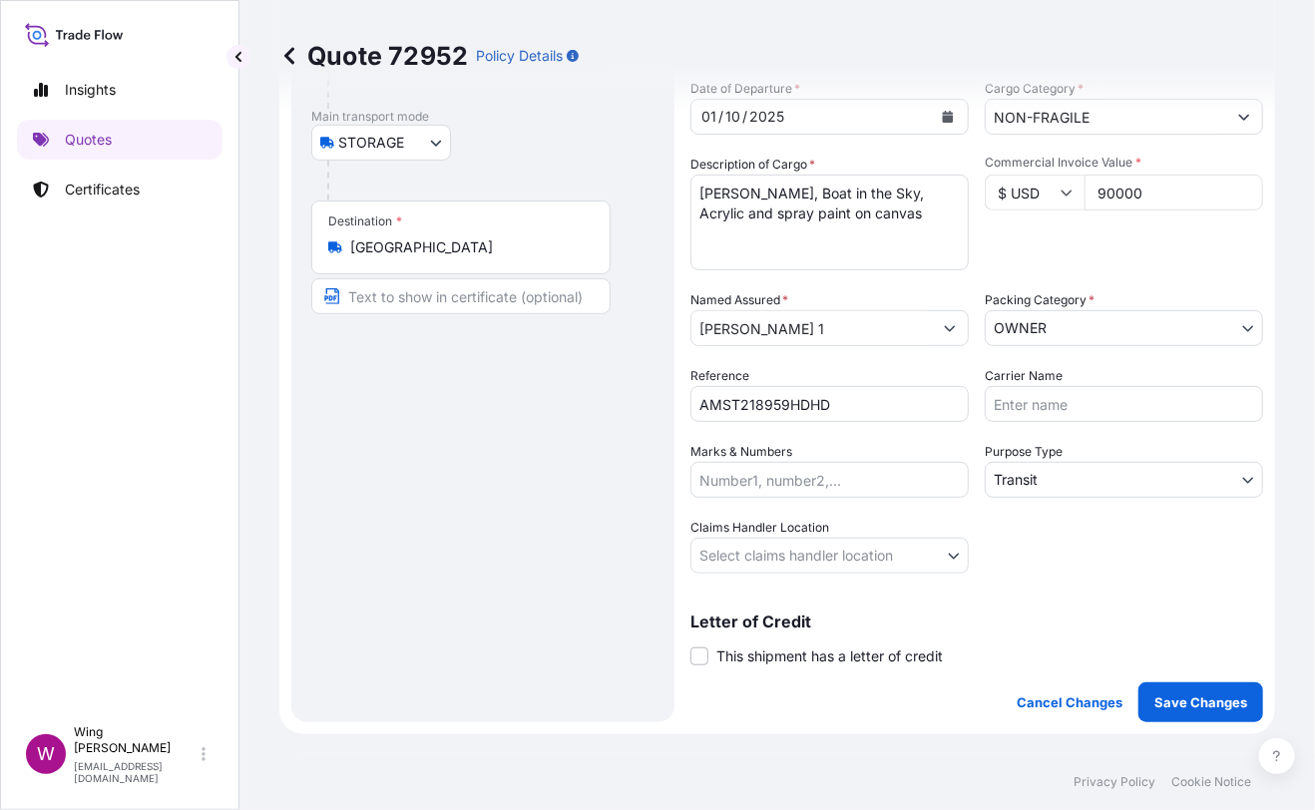
scroll to position [265, 0]
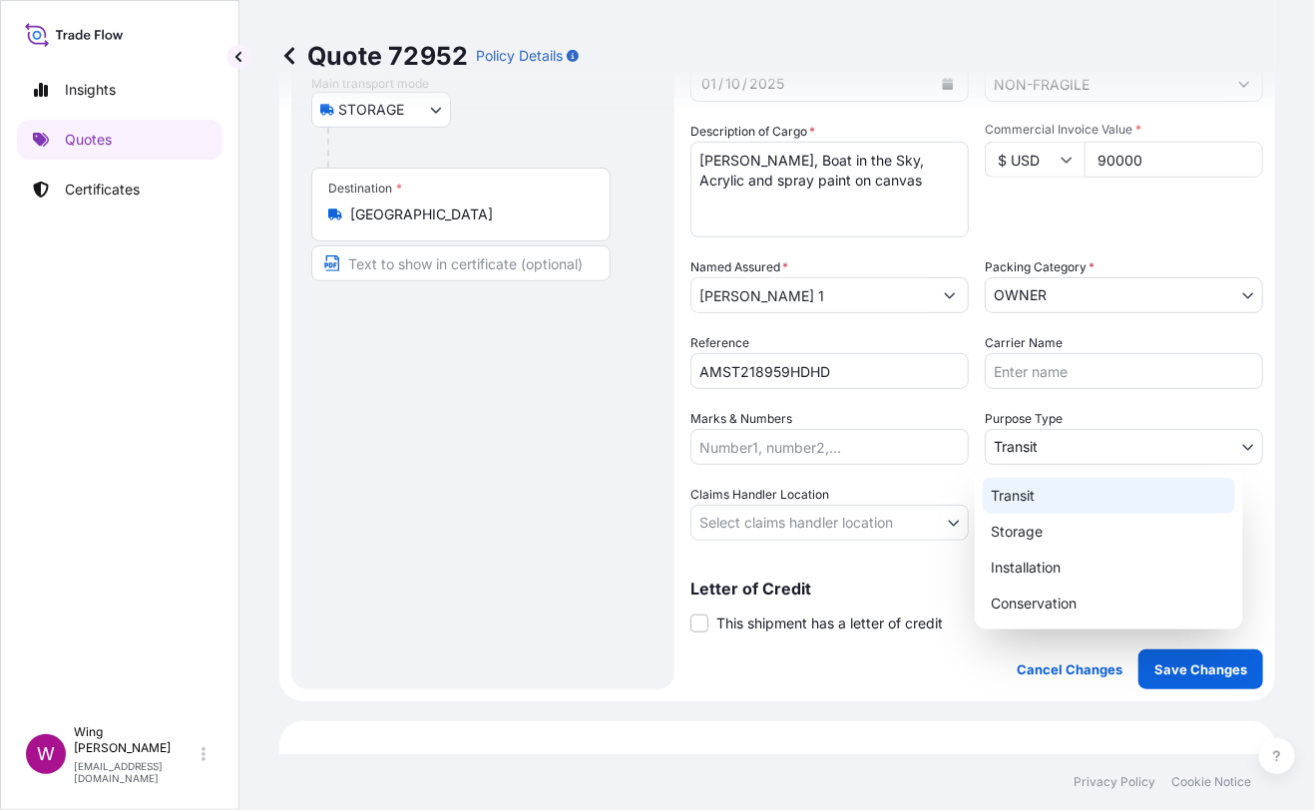
click at [1093, 446] on body "Insights Quotes Certificates W Wing Lee [EMAIL_ADDRESS][DOMAIN_NAME] Quote 7295…" at bounding box center [657, 405] width 1315 height 810
click at [1058, 516] on div "Storage" at bounding box center [1109, 532] width 252 height 36
select select "Storage"
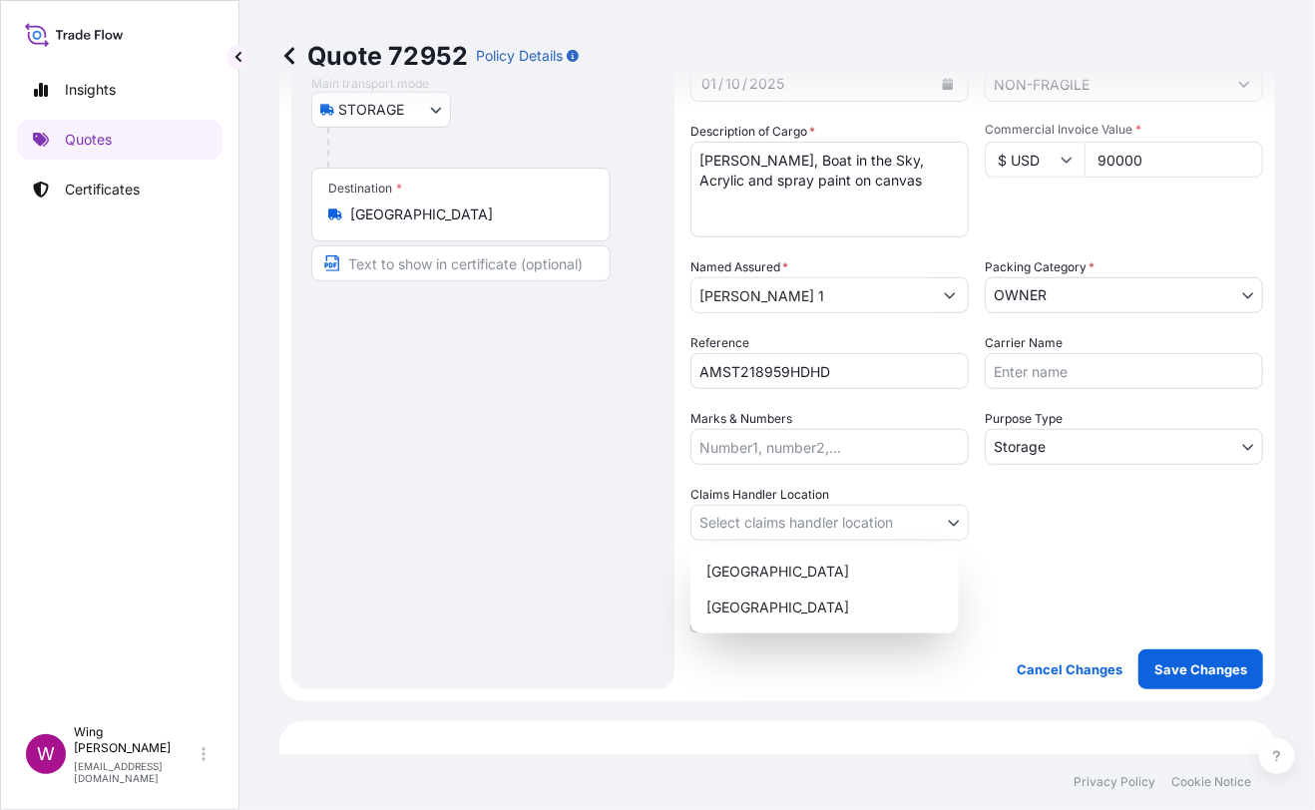
click at [758, 516] on body "Insights Quotes Certificates W Wing Lee [EMAIL_ADDRESS][DOMAIN_NAME] Quote 7295…" at bounding box center [657, 405] width 1315 height 810
click at [755, 570] on div "[GEOGRAPHIC_DATA]" at bounding box center [824, 572] width 252 height 36
select select "[GEOGRAPHIC_DATA]"
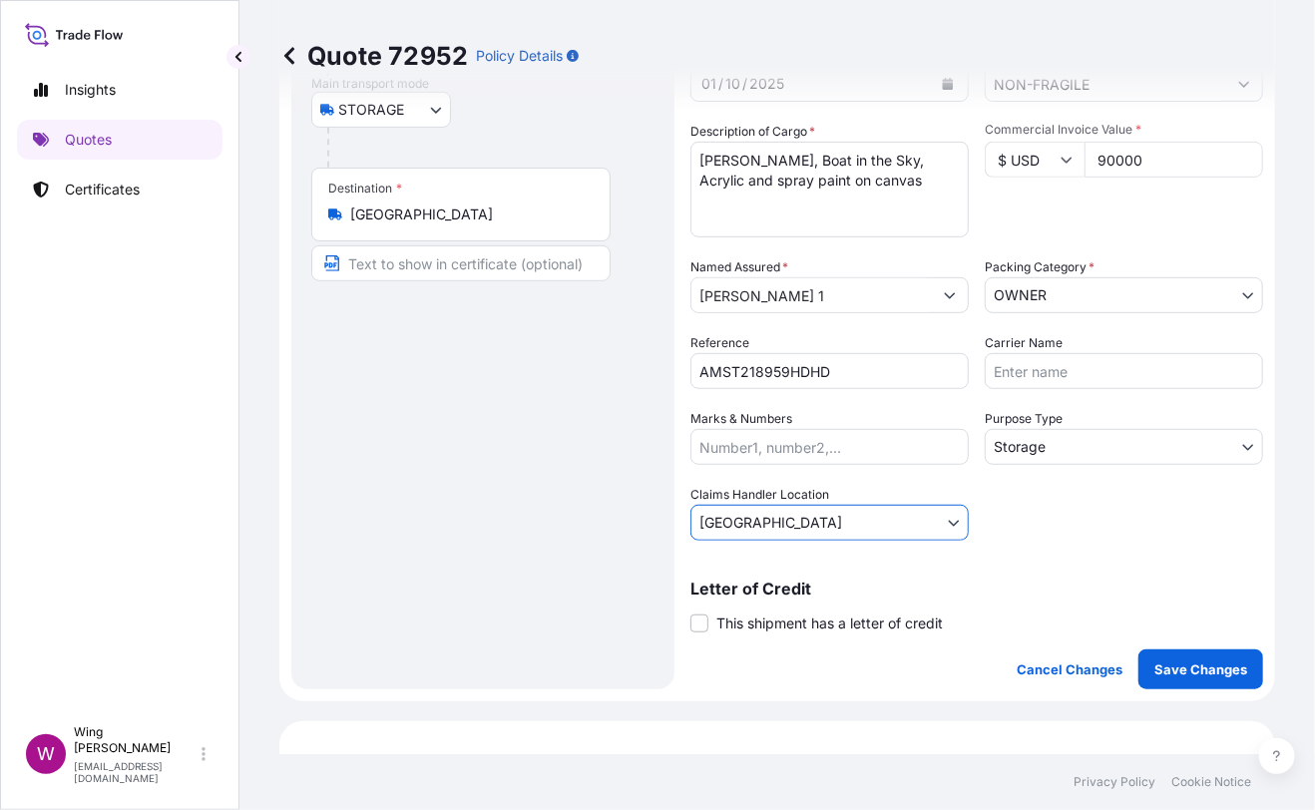
click at [552, 577] on div "Route Details Place of loading Road / [GEOGRAPHIC_DATA] / Inland Origin * [GEOG…" at bounding box center [482, 273] width 343 height 791
click at [702, 616] on span at bounding box center [699, 623] width 18 height 18
click at [690, 612] on input "This shipment has a letter of credit" at bounding box center [690, 612] width 0 height 0
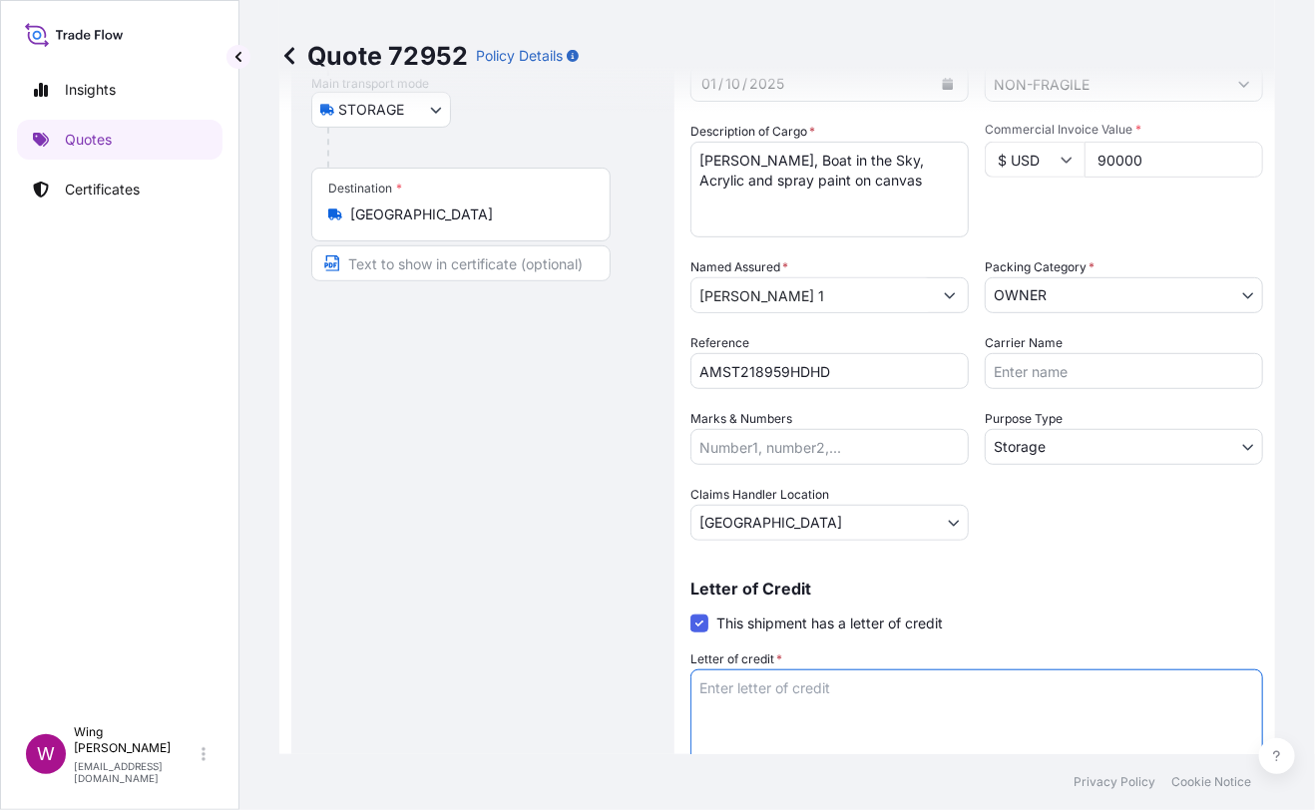
click at [733, 694] on textarea "Letter of credit *" at bounding box center [976, 717] width 573 height 96
paste textarea "Storage period: [DATE] to [DATE] (till further notice)"
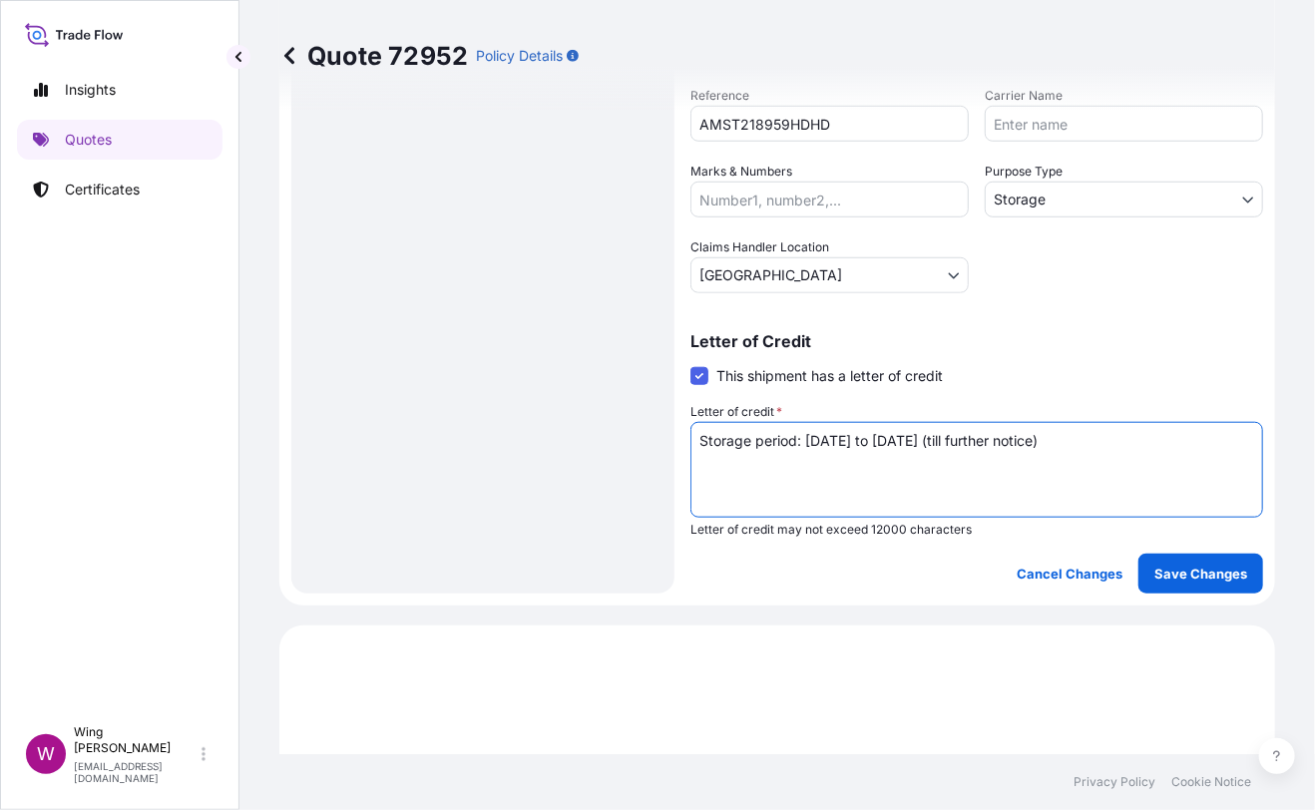
scroll to position [532, 0]
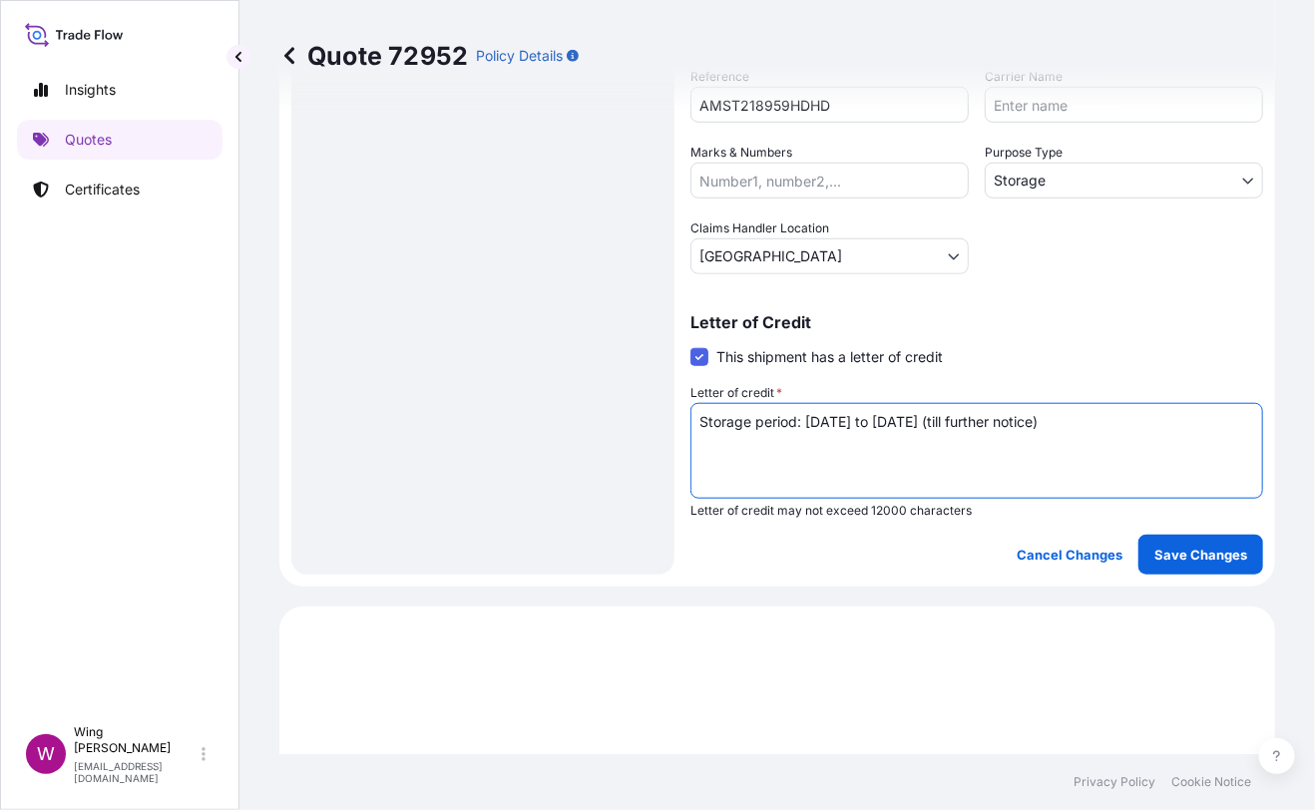
type textarea "Storage period: [DATE] to [DATE] (till further notice)"
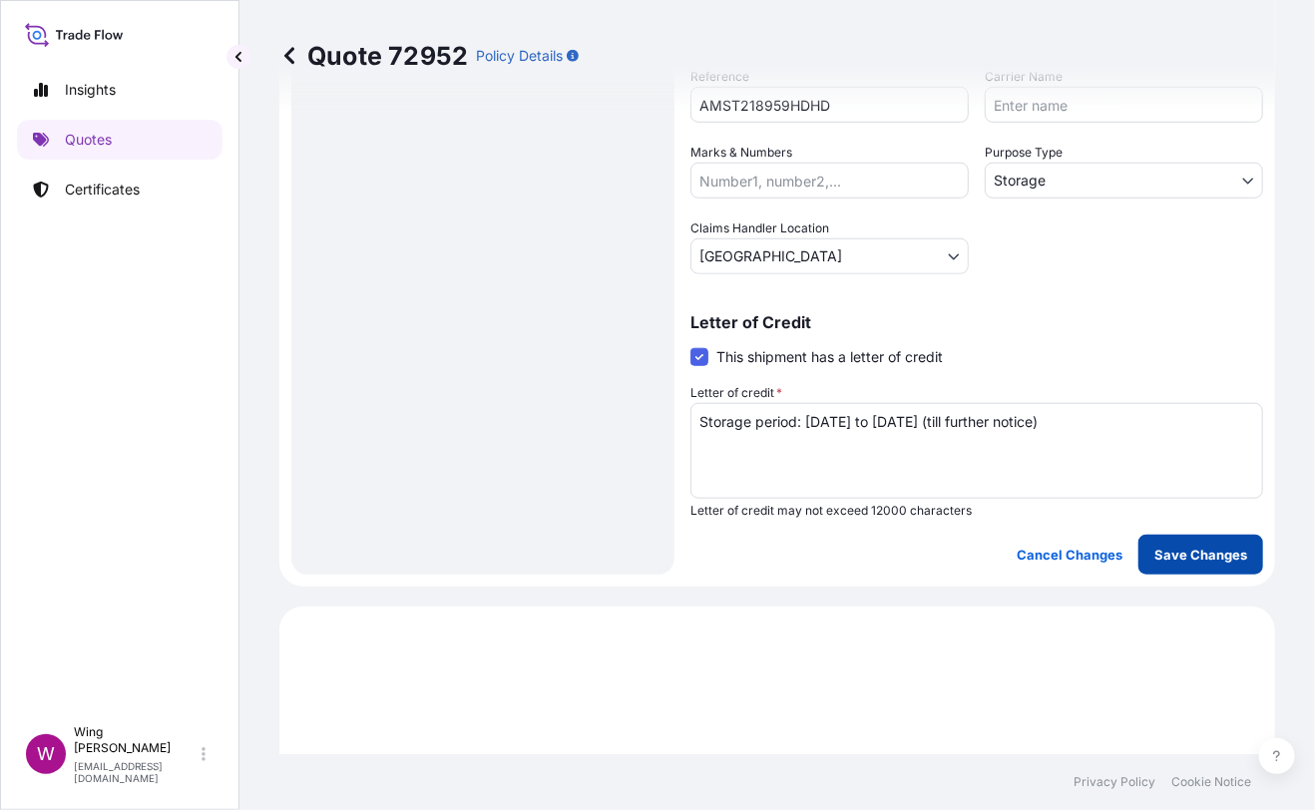
click at [1210, 561] on p "Save Changes" at bounding box center [1200, 555] width 93 height 20
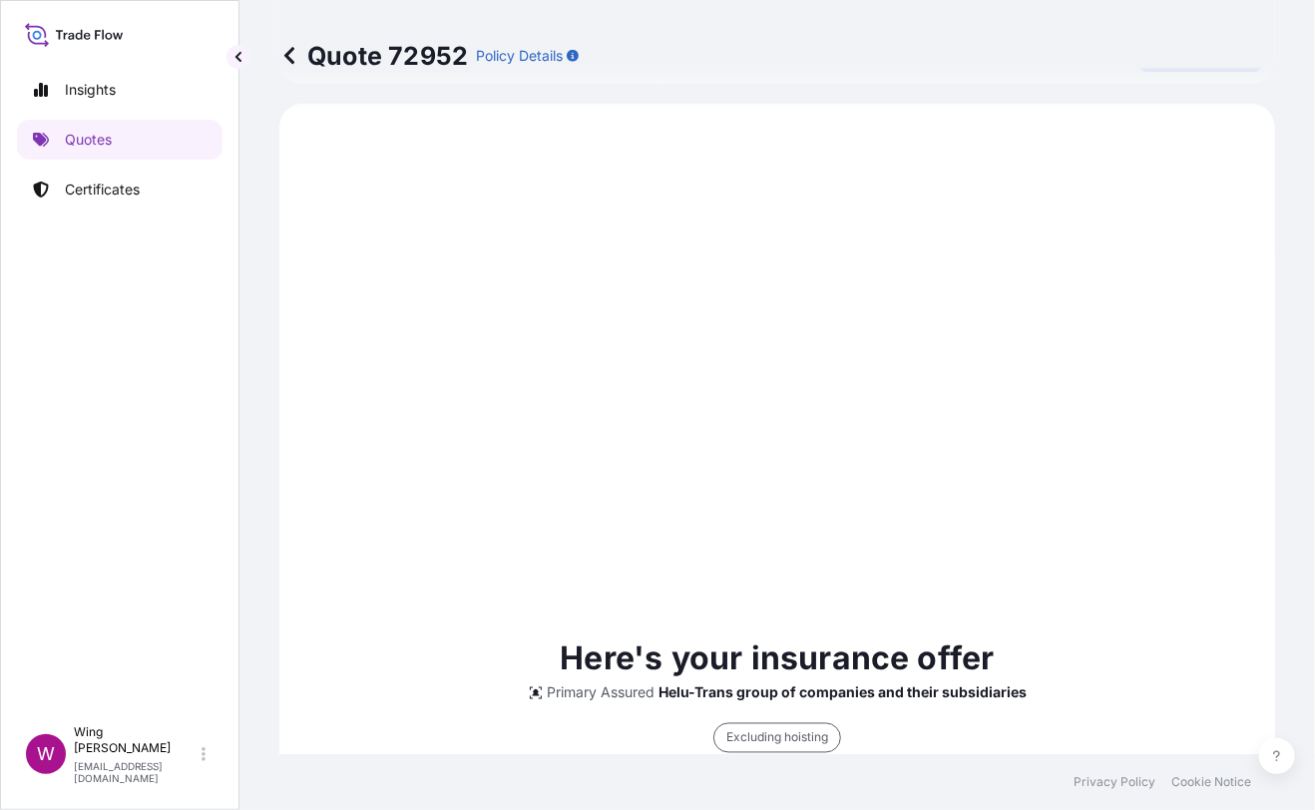
scroll to position [1035, 0]
select select "STORAGE"
select select "Storage"
select select "[GEOGRAPHIC_DATA]"
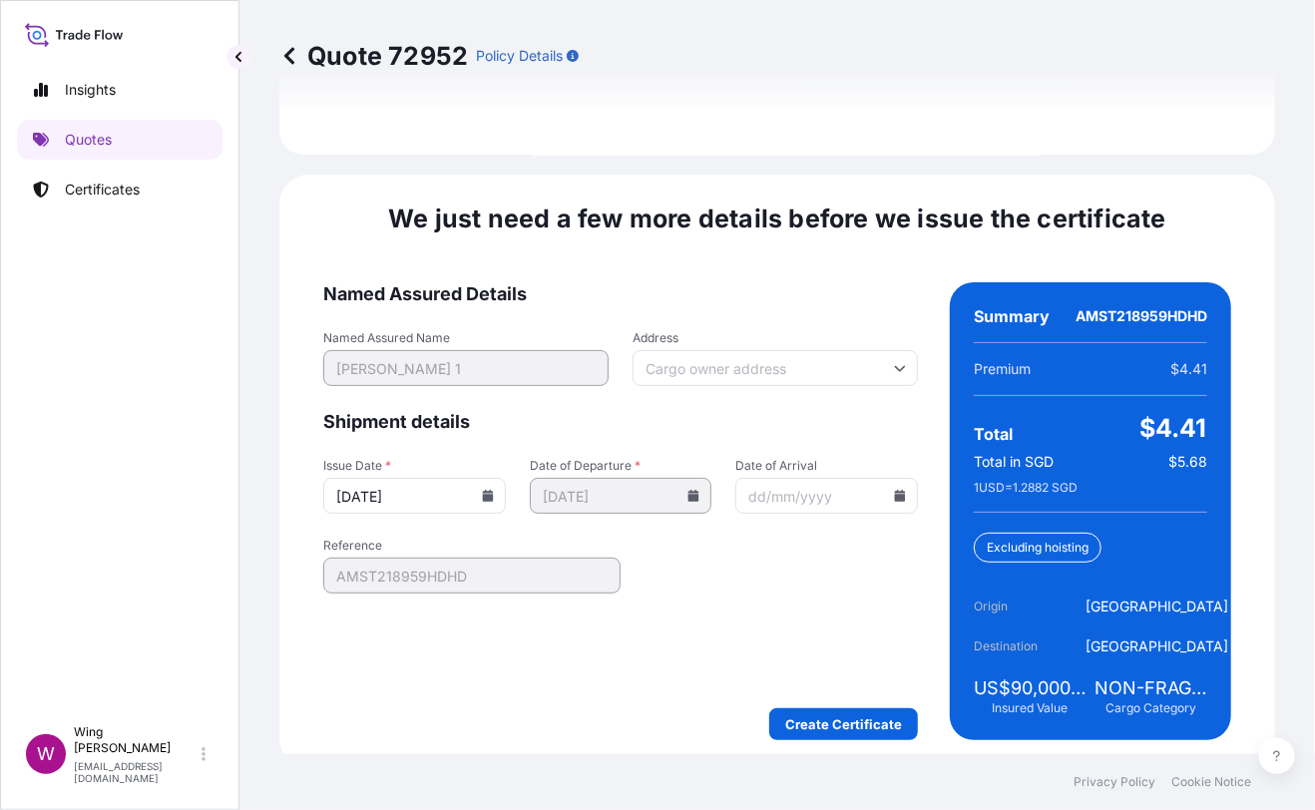
scroll to position [3150, 0]
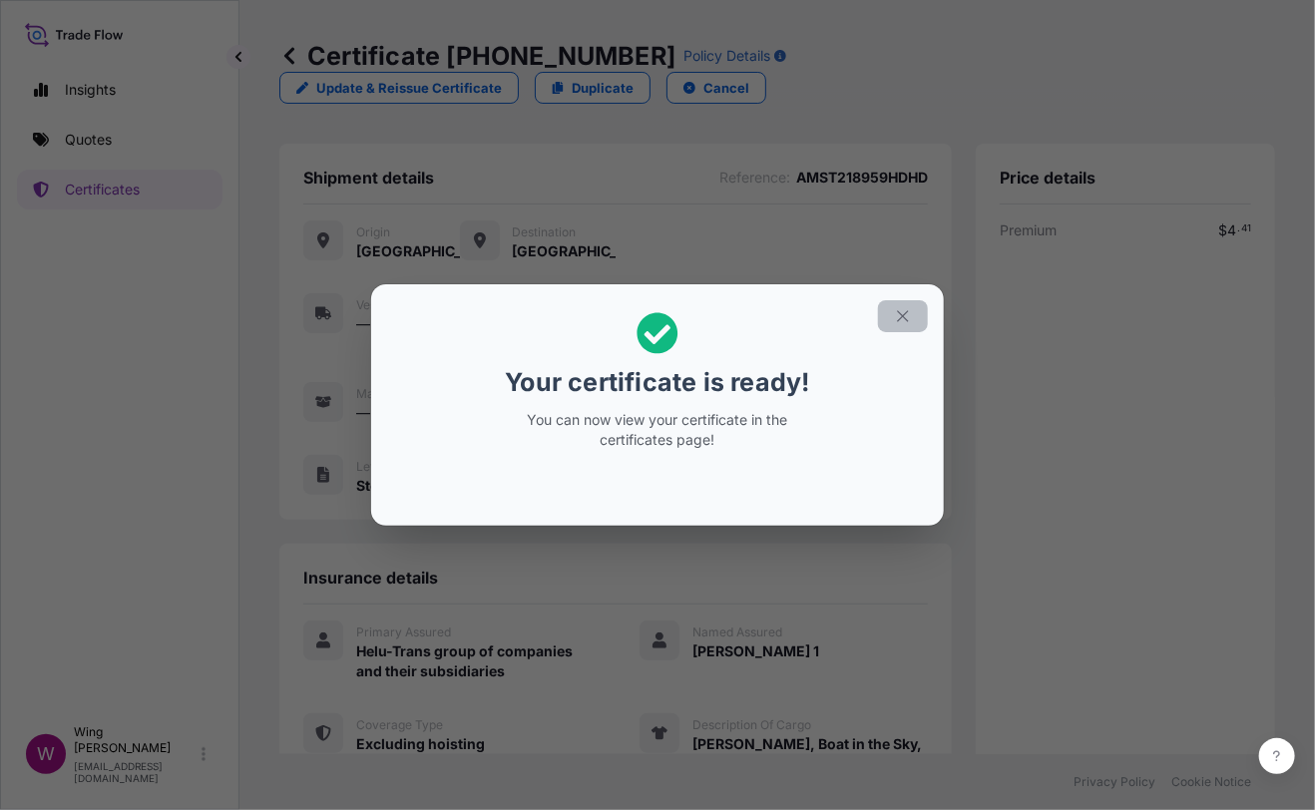
click at [911, 318] on icon "button" at bounding box center [903, 316] width 18 height 18
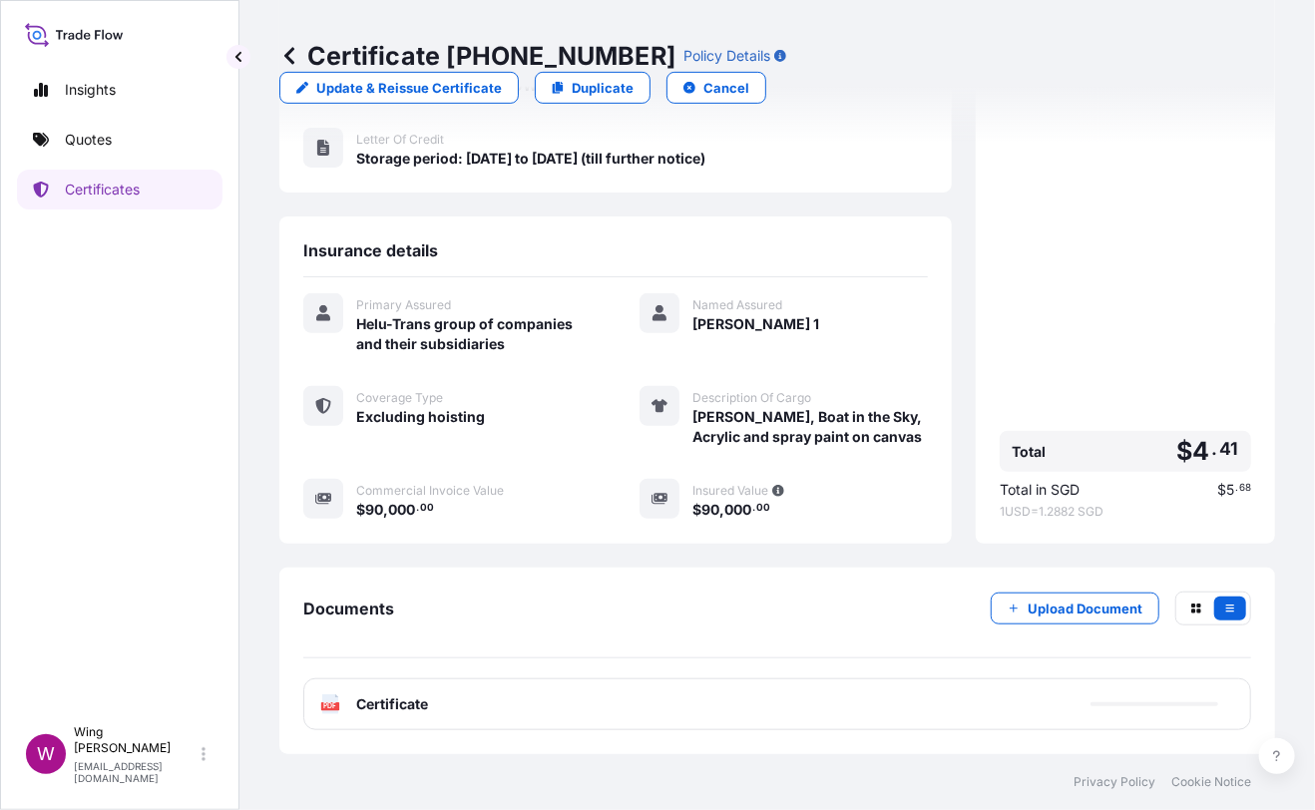
scroll to position [330, 0]
click at [343, 714] on div "PDF Certificate" at bounding box center [777, 704] width 948 height 52
click at [334, 703] on text "PDF" at bounding box center [330, 706] width 13 height 7
click at [329, 701] on icon at bounding box center [330, 704] width 17 height 20
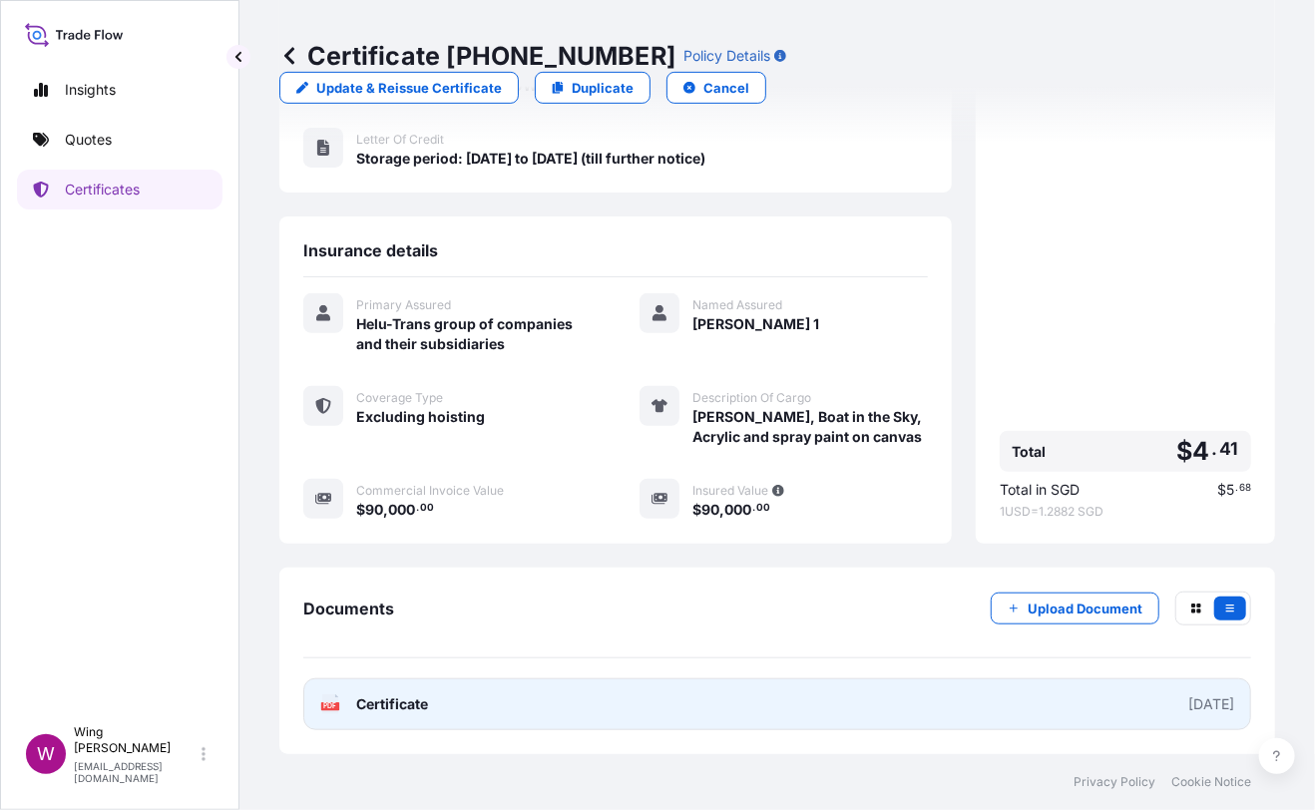
click at [329, 701] on icon at bounding box center [330, 704] width 17 height 20
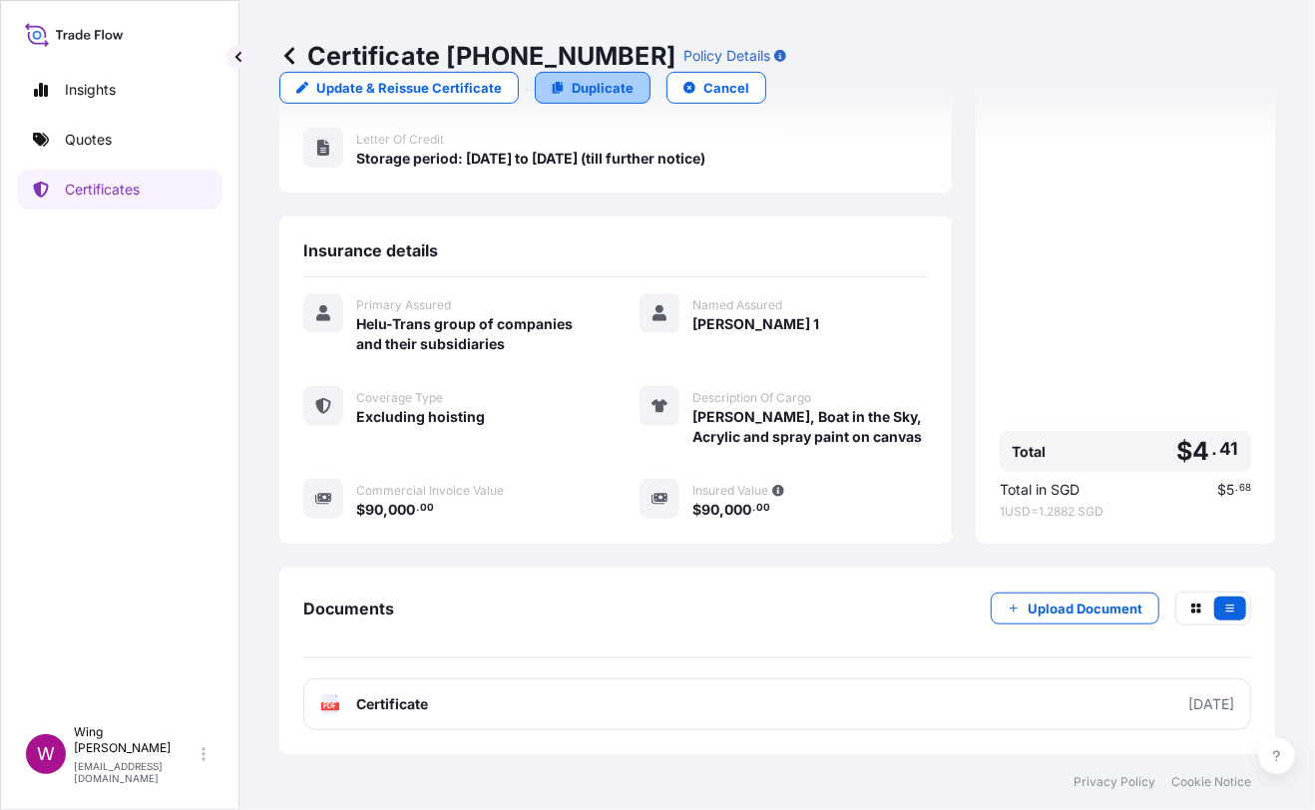
click at [650, 72] on link "Duplicate" at bounding box center [593, 88] width 116 height 32
select select "STORAGE"
select select "Storage"
select select "[GEOGRAPHIC_DATA]"
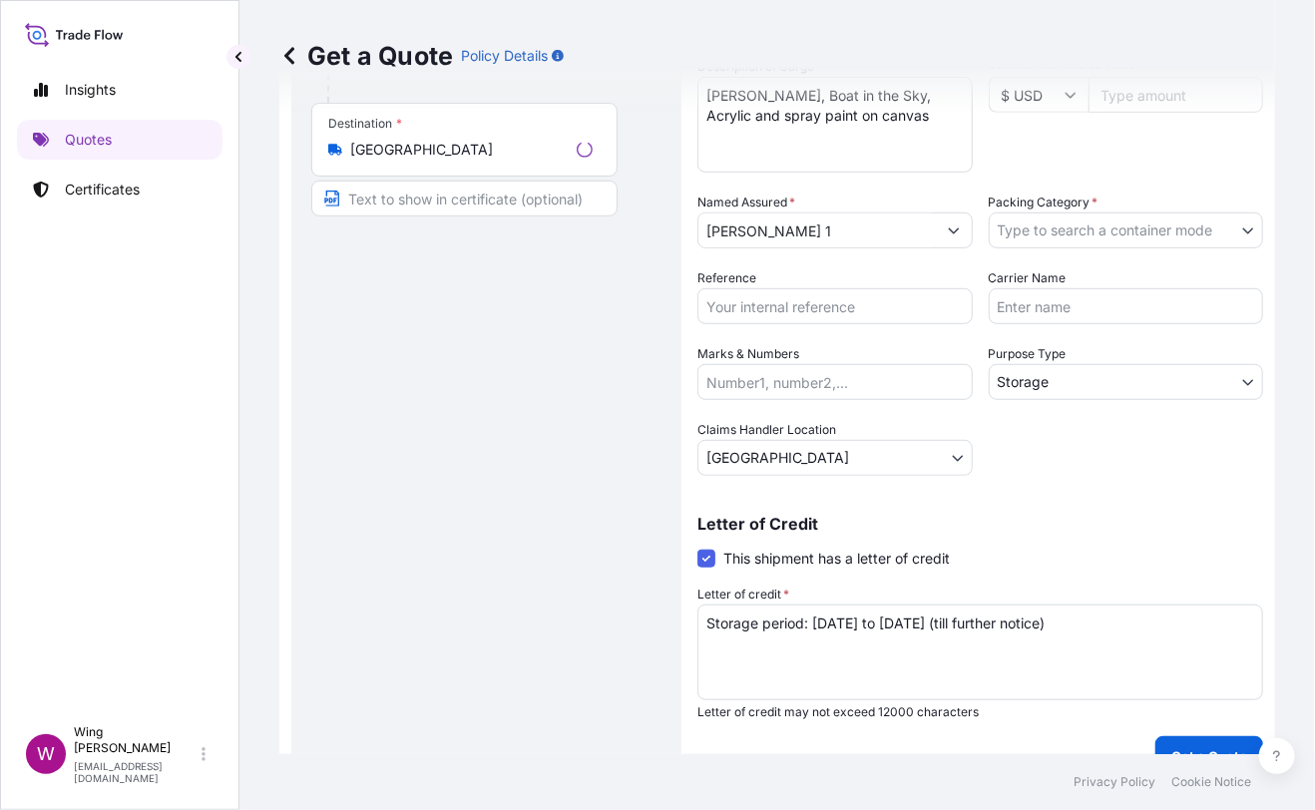
scroll to position [31, 0]
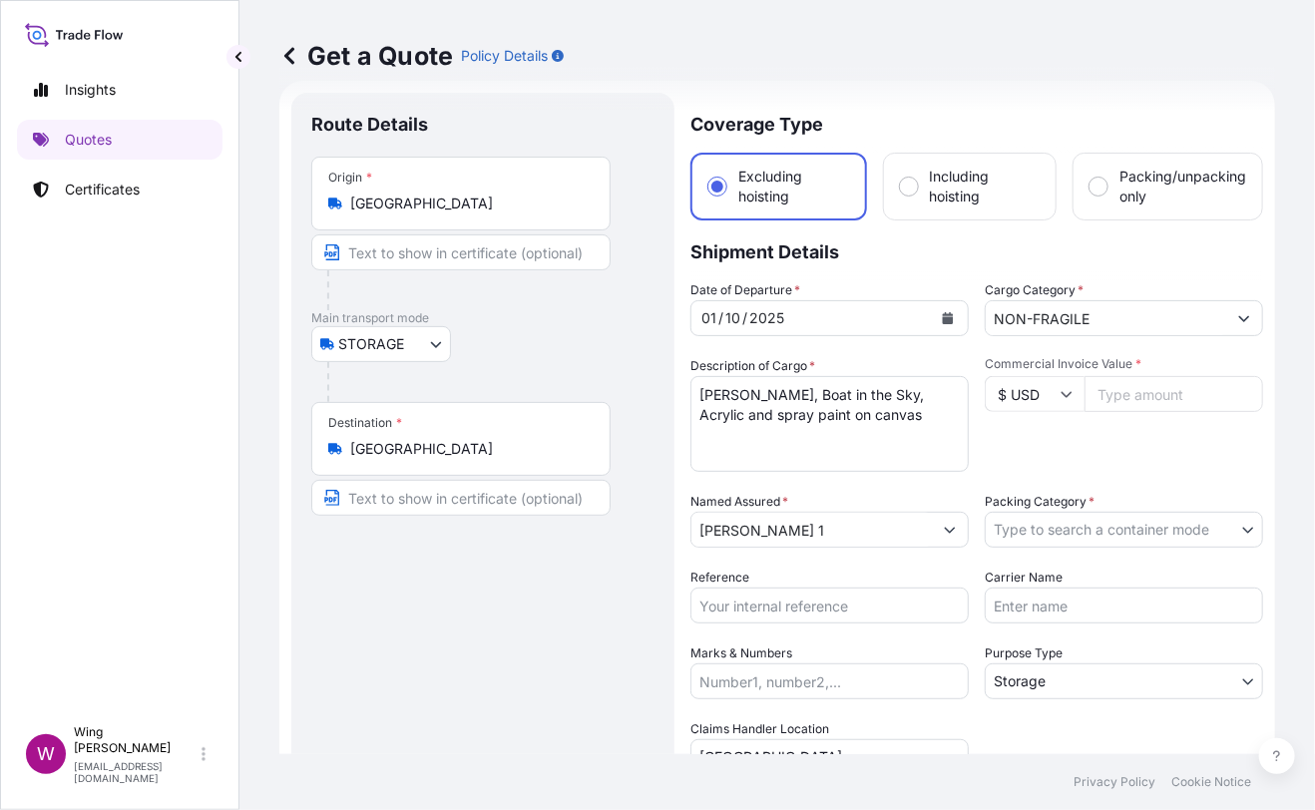
drag, startPoint x: 579, startPoint y: 606, endPoint x: 589, endPoint y: 605, distance: 10.0
click at [585, 607] on div "Route Details Place of loading Road / [GEOGRAPHIC_DATA] / Inland Origin * [GEOG…" at bounding box center [482, 584] width 343 height 943
drag, startPoint x: 932, startPoint y: 416, endPoint x: 645, endPoint y: 372, distance: 289.6
click at [645, 372] on form "Route Details Place of loading Road / Inland Road / Inland Origin * [GEOGRAPHIC…" at bounding box center [777, 584] width 996 height 1007
paste textarea ""[PERSON_NAME], D.C., Mixed media on canvas ""
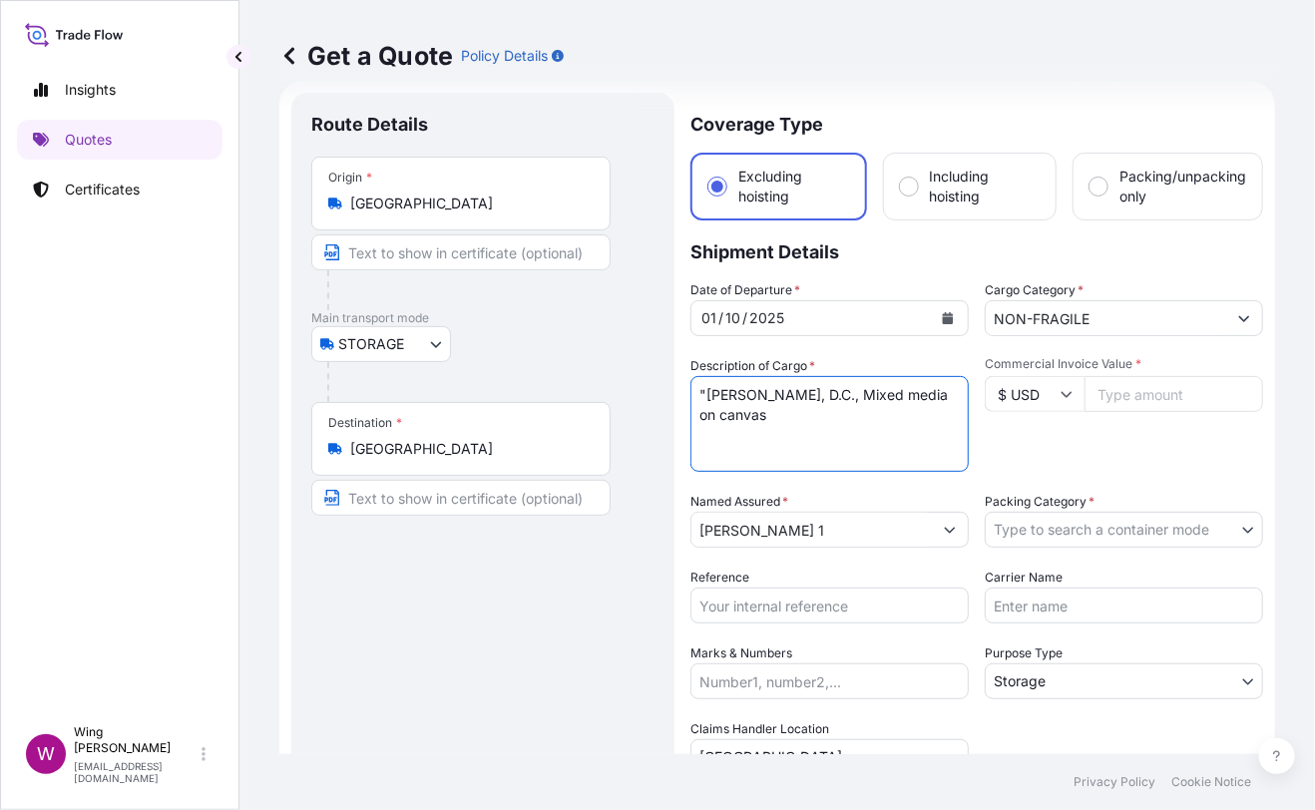
drag, startPoint x: 700, startPoint y: 386, endPoint x: 681, endPoint y: 387, distance: 19.0
click at [681, 387] on form "Route Details Place of loading Road / Inland Road / Inland Origin * [GEOGRAPHIC…" at bounding box center [777, 584] width 996 height 1007
type textarea "[PERSON_NAME], D.C., Mixed media on canvas"
click at [557, 621] on div "Route Details Place of loading Road / [GEOGRAPHIC_DATA] / Inland Origin * [GEOG…" at bounding box center [482, 584] width 343 height 943
click at [1117, 401] on input "Commercial Invoice Value *" at bounding box center [1173, 394] width 179 height 36
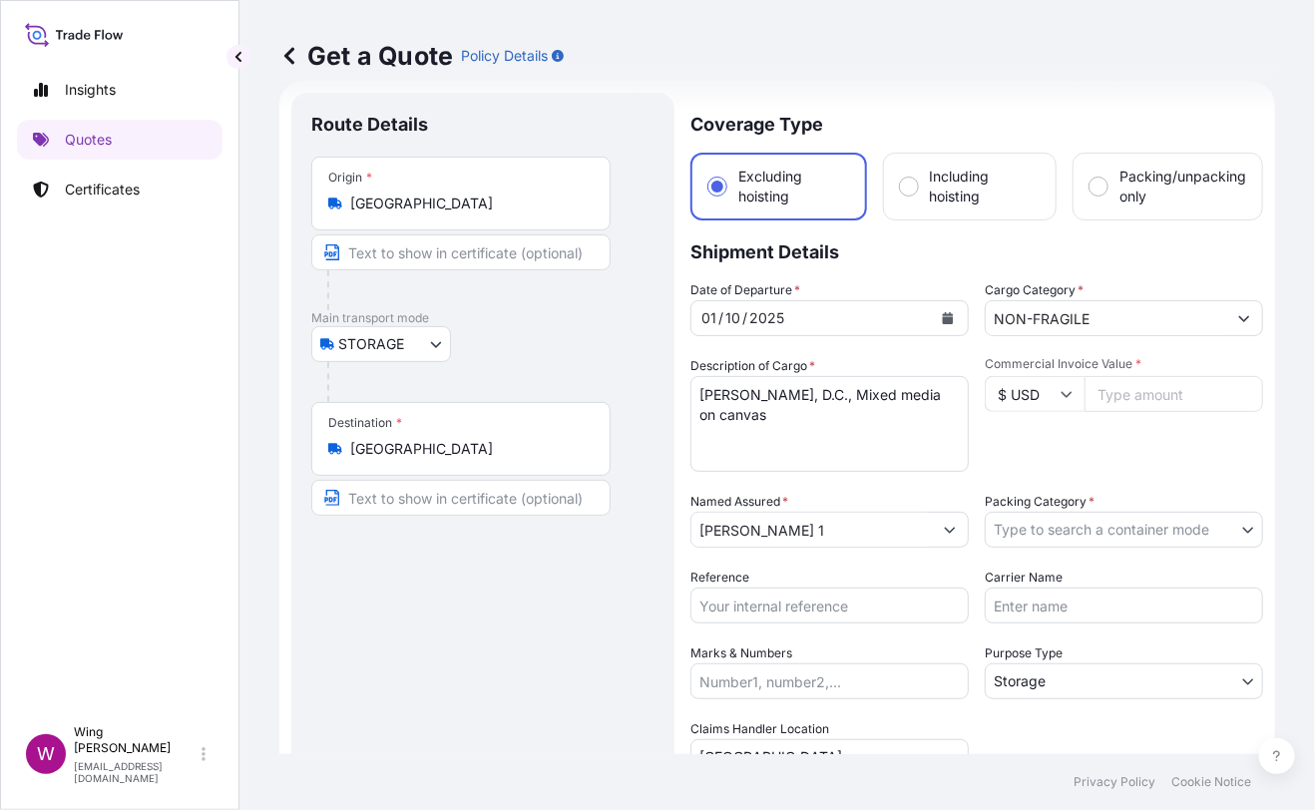
paste input "4500000"
type input "4500000"
click at [584, 122] on div "Route Details" at bounding box center [482, 135] width 343 height 44
click at [1155, 534] on body "Insights Quotes Certificates W Wing Lee [EMAIL_ADDRESS][DOMAIN_NAME] Get a Quot…" at bounding box center [657, 405] width 1315 height 810
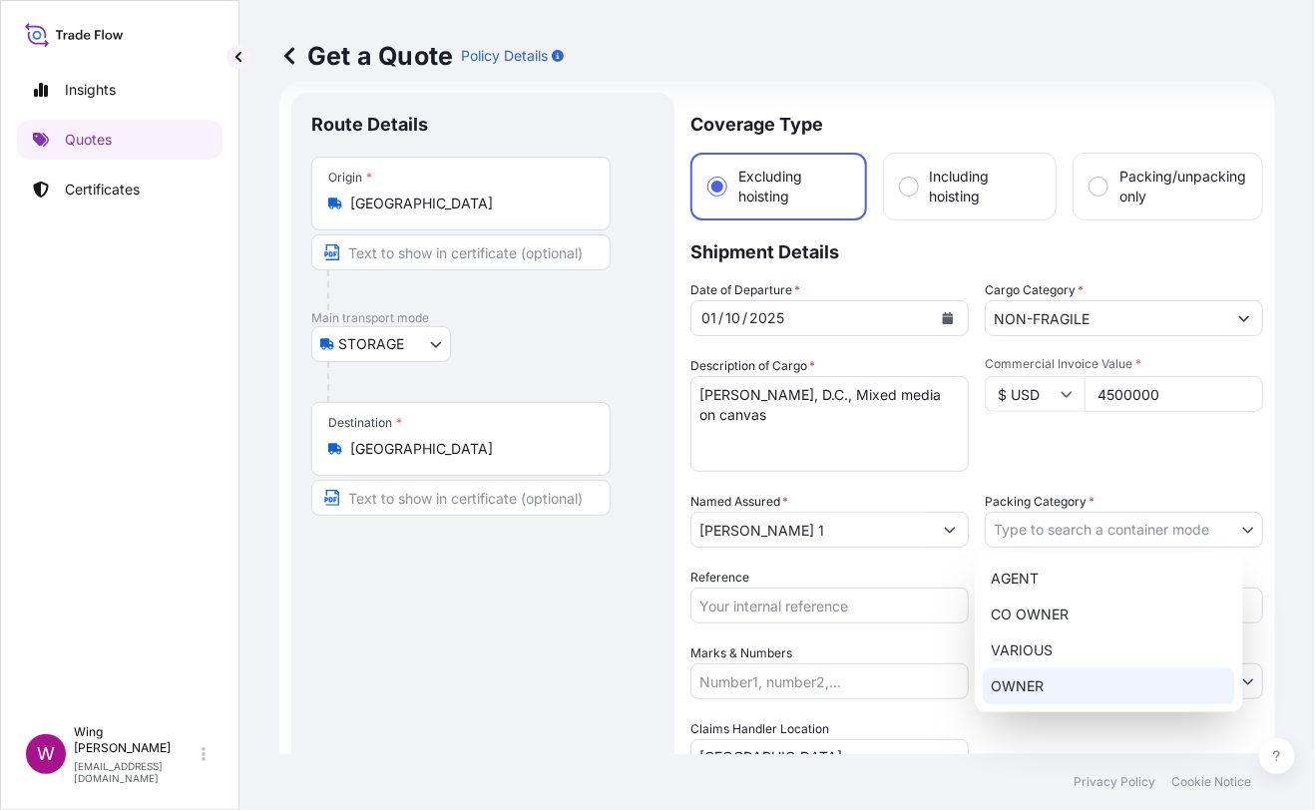
click at [1054, 677] on div "OWNER" at bounding box center [1109, 686] width 252 height 36
select select "27"
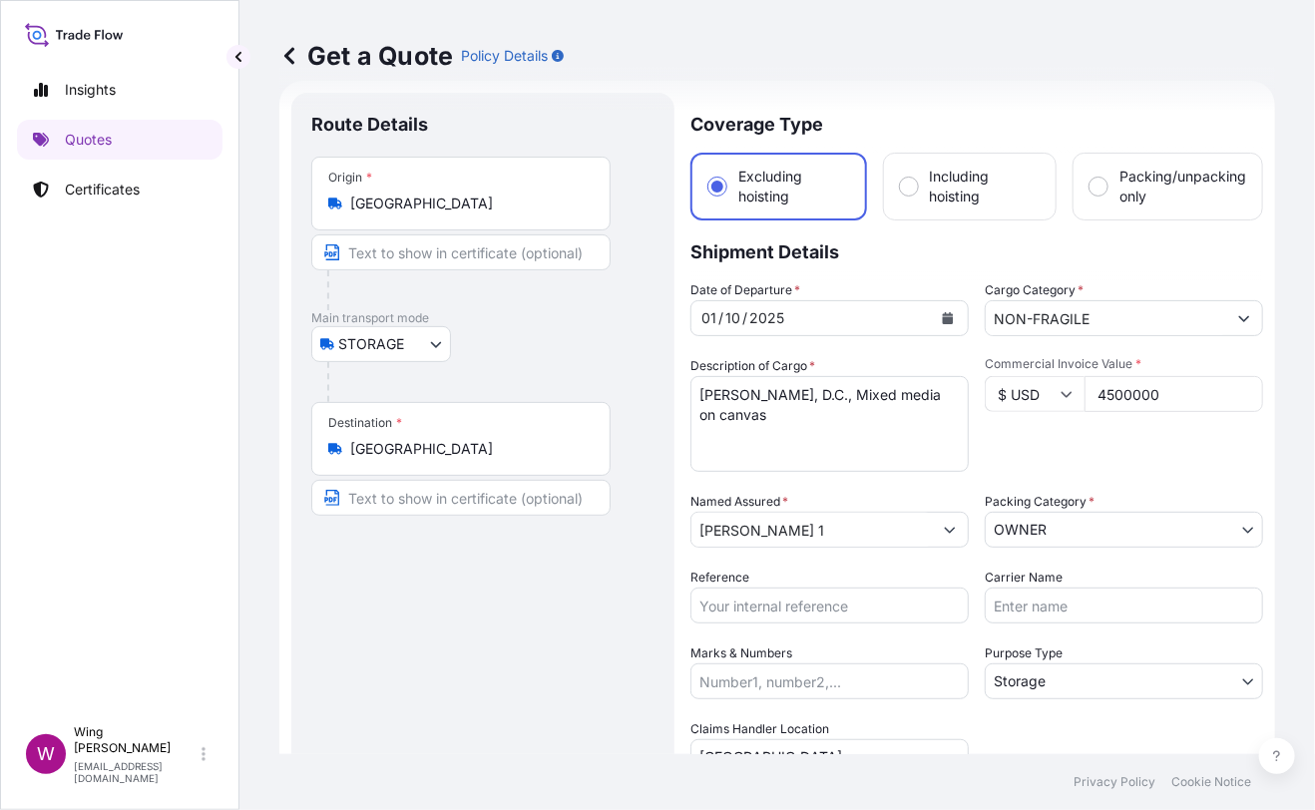
click at [596, 601] on div "Route Details Place of loading Road / [GEOGRAPHIC_DATA] / Inland Origin * [GEOG…" at bounding box center [482, 584] width 343 height 943
click at [782, 595] on input "Reference" at bounding box center [829, 606] width 278 height 36
paste input "AMST218959HDHD"
type input "AMST218959HDHD"
click at [507, 602] on div "Route Details Place of loading Road / [GEOGRAPHIC_DATA] / Inland Origin * [GEOG…" at bounding box center [482, 584] width 343 height 943
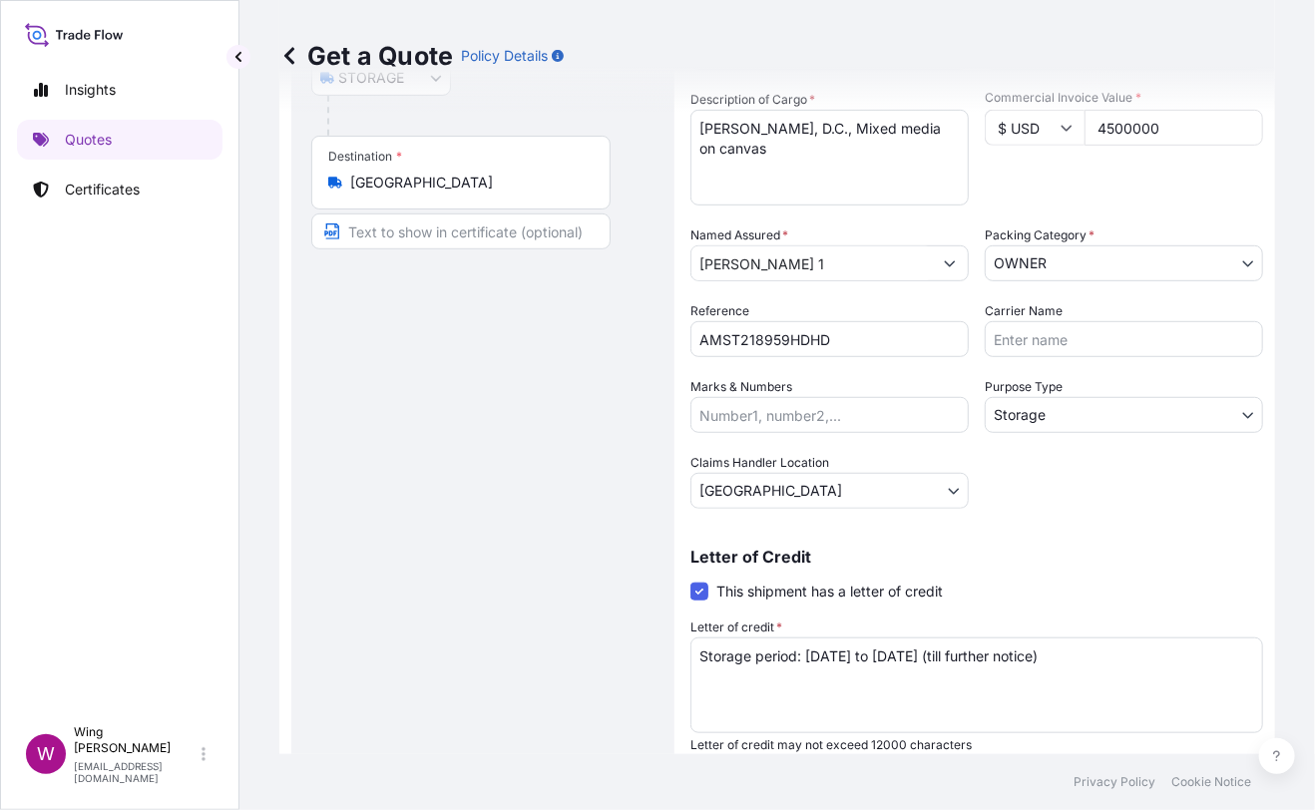
scroll to position [361, 0]
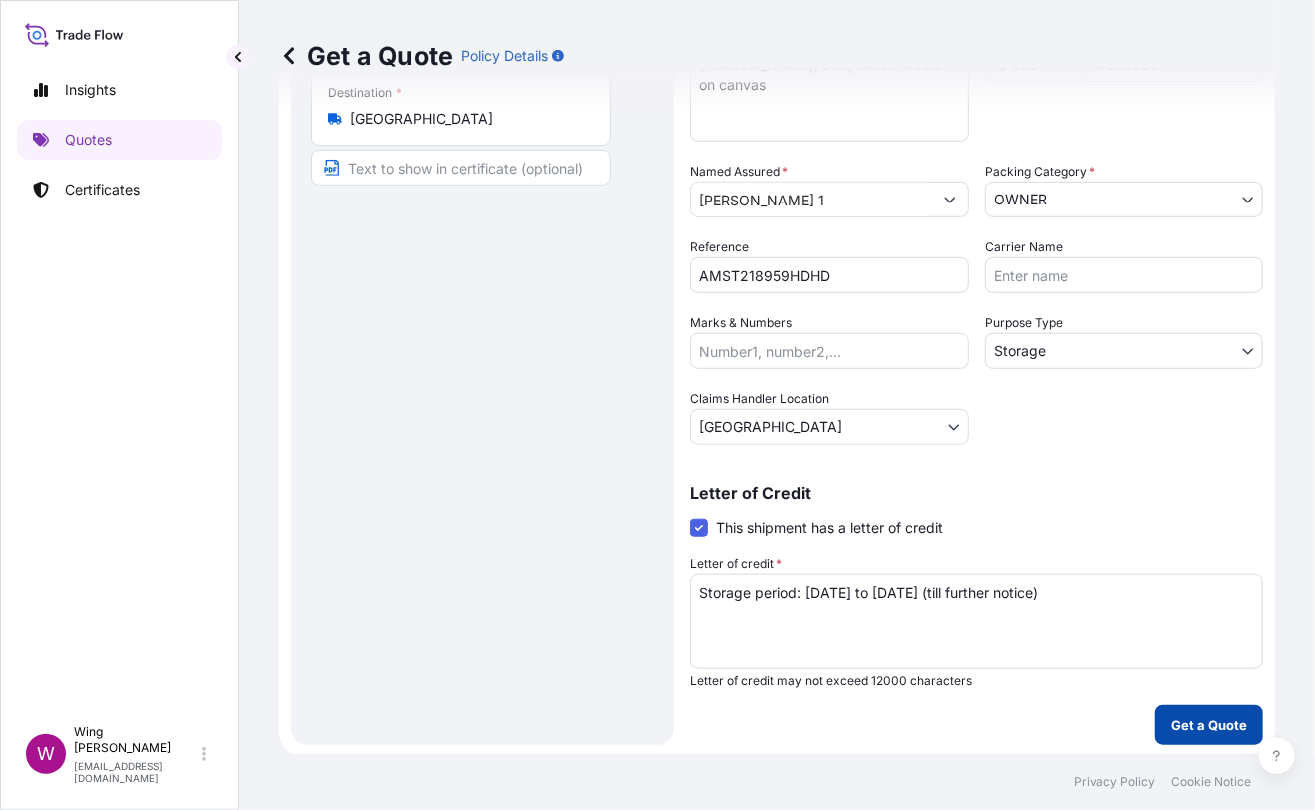
click at [1206, 734] on button "Get a Quote" at bounding box center [1209, 725] width 108 height 40
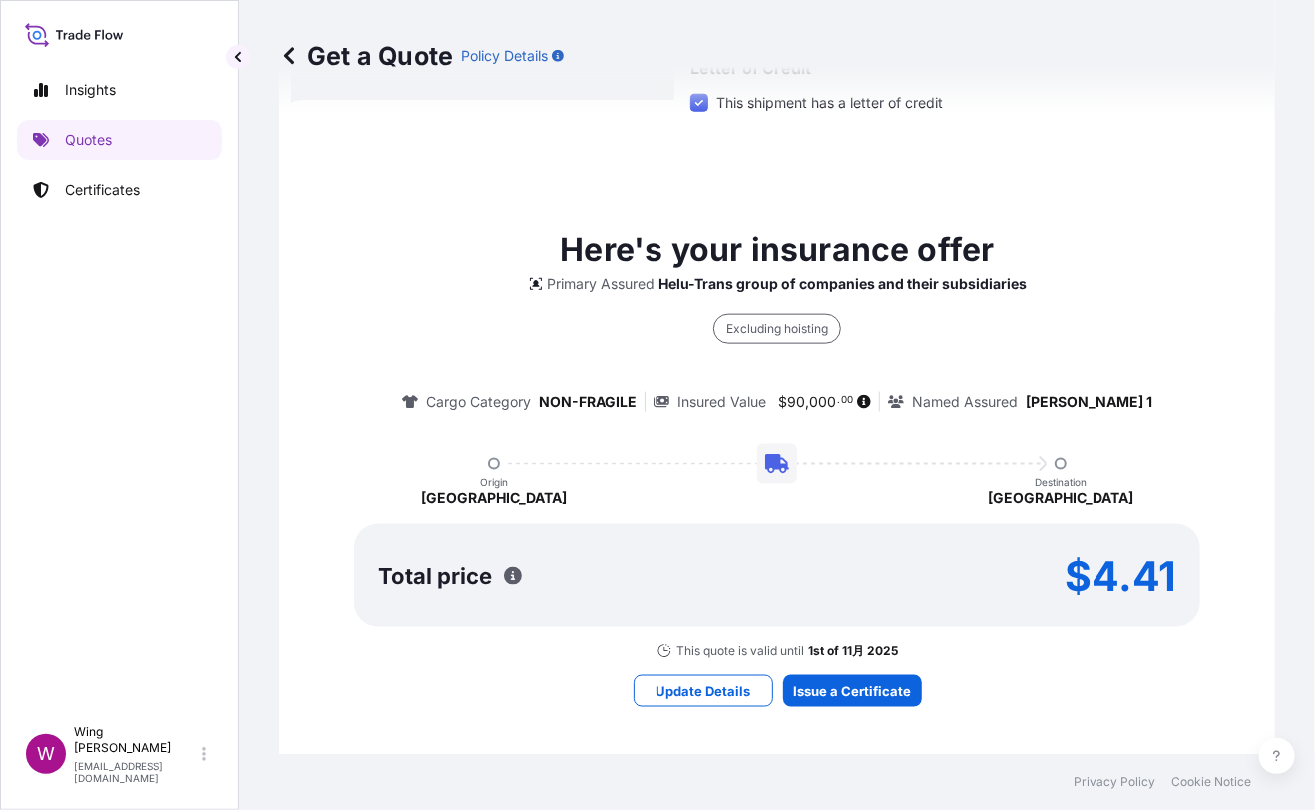
scroll to position [253, 0]
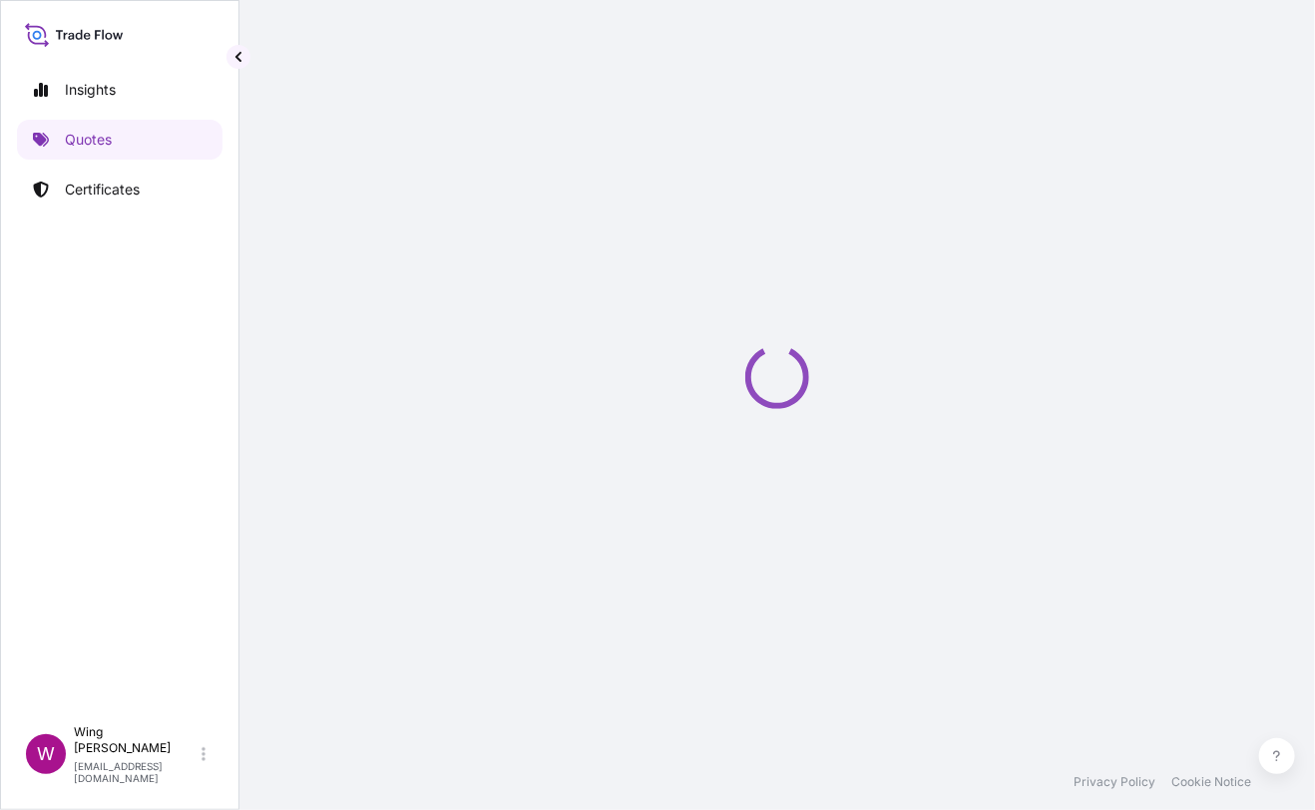
select select "STORAGE"
select select "Transit"
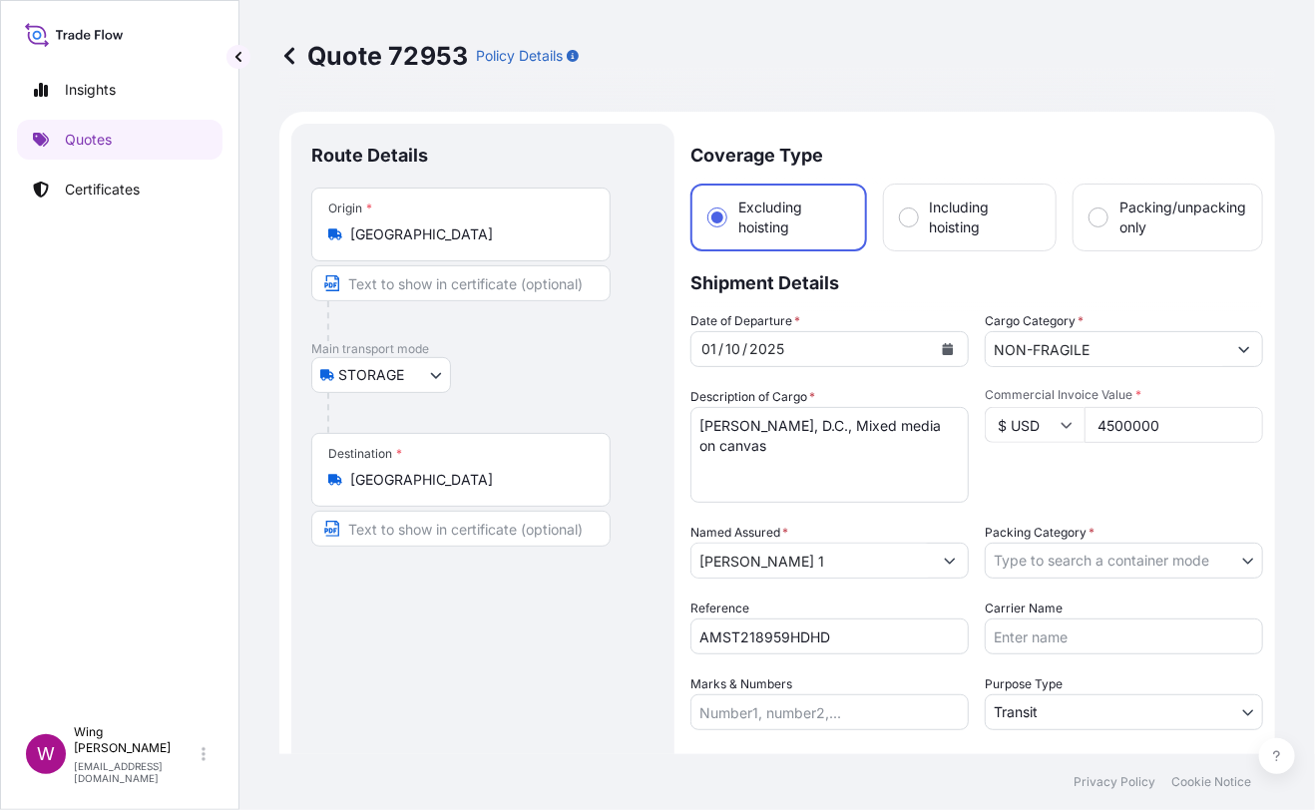
click at [1090, 547] on body "Insights Quotes Certificates W Wing Lee [EMAIL_ADDRESS][DOMAIN_NAME] Quote 7295…" at bounding box center [657, 405] width 1315 height 810
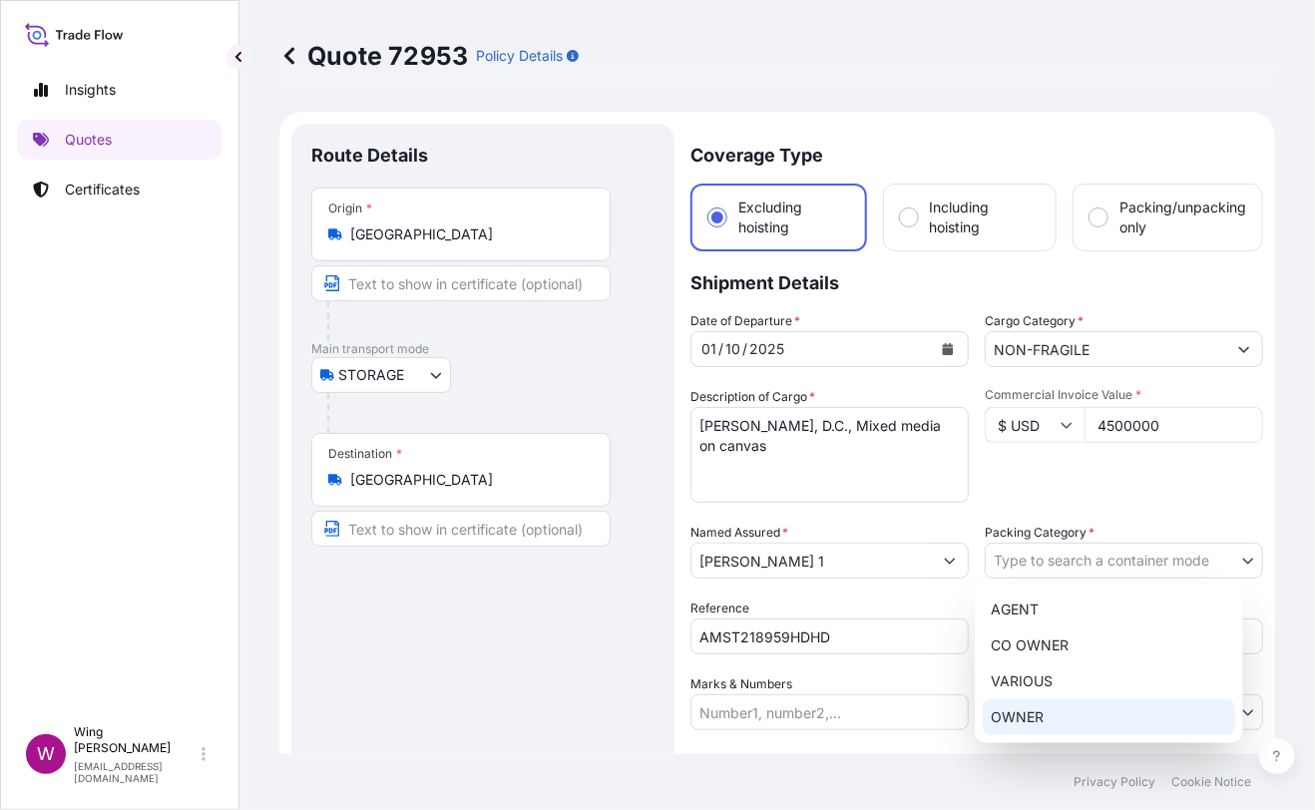
click at [1051, 703] on div "OWNER" at bounding box center [1109, 717] width 252 height 36
select select "27"
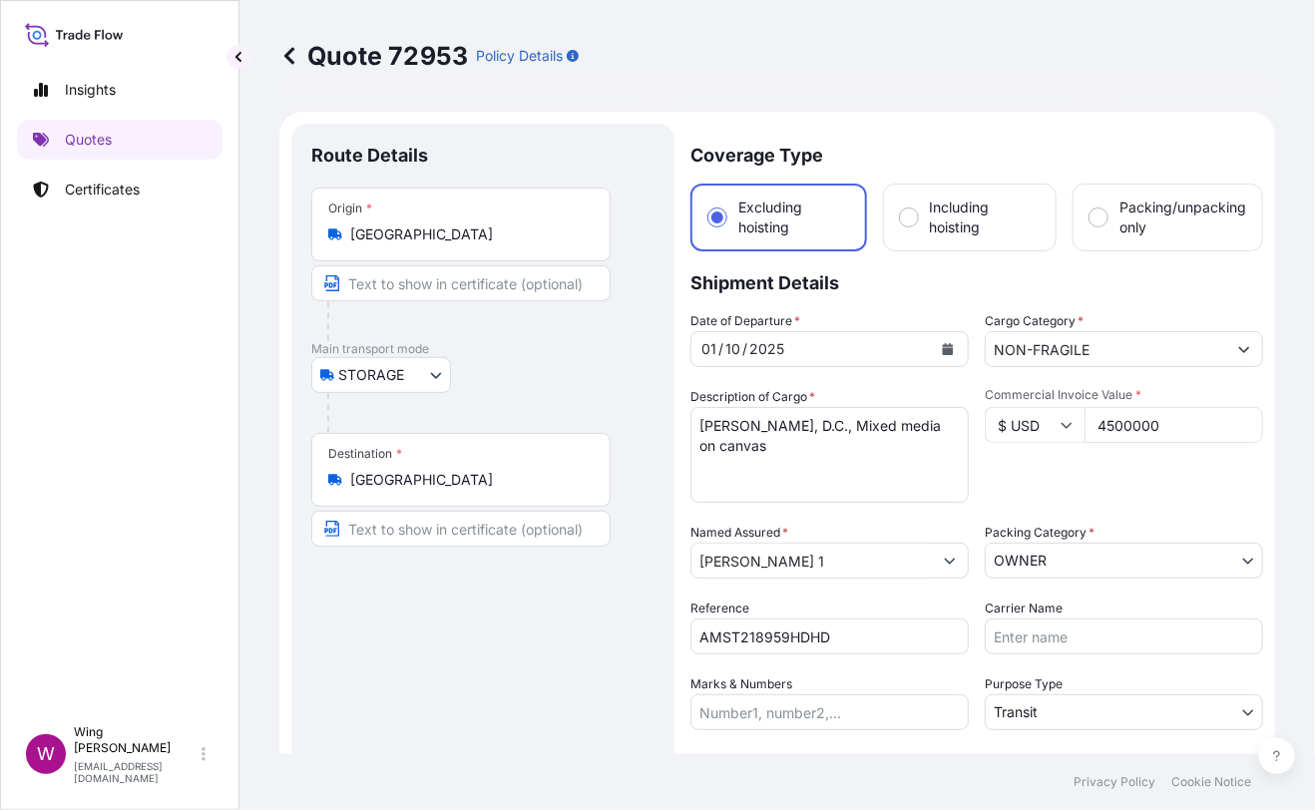
drag, startPoint x: 568, startPoint y: 665, endPoint x: 574, endPoint y: 649, distance: 17.0
click at [566, 663] on div "Route Details Place of loading Road / [GEOGRAPHIC_DATA] / Inland Origin * [GEOG…" at bounding box center [482, 539] width 343 height 791
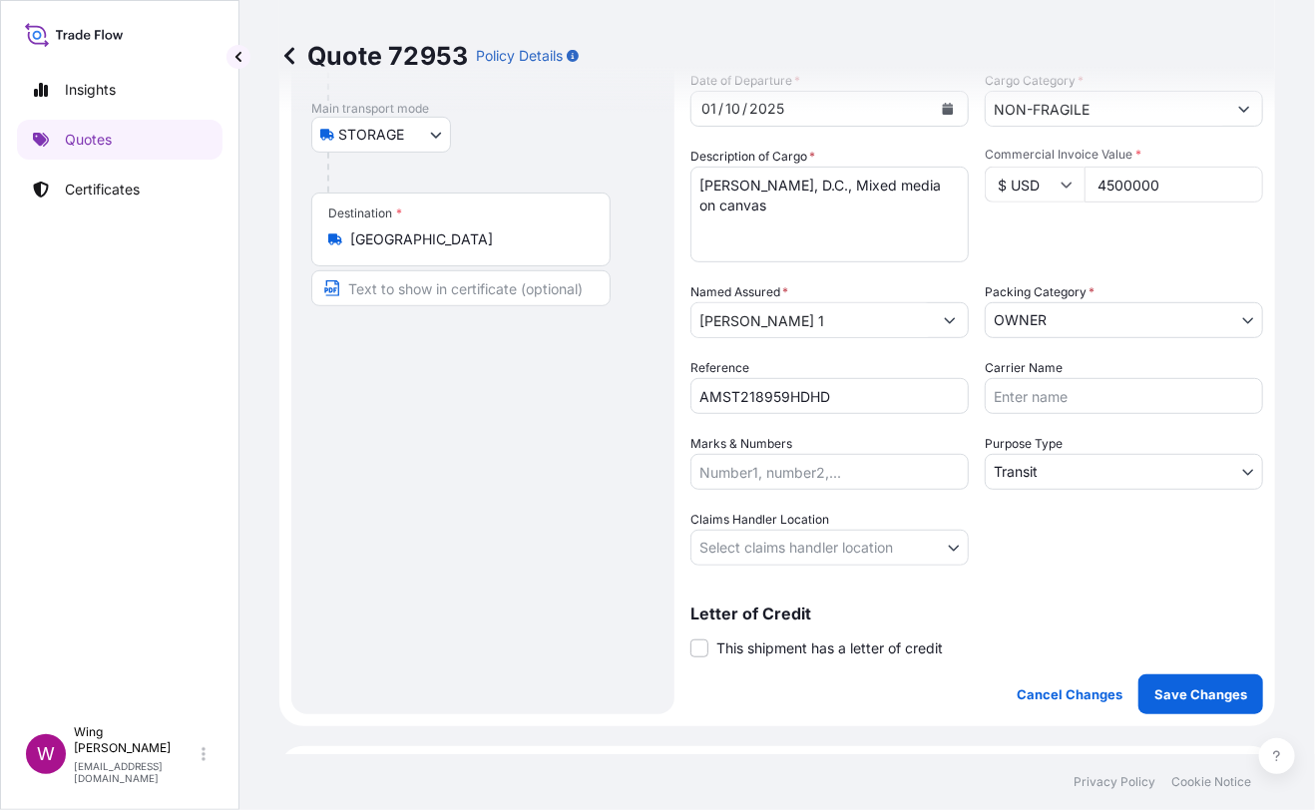
scroll to position [265, 0]
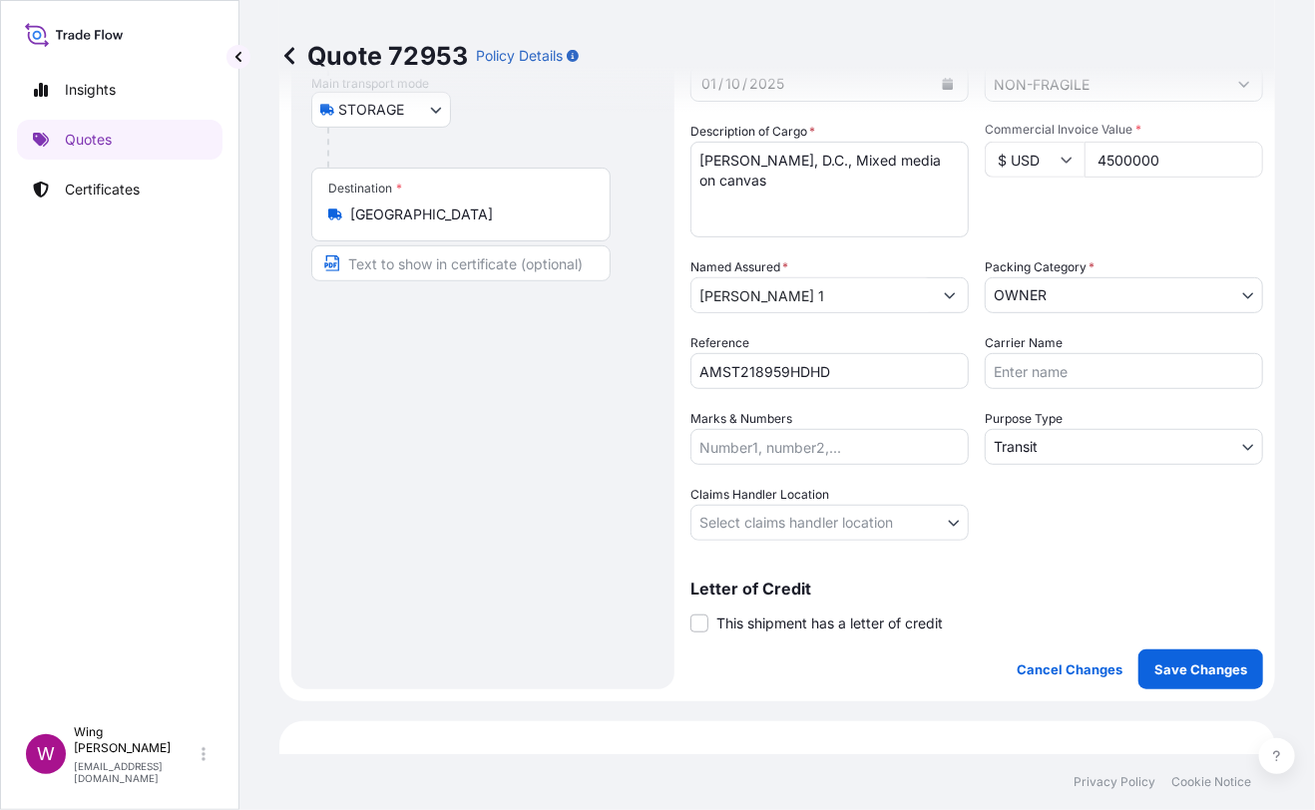
click at [1033, 448] on body "Insights Quotes Certificates W Wing Lee [EMAIL_ADDRESS][DOMAIN_NAME] Quote 7295…" at bounding box center [657, 405] width 1315 height 810
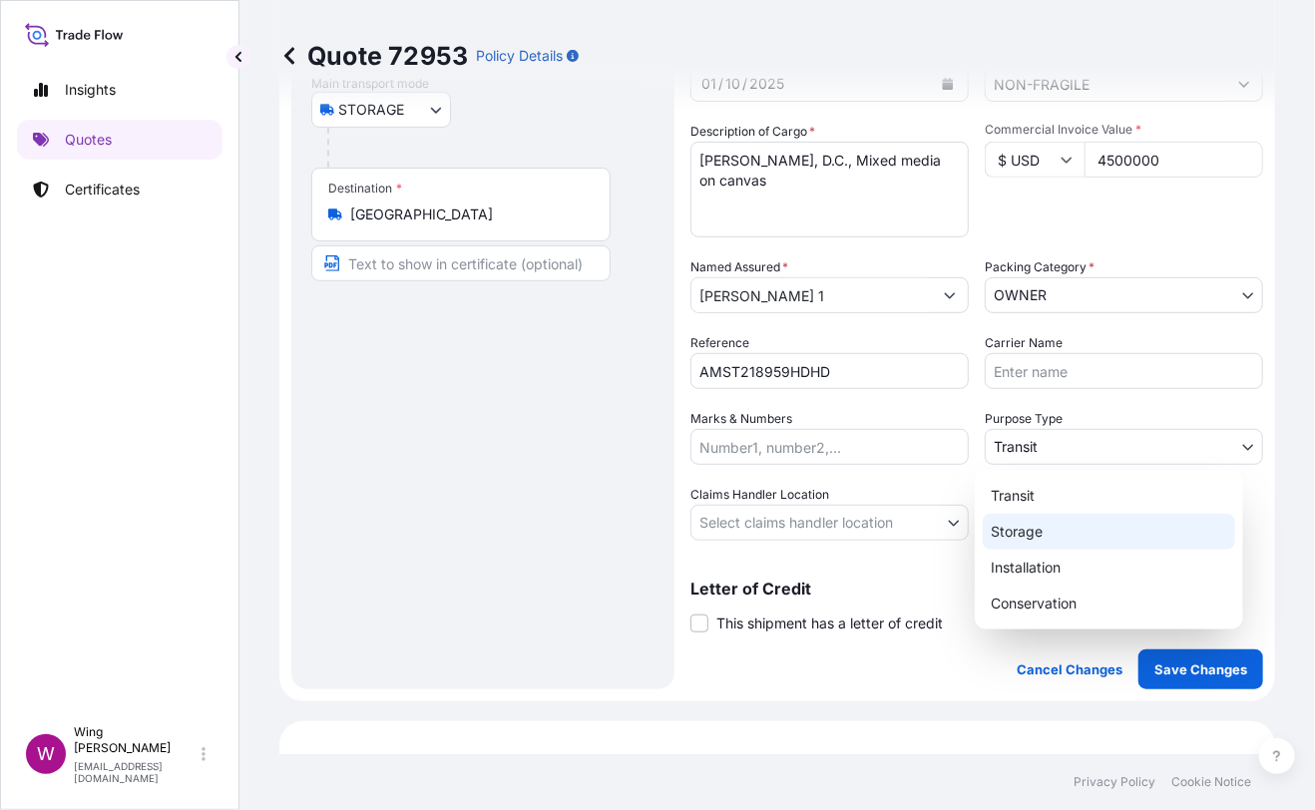
click at [1035, 533] on div "Storage" at bounding box center [1109, 532] width 252 height 36
select select "Storage"
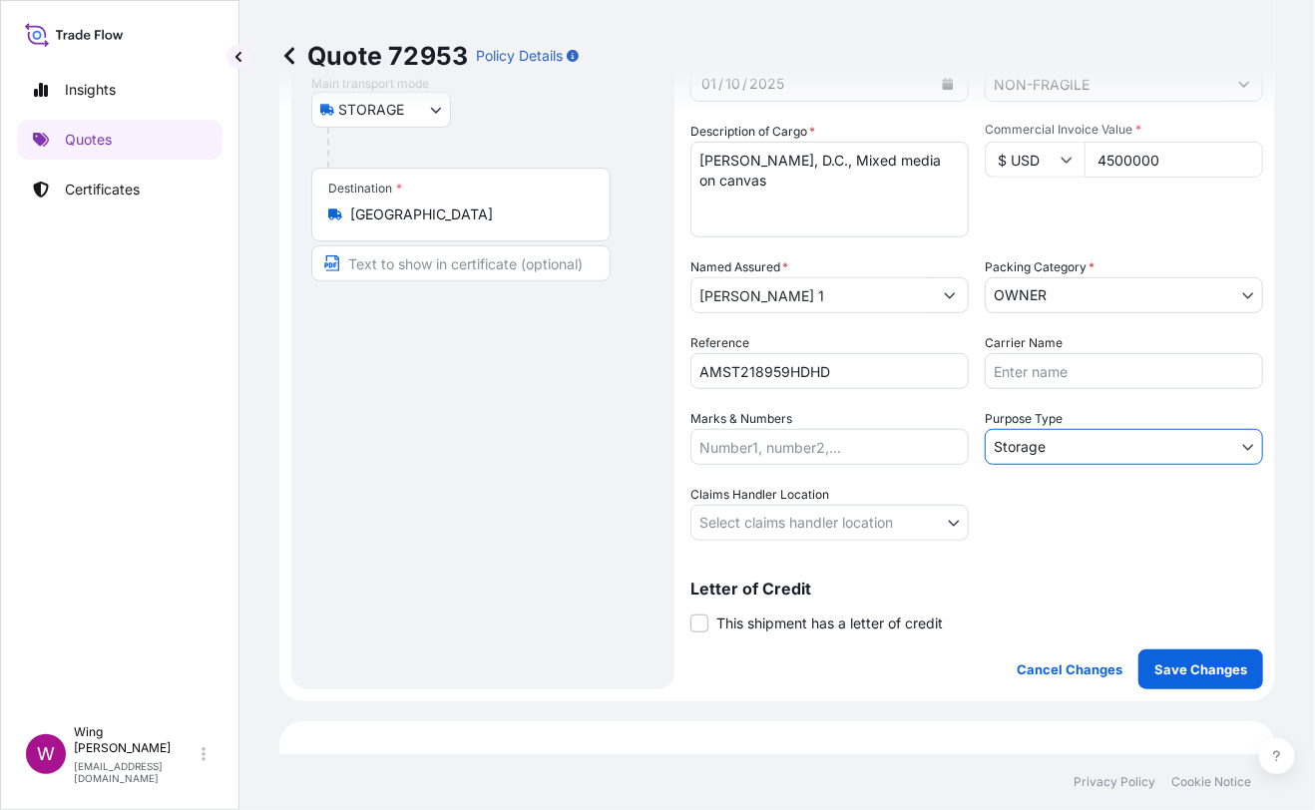
click at [478, 511] on div "Route Details Place of loading Road / [GEOGRAPHIC_DATA] / Inland Origin * [GEOG…" at bounding box center [482, 273] width 343 height 791
click at [709, 519] on body "Insights Quotes Certificates W Wing Lee [EMAIL_ADDRESS][DOMAIN_NAME] Quote 7295…" at bounding box center [657, 405] width 1315 height 810
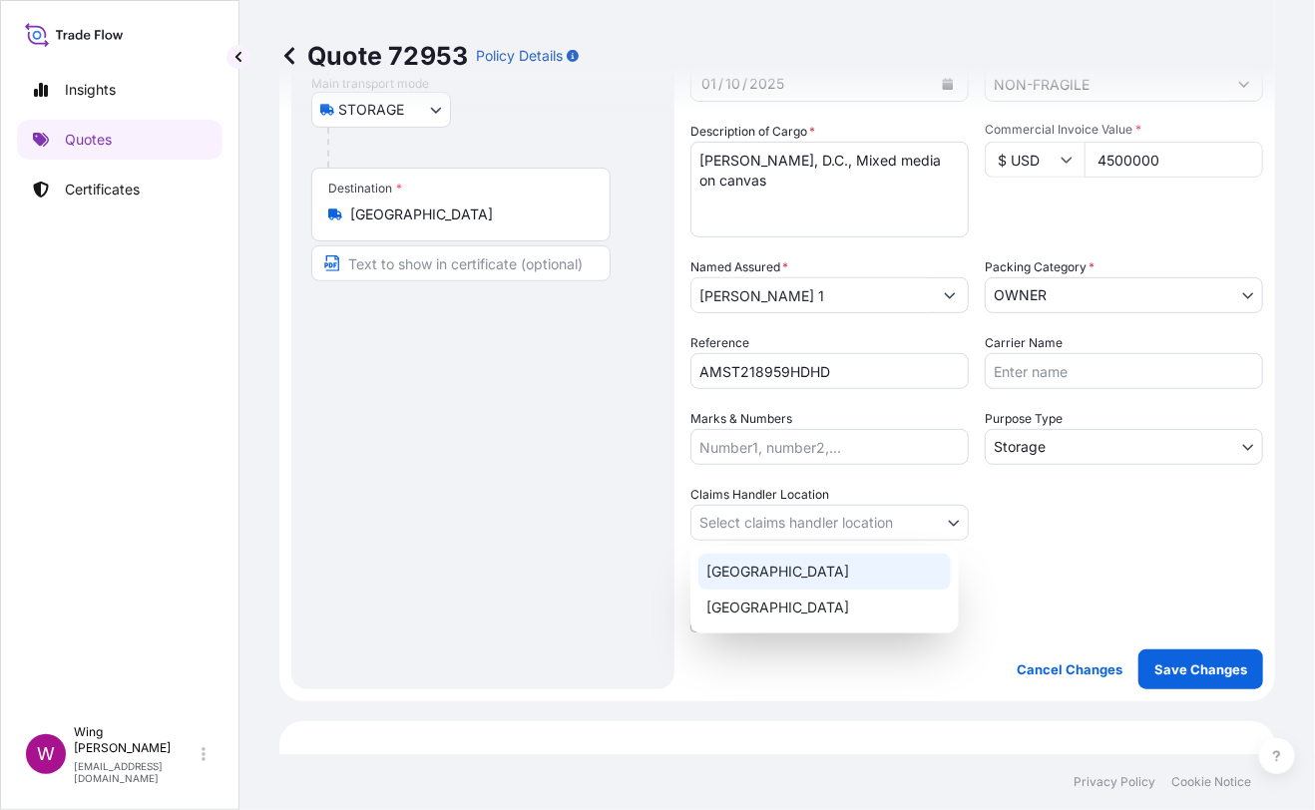
click at [742, 578] on div "[GEOGRAPHIC_DATA]" at bounding box center [824, 572] width 252 height 36
select select "[GEOGRAPHIC_DATA]"
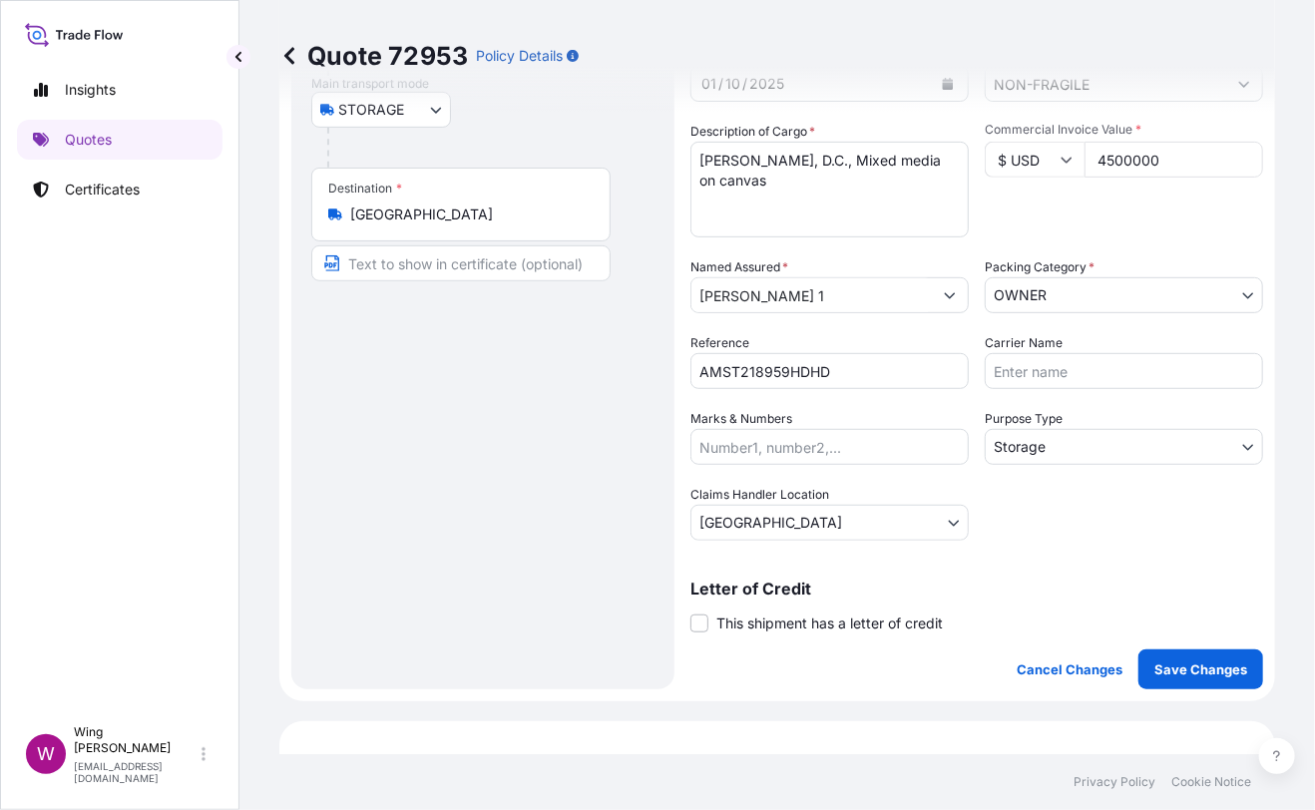
drag, startPoint x: 496, startPoint y: 573, endPoint x: 642, endPoint y: 587, distance: 147.3
click at [511, 573] on div "Route Details Place of loading Road / [GEOGRAPHIC_DATA] / Inland Origin * [GEOG…" at bounding box center [482, 273] width 343 height 791
click at [725, 618] on span "This shipment has a letter of credit" at bounding box center [829, 623] width 226 height 20
click at [690, 612] on input "This shipment has a letter of credit" at bounding box center [690, 612] width 0 height 0
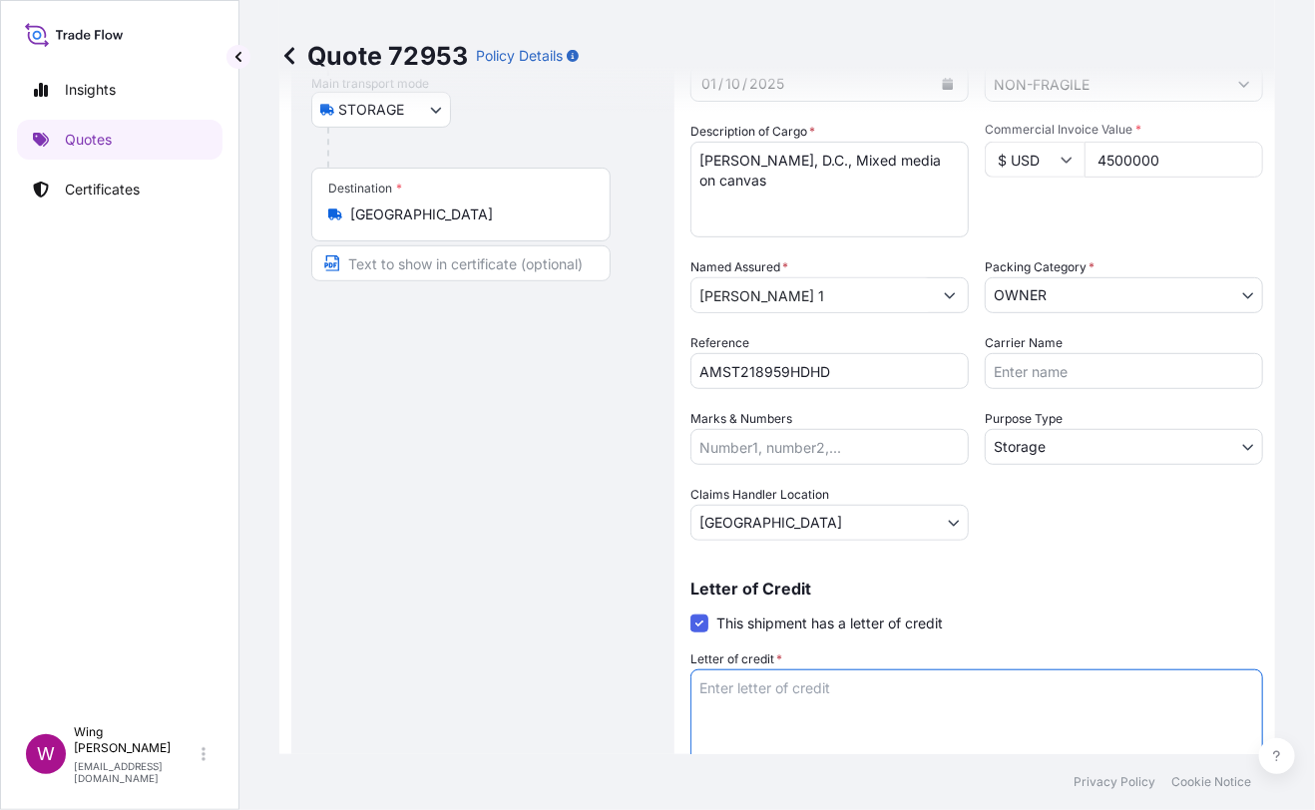
click at [726, 709] on textarea "Letter of credit *" at bounding box center [976, 717] width 573 height 96
paste textarea "Storage period: [DATE] to [DATE] (till further notice)"
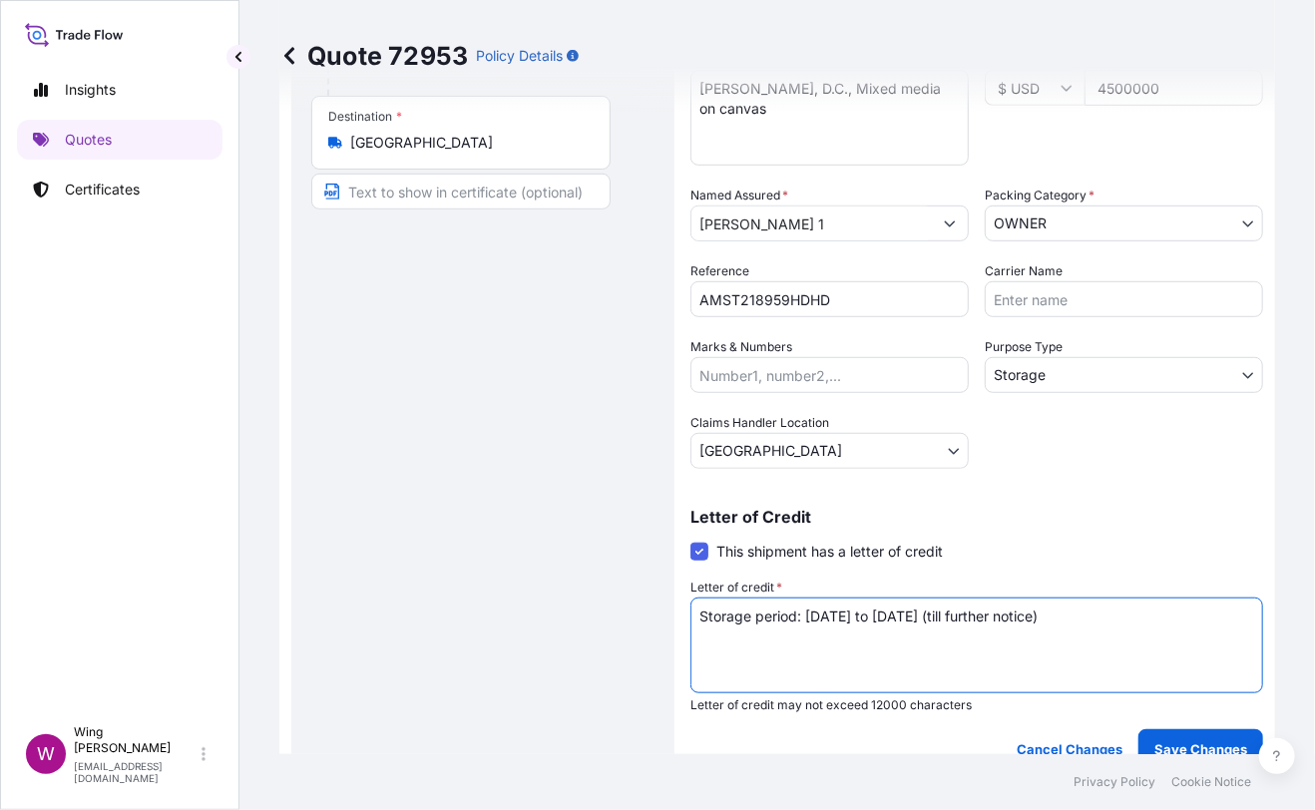
scroll to position [398, 0]
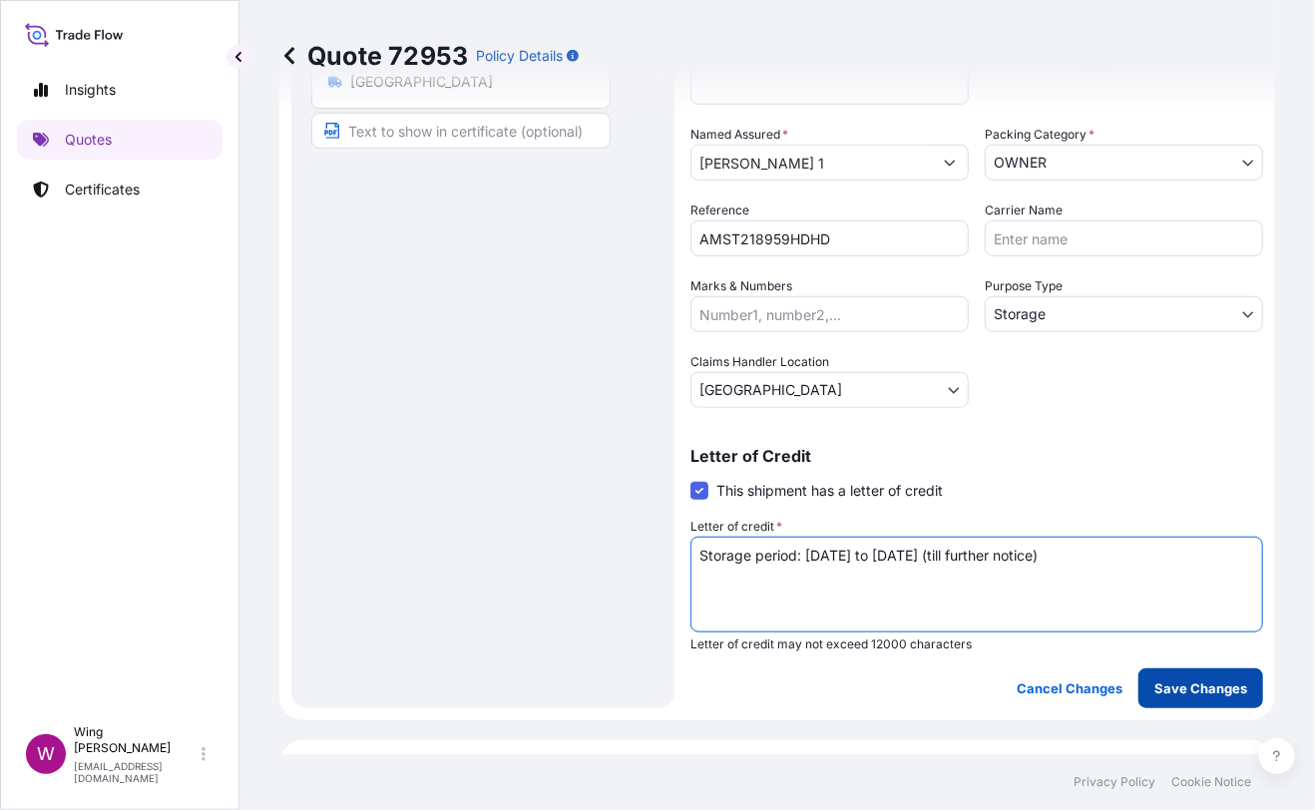
type textarea "Storage period: [DATE] to [DATE] (till further notice)"
click at [1184, 687] on p "Save Changes" at bounding box center [1200, 688] width 93 height 20
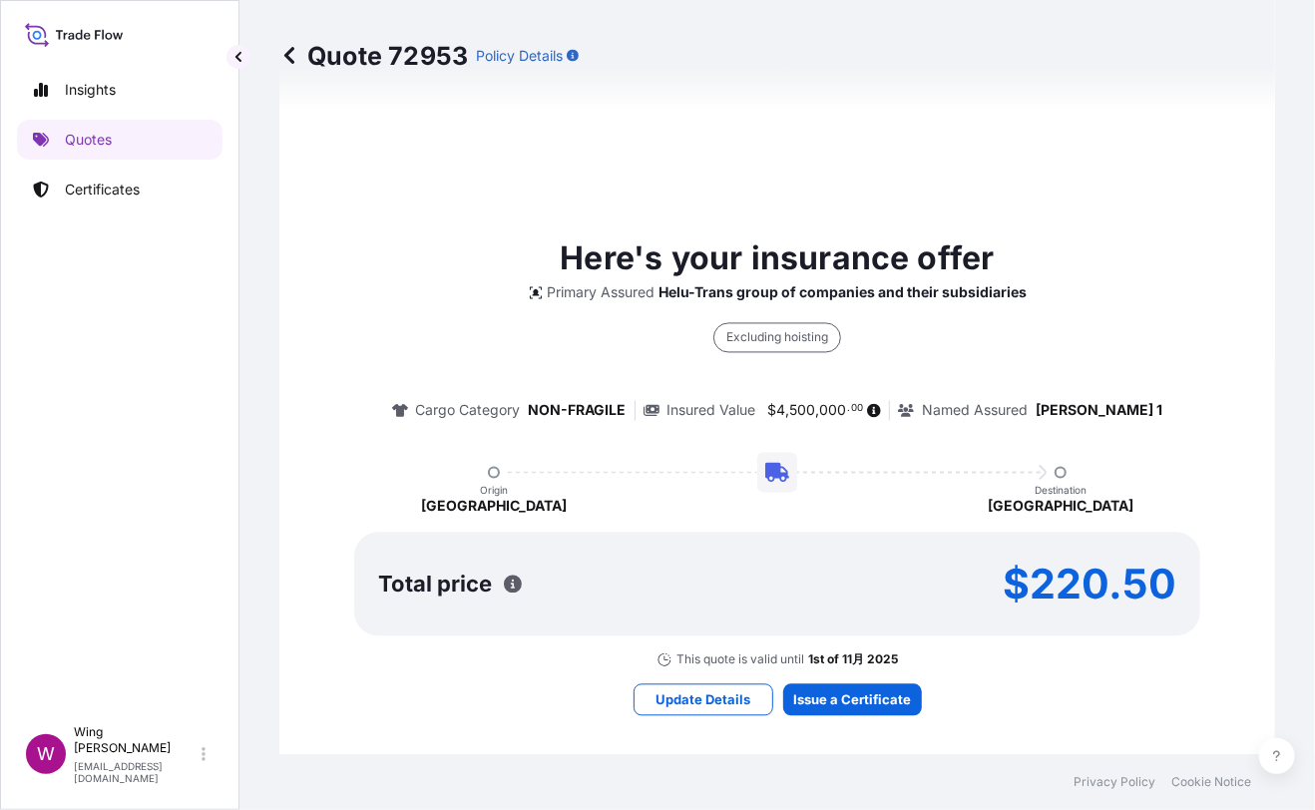
select select "STORAGE"
select select "Storage"
select select "[GEOGRAPHIC_DATA]"
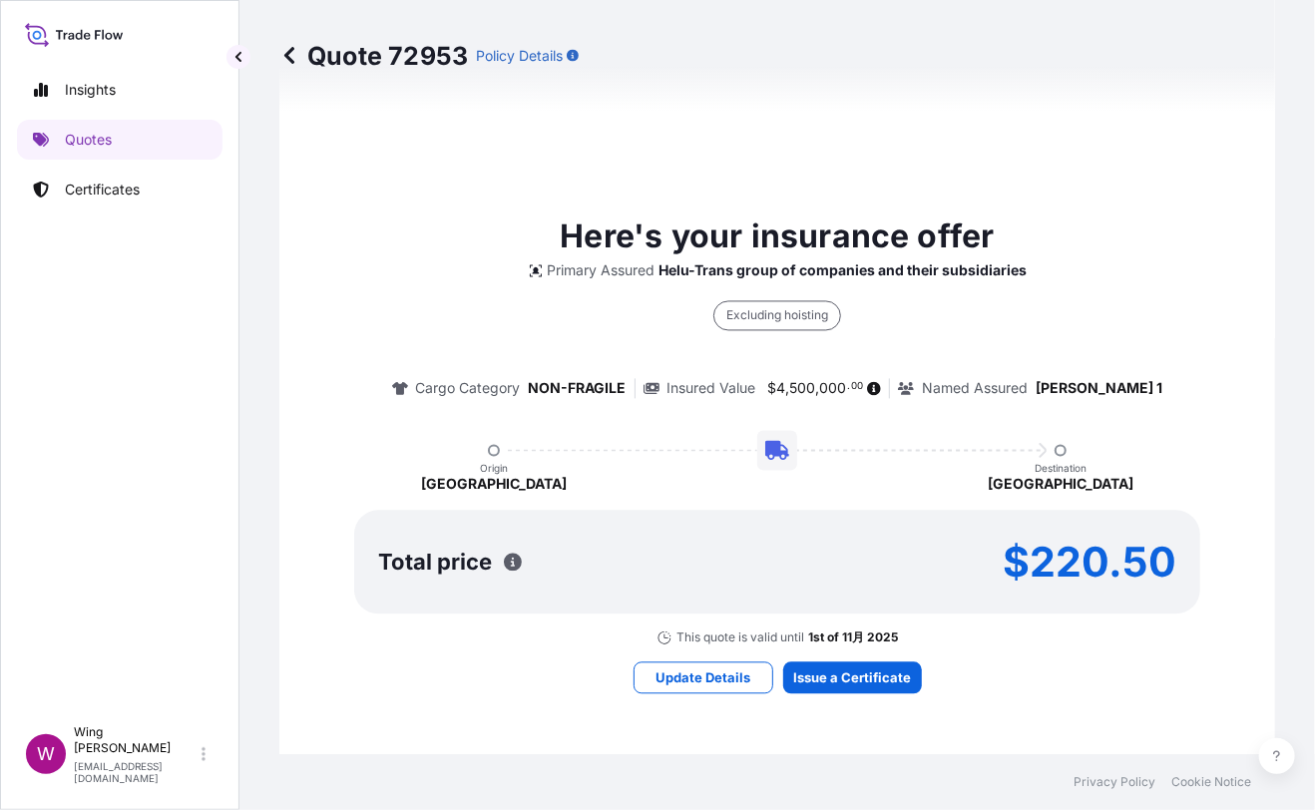
scroll to position [1462, 0]
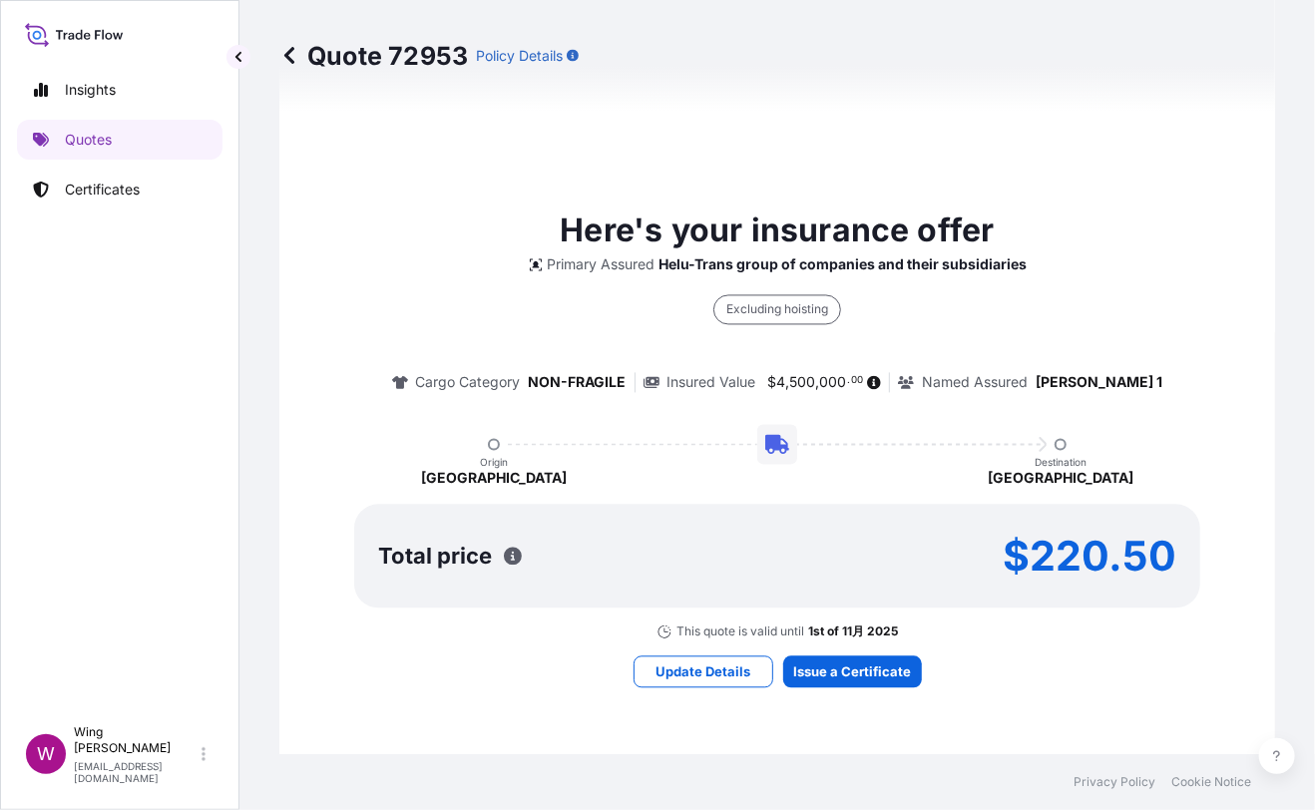
click at [855, 687] on div "Here's your insurance offer Primary Assured Helu-Trans group of companies and t…" at bounding box center [777, 447] width 940 height 1487
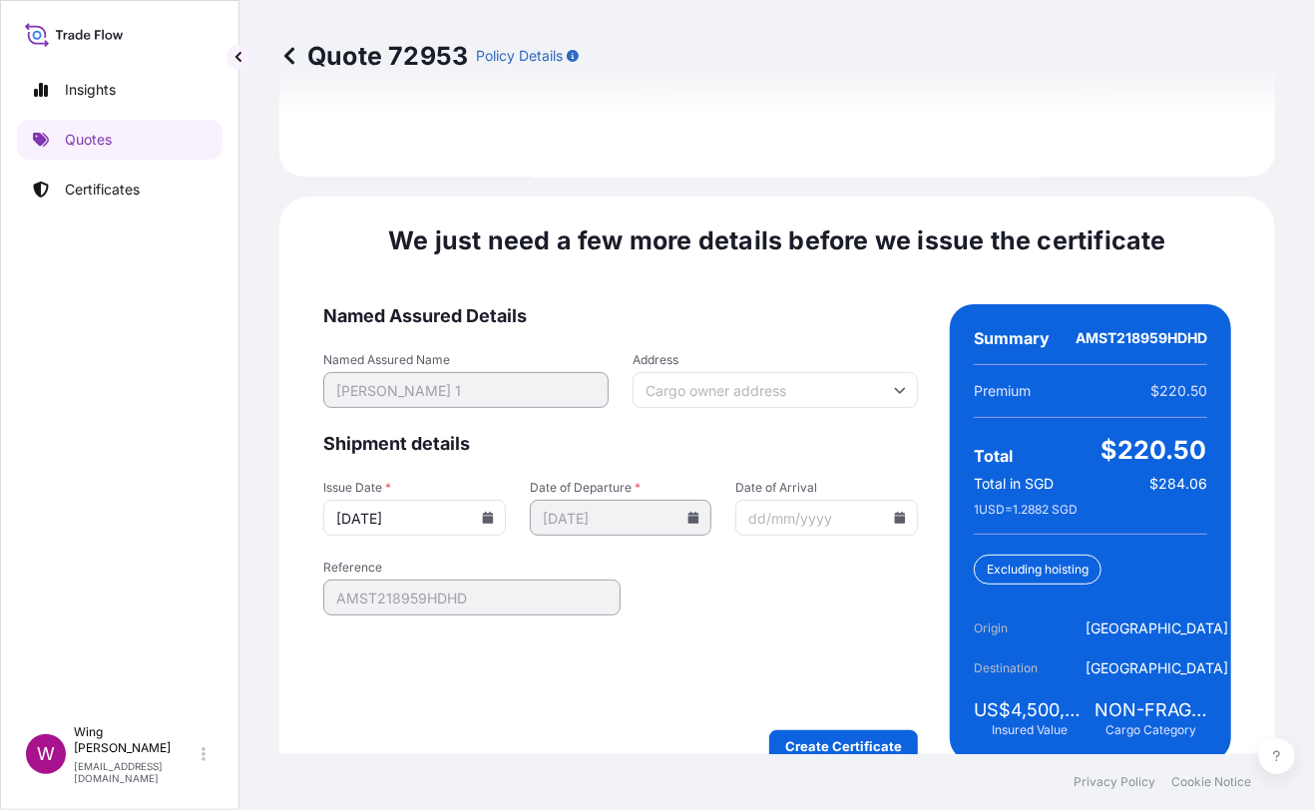
scroll to position [3150, 0]
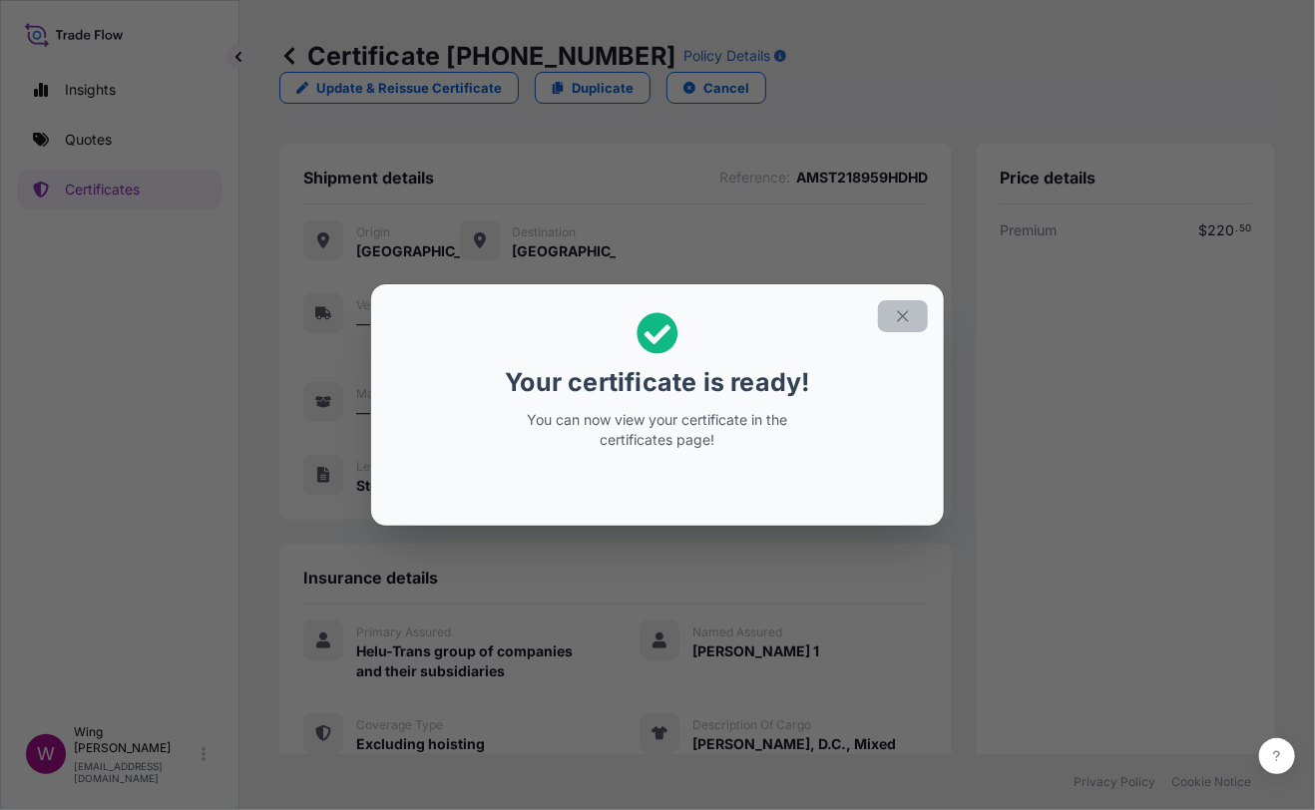
click at [895, 320] on icon "button" at bounding box center [903, 316] width 18 height 18
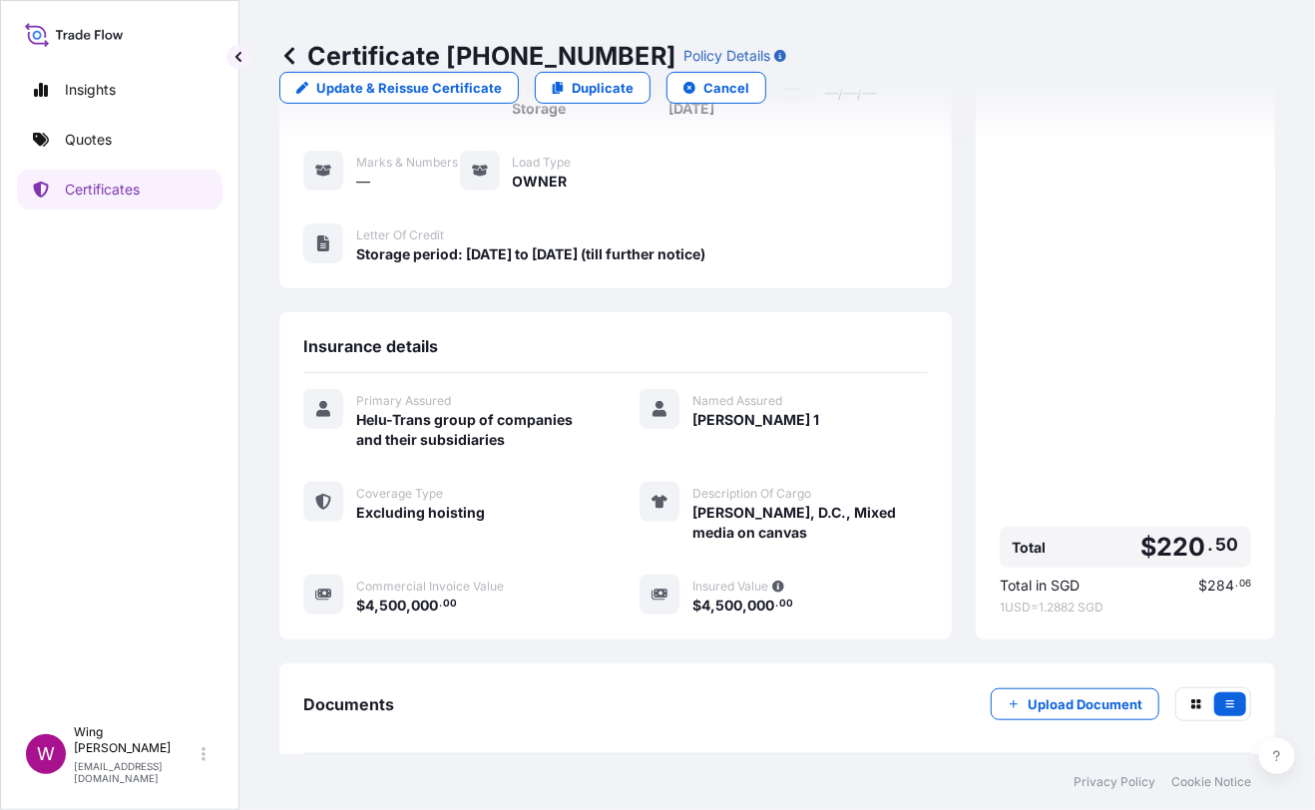
scroll to position [309, 0]
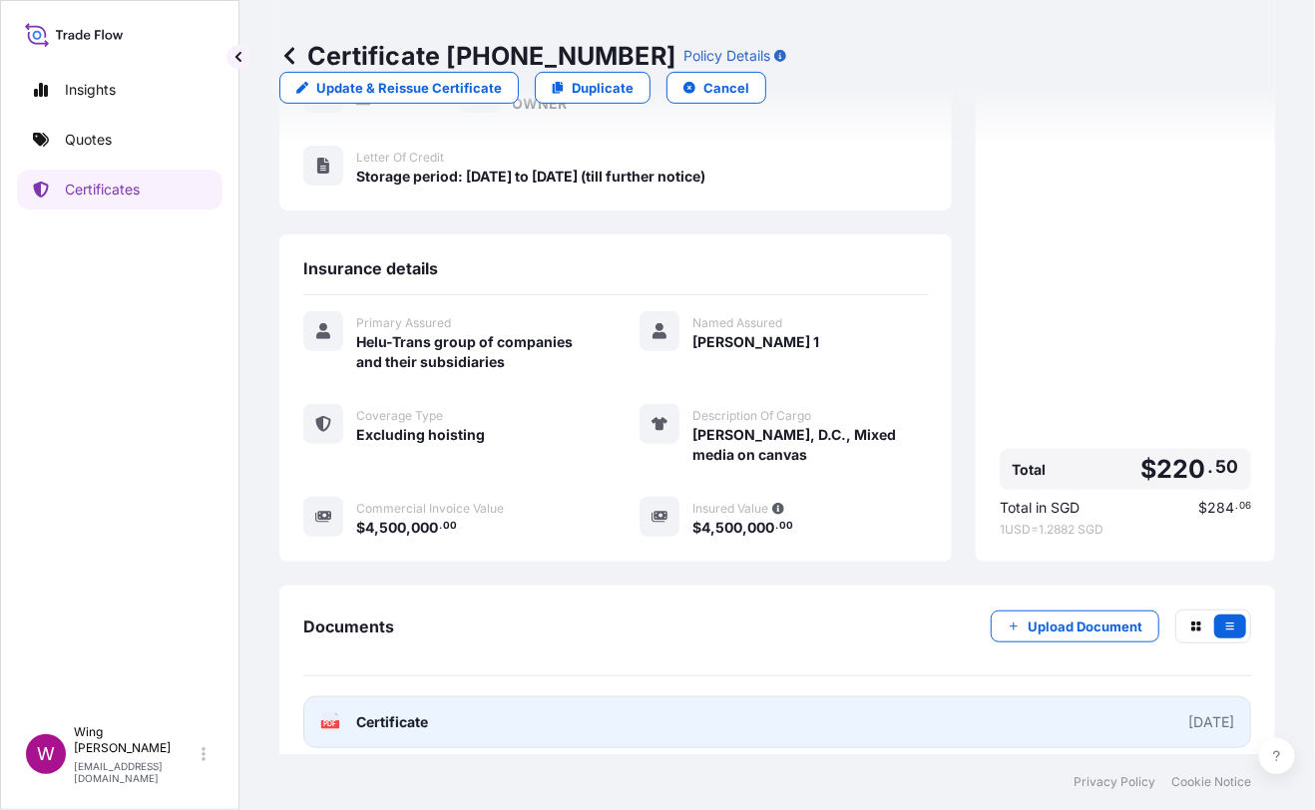
click at [322, 720] on rect at bounding box center [330, 724] width 18 height 8
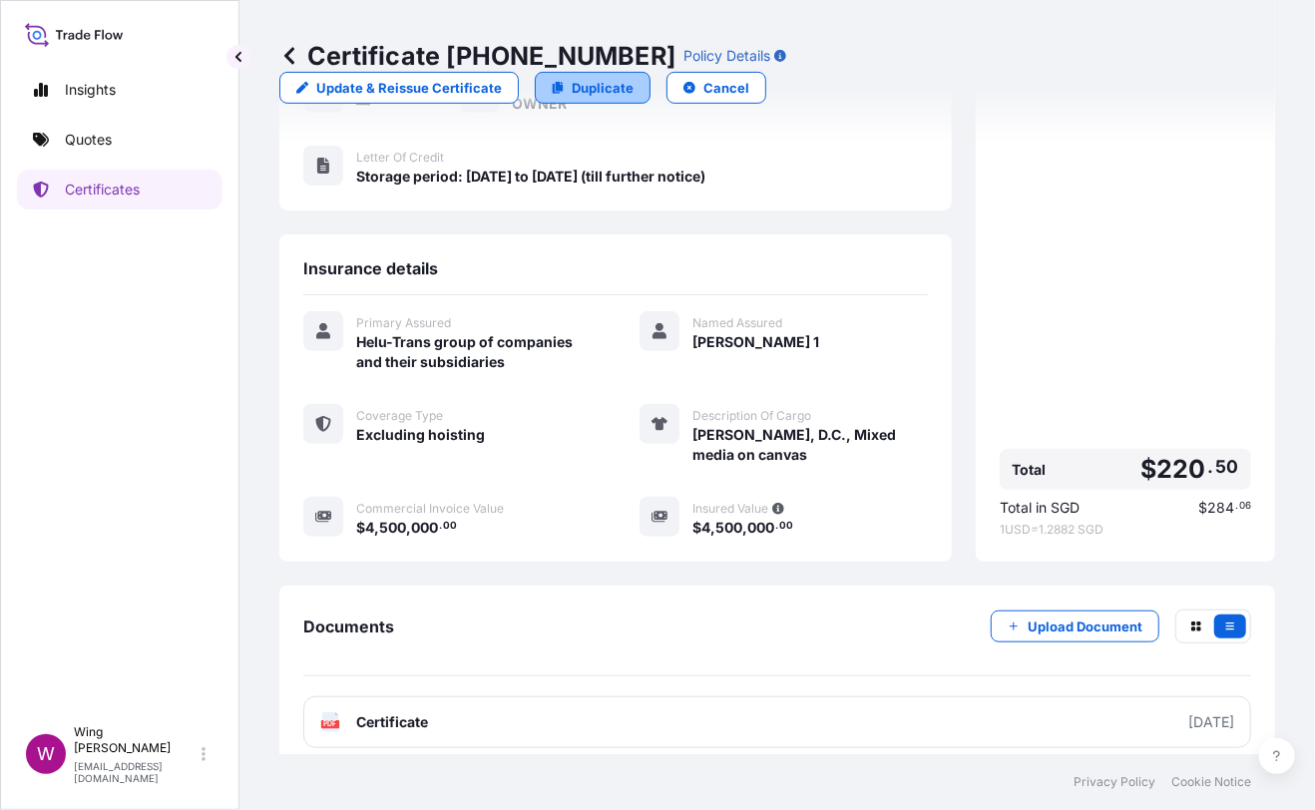
click at [633, 78] on p "Duplicate" at bounding box center [603, 88] width 62 height 20
select select "STORAGE"
select select "Storage"
select select "[GEOGRAPHIC_DATA]"
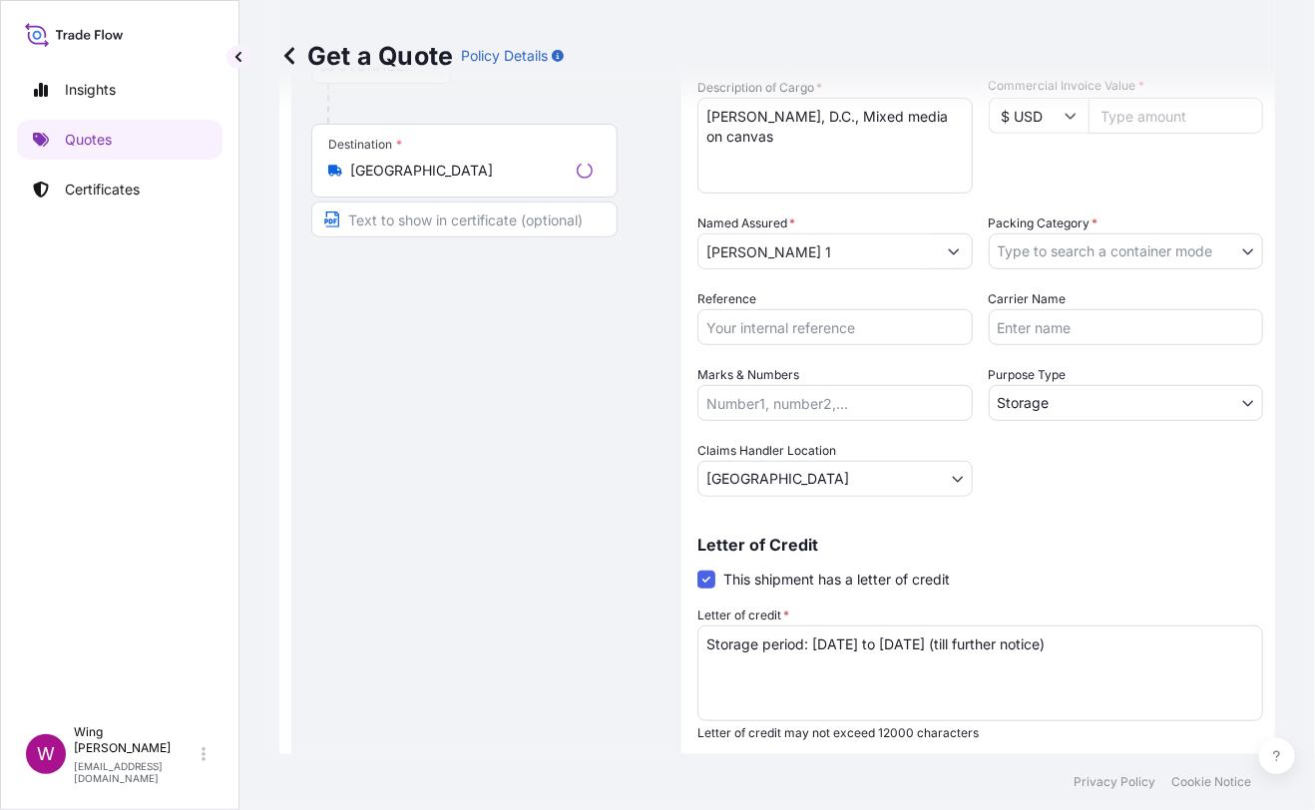
scroll to position [31, 0]
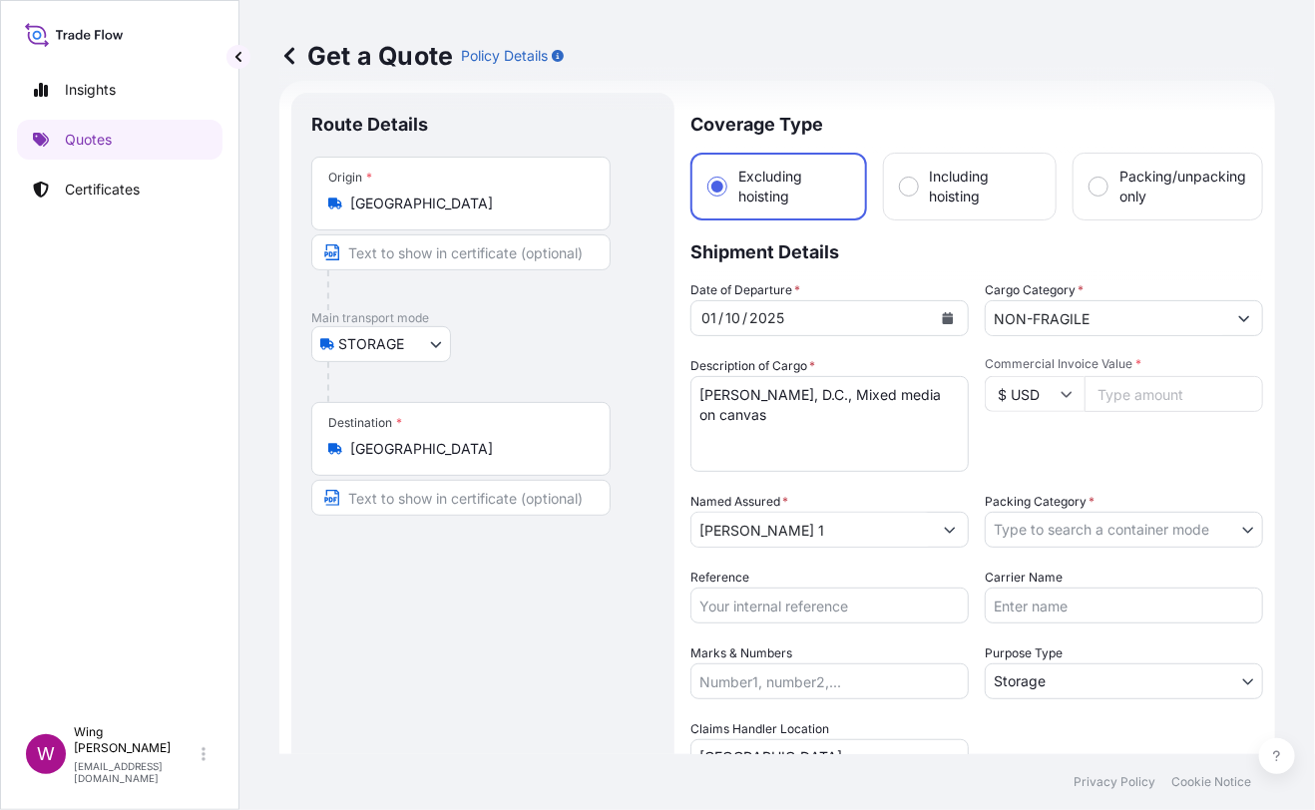
click at [568, 581] on div "Route Details Place of loading Road / [GEOGRAPHIC_DATA] / Inland Origin * [GEOG…" at bounding box center [482, 584] width 343 height 943
drag, startPoint x: 792, startPoint y: 434, endPoint x: 631, endPoint y: 359, distance: 177.2
click at [631, 359] on form "Route Details Place of loading Road / Inland Road / Inland Origin * [GEOGRAPHIC…" at bounding box center [777, 584] width 996 height 1007
paste textarea "[PERSON_NAME], Assassin (Bird bar), Acrylic on canvas stretched over wood panel"
click at [858, 433] on textarea "[PERSON_NAME], D.C., Mixed media on canvas" at bounding box center [829, 424] width 278 height 96
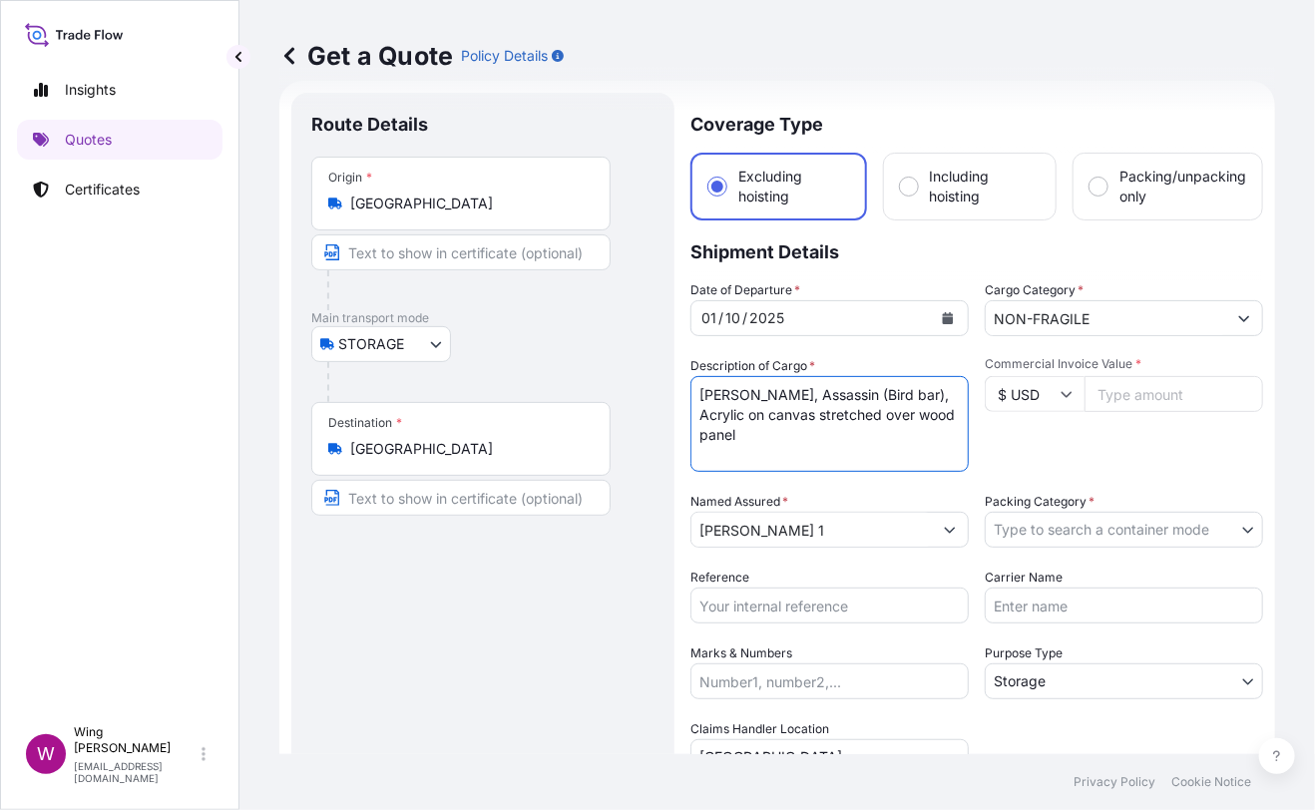
type textarea "[PERSON_NAME], Assassin (Bird bar), Acrylic on canvas stretched over wood panel"
click at [548, 595] on div "Route Details Place of loading Road / [GEOGRAPHIC_DATA] / Inland Origin * [GEOG…" at bounding box center [482, 584] width 343 height 943
drag, startPoint x: 496, startPoint y: 625, endPoint x: 832, endPoint y: 534, distance: 348.5
click at [506, 625] on div "Route Details Place of loading Road / [GEOGRAPHIC_DATA] / Inland Origin * [GEOG…" at bounding box center [482, 584] width 343 height 943
click at [1135, 396] on input "Commercial Invoice Value *" at bounding box center [1173, 394] width 179 height 36
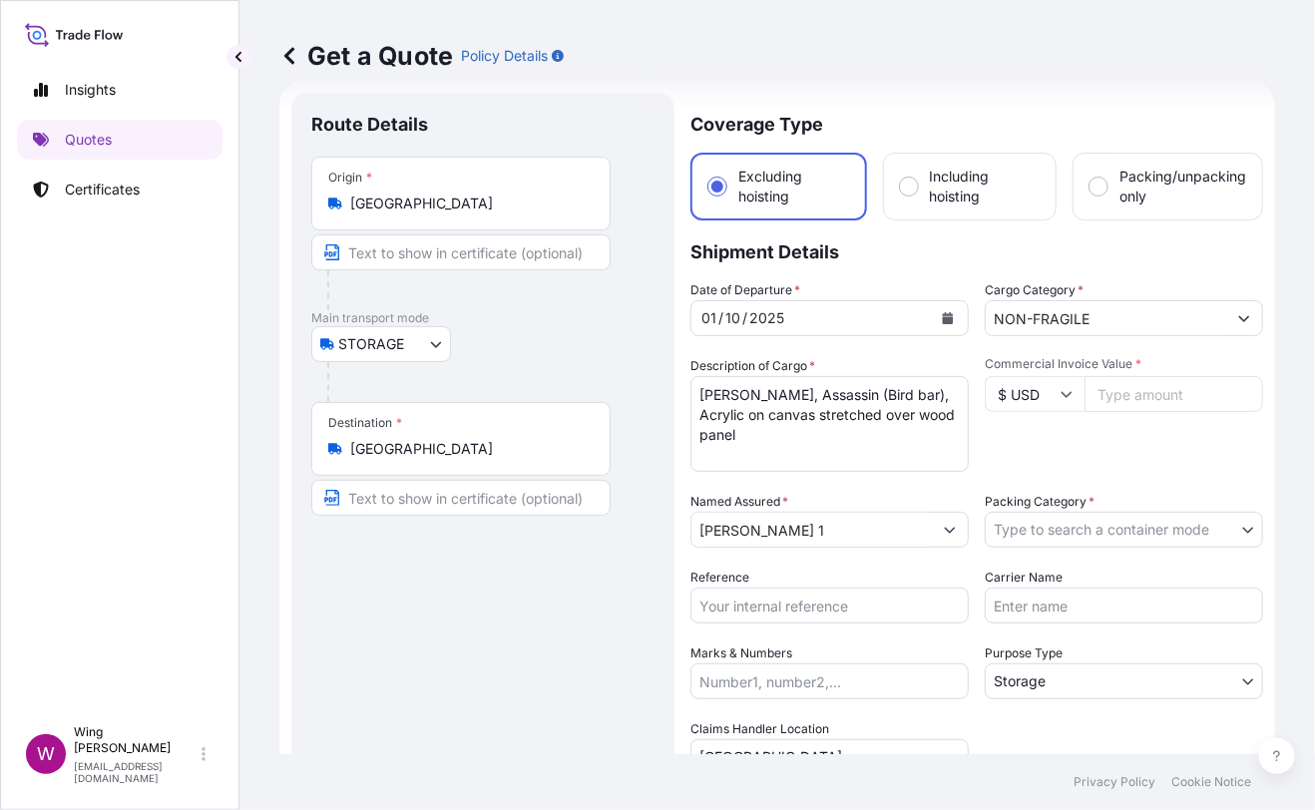
paste input "403750"
type input "403750"
click at [1083, 476] on div "Date of Departure * [DATE] Cargo Category * NON-FRAGILE Description of Cargo * …" at bounding box center [976, 527] width 573 height 495
drag, startPoint x: 1085, startPoint y: 501, endPoint x: 1085, endPoint y: 527, distance: 25.9
click at [1085, 505] on div "Packing Category * Type to search a container mode" at bounding box center [1124, 520] width 278 height 56
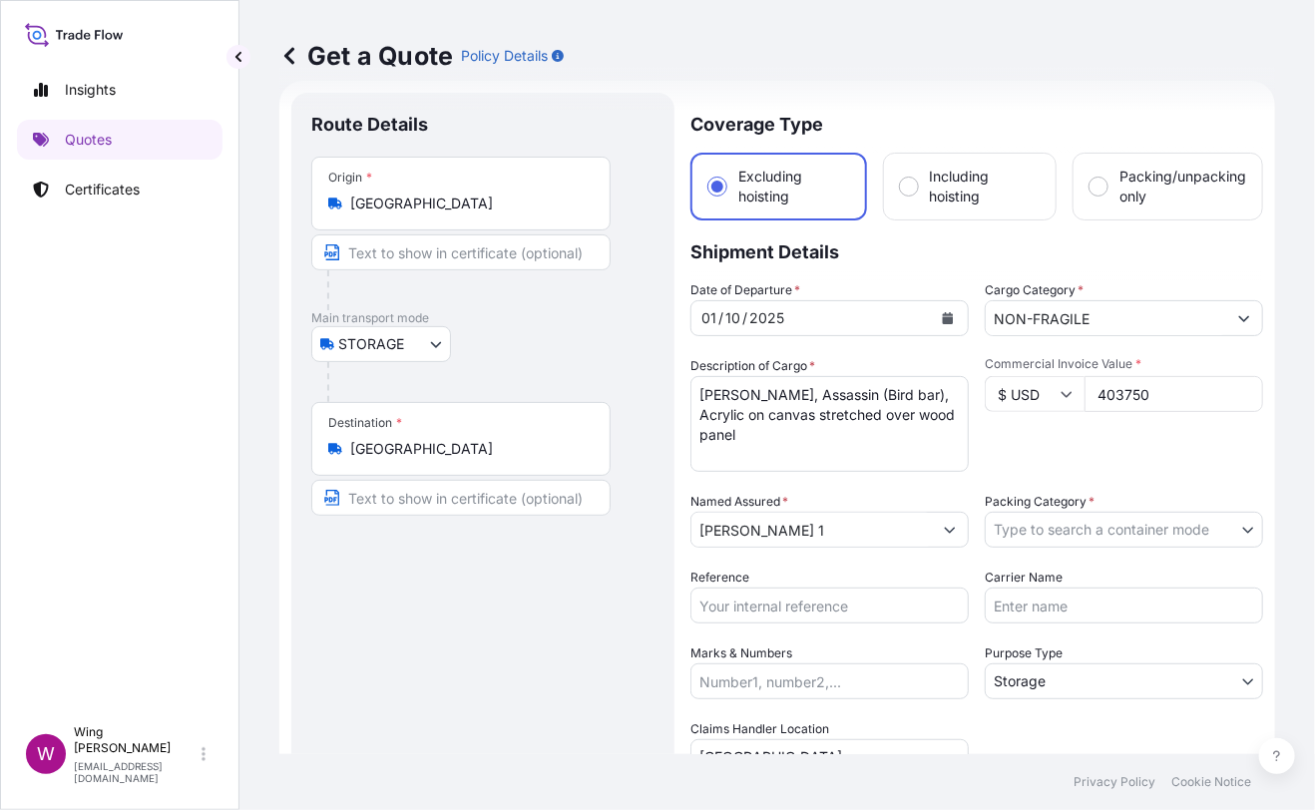
click at [1085, 528] on body "Insights Quotes Certificates W Wing Lee [EMAIL_ADDRESS][DOMAIN_NAME] Get a Quot…" at bounding box center [657, 405] width 1315 height 810
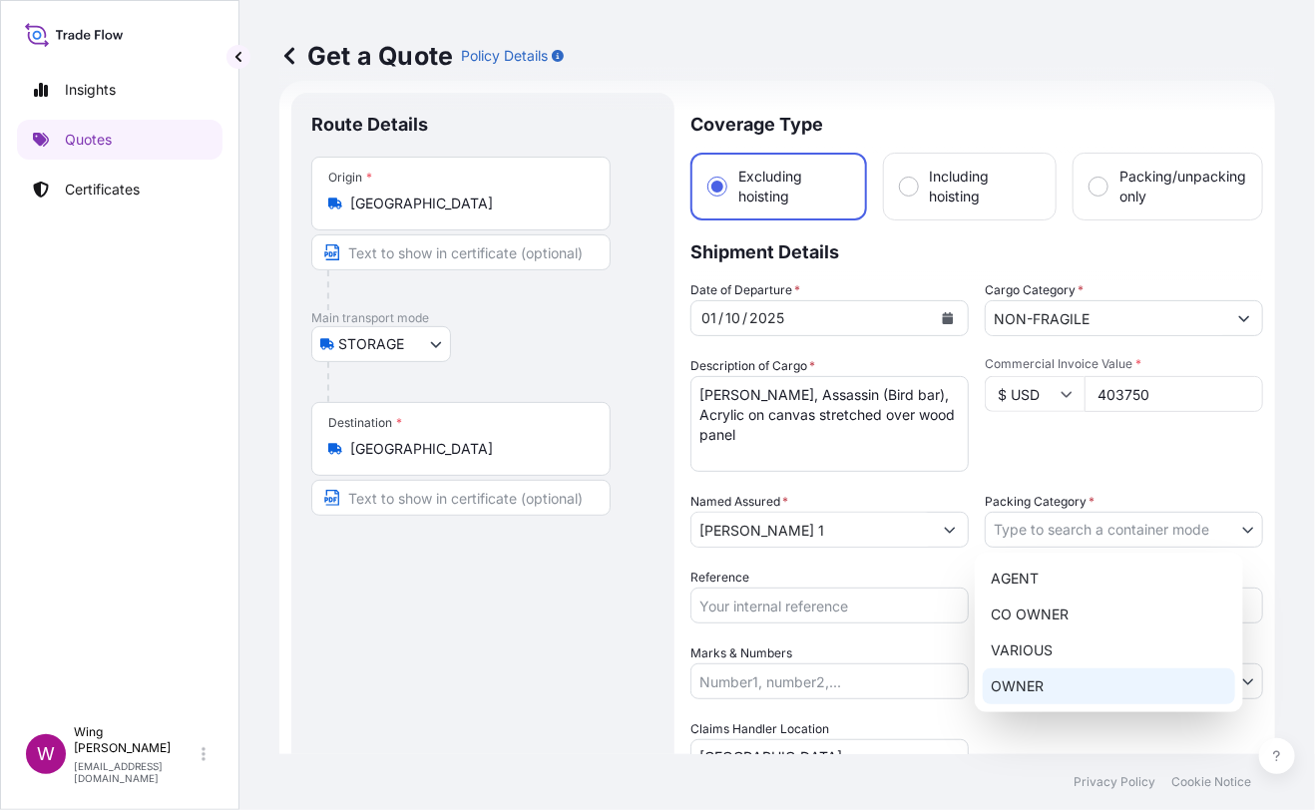
click at [1055, 675] on div "OWNER" at bounding box center [1109, 686] width 252 height 36
select select "27"
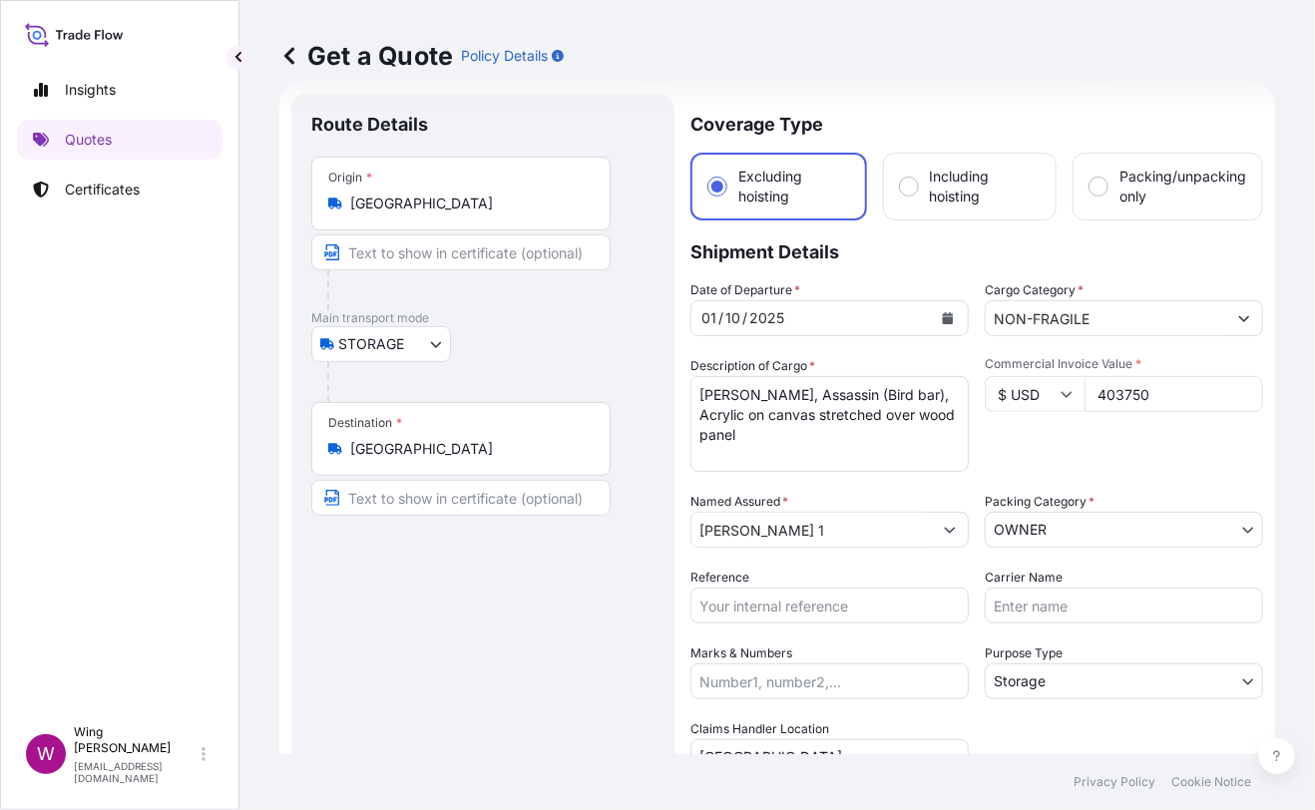
drag, startPoint x: 624, startPoint y: 672, endPoint x: 575, endPoint y: 657, distance: 52.1
click at [589, 664] on div "Route Details Place of loading Road / [GEOGRAPHIC_DATA] / Inland Origin * [GEOG…" at bounding box center [482, 584] width 343 height 943
click at [532, 698] on div "Route Details Place of loading Road / [GEOGRAPHIC_DATA] / Inland Origin * [GEOG…" at bounding box center [482, 584] width 343 height 943
click at [788, 608] on input "Reference" at bounding box center [829, 606] width 278 height 36
paste input "AMST218959HDHD"
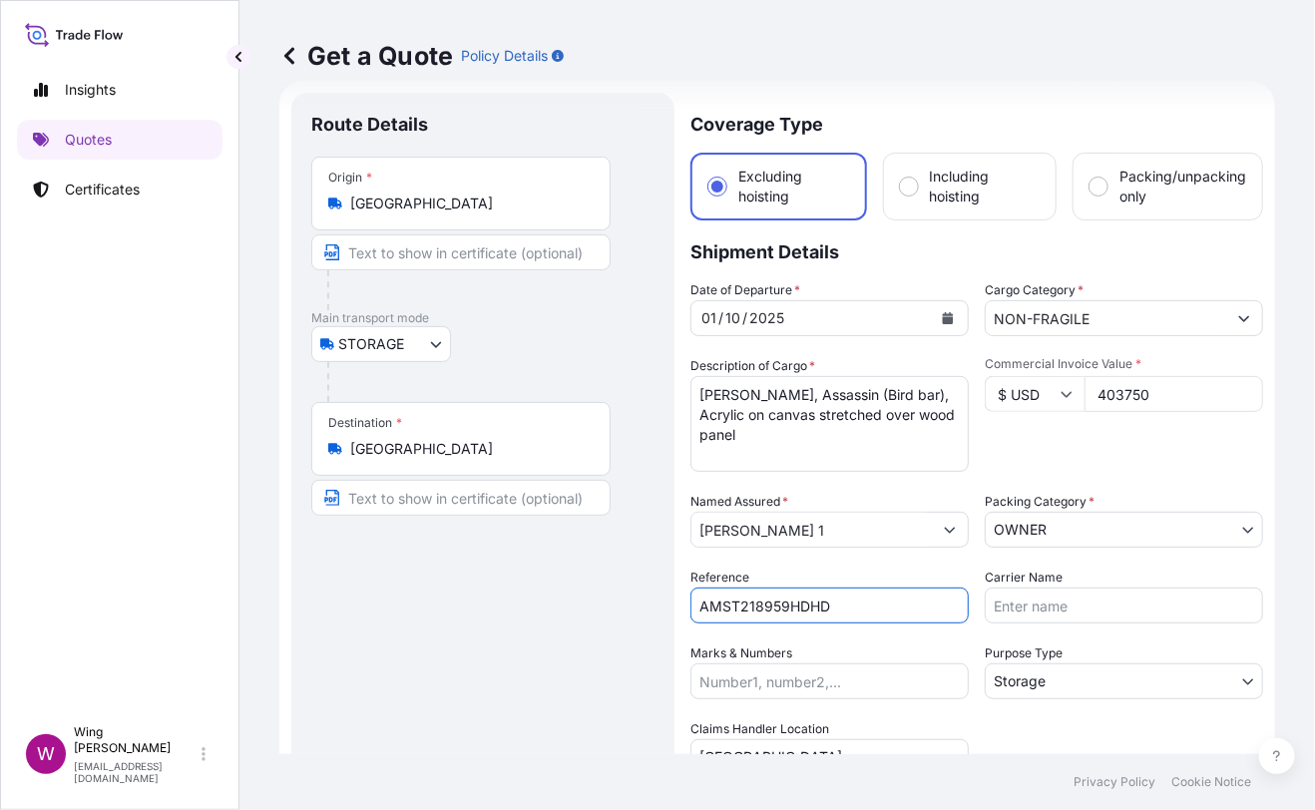
type input "AMST218959HDHD"
click at [541, 632] on div "Route Details Place of loading Road / [GEOGRAPHIC_DATA] / Inland Origin * [GEOG…" at bounding box center [482, 584] width 343 height 943
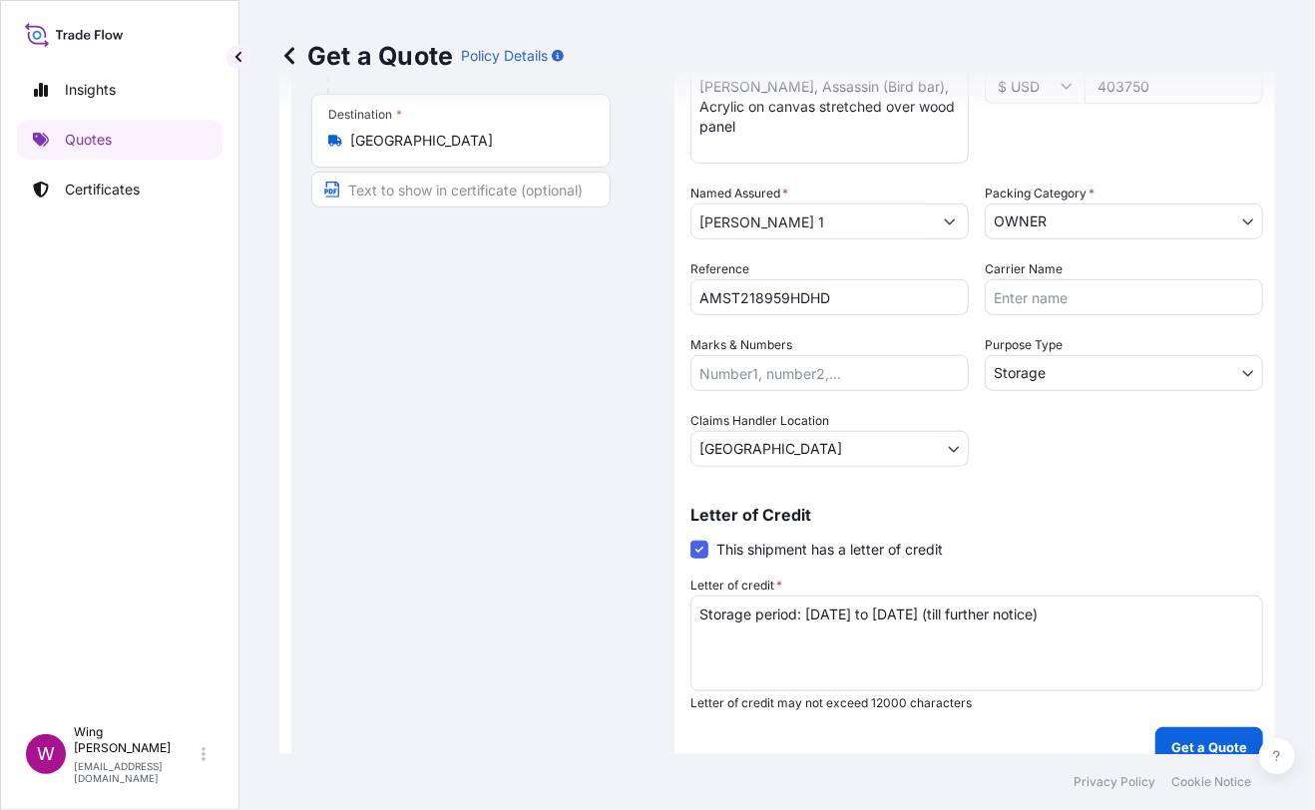
scroll to position [361, 0]
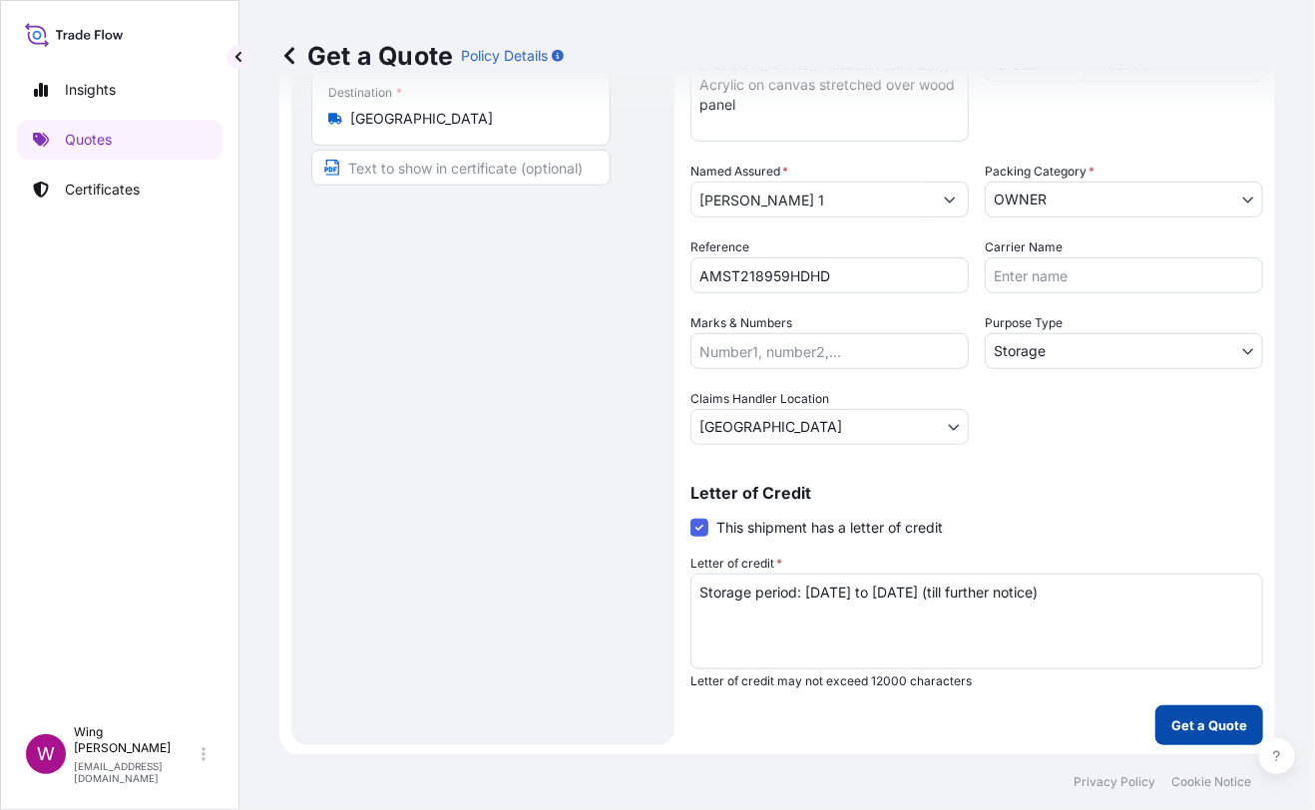
click at [1215, 715] on p "Get a Quote" at bounding box center [1209, 725] width 76 height 20
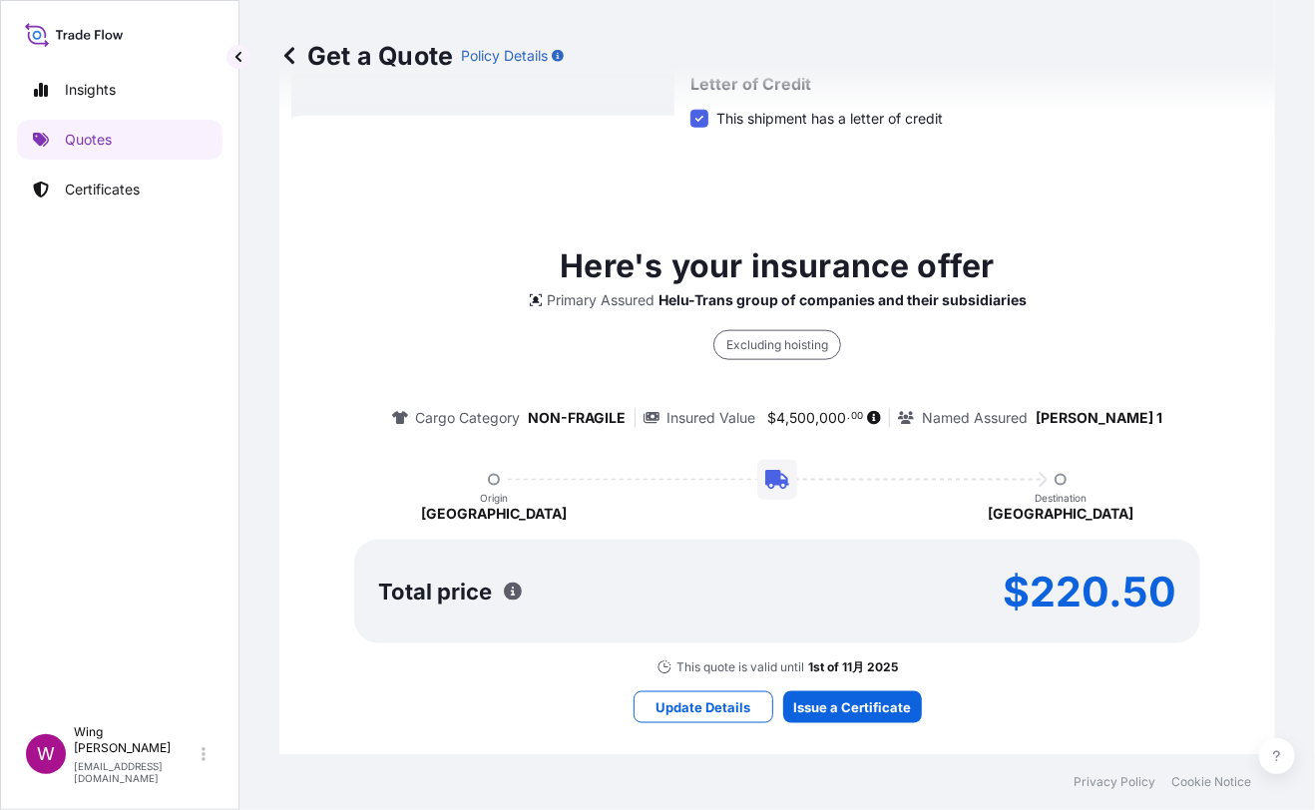
scroll to position [786, 0]
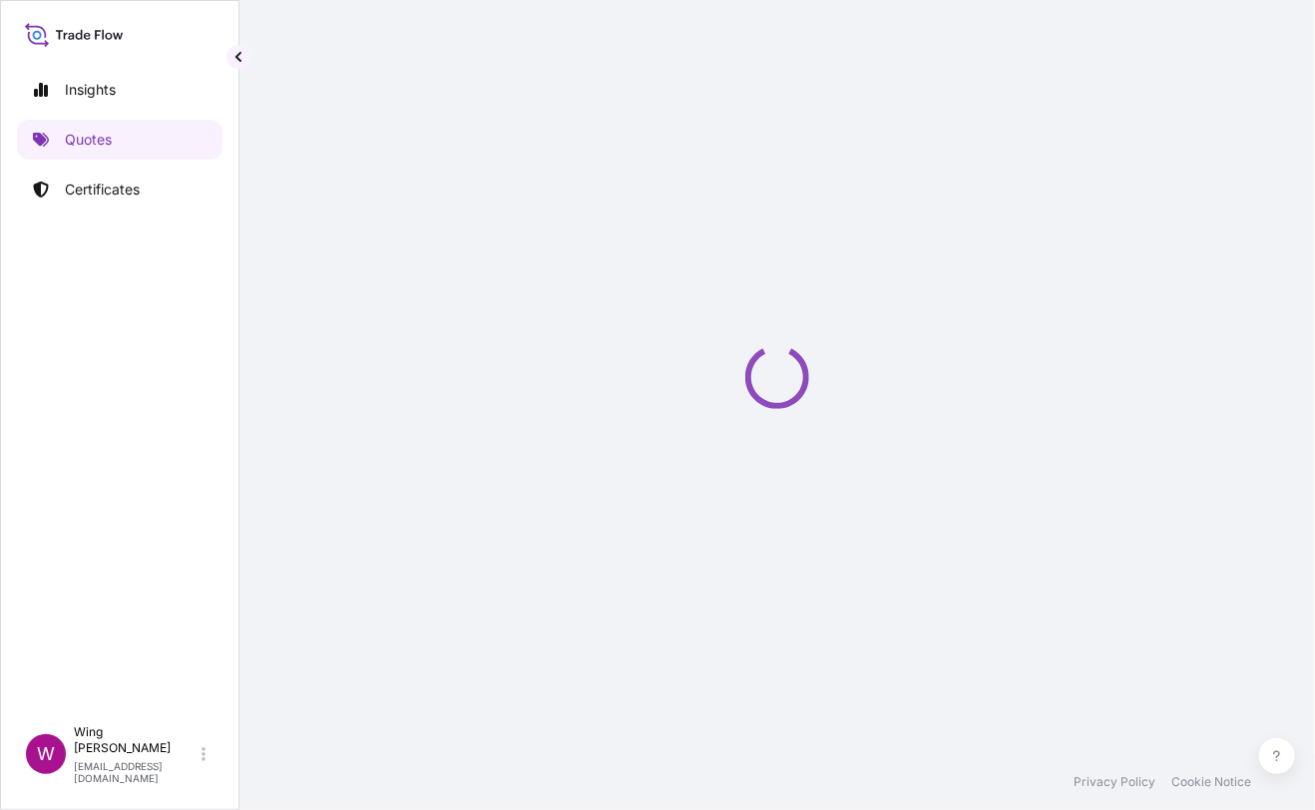
select select "STORAGE"
select select "Transit"
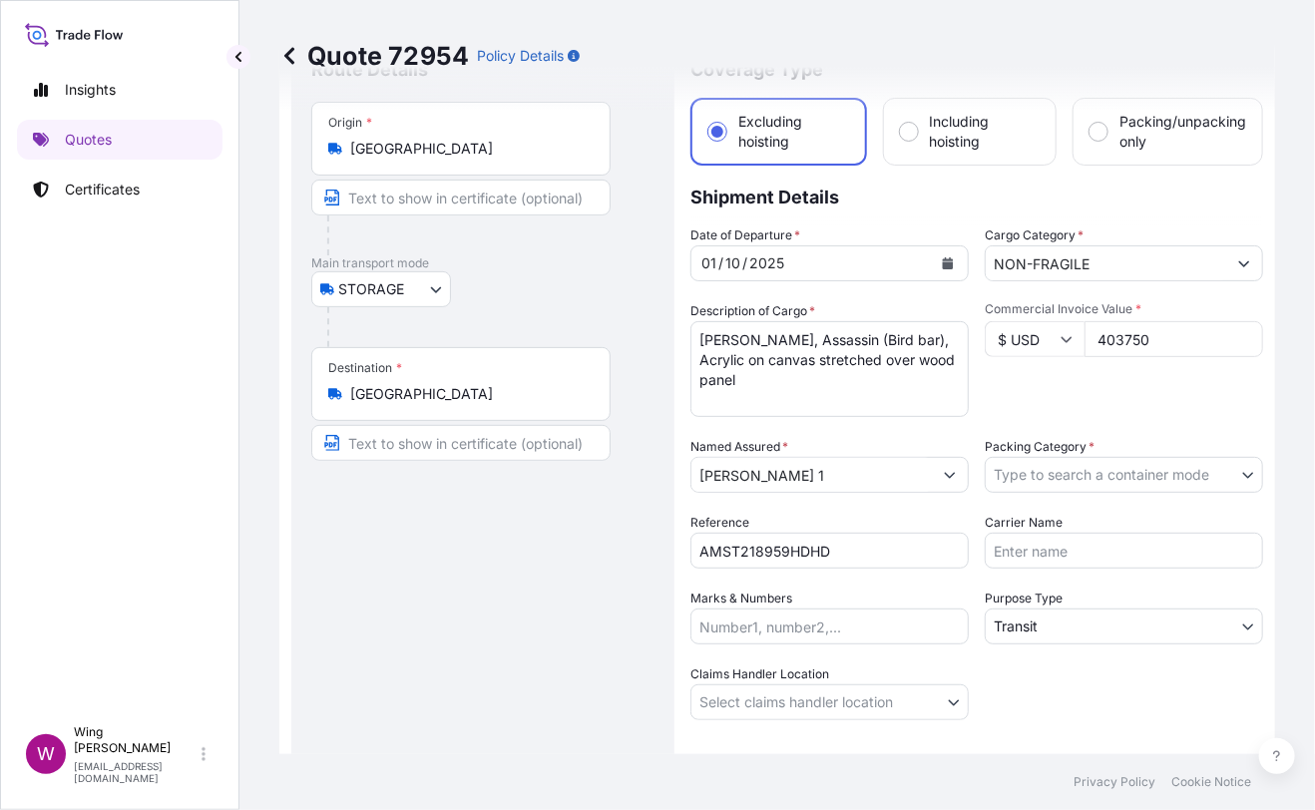
scroll to position [132, 0]
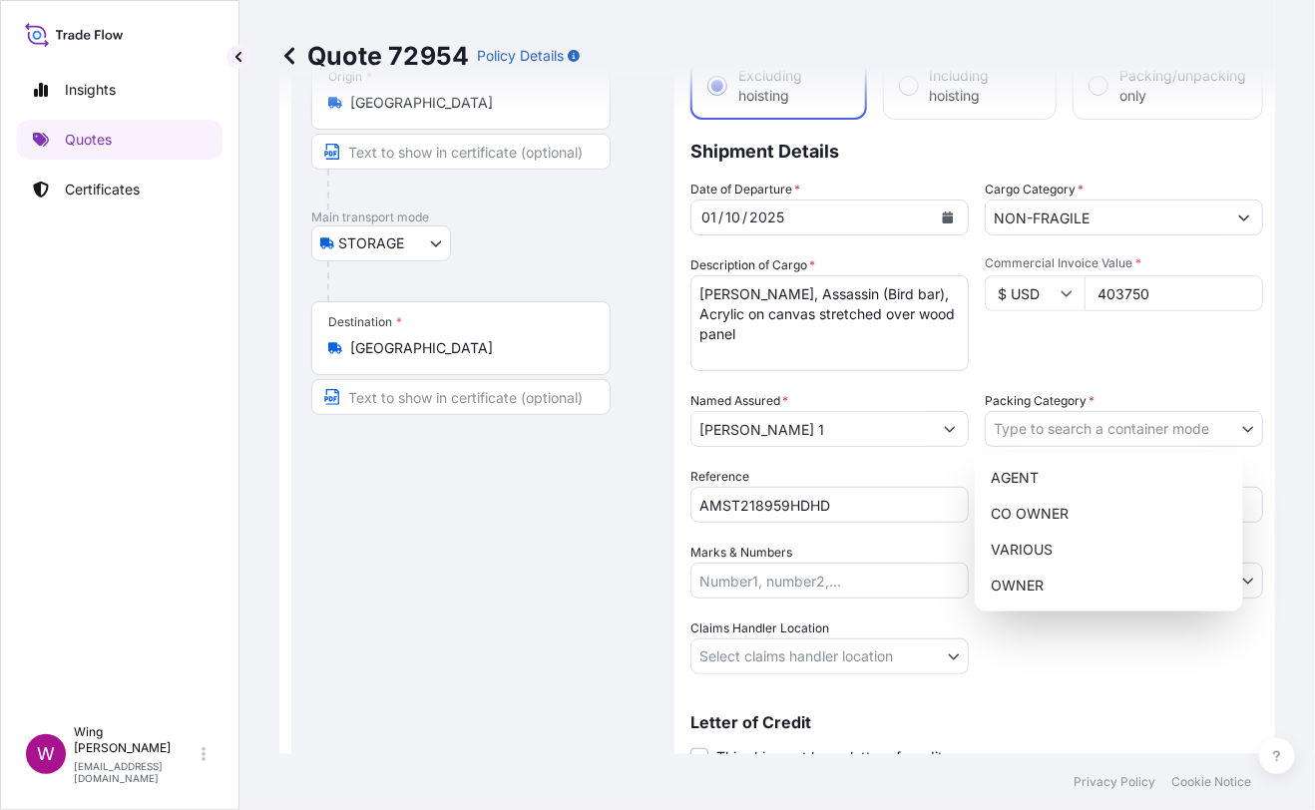
click at [1046, 432] on body "Insights Quotes Certificates W Wing Lee [EMAIL_ADDRESS][DOMAIN_NAME] Quote 7295…" at bounding box center [657, 405] width 1315 height 810
click at [1024, 576] on div "OWNER" at bounding box center [1109, 586] width 252 height 36
select select "27"
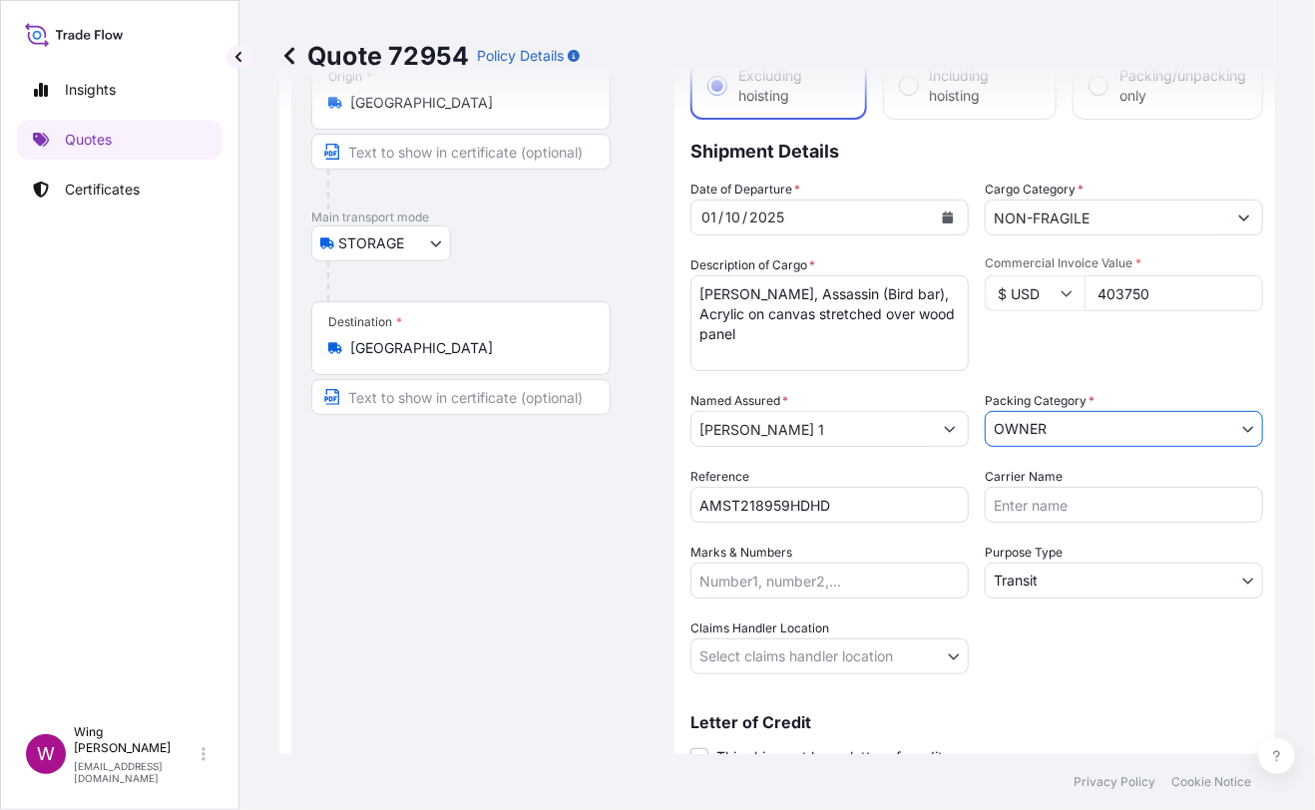
click at [565, 545] on div "Route Details Place of loading Road / [GEOGRAPHIC_DATA] / Inland Origin * [GEOG…" at bounding box center [482, 407] width 343 height 791
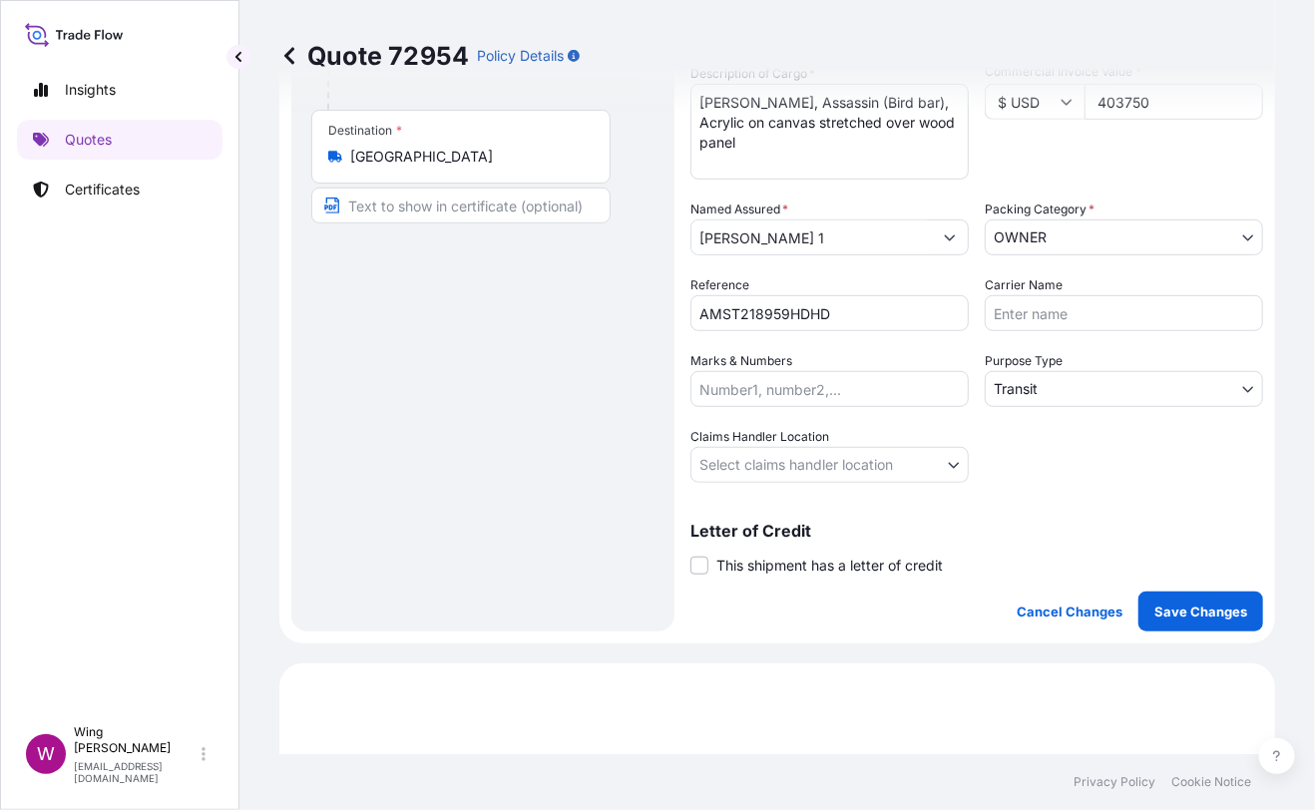
scroll to position [398, 0]
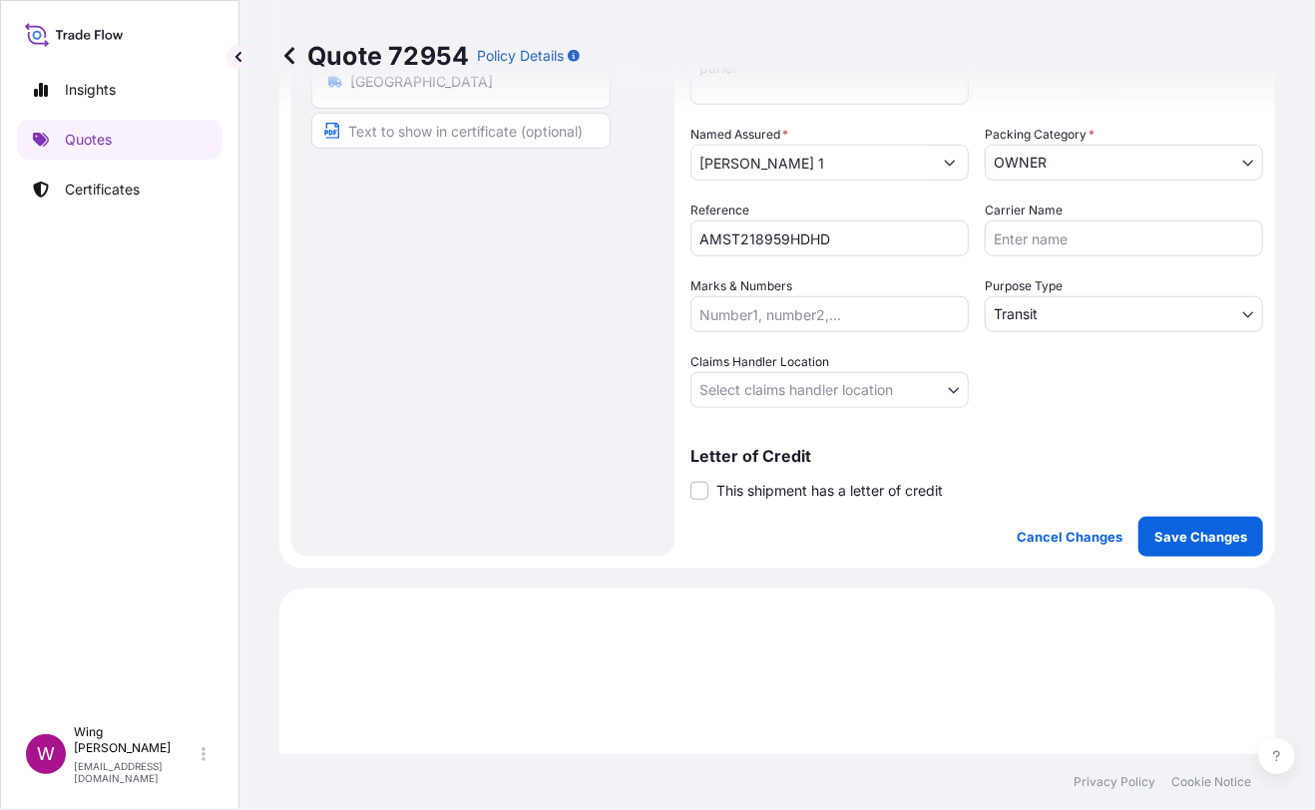
click at [1020, 306] on body "Insights Quotes Certificates W Wing Lee [EMAIL_ADDRESS][DOMAIN_NAME] Quote 7295…" at bounding box center [657, 405] width 1315 height 810
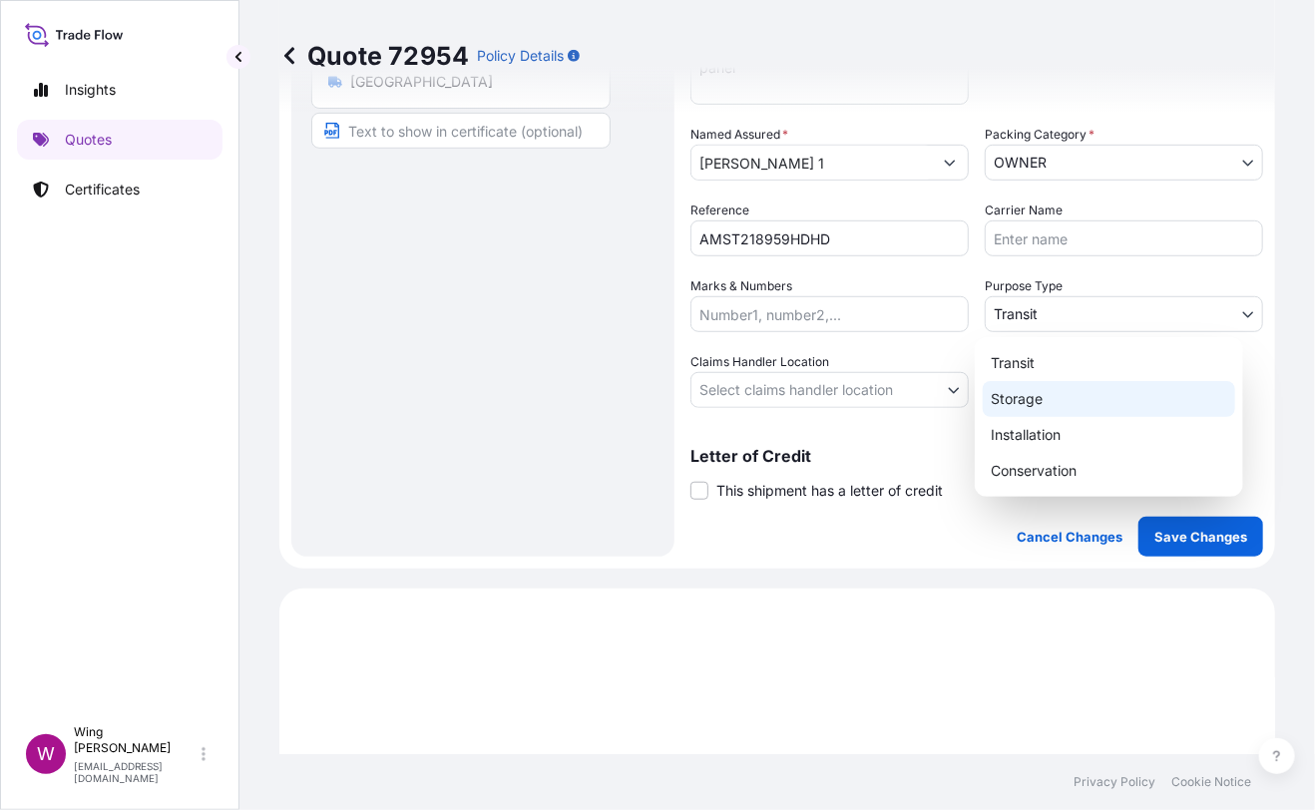
click at [1030, 401] on div "Storage" at bounding box center [1109, 399] width 252 height 36
select select "Storage"
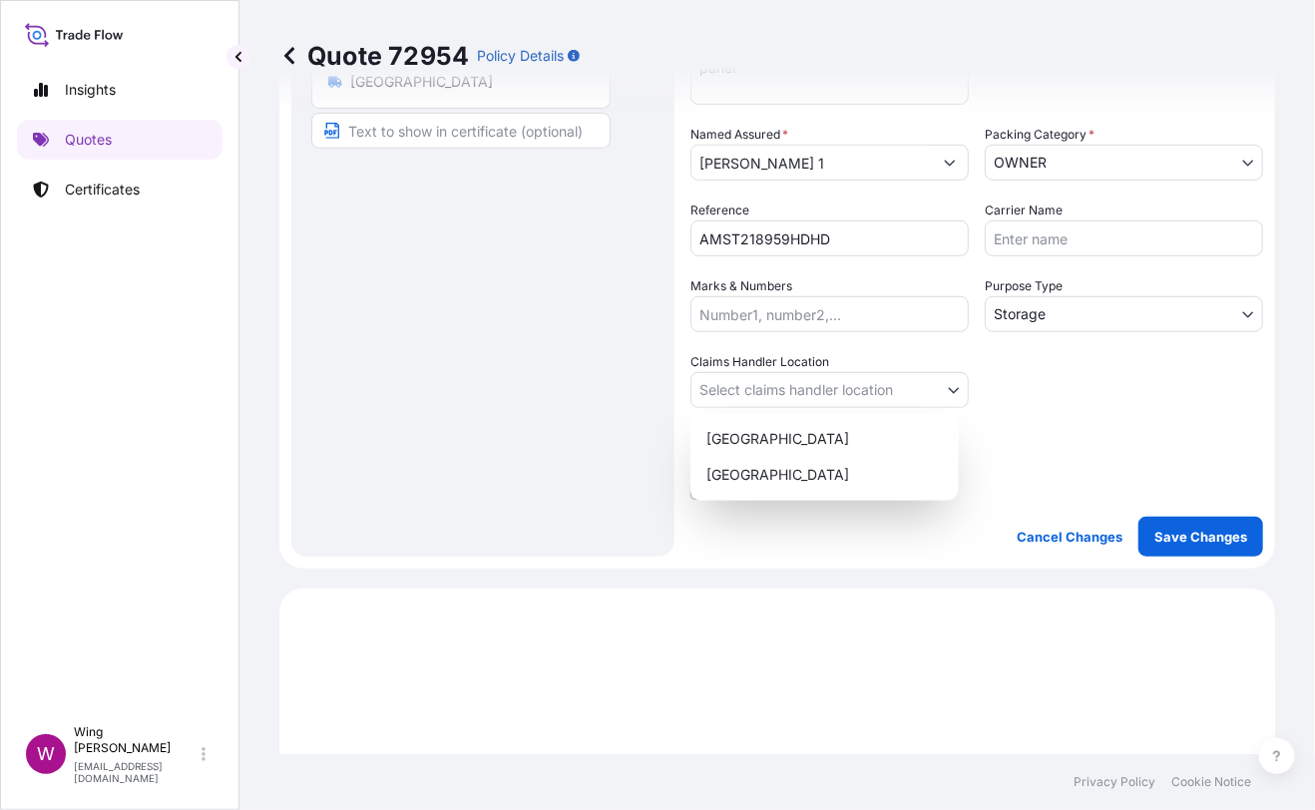
click at [755, 384] on body "Insights Quotes Certificates W Wing Lee [EMAIL_ADDRESS][DOMAIN_NAME] Quote 7295…" at bounding box center [657, 405] width 1315 height 810
click at [752, 437] on div "[GEOGRAPHIC_DATA]" at bounding box center [824, 439] width 252 height 36
select select "[GEOGRAPHIC_DATA]"
click at [572, 428] on div "Route Details Place of loading Road / [GEOGRAPHIC_DATA] / Inland Origin * [GEOG…" at bounding box center [482, 141] width 343 height 791
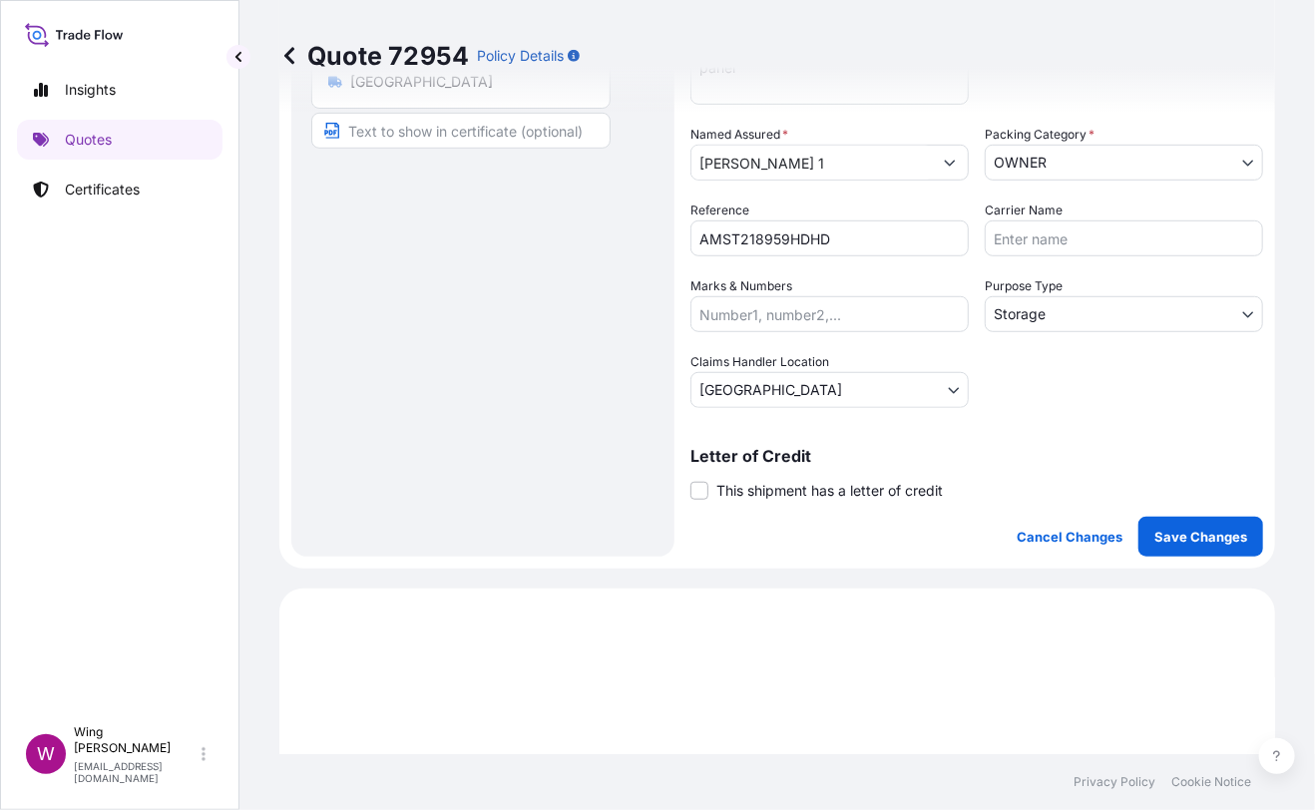
click at [722, 491] on span "This shipment has a letter of credit" at bounding box center [829, 491] width 226 height 20
click at [690, 480] on input "This shipment has a letter of credit" at bounding box center [690, 480] width 0 height 0
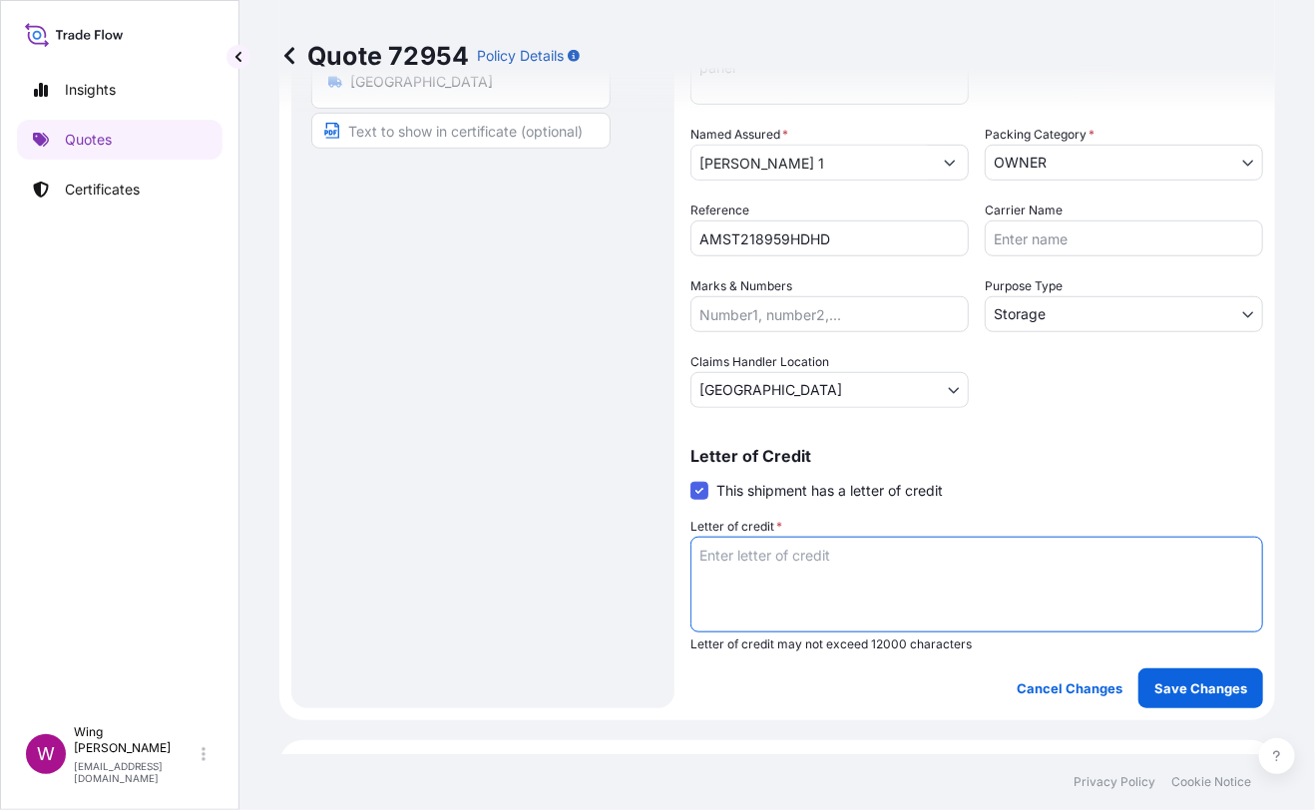
click at [729, 592] on textarea "Letter of credit *" at bounding box center [976, 585] width 573 height 96
paste textarea "Storage period: [DATE] to [DATE] (till further notice)"
type textarea "Storage period: [DATE] to [DATE] (till further notice)"
click at [1205, 697] on button "Save Changes" at bounding box center [1200, 688] width 125 height 40
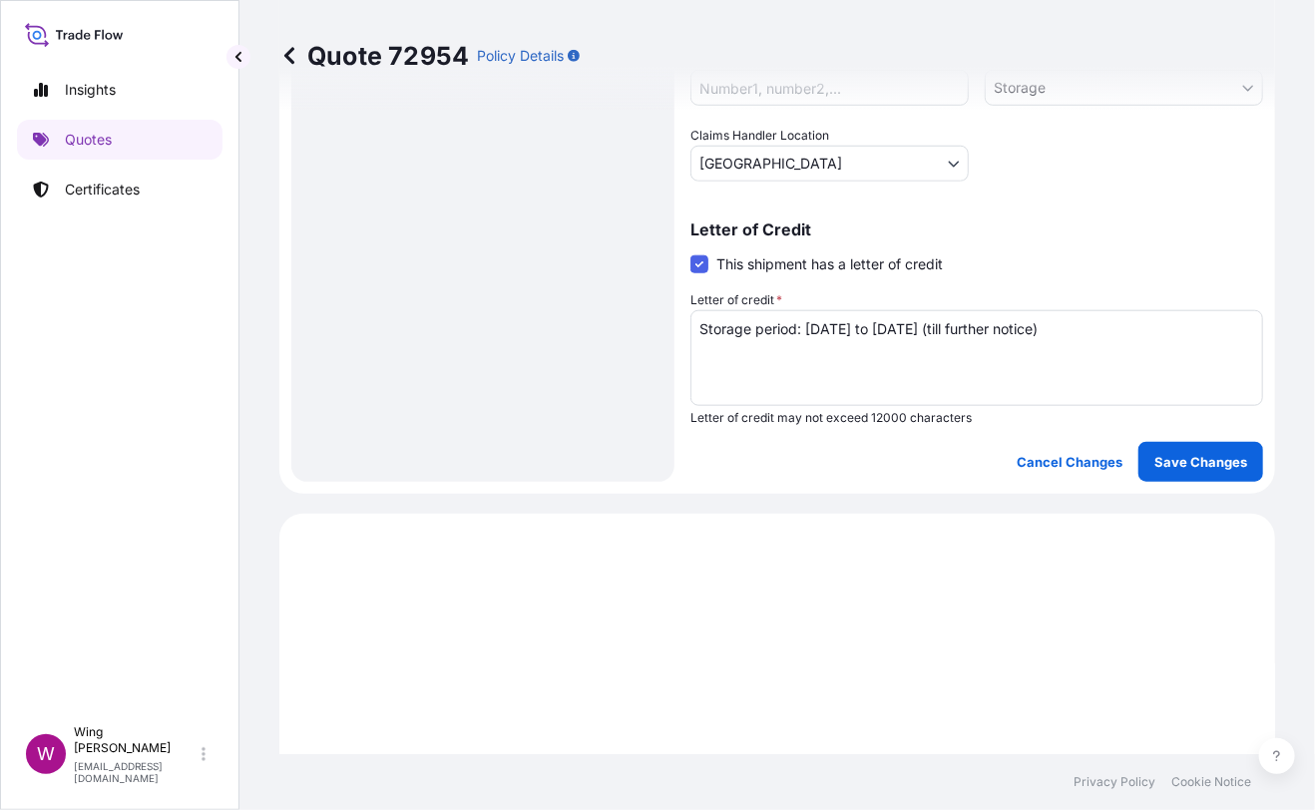
select select "STORAGE"
select select "Storage"
select select "[GEOGRAPHIC_DATA]"
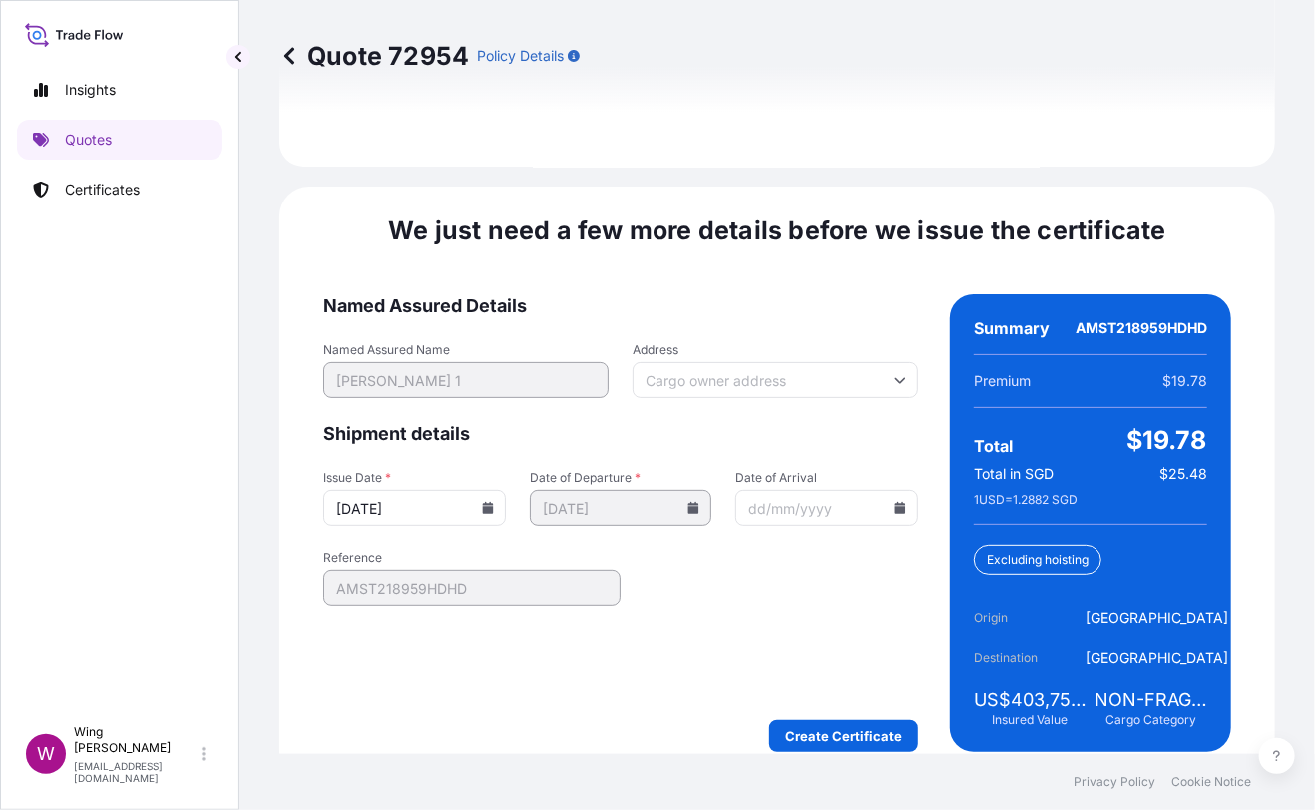
scroll to position [3150, 0]
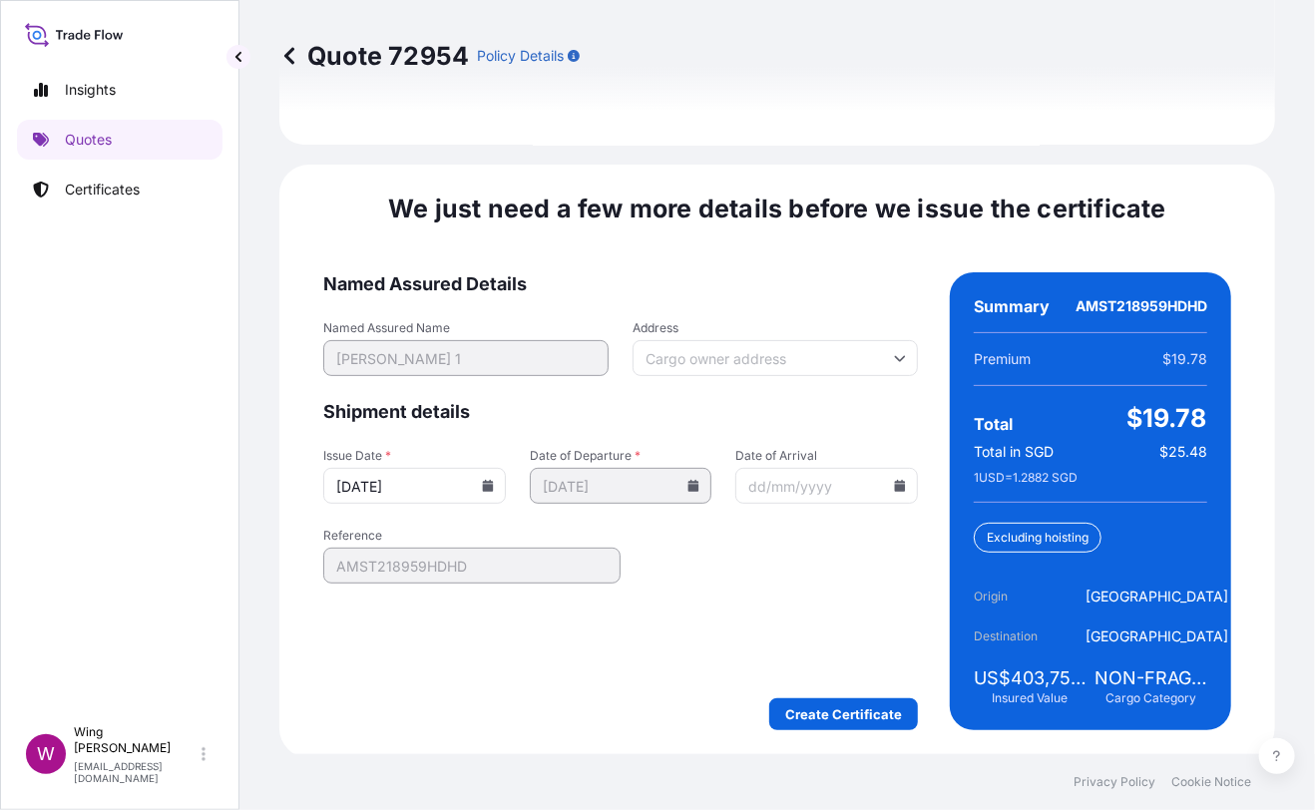
click at [836, 692] on form "Named Assured Details Named Assured Name [PERSON_NAME] 1 Address Shipment detai…" at bounding box center [620, 501] width 595 height 458
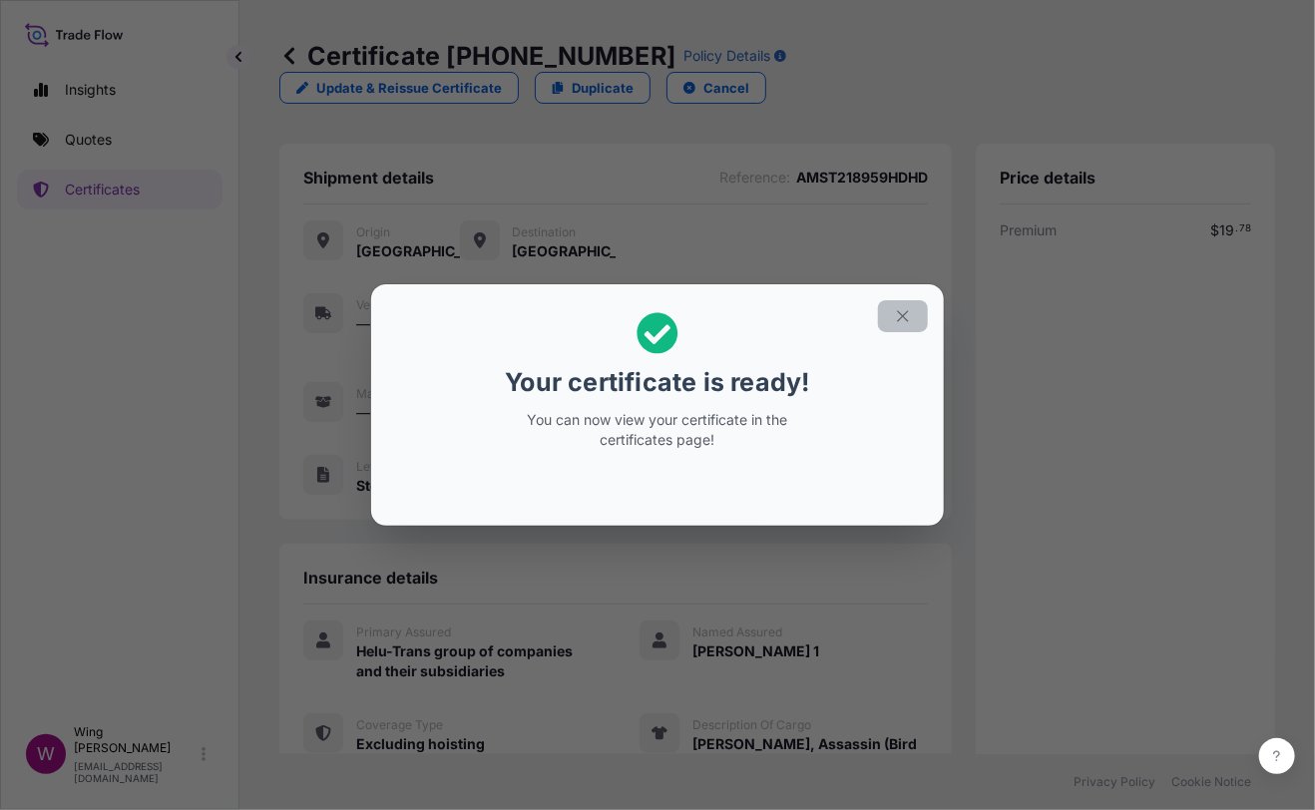
click at [906, 314] on icon "button" at bounding box center [903, 316] width 18 height 18
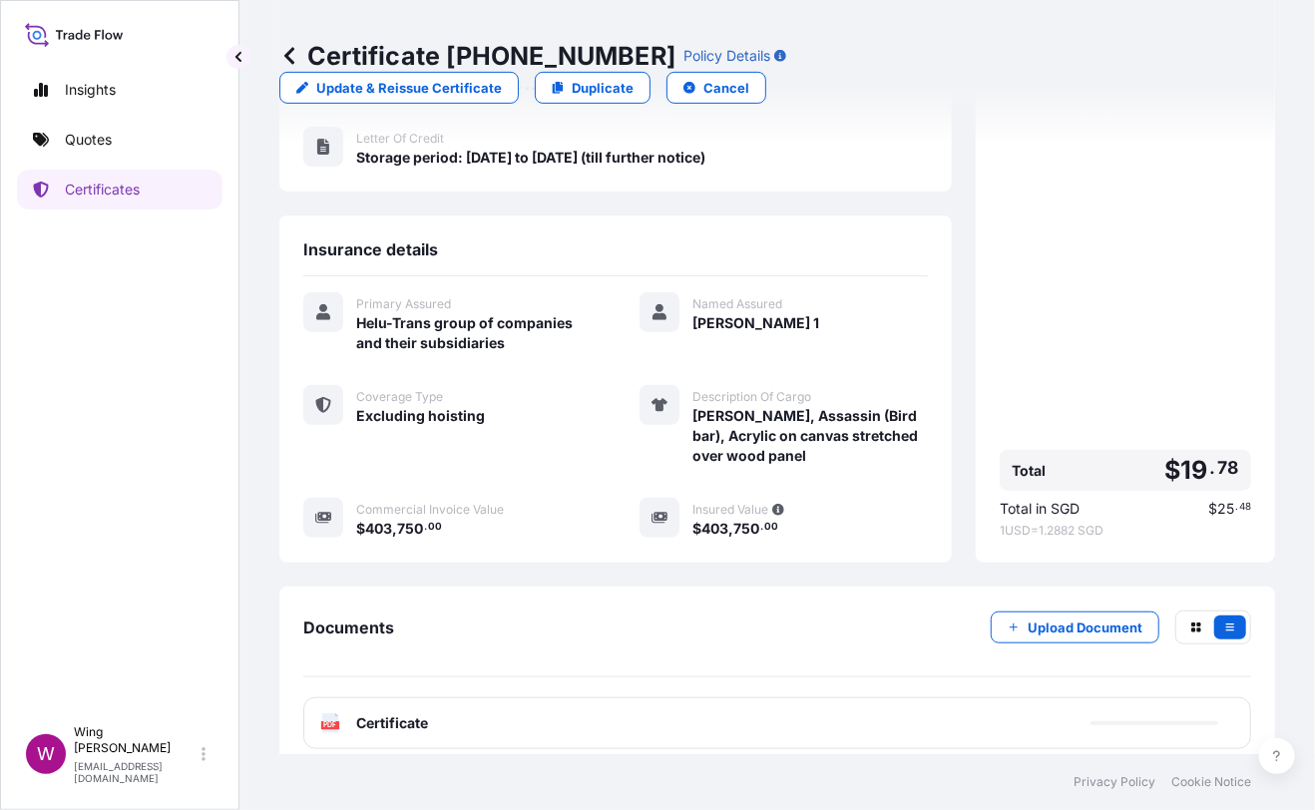
scroll to position [330, 0]
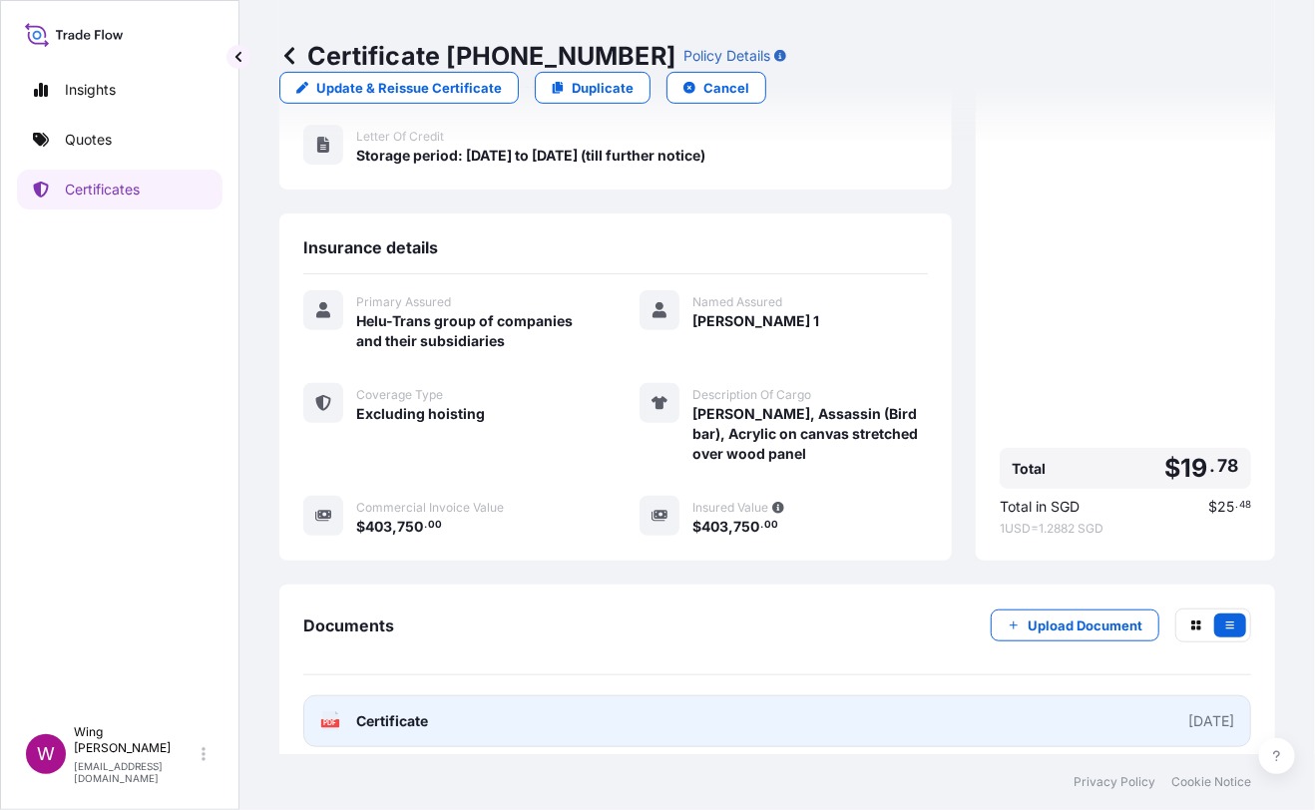
click at [325, 720] on text "PDF" at bounding box center [330, 723] width 13 height 7
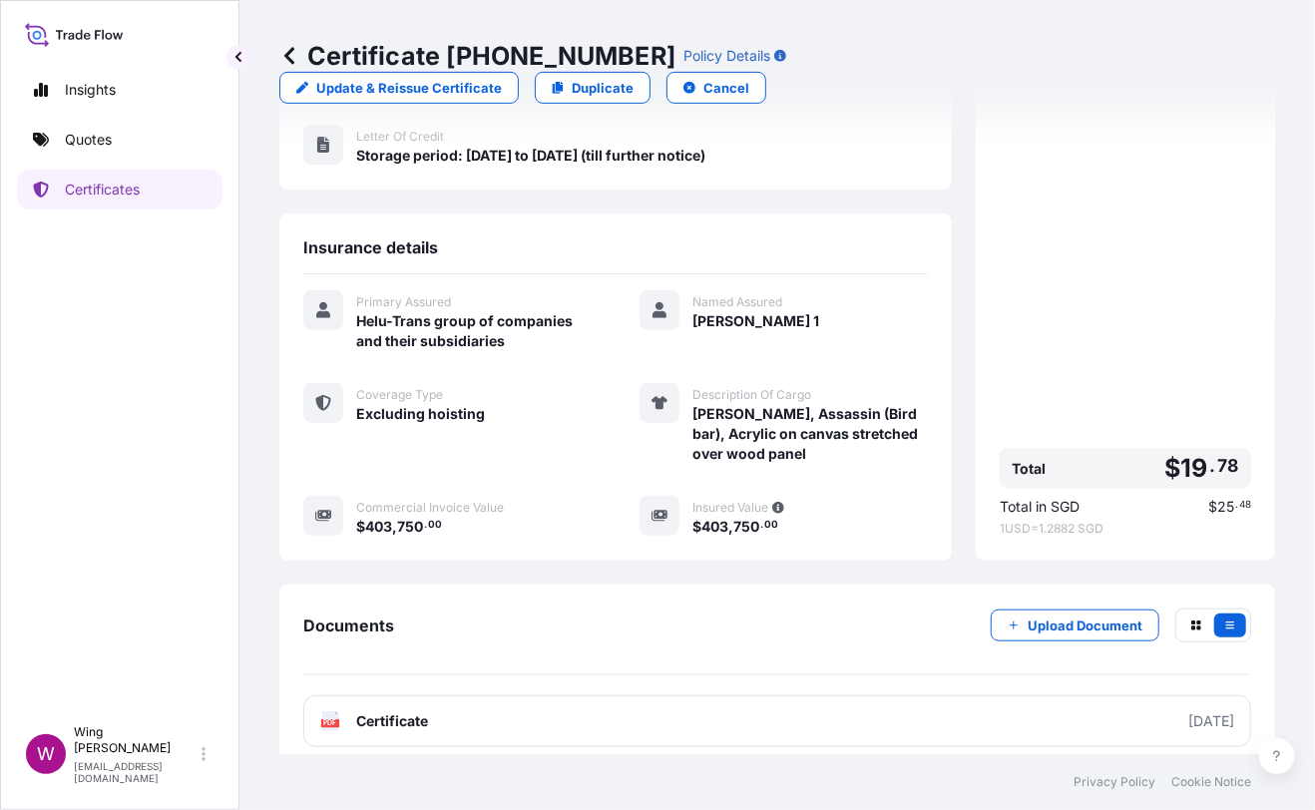
click at [1051, 36] on div "Certificate [PHONE_NUMBER] Policy Details Update & Reissue Certificate Duplicat…" at bounding box center [777, 72] width 996 height 144
click at [650, 72] on link "Duplicate" at bounding box center [593, 88] width 116 height 32
select select "STORAGE"
select select "Storage"
select select "[GEOGRAPHIC_DATA]"
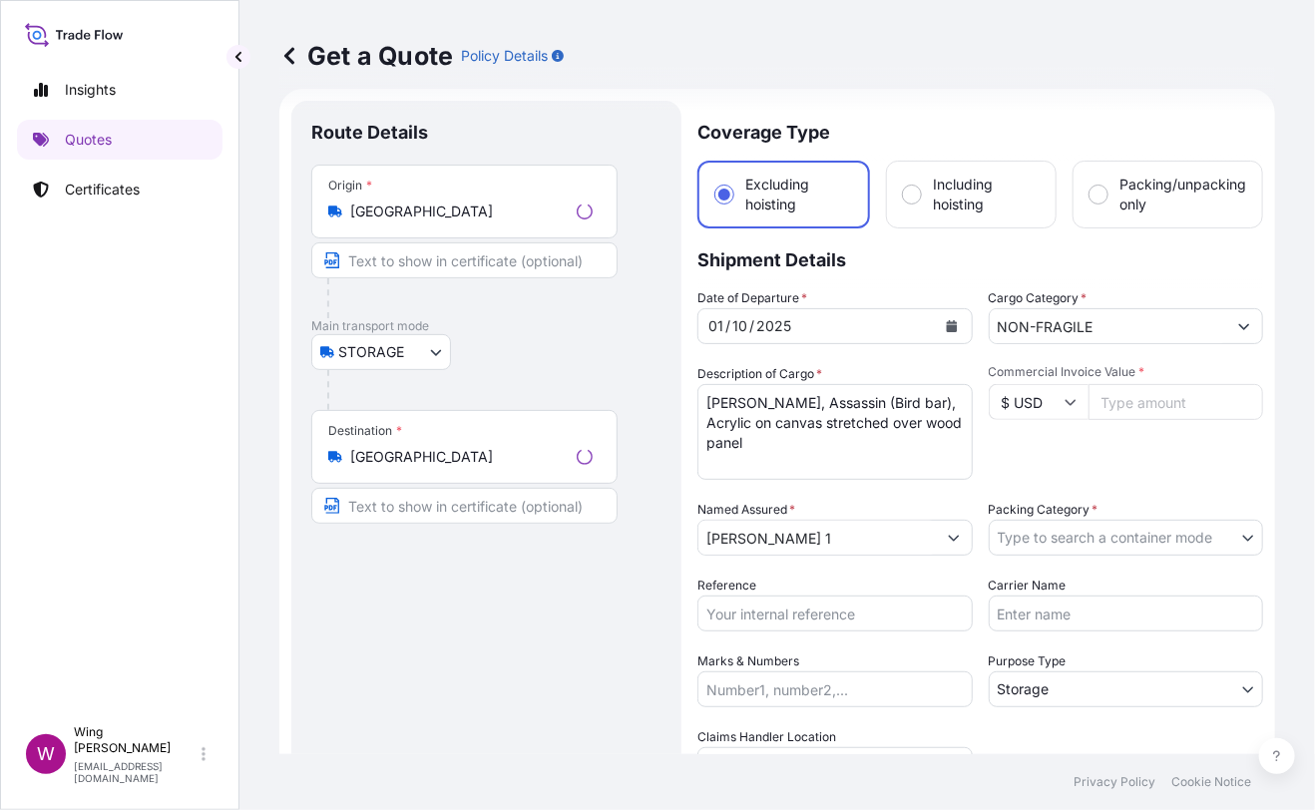
scroll to position [31, 0]
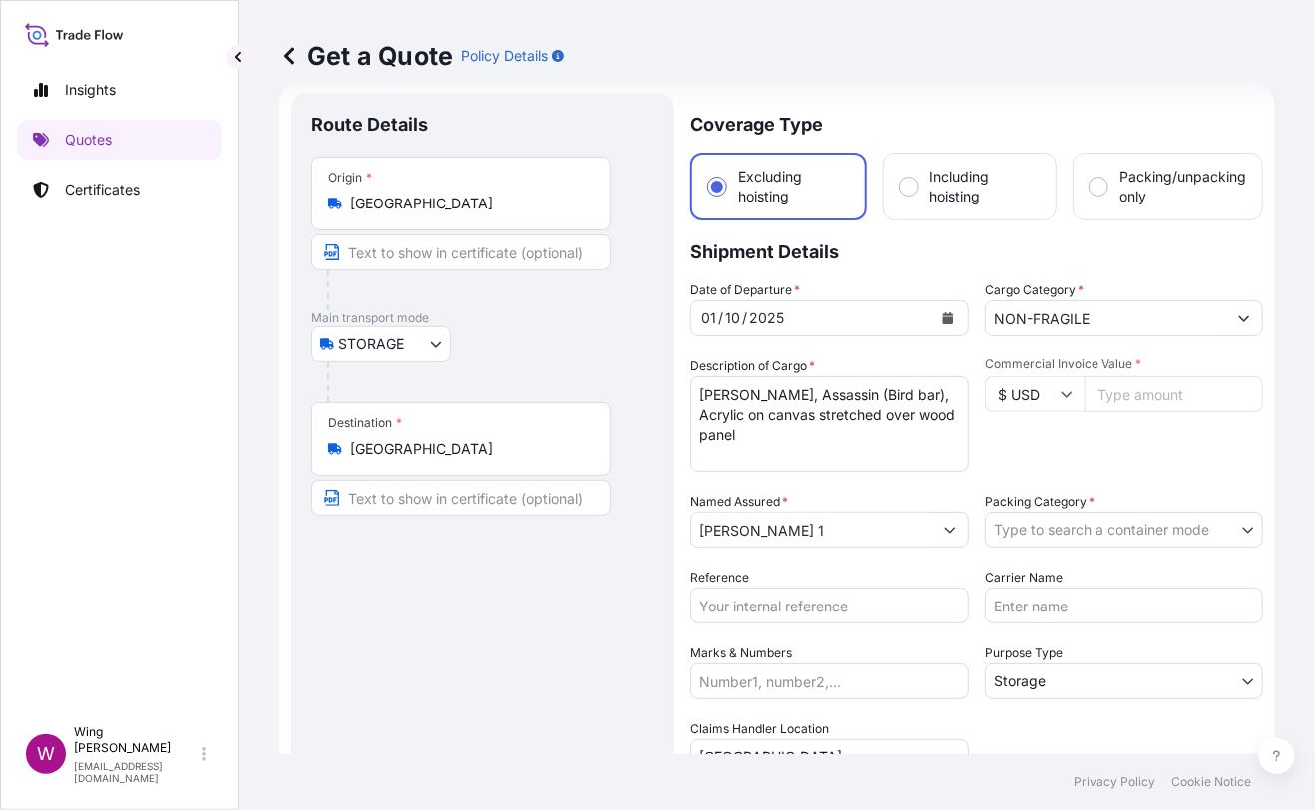
drag, startPoint x: 491, startPoint y: 605, endPoint x: 538, endPoint y: 589, distance: 49.5
click at [494, 605] on div "Route Details Place of loading Road / [GEOGRAPHIC_DATA] / Inland Origin * [GEOG…" at bounding box center [482, 584] width 343 height 943
drag, startPoint x: 813, startPoint y: 437, endPoint x: 591, endPoint y: 362, distance: 234.7
click at [591, 363] on form "Route Details Place of loading Road / Inland Road / Inland Origin * [GEOGRAPHIC…" at bounding box center [777, 584] width 996 height 1007
paste textarea ""[PERSON_NAME], Outskirts II, Oil on panel ""
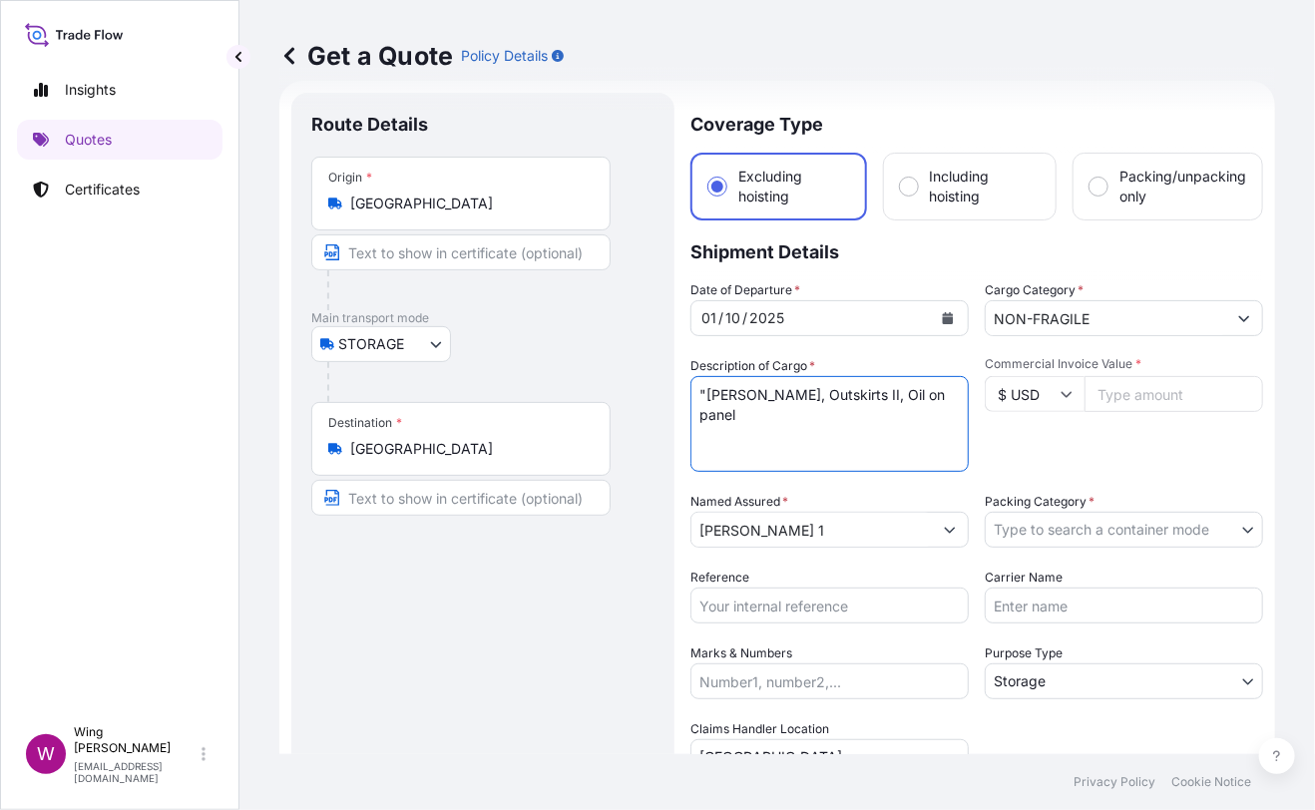
click at [702, 388] on textarea "[PERSON_NAME], Assassin (Bird bar), Acrylic on canvas stretched over wood panel" at bounding box center [829, 424] width 278 height 96
type textarea "[PERSON_NAME], Outskirts II, Oil on panel"
click at [509, 644] on div "Route Details Place of loading Road / [GEOGRAPHIC_DATA] / Inland Origin * [GEOG…" at bounding box center [482, 584] width 343 height 943
click at [1156, 390] on input "Commercial Invoice Value *" at bounding box center [1173, 394] width 179 height 36
paste input "4000000"
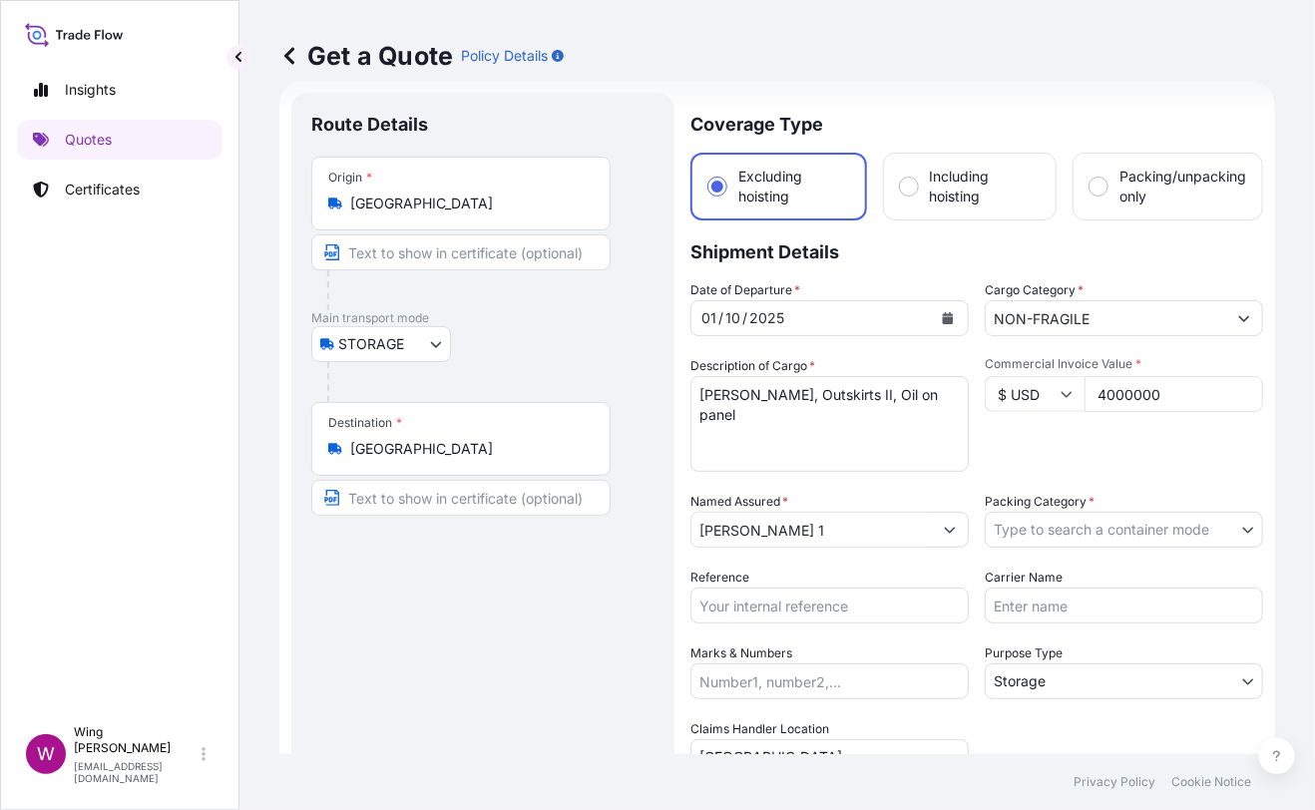
type input "4000000"
click at [1136, 450] on div "Commercial Invoice Value * $ USD 4000000" at bounding box center [1124, 414] width 278 height 116
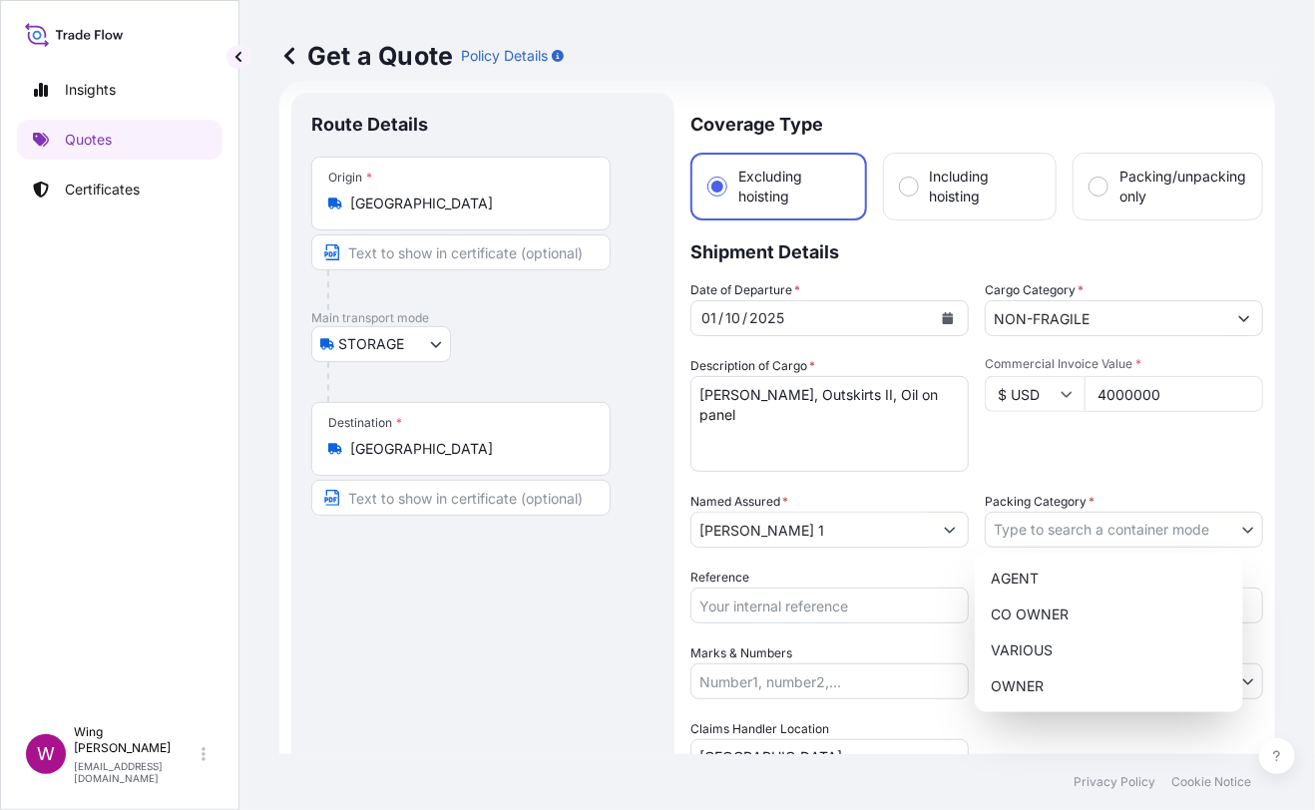
click at [1092, 516] on body "Insights Quotes Certificates W Wing Lee [EMAIL_ADDRESS][DOMAIN_NAME] Get a Quot…" at bounding box center [657, 405] width 1315 height 810
click at [1050, 676] on div "OWNER" at bounding box center [1109, 686] width 252 height 36
select select "27"
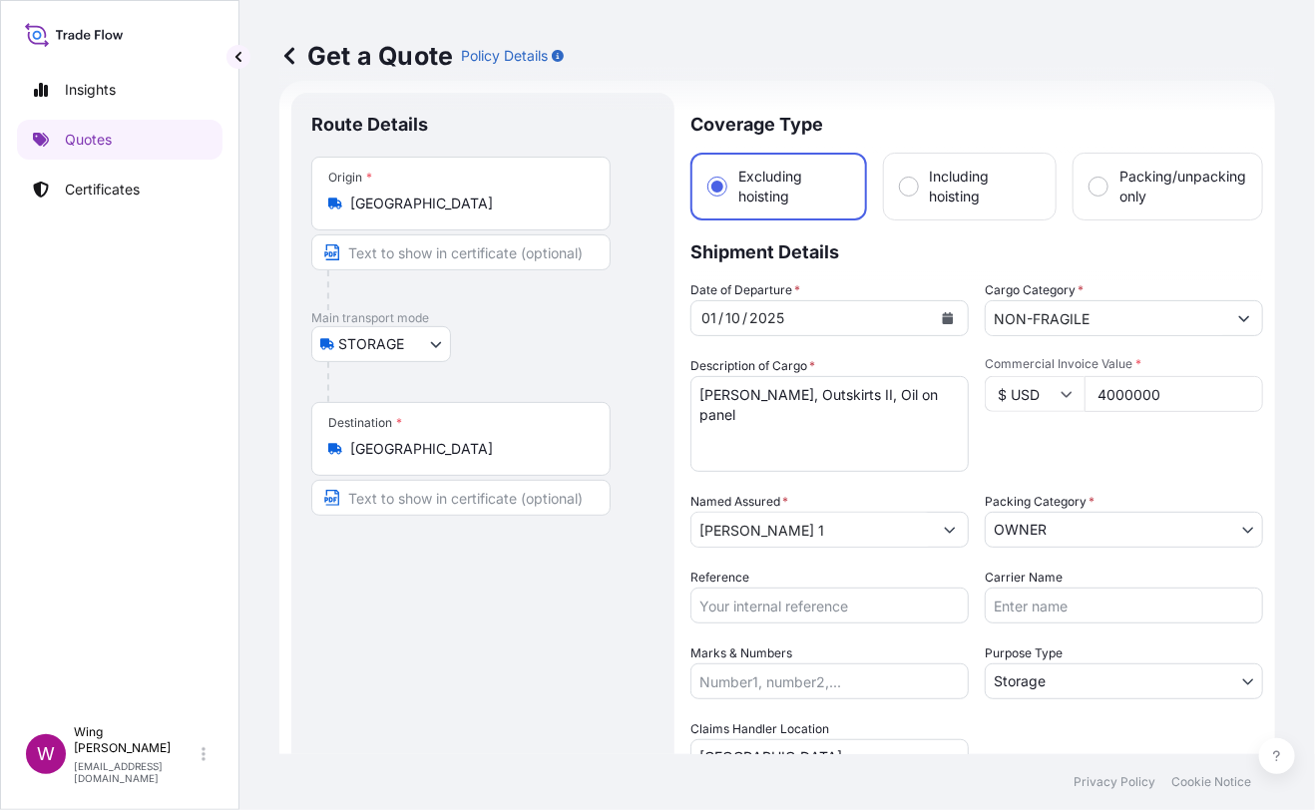
click at [585, 653] on div "Route Details Place of loading Road / [GEOGRAPHIC_DATA] / Inland Origin * [GEOG…" at bounding box center [482, 584] width 343 height 943
drag, startPoint x: 731, startPoint y: 568, endPoint x: 731, endPoint y: 581, distance: 13.0
click at [730, 570] on label "Reference" at bounding box center [719, 578] width 59 height 20
click at [731, 583] on label "Reference" at bounding box center [719, 578] width 59 height 20
click at [731, 588] on input "Reference" at bounding box center [829, 606] width 278 height 36
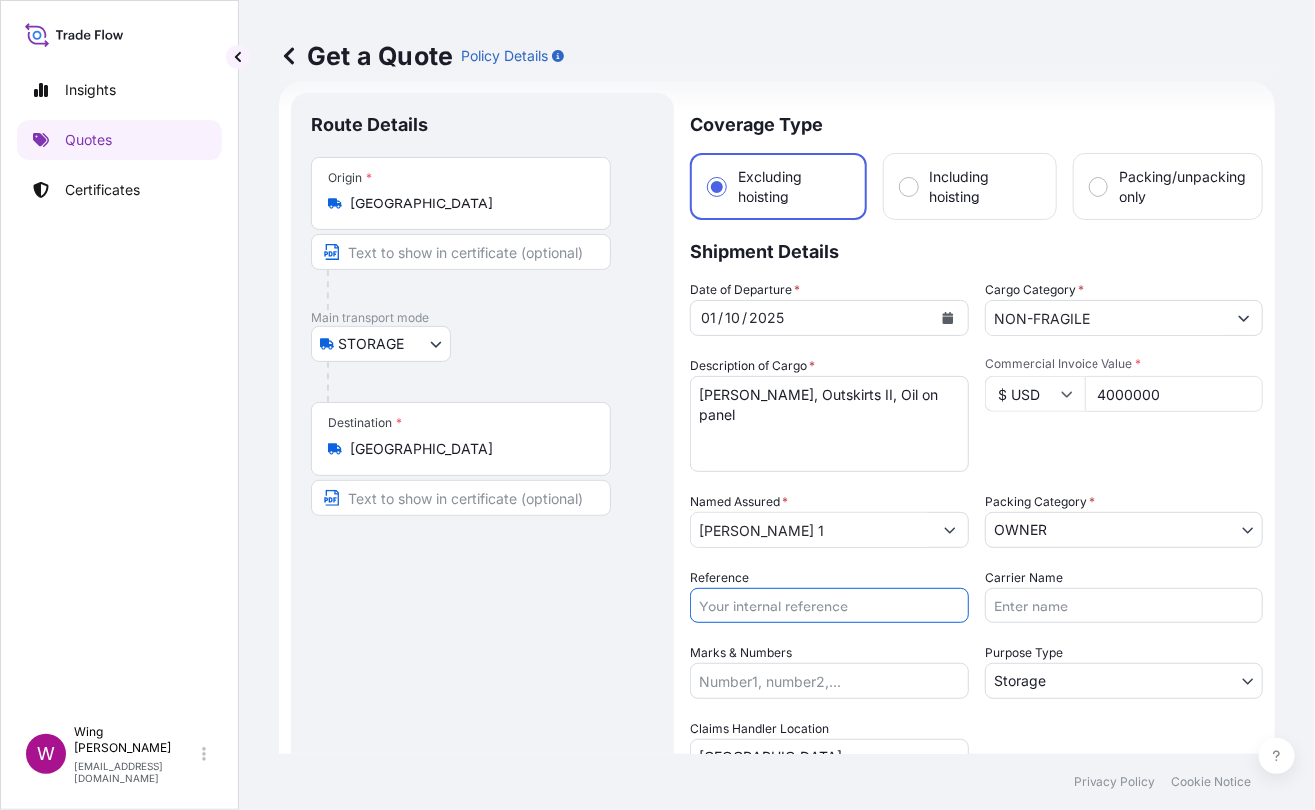
paste input "AMST218959HDHD"
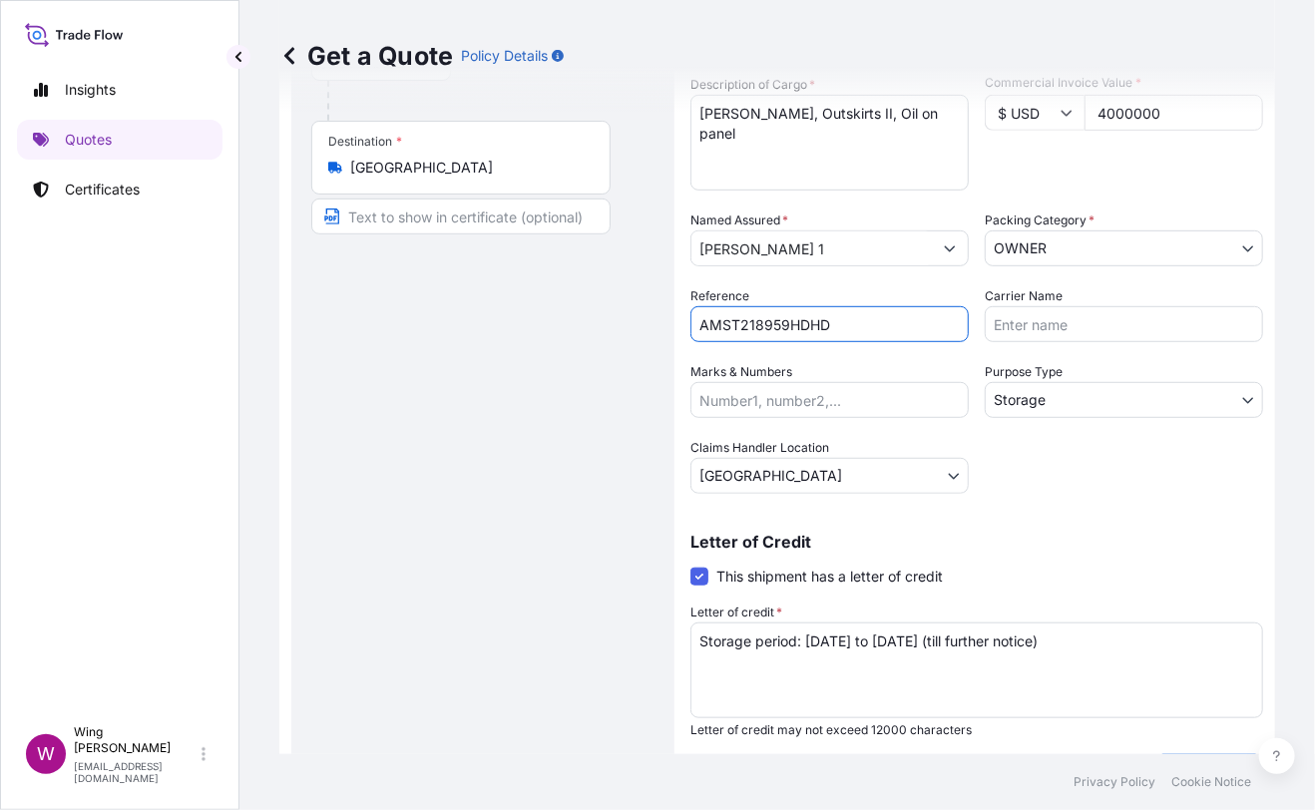
scroll to position [361, 0]
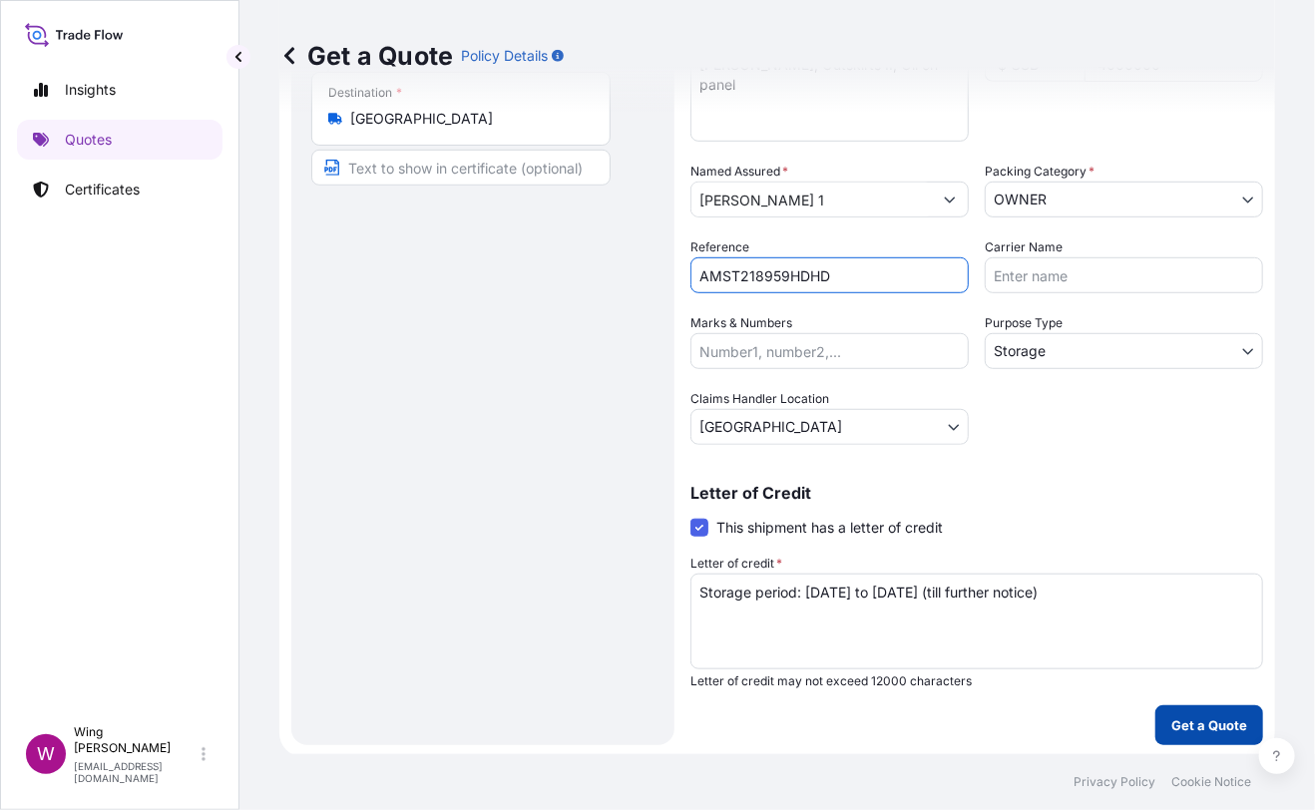
type input "AMST218959HDHD"
click at [1206, 729] on p "Get a Quote" at bounding box center [1209, 725] width 76 height 20
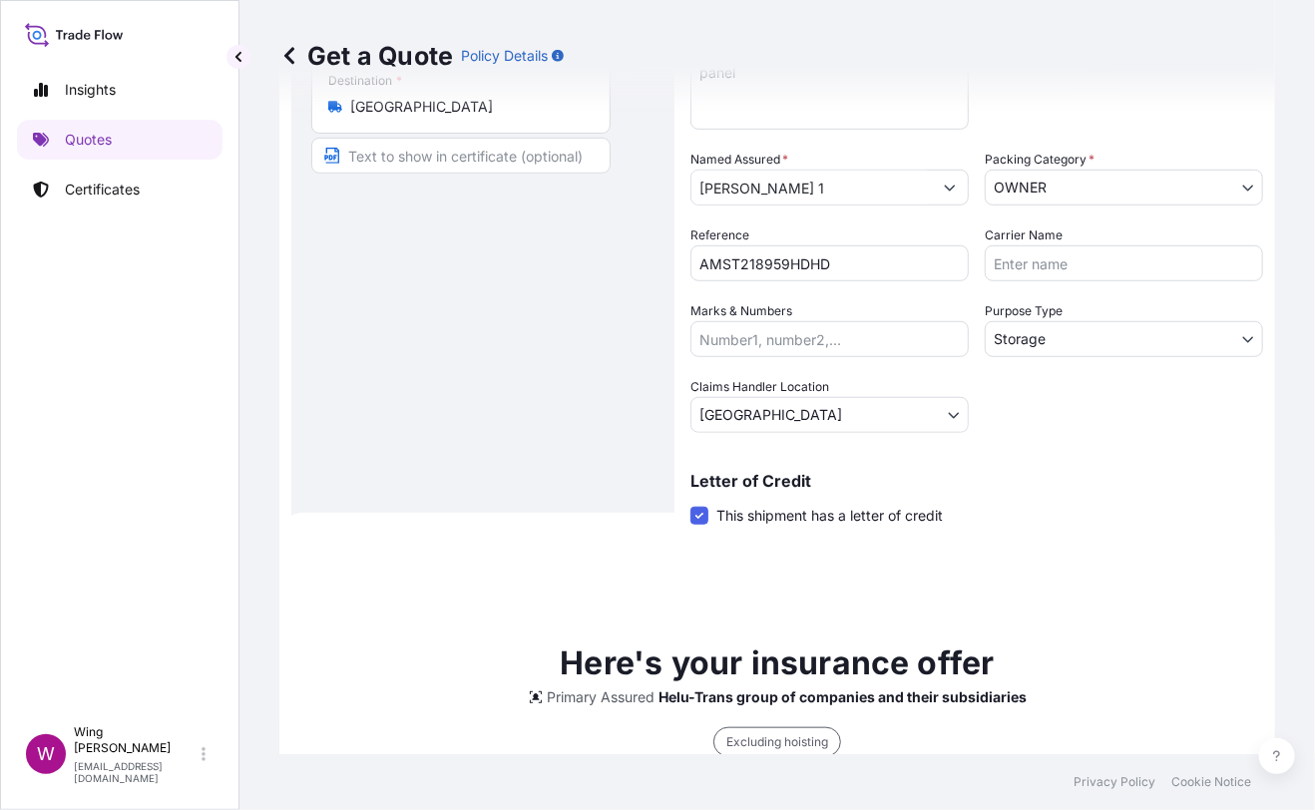
scroll to position [121, 0]
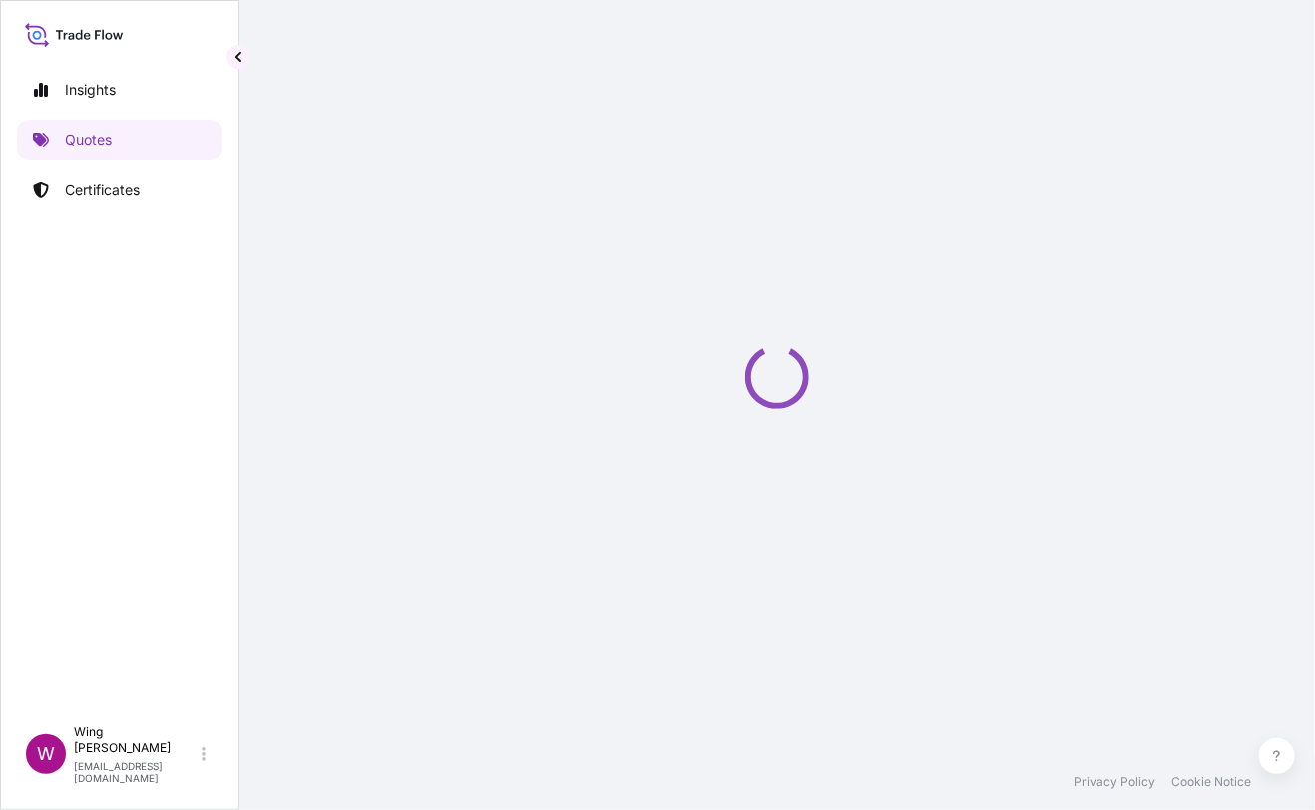
select select "STORAGE"
select select "Transit"
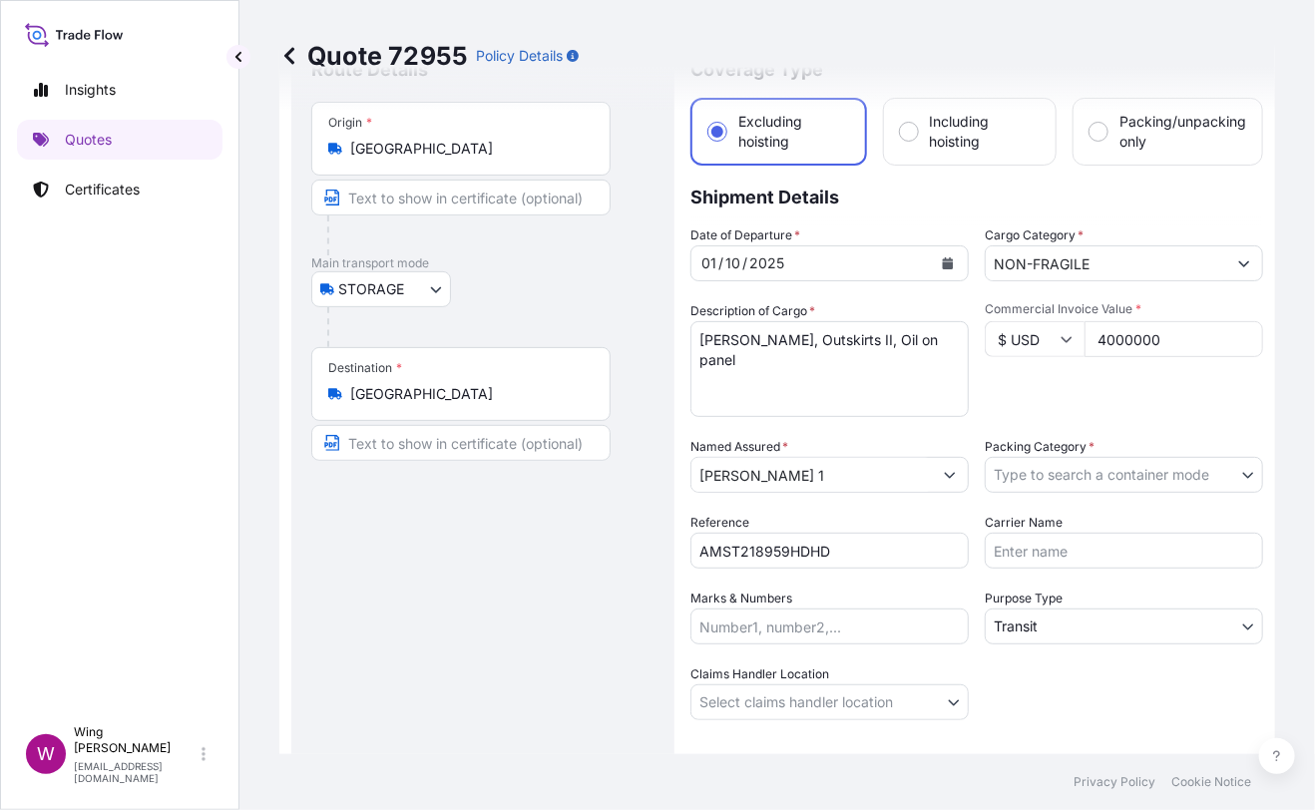
scroll to position [132, 0]
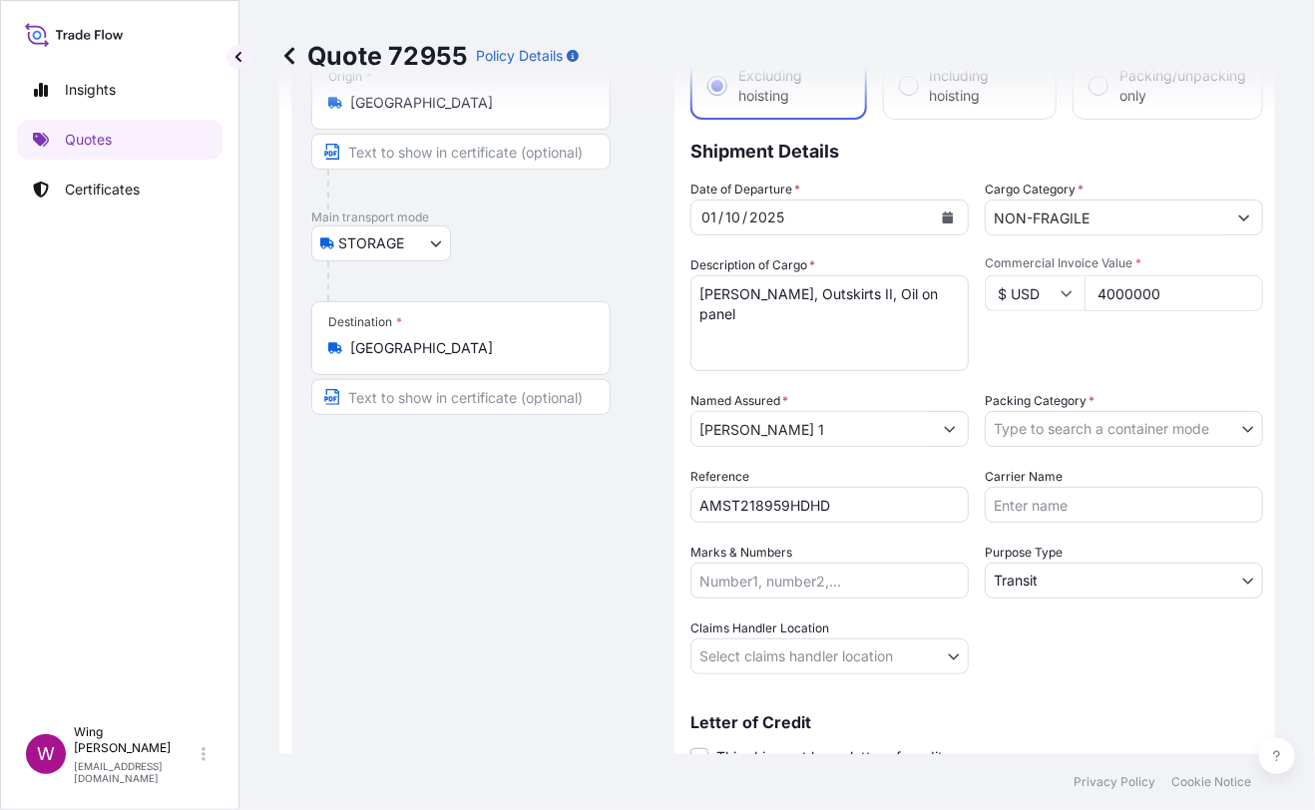
click at [1025, 429] on body "Insights Quotes Certificates W Wing Lee [EMAIL_ADDRESS][DOMAIN_NAME] Quote 7295…" at bounding box center [657, 405] width 1315 height 810
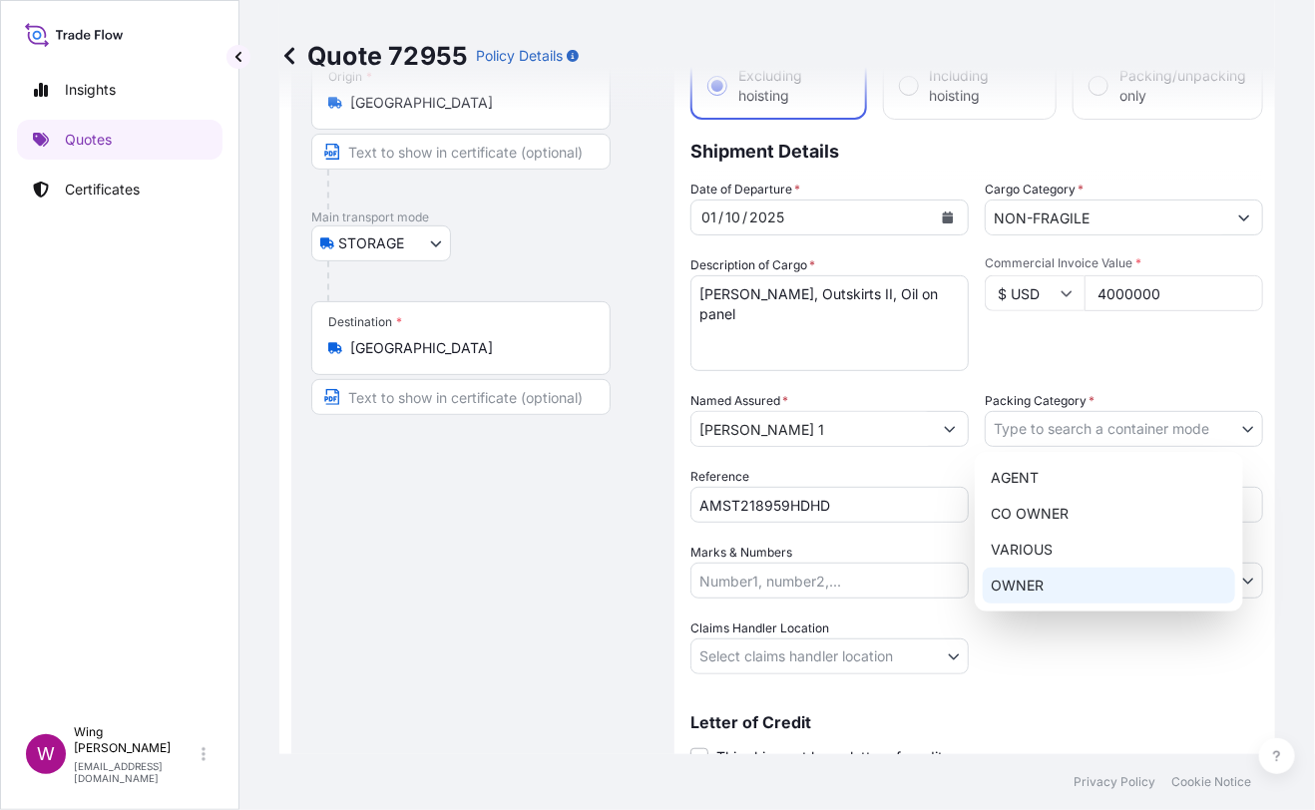
click at [1056, 576] on div "OWNER" at bounding box center [1109, 586] width 252 height 36
select select "27"
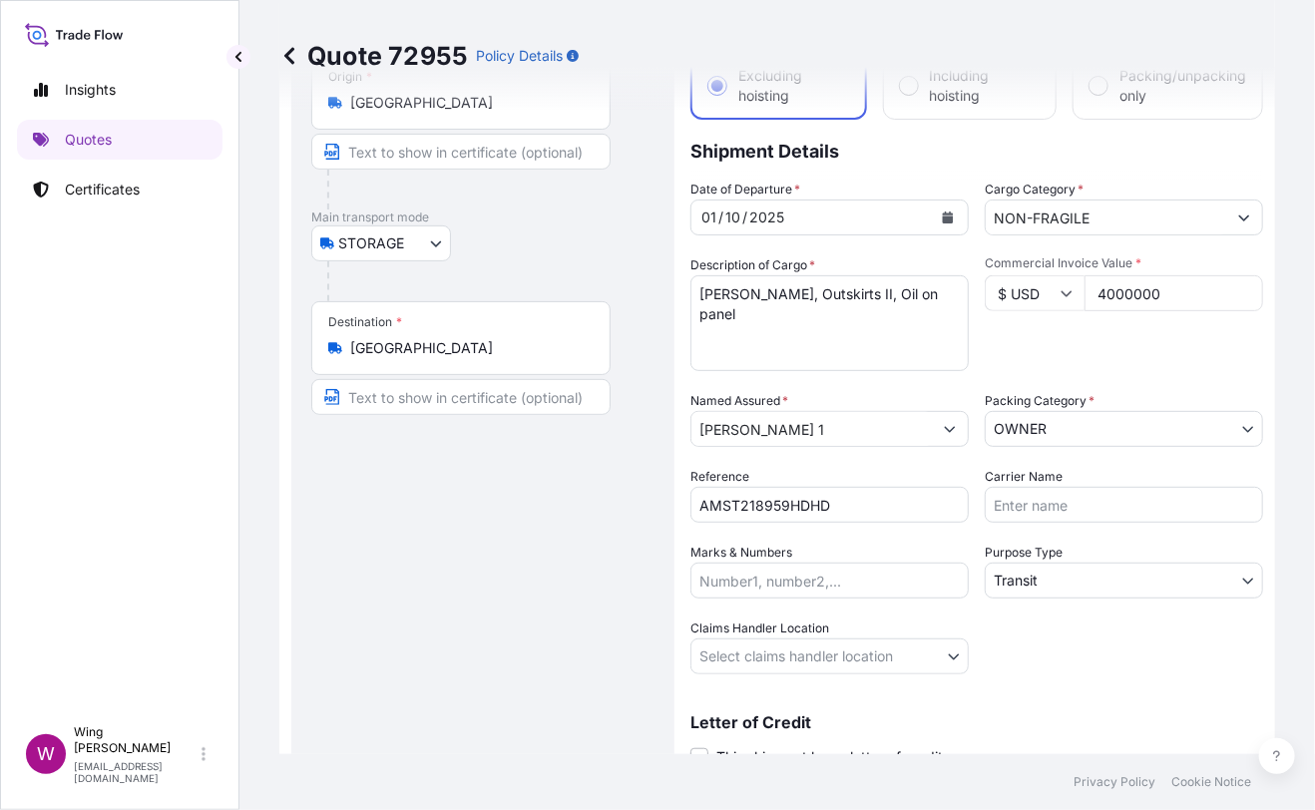
click at [463, 561] on div "Route Details Place of loading Road / [GEOGRAPHIC_DATA] / Inland Origin * [GEOG…" at bounding box center [482, 407] width 343 height 791
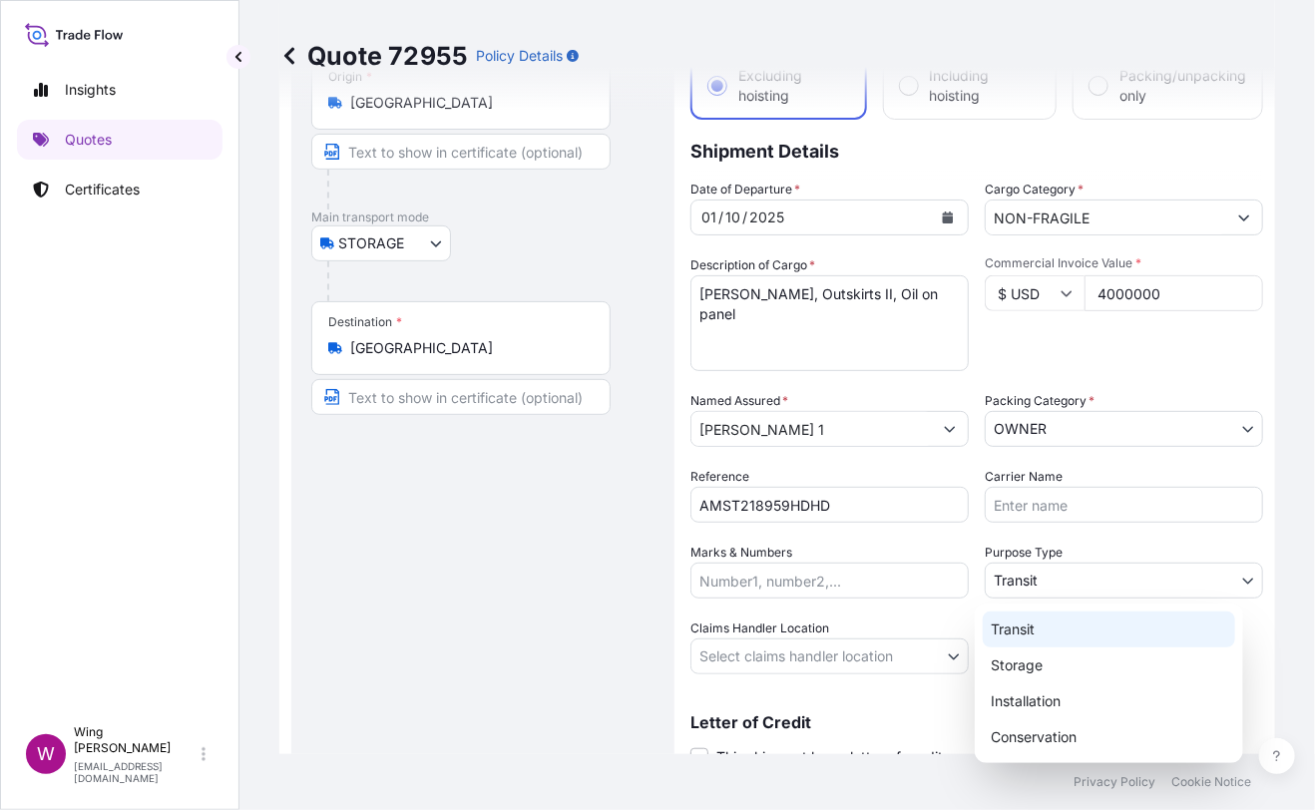
click at [1014, 572] on body "Insights Quotes Certificates W Wing Lee [EMAIL_ADDRESS][DOMAIN_NAME] Quote 7295…" at bounding box center [657, 405] width 1315 height 810
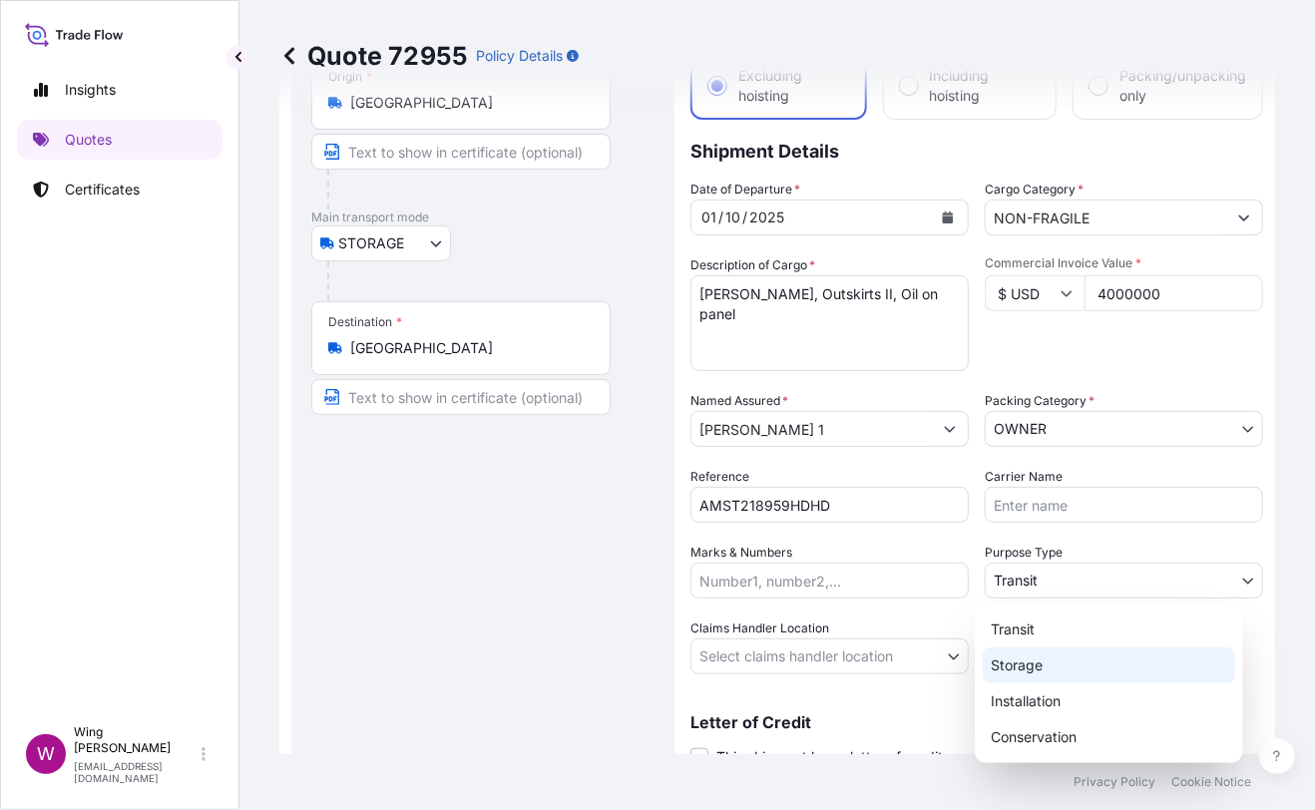
click at [1044, 654] on div "Storage" at bounding box center [1109, 665] width 252 height 36
select select "Storage"
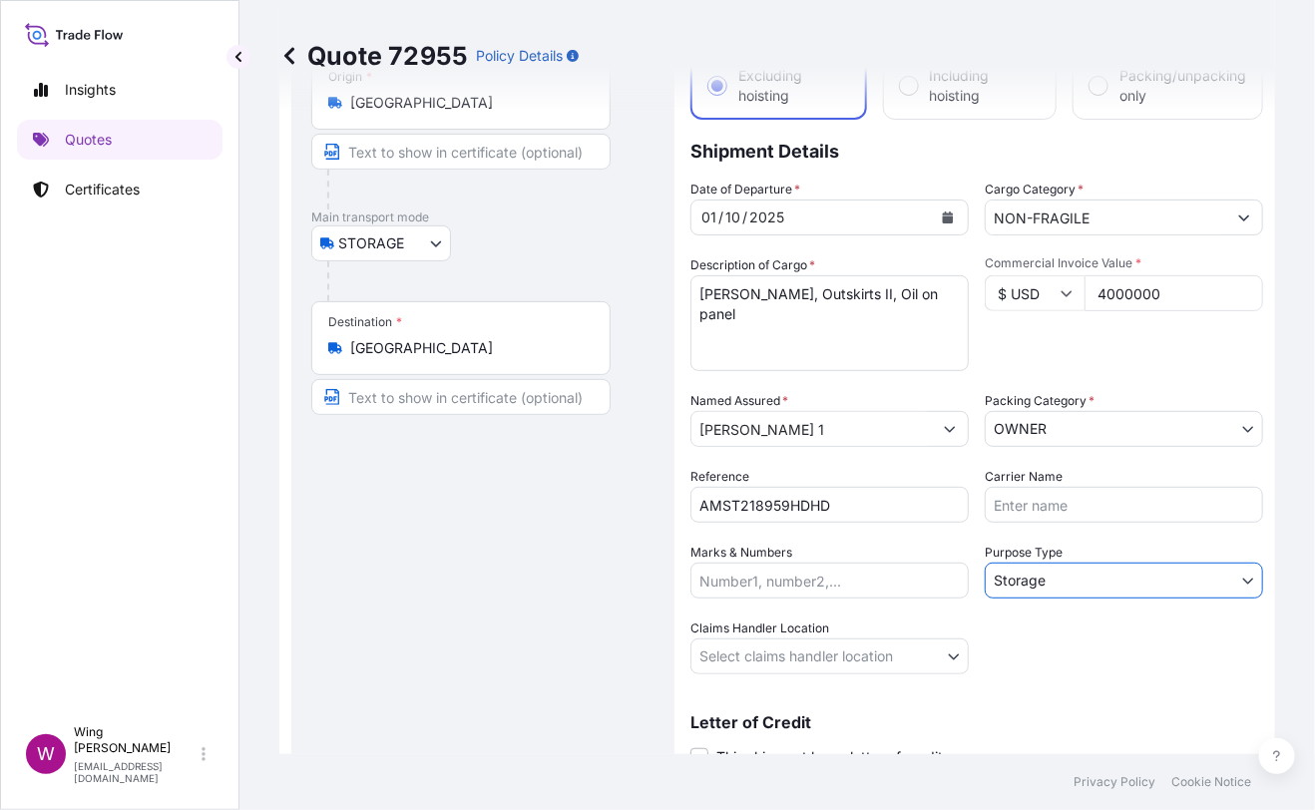
click at [535, 569] on div "Route Details Place of loading Road / [GEOGRAPHIC_DATA] / Inland Origin * [GEOG…" at bounding box center [482, 407] width 343 height 791
click at [717, 643] on body "Insights Quotes Certificates W Wing Lee [EMAIL_ADDRESS][DOMAIN_NAME] Quote 7295…" at bounding box center [657, 405] width 1315 height 810
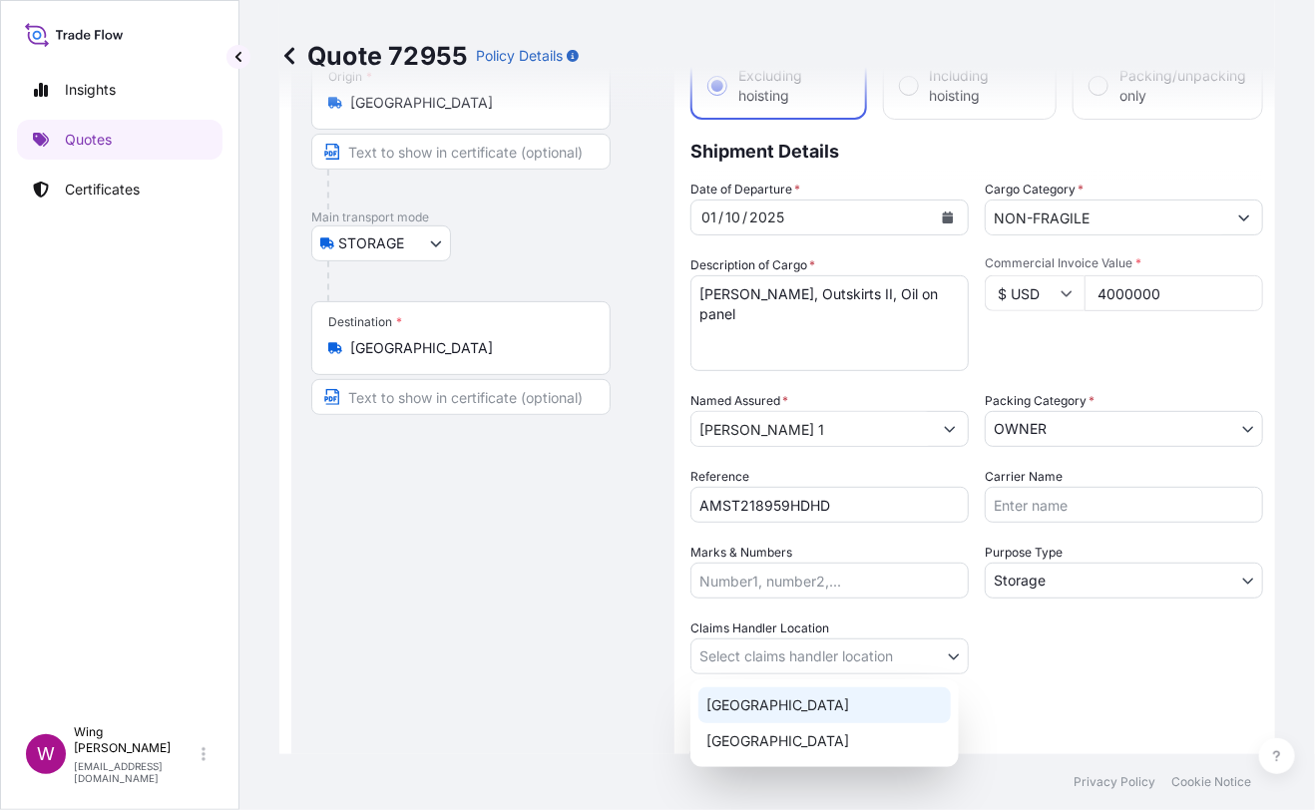
click at [752, 709] on div "[GEOGRAPHIC_DATA]" at bounding box center [824, 705] width 252 height 36
select select "[GEOGRAPHIC_DATA]"
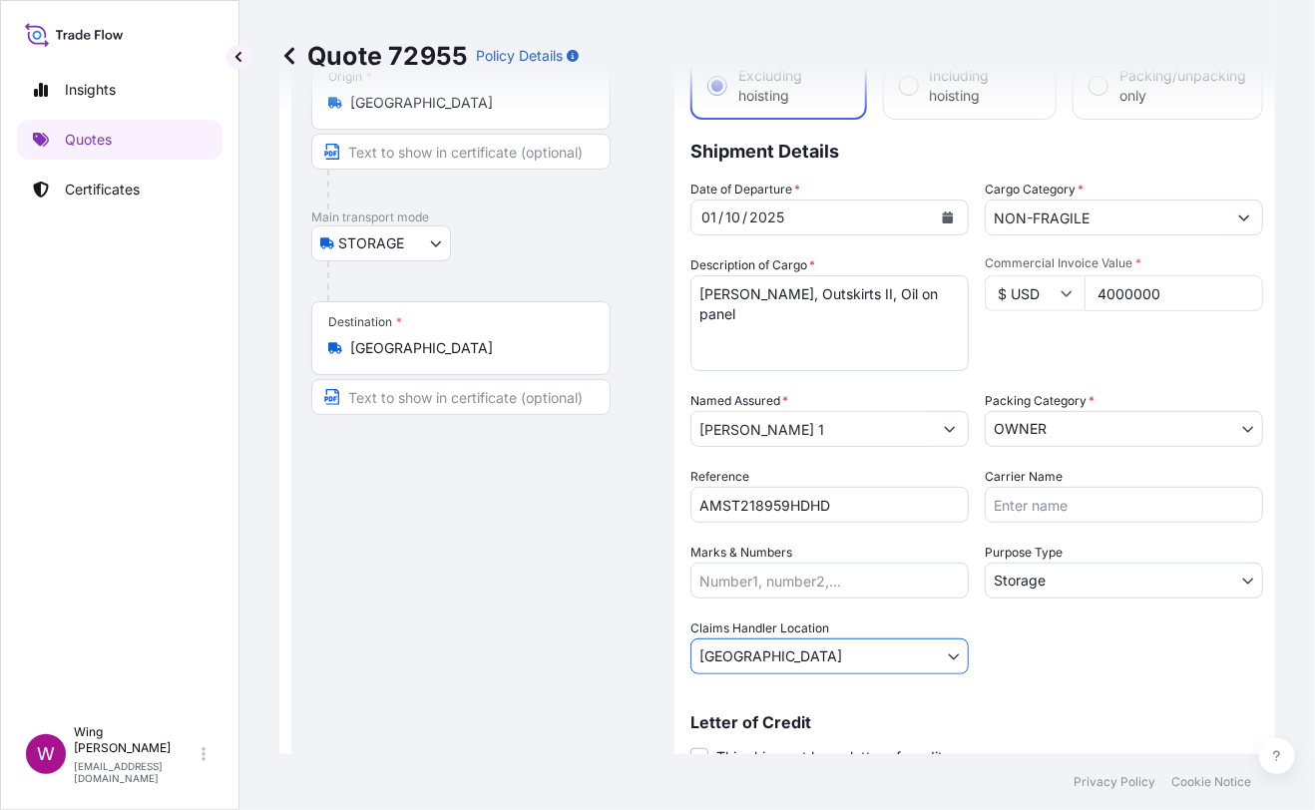
click at [499, 678] on div "Route Details Place of loading Road / [GEOGRAPHIC_DATA] / Inland Origin * [GEOG…" at bounding box center [482, 407] width 343 height 791
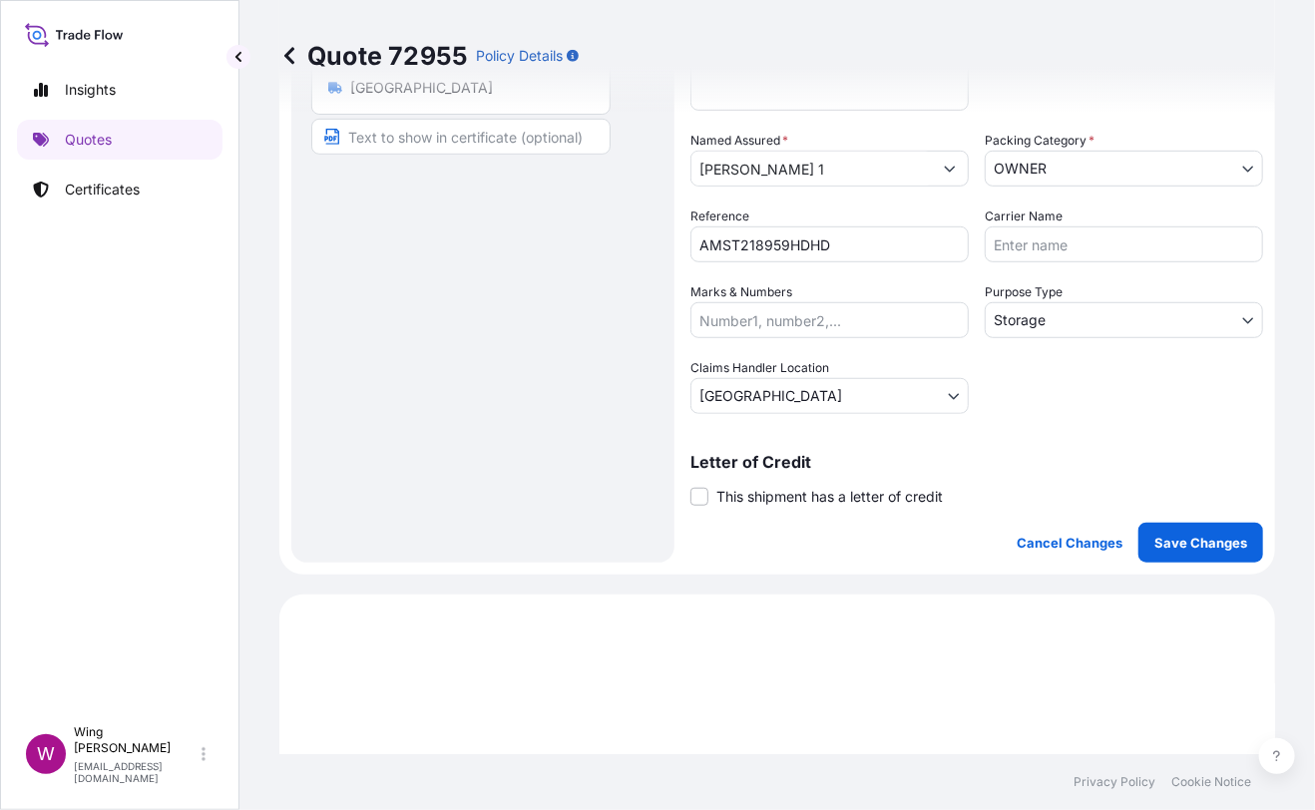
scroll to position [398, 0]
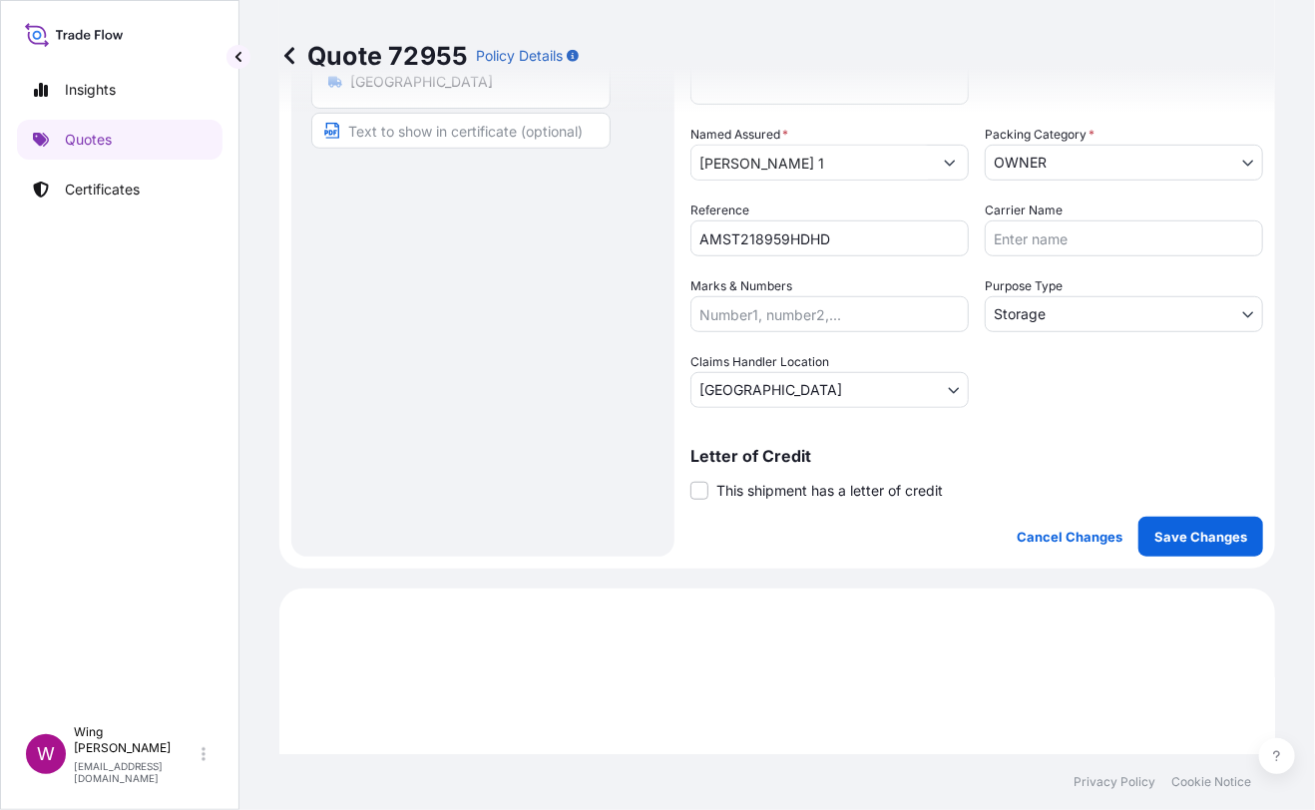
click at [733, 500] on div "Coverage Type Excluding hoisting Including hoisting Packing/unpacking only Ship…" at bounding box center [976, 141] width 573 height 831
click at [700, 495] on span at bounding box center [699, 491] width 18 height 18
click at [690, 480] on input "This shipment has a letter of credit" at bounding box center [690, 480] width 0 height 0
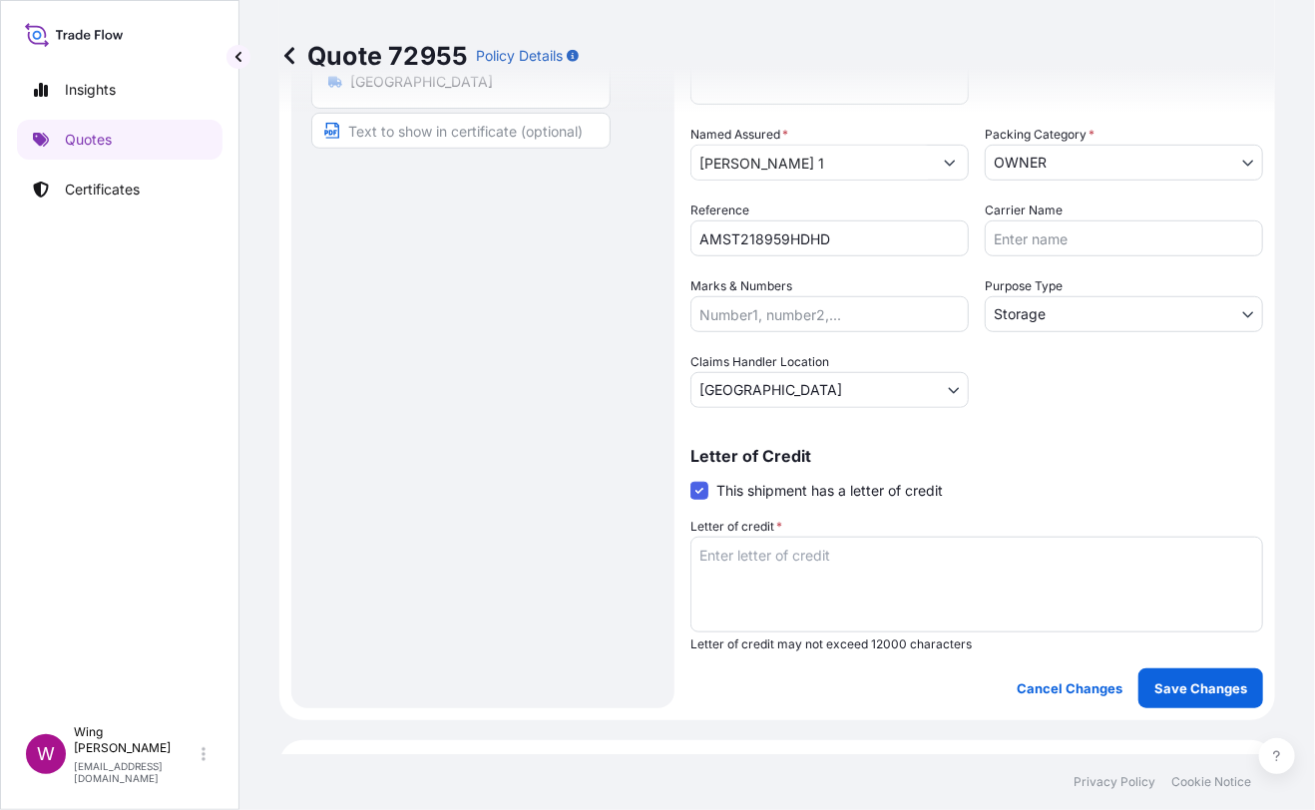
drag, startPoint x: 540, startPoint y: 630, endPoint x: 719, endPoint y: 622, distance: 179.7
click at [540, 630] on div "Route Details Place of loading Road / [GEOGRAPHIC_DATA] / Inland Origin * [GEOG…" at bounding box center [482, 217] width 343 height 943
click at [807, 592] on textarea "Letter of credit *" at bounding box center [976, 585] width 573 height 96
paste textarea "Storage period: [DATE] to [DATE] (till further notice)"
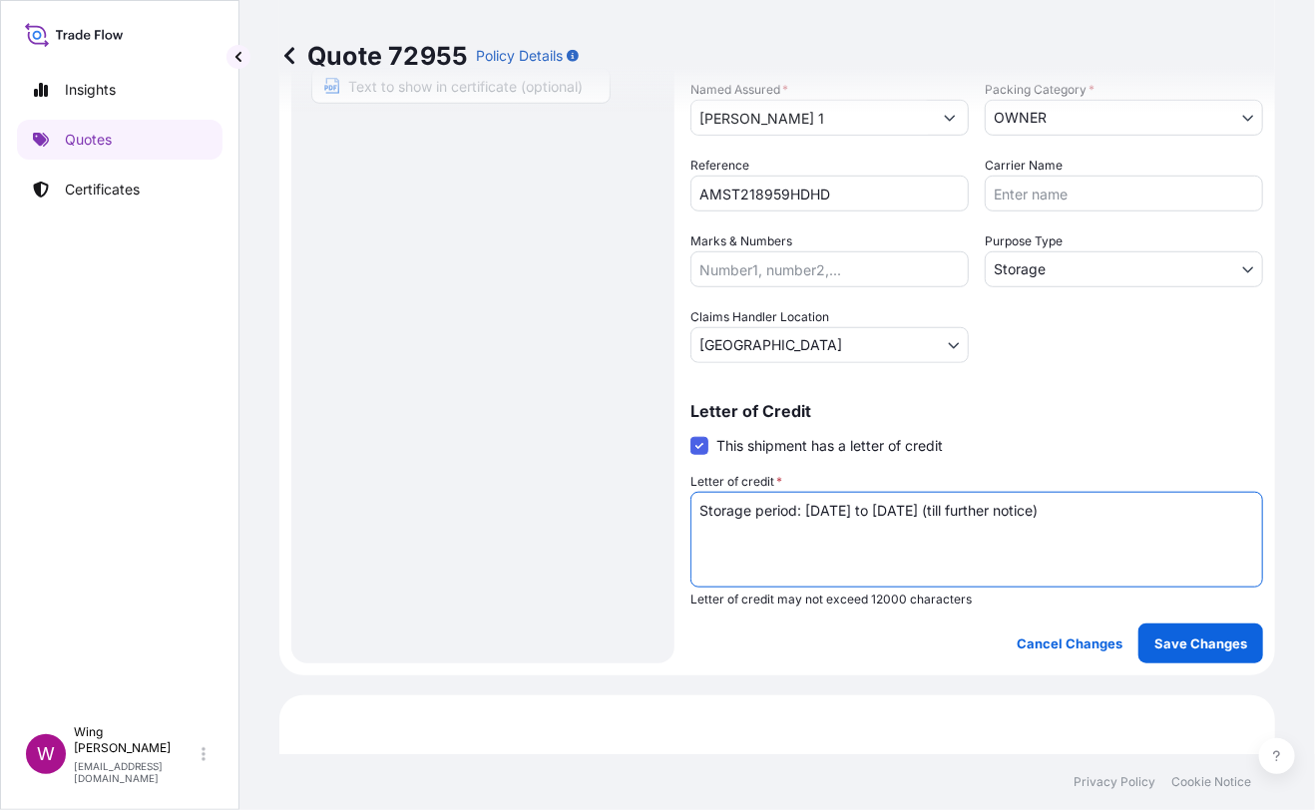
scroll to position [532, 0]
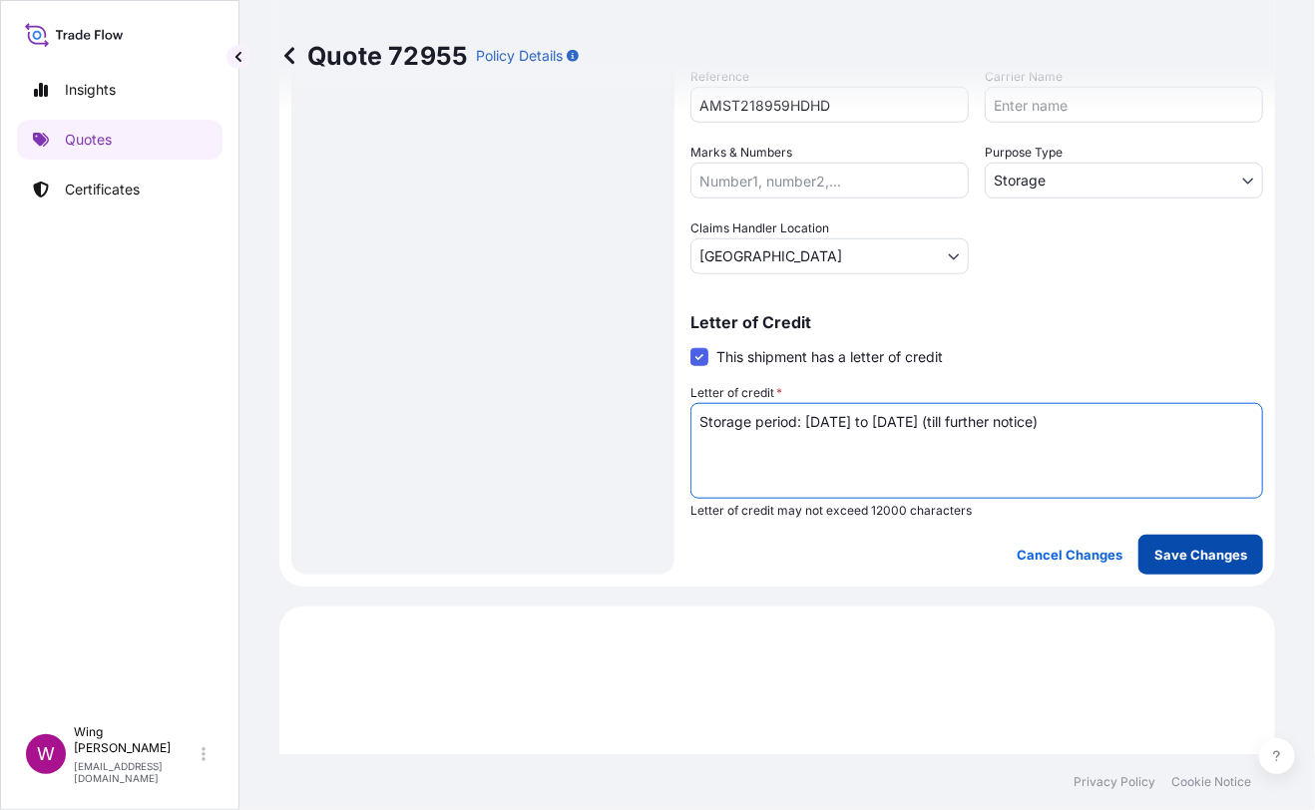
type textarea "Storage period: [DATE] to [DATE] (till further notice)"
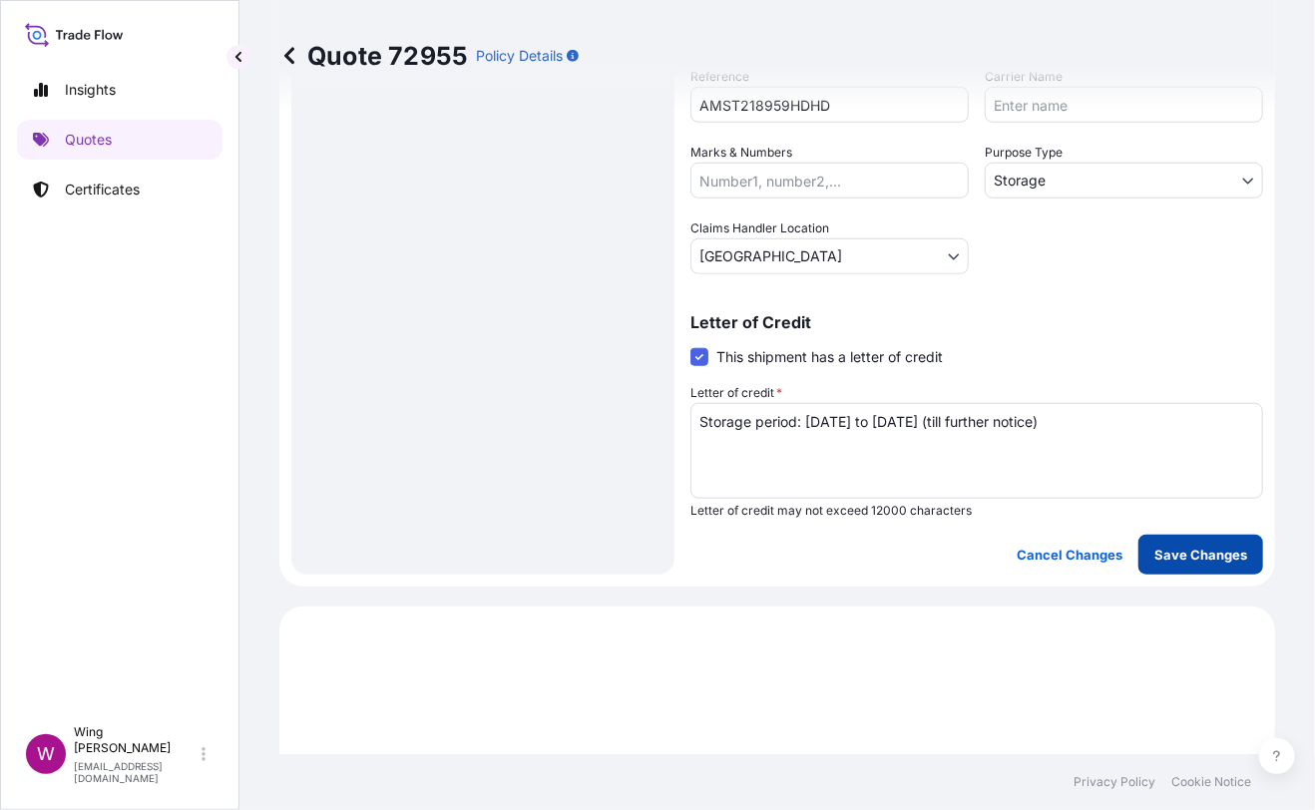
click at [1185, 555] on p "Save Changes" at bounding box center [1200, 555] width 93 height 20
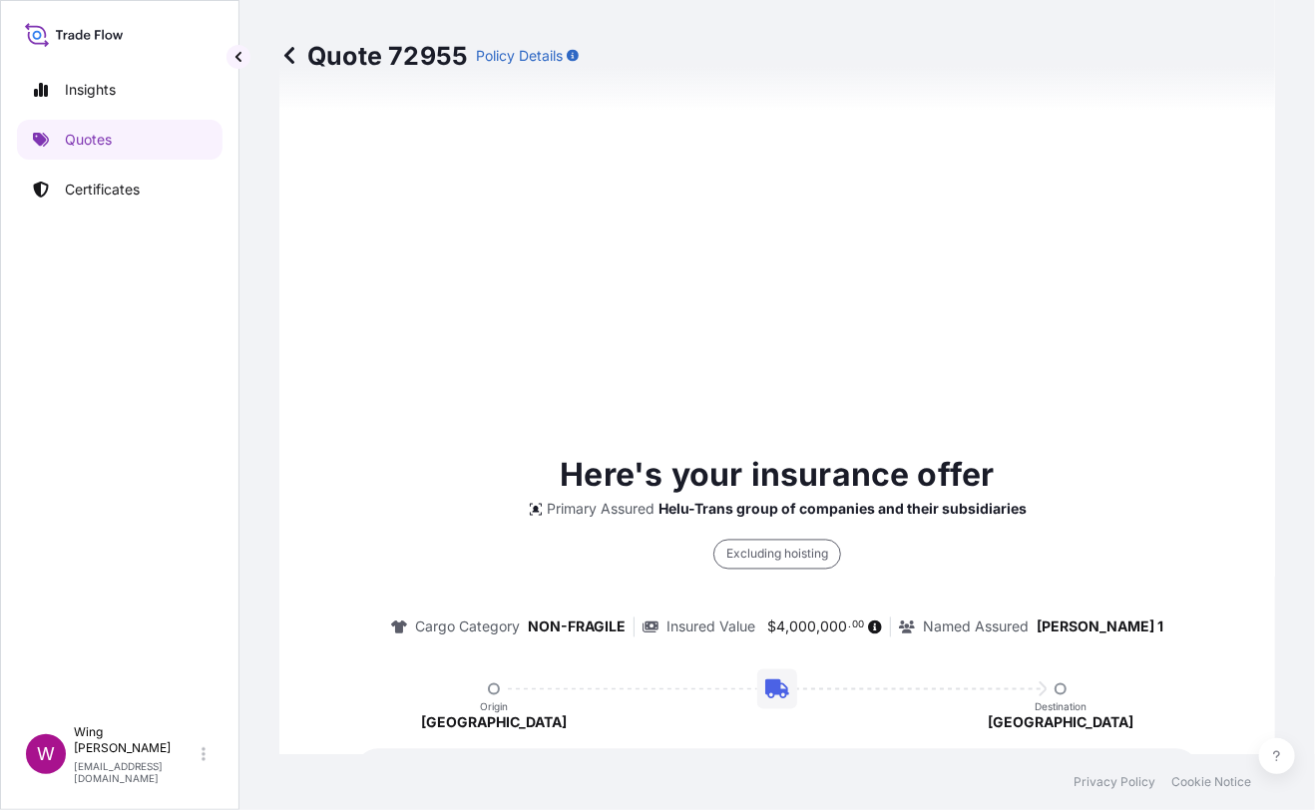
select select "STORAGE"
select select "Storage"
select select "[GEOGRAPHIC_DATA]"
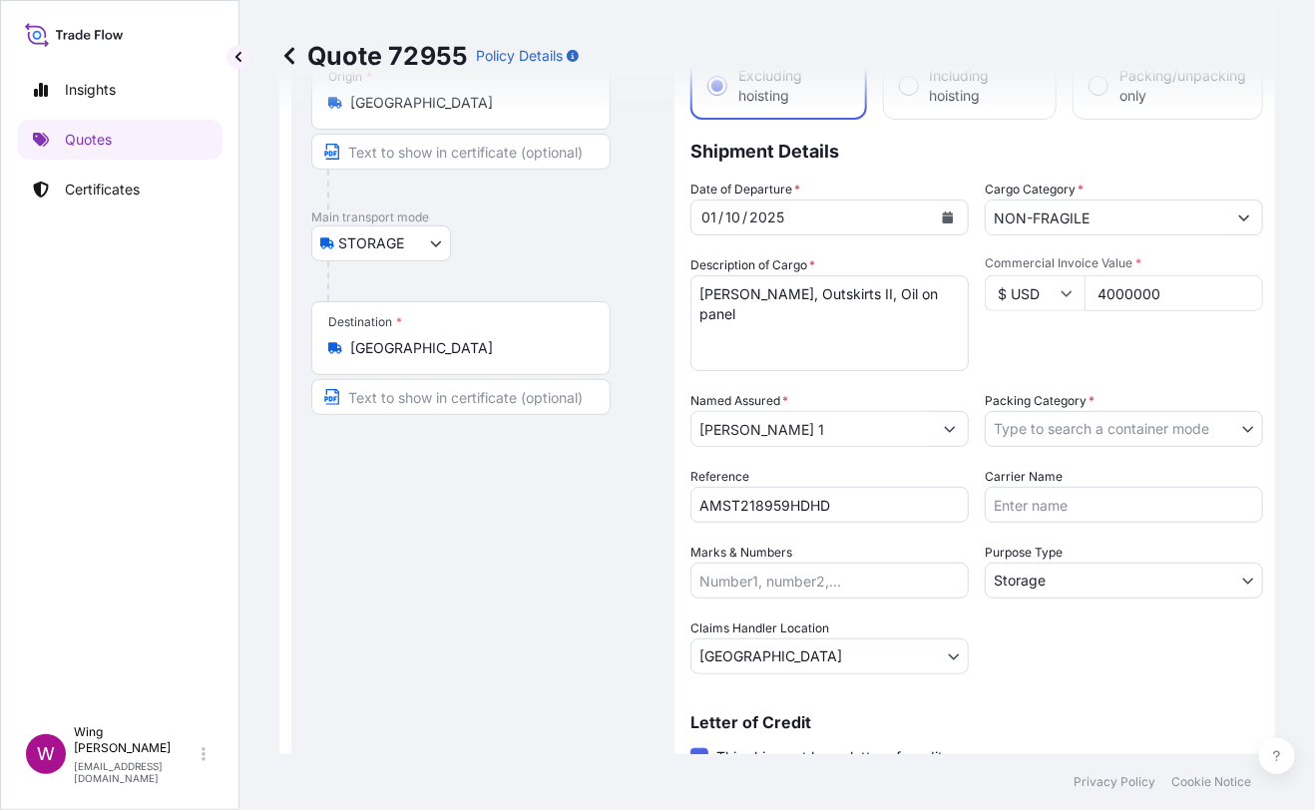
scroll to position [265, 0]
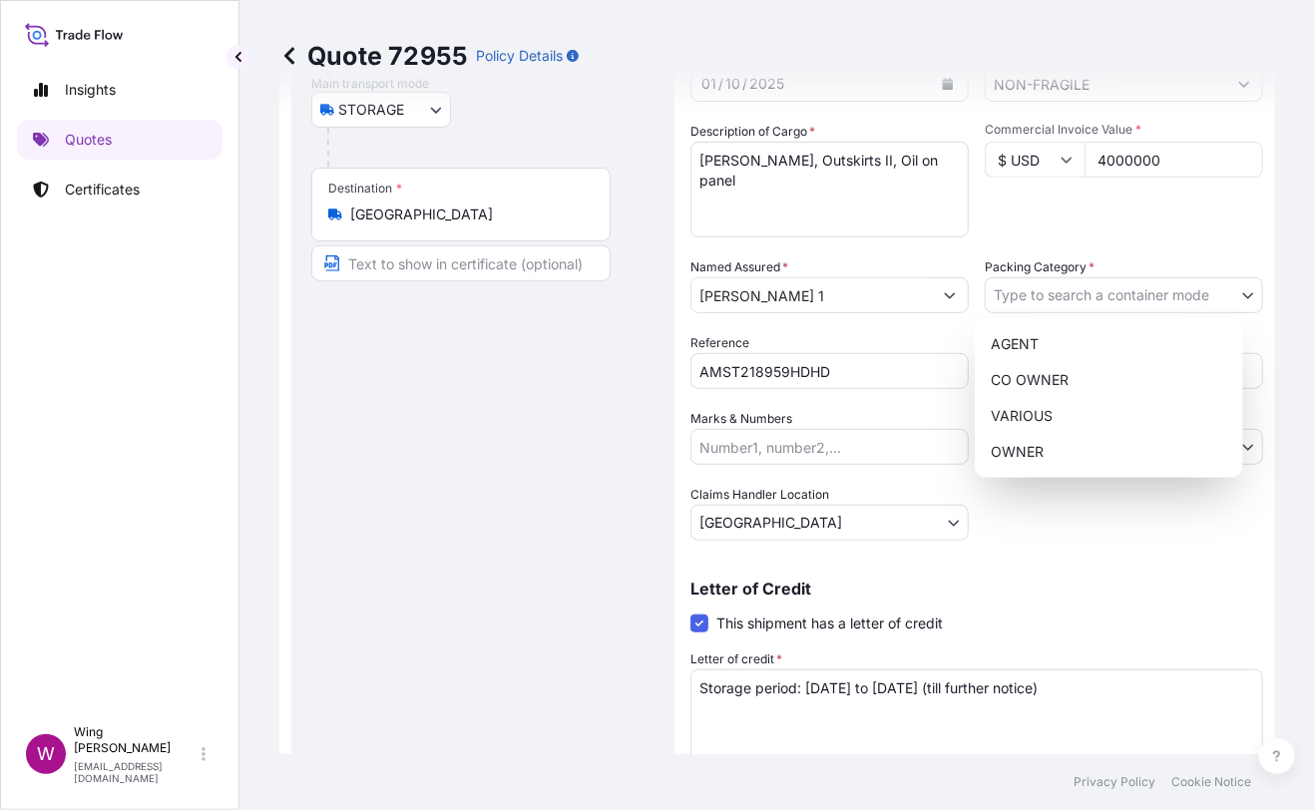
click at [1006, 287] on body "Insights Quotes Certificates W Wing Lee [EMAIL_ADDRESS][DOMAIN_NAME] Quote 7295…" at bounding box center [657, 405] width 1315 height 810
click at [1036, 444] on div "OWNER" at bounding box center [1109, 452] width 252 height 36
select select "27"
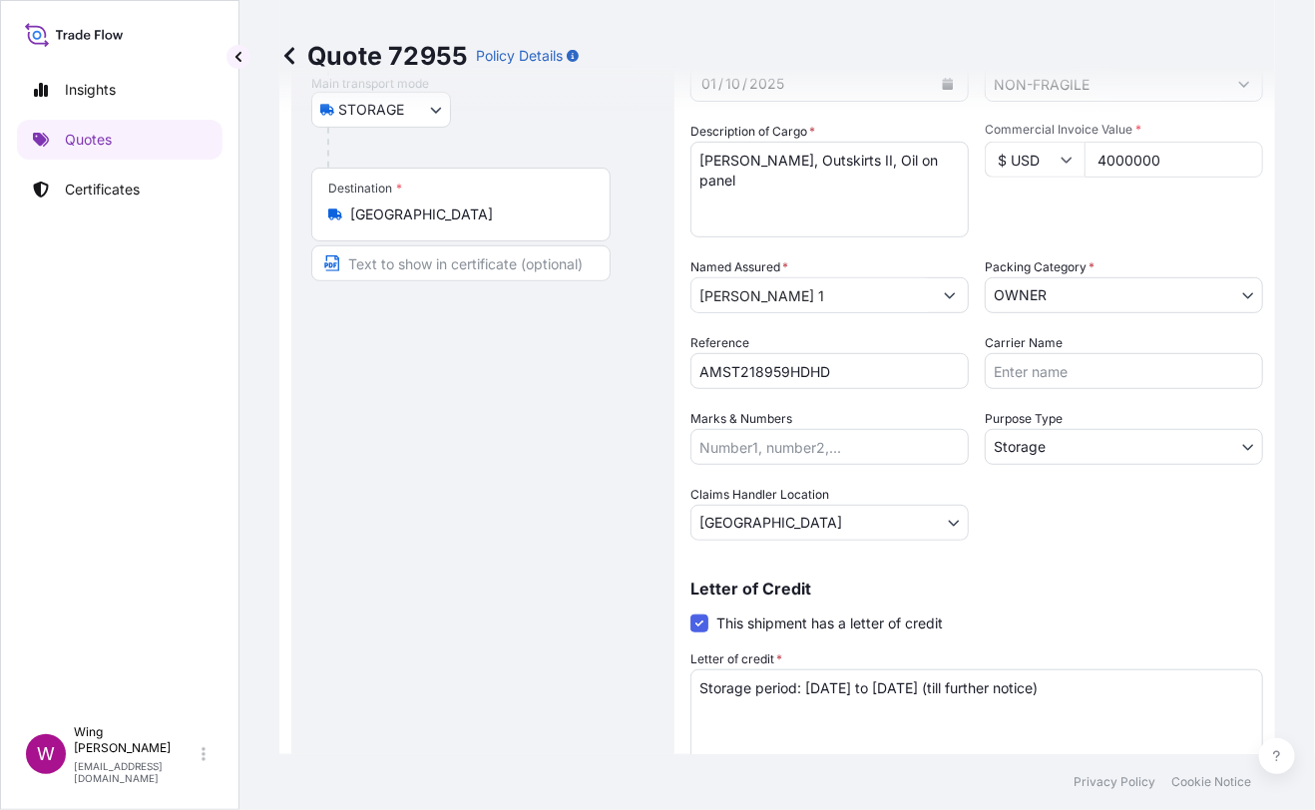
click at [466, 494] on div "Route Details Place of loading Road / [GEOGRAPHIC_DATA] / Inland Origin * [GEOG…" at bounding box center [482, 349] width 343 height 943
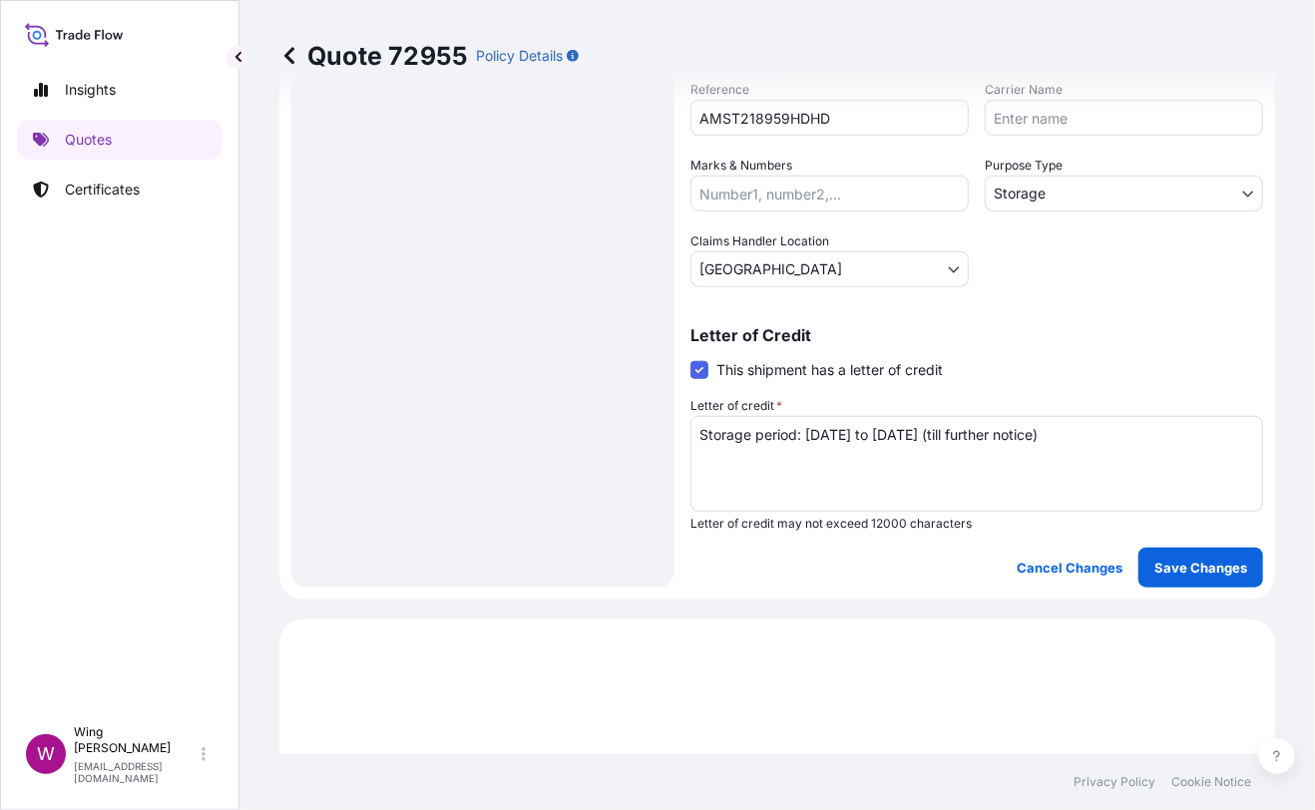
scroll to position [532, 0]
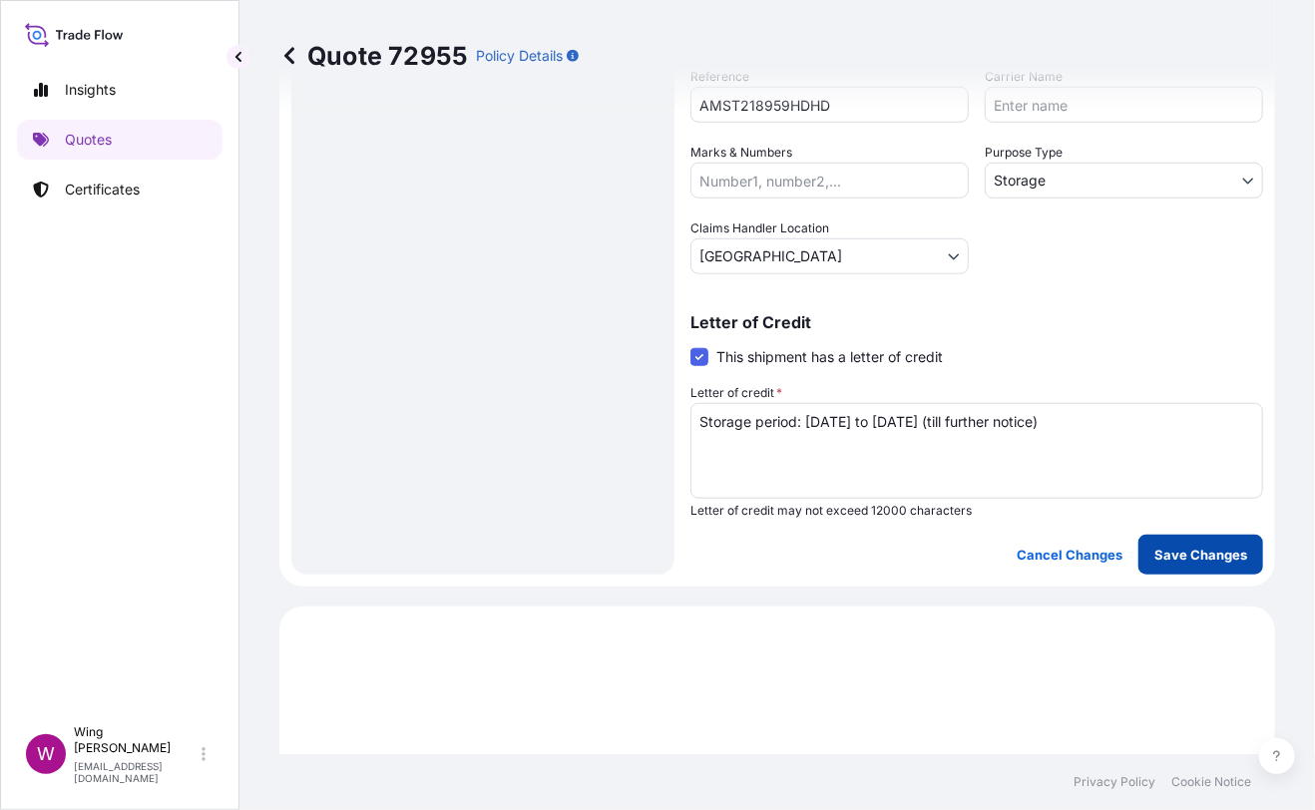
click at [1200, 553] on p "Save Changes" at bounding box center [1200, 555] width 93 height 20
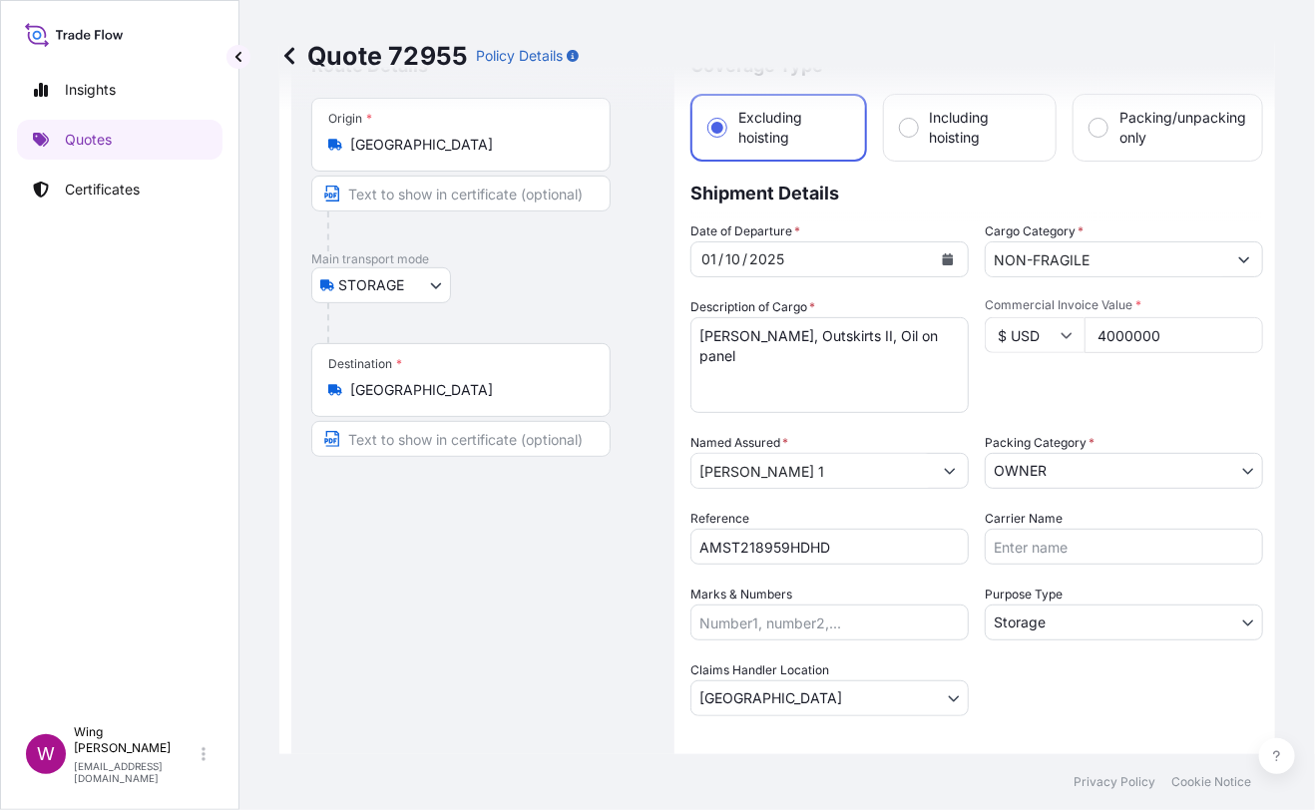
scroll to position [0, 0]
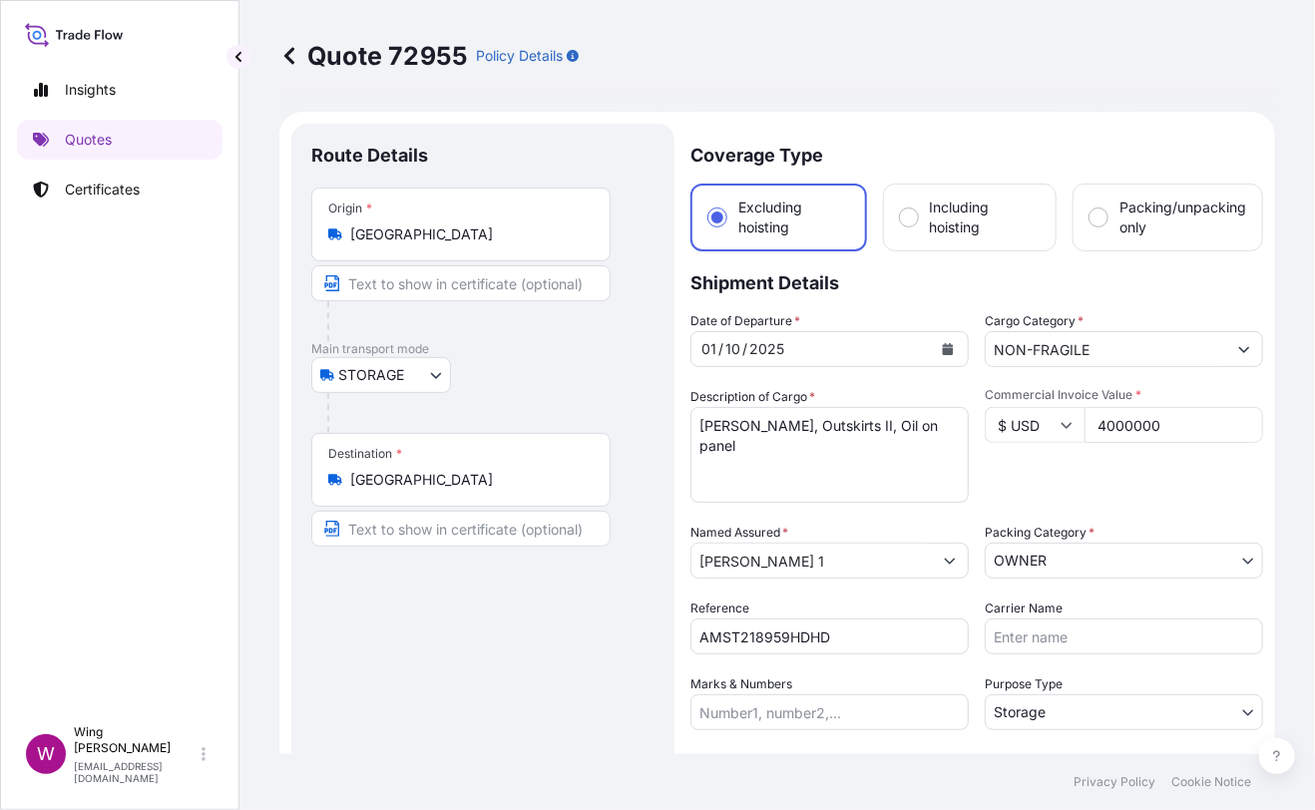
select select "STORAGE"
select select "Storage"
select select "[GEOGRAPHIC_DATA]"
click at [536, 629] on div "Route Details Place of loading Road / [GEOGRAPHIC_DATA] / Inland Origin * [GEOG…" at bounding box center [482, 615] width 343 height 943
click at [1040, 552] on body "Insights Quotes Certificates W Wing Lee [EMAIL_ADDRESS][DOMAIN_NAME] Quote 7295…" at bounding box center [657, 405] width 1315 height 810
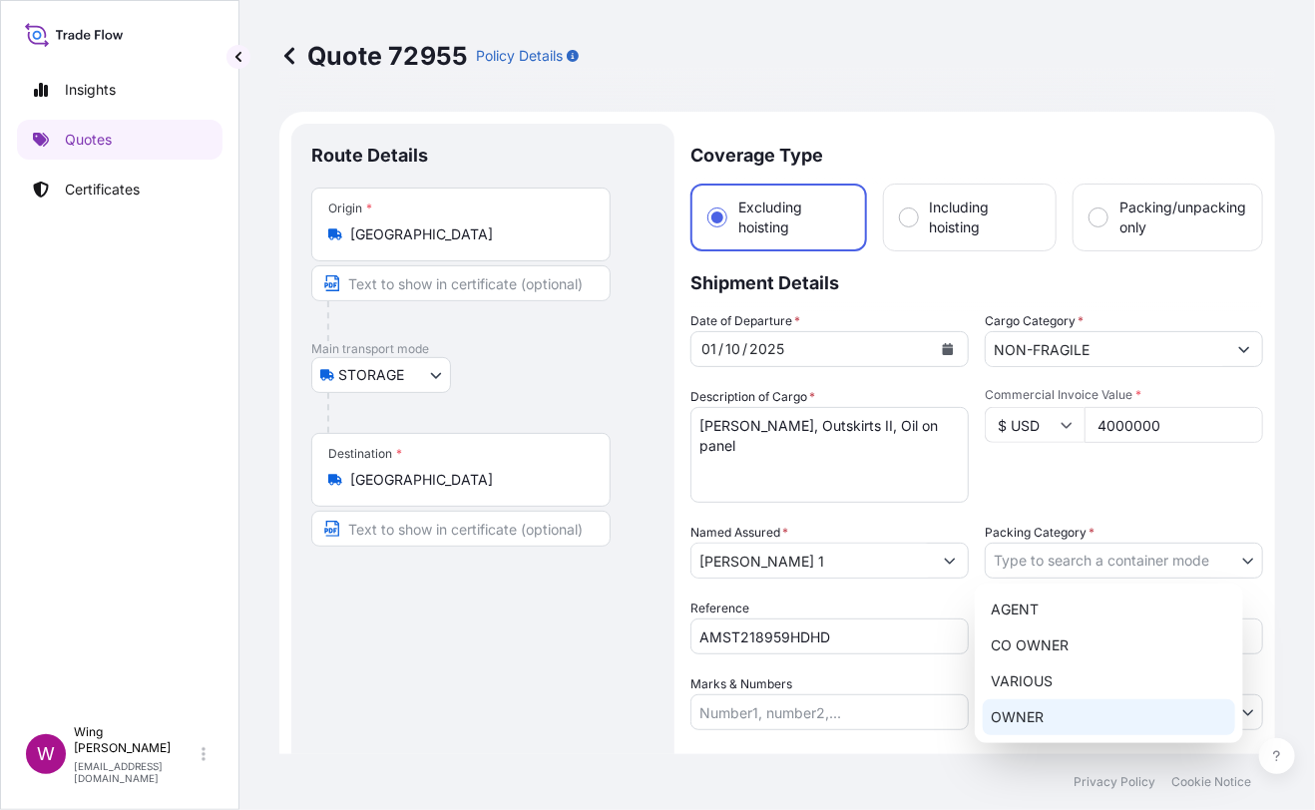
click at [1038, 714] on div "OWNER" at bounding box center [1109, 717] width 252 height 36
select select "27"
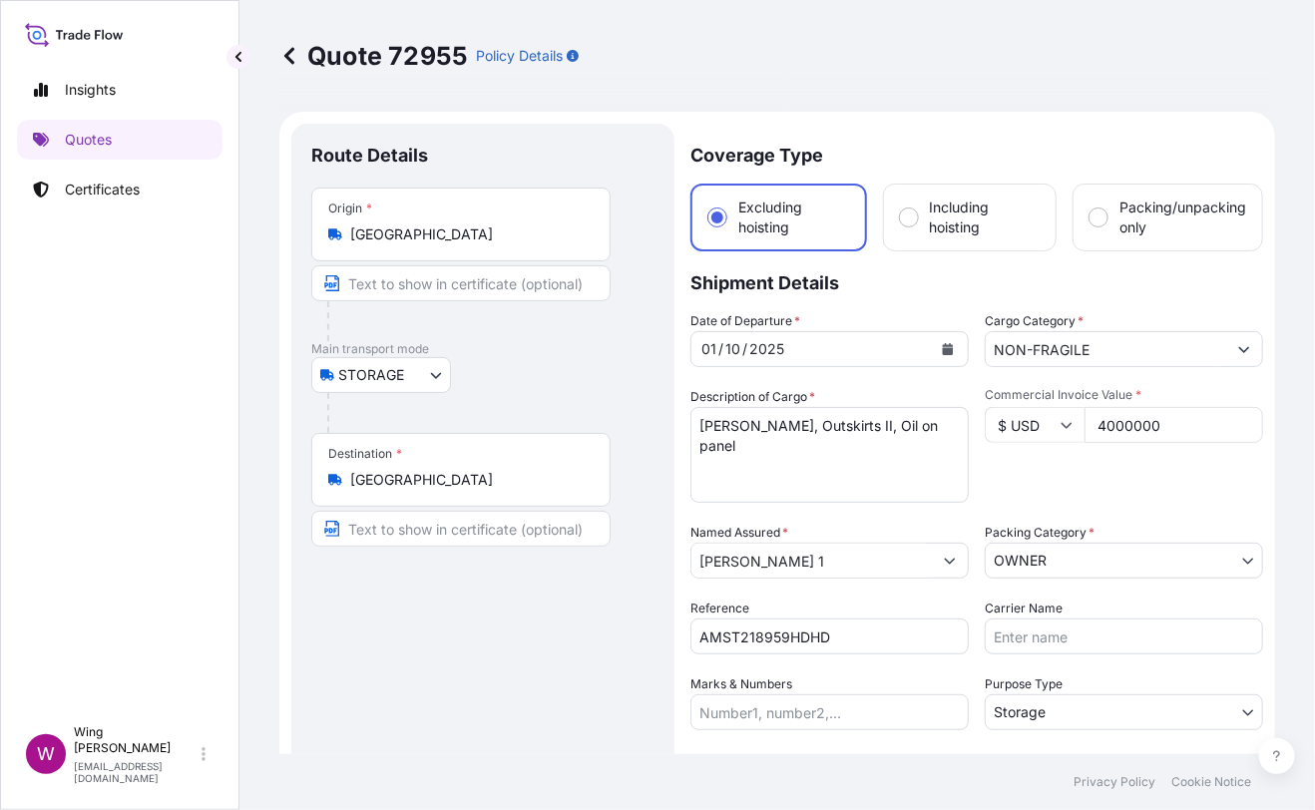
click at [474, 658] on div "Route Details Place of loading Road / [GEOGRAPHIC_DATA] / Inland Origin * [GEOG…" at bounding box center [482, 615] width 343 height 943
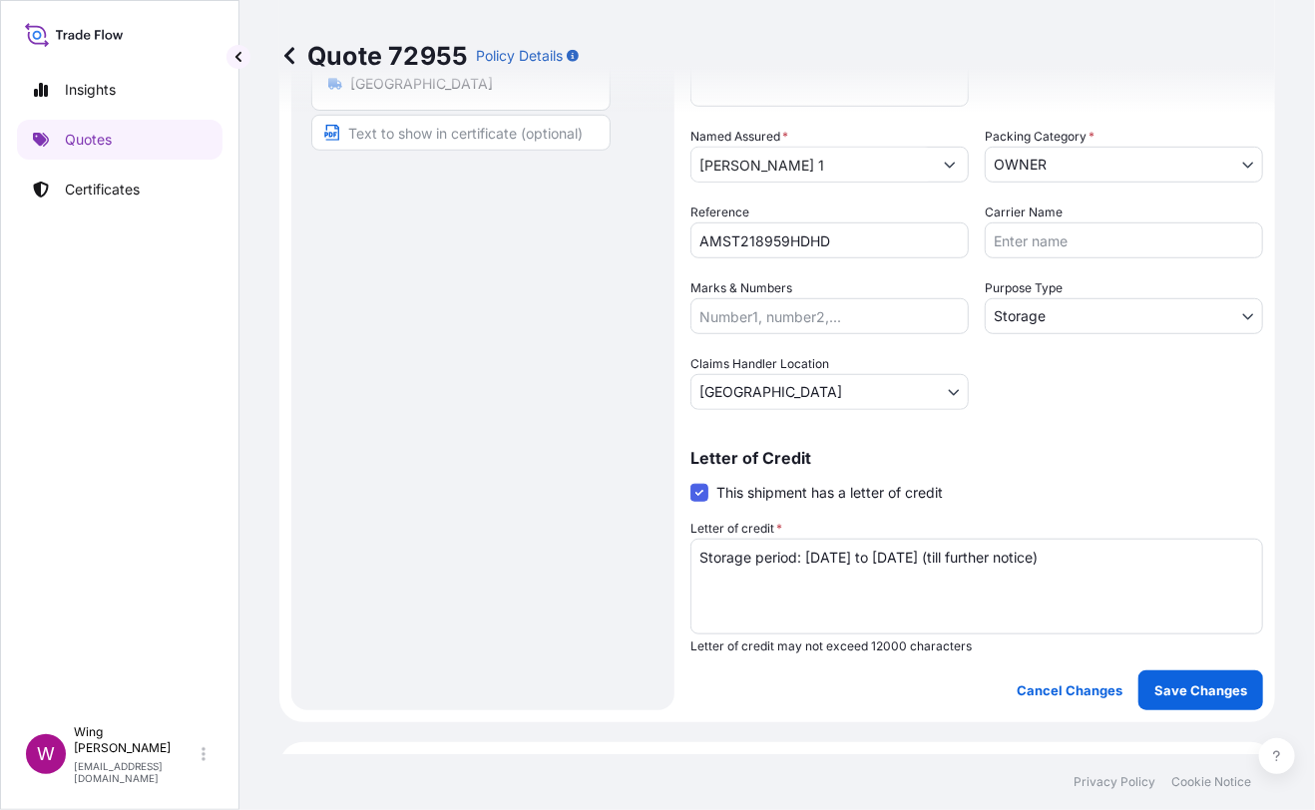
scroll to position [398, 0]
click at [1183, 689] on p "Save Changes" at bounding box center [1200, 688] width 93 height 20
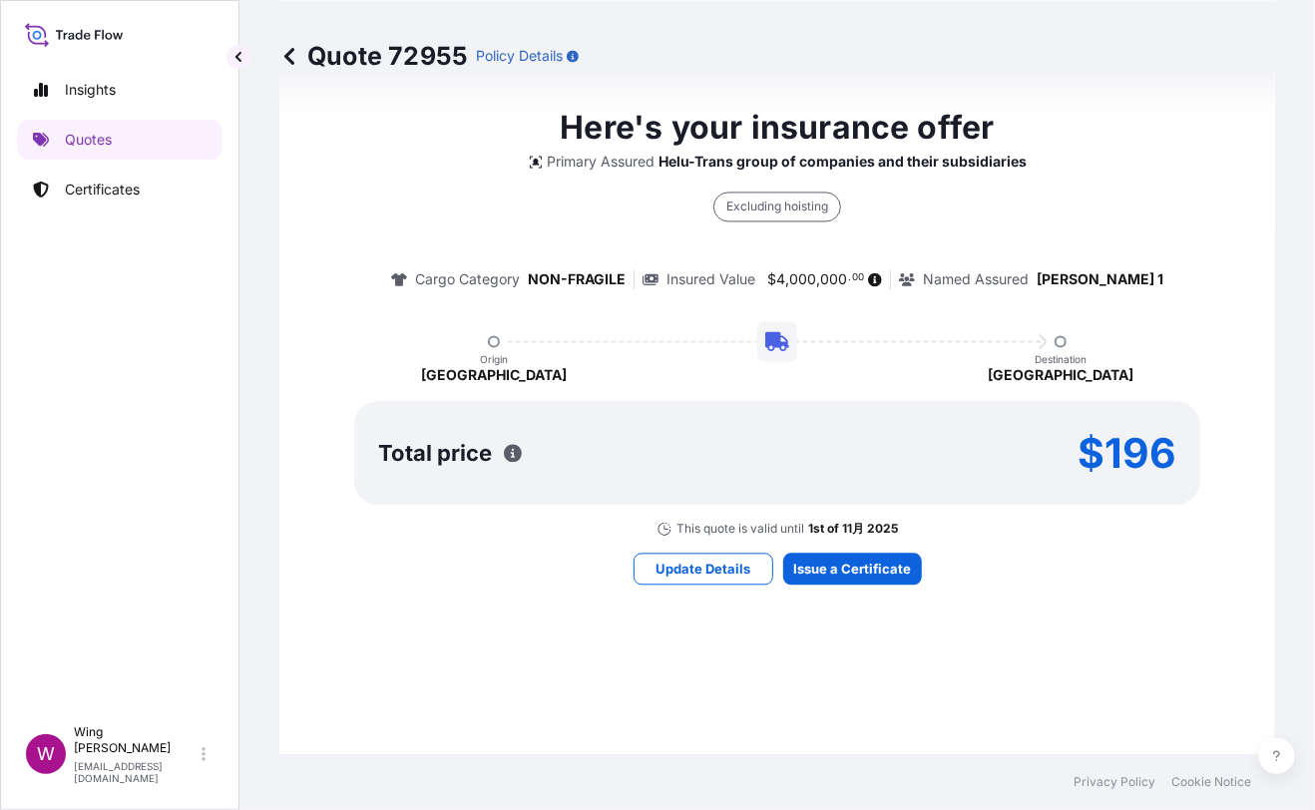
select select "STORAGE"
select select "Storage"
select select "[GEOGRAPHIC_DATA]"
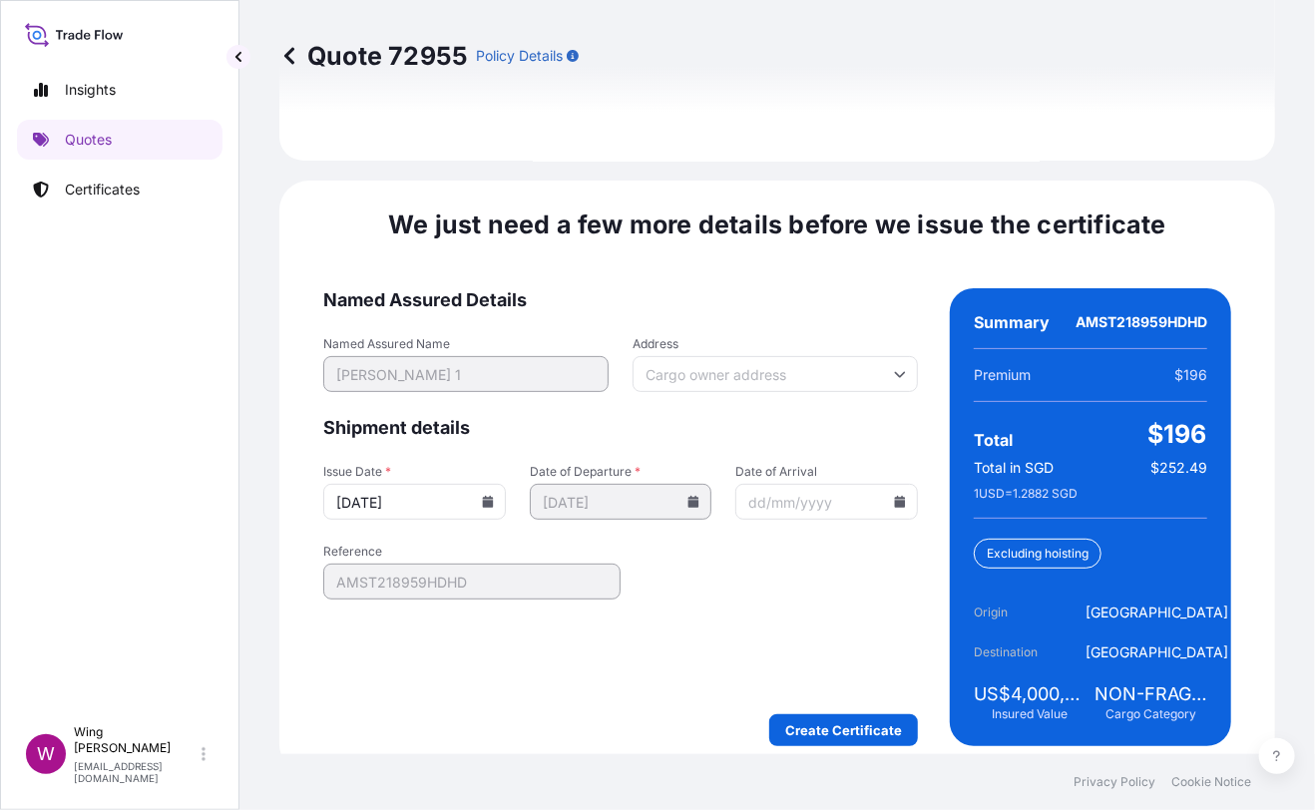
scroll to position [3150, 0]
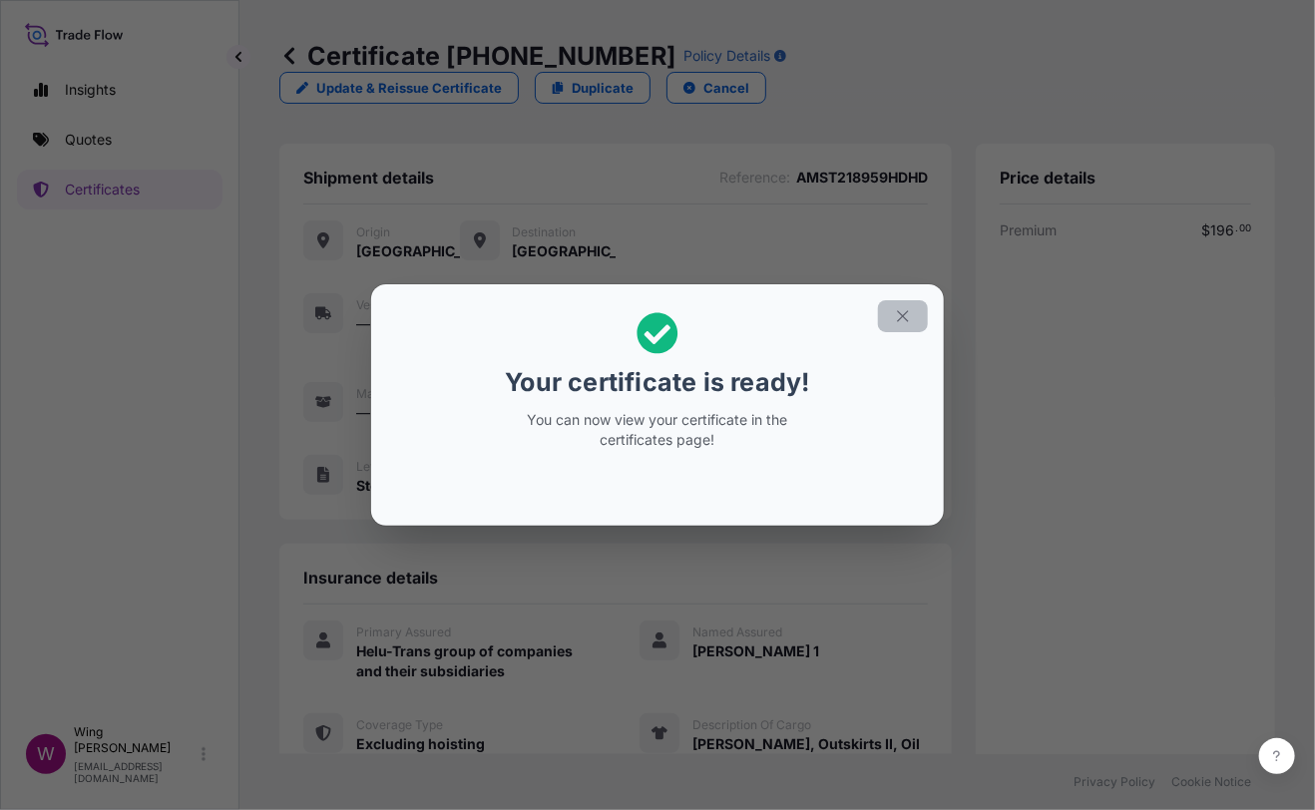
click at [900, 316] on icon "button" at bounding box center [903, 316] width 18 height 18
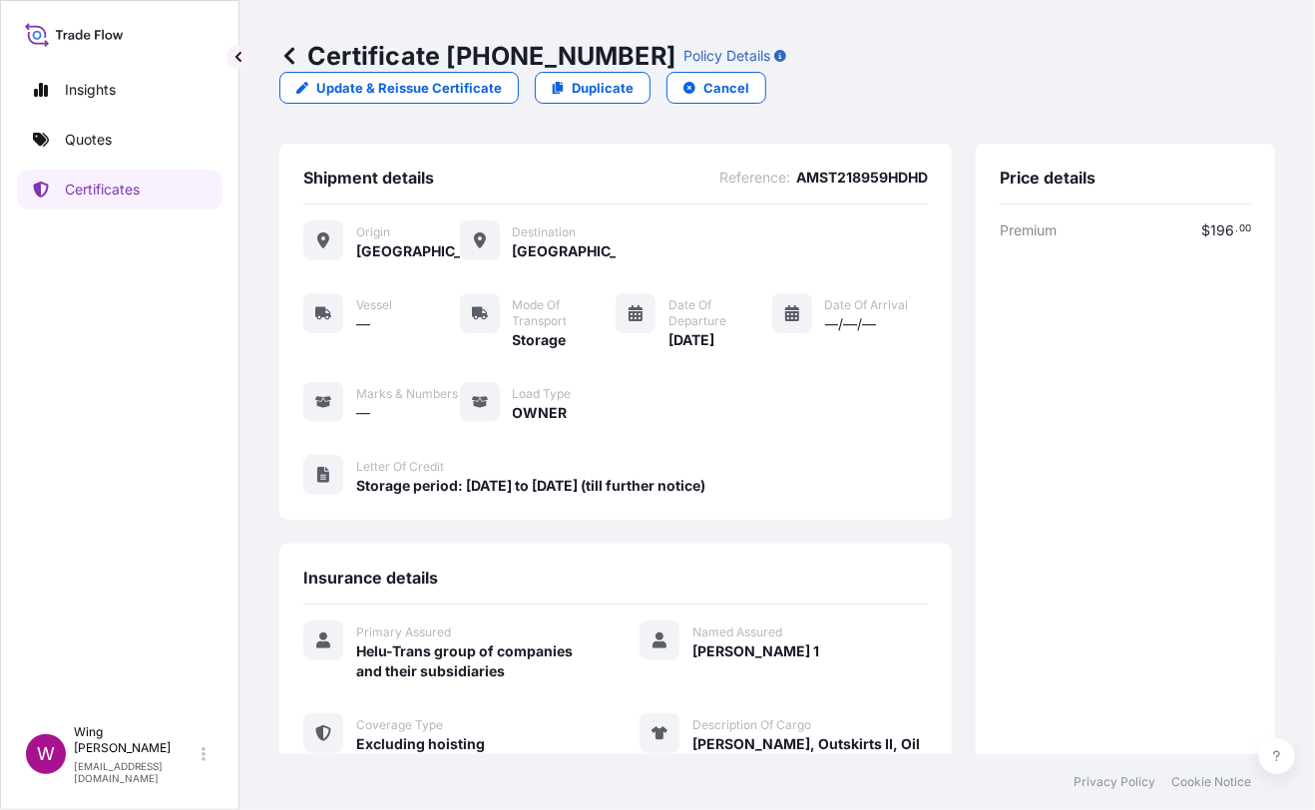
scroll to position [309, 0]
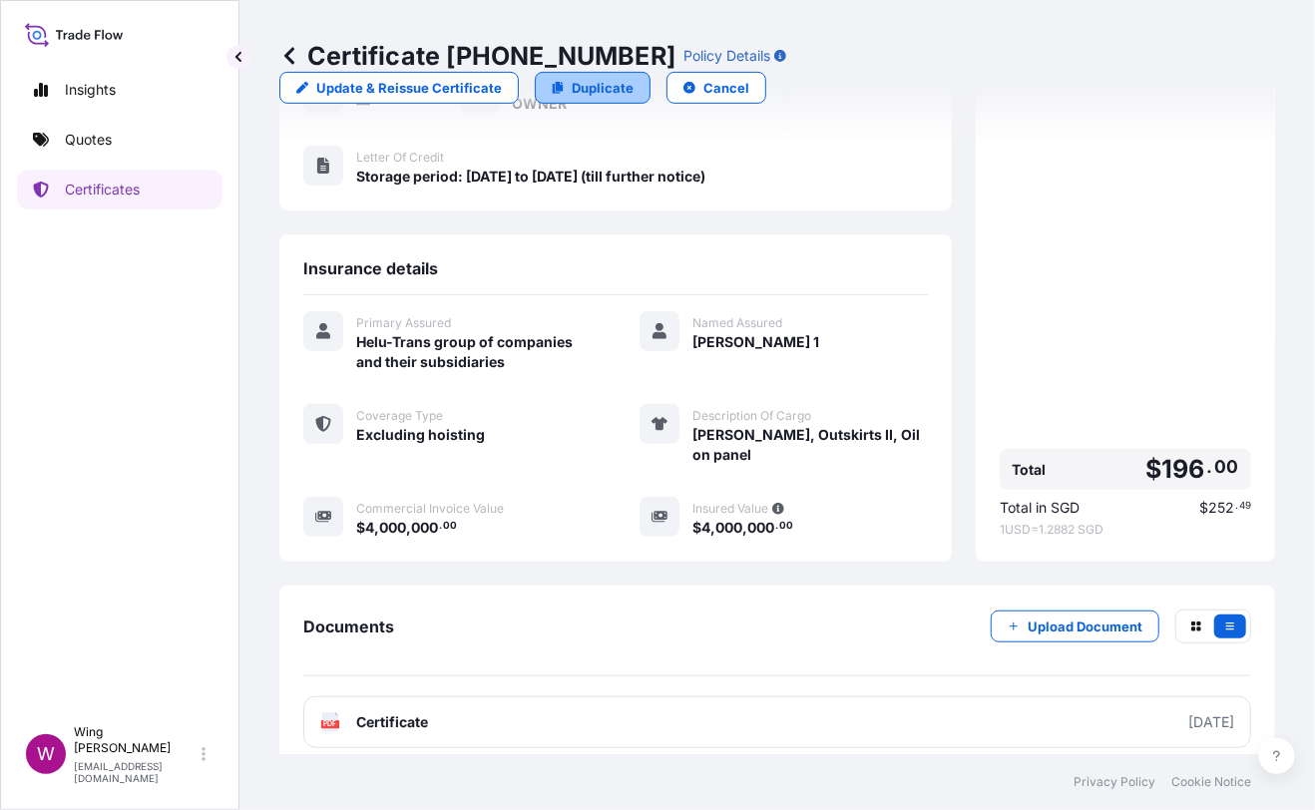
click at [633, 78] on p "Duplicate" at bounding box center [603, 88] width 62 height 20
select select "STORAGE"
select select "Storage"
select select "[GEOGRAPHIC_DATA]"
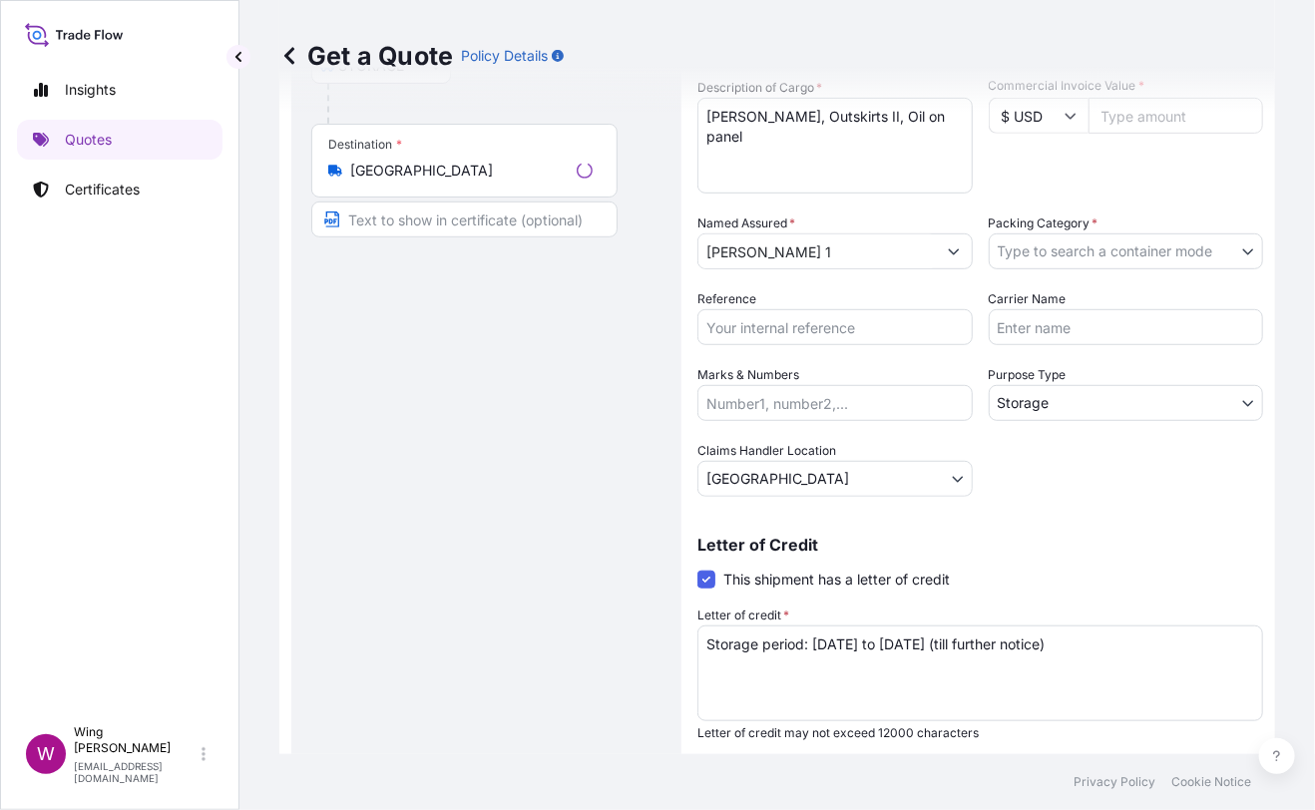
scroll to position [31, 0]
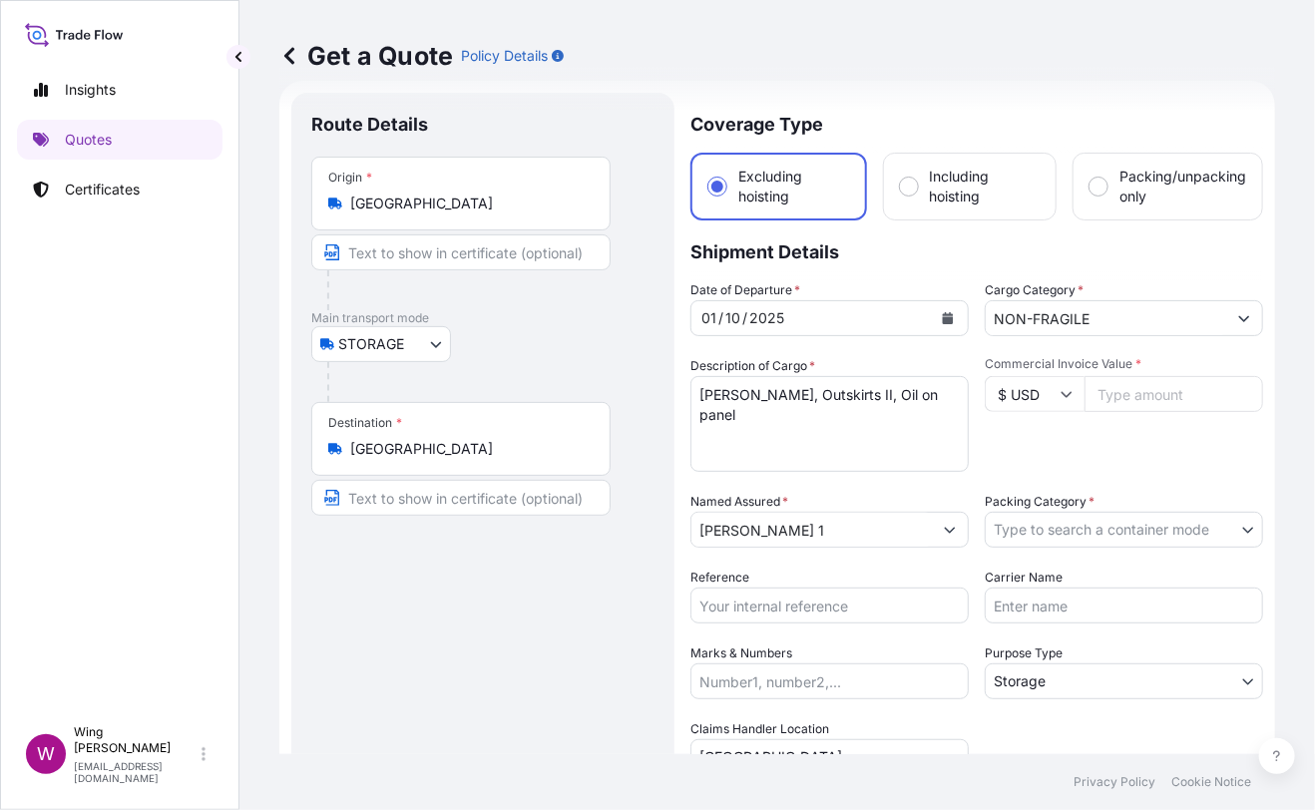
click at [575, 337] on div "STORAGE COURIER INSTALLATION LAND SEA AIR STORAGE" at bounding box center [482, 344] width 343 height 36
drag, startPoint x: 477, startPoint y: 609, endPoint x: 563, endPoint y: 563, distance: 97.3
click at [488, 606] on div "Route Details Place of loading Road / [GEOGRAPHIC_DATA] / Inland Origin * [GEOG…" at bounding box center [482, 584] width 343 height 943
drag, startPoint x: 775, startPoint y: 428, endPoint x: 635, endPoint y: 366, distance: 152.7
click at [635, 366] on form "Route Details Place of loading Road / Inland Road / Inland Origin * [GEOGRAPHIC…" at bounding box center [777, 584] width 996 height 1007
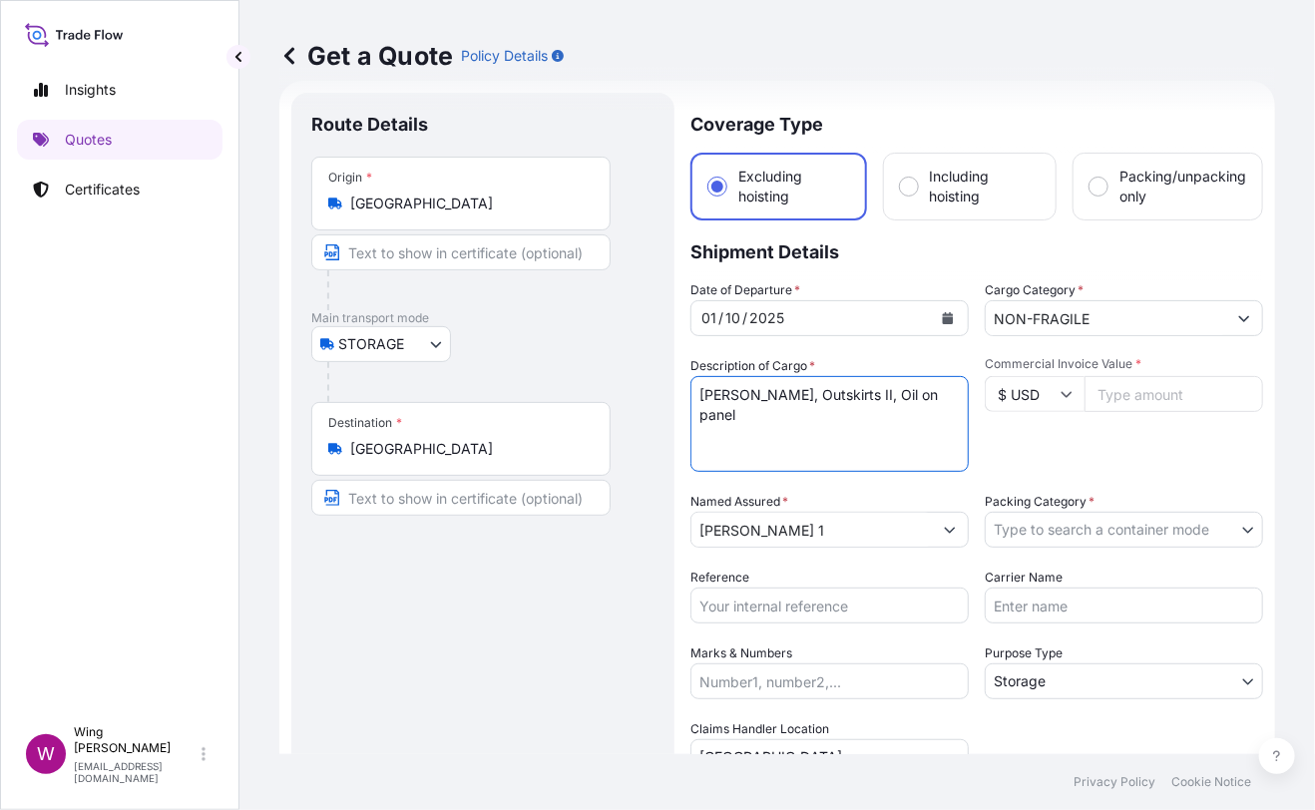
paste textarea ""[PERSON_NAME], Found Buried #5 ""
click at [704, 393] on textarea "[PERSON_NAME], Outskirts II, Oil on panel" at bounding box center [829, 424] width 278 height 96
click at [525, 606] on div "Route Details Place of loading Road / [GEOGRAPHIC_DATA] / Inland Origin * [GEOG…" at bounding box center [482, 584] width 343 height 943
drag, startPoint x: 541, startPoint y: 610, endPoint x: 576, endPoint y: 601, distance: 36.3
click at [558, 608] on div "Route Details Place of loading Road / [GEOGRAPHIC_DATA] / Inland Origin * [GEOG…" at bounding box center [482, 584] width 343 height 943
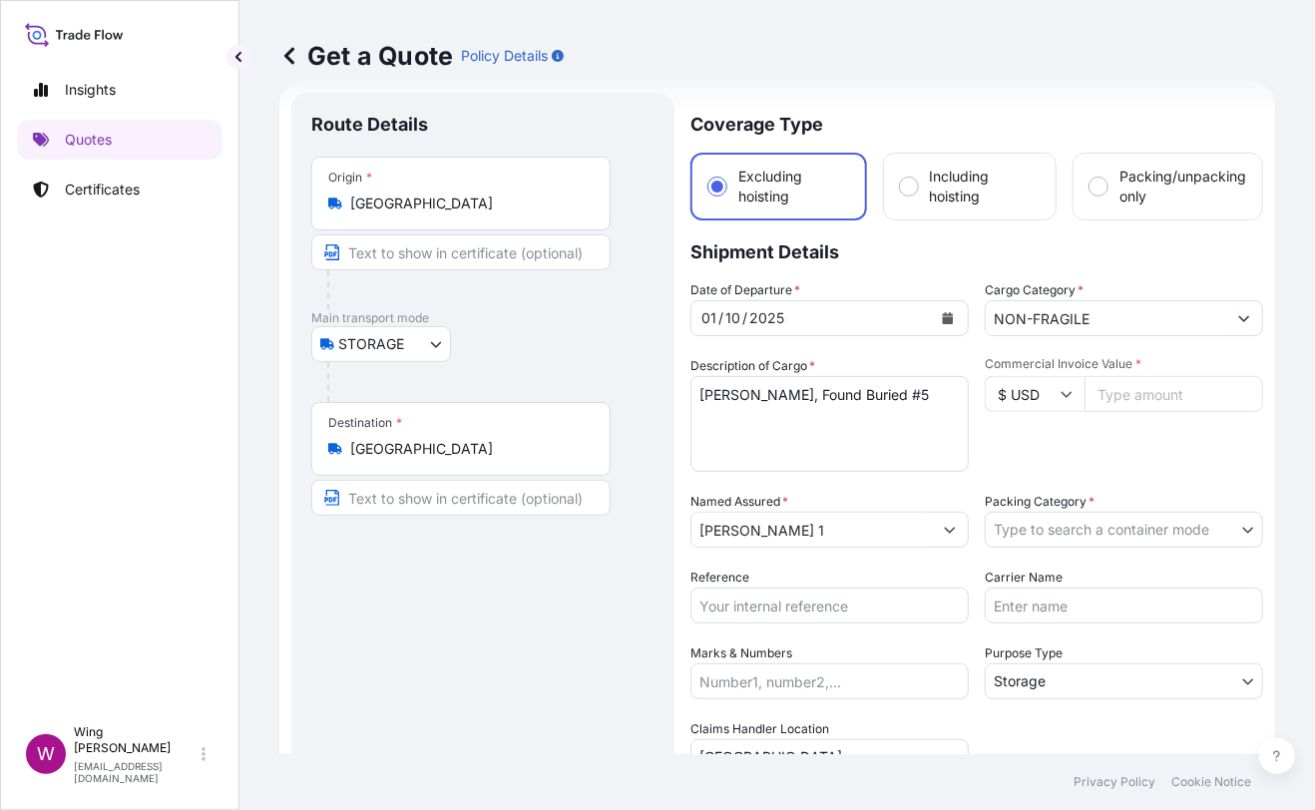
click at [1096, 395] on input "Commercial Invoice Value *" at bounding box center [1173, 394] width 179 height 36
paste input "225000"
click at [1073, 463] on div "Commercial Invoice Value * $ USD 225000" at bounding box center [1124, 414] width 278 height 116
click at [1118, 523] on body "Insights Quotes Certificates W Wing Lee [EMAIL_ADDRESS][DOMAIN_NAME] Get a Quot…" at bounding box center [657, 405] width 1315 height 810
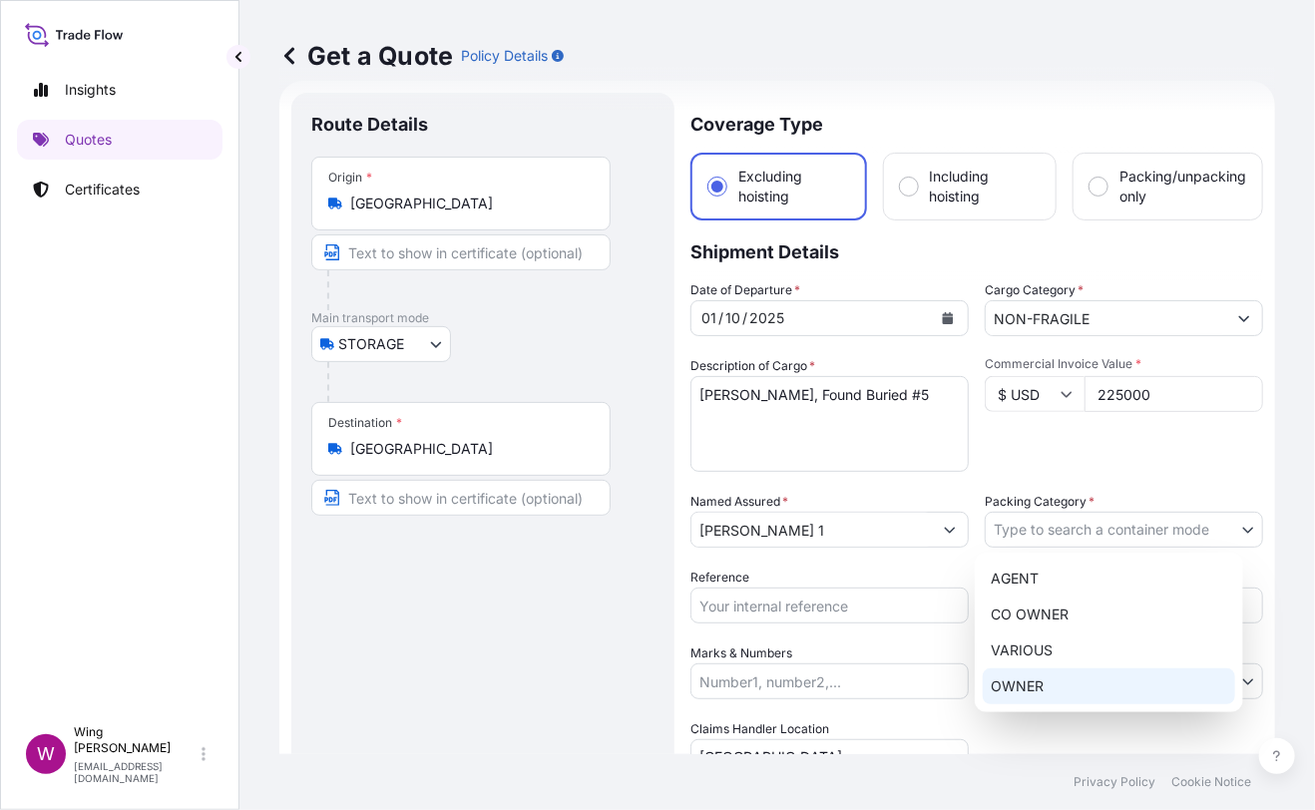
click at [1100, 678] on div "OWNER" at bounding box center [1109, 686] width 252 height 36
drag, startPoint x: 569, startPoint y: 632, endPoint x: 552, endPoint y: 623, distance: 19.2
click at [552, 623] on div "Route Details Place of loading Road / [GEOGRAPHIC_DATA] / Inland Origin * [GEOG…" at bounding box center [482, 584] width 343 height 943
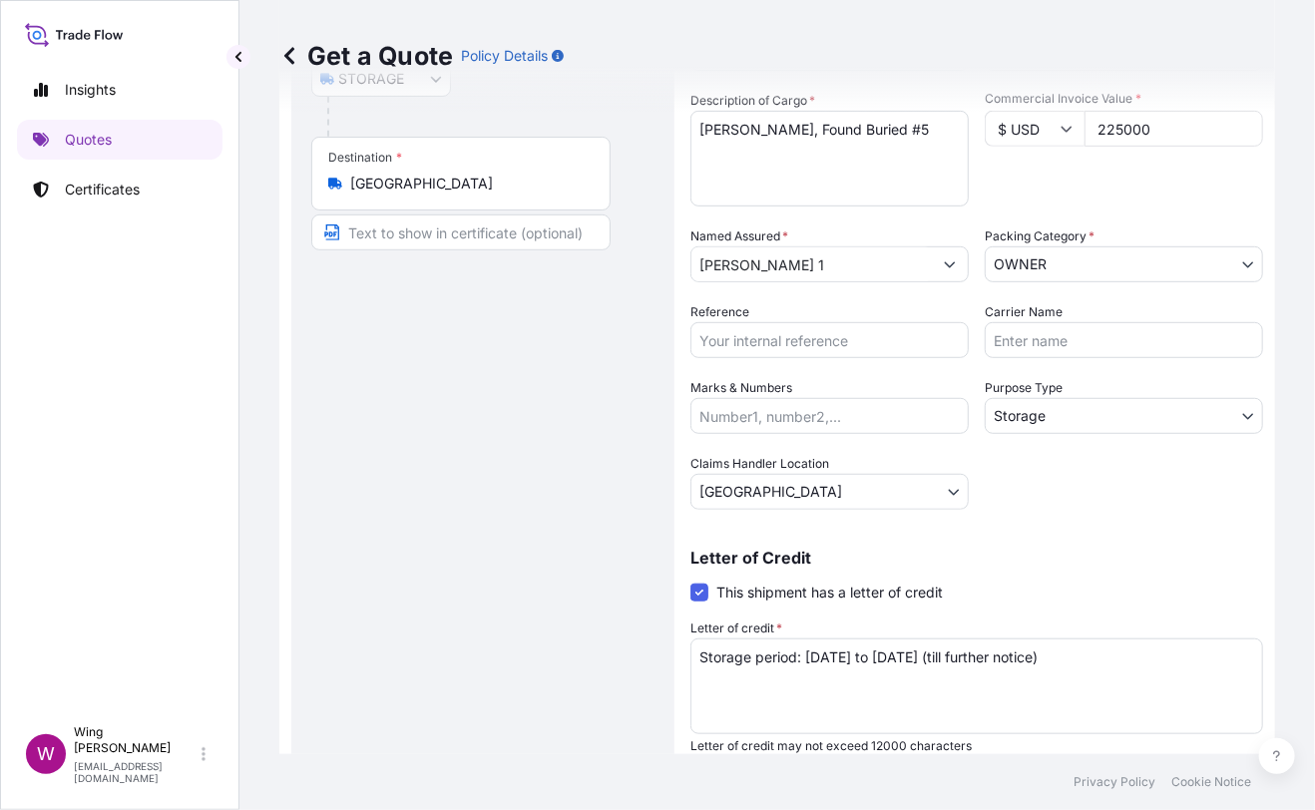
scroll to position [297, 0]
click at [728, 407] on input "Marks & Numbers" at bounding box center [829, 415] width 278 height 36
click at [733, 326] on input "Reference" at bounding box center [829, 339] width 278 height 36
paste input "AMST218959HDHD"
drag, startPoint x: 460, startPoint y: 437, endPoint x: 604, endPoint y: 437, distance: 143.6
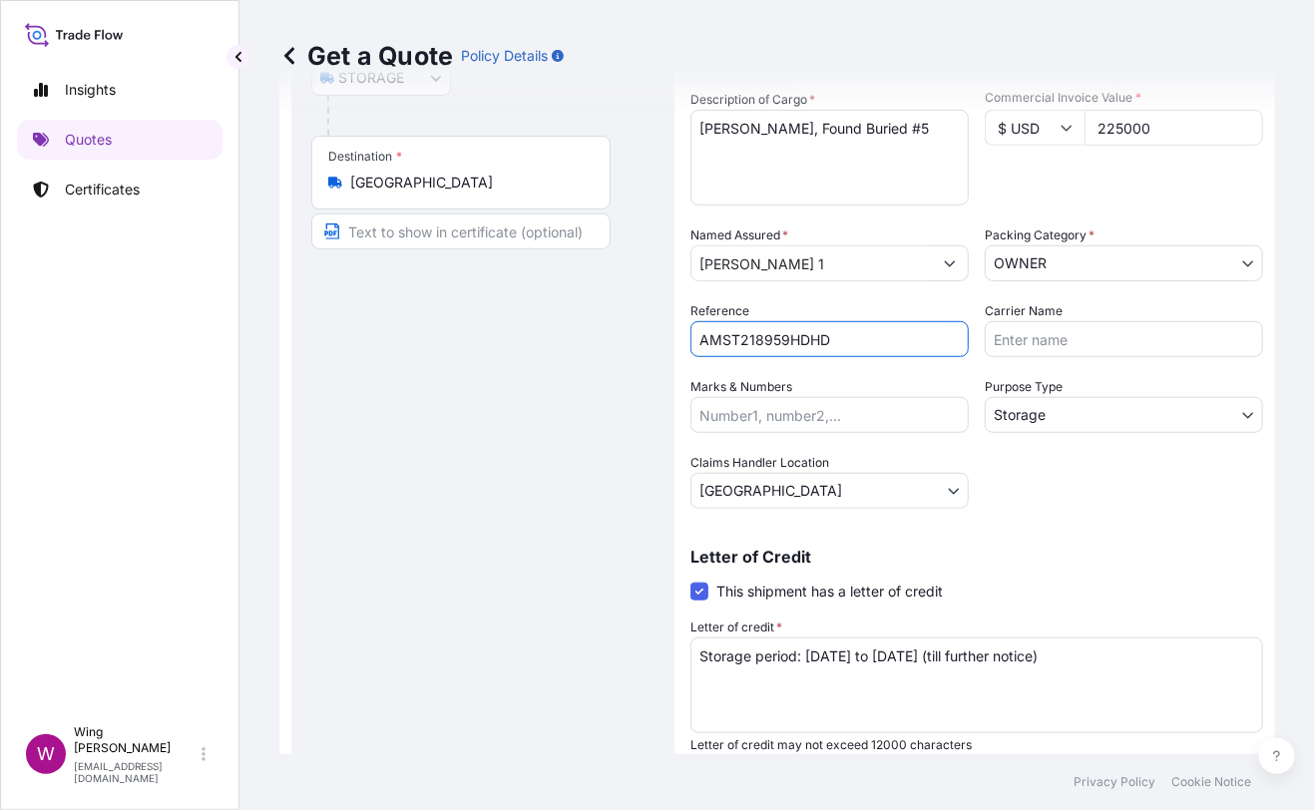
click at [461, 437] on div "Route Details Place of loading Road / [GEOGRAPHIC_DATA] / Inland Origin * [GEOG…" at bounding box center [482, 317] width 343 height 943
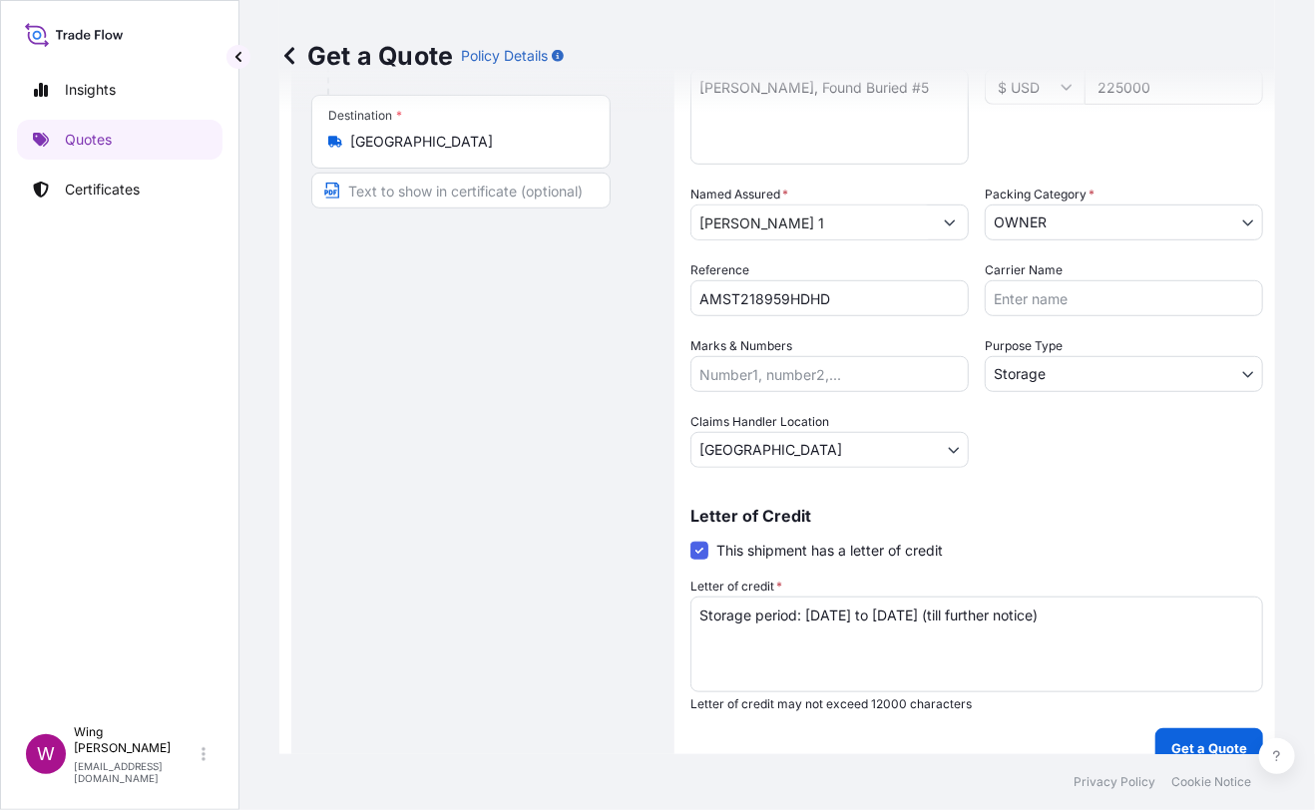
scroll to position [361, 0]
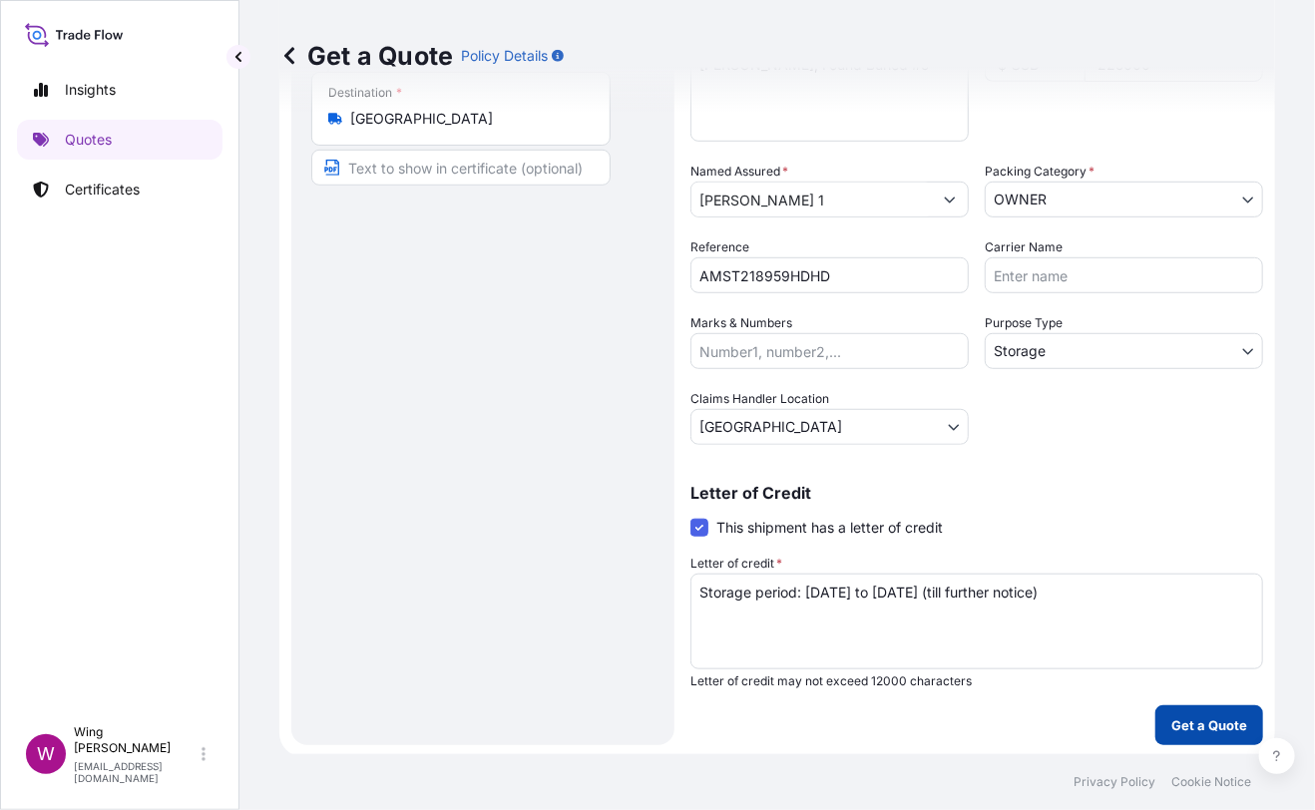
click at [1214, 722] on p "Get a Quote" at bounding box center [1209, 725] width 76 height 20
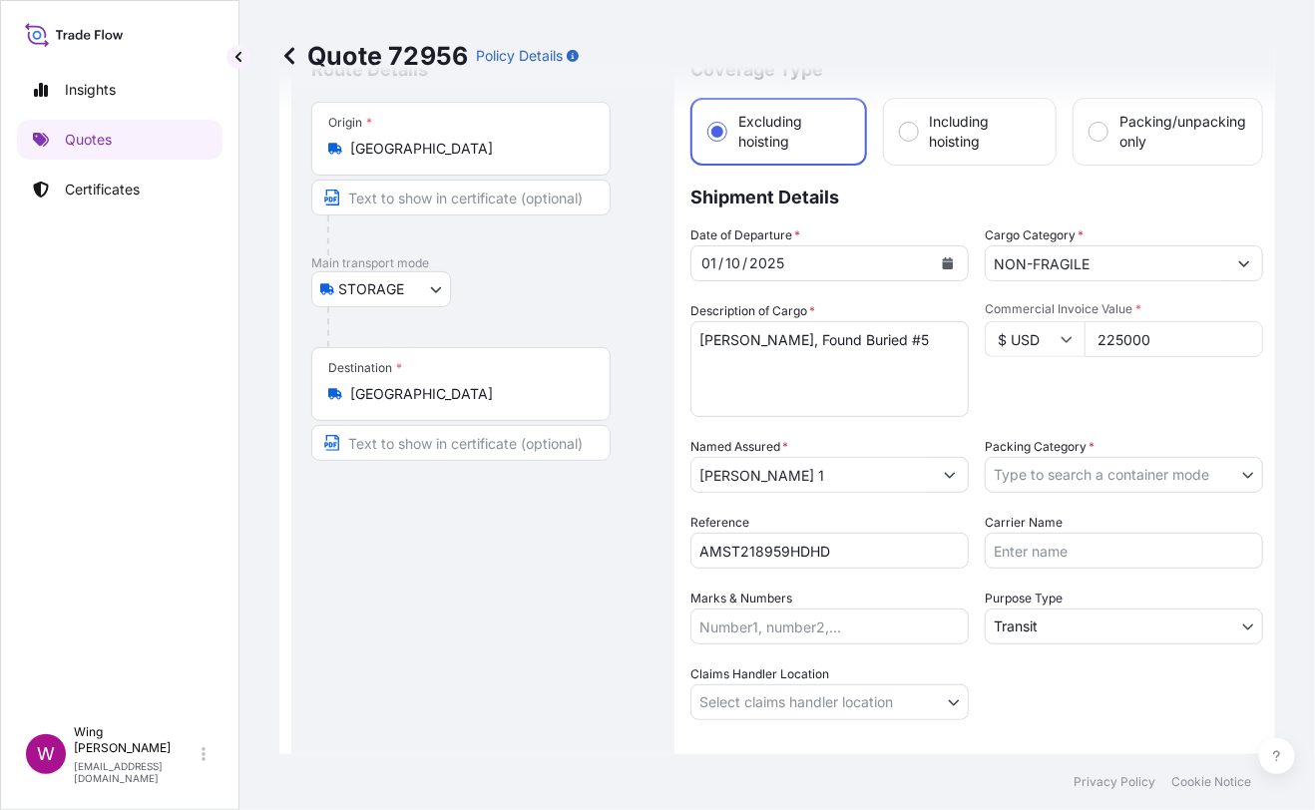
scroll to position [132, 0]
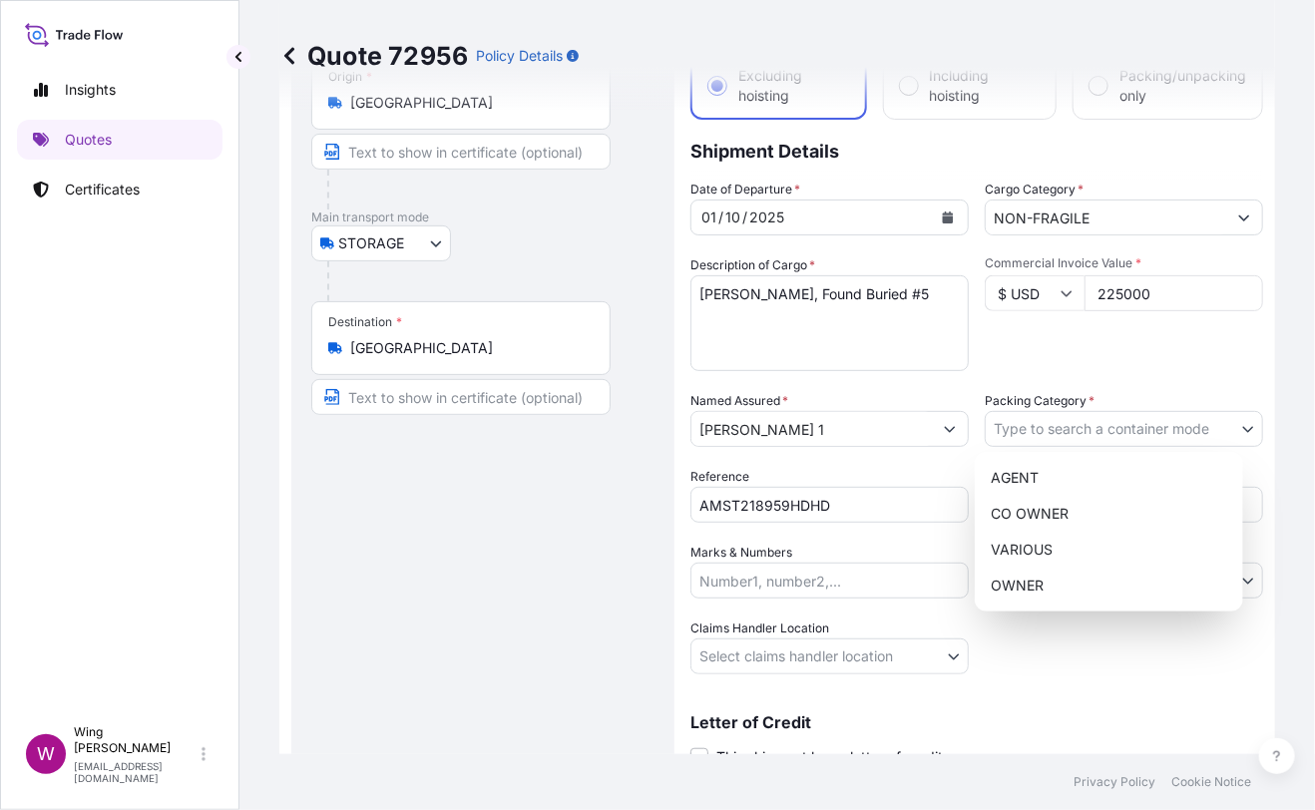
click at [1145, 433] on body "Insights Quotes Certificates W Wing Lee [EMAIL_ADDRESS][DOMAIN_NAME] Quote 7295…" at bounding box center [657, 405] width 1315 height 810
click at [1096, 577] on div "OWNER" at bounding box center [1109, 586] width 252 height 36
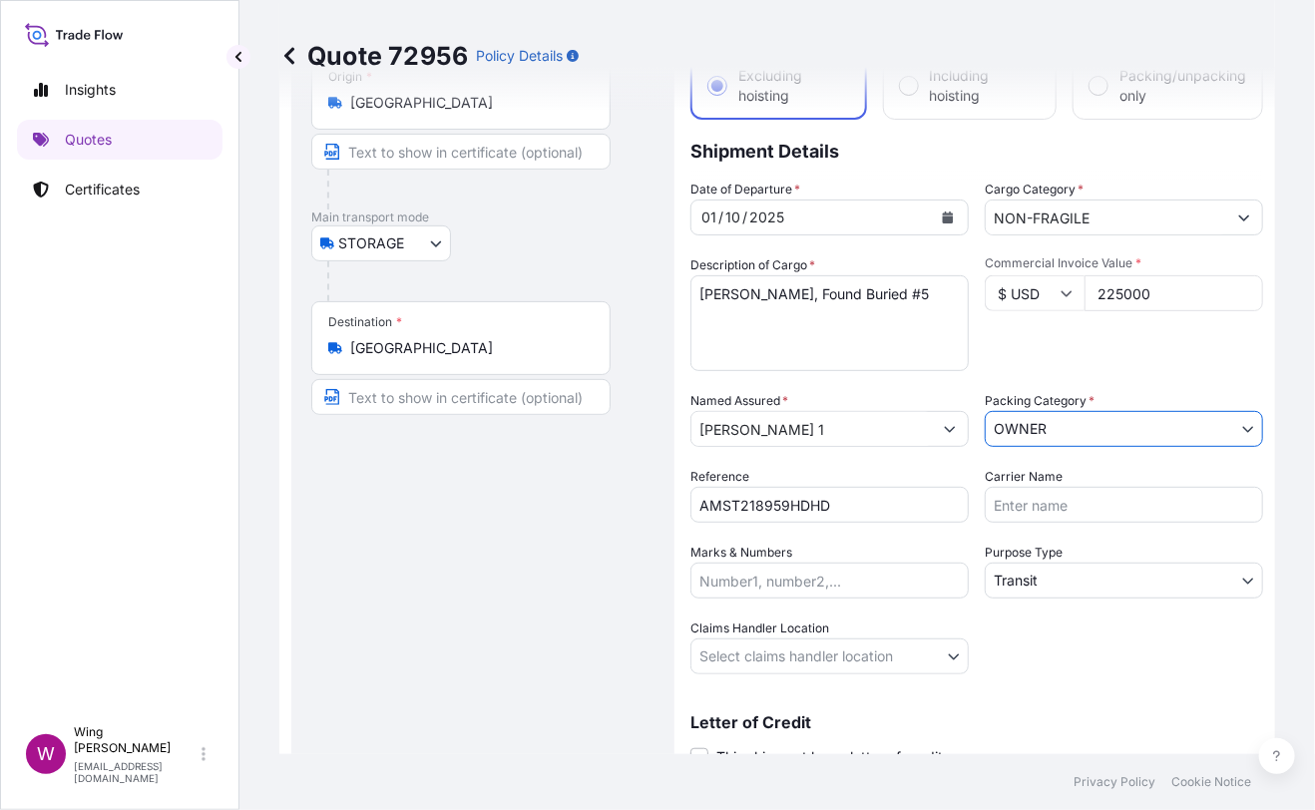
click at [397, 538] on div "Route Details Place of loading Road / [GEOGRAPHIC_DATA] / Inland Origin * [GEOG…" at bounding box center [482, 407] width 343 height 791
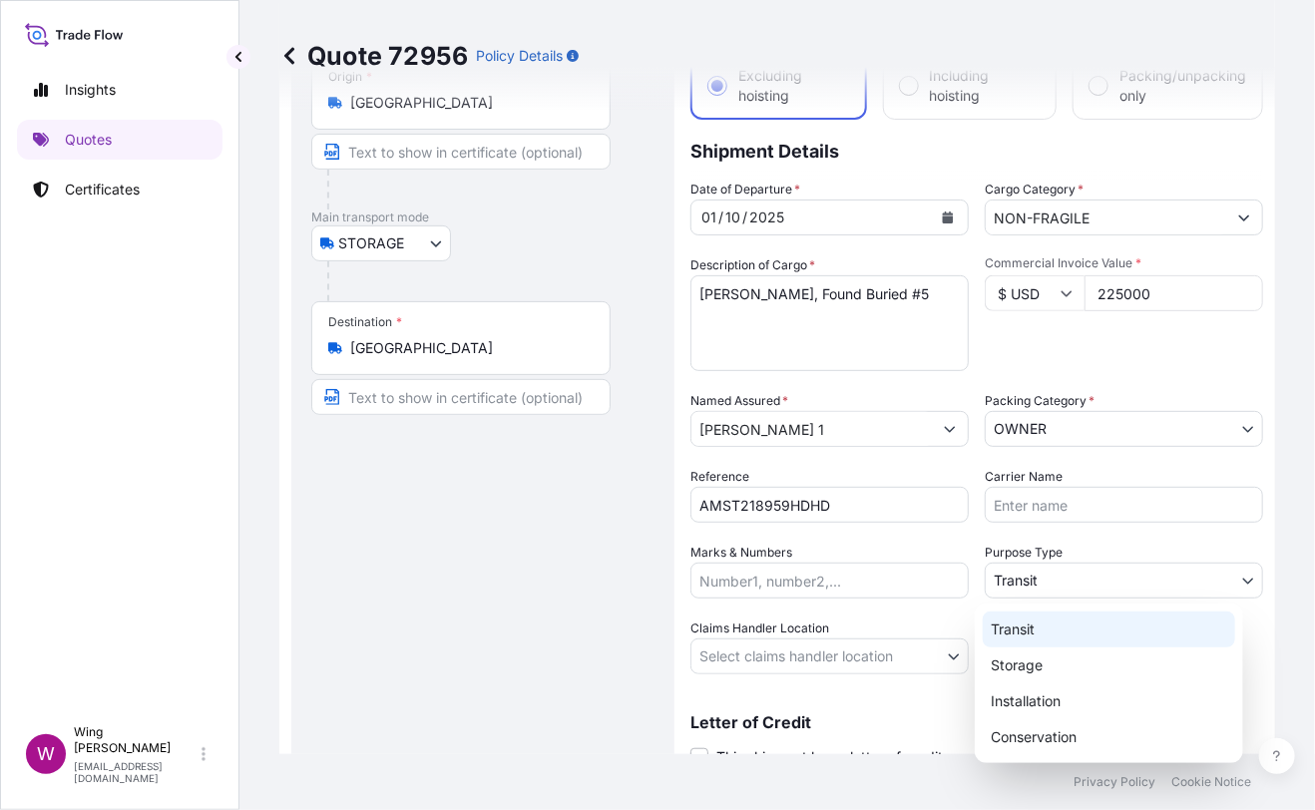
click at [1064, 580] on body "Insights Quotes Certificates W Wing Lee [EMAIL_ADDRESS][DOMAIN_NAME] Quote 7295…" at bounding box center [657, 405] width 1315 height 810
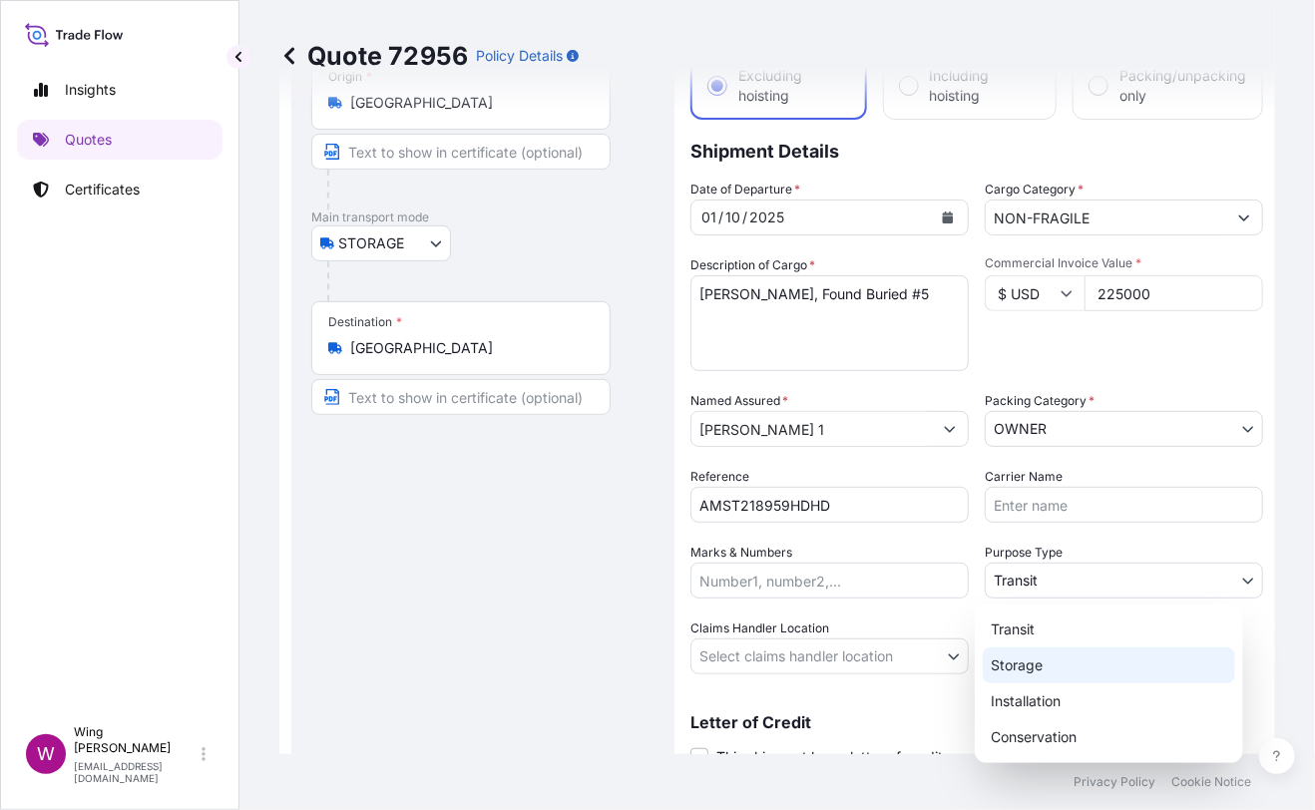
click at [1053, 663] on div "Storage" at bounding box center [1109, 665] width 252 height 36
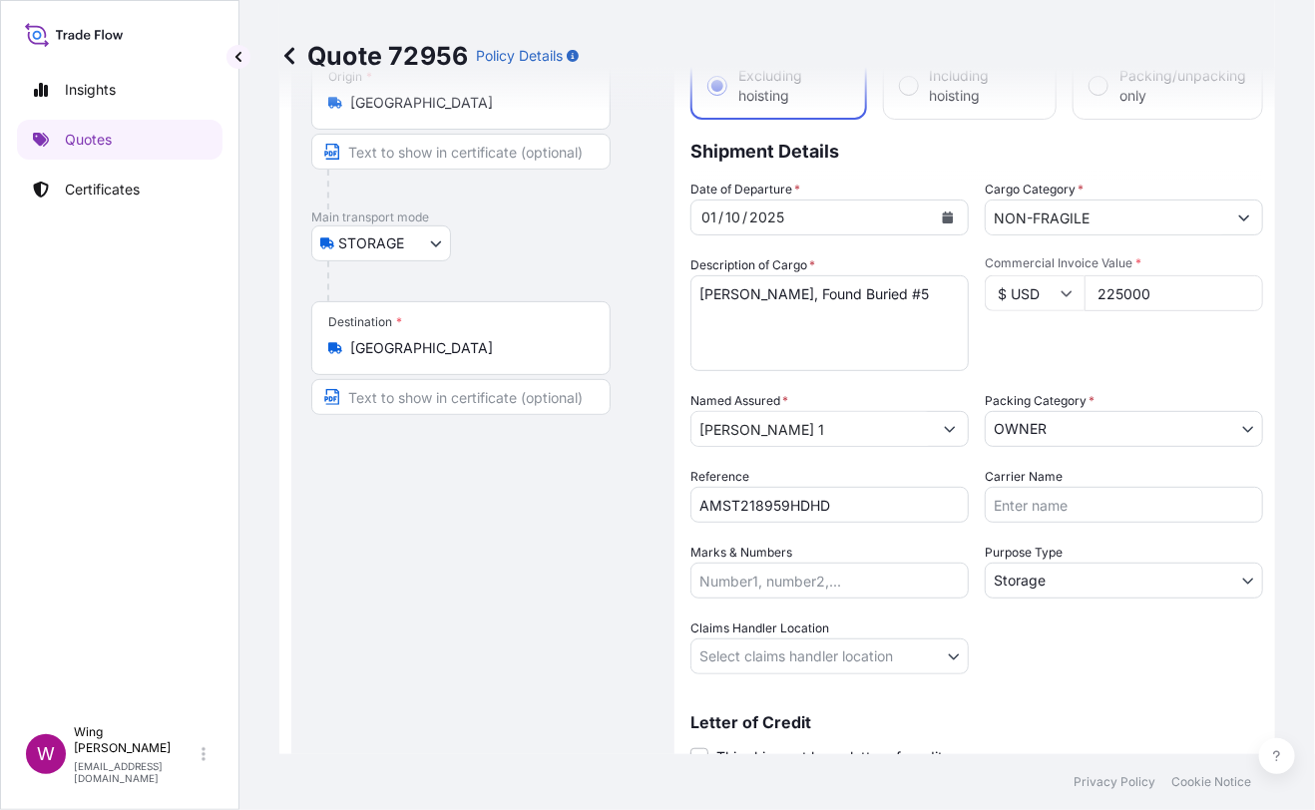
click at [586, 624] on div "Route Details Place of loading Road / [GEOGRAPHIC_DATA] / Inland Origin * [GEOG…" at bounding box center [482, 407] width 343 height 791
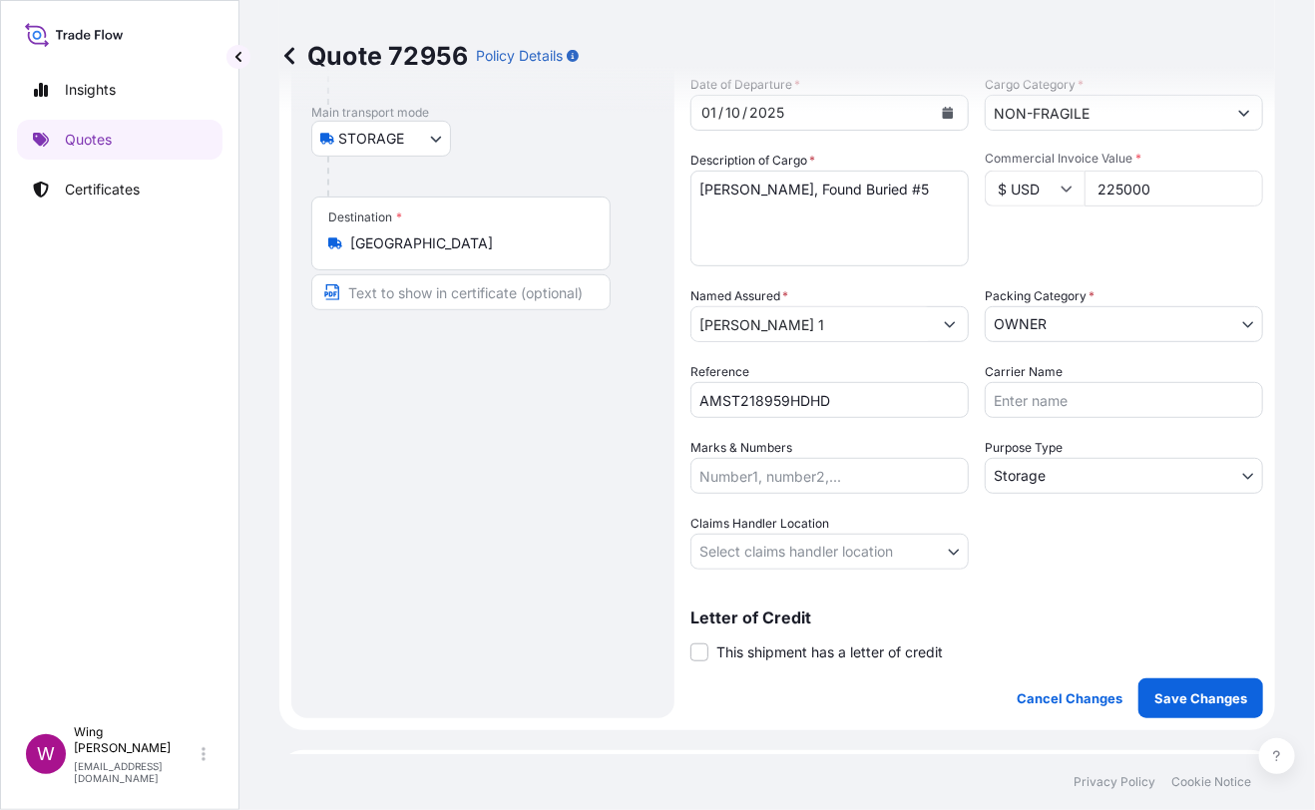
scroll to position [398, 0]
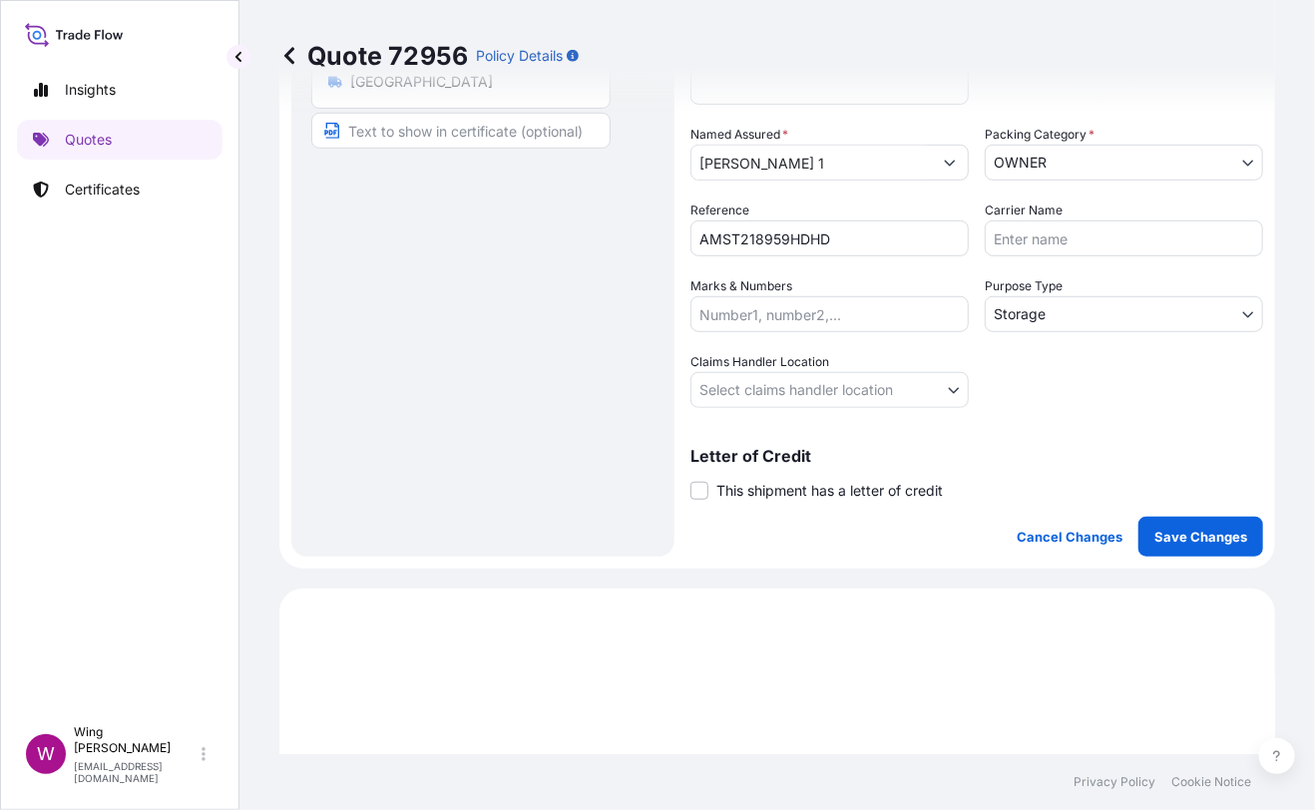
click at [788, 385] on body "Insights Quotes Certificates W Wing Lee [EMAIL_ADDRESS][DOMAIN_NAME] Quote 7295…" at bounding box center [657, 405] width 1315 height 810
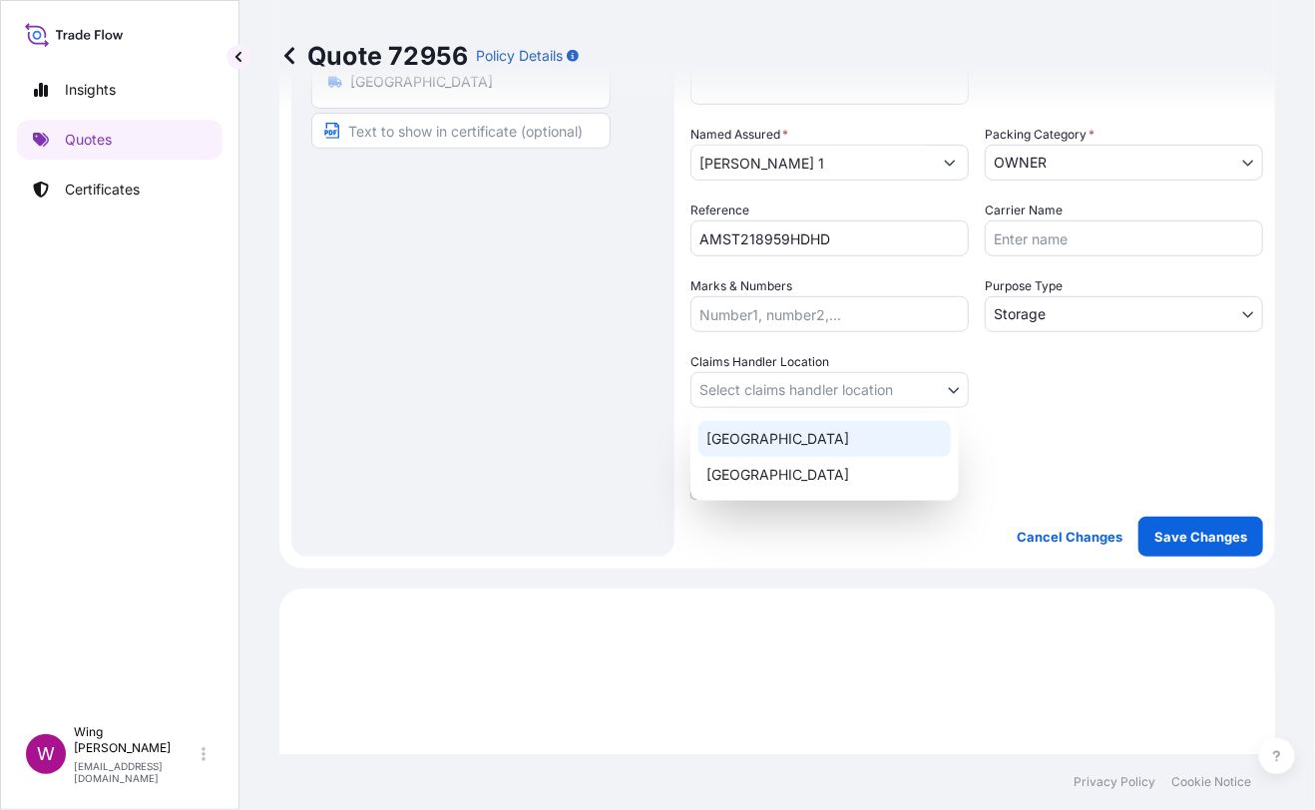
click at [800, 439] on div "[GEOGRAPHIC_DATA]" at bounding box center [824, 439] width 252 height 36
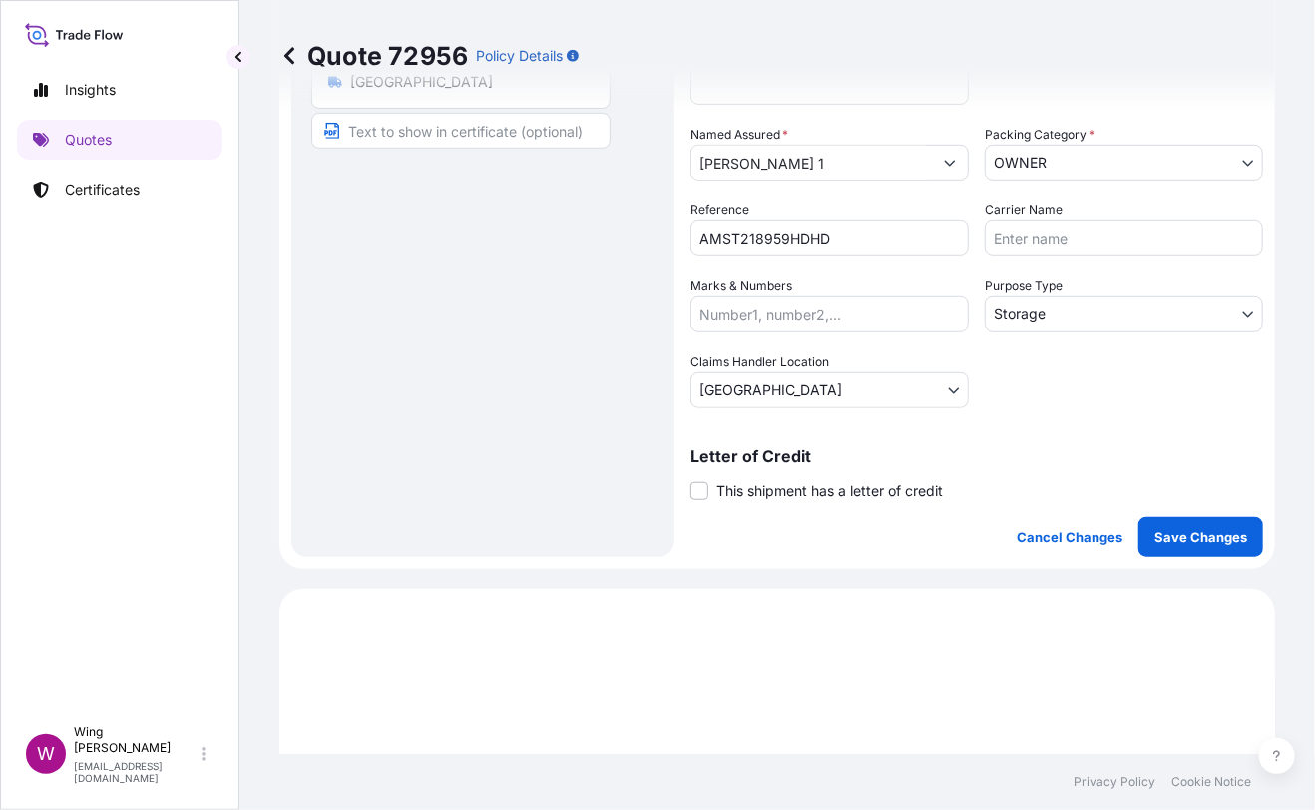
drag, startPoint x: 499, startPoint y: 429, endPoint x: 669, endPoint y: 455, distance: 172.5
click at [507, 429] on div "Route Details Place of loading Road / [GEOGRAPHIC_DATA] / Inland Origin * [GEOG…" at bounding box center [482, 141] width 343 height 791
click at [723, 486] on span "This shipment has a letter of credit" at bounding box center [829, 491] width 226 height 20
click at [690, 480] on input "This shipment has a letter of credit" at bounding box center [690, 480] width 0 height 0
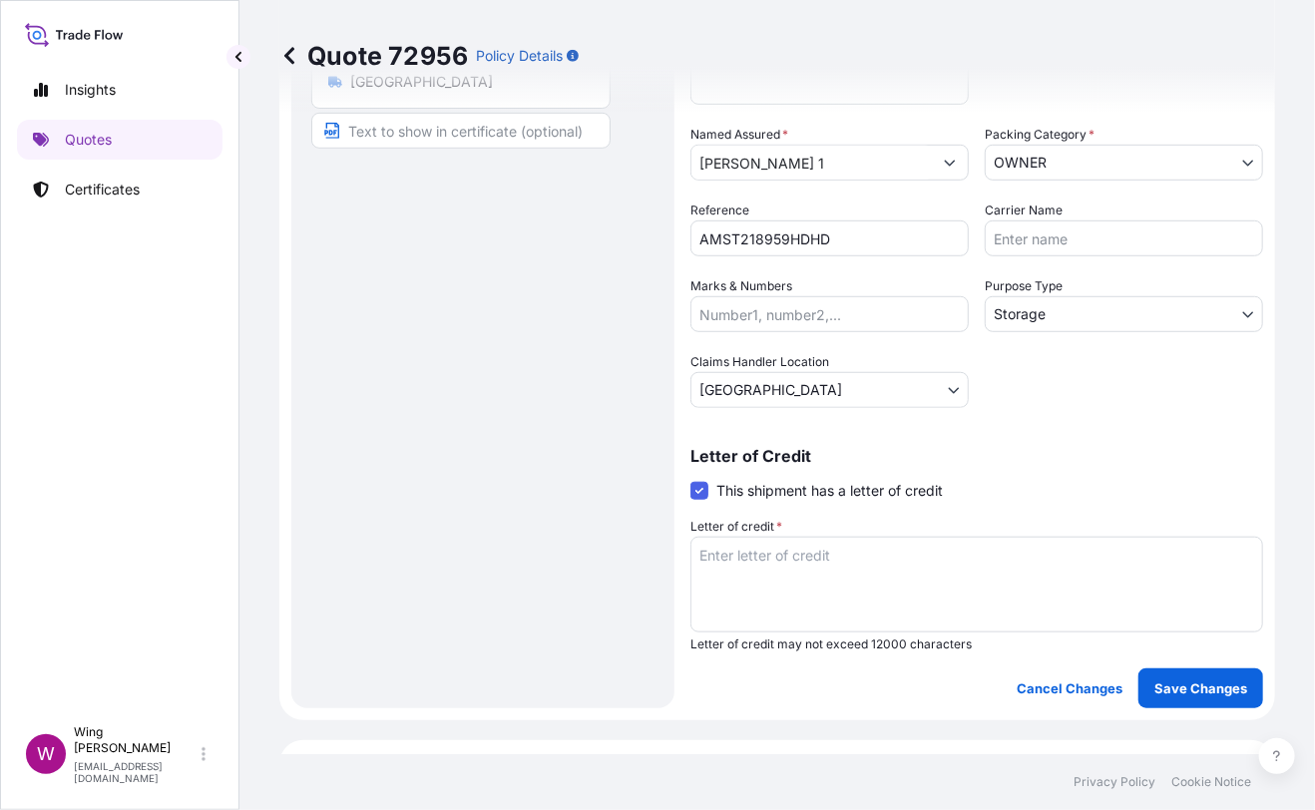
drag, startPoint x: 567, startPoint y: 623, endPoint x: 586, endPoint y: 623, distance: 19.0
click at [569, 623] on div "Route Details Place of loading Road / [GEOGRAPHIC_DATA] / Inland Origin * [GEOG…" at bounding box center [482, 217] width 343 height 943
click at [801, 584] on textarea "Letter of credit *" at bounding box center [976, 585] width 573 height 96
paste textarea "Storage period: [DATE] to [DATE] (till further notice)"
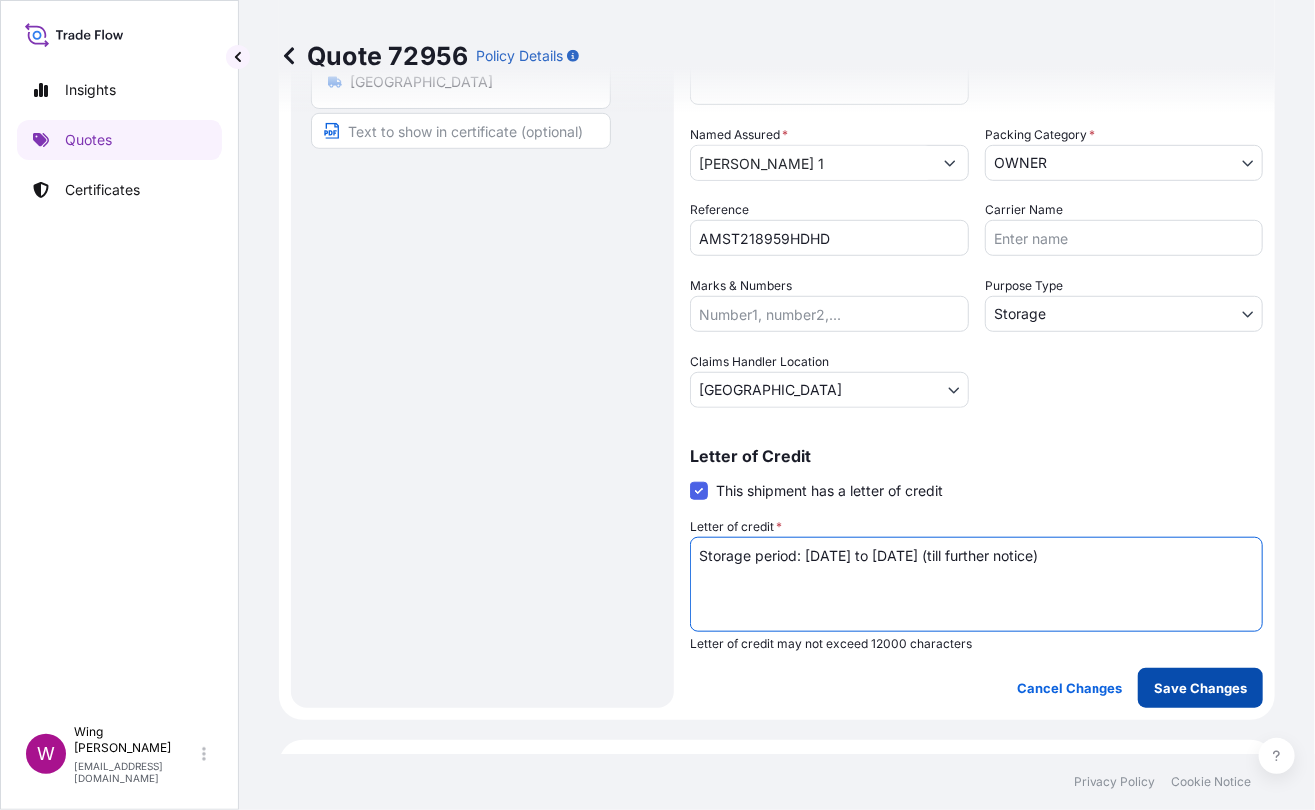
click at [1204, 686] on p "Save Changes" at bounding box center [1200, 688] width 93 height 20
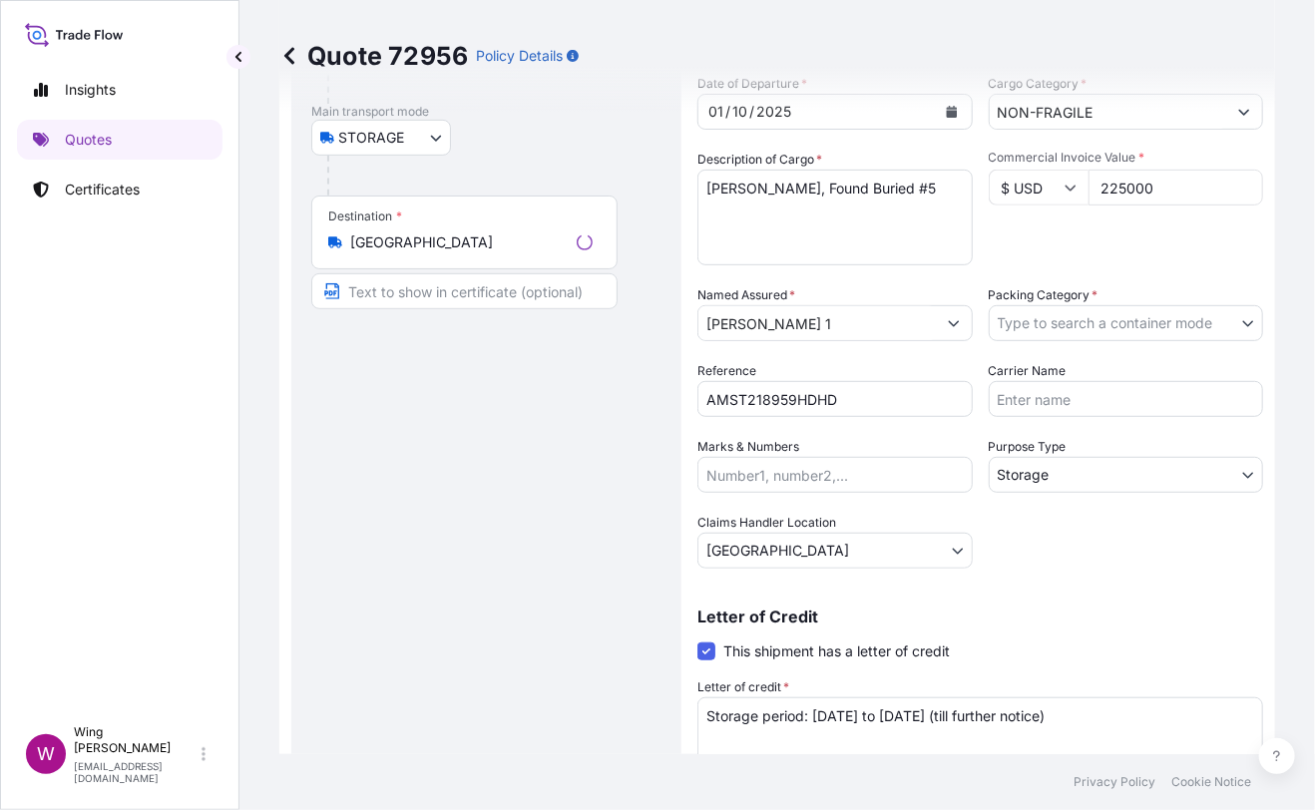
scroll to position [0, 0]
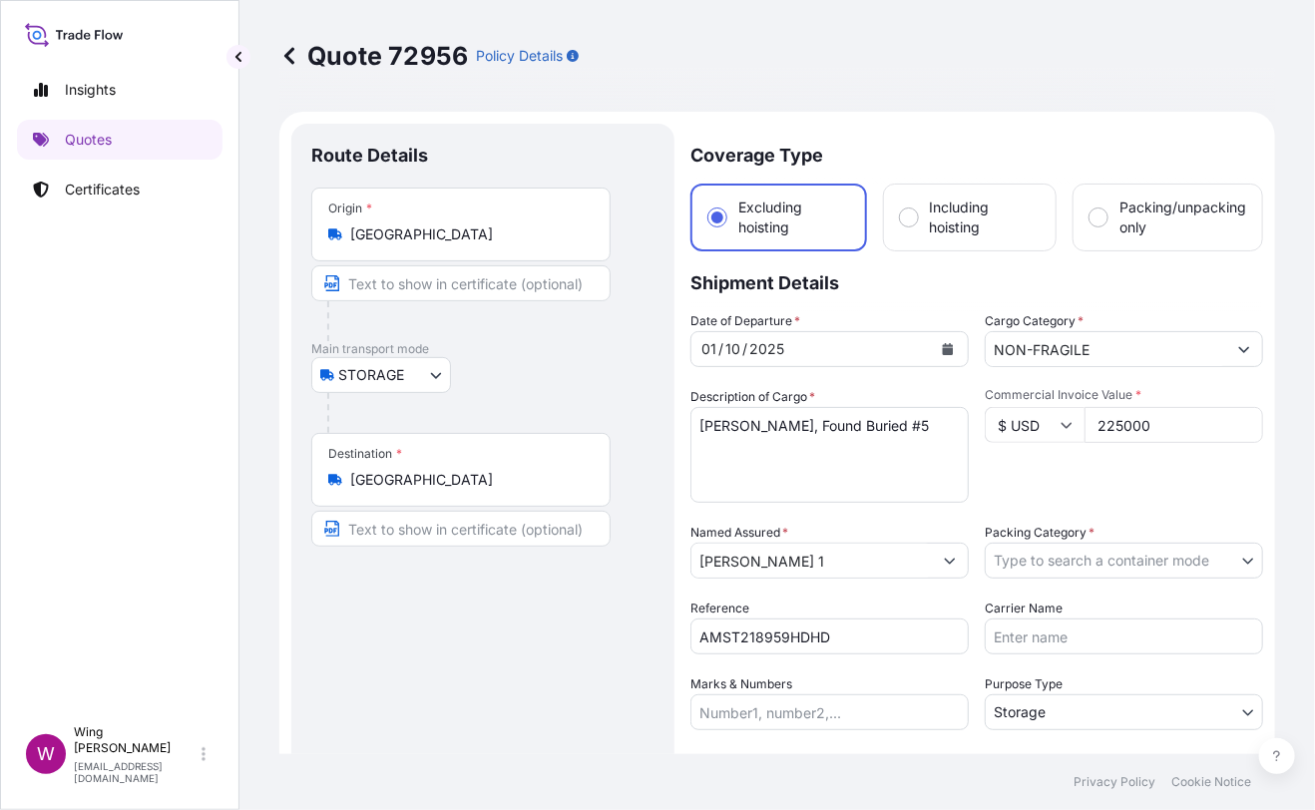
click at [1061, 562] on body "Insights Quotes Certificates W Wing Lee [EMAIL_ADDRESS][DOMAIN_NAME] Quote 7295…" at bounding box center [657, 405] width 1315 height 810
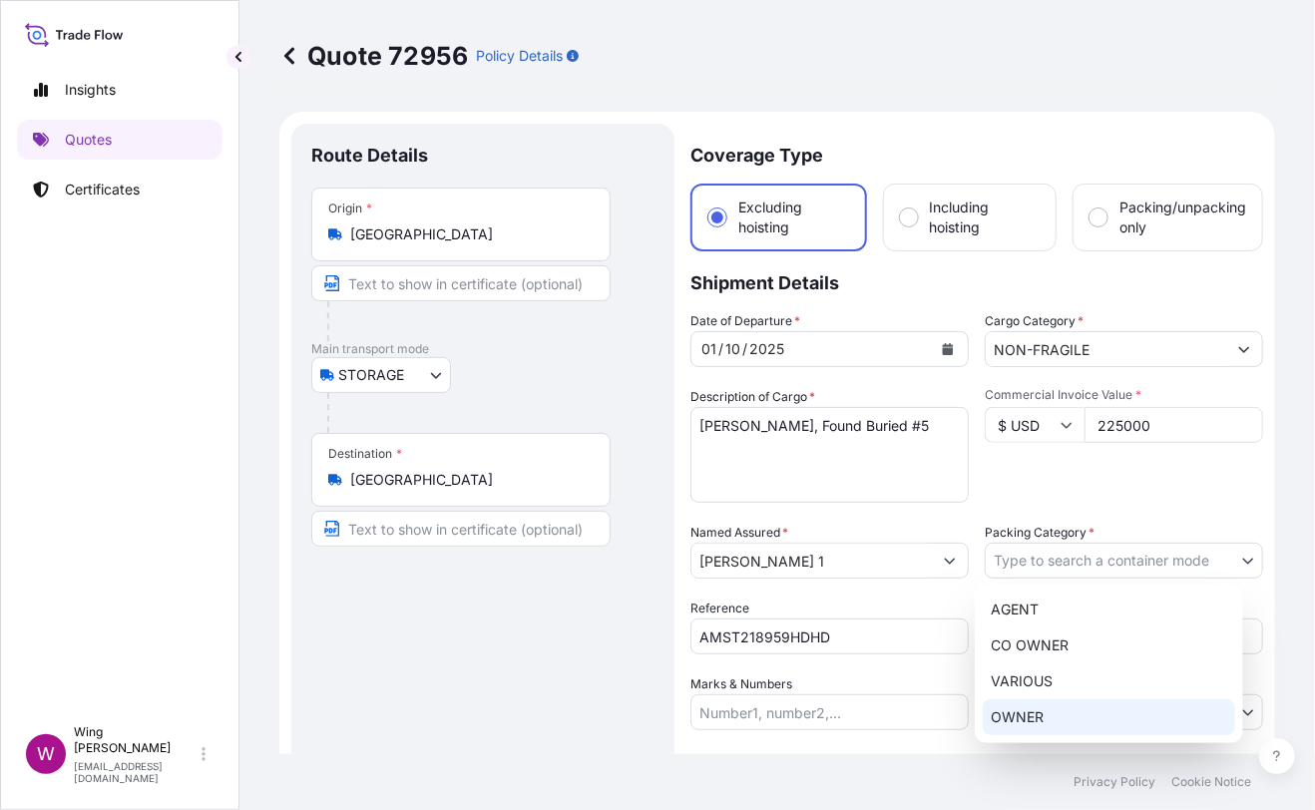
click at [1057, 723] on div "OWNER" at bounding box center [1109, 717] width 252 height 36
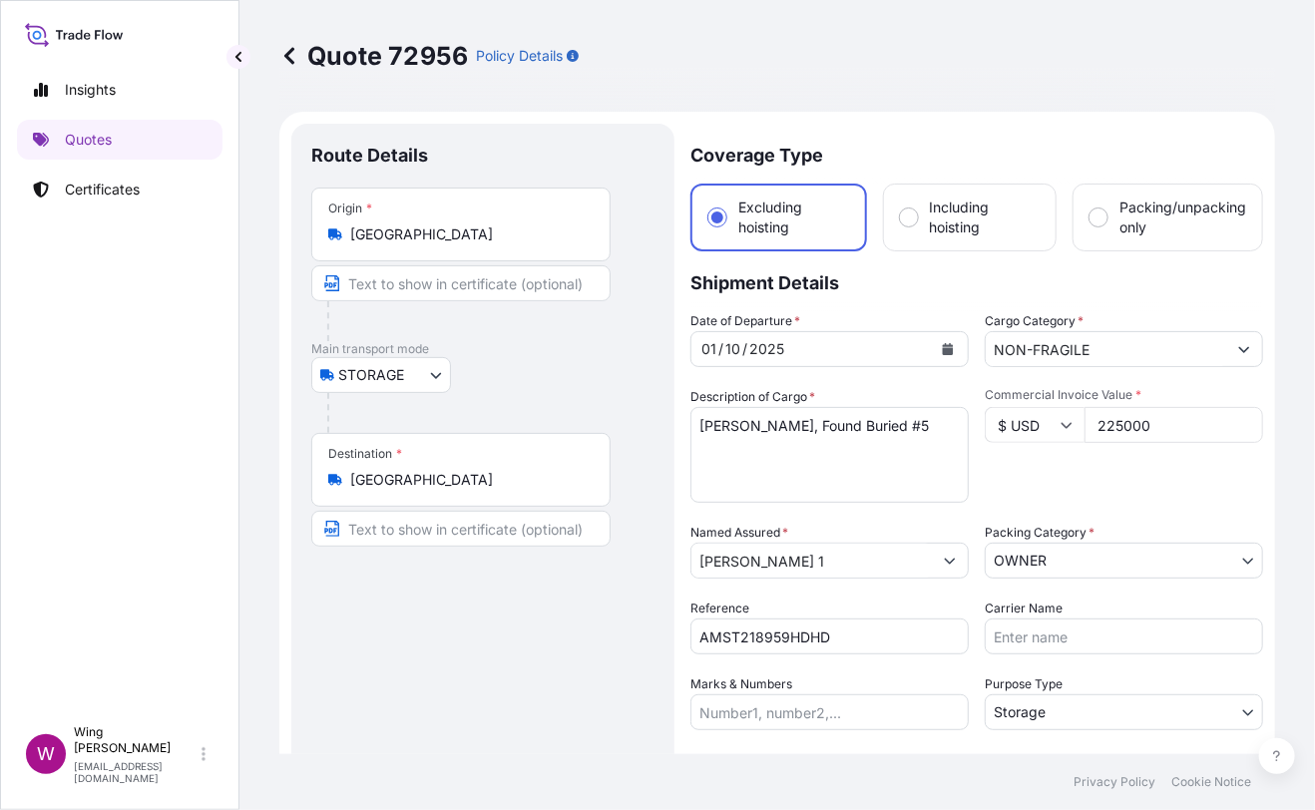
drag, startPoint x: 460, startPoint y: 646, endPoint x: 538, endPoint y: 627, distance: 80.1
click at [460, 645] on div "Route Details Place of loading Road / [GEOGRAPHIC_DATA] / Inland Origin * [GEOG…" at bounding box center [482, 615] width 343 height 943
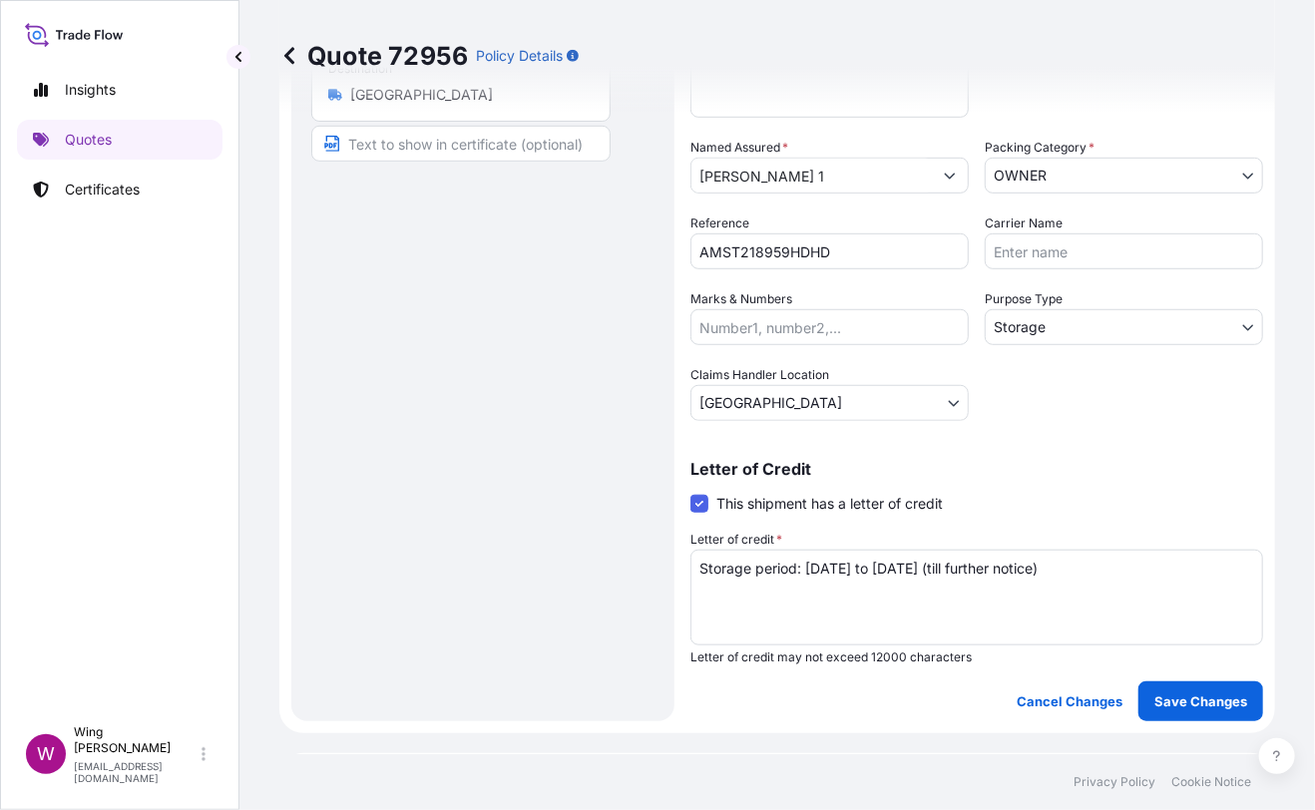
scroll to position [398, 0]
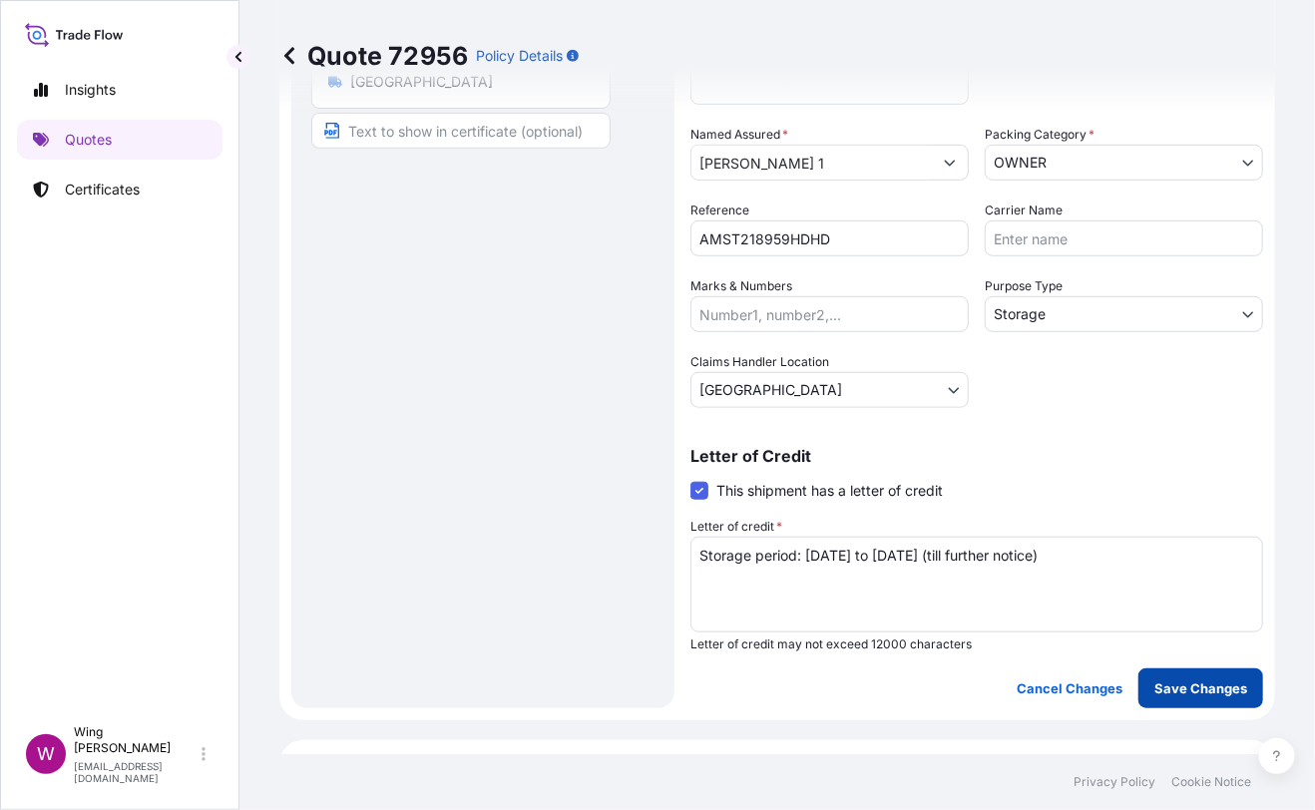
click at [1179, 670] on button "Save Changes" at bounding box center [1200, 688] width 125 height 40
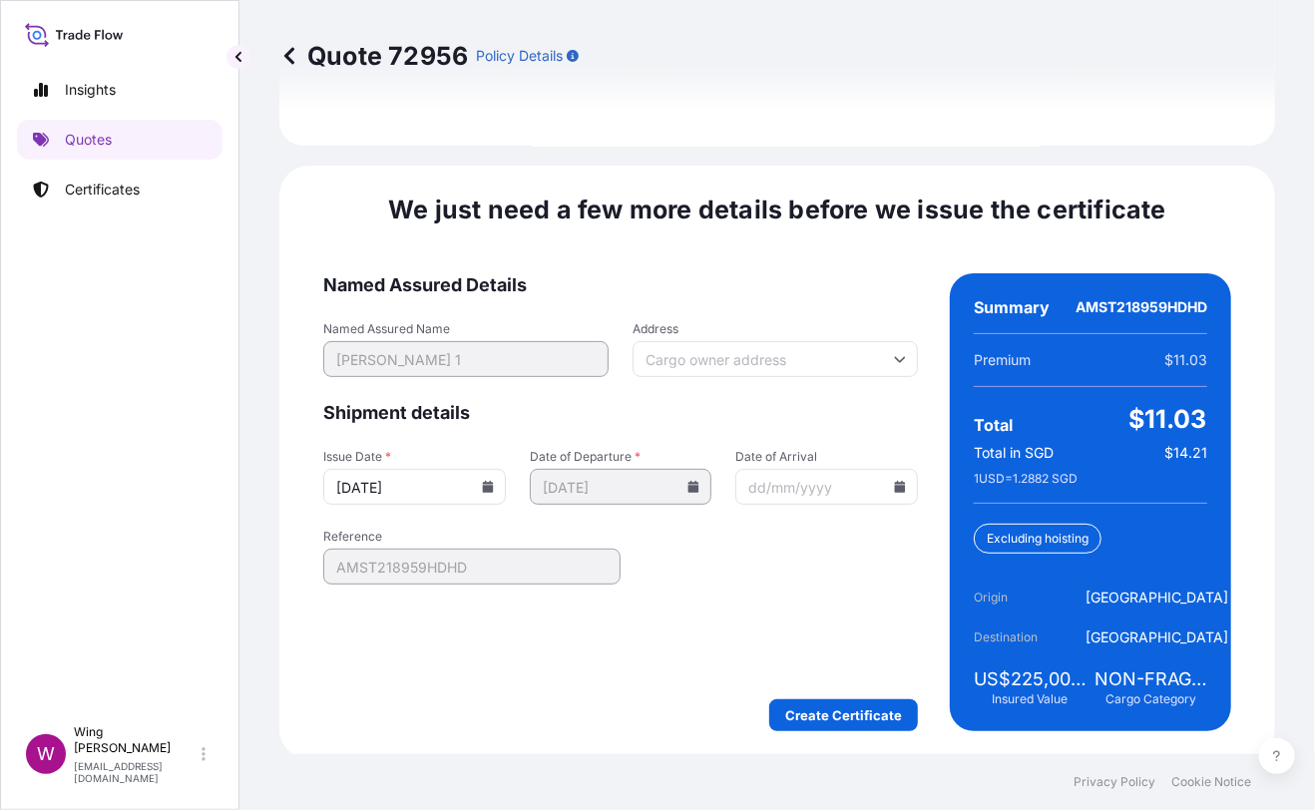
scroll to position [3150, 0]
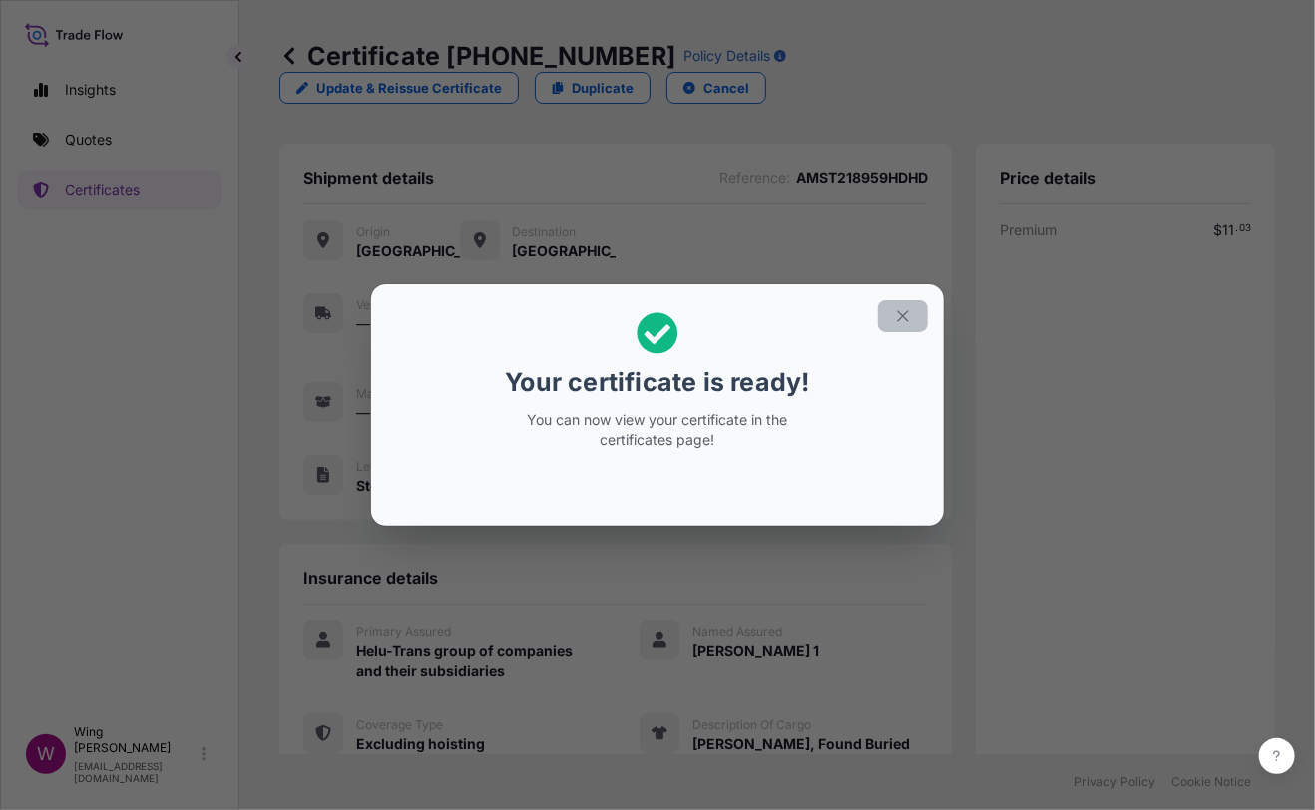
click at [902, 316] on icon "button" at bounding box center [902, 315] width 11 height 11
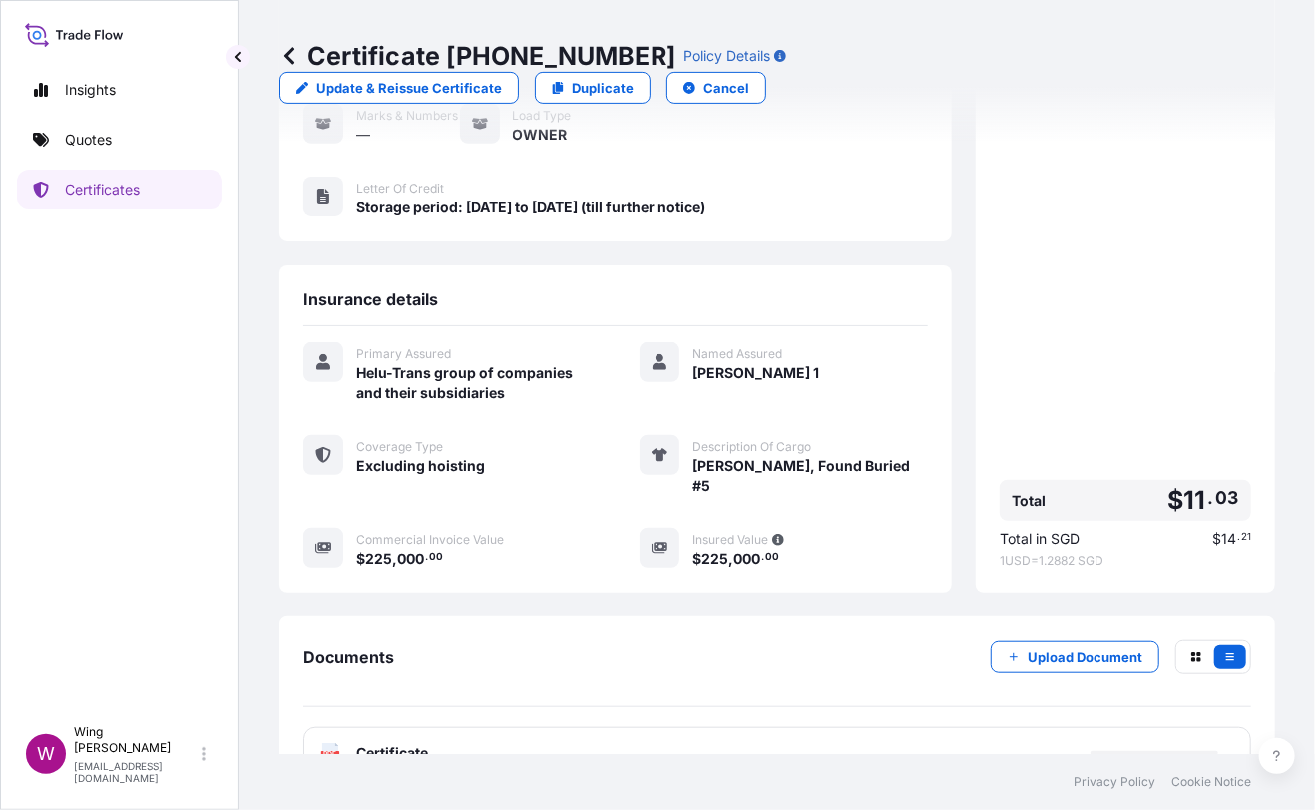
scroll to position [289, 0]
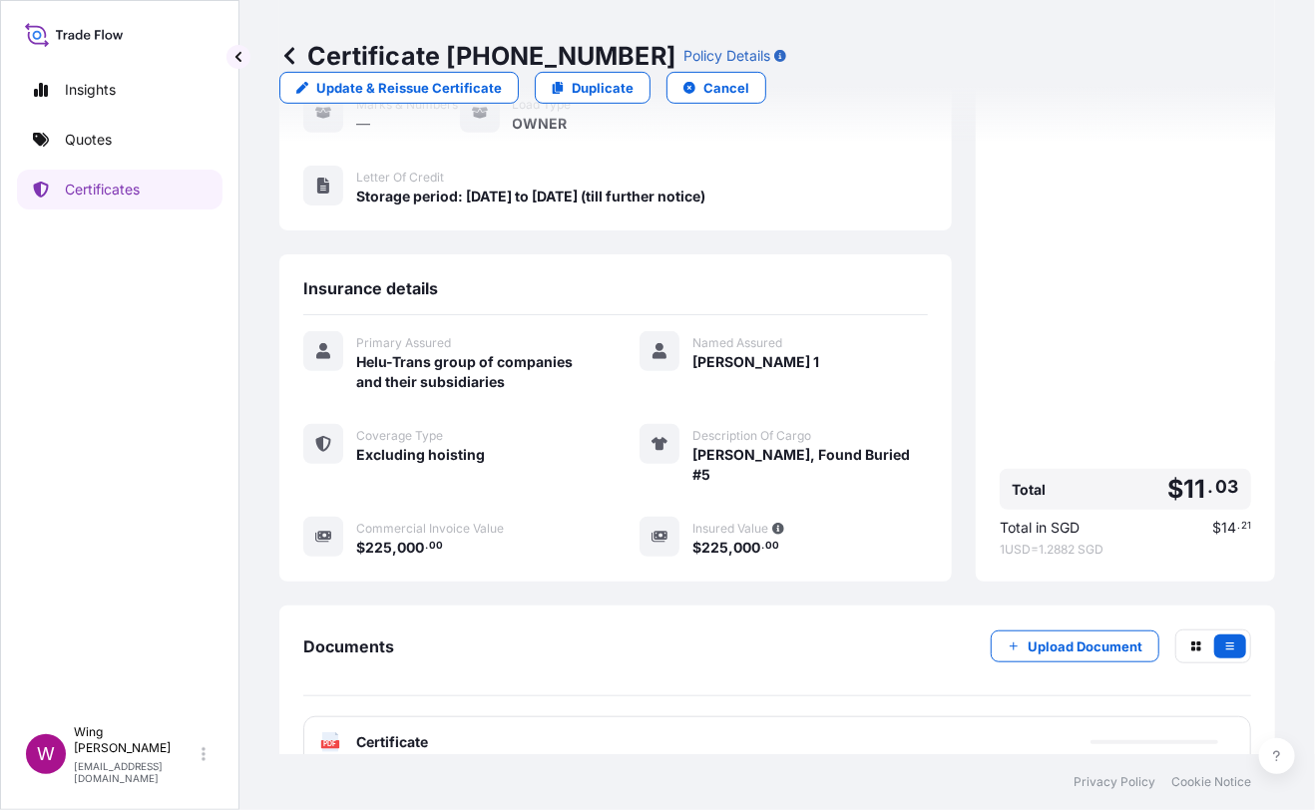
click at [336, 741] on text "PDF" at bounding box center [330, 744] width 13 height 7
click at [327, 741] on text "PDF" at bounding box center [330, 744] width 13 height 7
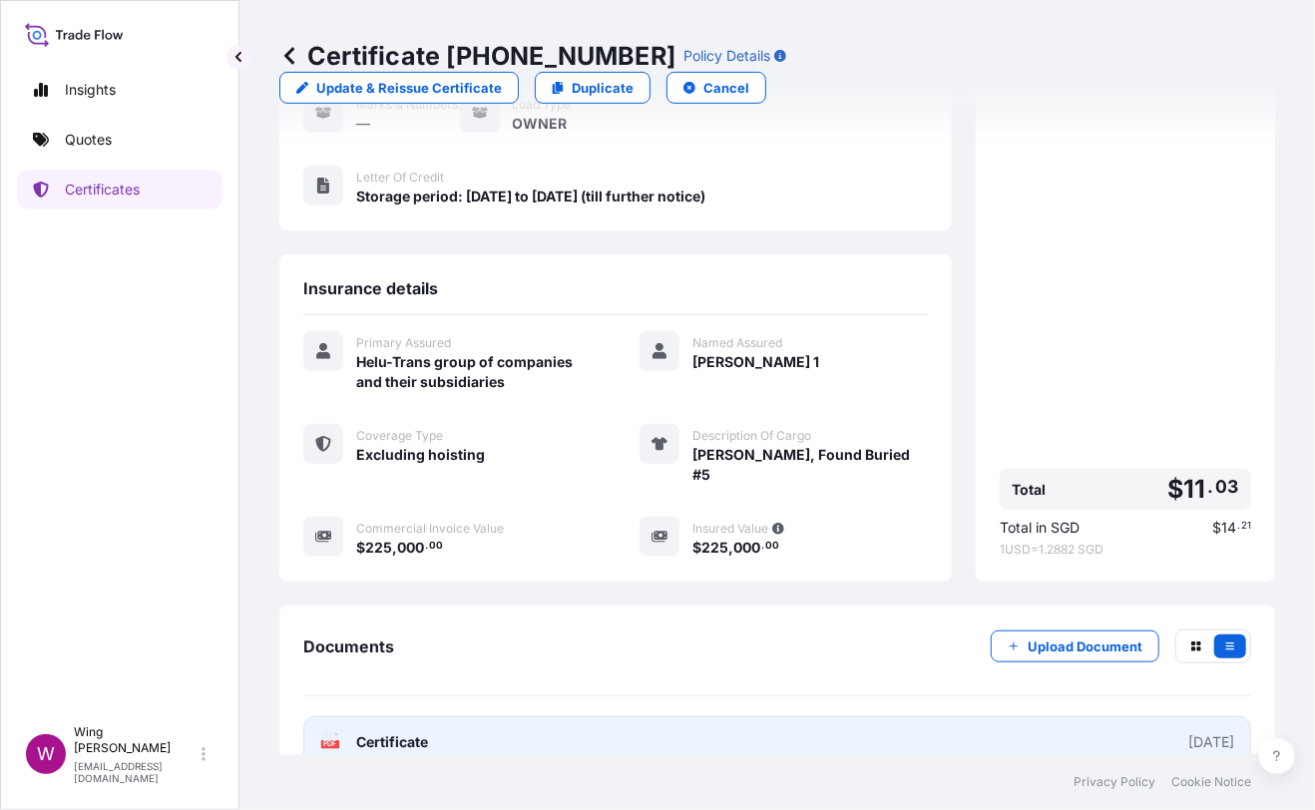
click at [327, 741] on text "PDF" at bounding box center [330, 744] width 13 height 7
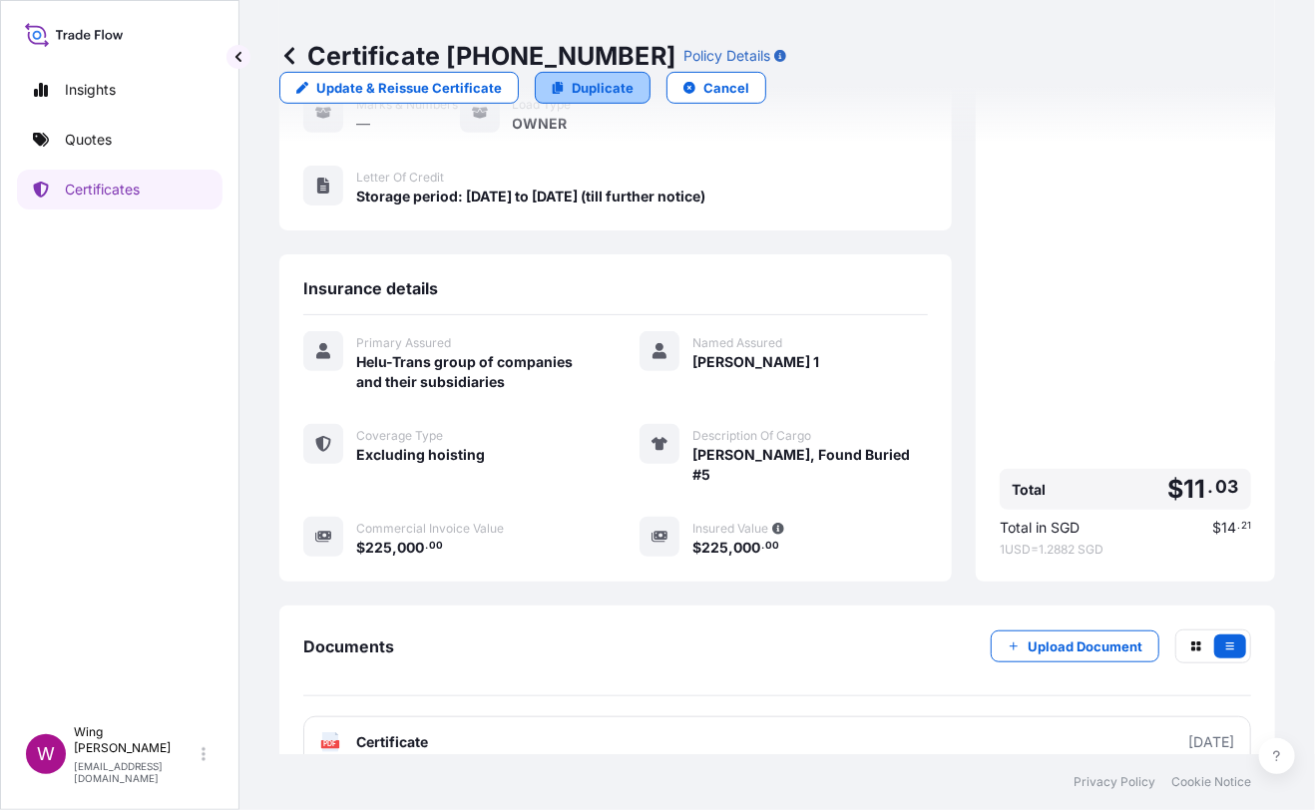
click at [633, 78] on p "Duplicate" at bounding box center [603, 88] width 62 height 20
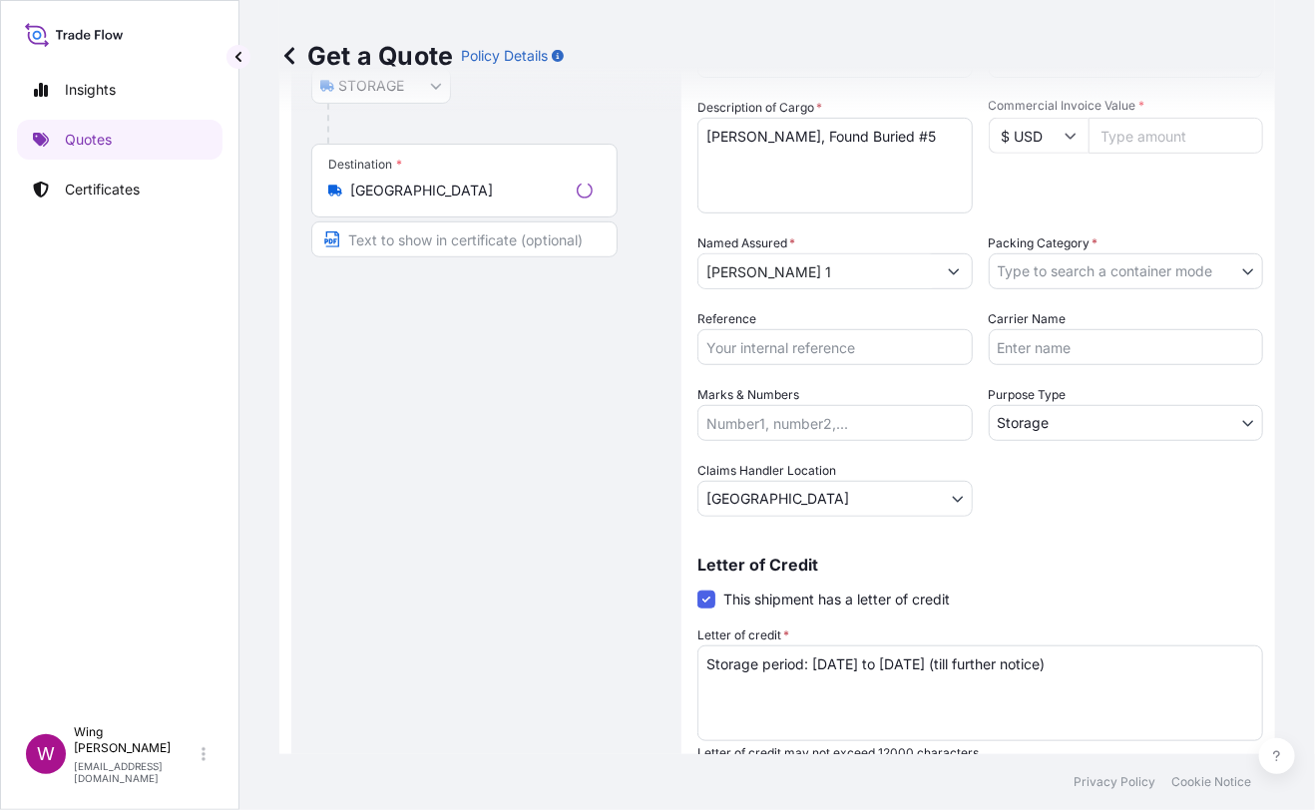
scroll to position [31, 0]
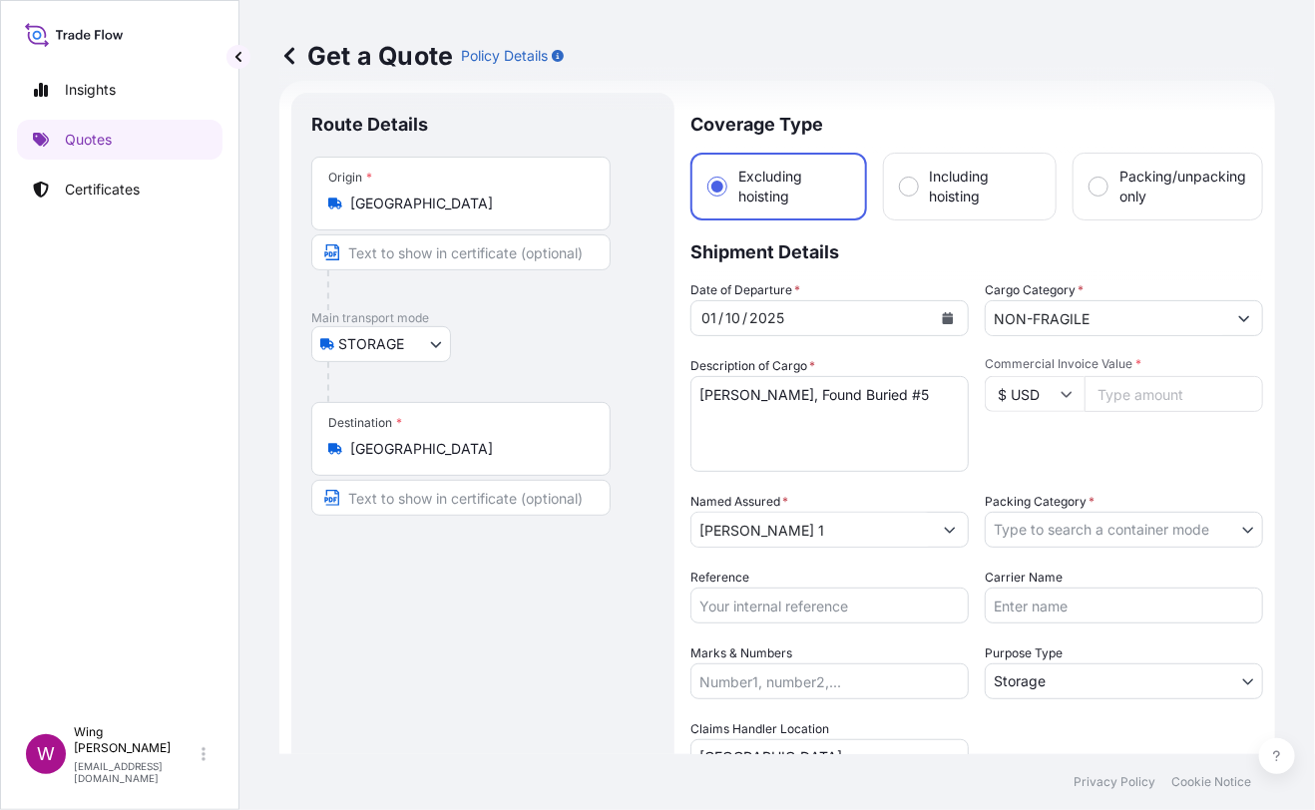
drag, startPoint x: 479, startPoint y: 669, endPoint x: 556, endPoint y: 628, distance: 87.0
click at [489, 662] on div "Route Details Place of loading Road / [GEOGRAPHIC_DATA] / Inland Origin * [GEOG…" at bounding box center [482, 584] width 343 height 943
drag, startPoint x: 916, startPoint y: 392, endPoint x: 575, endPoint y: 355, distance: 343.2
click at [575, 355] on form "Route Details Place of loading Road / Inland Road / Inland Origin * [GEOGRAPHIC…" at bounding box center [777, 584] width 996 height 1007
paste textarea ""[PERSON_NAME], Found Buried #7 ""
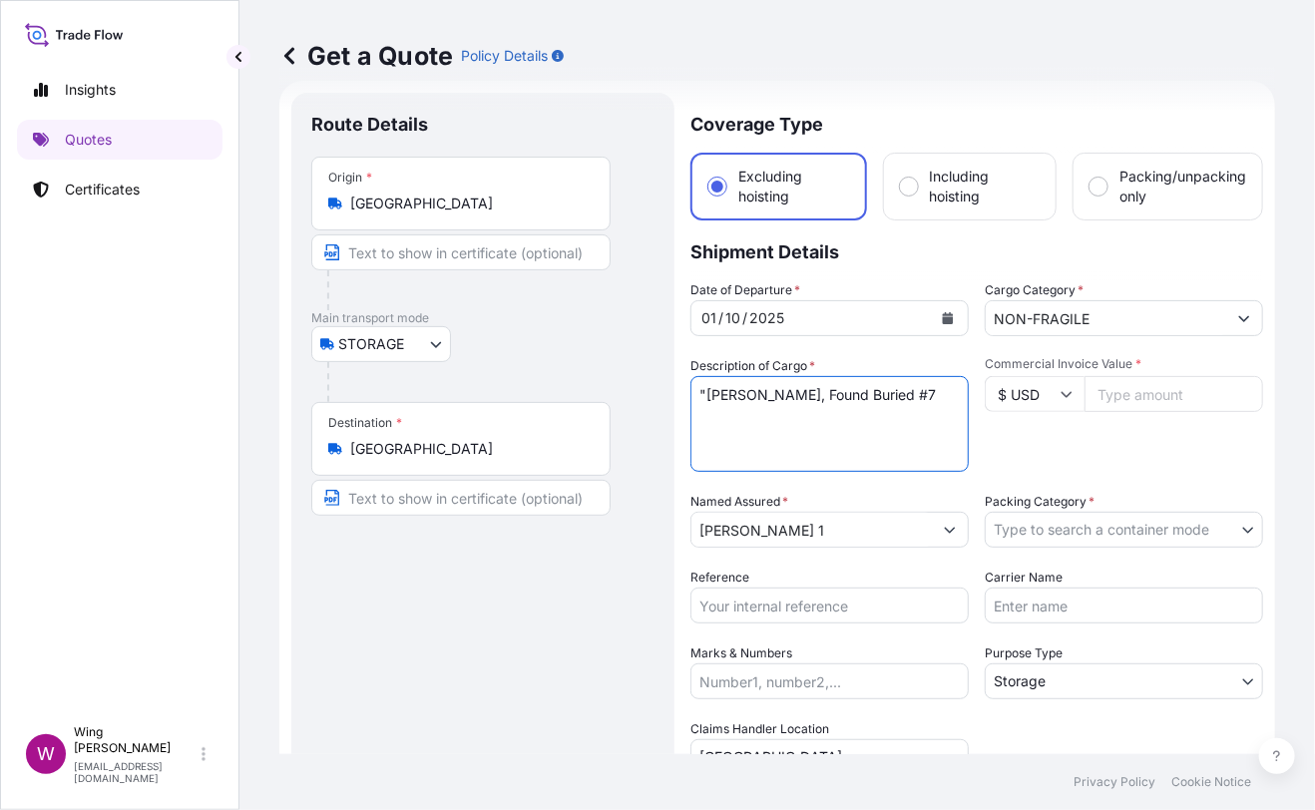
click at [703, 397] on textarea "[PERSON_NAME], Found Buried #5" at bounding box center [829, 424] width 278 height 96
drag, startPoint x: 593, startPoint y: 644, endPoint x: 603, endPoint y: 636, distance: 12.8
click at [593, 644] on div "Route Details Place of loading Road / [GEOGRAPHIC_DATA] / Inland Origin * [GEOG…" at bounding box center [482, 584] width 343 height 943
click at [491, 643] on div "Route Details Place of loading Road / [GEOGRAPHIC_DATA] / Inland Origin * [GEOG…" at bounding box center [482, 584] width 343 height 943
click at [1138, 394] on input "Commercial Invoice Value *" at bounding box center [1173, 394] width 179 height 36
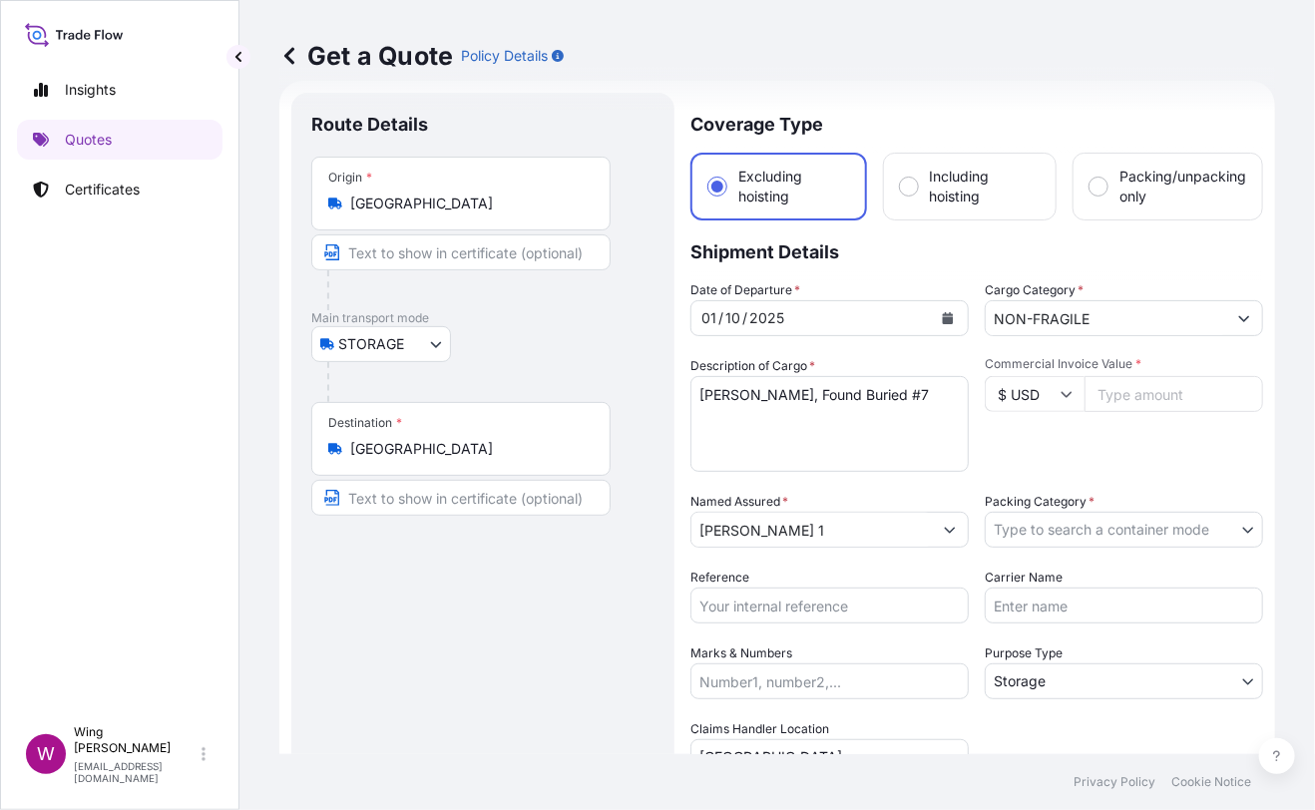
paste input "225000"
click at [1079, 463] on div "Commercial Invoice Value * $ USD 225000" at bounding box center [1124, 414] width 278 height 116
click at [1105, 550] on div "Date of Departure * [DATE] Cargo Category * NON-FRAGILE Description of Cargo * …" at bounding box center [976, 527] width 573 height 495
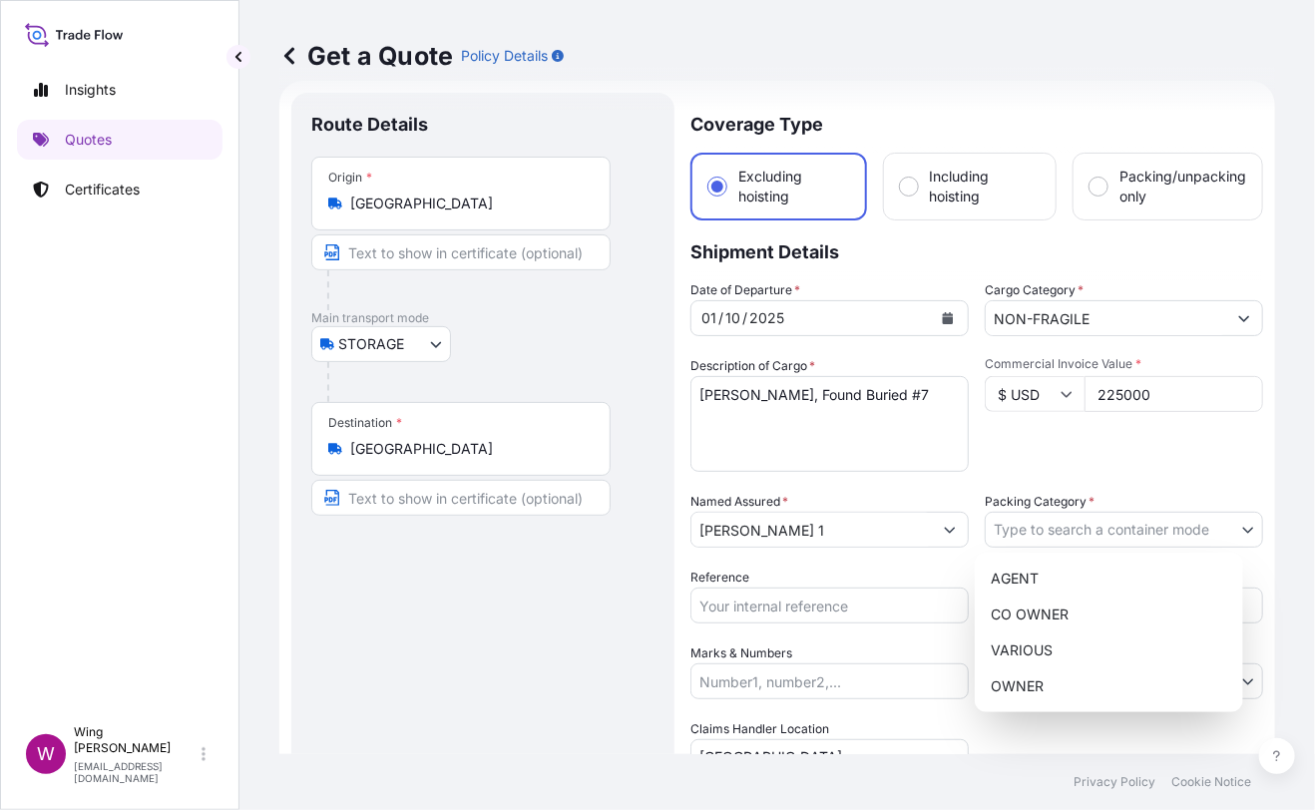
click at [1105, 528] on body "Insights Quotes Certificates W Wing Lee [EMAIL_ADDRESS][DOMAIN_NAME] Get a Quot…" at bounding box center [657, 405] width 1315 height 810
click at [1084, 676] on div "OWNER" at bounding box center [1109, 686] width 252 height 36
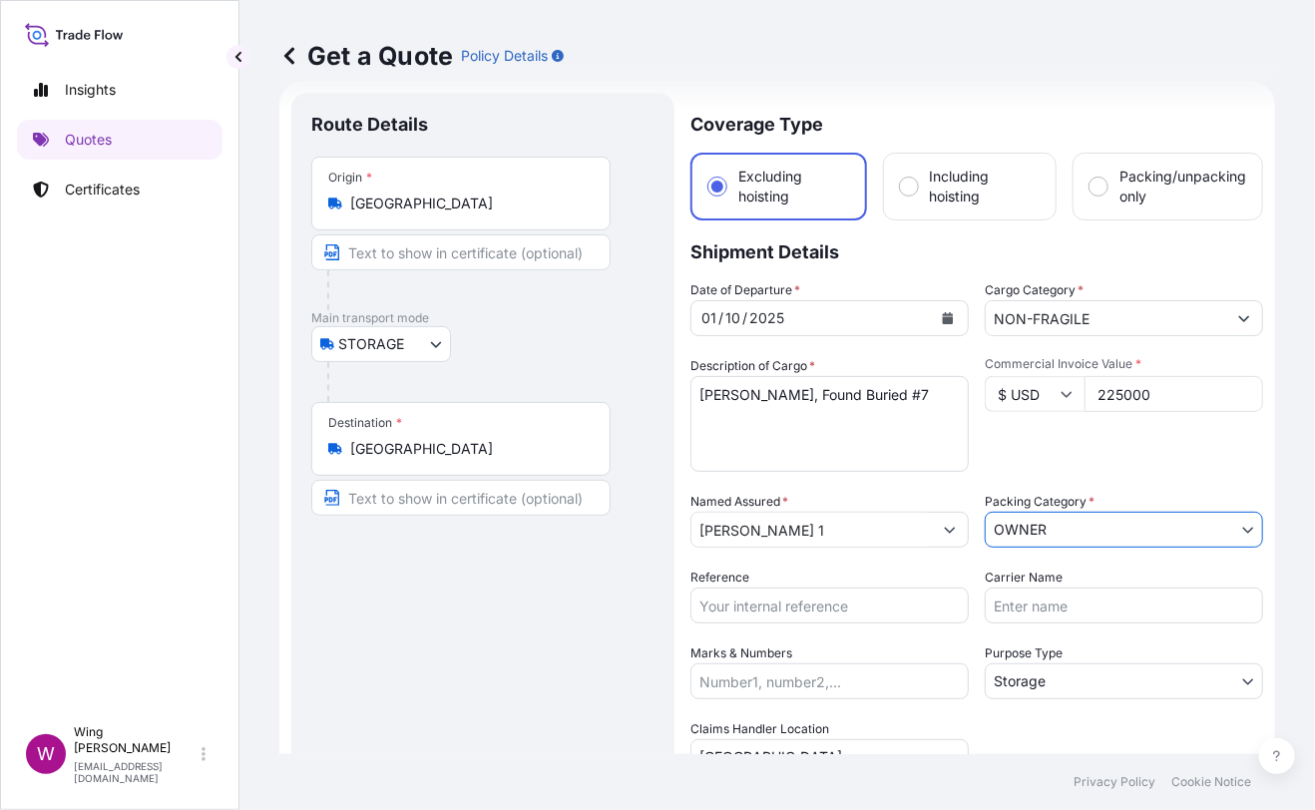
click at [416, 635] on div "Route Details Place of loading Road / [GEOGRAPHIC_DATA] / Inland Origin * [GEOG…" at bounding box center [482, 584] width 343 height 943
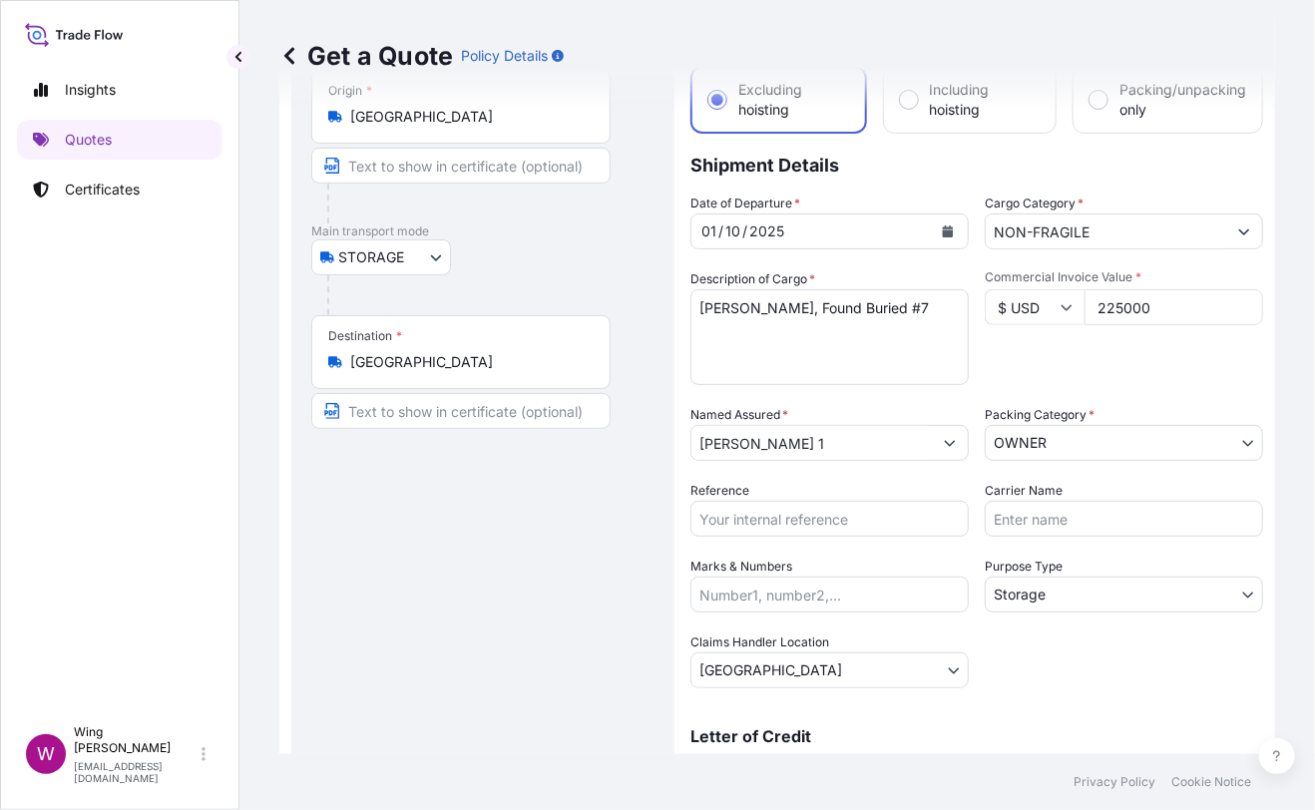
scroll to position [164, 0]
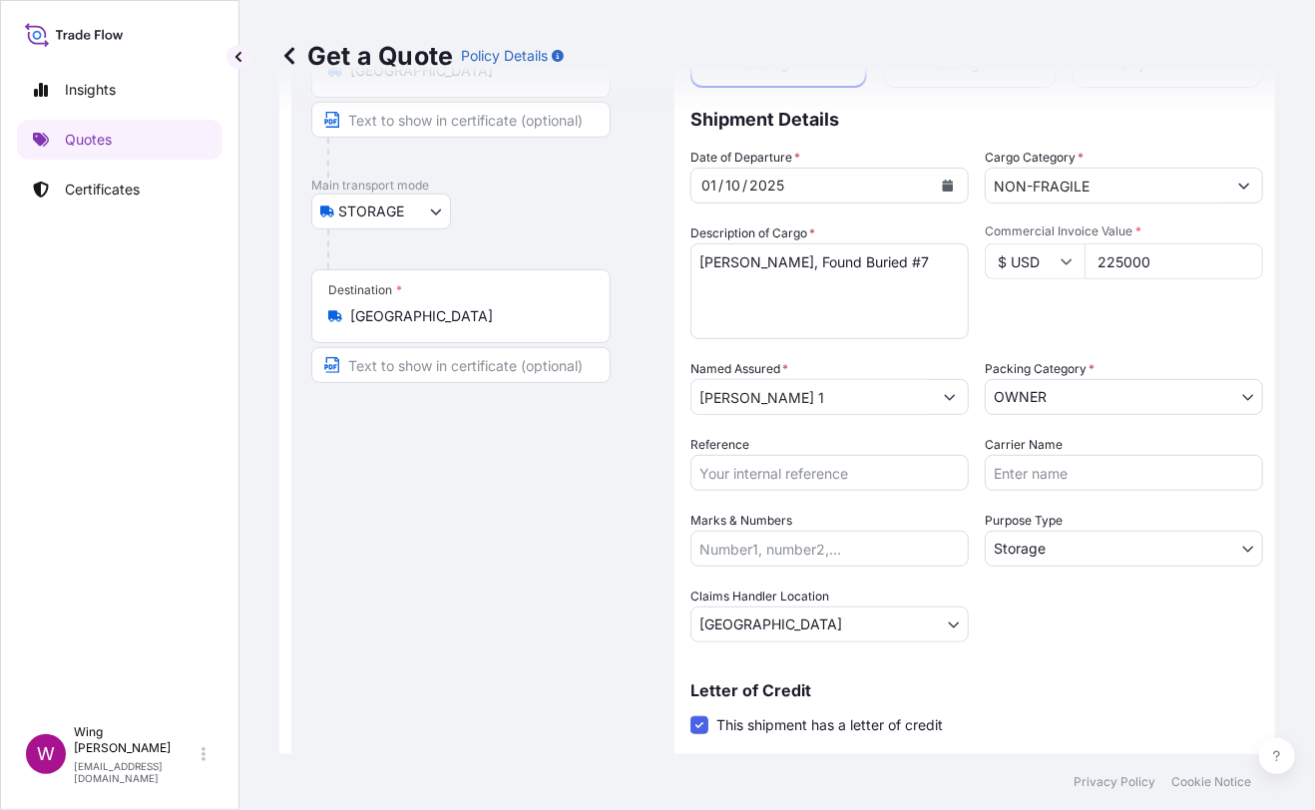
drag, startPoint x: 585, startPoint y: 504, endPoint x: 661, endPoint y: 494, distance: 77.5
click at [589, 504] on div "Route Details Place of loading Road / [GEOGRAPHIC_DATA] / Inland Origin * [GEOG…" at bounding box center [482, 451] width 343 height 943
click at [729, 464] on input "Reference" at bounding box center [829, 473] width 278 height 36
paste input "AMST218959HDHD"
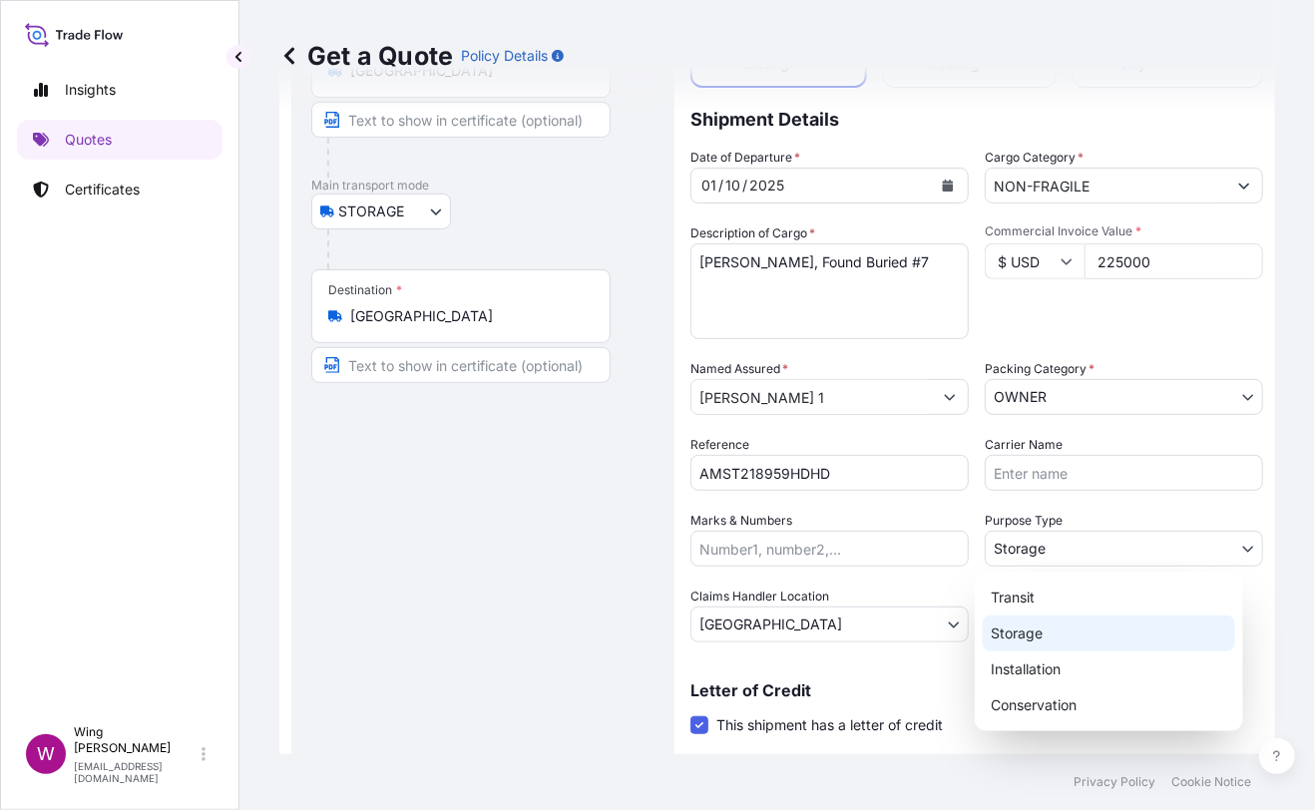
click at [1128, 556] on body "Insights Quotes Certificates W Wing Lee [EMAIL_ADDRESS][DOMAIN_NAME] Get a Quot…" at bounding box center [657, 405] width 1315 height 810
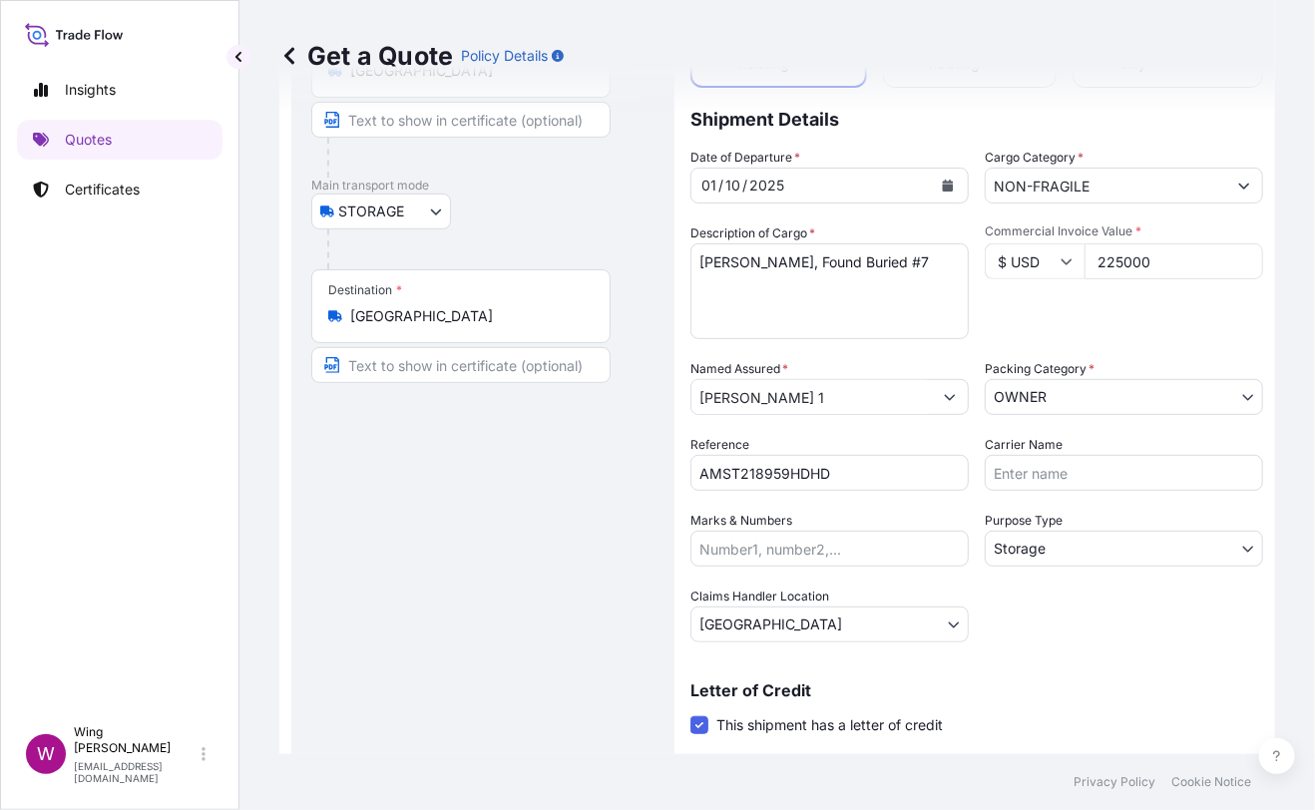
click at [565, 559] on div "Route Details Place of loading Road / [GEOGRAPHIC_DATA] / Inland Origin * [GEOG…" at bounding box center [482, 451] width 343 height 943
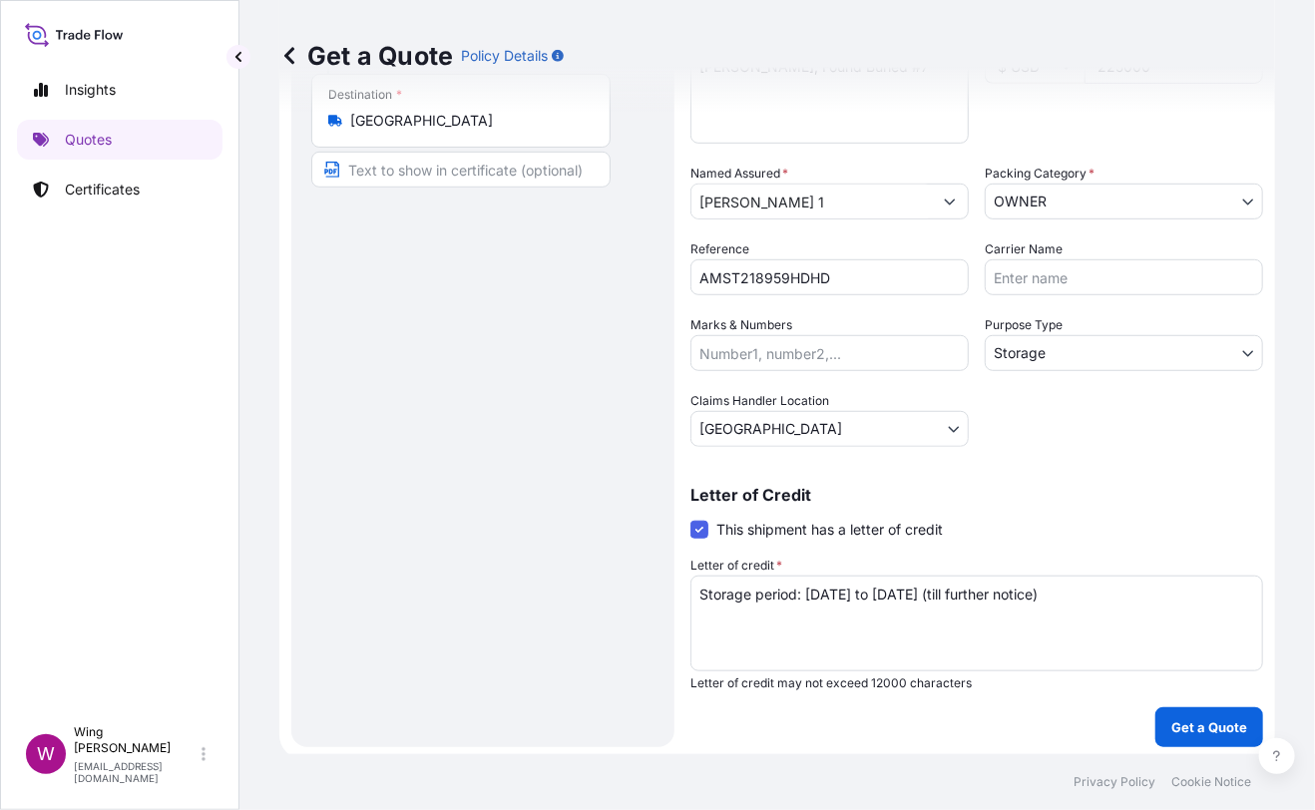
scroll to position [361, 0]
click at [1196, 710] on button "Get a Quote" at bounding box center [1209, 725] width 108 height 40
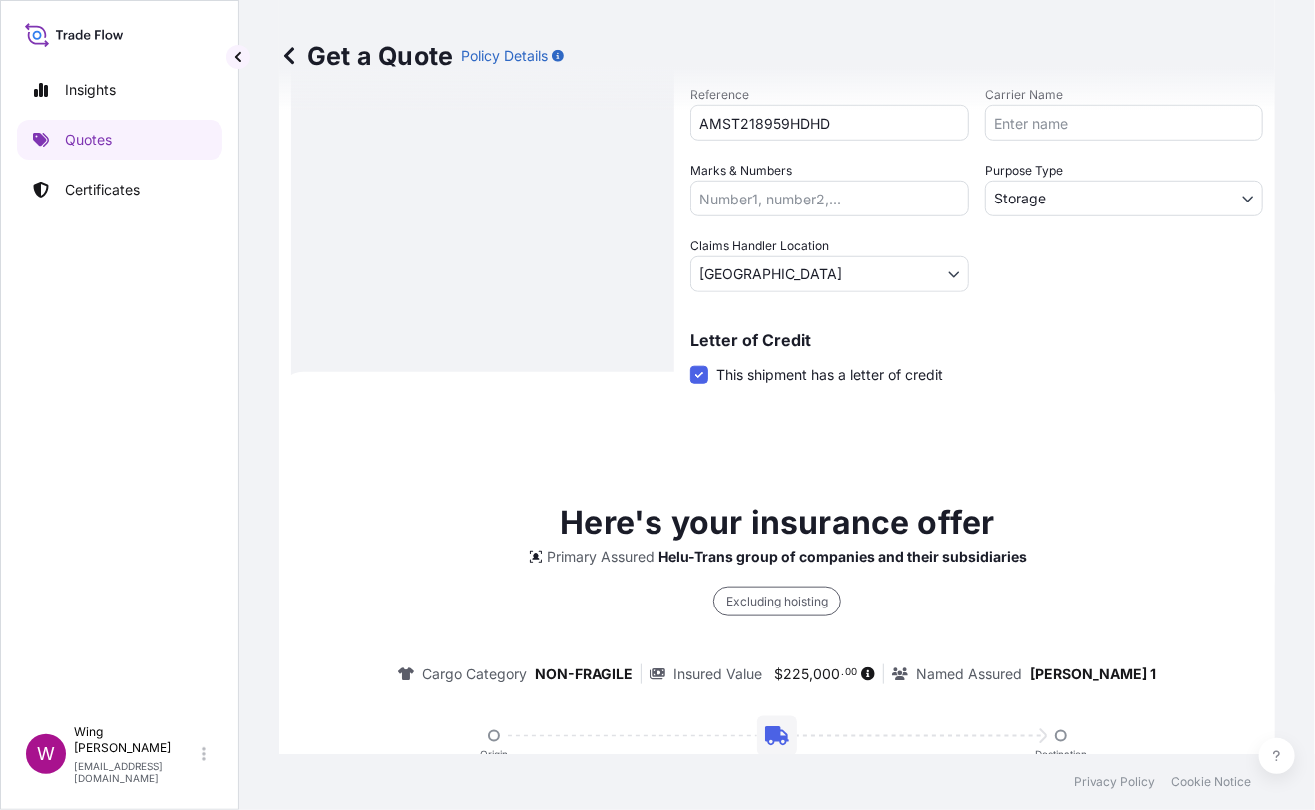
scroll to position [253, 0]
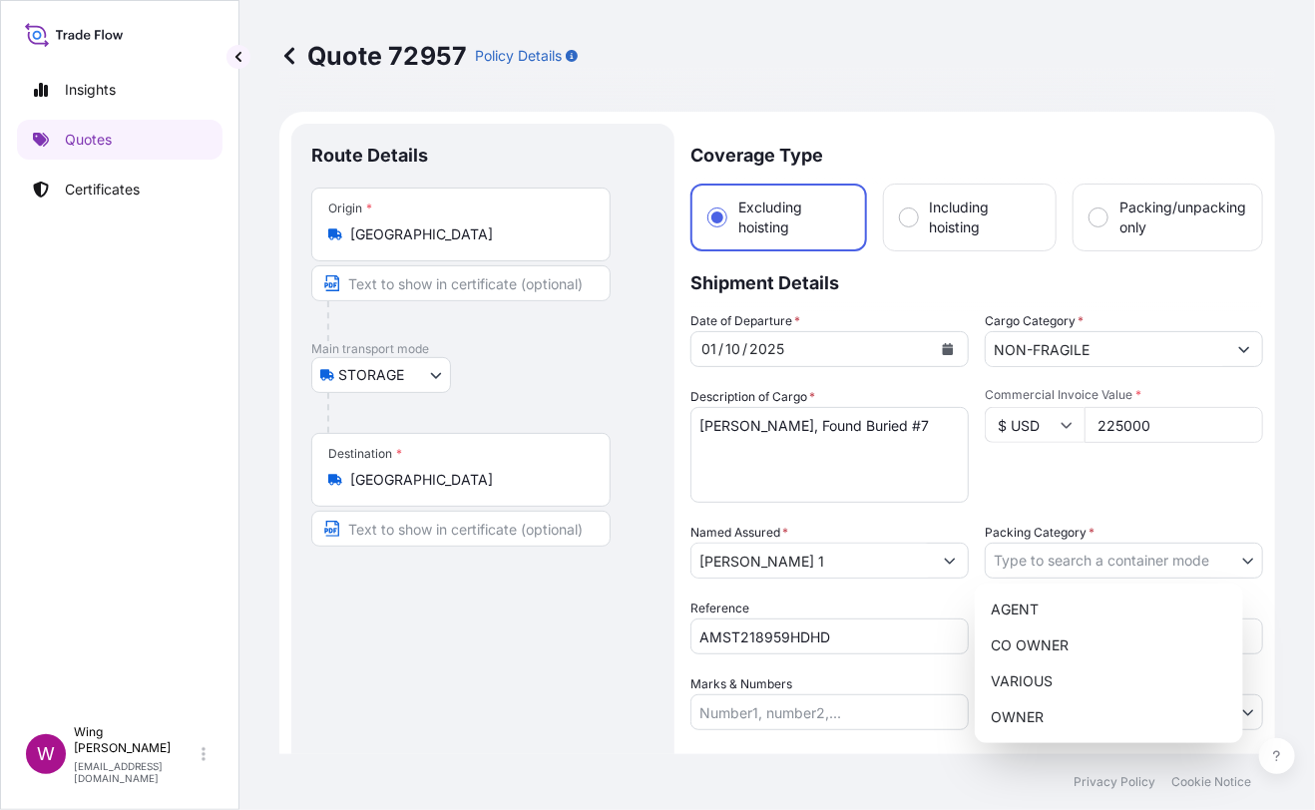
click at [1083, 562] on body "Insights Quotes Certificates W Wing Lee [EMAIL_ADDRESS][DOMAIN_NAME] Quote 7295…" at bounding box center [657, 405] width 1315 height 810
click at [1040, 711] on div "OWNER" at bounding box center [1109, 717] width 252 height 36
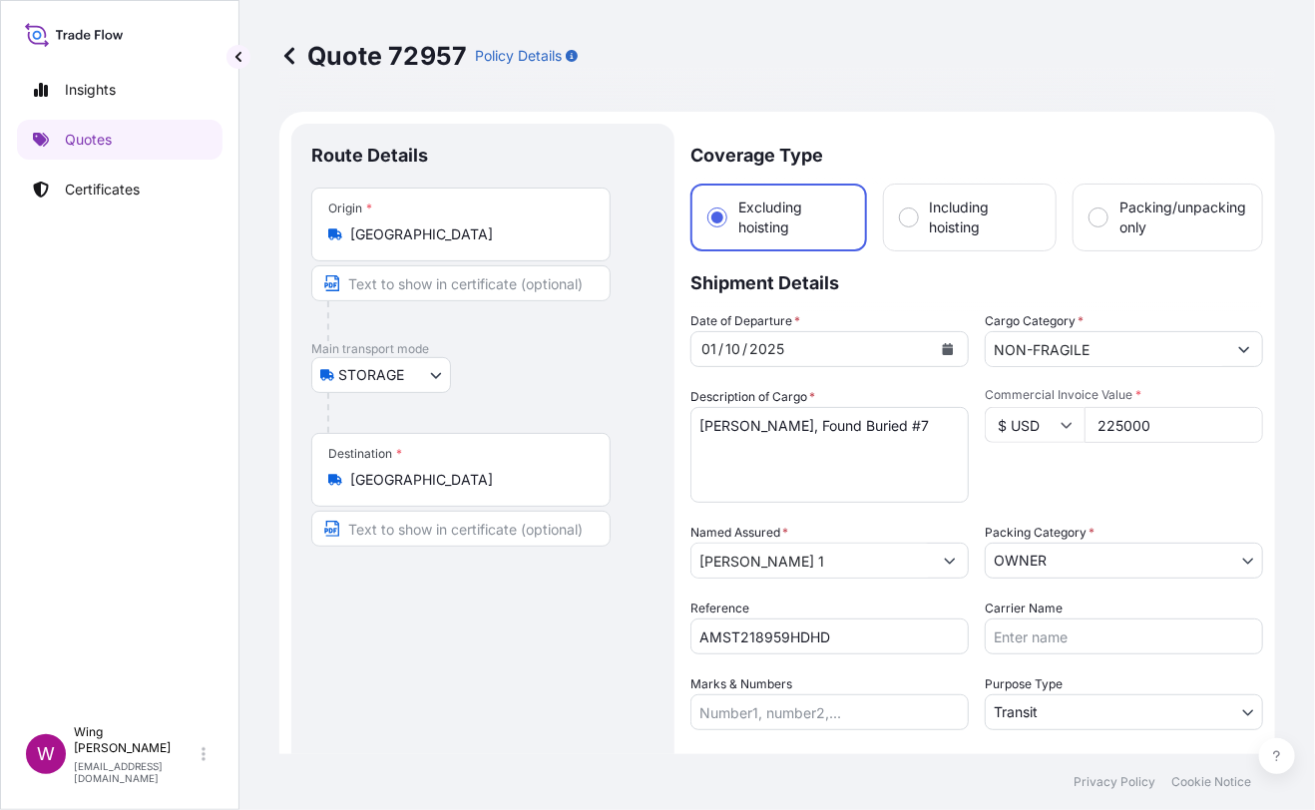
click at [541, 676] on div "Route Details Place of loading Road / [GEOGRAPHIC_DATA] / Inland Origin * [GEOG…" at bounding box center [482, 539] width 343 height 791
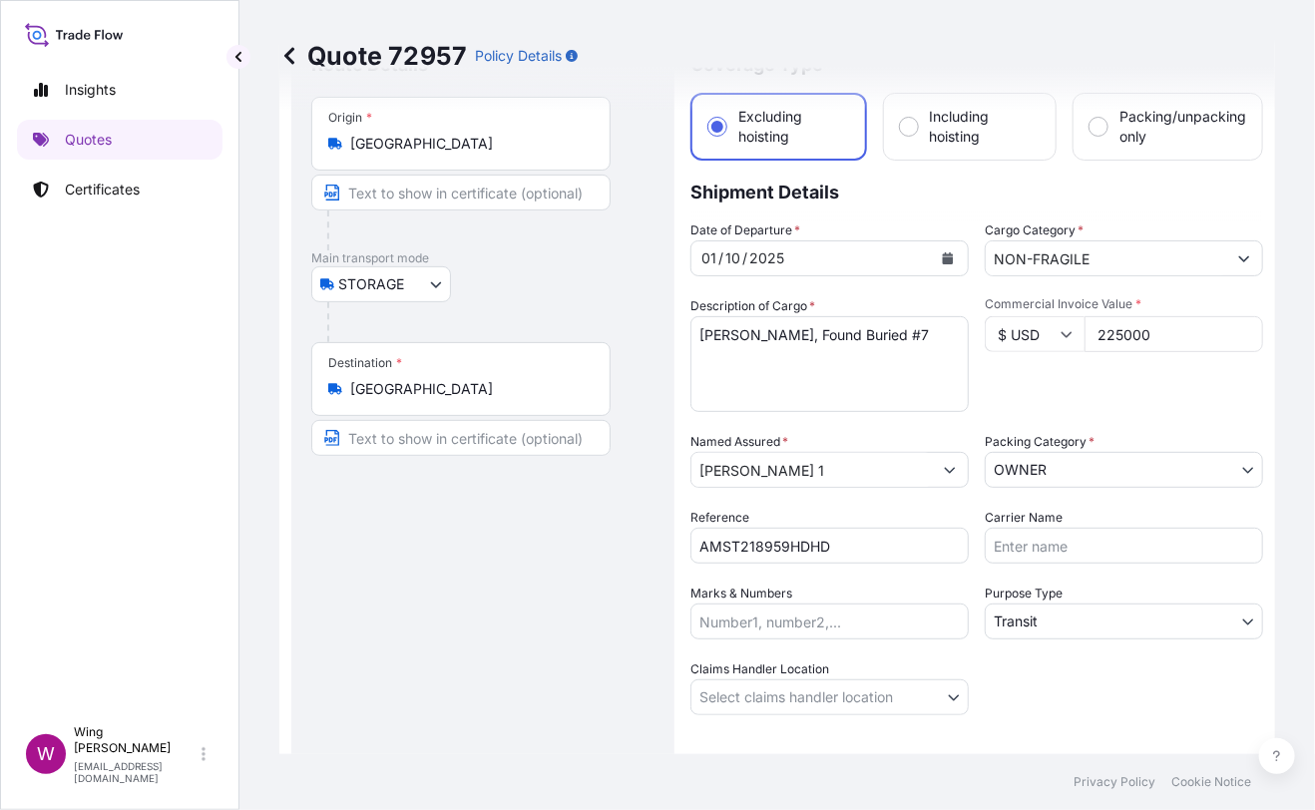
scroll to position [132, 0]
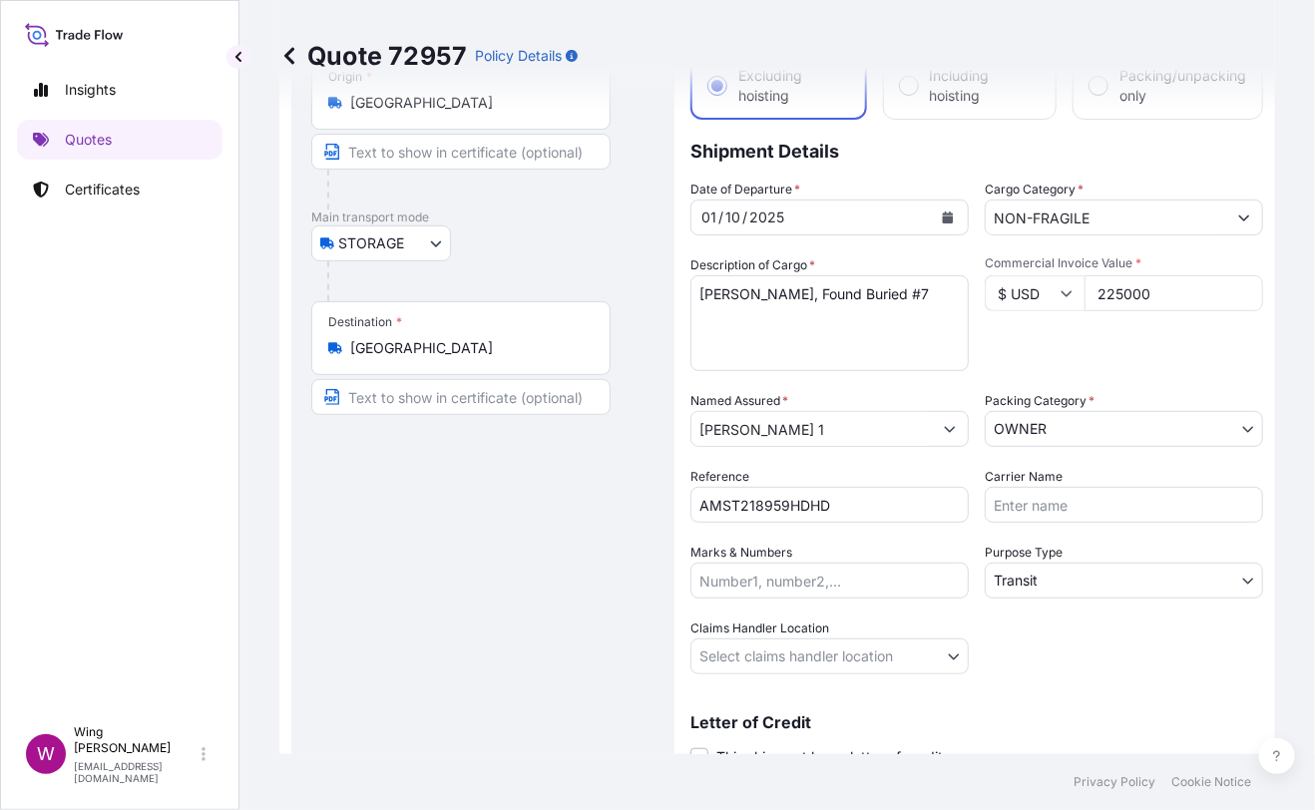
click at [1028, 595] on body "Insights Quotes Certificates W Wing Lee [EMAIL_ADDRESS][DOMAIN_NAME] Quote 7295…" at bounding box center [657, 405] width 1315 height 810
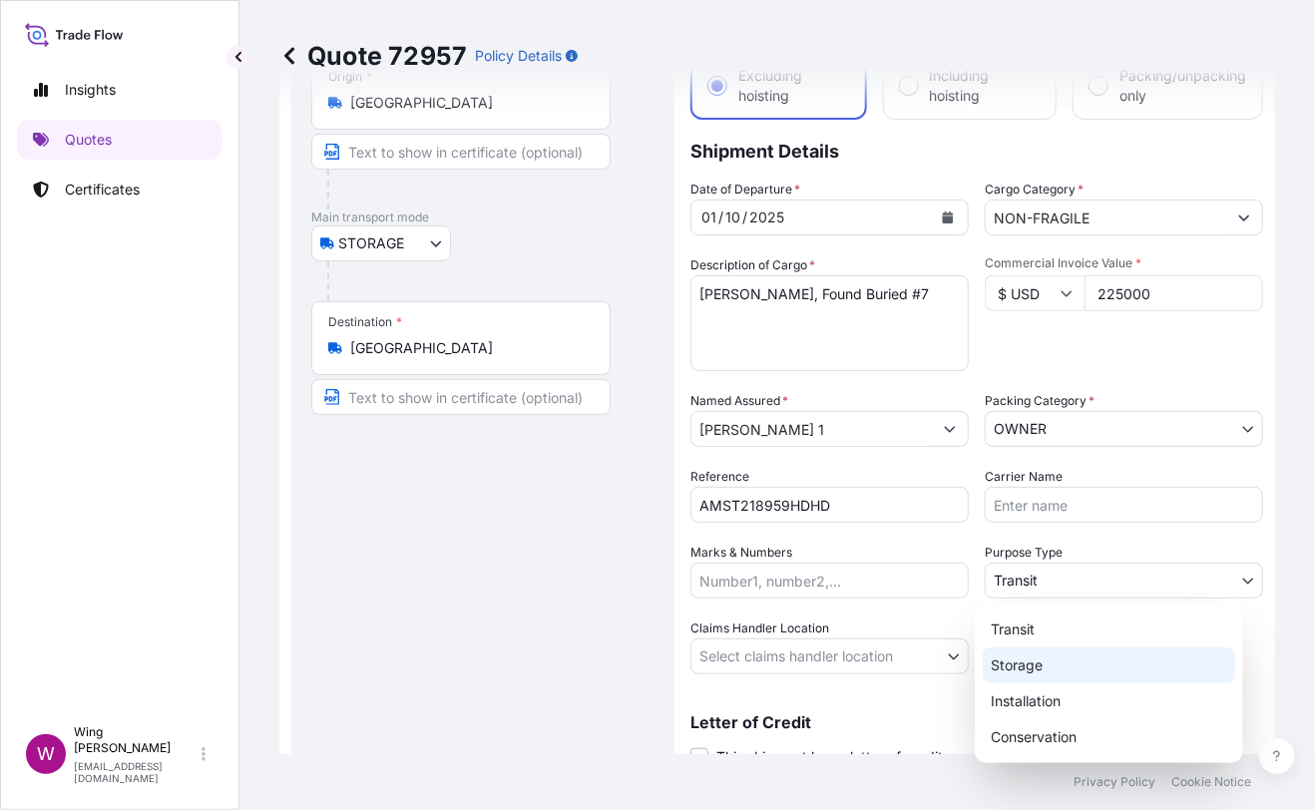
click at [1031, 662] on div "Storage" at bounding box center [1109, 665] width 252 height 36
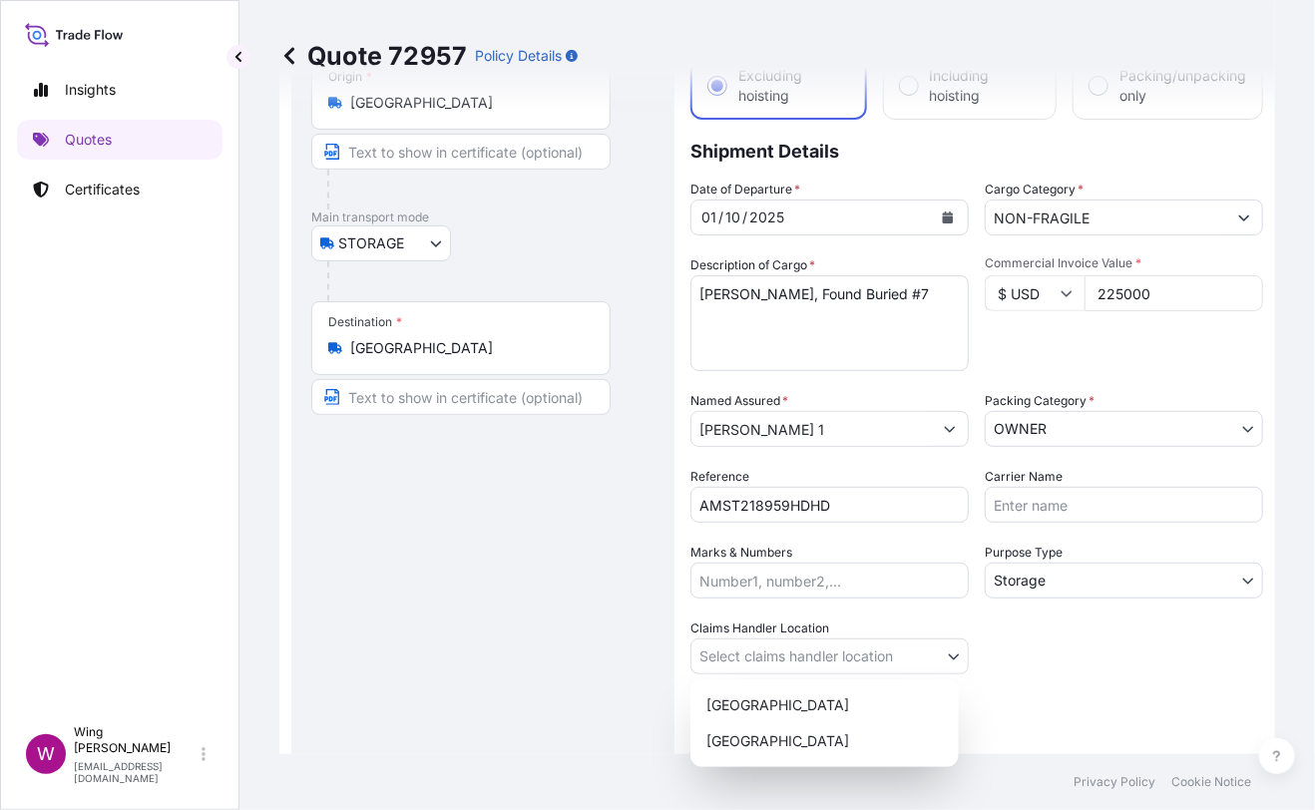
click at [775, 647] on body "Insights Quotes Certificates W Wing Lee [EMAIL_ADDRESS][DOMAIN_NAME] Quote 7295…" at bounding box center [657, 405] width 1315 height 810
click at [775, 697] on div "[GEOGRAPHIC_DATA]" at bounding box center [824, 705] width 252 height 36
click at [521, 676] on div "Route Details Place of loading Road / [GEOGRAPHIC_DATA] / Inland Origin * [GEOG…" at bounding box center [482, 407] width 343 height 791
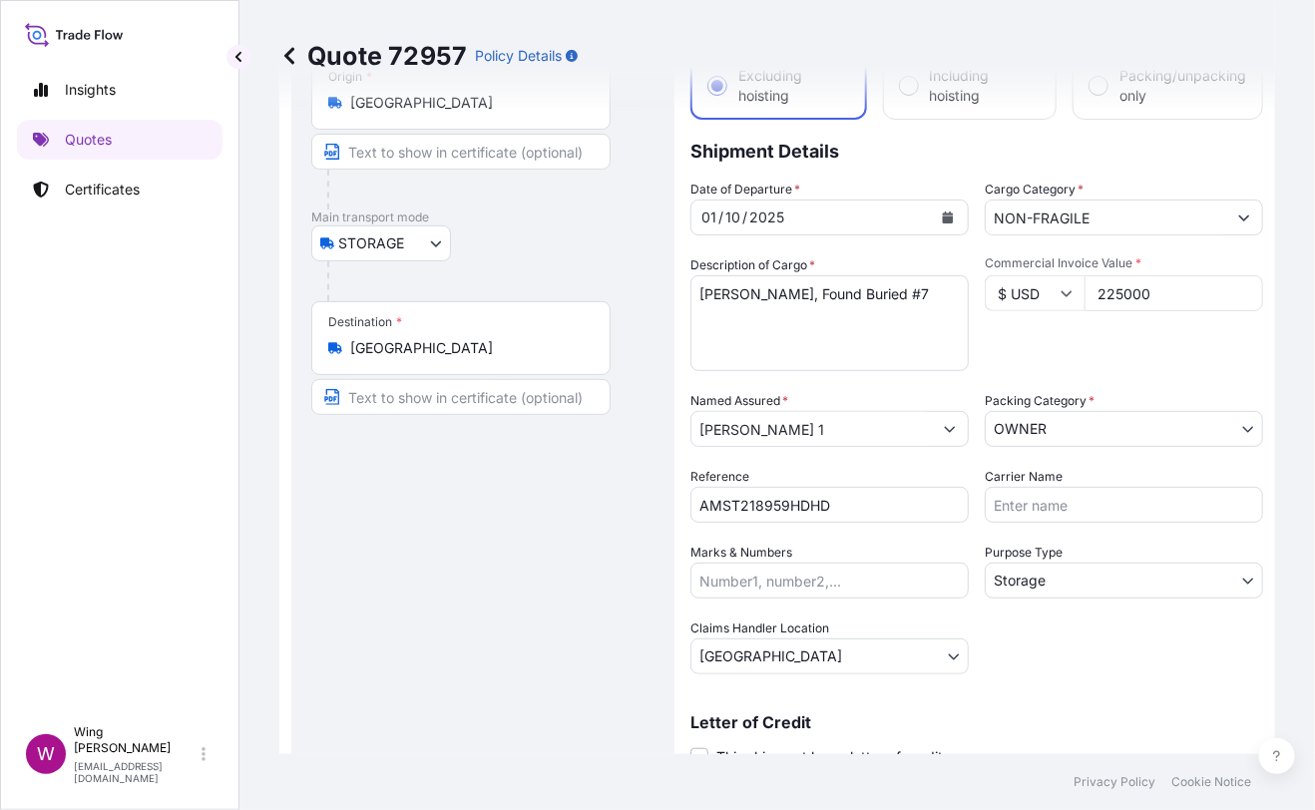
scroll to position [398, 0]
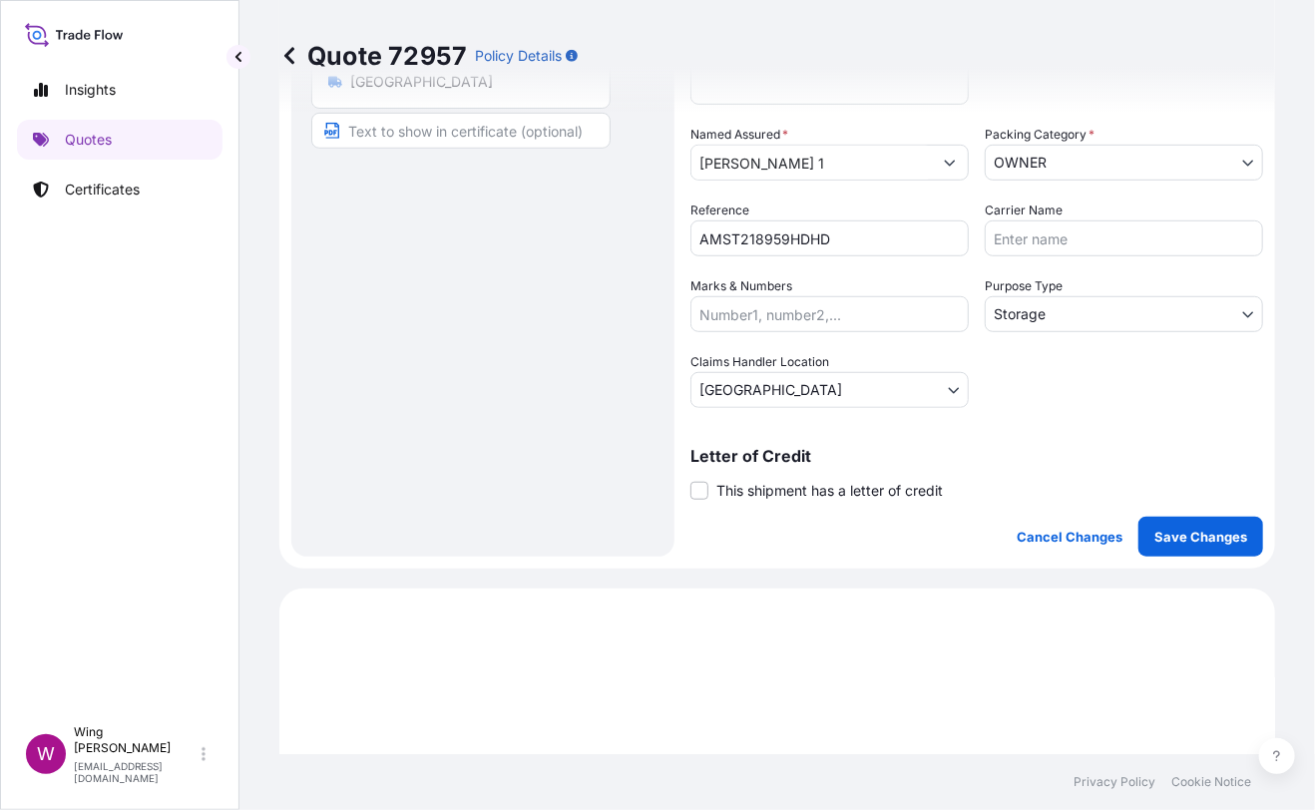
click at [754, 486] on span "This shipment has a letter of credit" at bounding box center [829, 491] width 226 height 20
click at [690, 480] on input "This shipment has a letter of credit" at bounding box center [690, 480] width 0 height 0
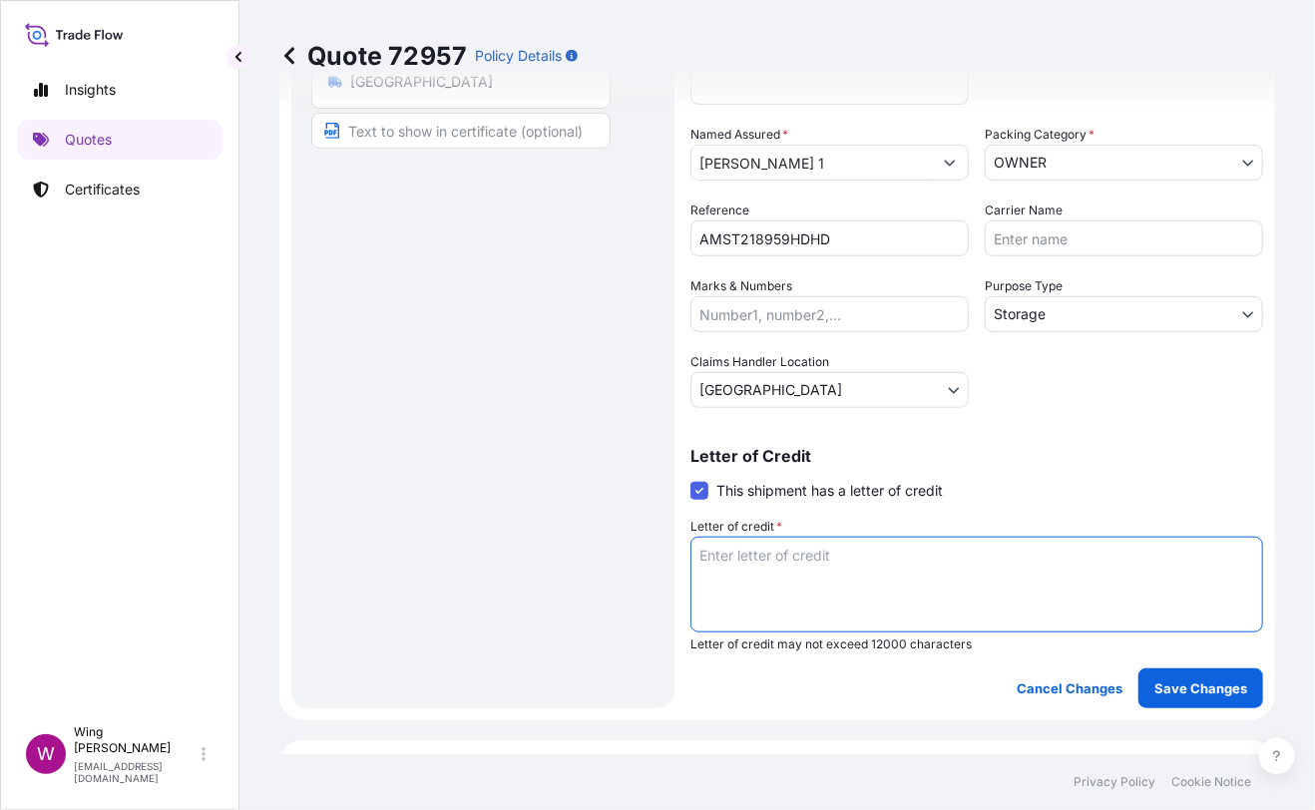
click at [754, 575] on textarea "Letter of credit *" at bounding box center [976, 585] width 573 height 96
paste textarea "Storage period: [DATE] to [DATE] (till further notice)"
click at [1224, 697] on button "Save Changes" at bounding box center [1200, 688] width 125 height 40
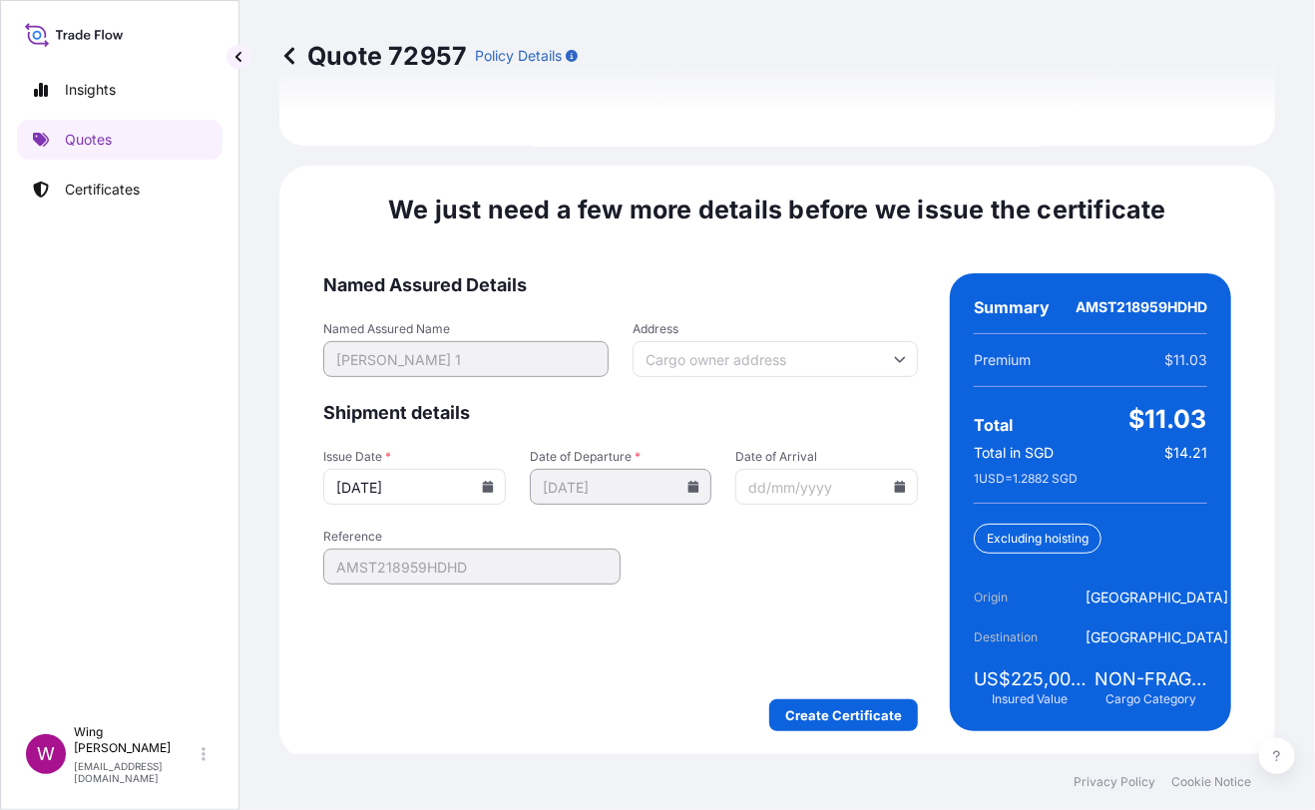
scroll to position [3150, 0]
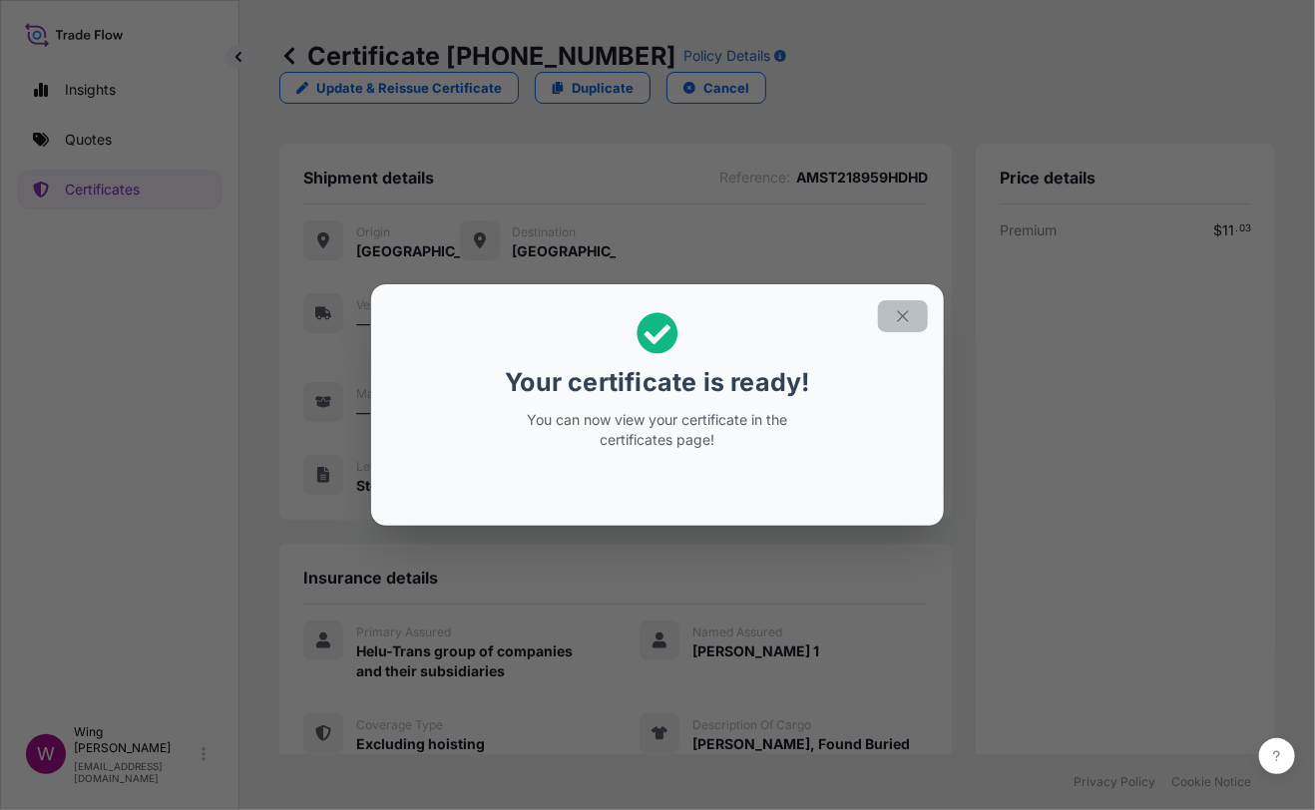
click at [905, 307] on icon "button" at bounding box center [903, 316] width 18 height 18
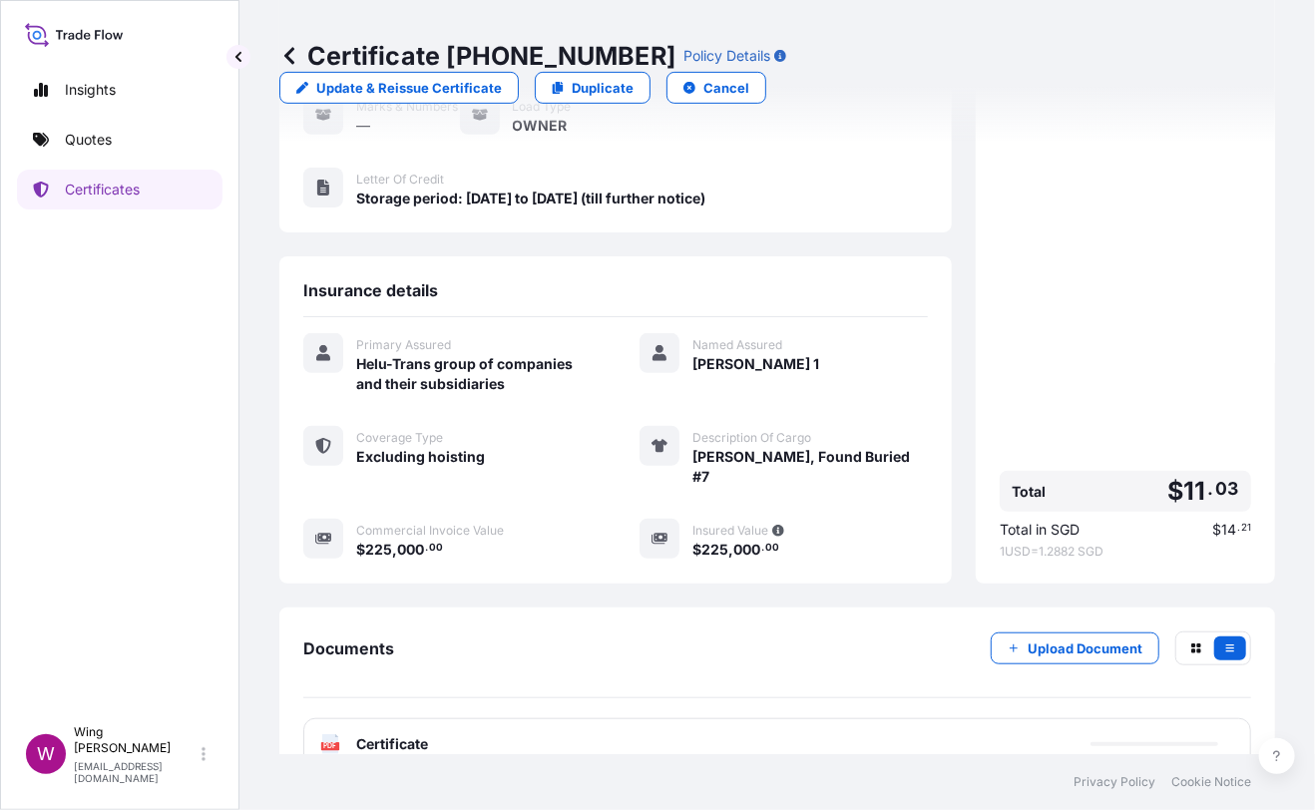
scroll to position [289, 0]
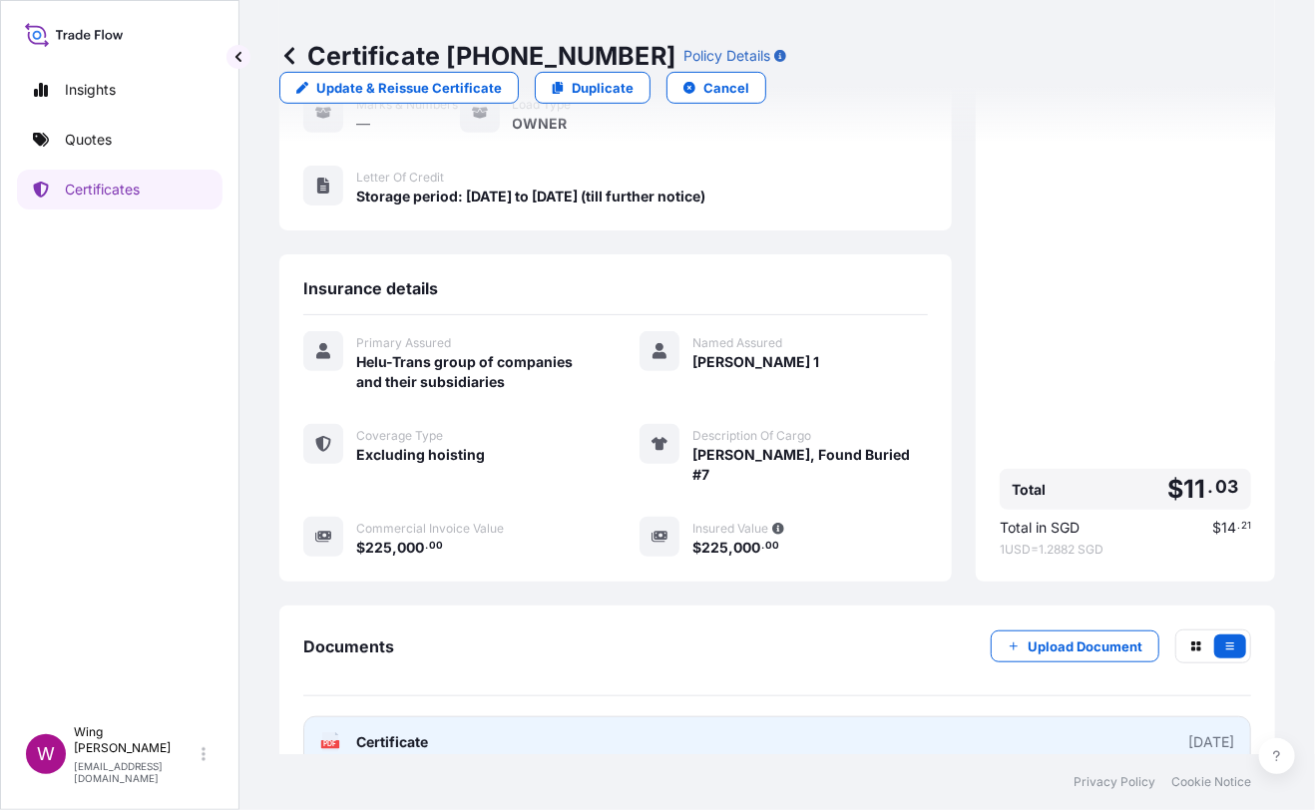
click at [330, 732] on icon at bounding box center [330, 742] width 17 height 20
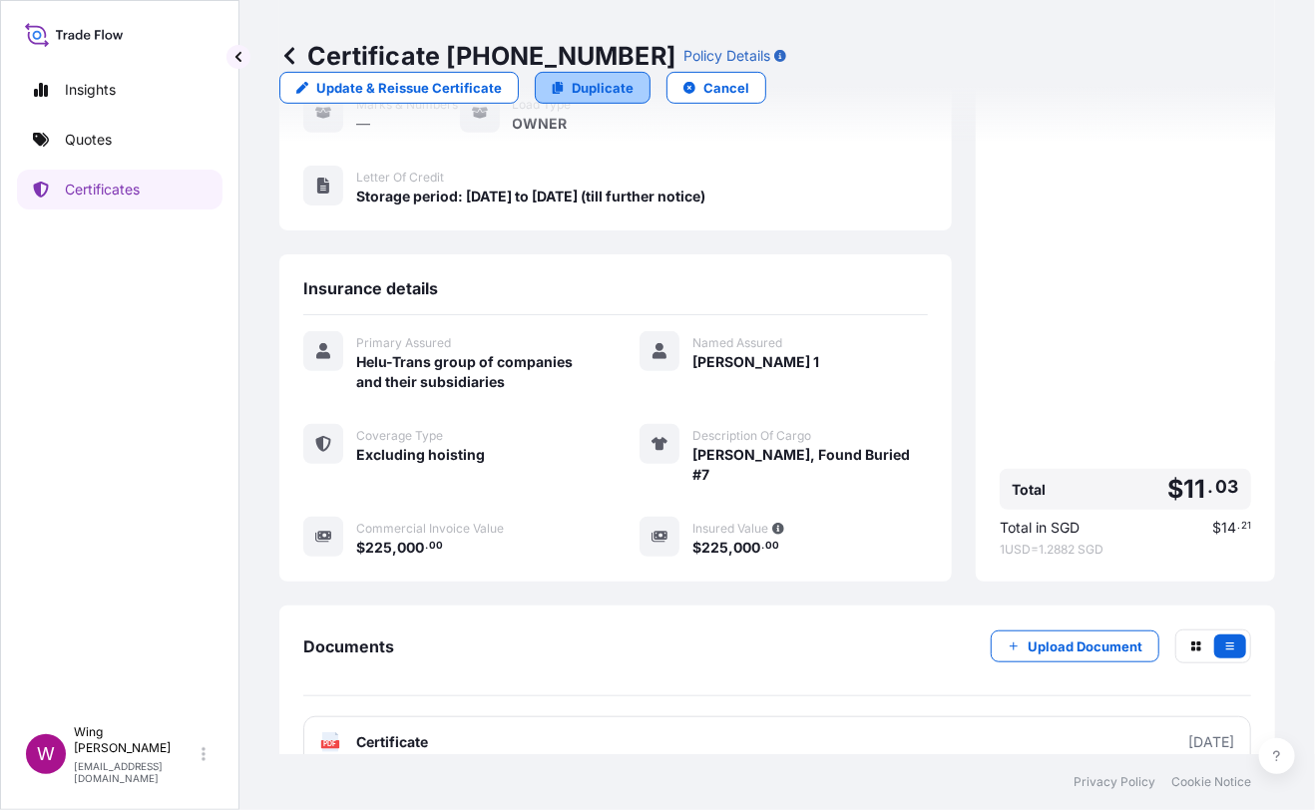
click at [633, 78] on p "Duplicate" at bounding box center [603, 88] width 62 height 20
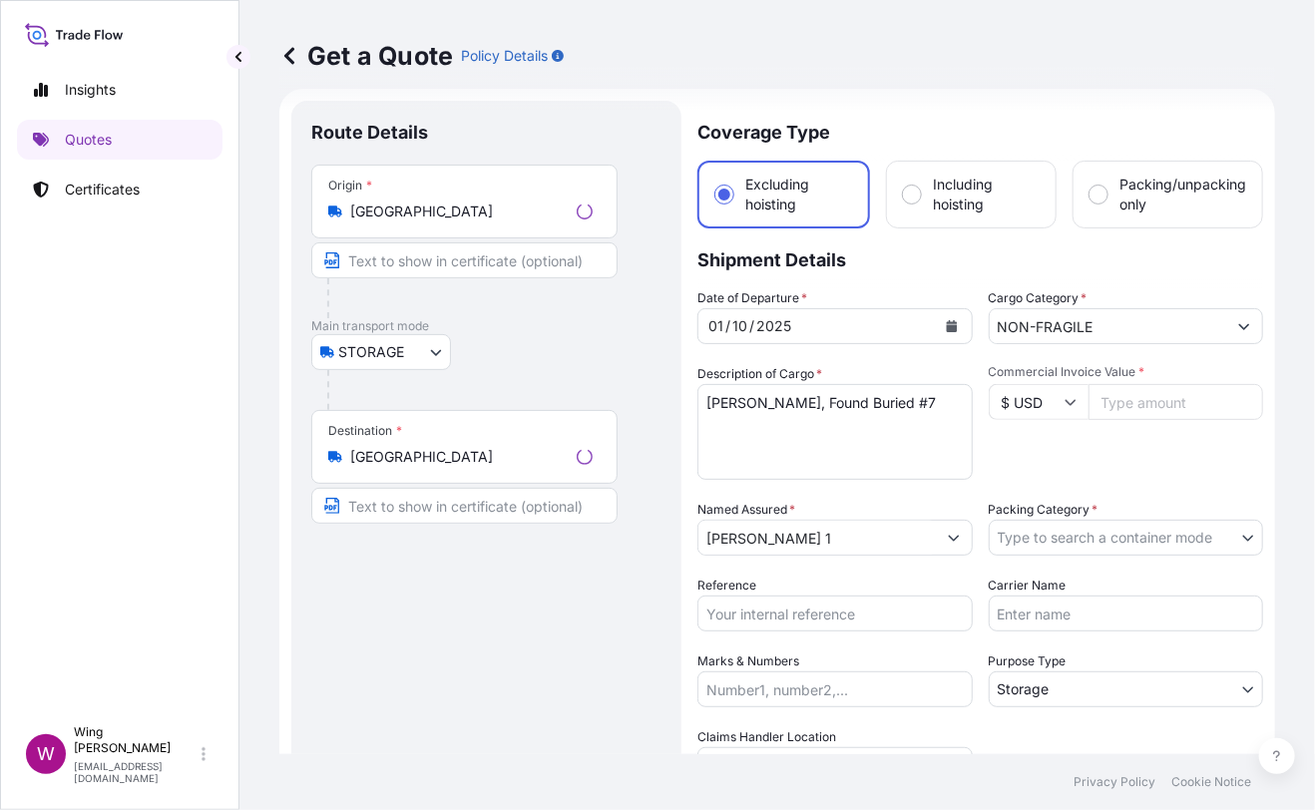
scroll to position [31, 0]
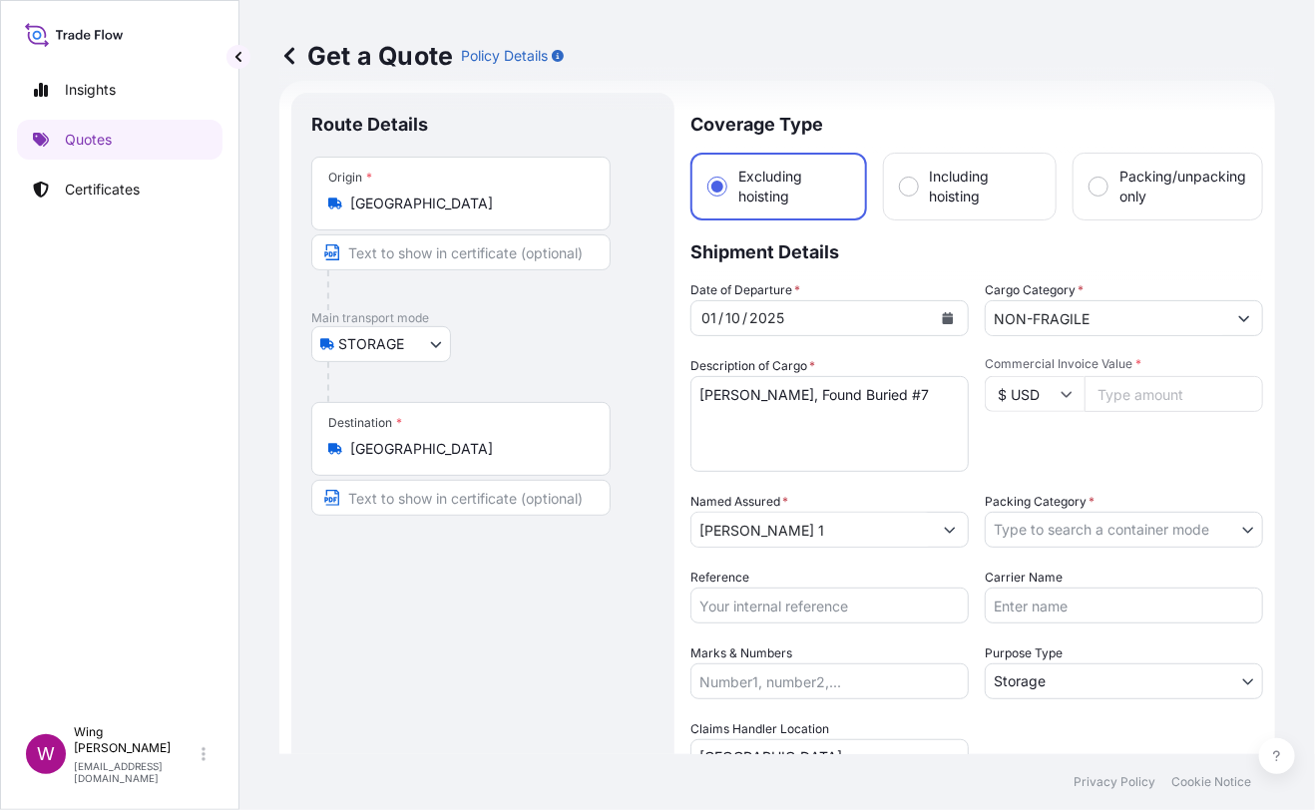
drag, startPoint x: 444, startPoint y: 656, endPoint x: 530, endPoint y: 609, distance: 98.2
click at [446, 655] on div "Route Details Place of loading Road / [GEOGRAPHIC_DATA] / Inland Origin * [GEOG…" at bounding box center [482, 584] width 343 height 943
drag, startPoint x: 909, startPoint y: 393, endPoint x: 586, endPoint y: 368, distance: 324.2
click at [586, 368] on form "Route Details Place of loading Road / Inland Road / Inland Origin * [GEOGRAPHIC…" at bounding box center [777, 584] width 996 height 1007
paste textarea ""[PERSON_NAME], [PERSON_NAME] am [PERSON_NAME] (Drinker at Table) ""
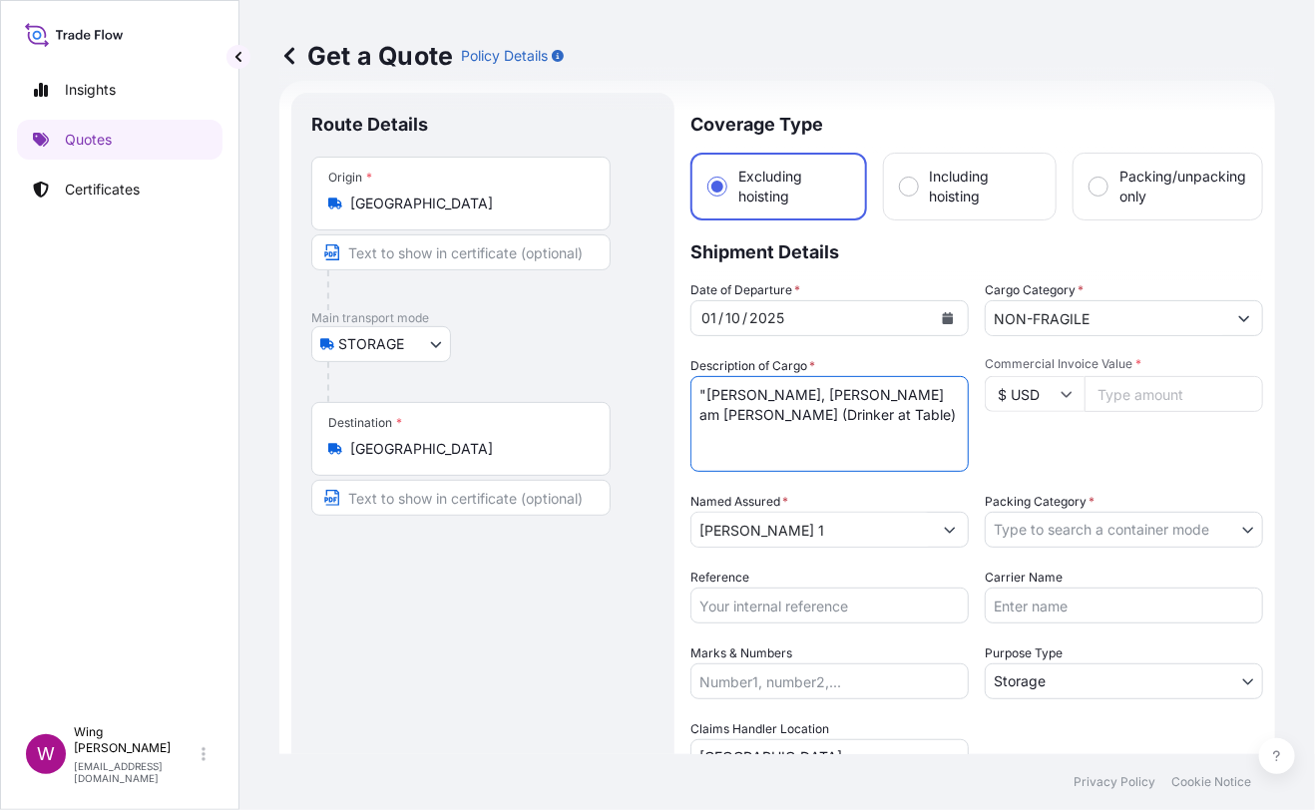
click at [704, 384] on textarea "[PERSON_NAME], Found Buried #7" at bounding box center [829, 424] width 278 height 96
drag, startPoint x: 487, startPoint y: 612, endPoint x: 891, endPoint y: 517, distance: 415.2
click at [491, 611] on div "Route Details Place of loading Road / [GEOGRAPHIC_DATA] / Inland Origin * [GEOG…" at bounding box center [482, 584] width 343 height 943
click at [1140, 400] on input "Commercial Invoice Value *" at bounding box center [1173, 394] width 179 height 36
paste input "5160000"
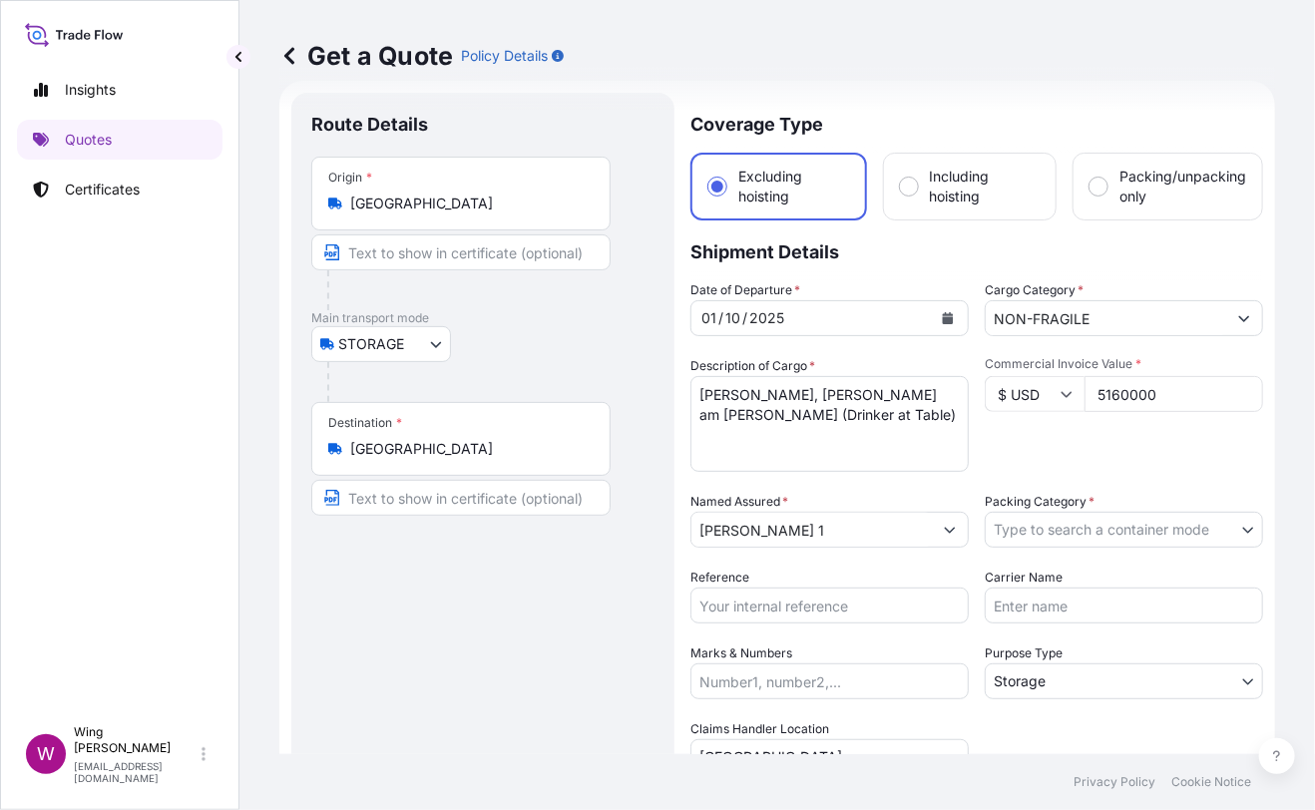
click at [1114, 460] on div "Commercial Invoice Value * $ USD 5160000" at bounding box center [1124, 414] width 278 height 116
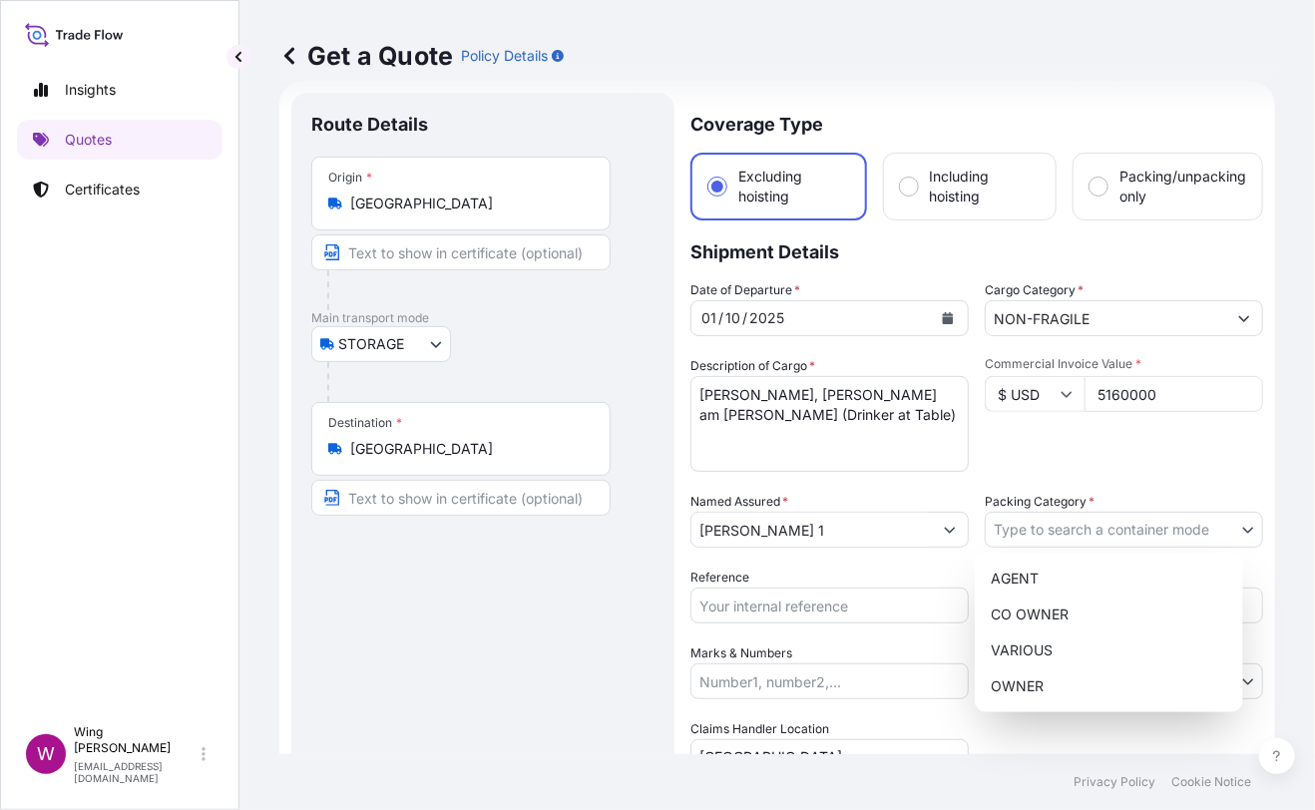
click at [1056, 534] on body "Insights Quotes Certificates W Wing Lee [EMAIL_ADDRESS][DOMAIN_NAME] Get a Quot…" at bounding box center [657, 405] width 1315 height 810
click at [1030, 677] on div "OWNER" at bounding box center [1109, 686] width 252 height 36
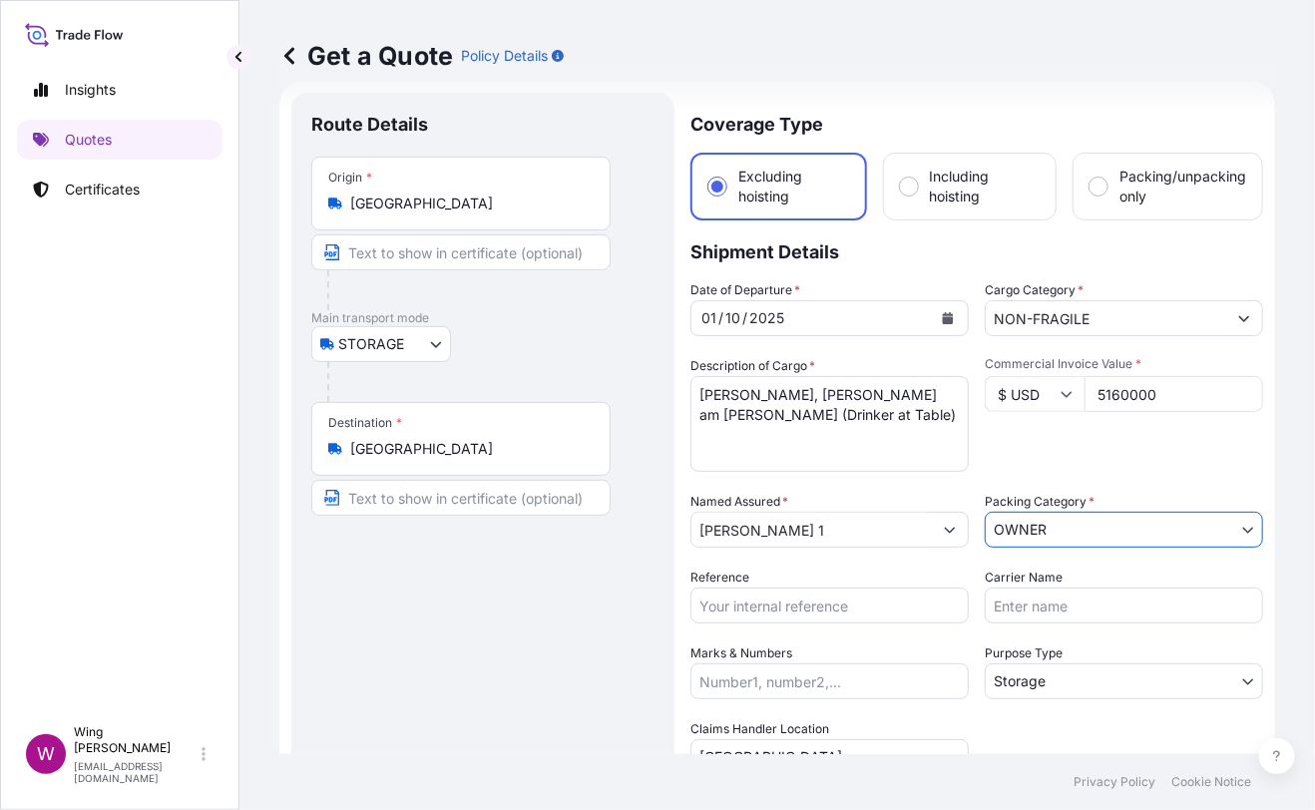
click at [505, 651] on div "Route Details Place of loading Road / [GEOGRAPHIC_DATA] / Inland Origin * [GEOG…" at bounding box center [482, 584] width 343 height 943
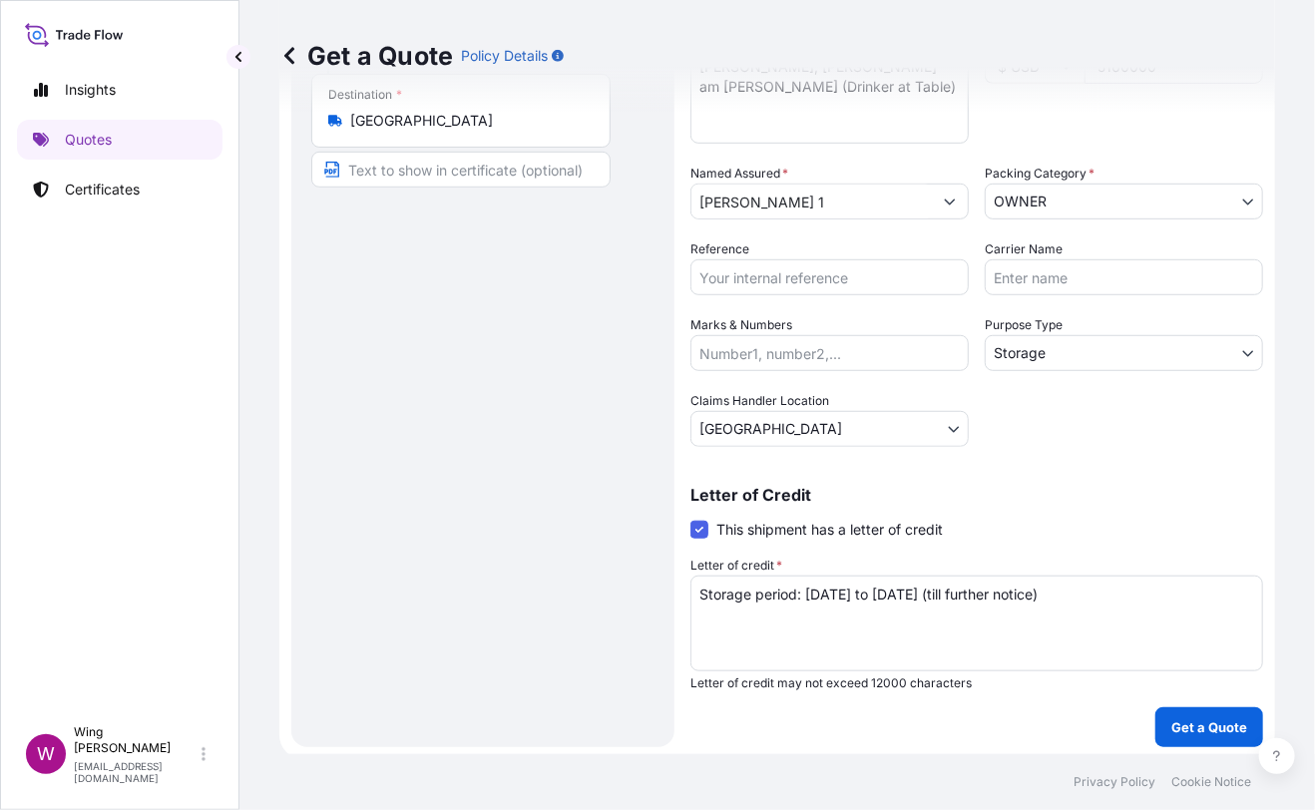
scroll to position [361, 0]
click at [548, 421] on div "Route Details Place of loading Road / [GEOGRAPHIC_DATA] / Inland Origin * [GEOG…" at bounding box center [482, 254] width 343 height 943
click at [732, 343] on input "Marks & Numbers" at bounding box center [829, 351] width 278 height 36
click at [740, 276] on input "Reference" at bounding box center [829, 275] width 278 height 36
paste input "AMST218959HDHD"
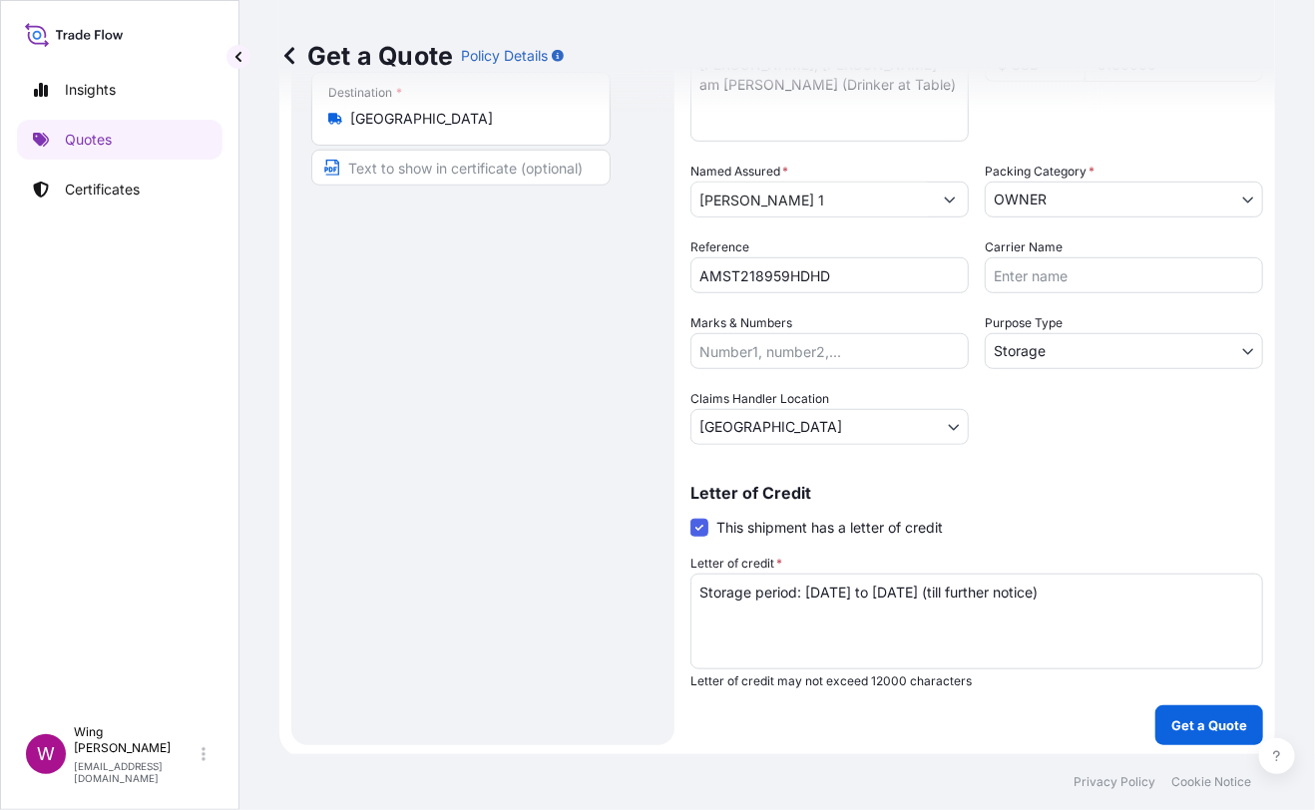
click at [506, 451] on div "Route Details Place of loading Road / [GEOGRAPHIC_DATA] / Inland Origin * [GEOG…" at bounding box center [482, 254] width 343 height 943
click at [1208, 715] on p "Get a Quote" at bounding box center [1209, 725] width 76 height 20
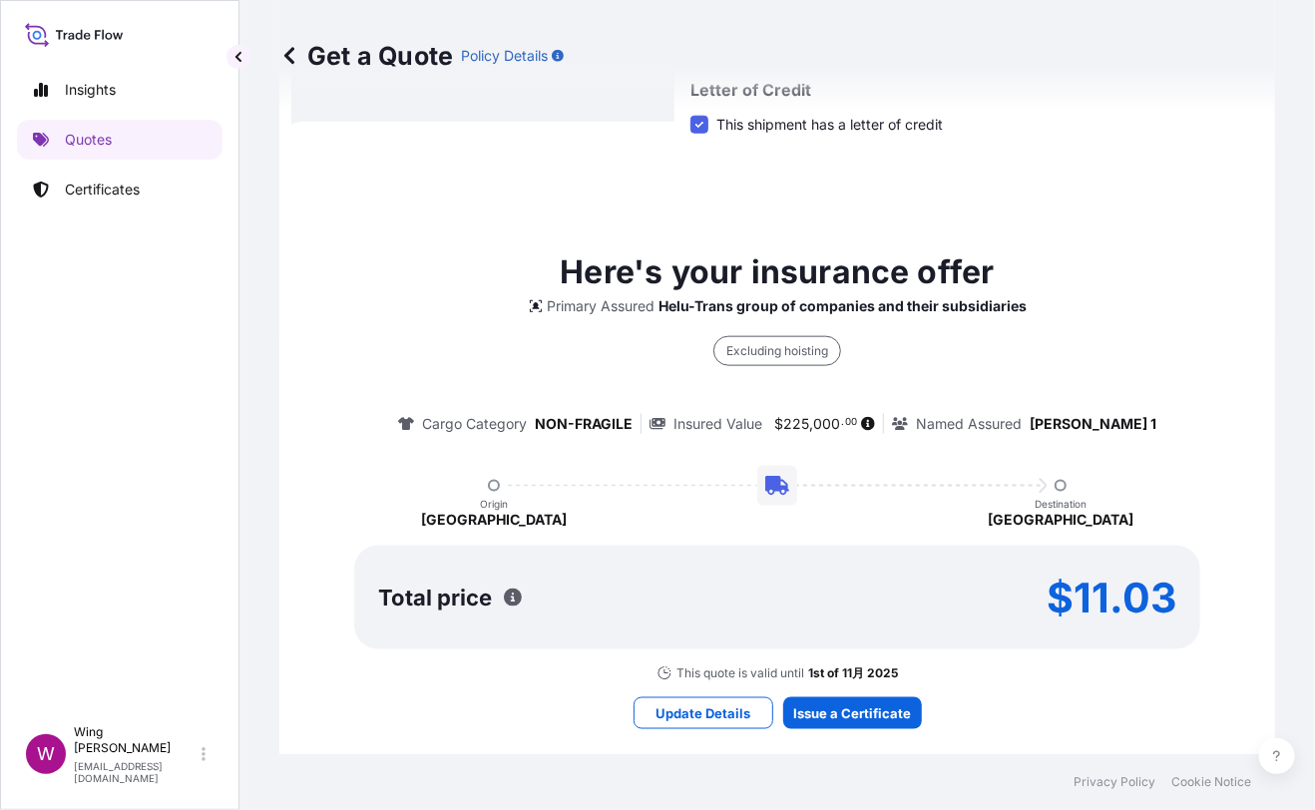
scroll to position [786, 0]
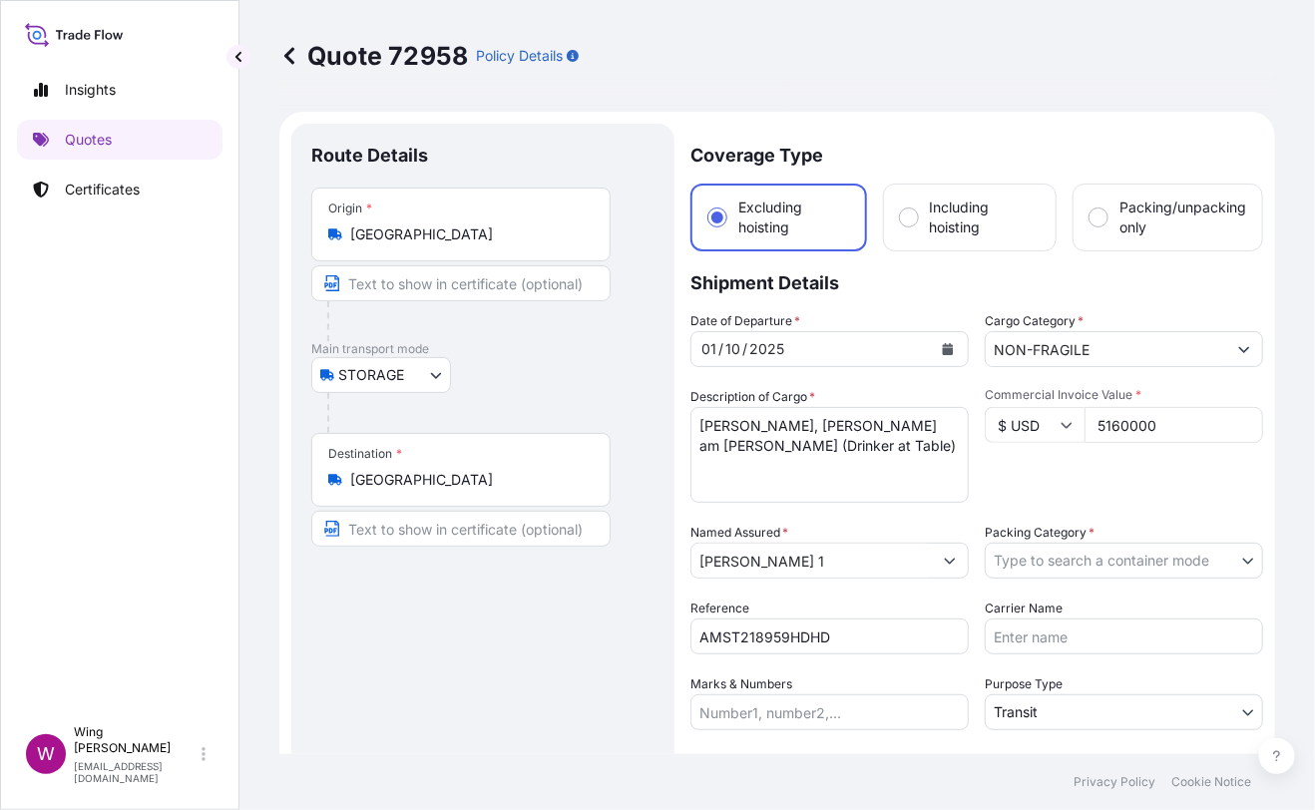
click at [1031, 562] on body "Insights Quotes Certificates W Wing Lee [EMAIL_ADDRESS][DOMAIN_NAME] Quote 7295…" at bounding box center [657, 405] width 1315 height 810
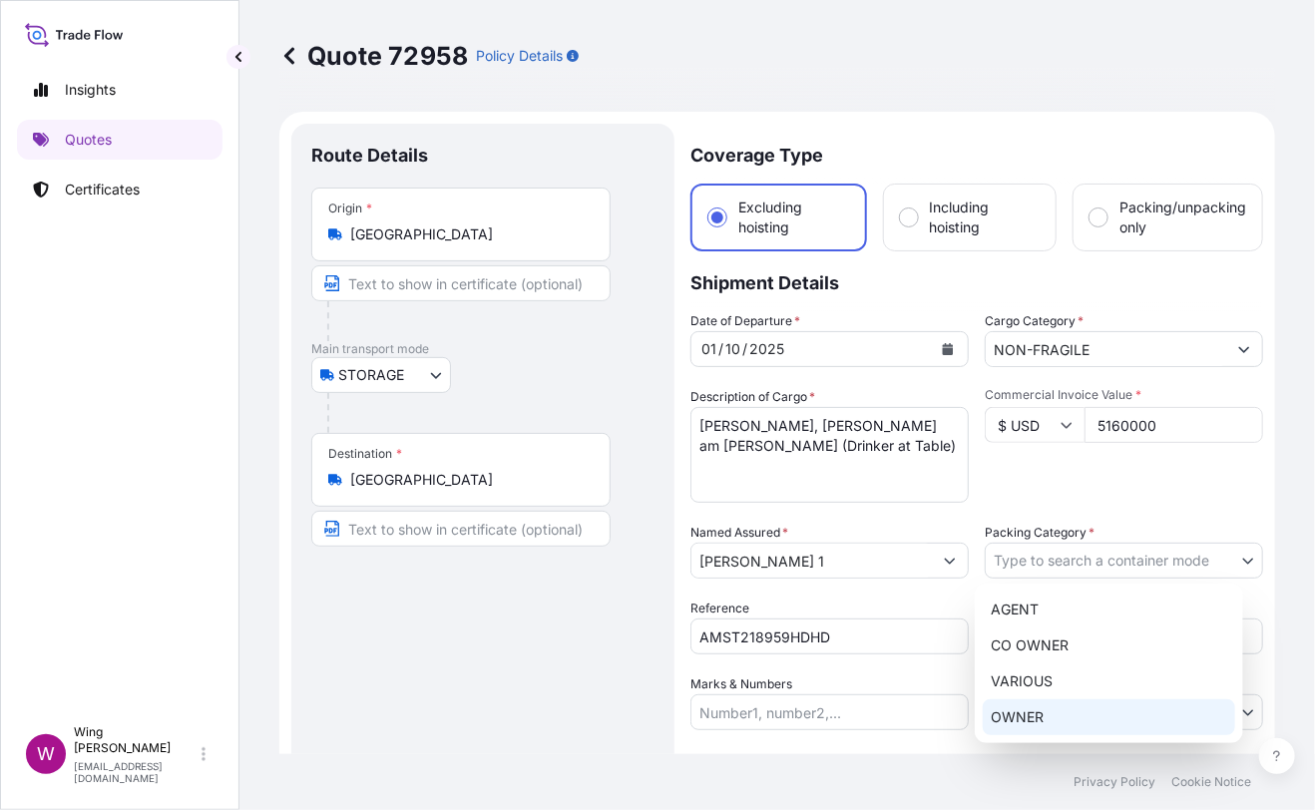
click at [1020, 713] on div "OWNER" at bounding box center [1109, 717] width 252 height 36
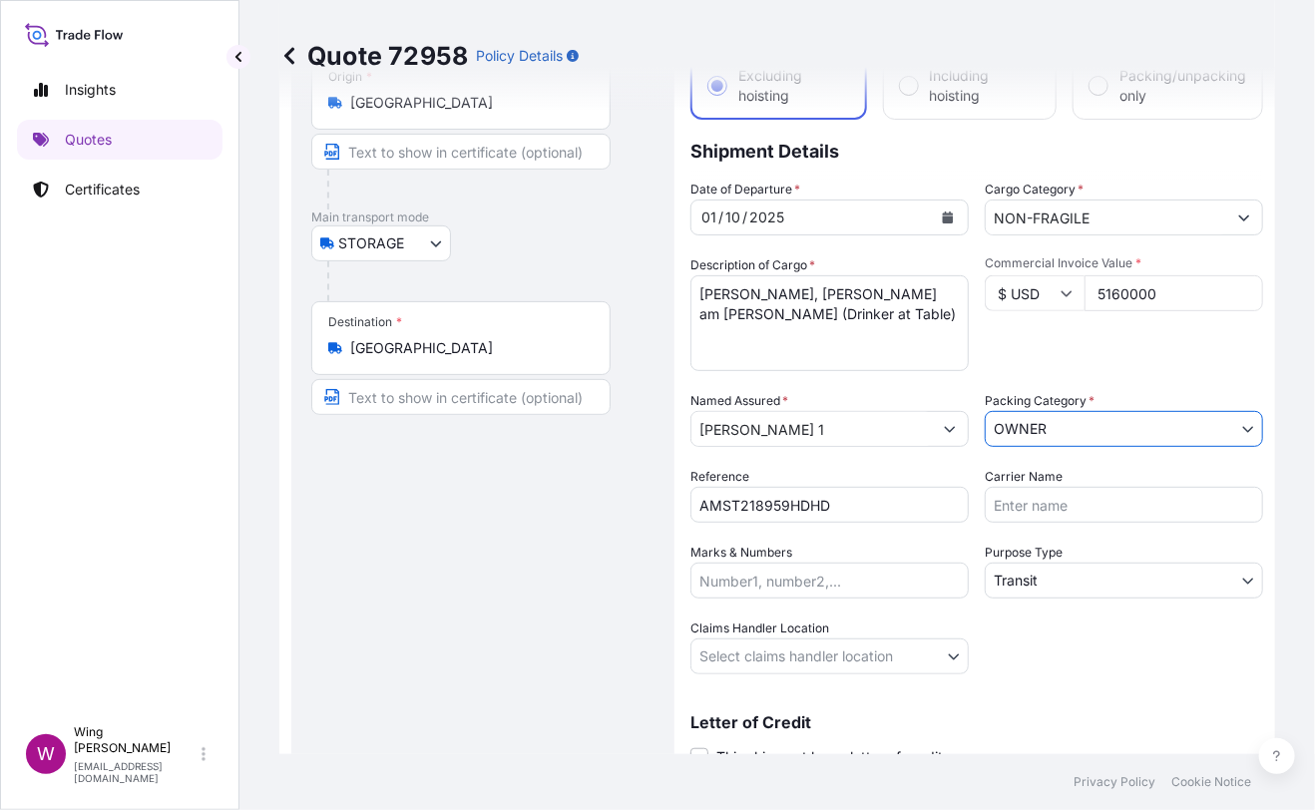
scroll to position [265, 0]
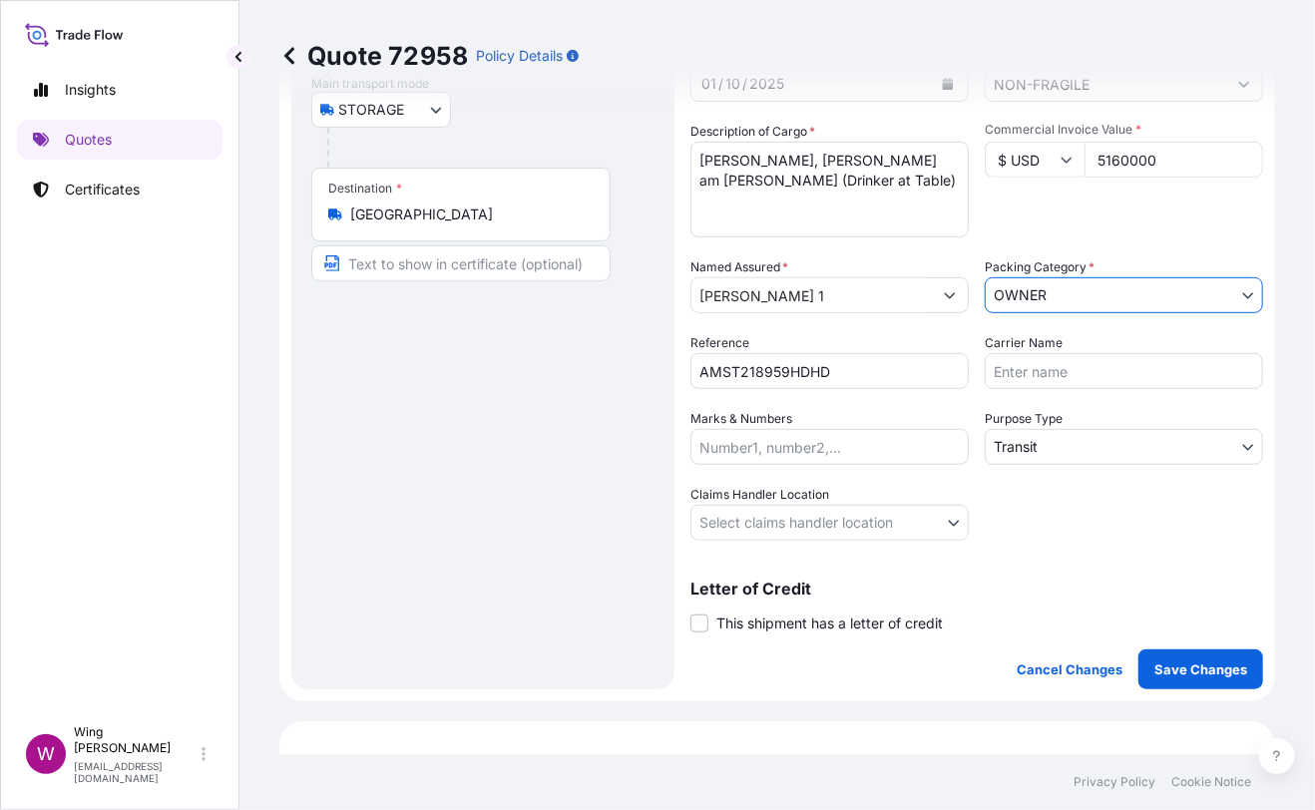
click at [1025, 445] on body "Insights Quotes Certificates W Wing Lee [EMAIL_ADDRESS][DOMAIN_NAME] Quote 7295…" at bounding box center [657, 405] width 1315 height 810
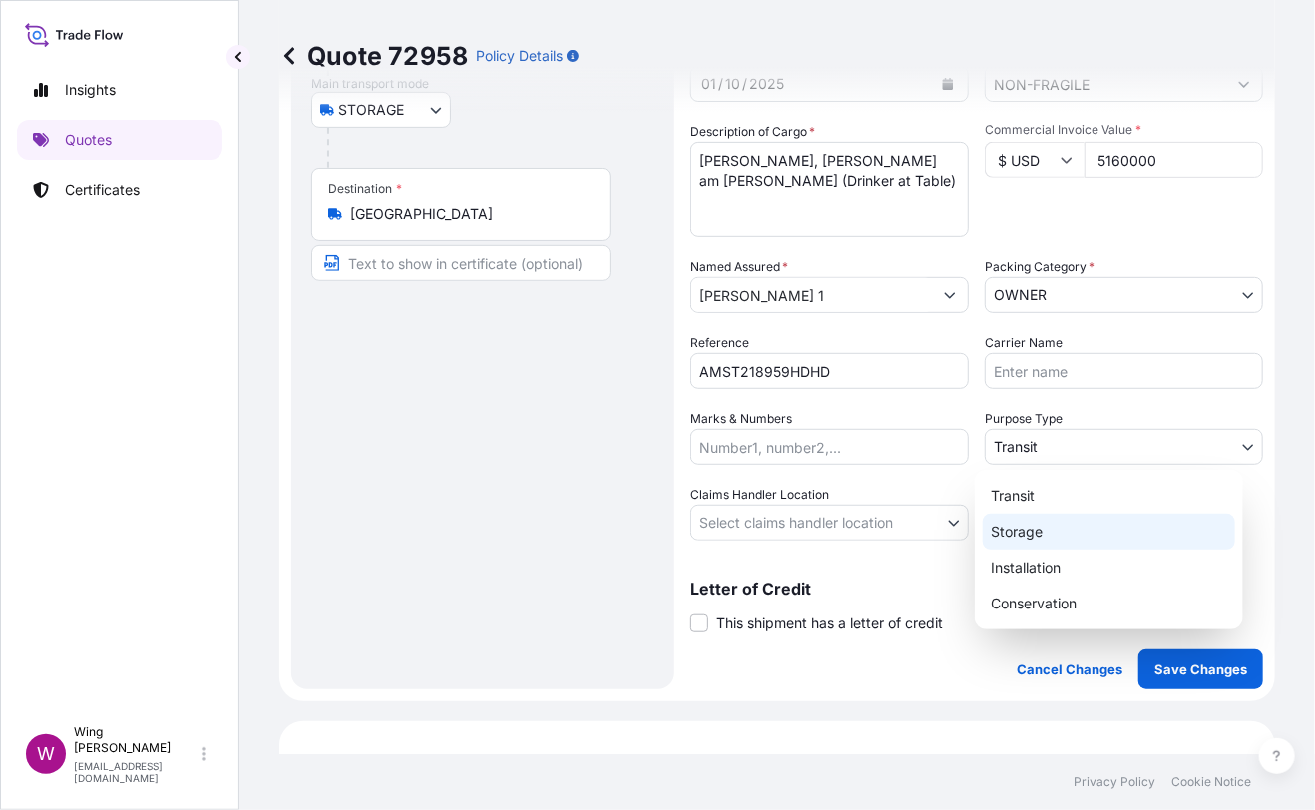
click at [1017, 521] on div "Storage" at bounding box center [1109, 532] width 252 height 36
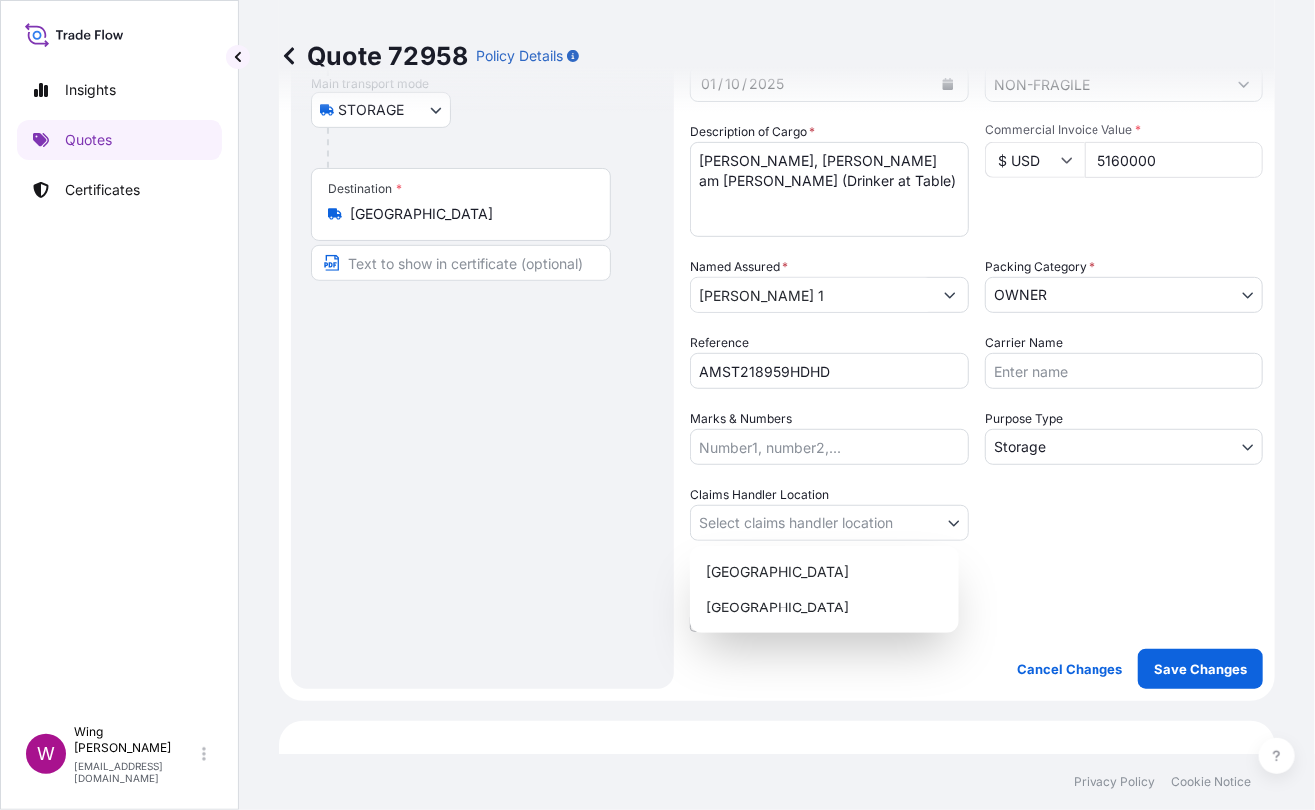
click at [746, 518] on body "Insights Quotes Certificates W Wing Lee [EMAIL_ADDRESS][DOMAIN_NAME] Quote 7295…" at bounding box center [657, 405] width 1315 height 810
click at [746, 558] on div "[GEOGRAPHIC_DATA]" at bounding box center [824, 572] width 252 height 36
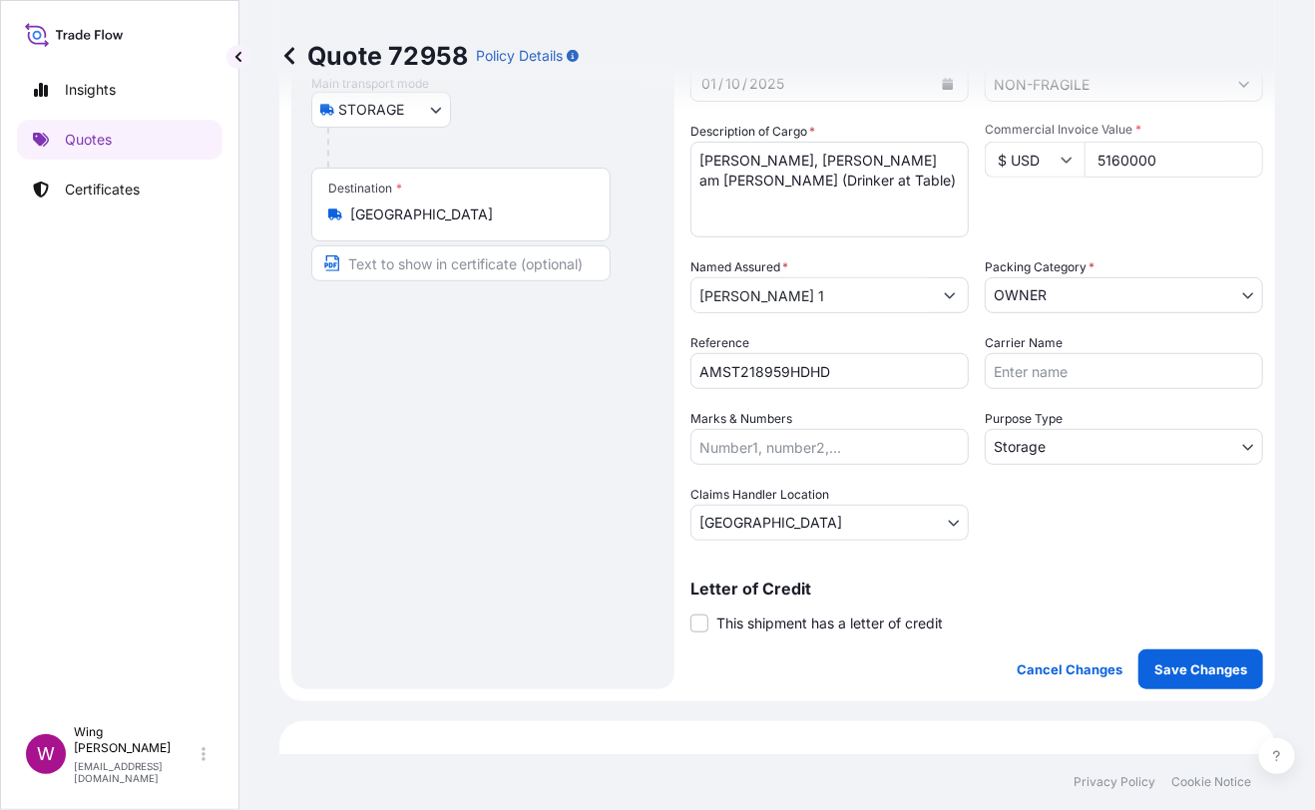
click at [557, 546] on div "Route Details Place of loading Road / [GEOGRAPHIC_DATA] / Inland Origin * [GEOG…" at bounding box center [482, 273] width 343 height 791
click at [723, 622] on span "This shipment has a letter of credit" at bounding box center [829, 623] width 226 height 20
click at [690, 612] on input "This shipment has a letter of credit" at bounding box center [690, 612] width 0 height 0
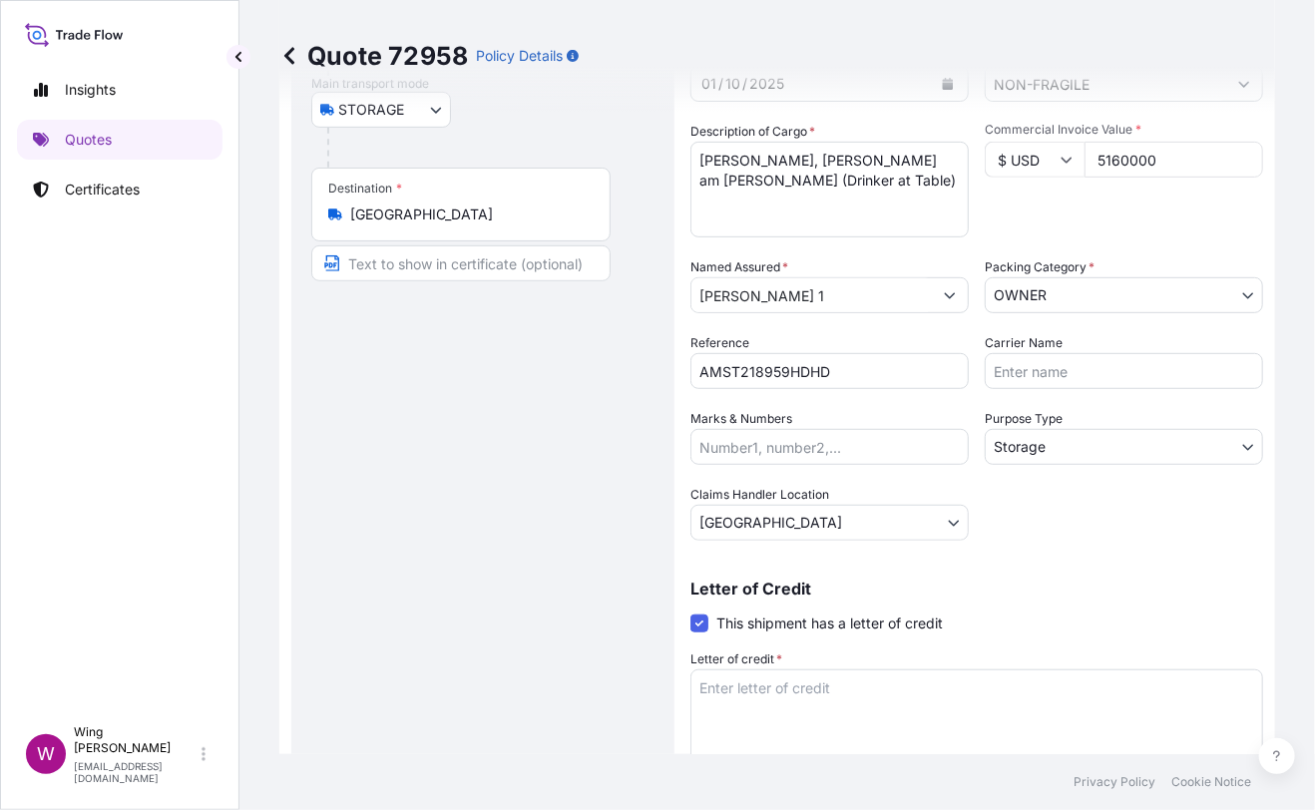
click at [634, 733] on div "Route Details Place of loading Road / [GEOGRAPHIC_DATA] / Inland Origin * [GEOG…" at bounding box center [482, 349] width 343 height 943
click at [764, 730] on textarea "Letter of credit *" at bounding box center [976, 717] width 573 height 96
paste textarea "Storage period: [DATE] to [DATE] (till further notice)"
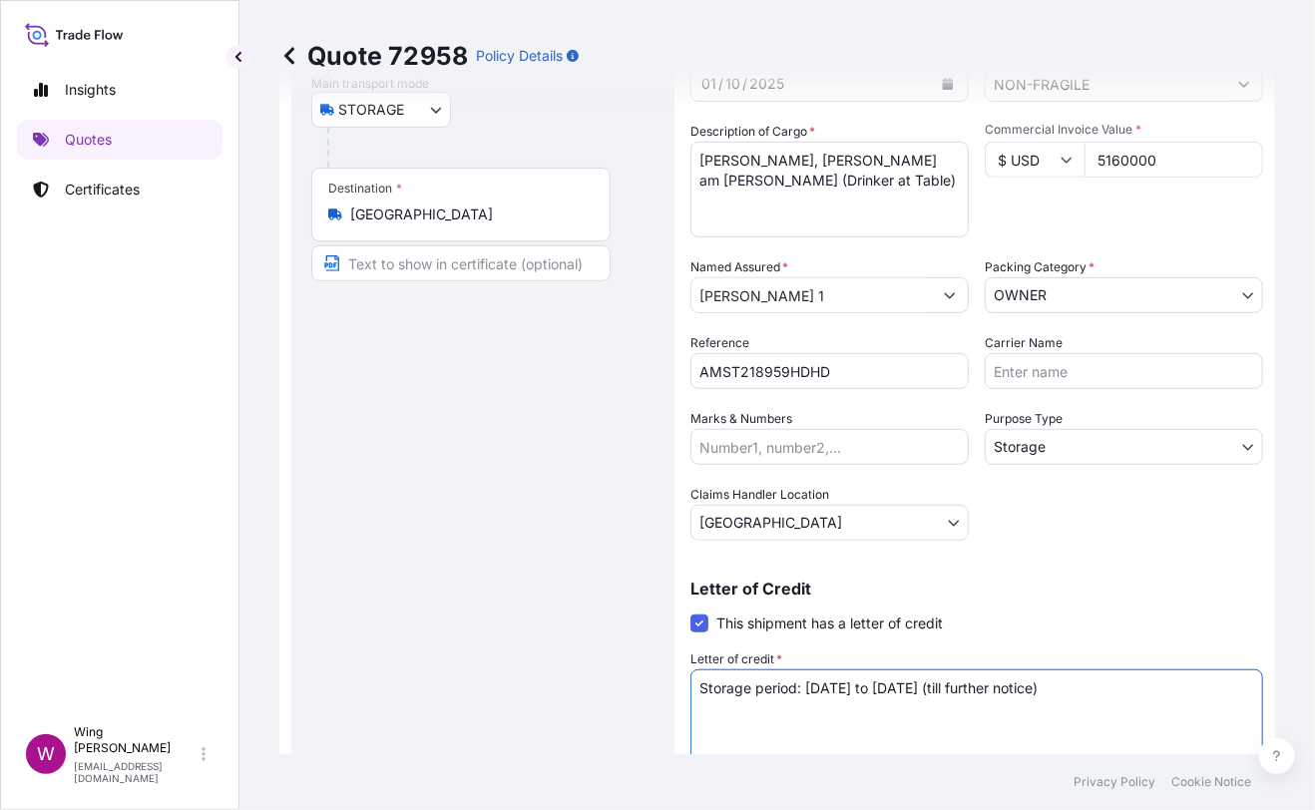
scroll to position [532, 0]
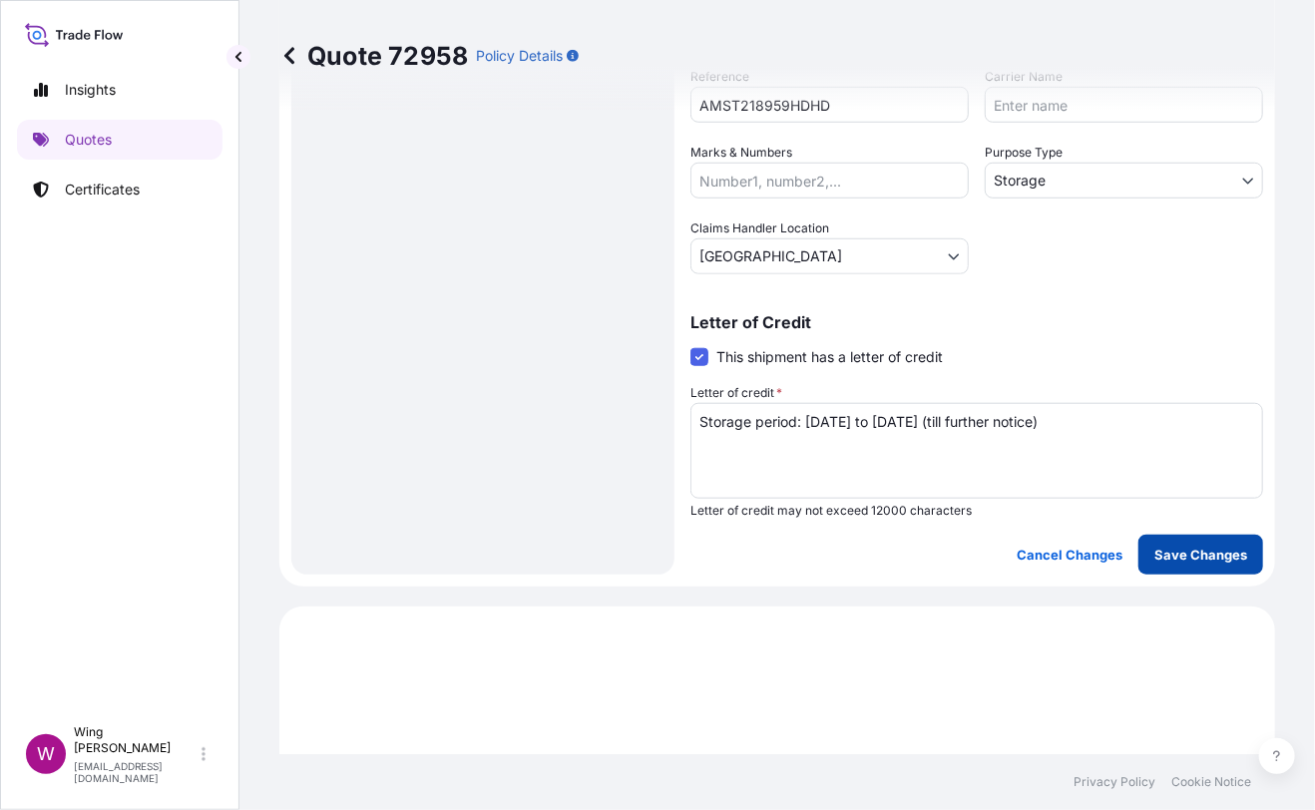
click at [1201, 555] on p "Save Changes" at bounding box center [1200, 555] width 93 height 20
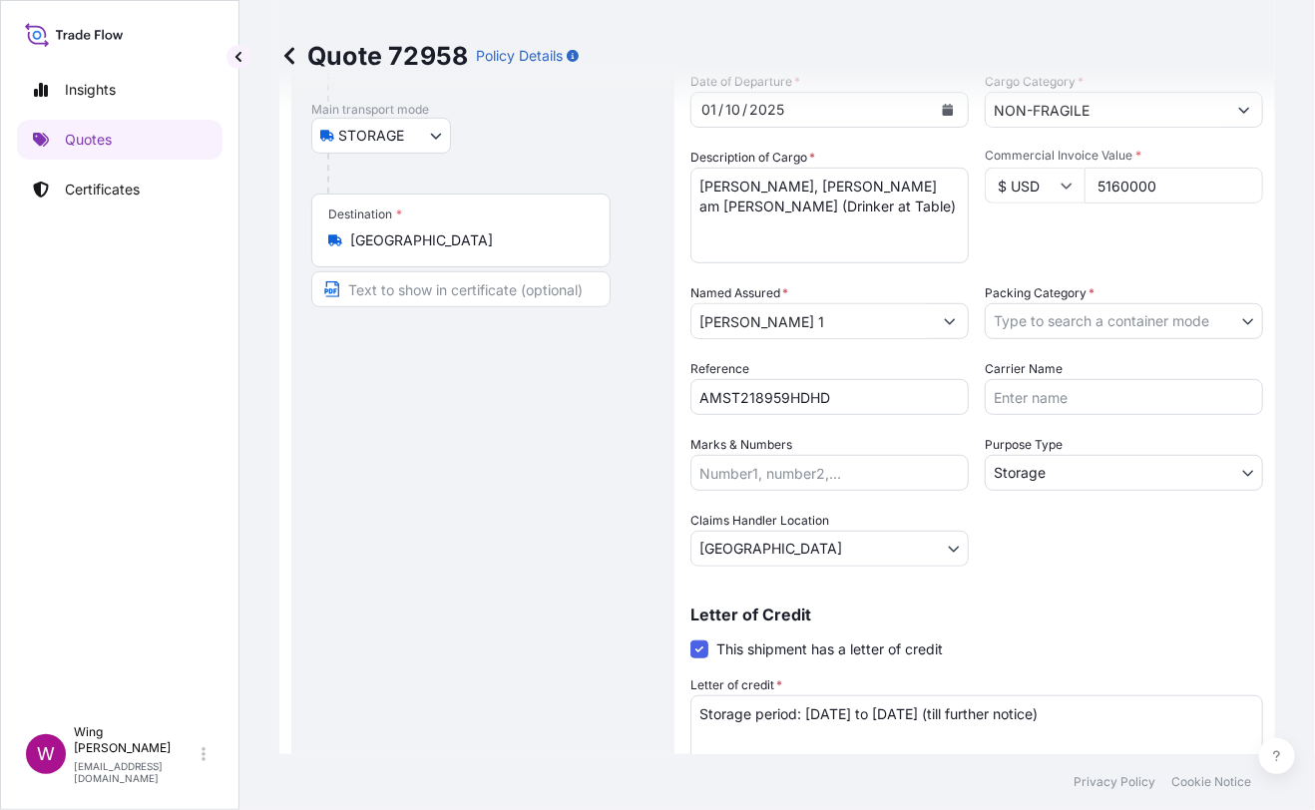
scroll to position [0, 0]
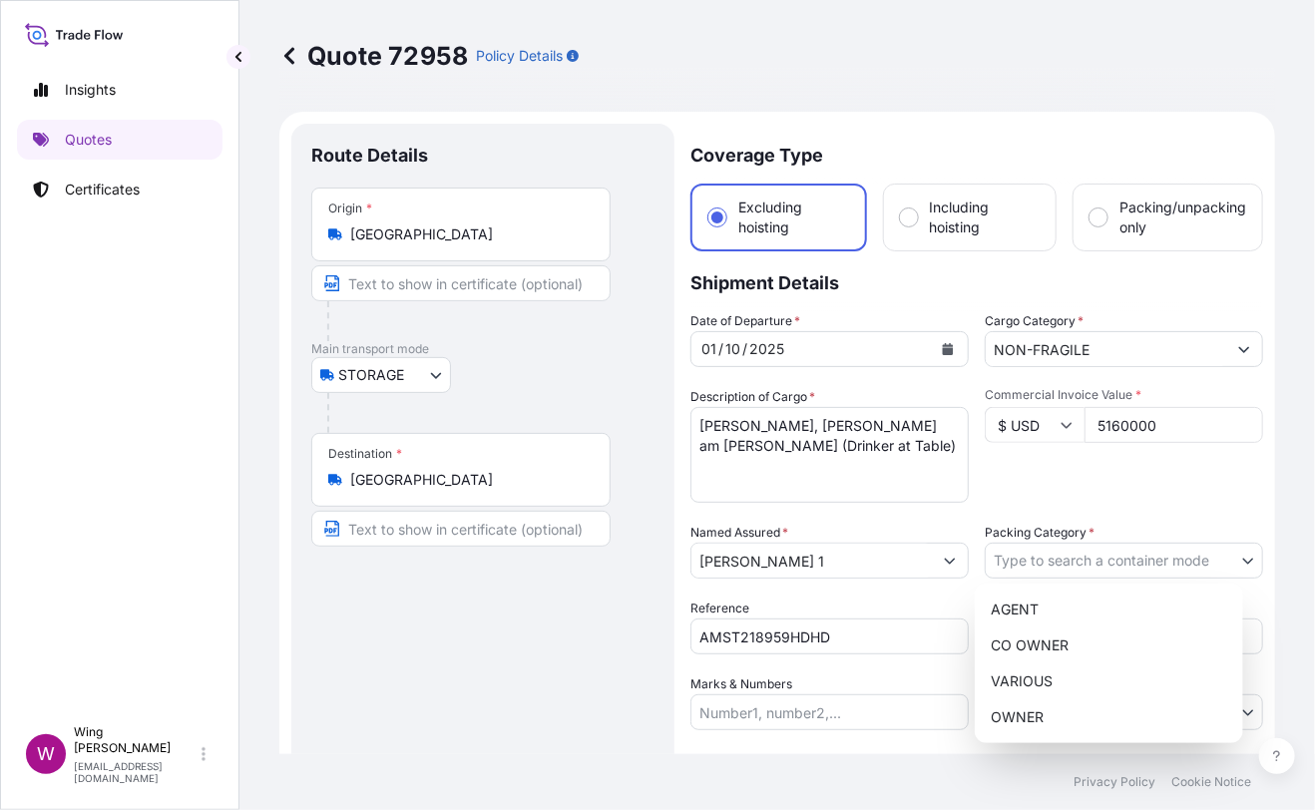
click at [1045, 555] on body "Insights Quotes Certificates W Wing Lee [EMAIL_ADDRESS][DOMAIN_NAME] Quote 7295…" at bounding box center [657, 405] width 1315 height 810
click at [1038, 556] on body "Insights Quotes Certificates W Wing Lee [EMAIL_ADDRESS][DOMAIN_NAME] Quote 7295…" at bounding box center [657, 405] width 1315 height 810
click at [1036, 708] on div "OWNER" at bounding box center [1109, 717] width 252 height 36
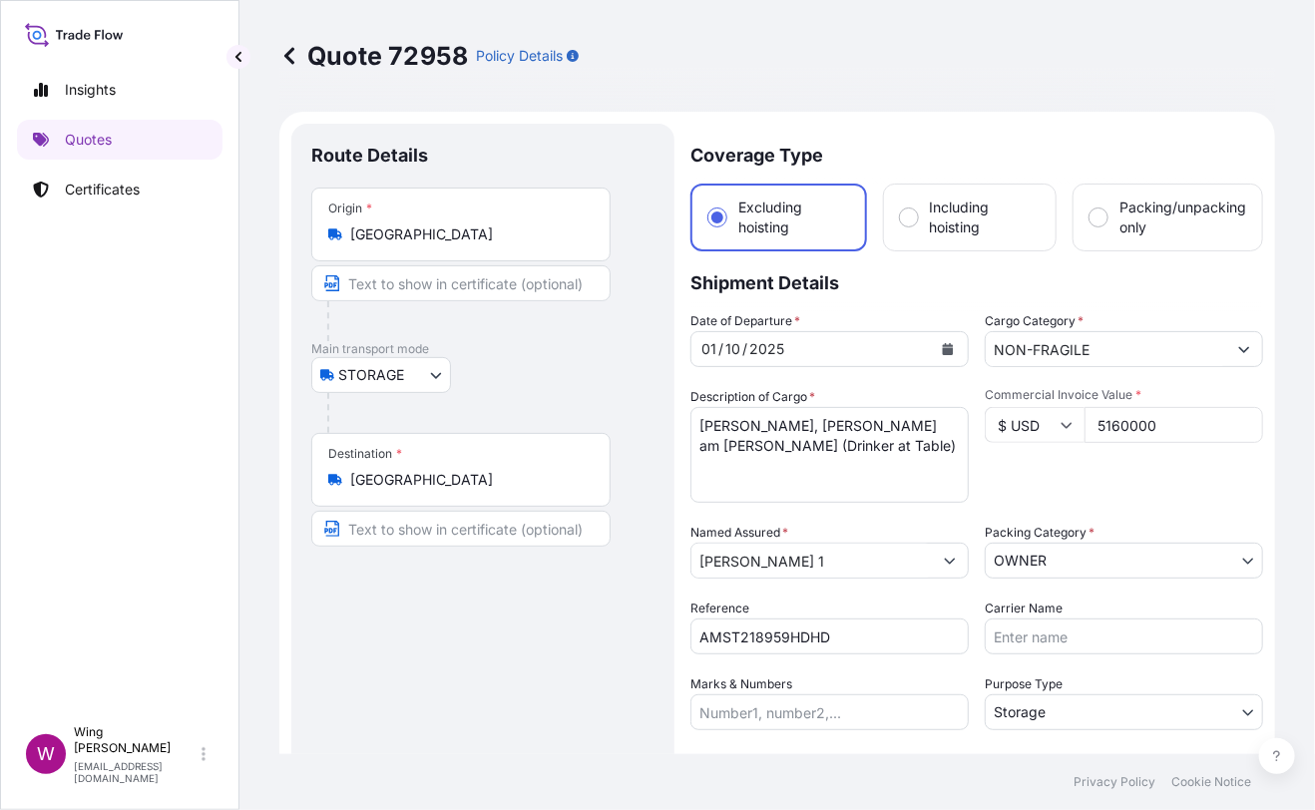
click at [567, 673] on div "Route Details Place of loading Road / [GEOGRAPHIC_DATA] / Inland Origin * [GEOG…" at bounding box center [482, 615] width 343 height 943
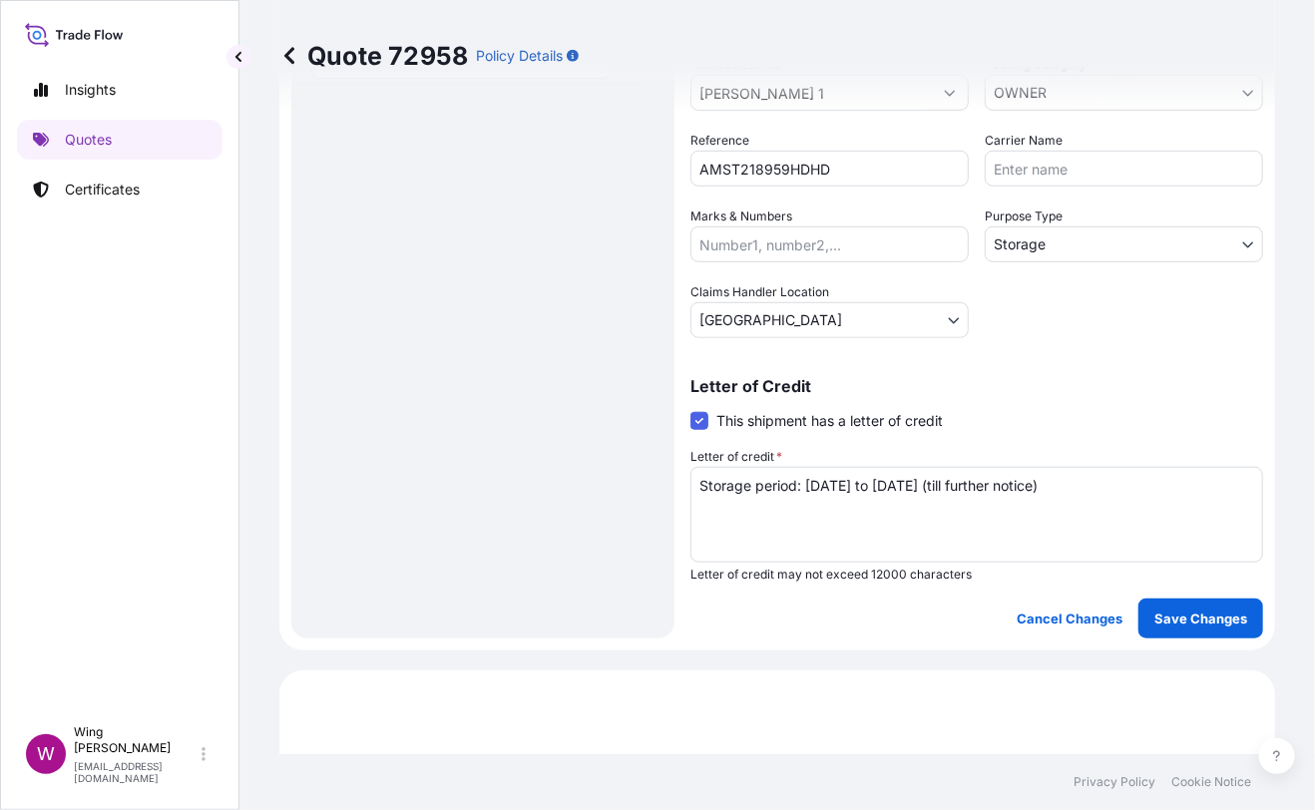
scroll to position [532, 0]
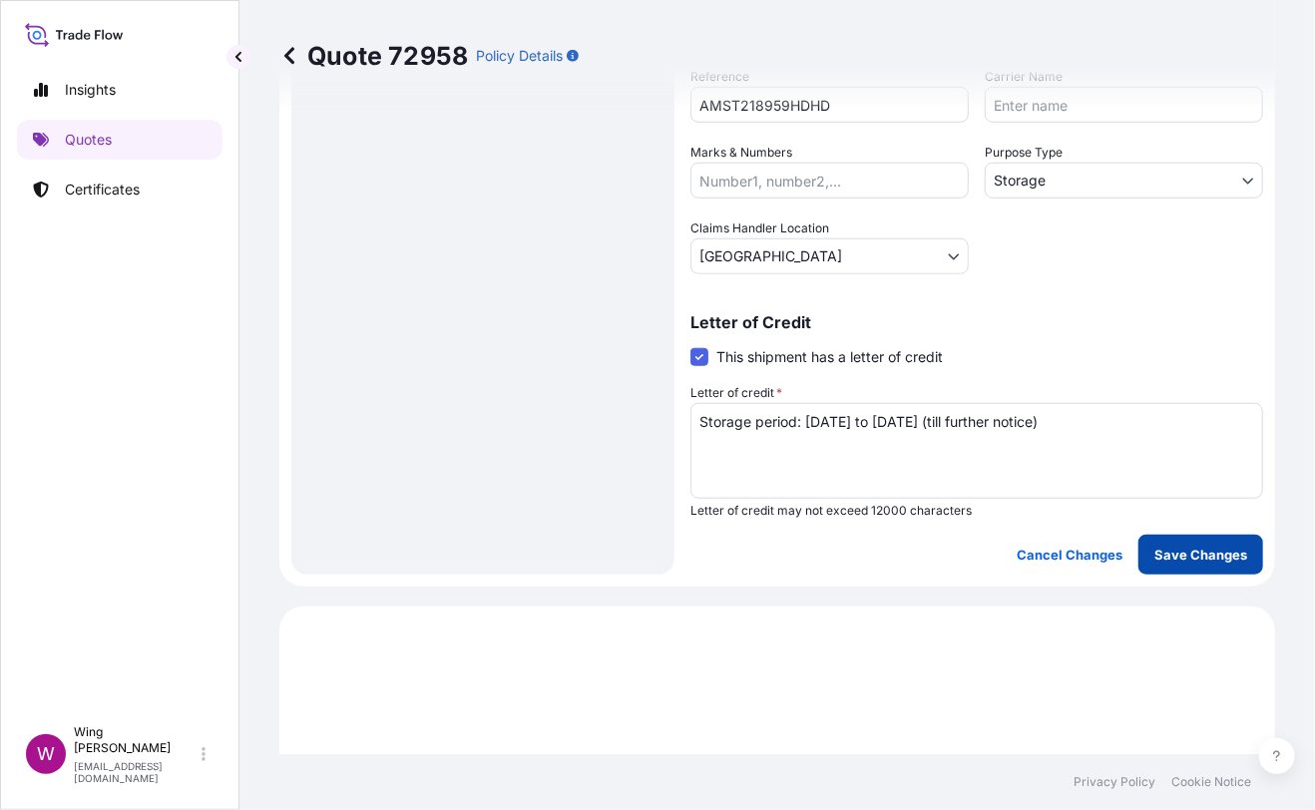
click at [1206, 558] on p "Save Changes" at bounding box center [1200, 555] width 93 height 20
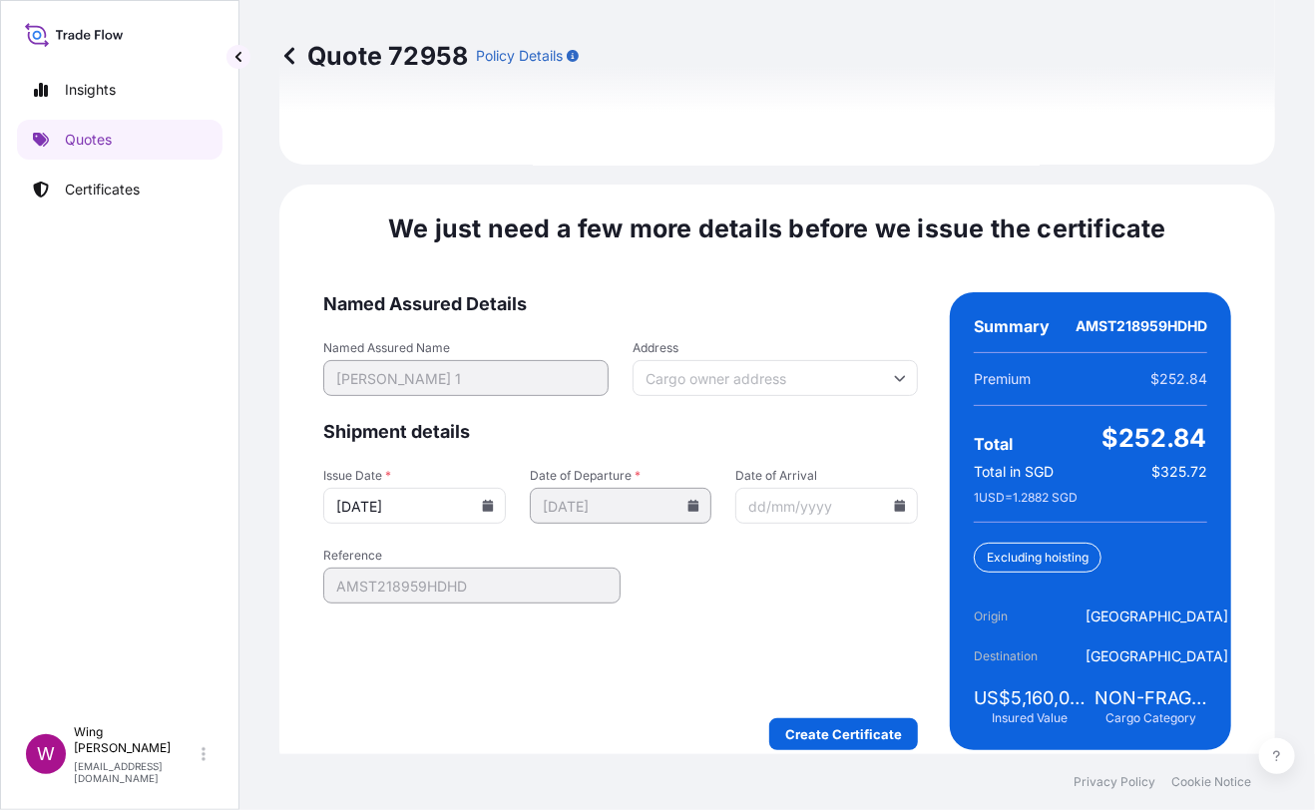
scroll to position [3150, 0]
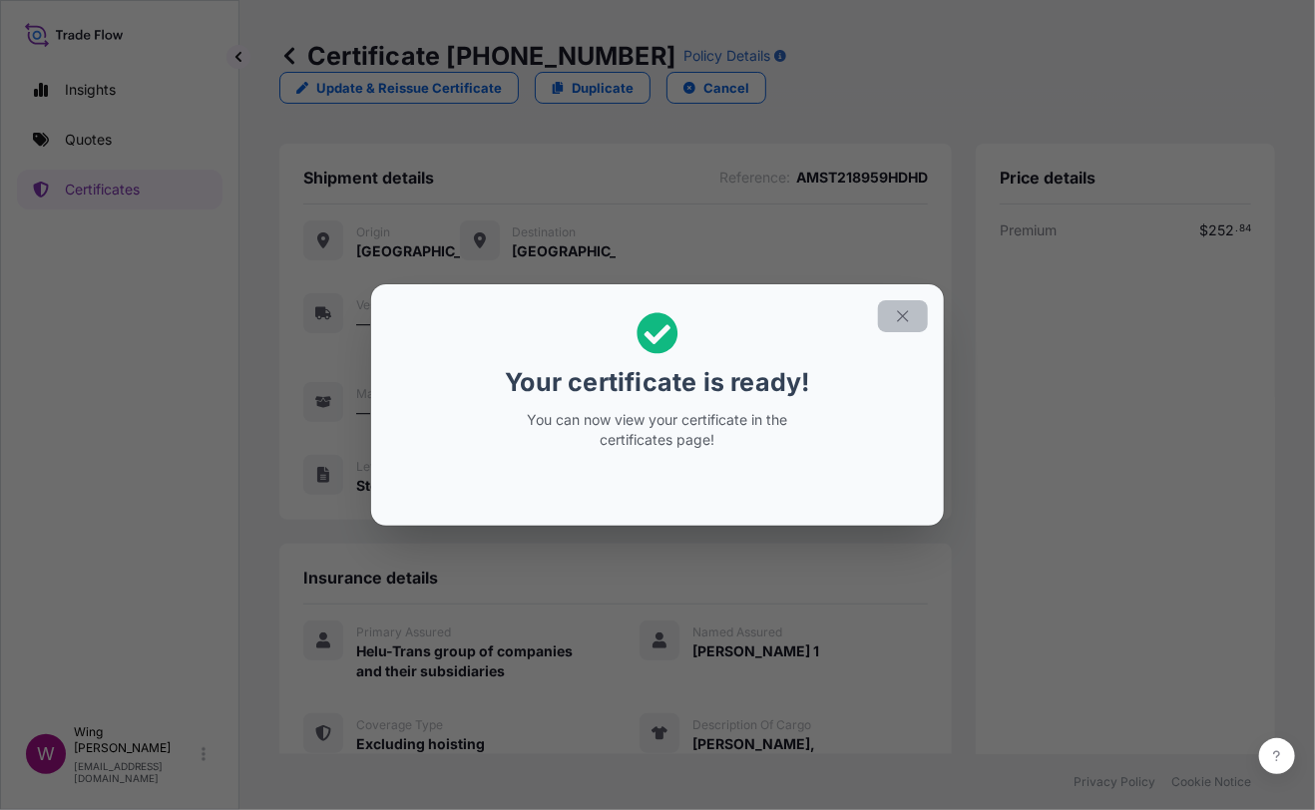
click at [895, 318] on icon "button" at bounding box center [903, 316] width 18 height 18
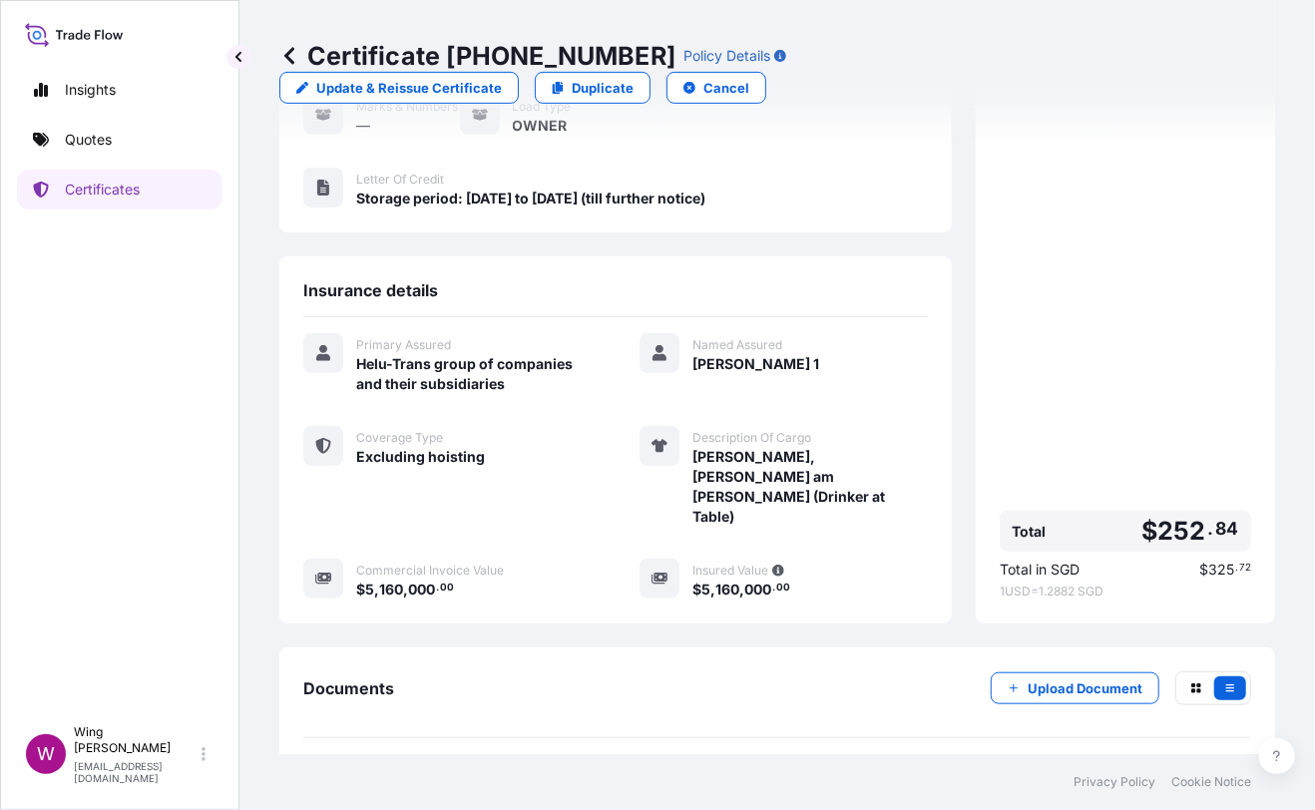
scroll to position [309, 0]
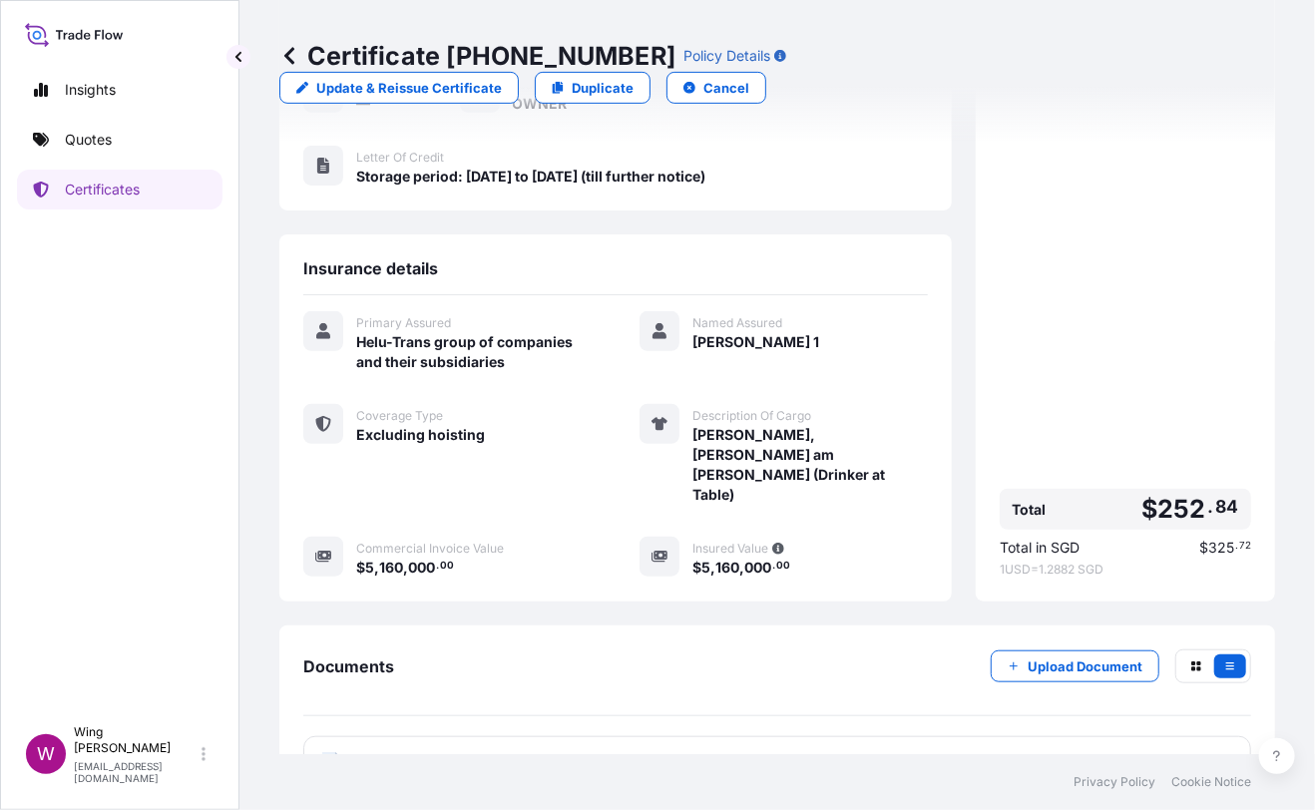
click at [333, 752] on icon at bounding box center [330, 762] width 17 height 20
click at [333, 761] on text "PDF" at bounding box center [330, 764] width 13 height 7
click at [327, 761] on text "PDF" at bounding box center [330, 764] width 13 height 7
click at [604, 625] on div "Documents Upload Document PDF Certificate [DATE]" at bounding box center [777, 718] width 996 height 187
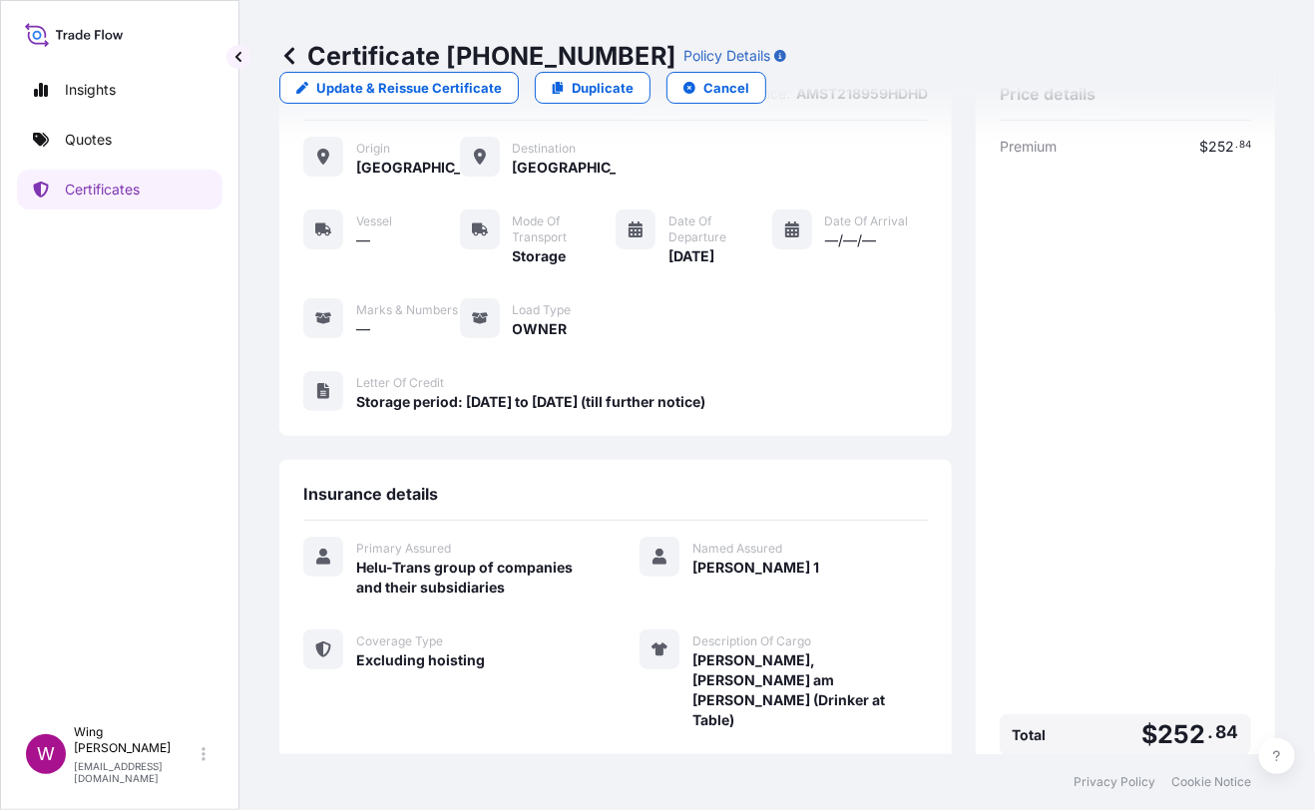
scroll to position [43, 0]
